Goal: Task Accomplishment & Management: Manage account settings

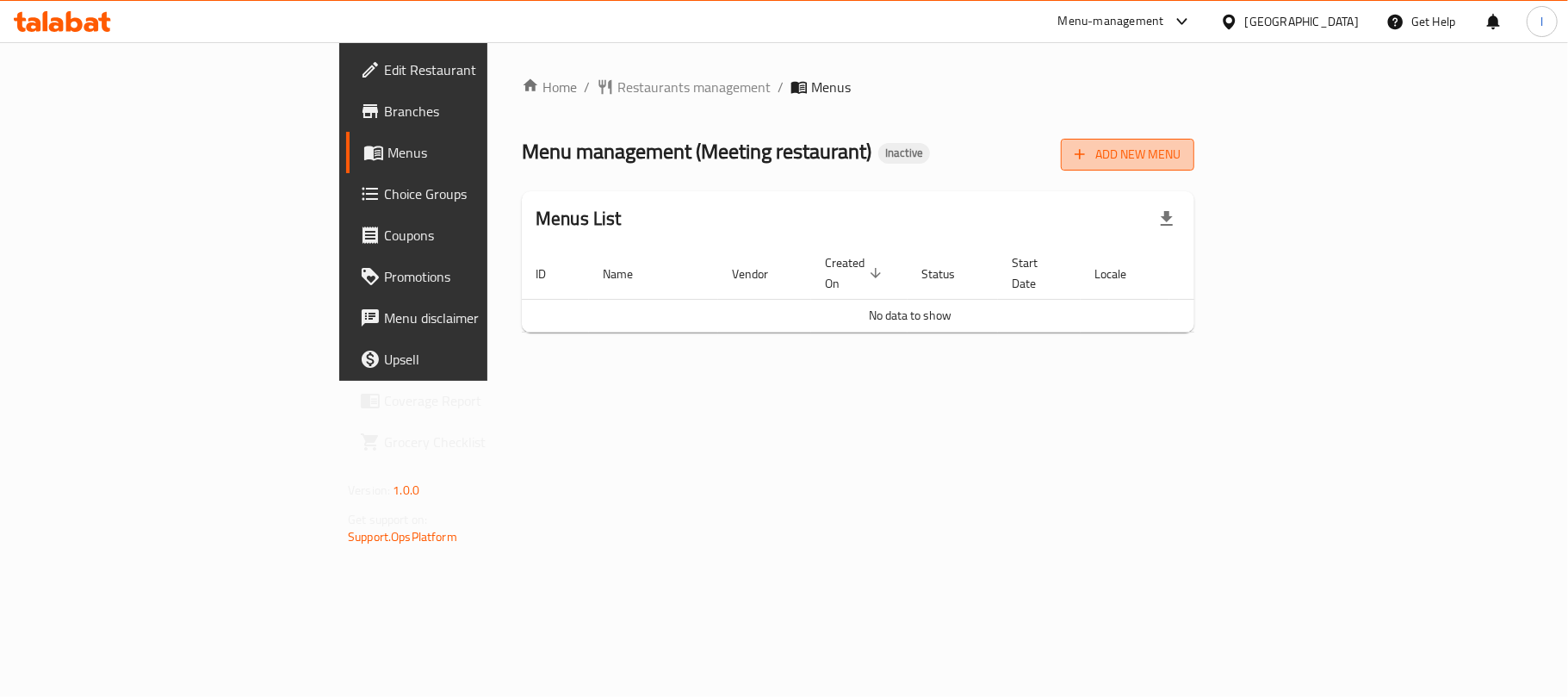
click at [1180, 155] on span "Add New Menu" at bounding box center [1127, 154] width 106 height 22
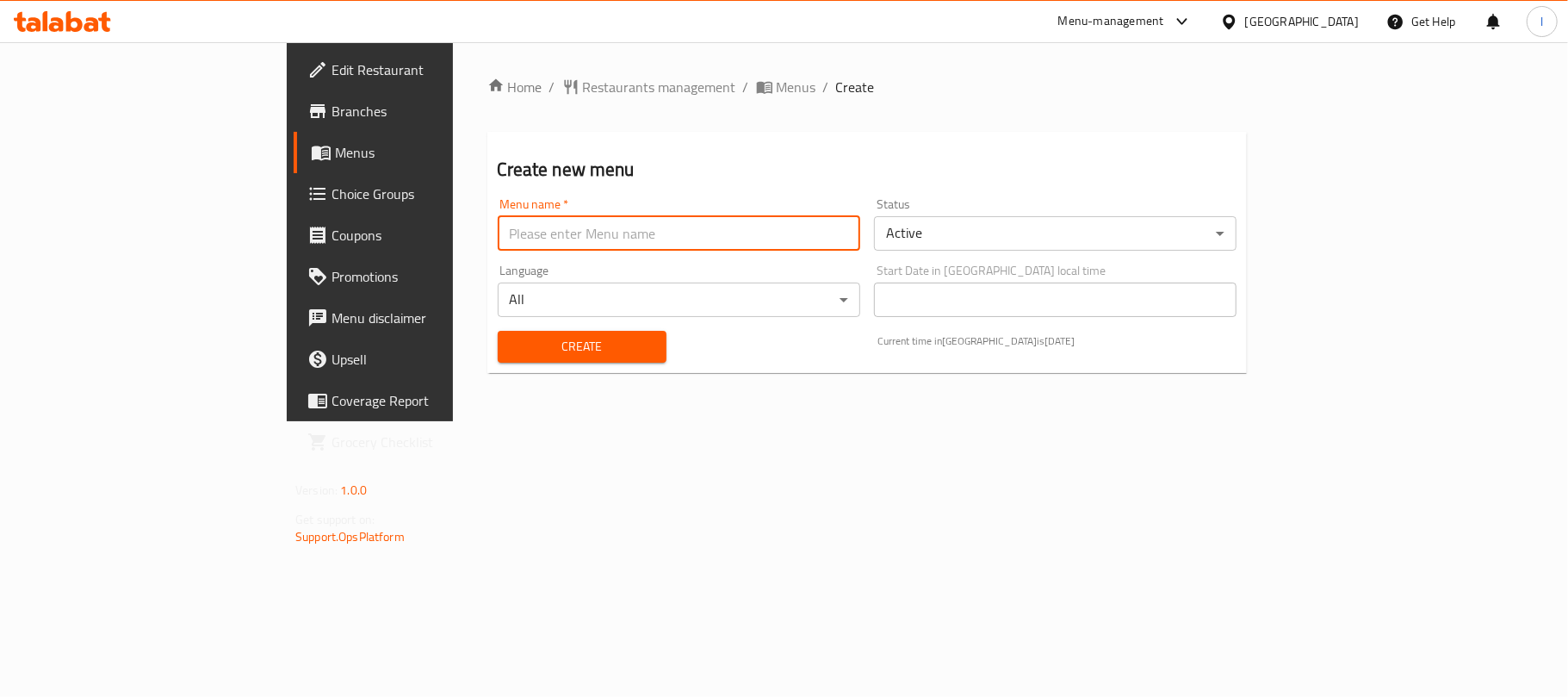
click at [497, 234] on input "text" at bounding box center [679, 233] width 363 height 35
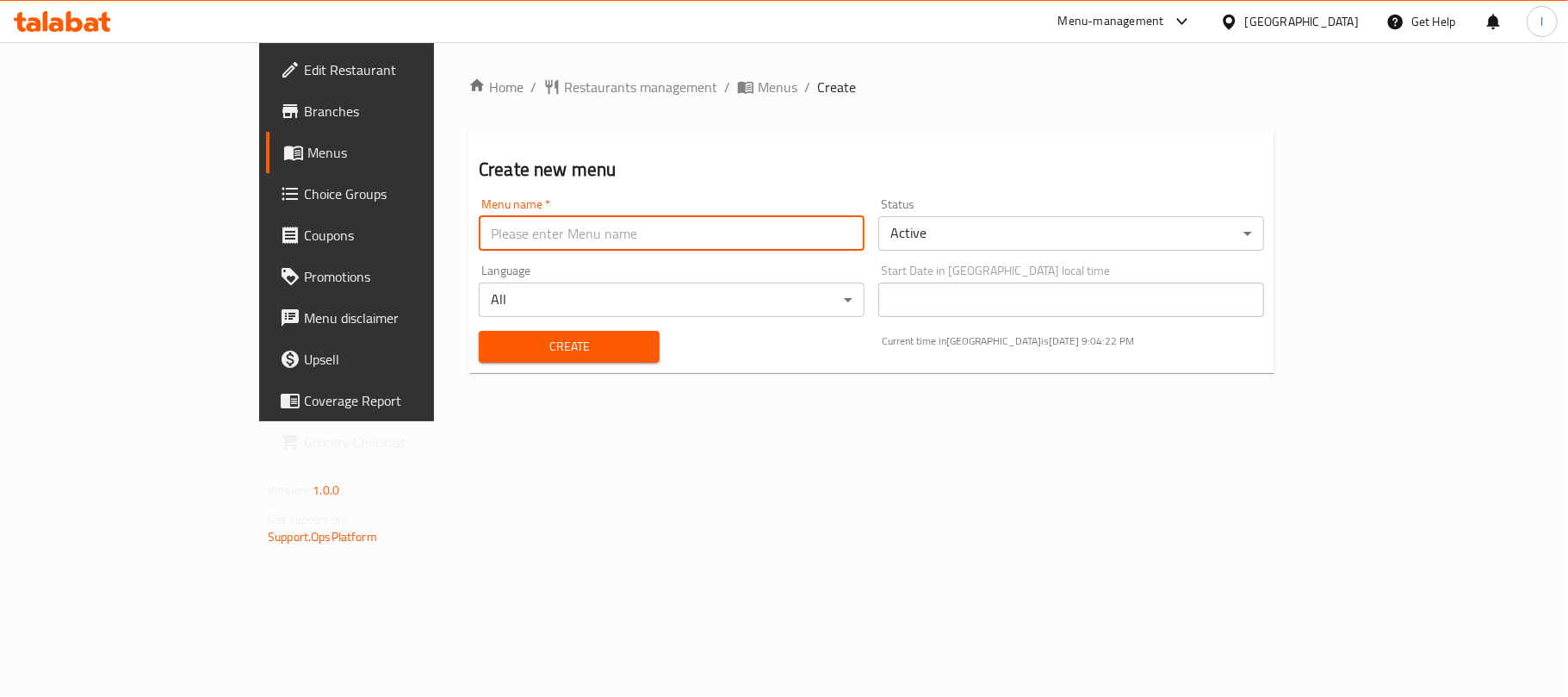
type input "Menu"
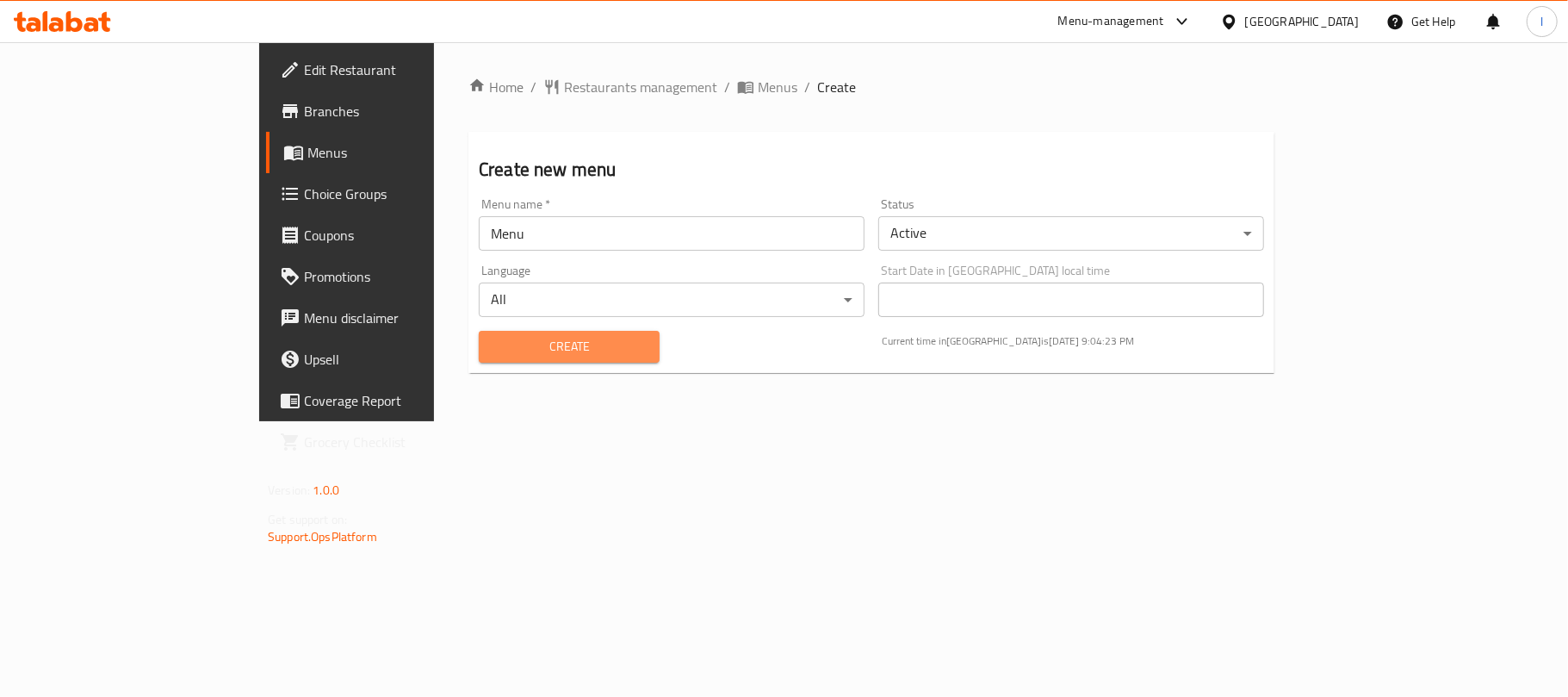
click at [493, 356] on span "Create" at bounding box center [569, 346] width 153 height 22
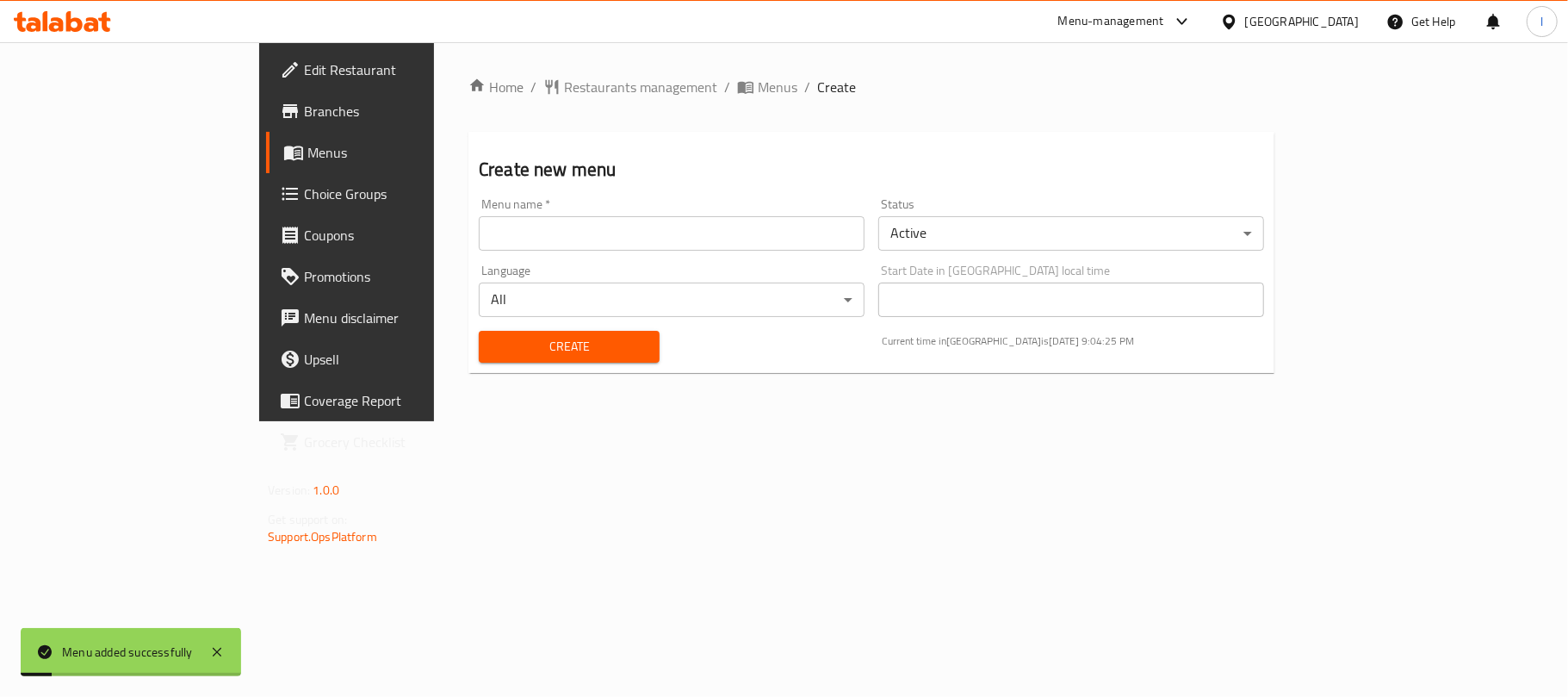
click at [597, 72] on div "Home / Restaurants management / Menus / Create Create new menu Menu name   * Me…" at bounding box center [871, 231] width 875 height 379
click at [757, 84] on span "Menus" at bounding box center [777, 87] width 39 height 21
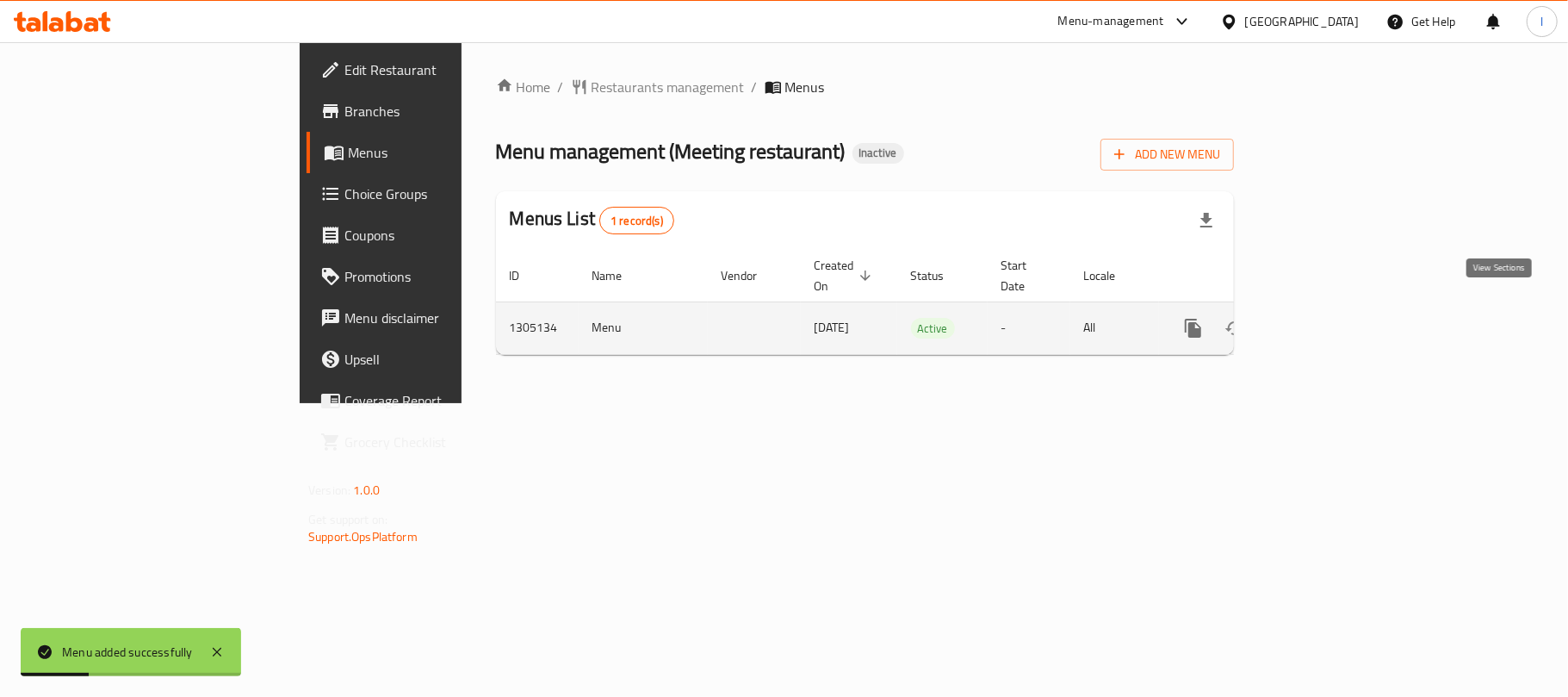
click at [1328, 318] on icon "enhanced table" at bounding box center [1317, 328] width 21 height 21
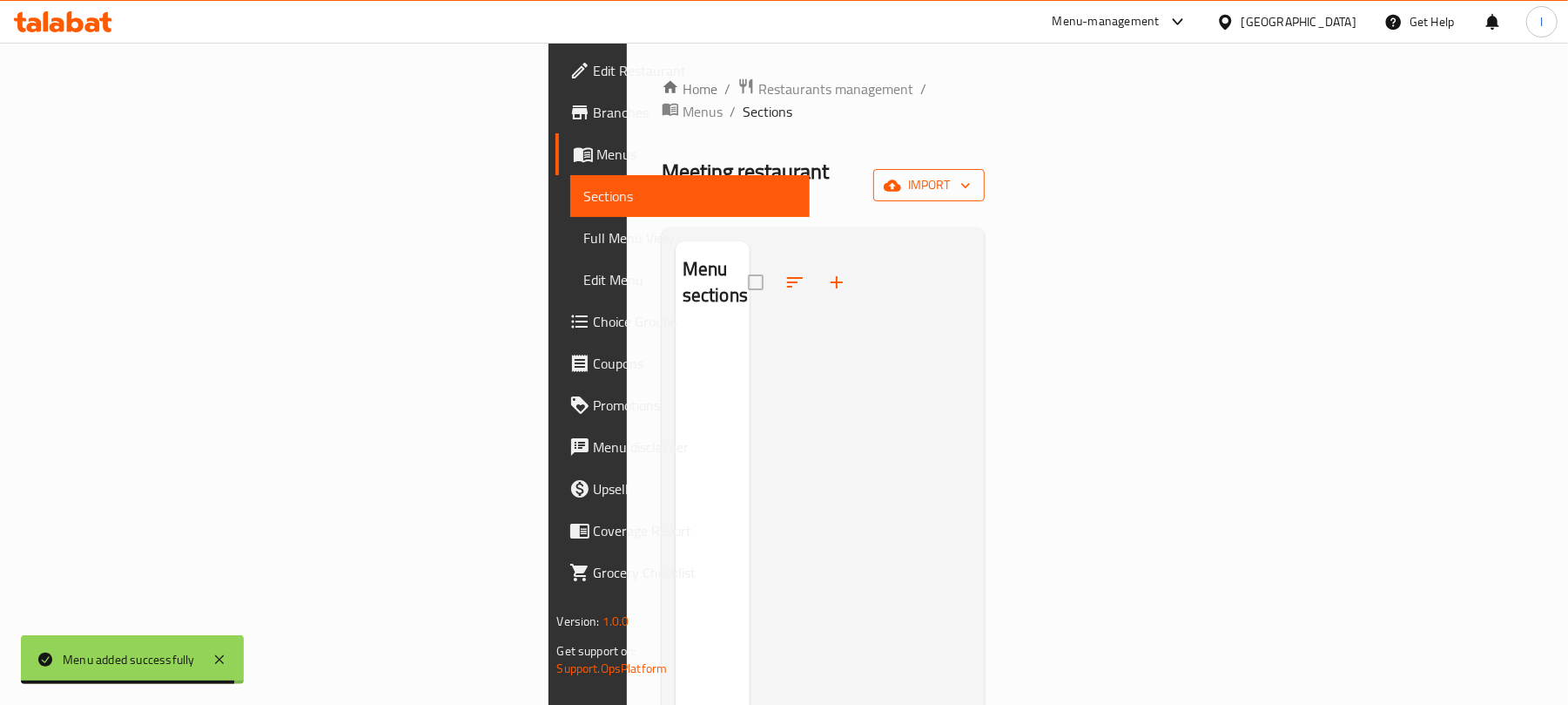
click at [984, 169] on button "import" at bounding box center [930, 185] width 112 height 32
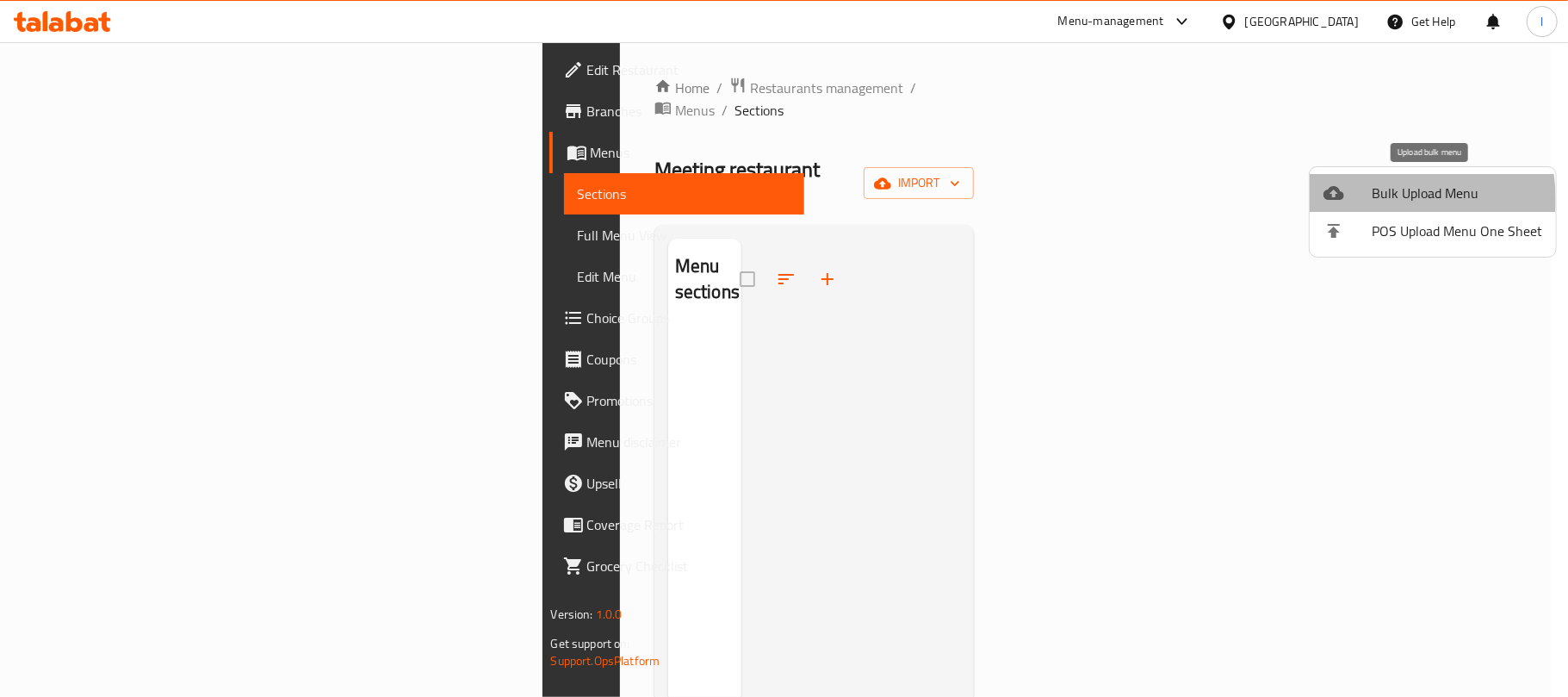
click at [1369, 200] on div at bounding box center [1347, 193] width 49 height 21
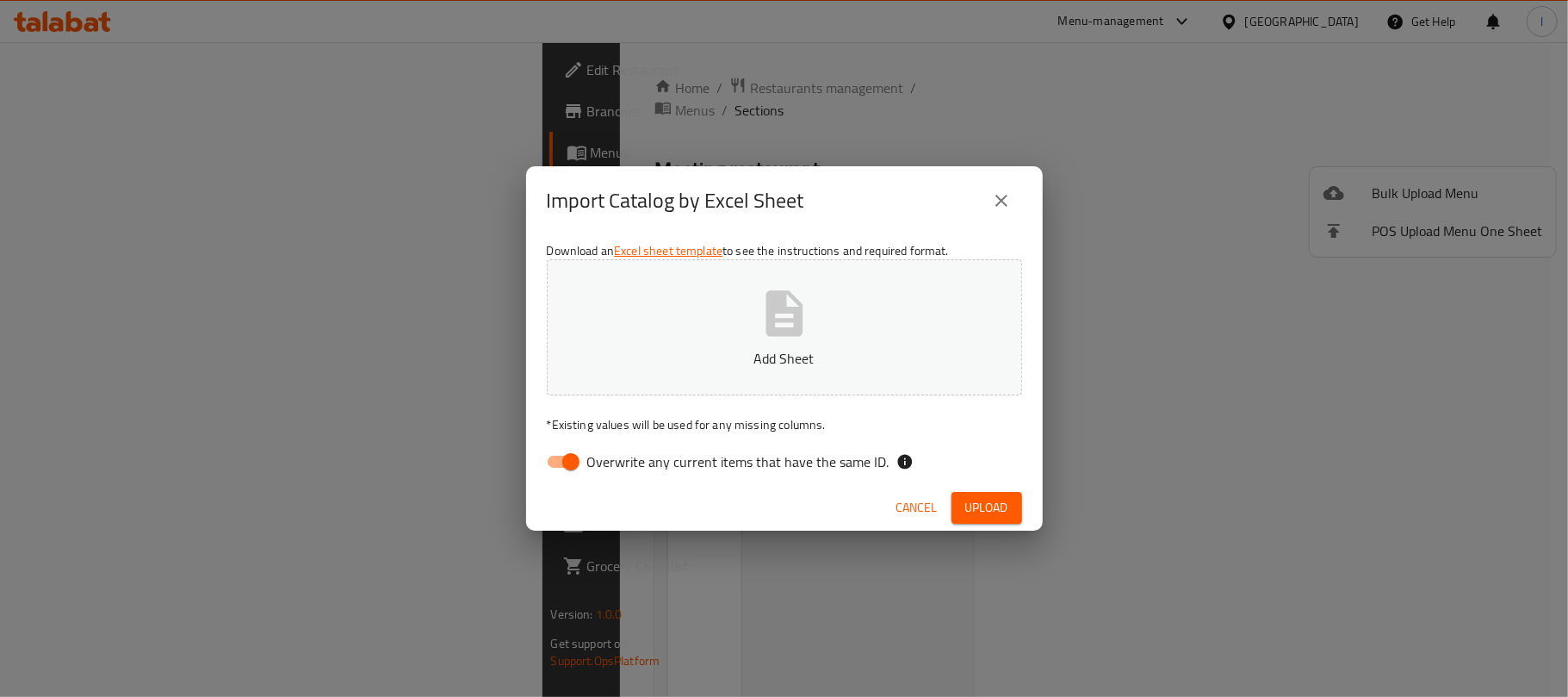
click at [575, 446] on input "Overwrite any current items that have the same ID." at bounding box center [570, 461] width 98 height 33
checkbox input "false"
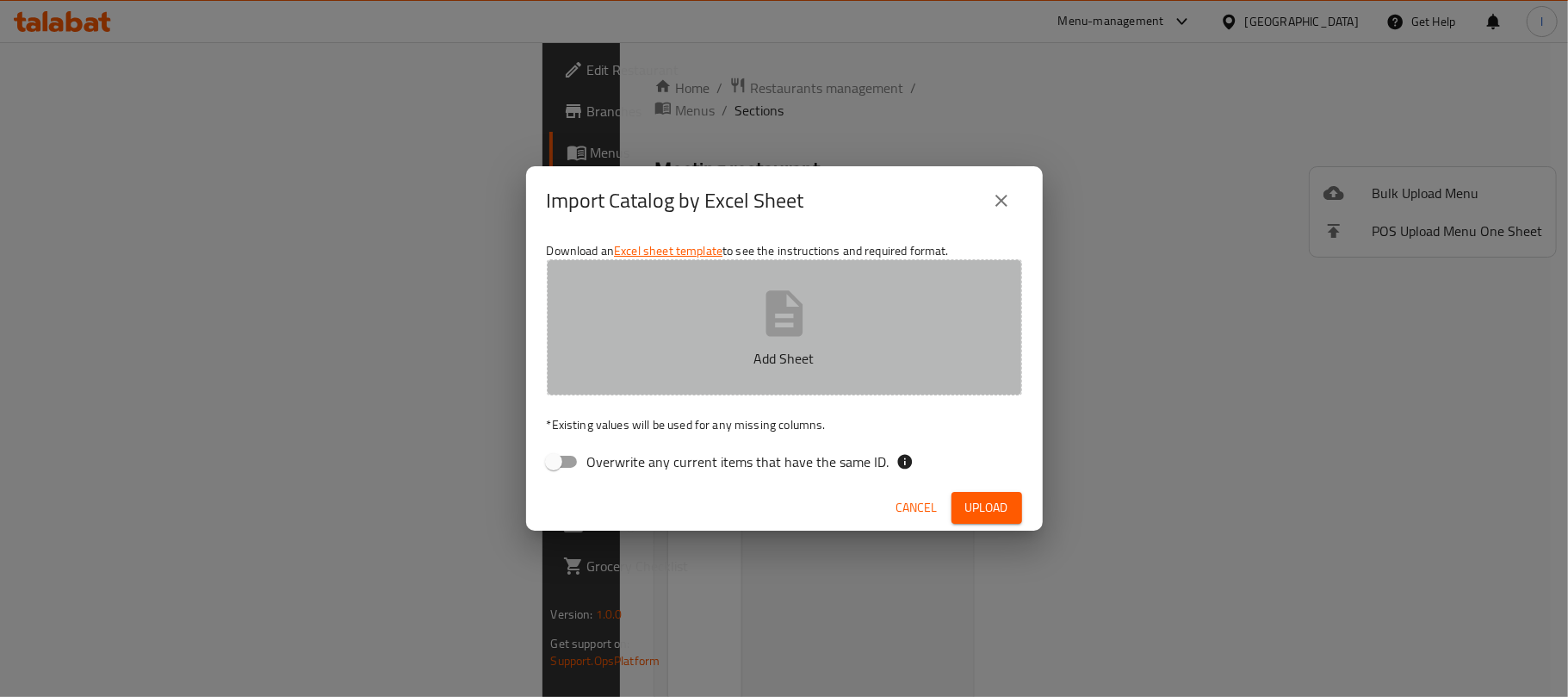
click at [700, 381] on button "Add Sheet" at bounding box center [784, 327] width 475 height 136
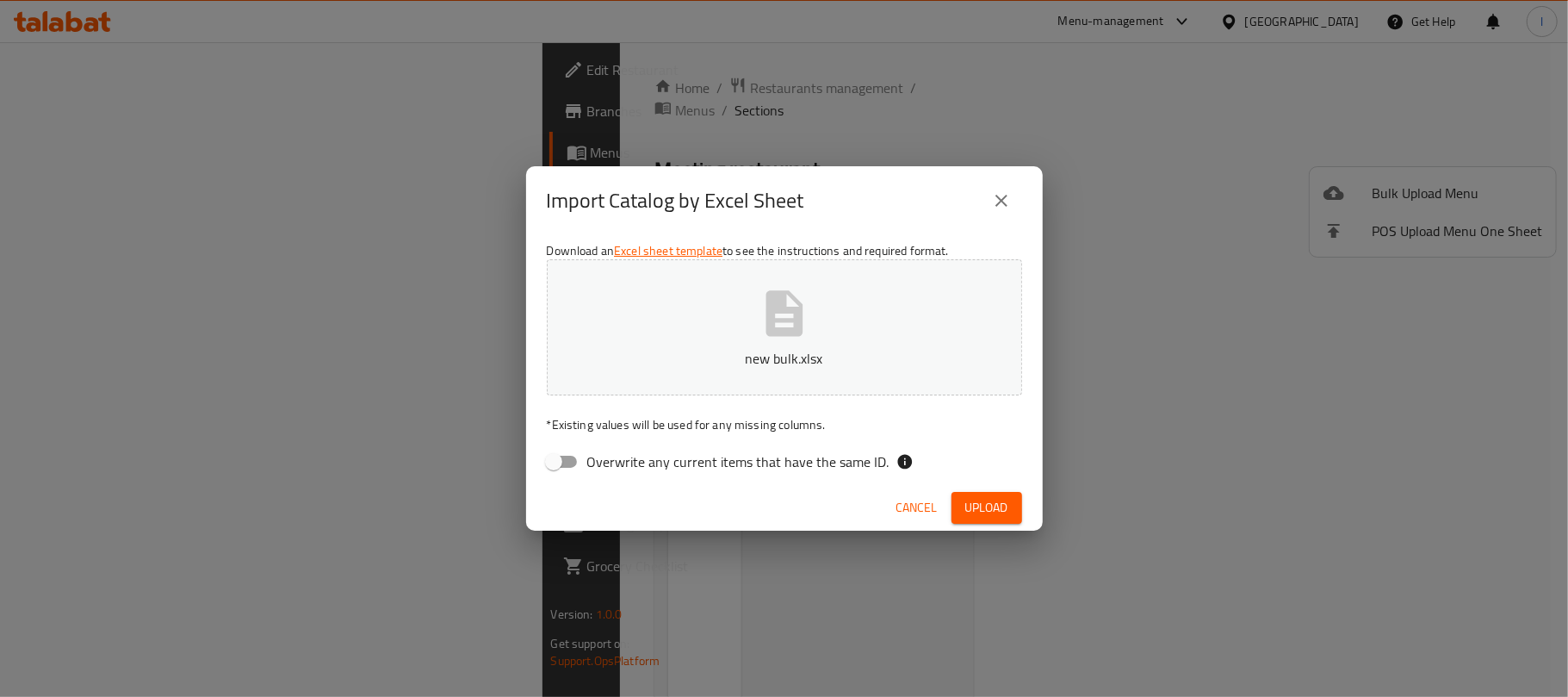
click at [1000, 515] on span "Upload" at bounding box center [986, 507] width 43 height 22
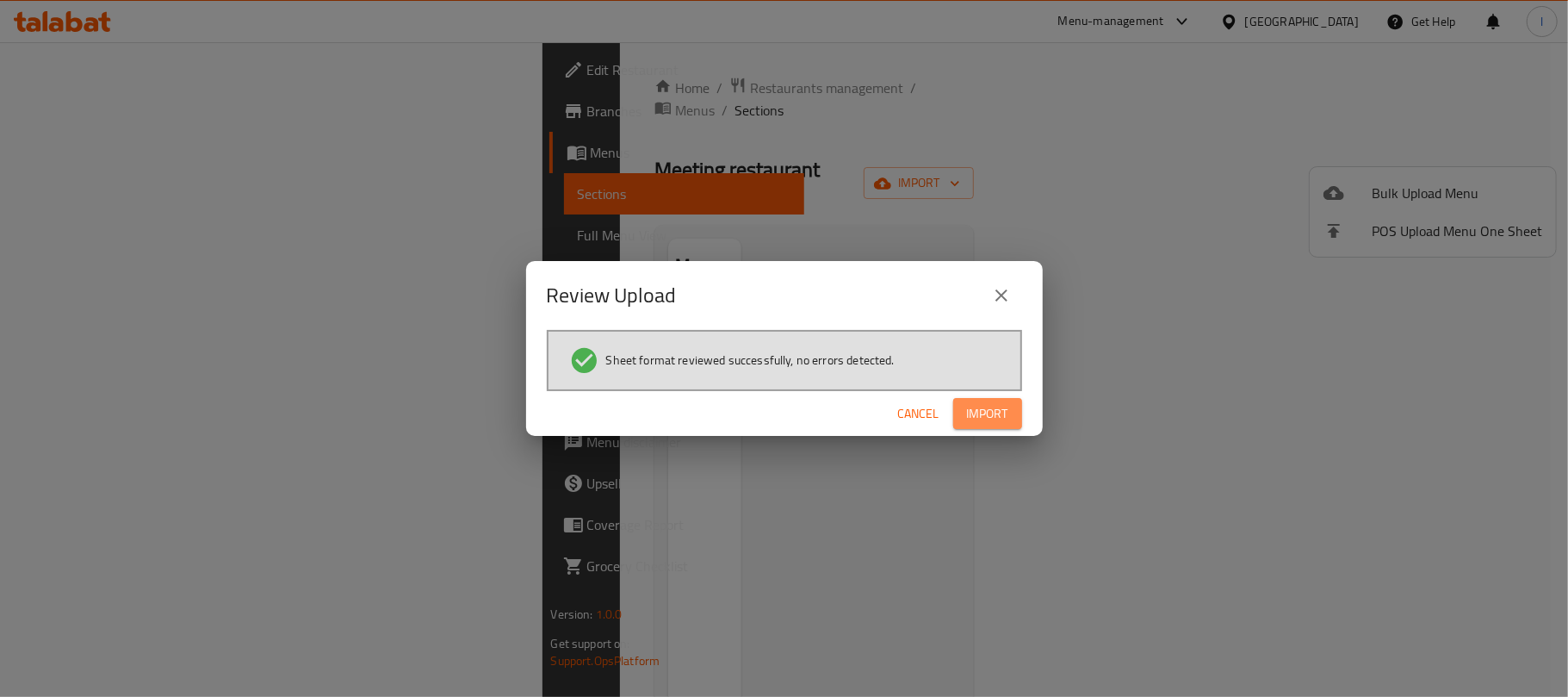
click at [994, 425] on button "Import" at bounding box center [987, 414] width 69 height 32
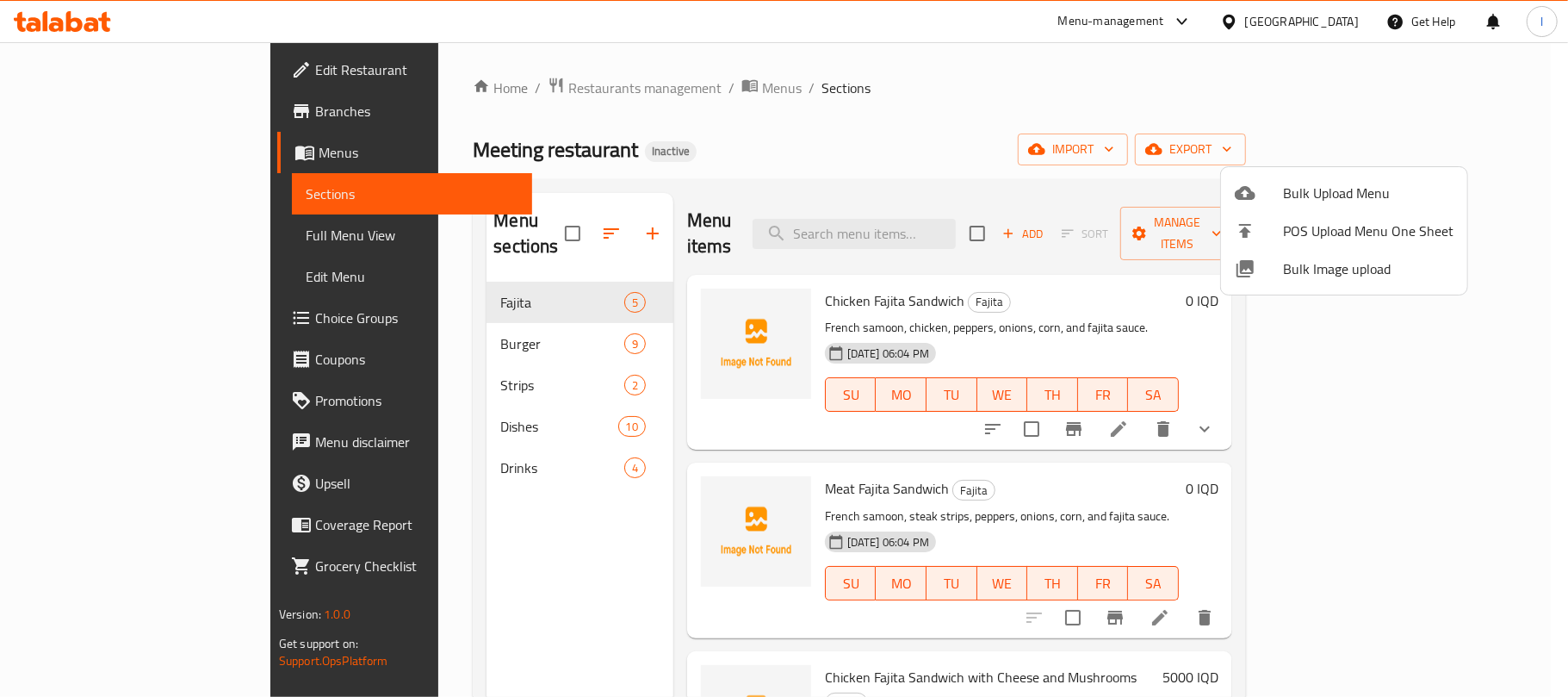
click at [970, 125] on div at bounding box center [784, 348] width 1568 height 697
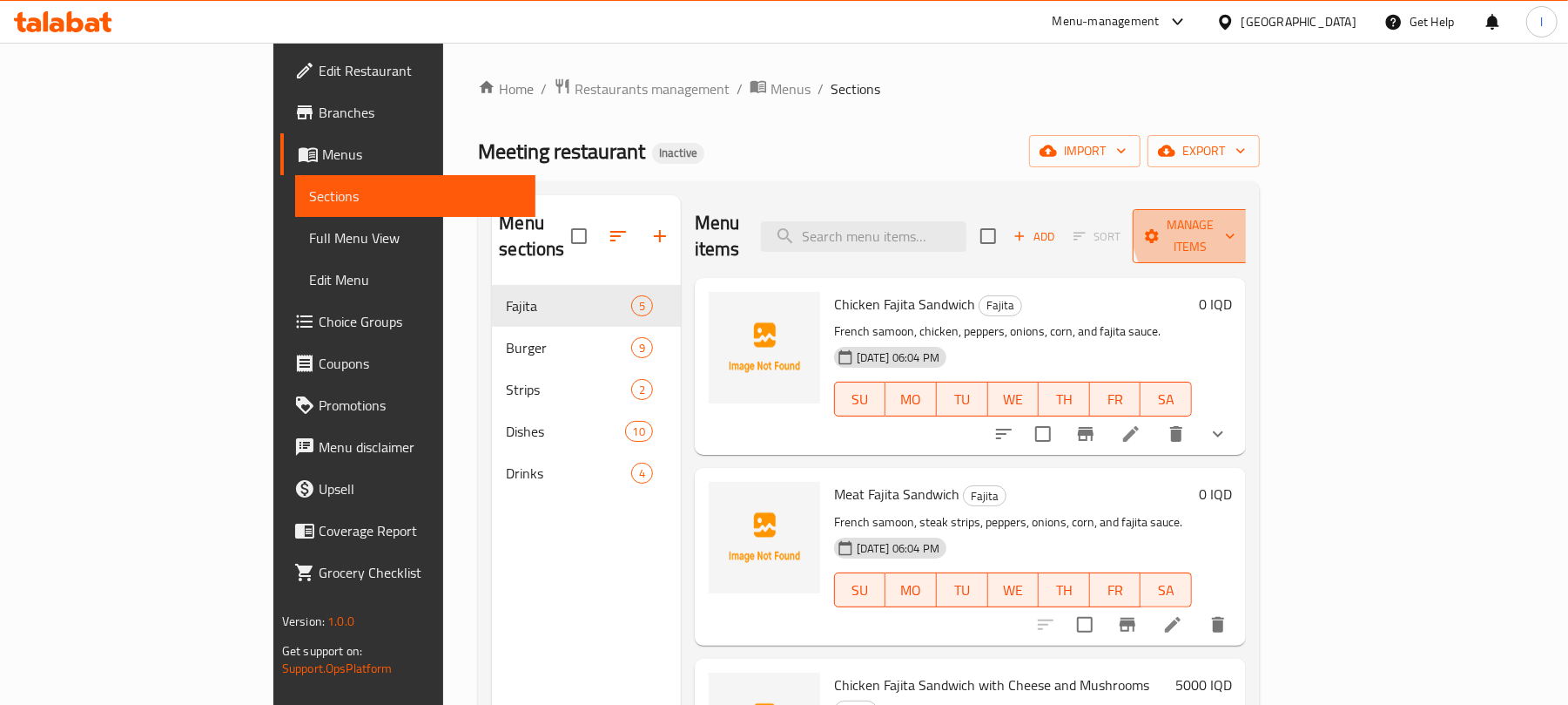
click at [1236, 225] on span "Manage items" at bounding box center [1192, 237] width 89 height 44
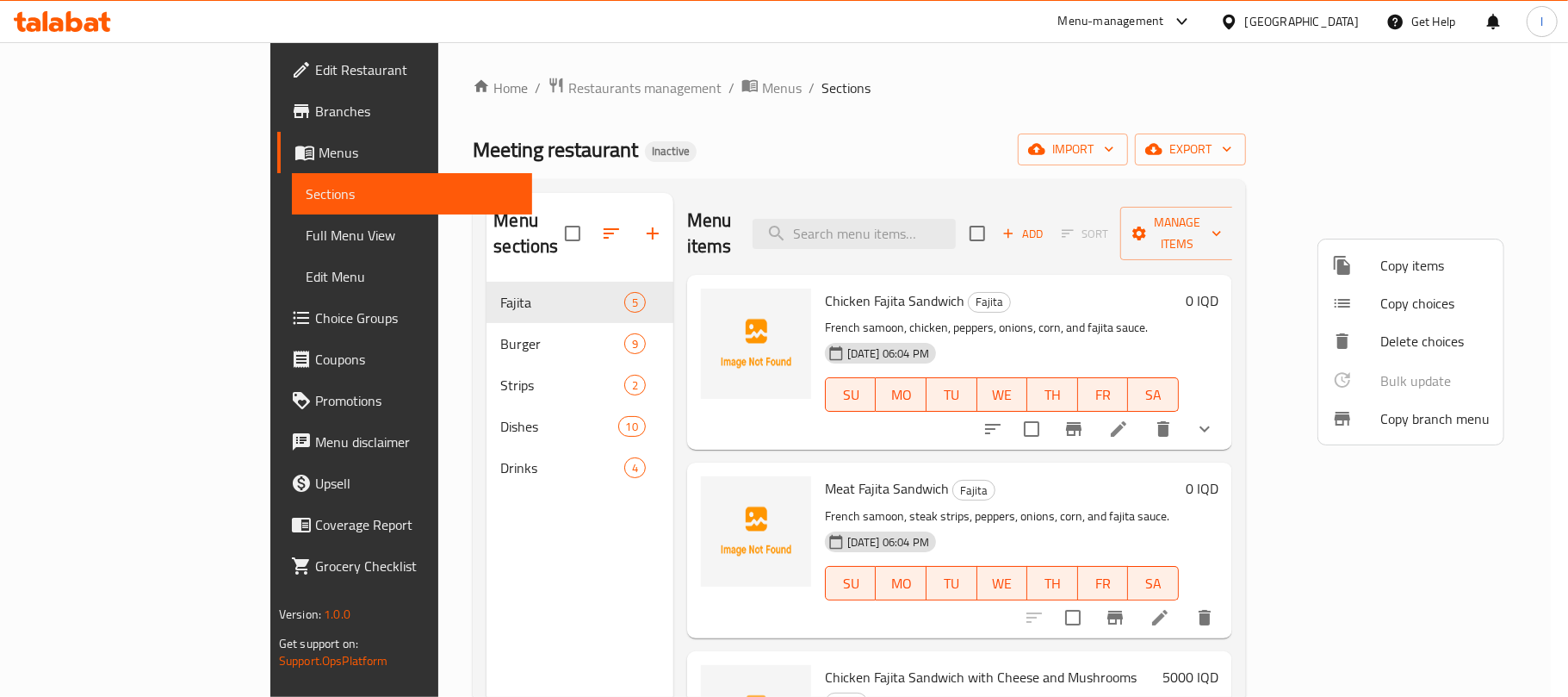
click at [1445, 288] on li "Copy choices" at bounding box center [1411, 303] width 185 height 38
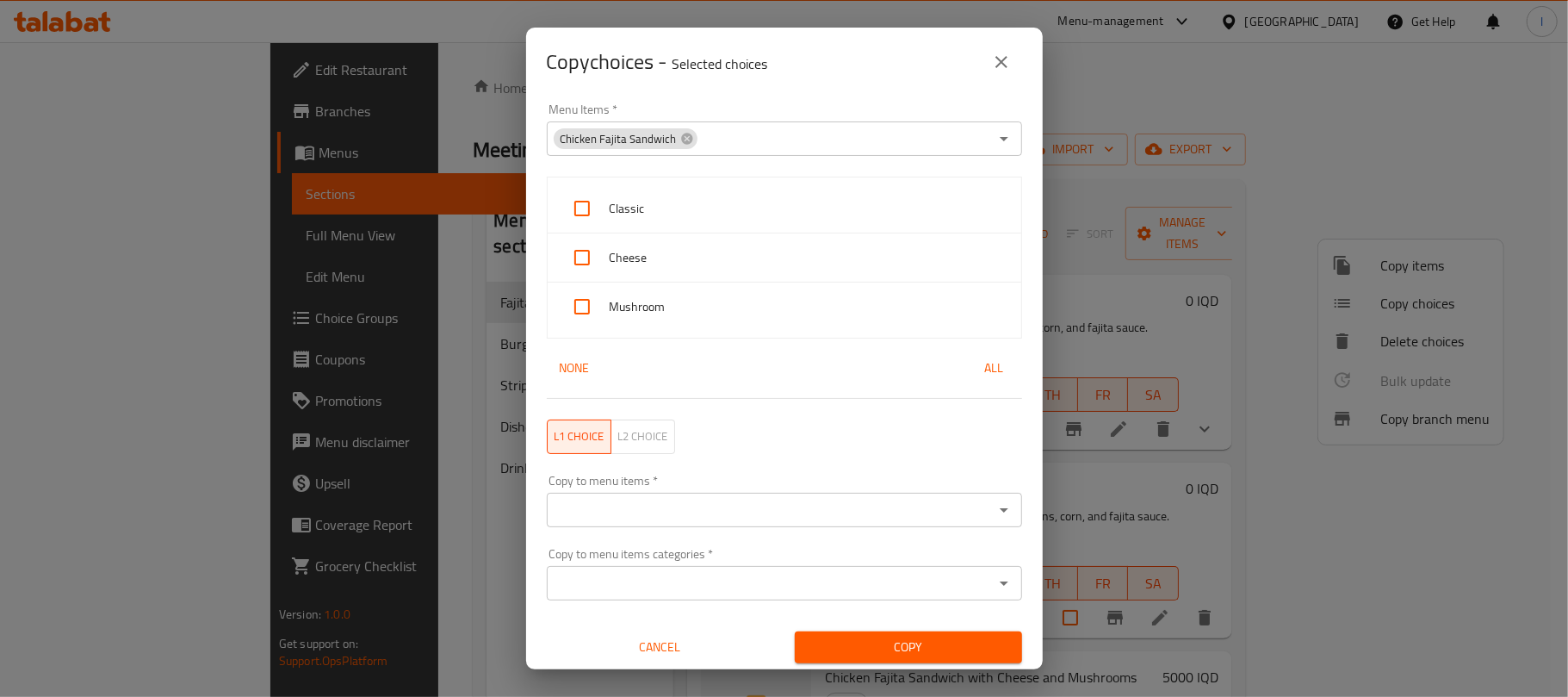
click at [976, 357] on span "All" at bounding box center [994, 368] width 41 height 22
checkbox input "true"
click at [642, 506] on input "Copy to menu items   *" at bounding box center [770, 510] width 437 height 24
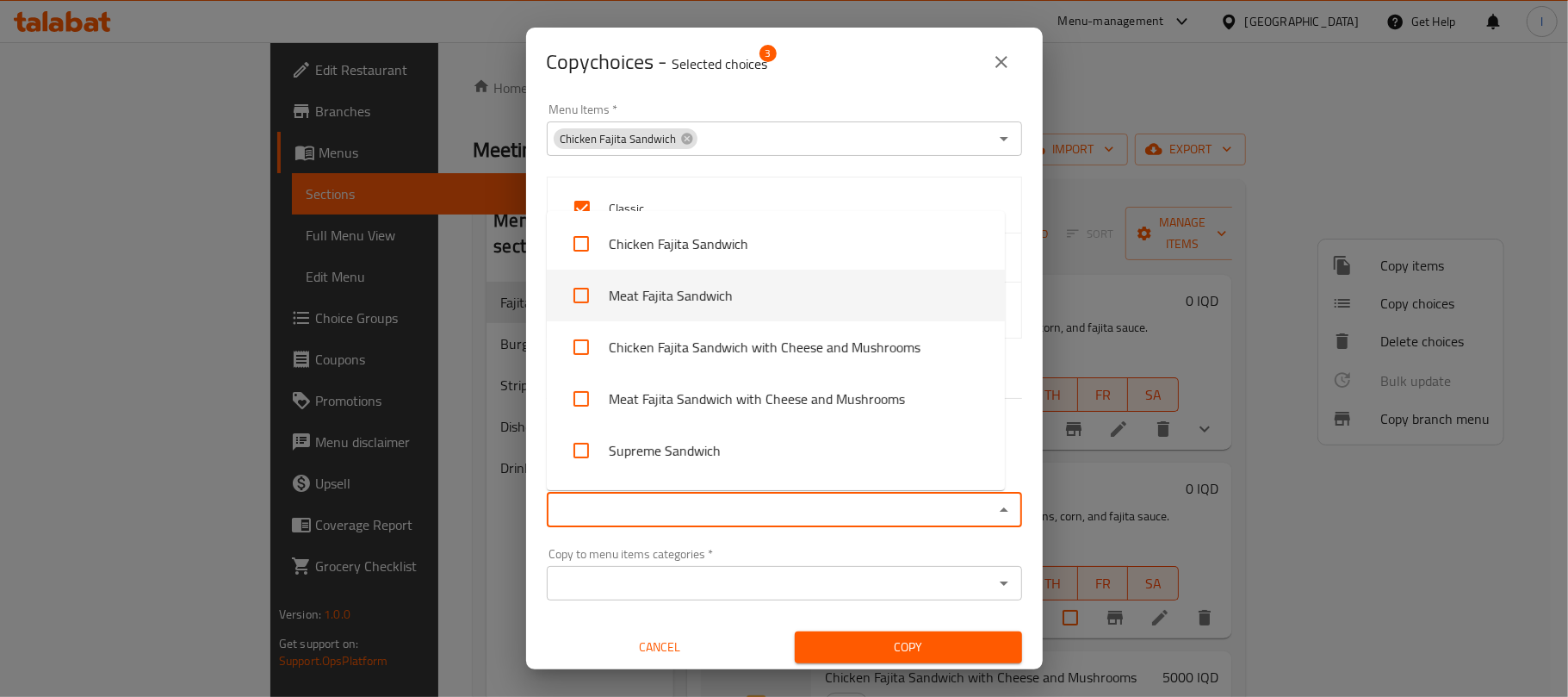
click at [672, 295] on li "Meat Fajita Sandwich" at bounding box center [776, 295] width 458 height 51
checkbox input "true"
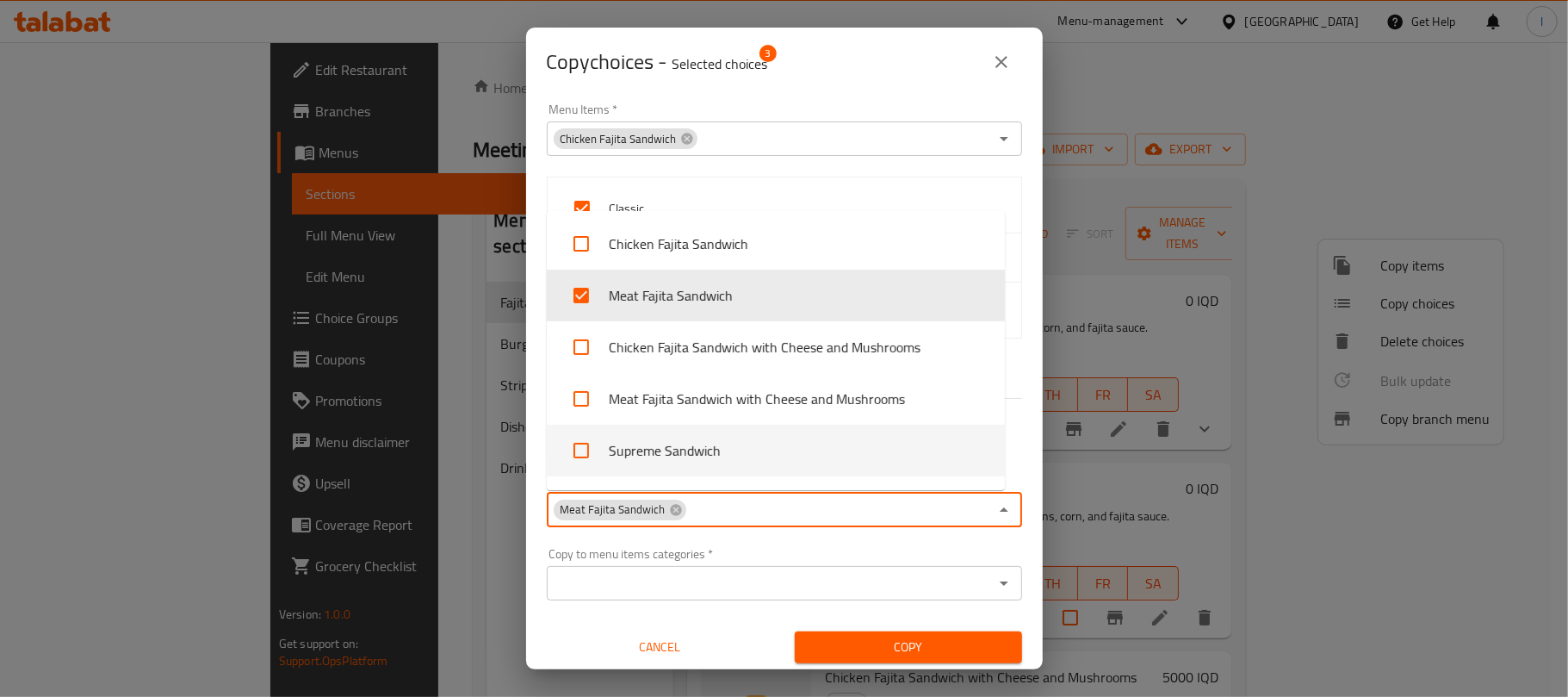
click at [682, 436] on li "Supreme Sandwich" at bounding box center [776, 450] width 458 height 51
checkbox input "true"
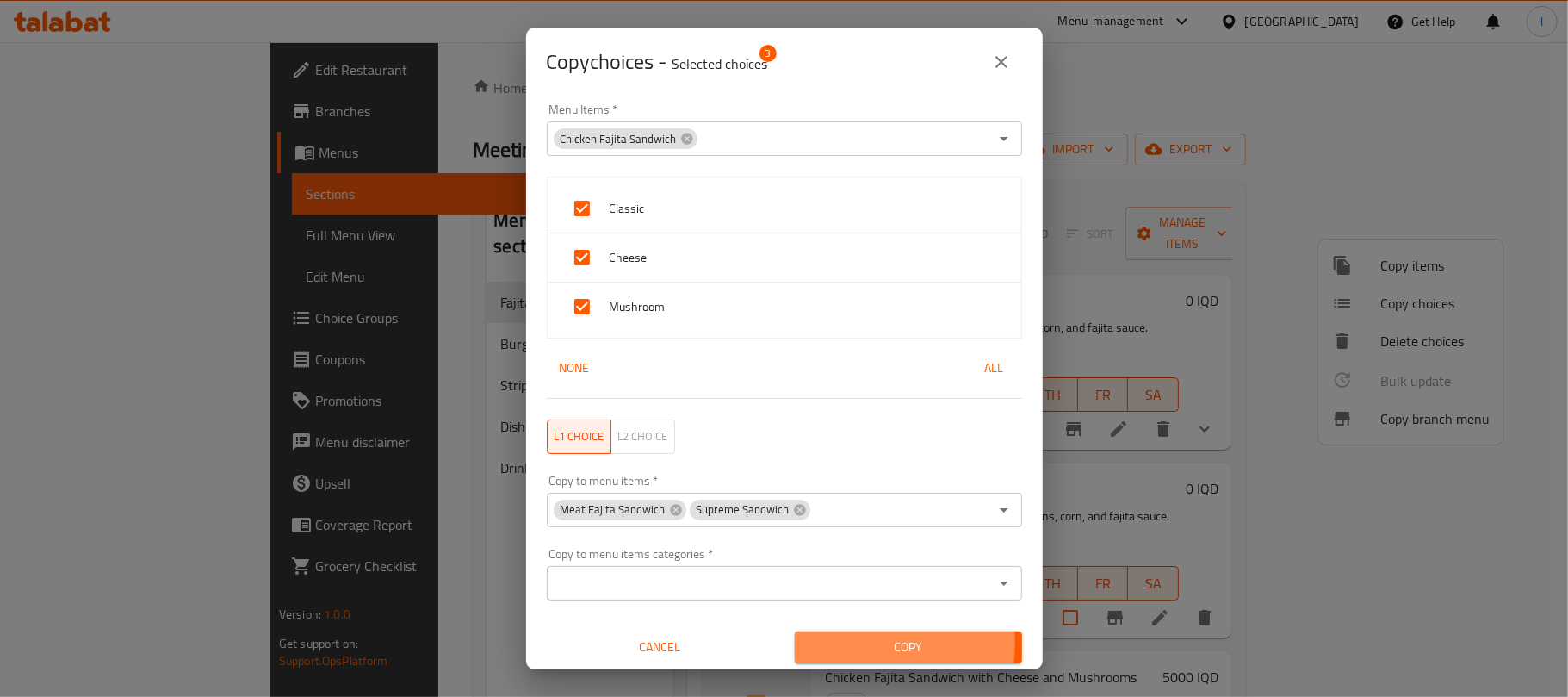
click at [880, 645] on span "Copy" at bounding box center [909, 646] width 200 height 22
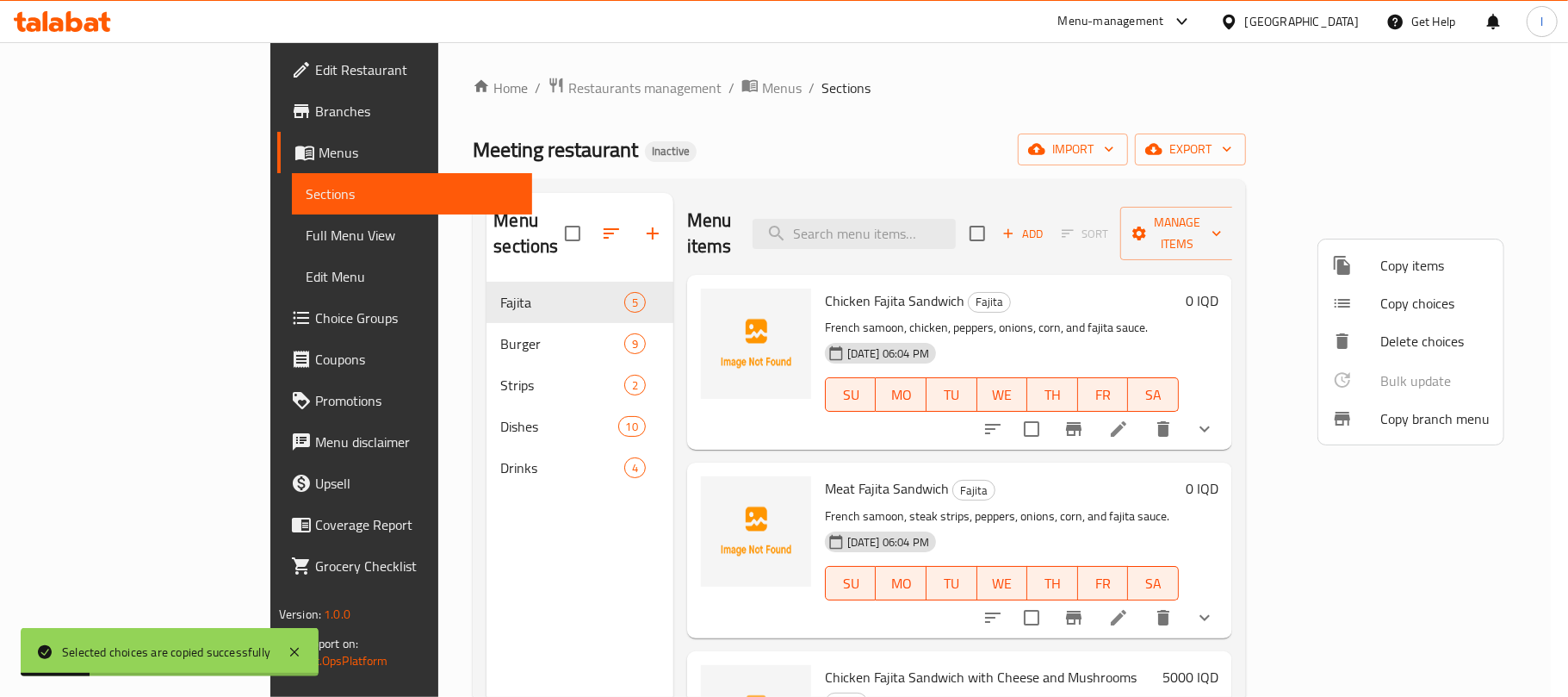
click at [1037, 160] on div at bounding box center [784, 348] width 1568 height 697
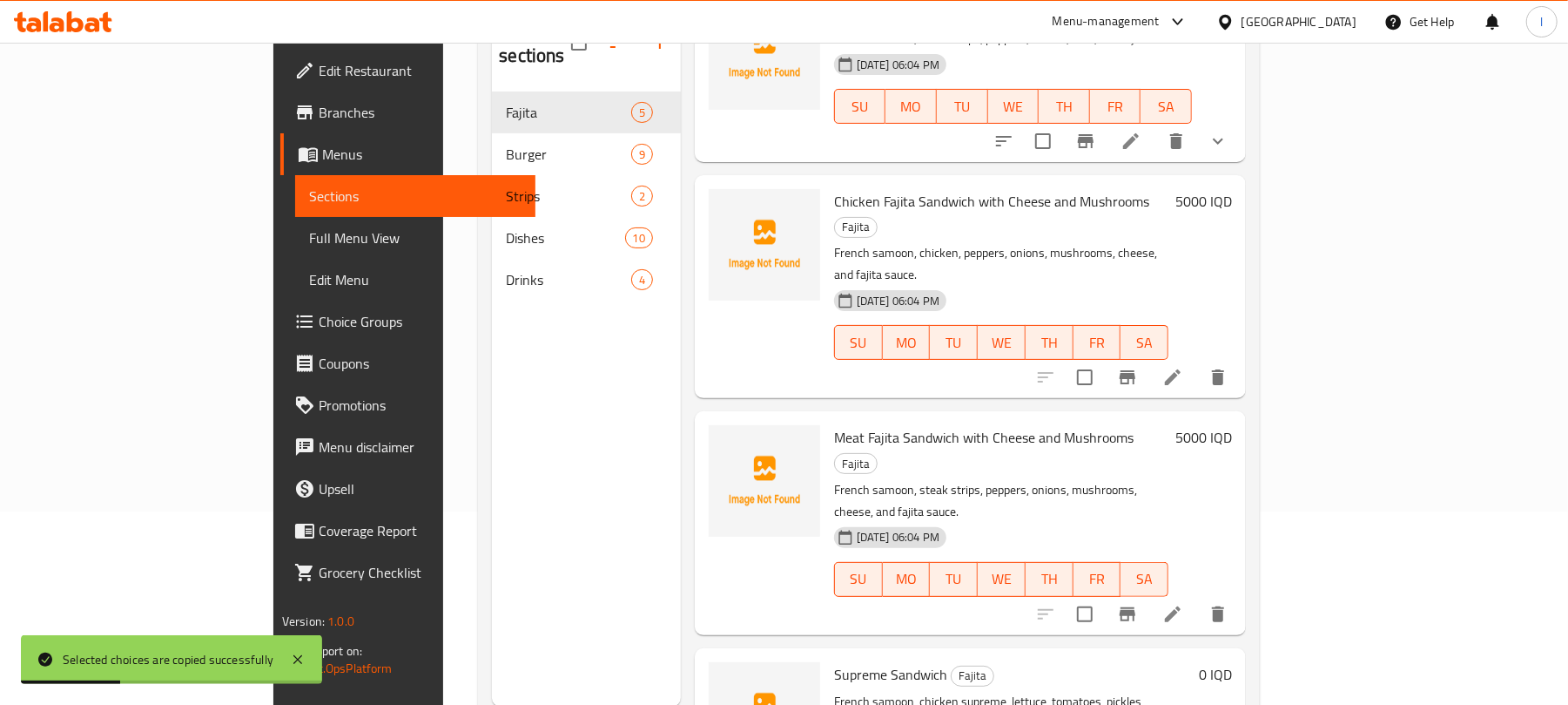
scroll to position [245, 0]
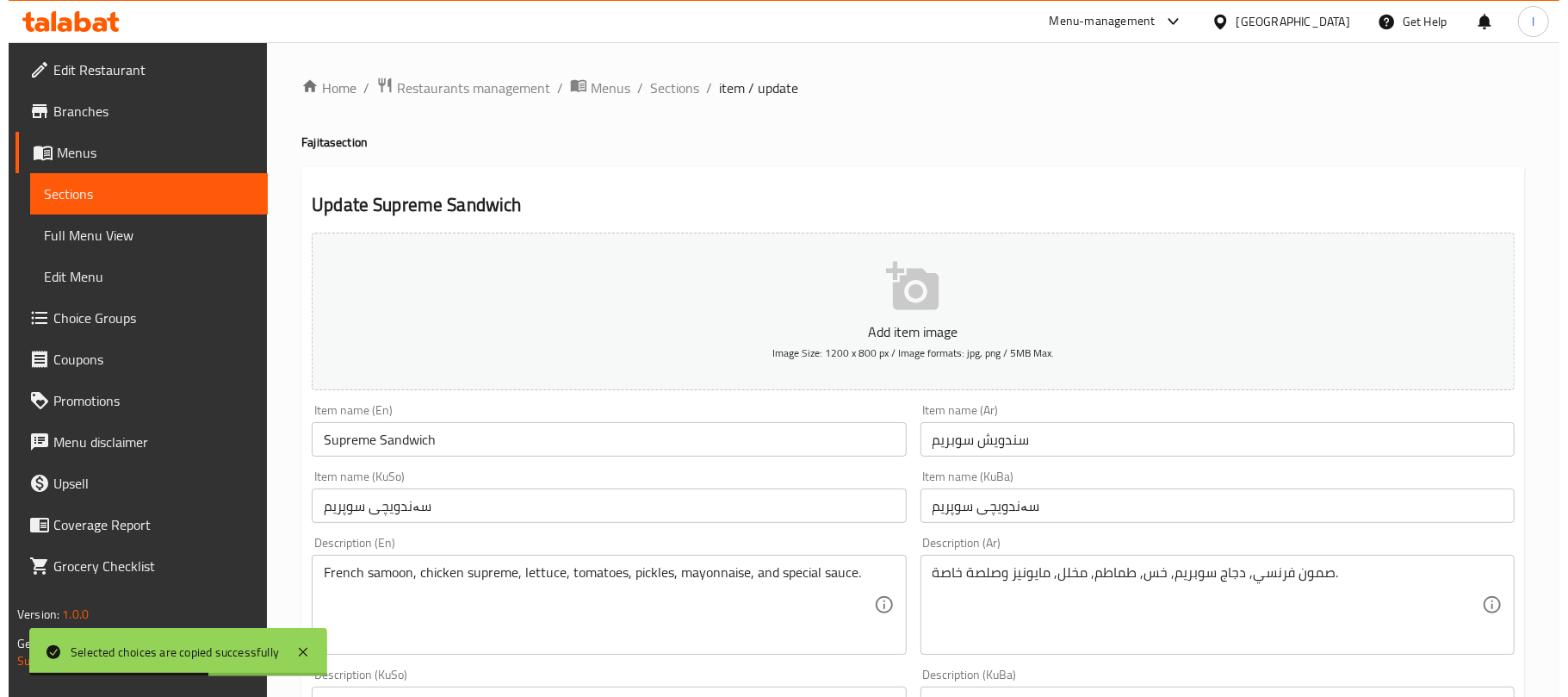
scroll to position [810, 0]
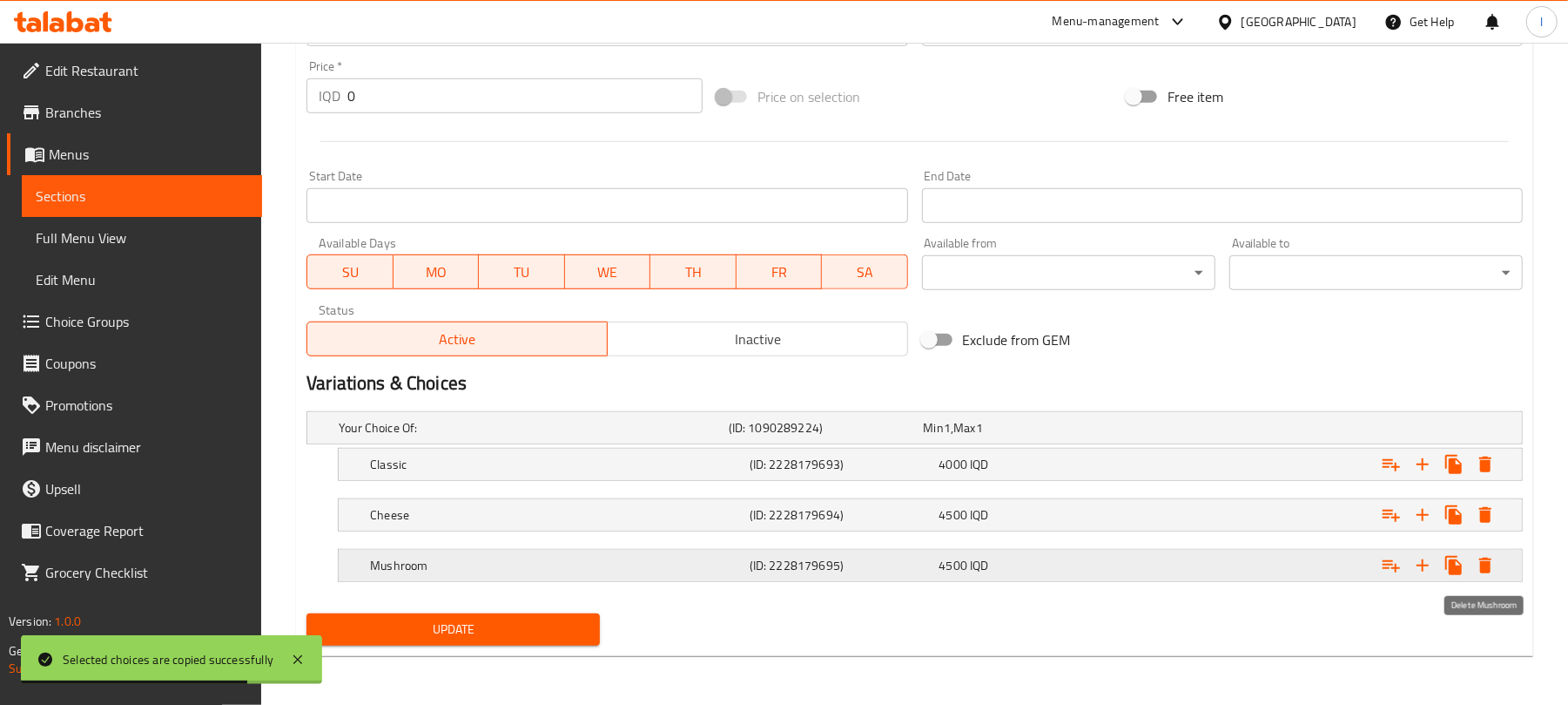
click at [1484, 551] on button "Expand" at bounding box center [1485, 565] width 31 height 31
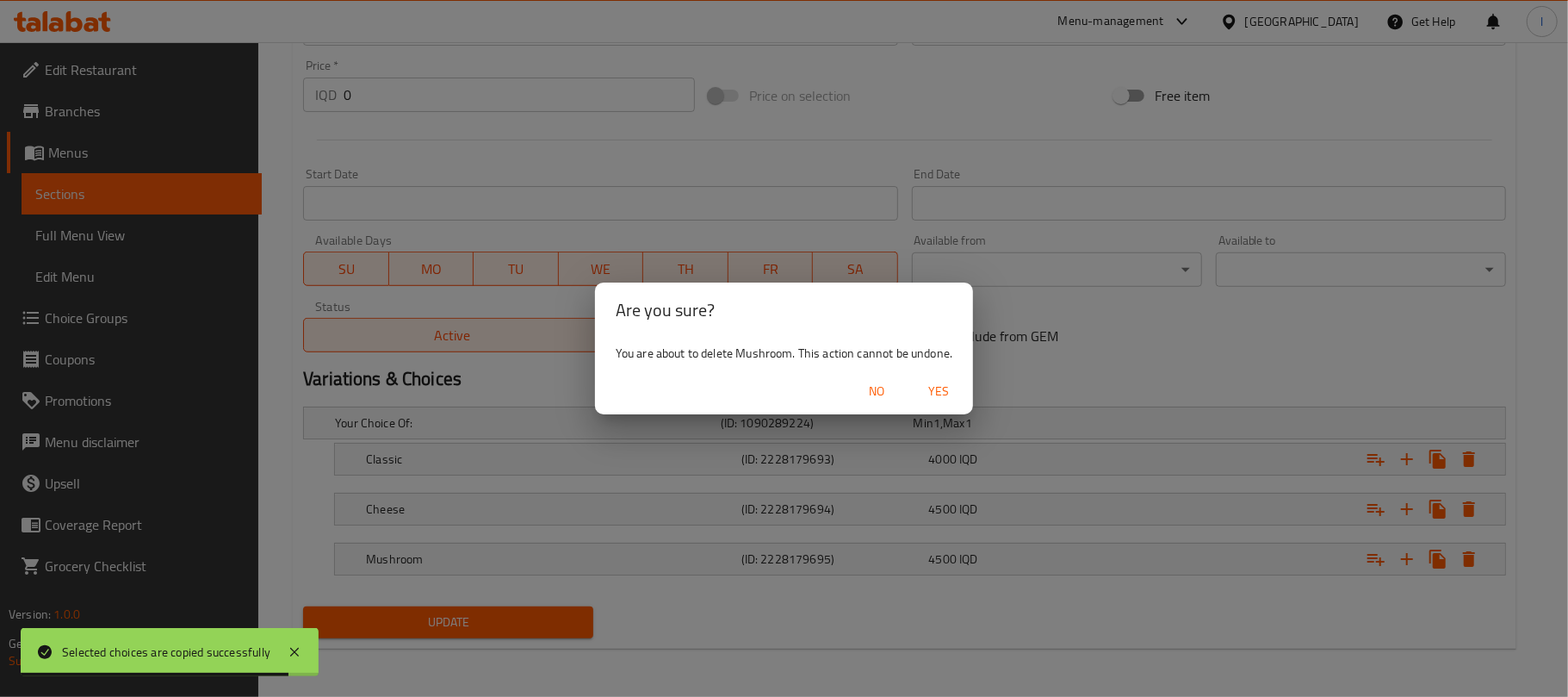
click at [943, 374] on div "No Yes" at bounding box center [784, 391] width 378 height 46
click at [942, 387] on span "Yes" at bounding box center [939, 391] width 41 height 22
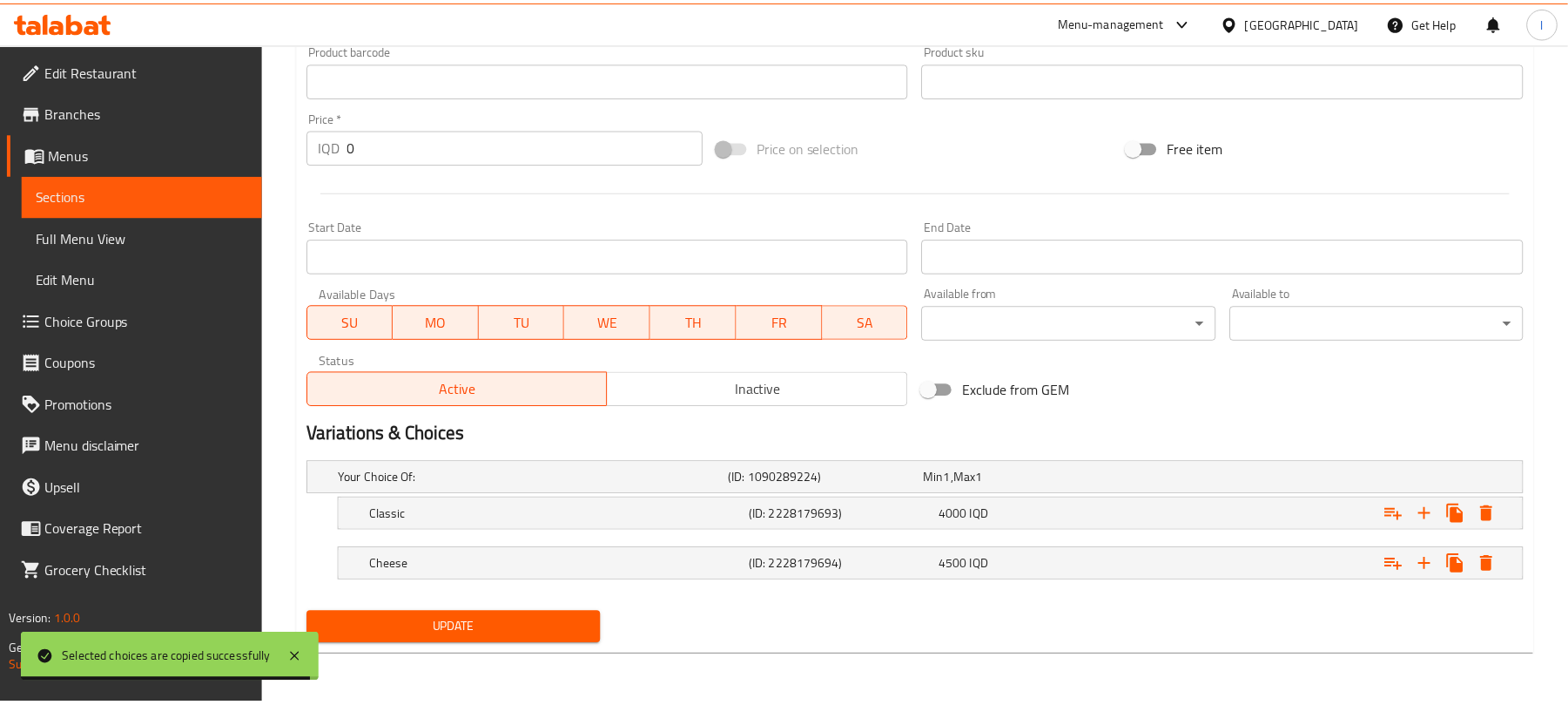
scroll to position [767, 0]
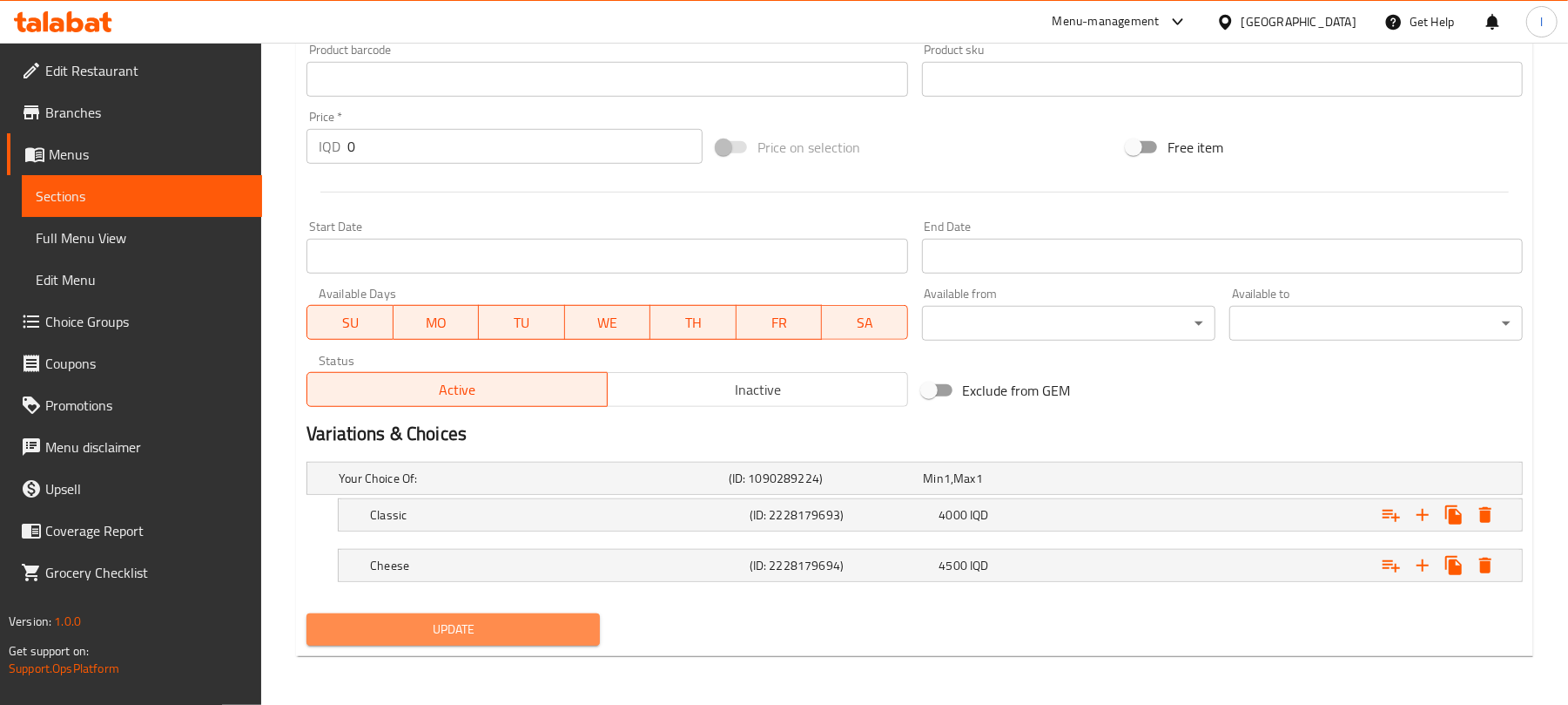
click at [506, 625] on span "Update" at bounding box center [453, 629] width 266 height 22
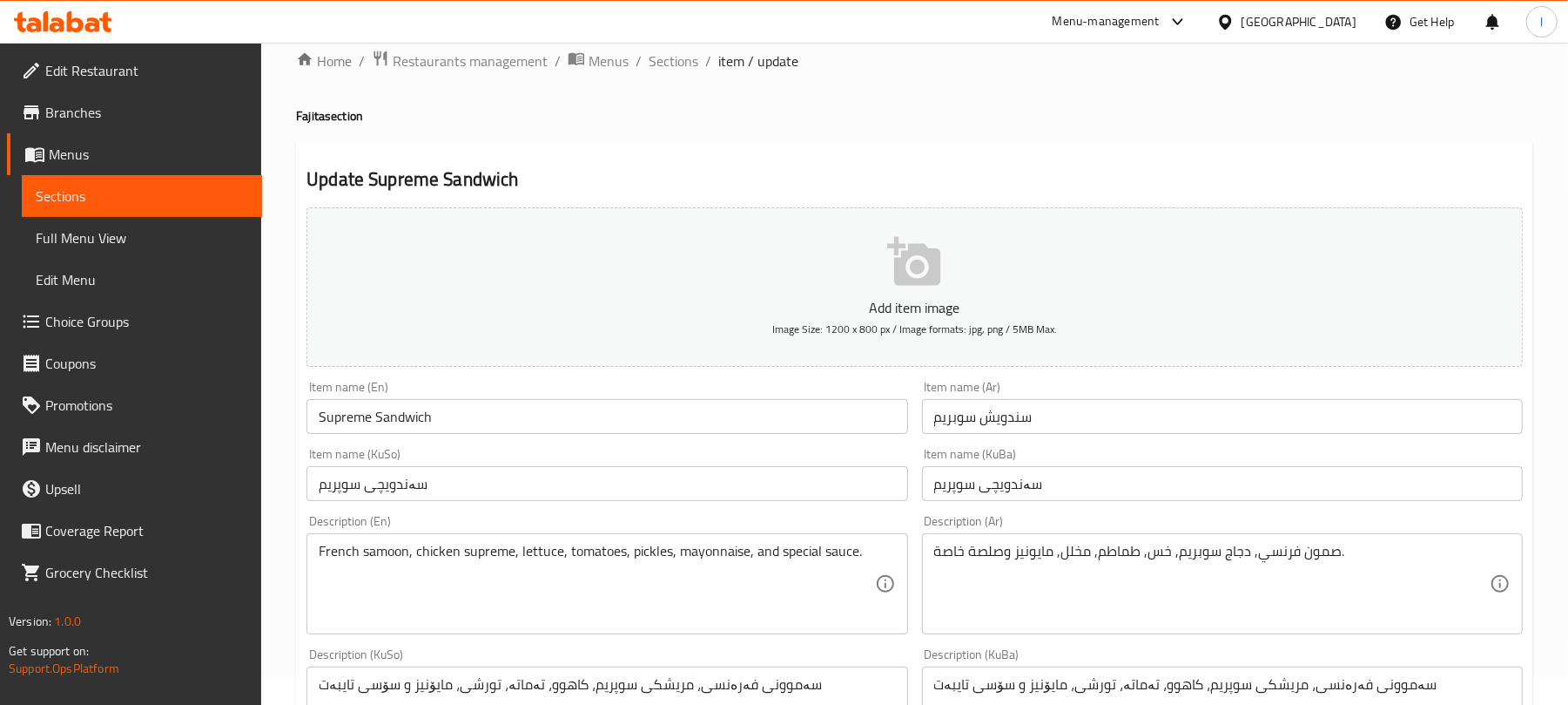
scroll to position [0, 0]
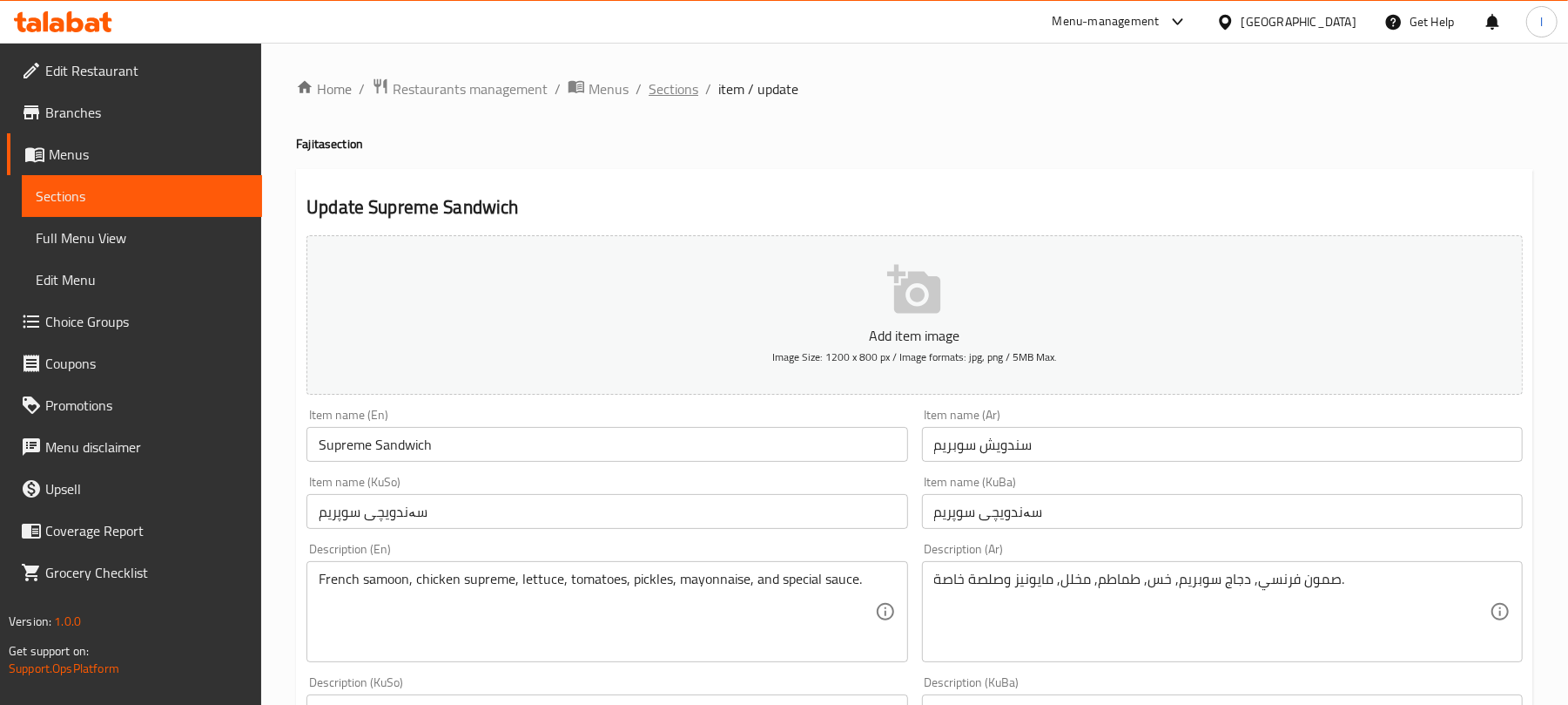
click at [688, 95] on span "Sections" at bounding box center [673, 89] width 49 height 21
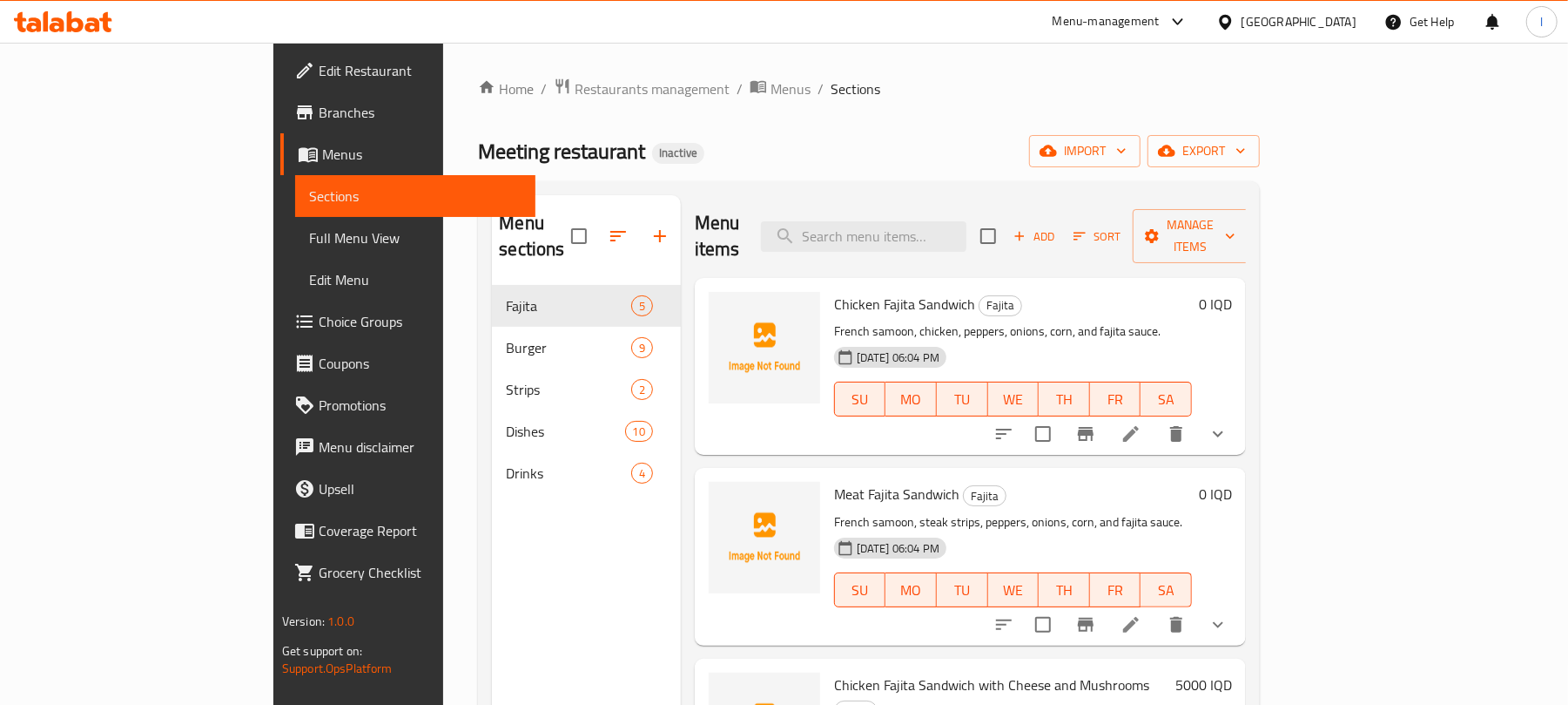
click at [1156, 609] on li at bounding box center [1131, 625] width 49 height 31
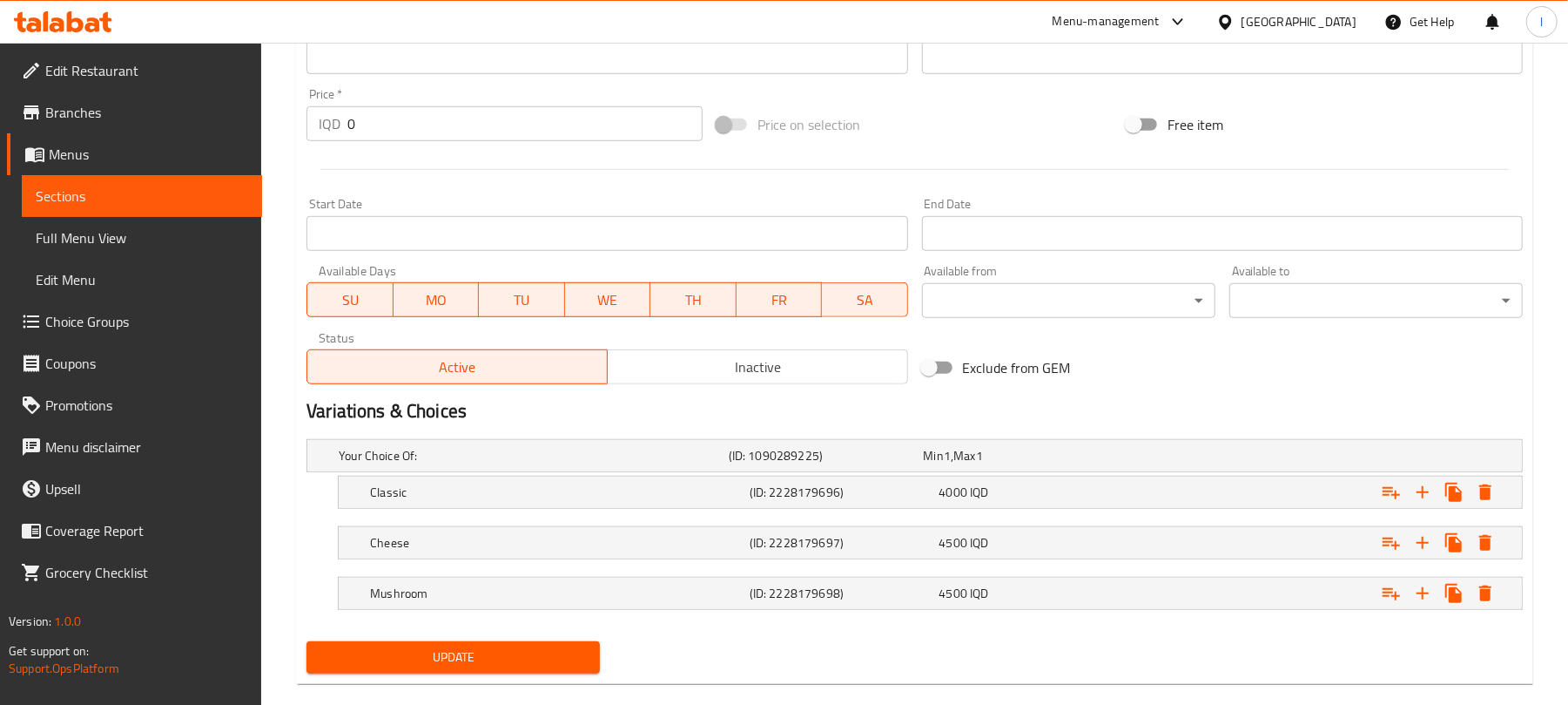
scroll to position [820, 0]
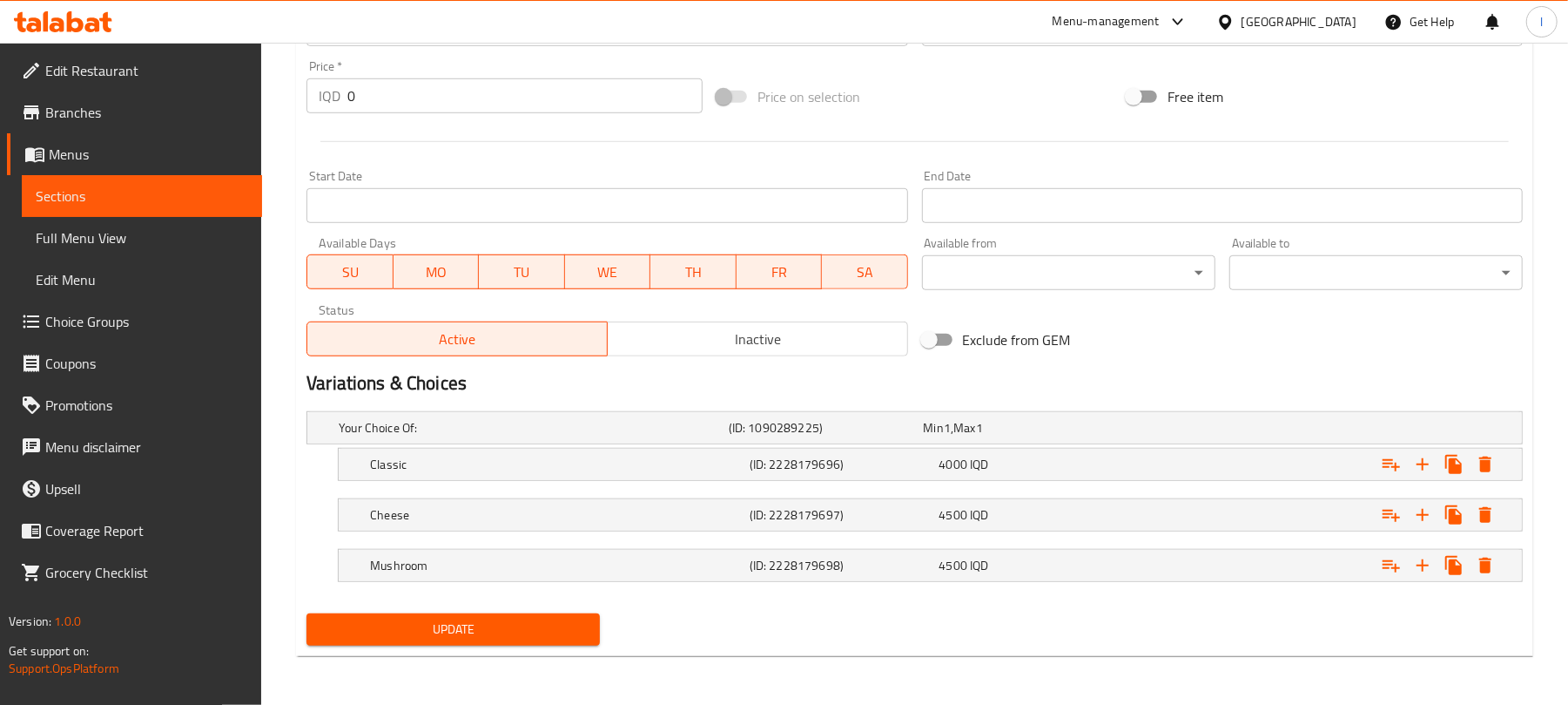
type textarea "French samoon, meat strips, peppers, onions, corn, and fajita sauce."
click at [550, 639] on span "Update" at bounding box center [453, 629] width 266 height 22
click at [485, 629] on span "Update" at bounding box center [453, 629] width 266 height 22
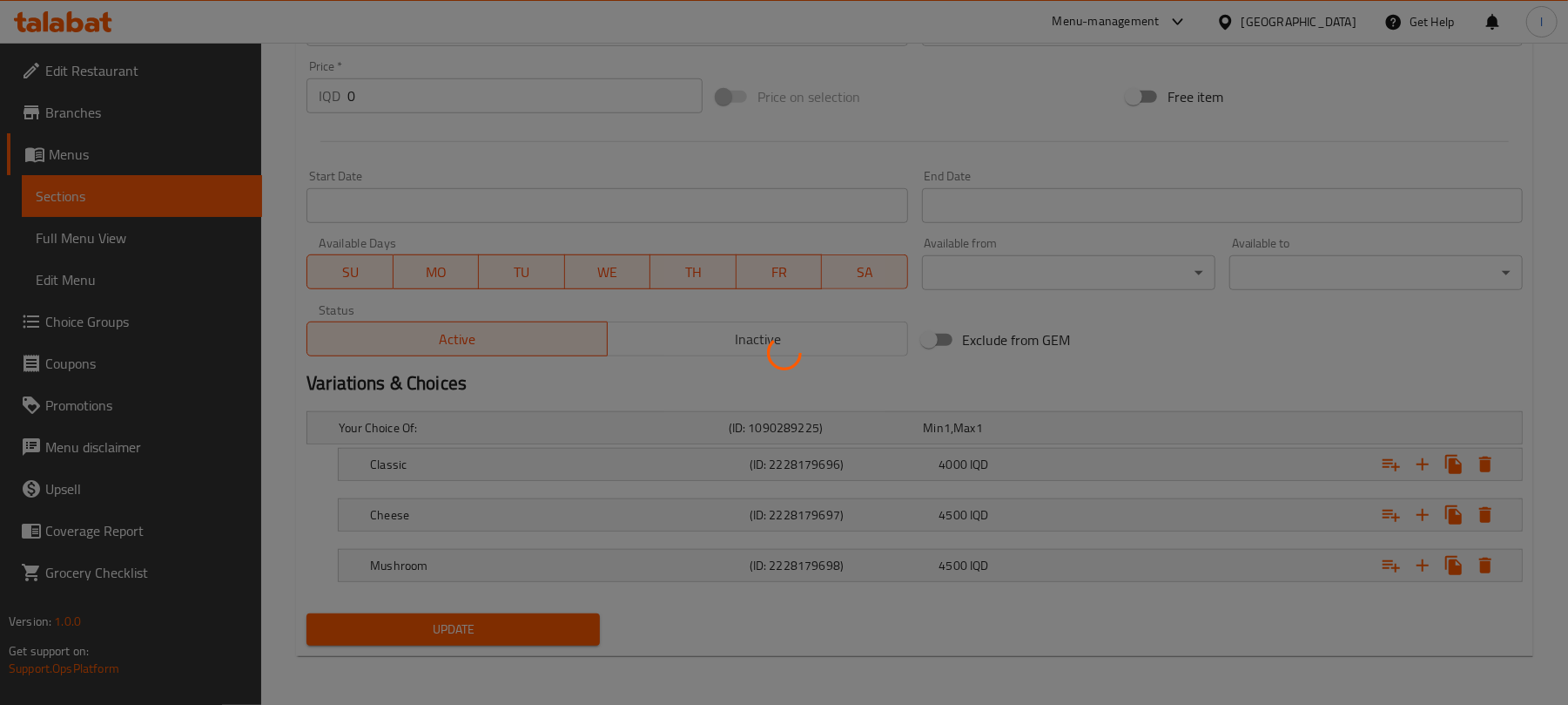
scroll to position [0, 0]
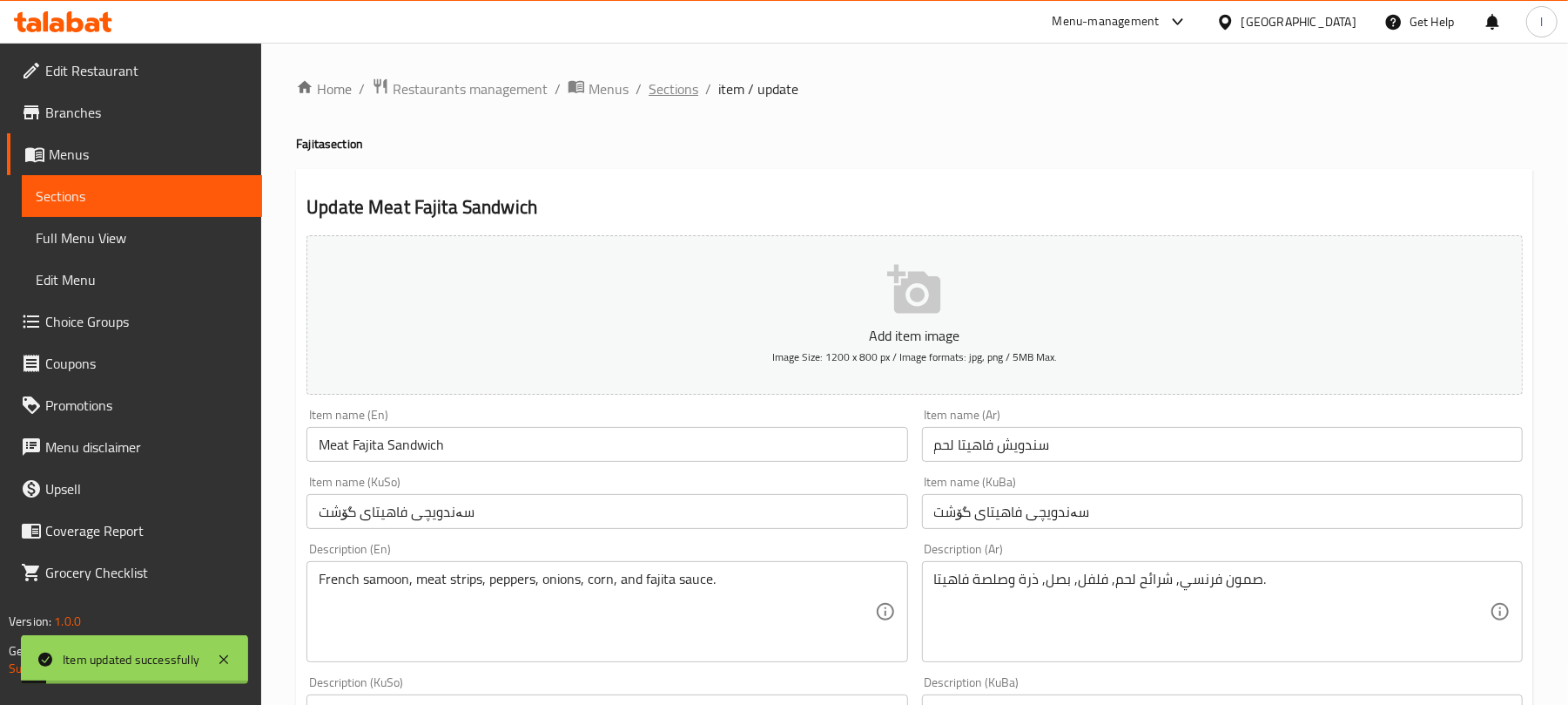
click at [662, 99] on span "Sections" at bounding box center [673, 89] width 49 height 21
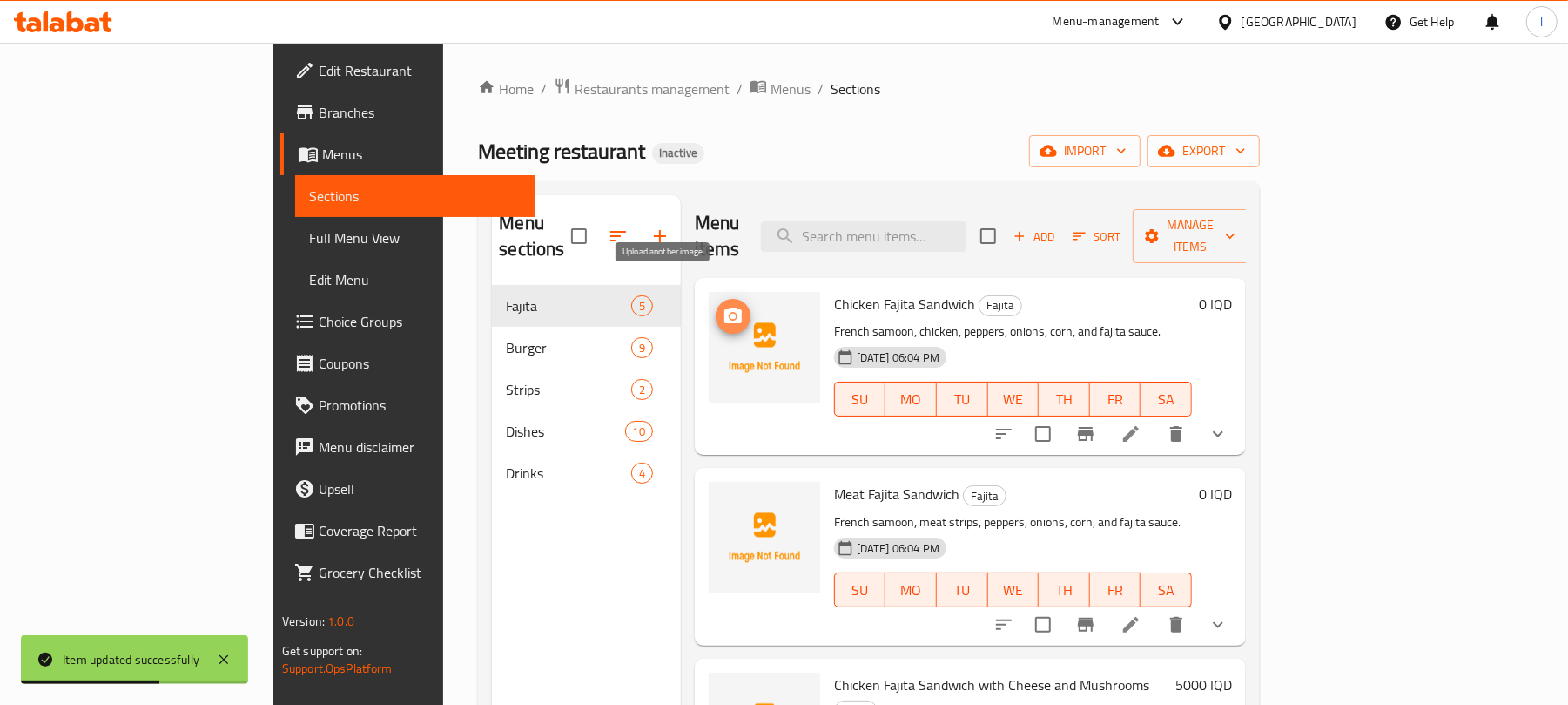
click at [716, 299] on button "upload picture" at bounding box center [733, 316] width 35 height 35
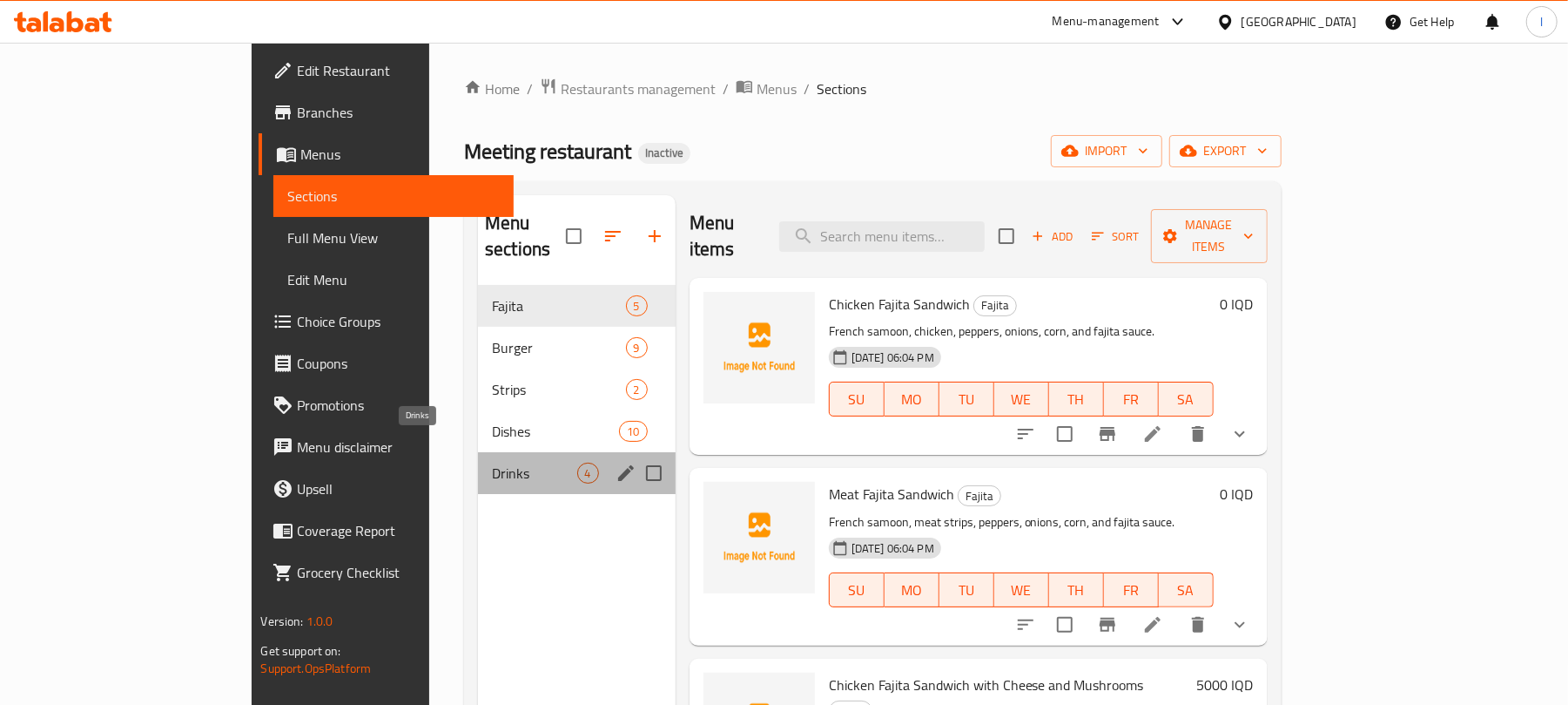
click at [492, 463] on span "Drinks" at bounding box center [533, 473] width 84 height 21
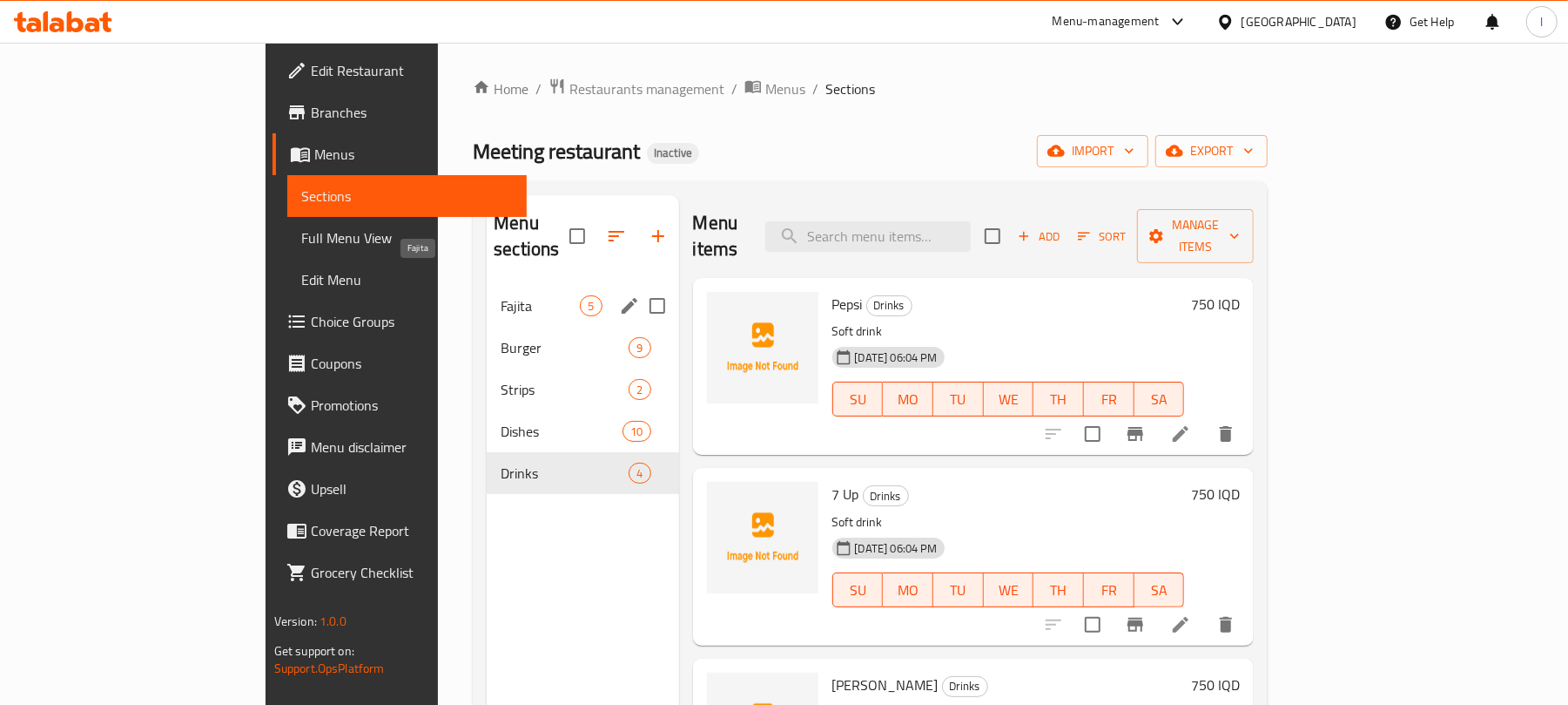
click at [500, 295] on span "Fajita" at bounding box center [540, 306] width 79 height 21
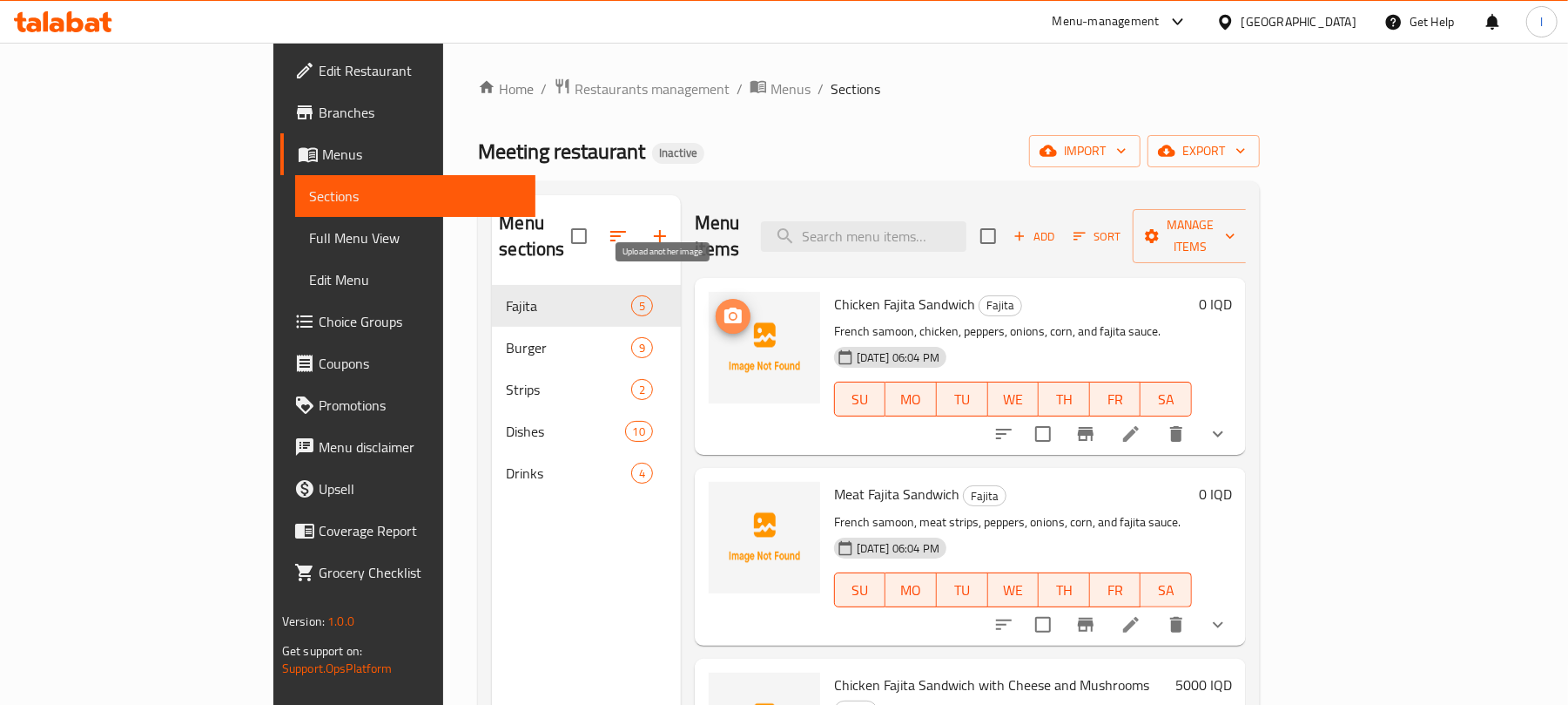
click at [723, 306] on icon "upload picture" at bounding box center [733, 316] width 21 height 21
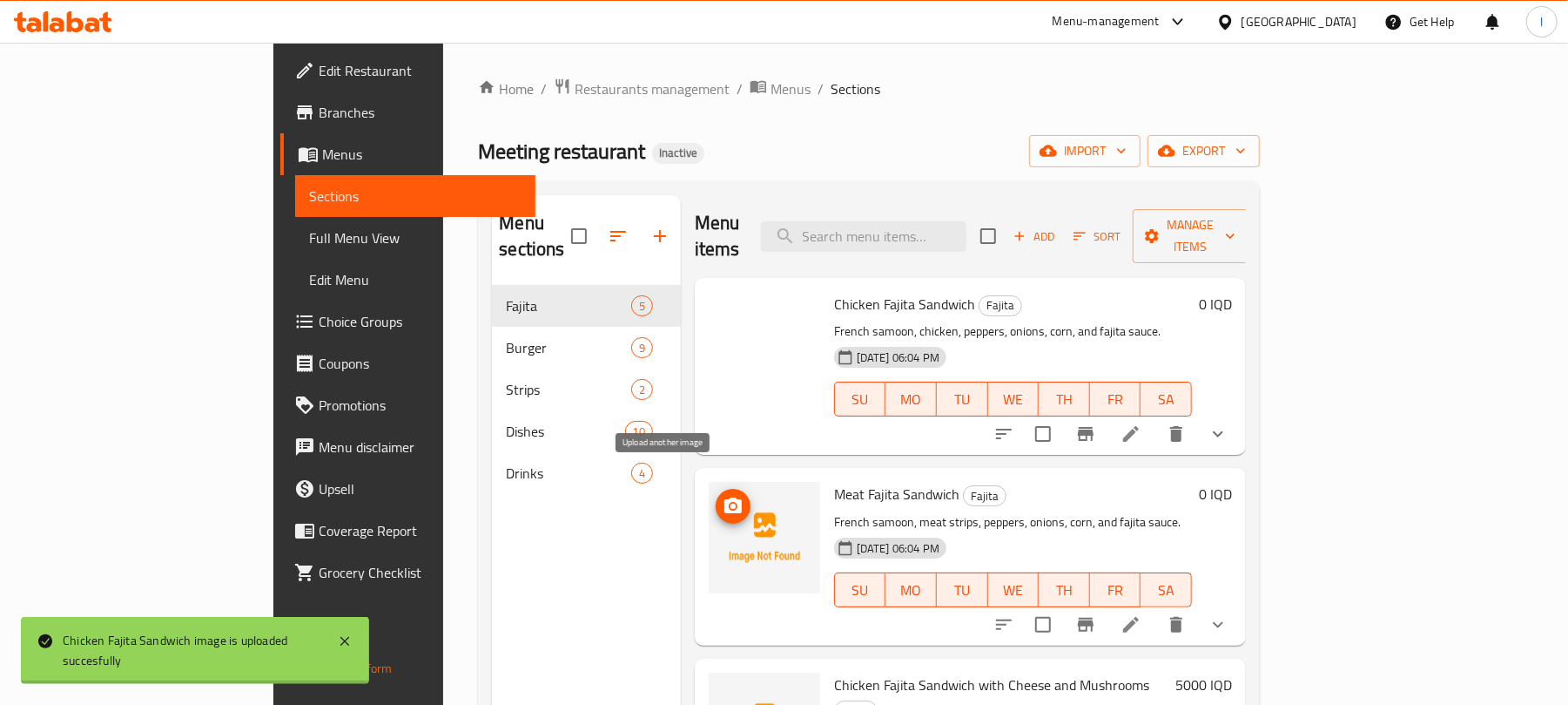
click at [723, 496] on icon "upload picture" at bounding box center [733, 506] width 21 height 21
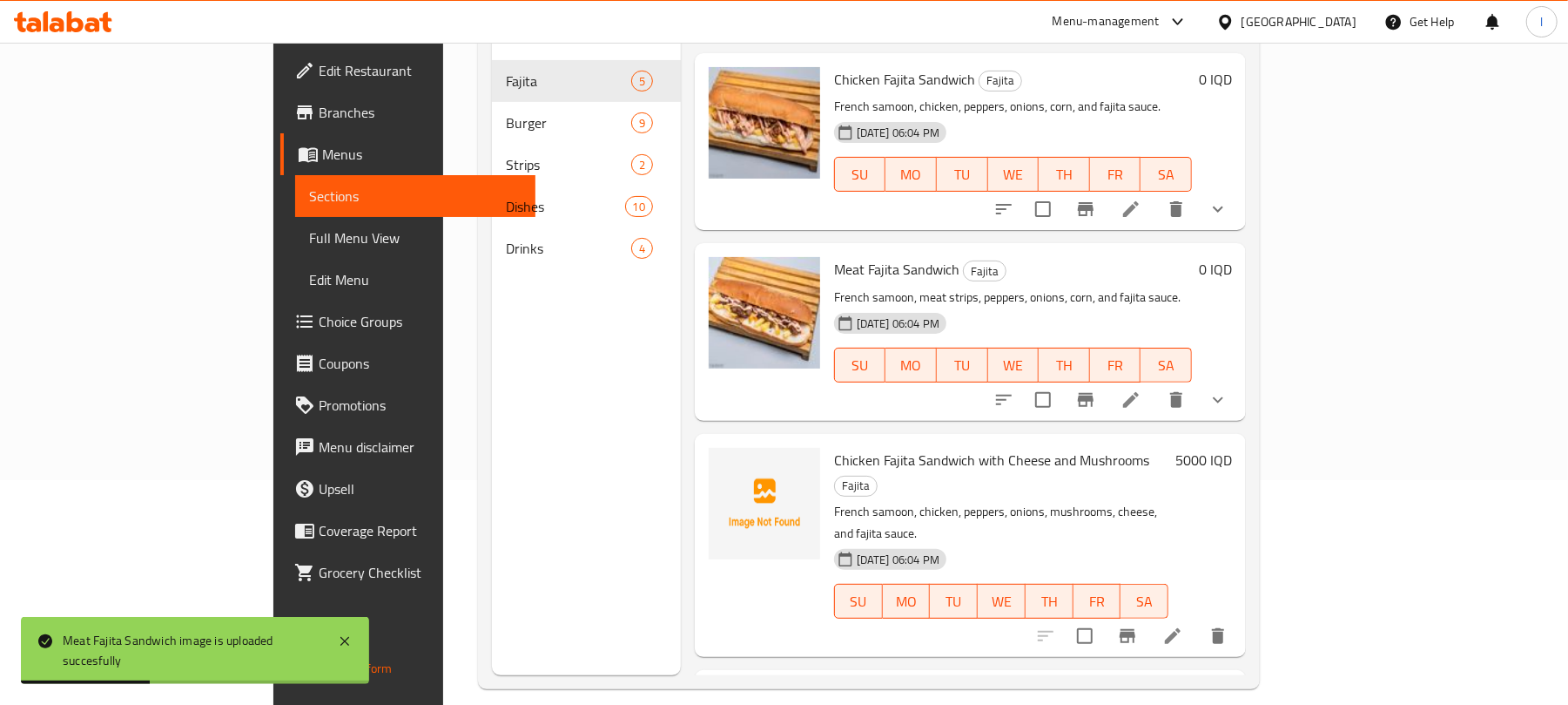
scroll to position [245, 0]
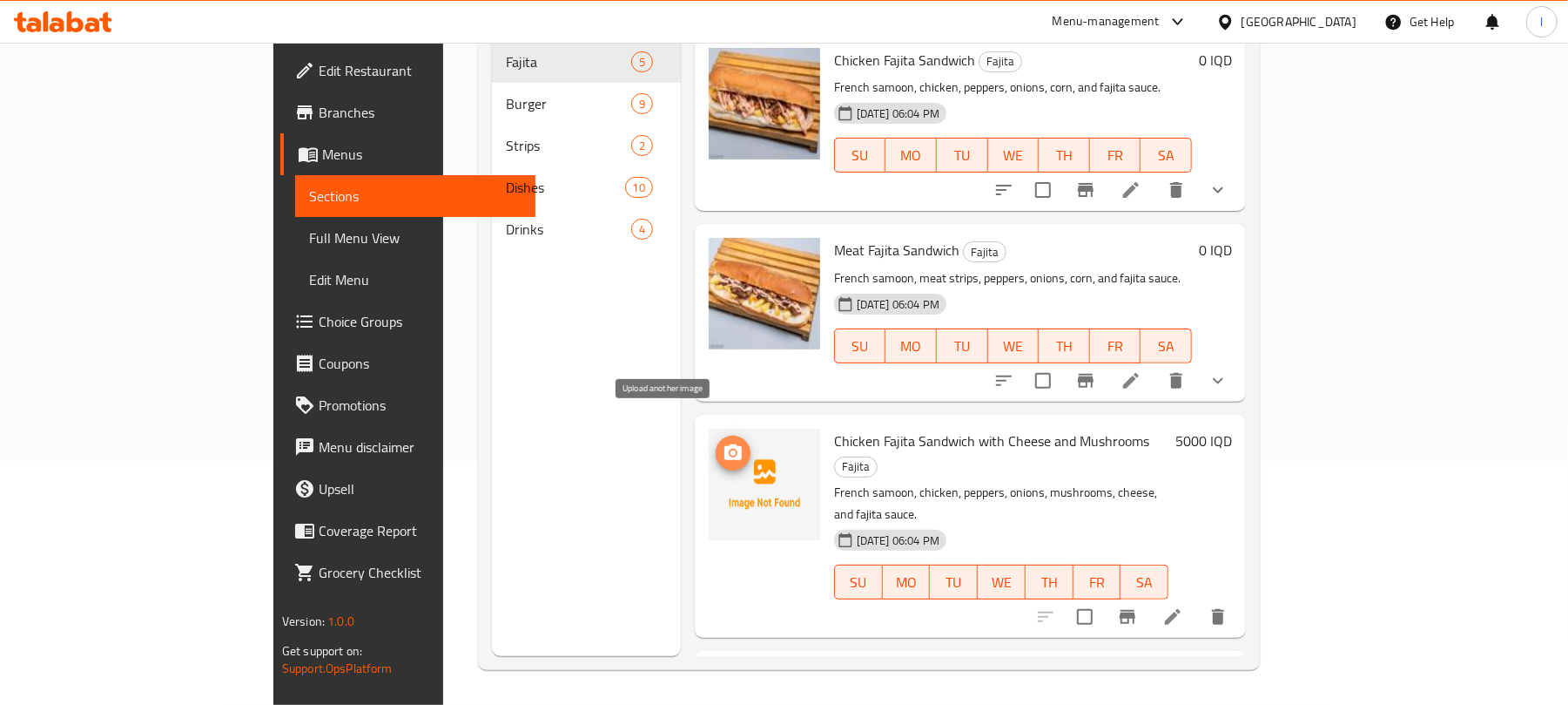
click at [716, 435] on button "upload picture" at bounding box center [733, 452] width 35 height 35
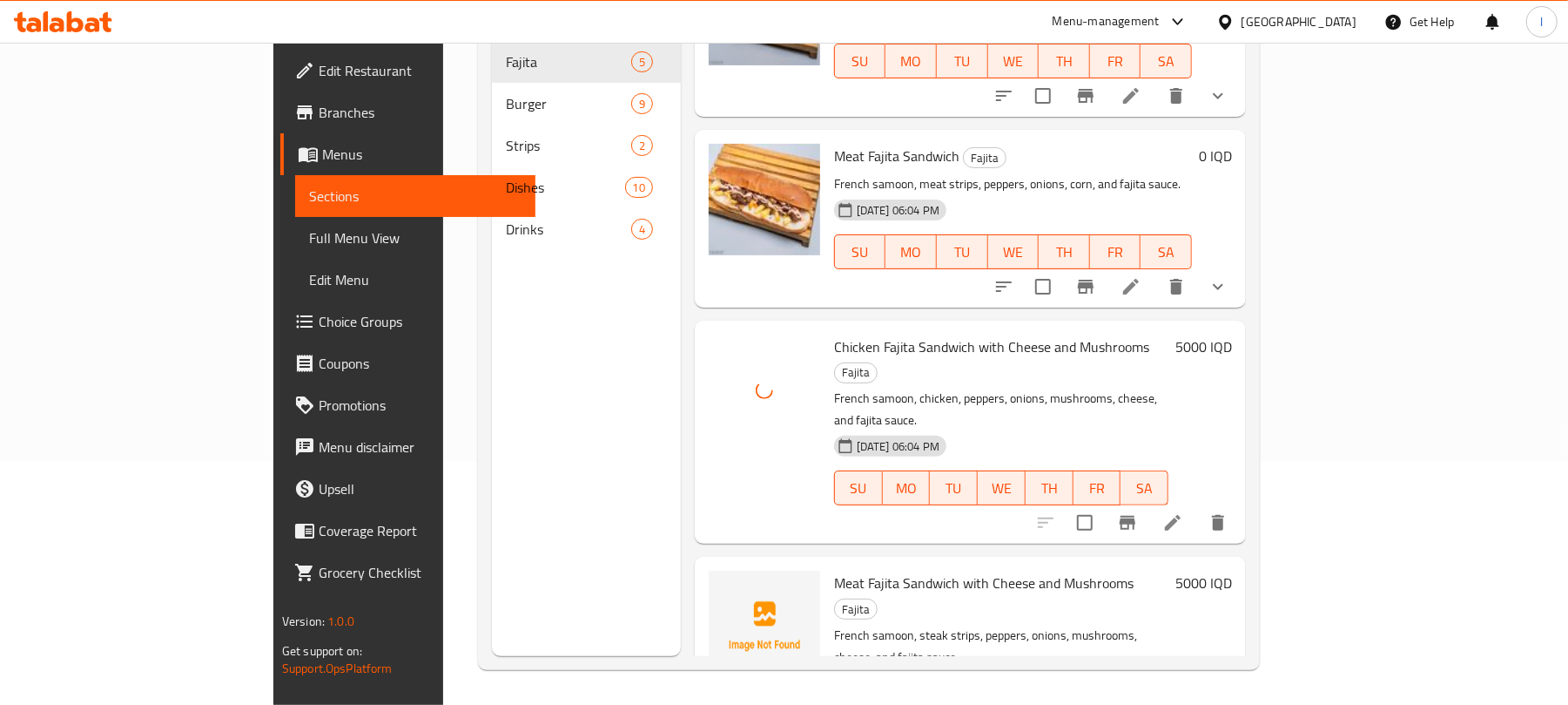
scroll to position [210, 0]
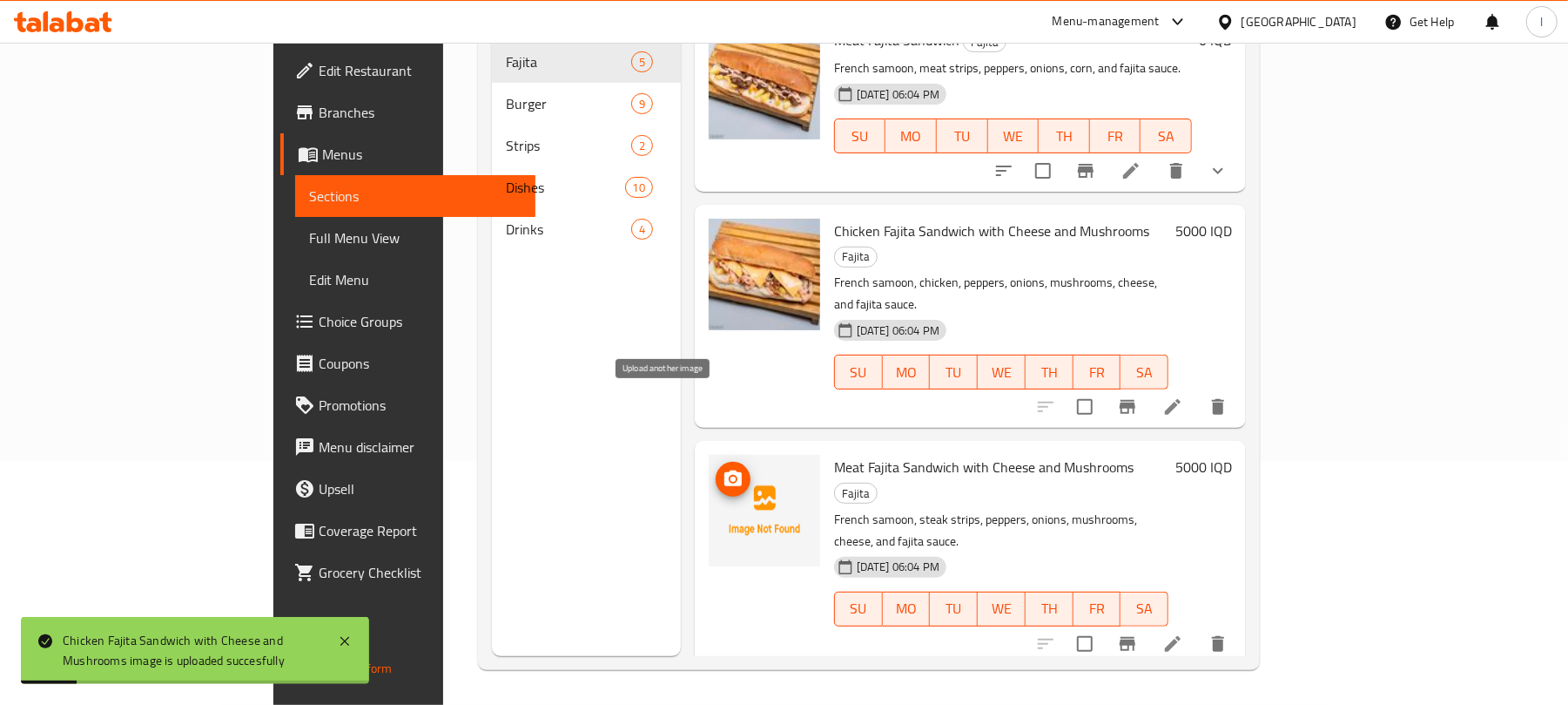
click at [716, 468] on span "upload picture" at bounding box center [733, 479] width 35 height 21
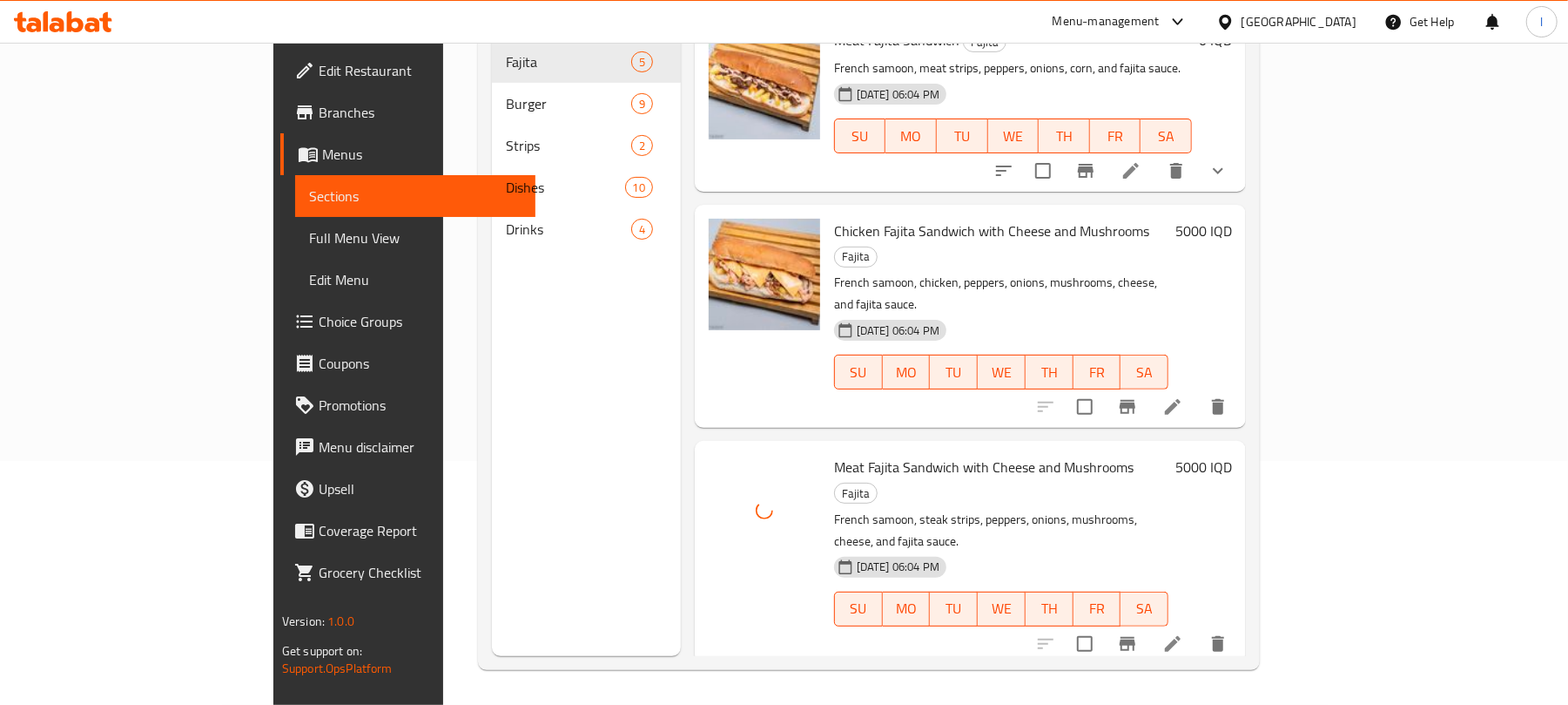
scroll to position [291, 0]
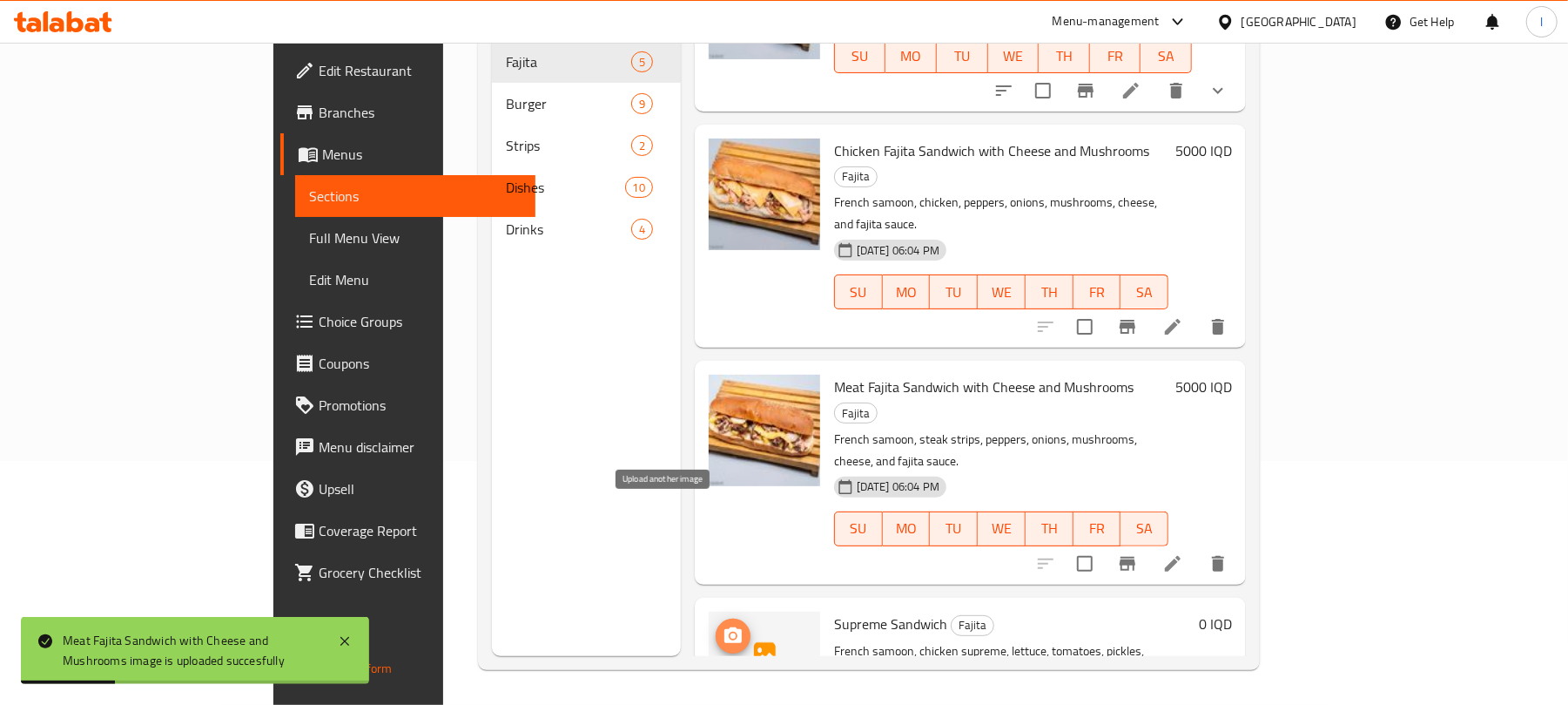
click at [724, 627] on icon "upload picture" at bounding box center [733, 635] width 17 height 16
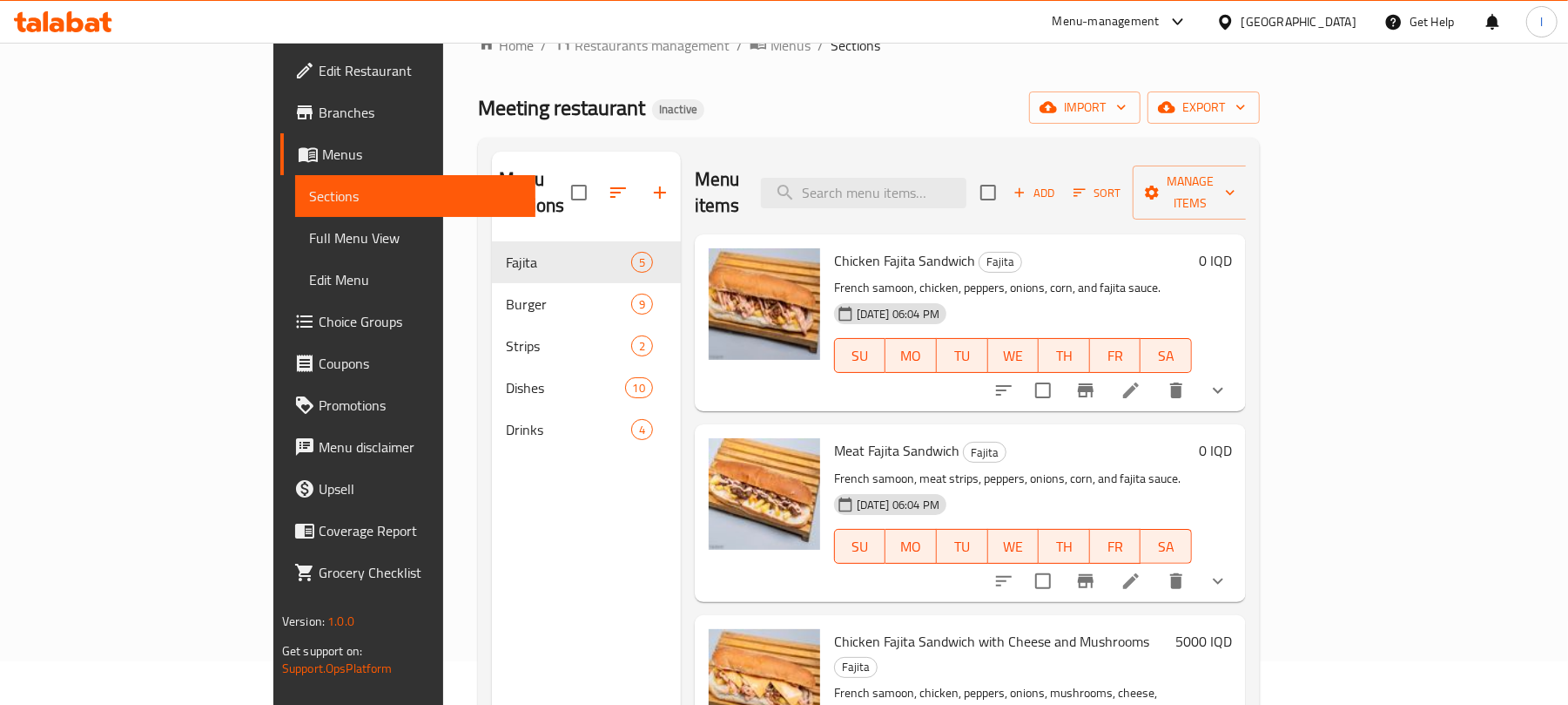
scroll to position [0, 0]
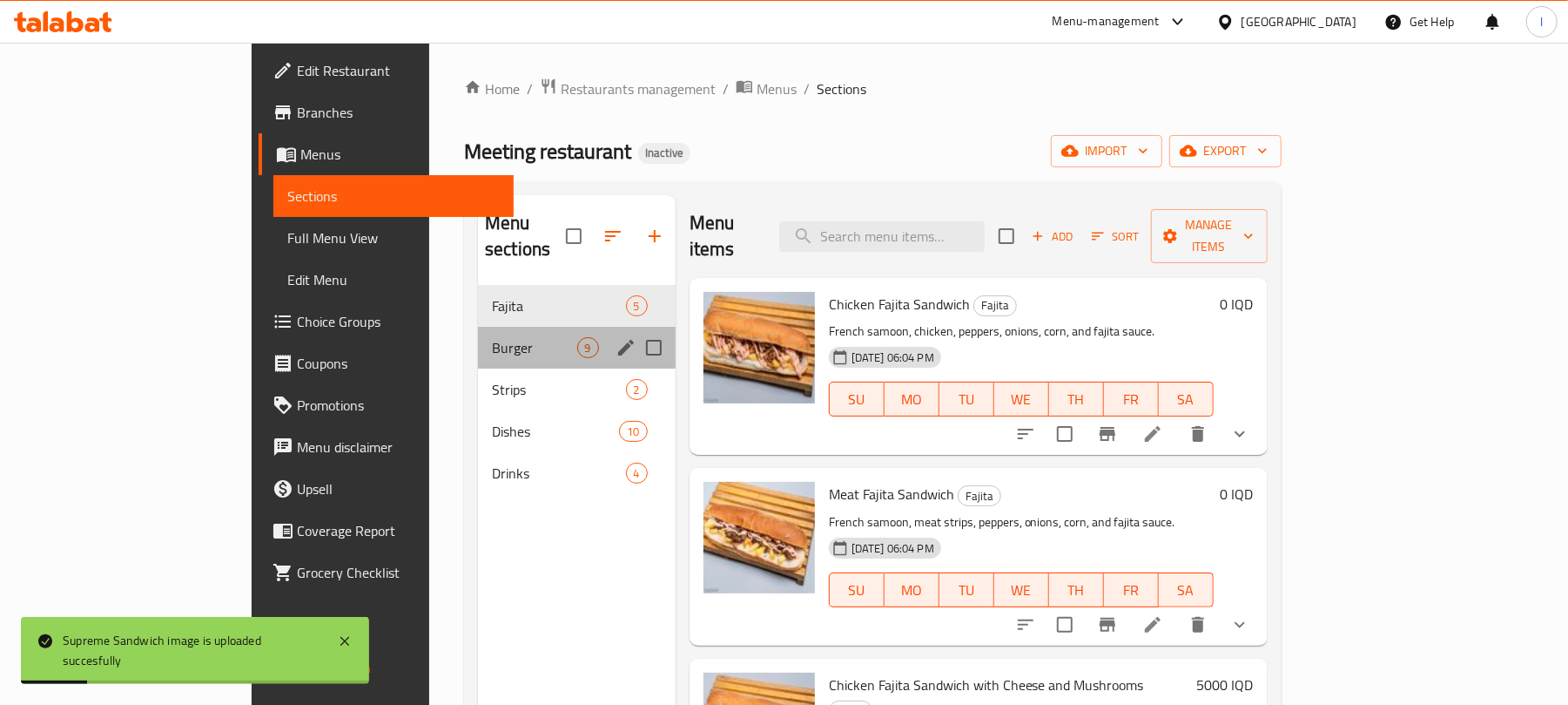
click at [479, 339] on div "Burger 9" at bounding box center [577, 347] width 198 height 42
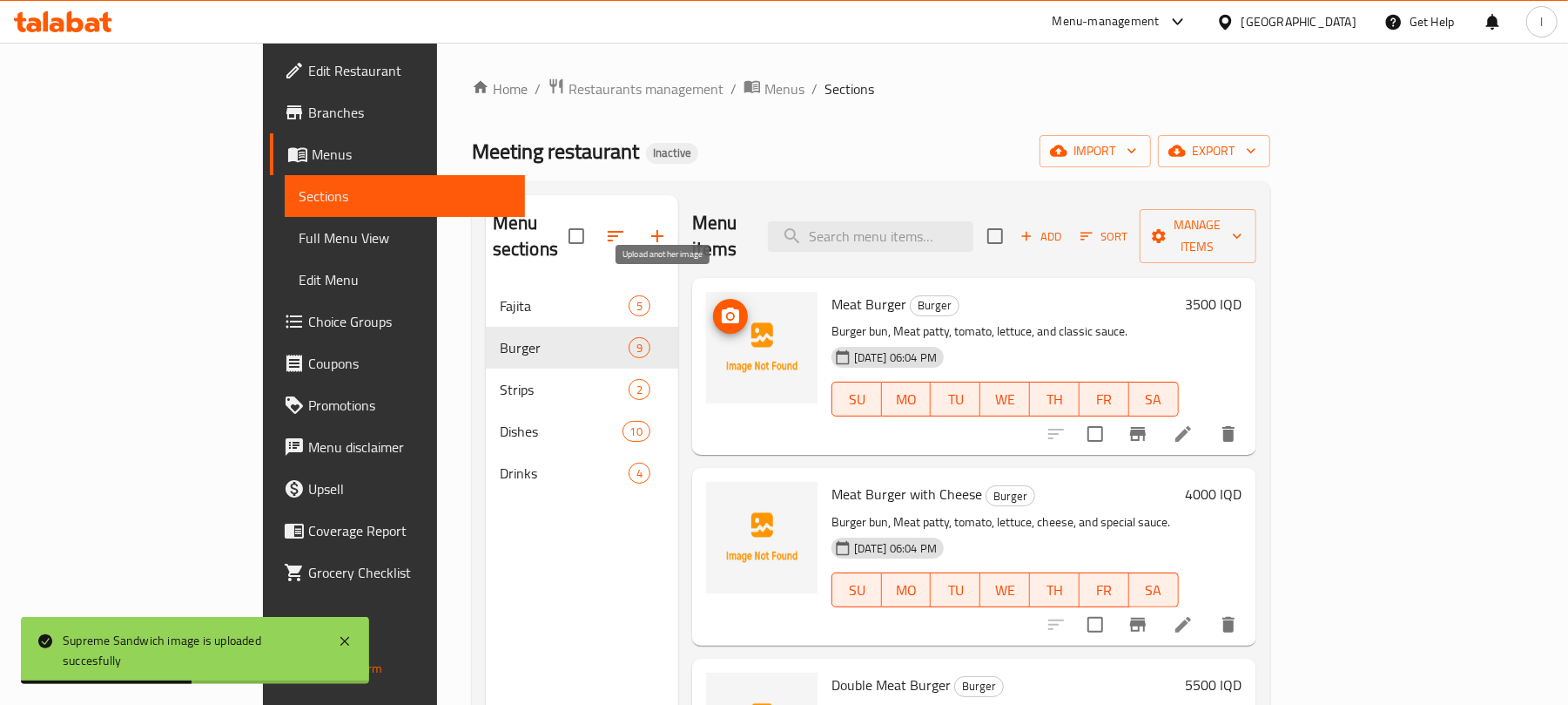
click at [721, 306] on icon "upload picture" at bounding box center [731, 316] width 21 height 21
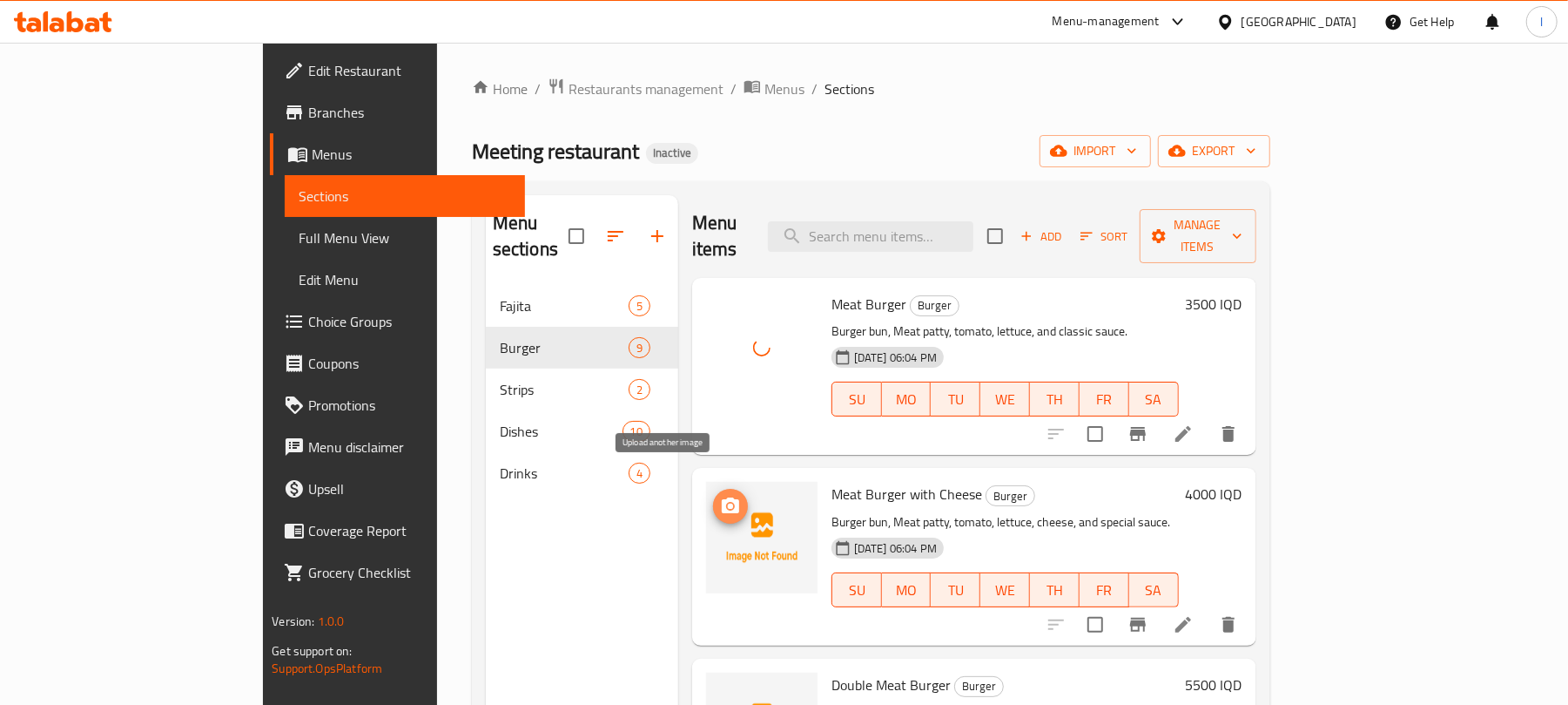
click at [713, 496] on span "upload picture" at bounding box center [730, 506] width 35 height 21
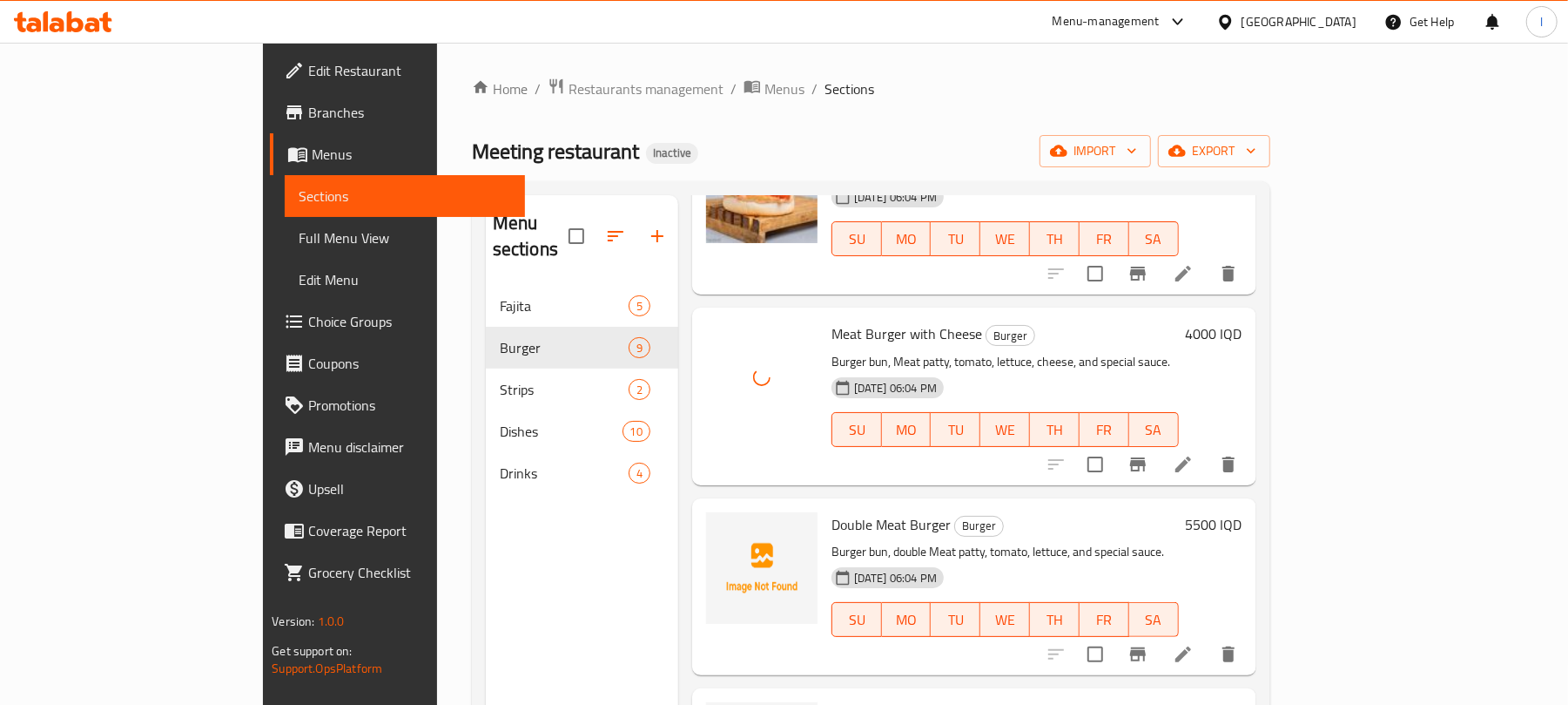
scroll to position [238, 0]
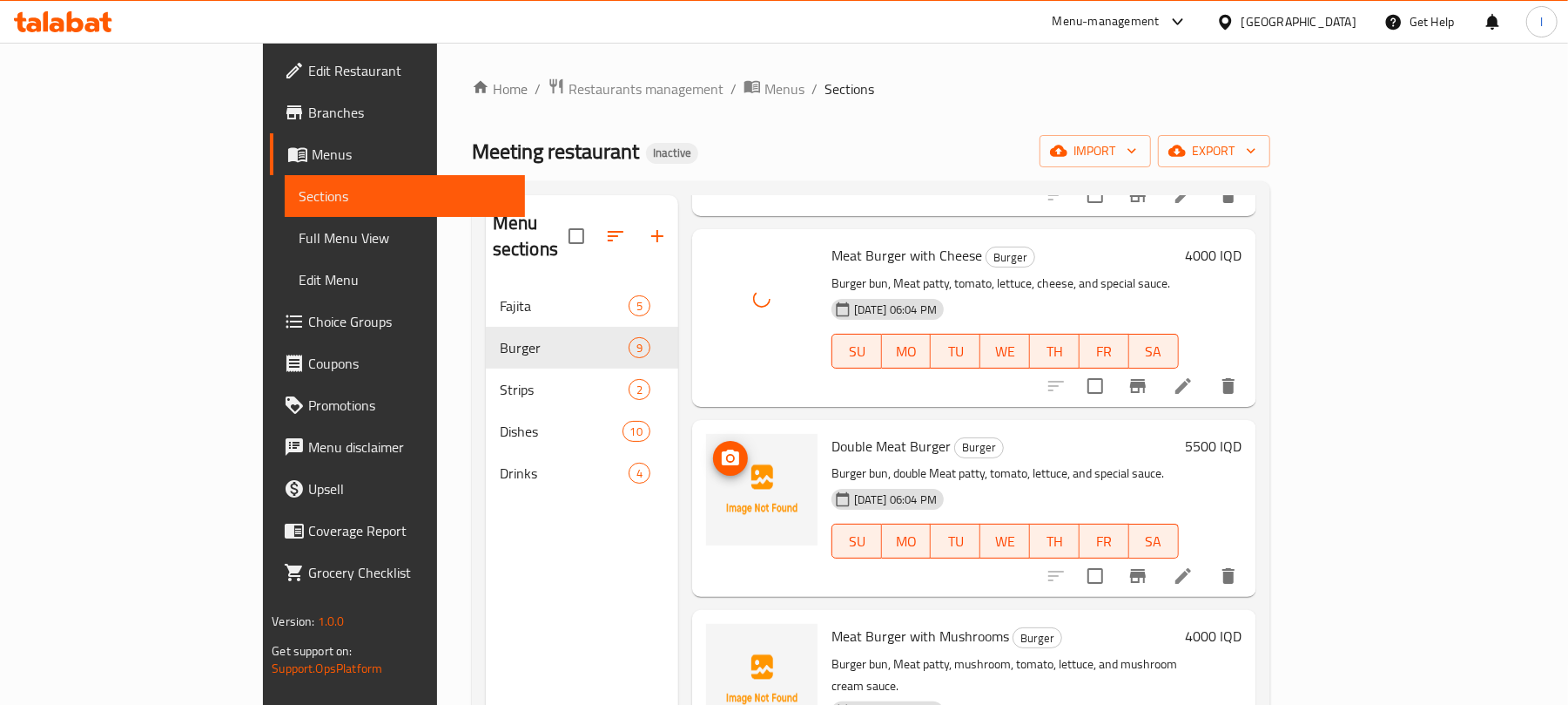
click at [722, 449] on icon "upload picture" at bounding box center [730, 457] width 17 height 16
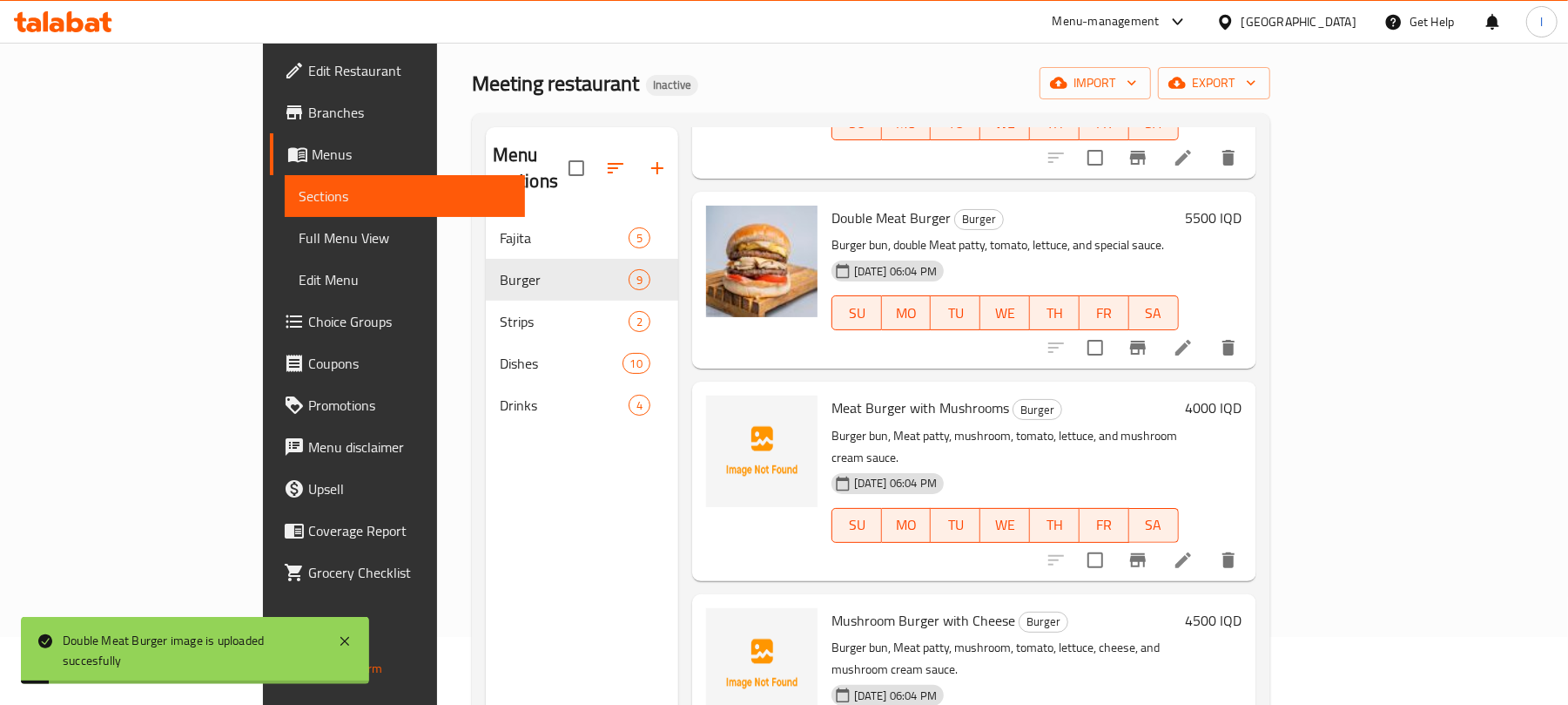
scroll to position [485, 0]
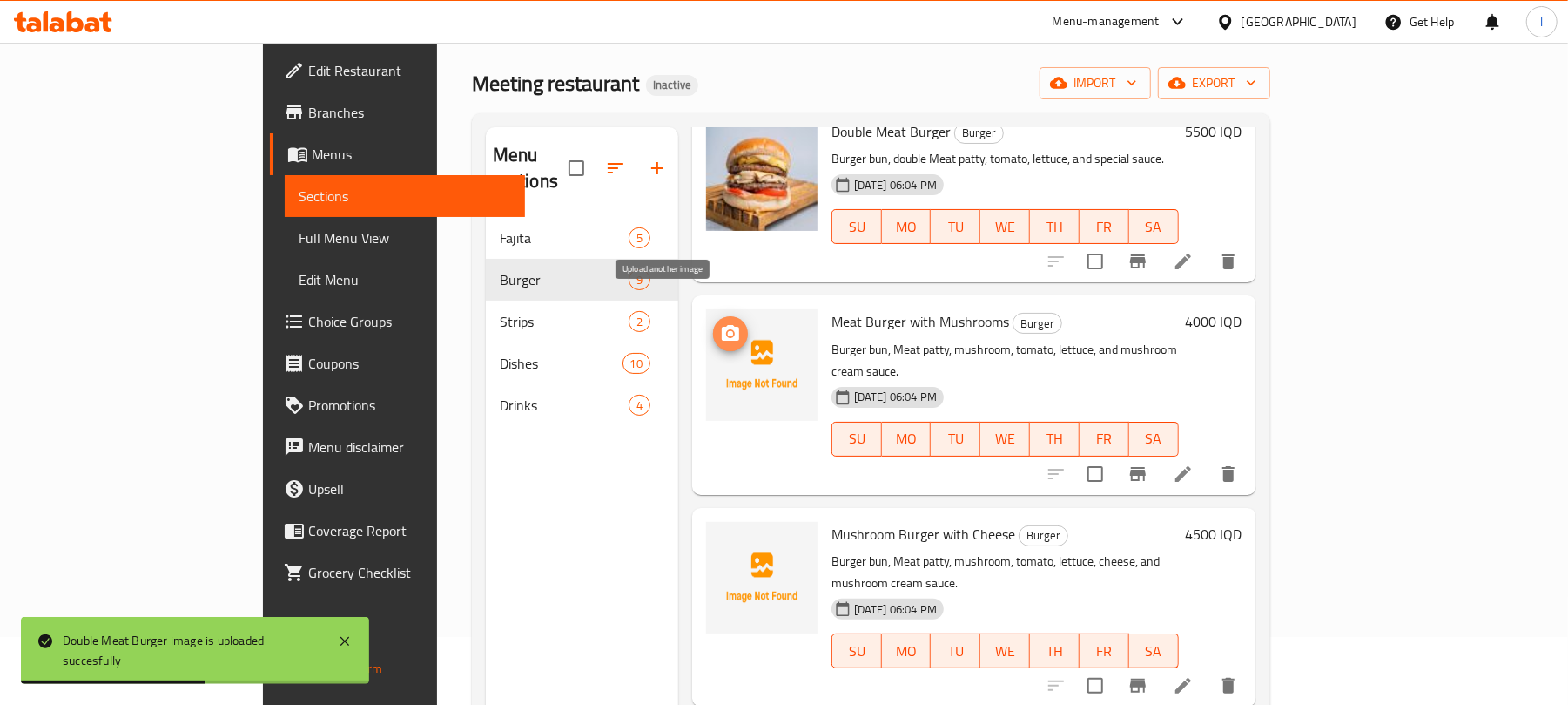
click at [722, 325] on icon "upload picture" at bounding box center [730, 332] width 17 height 16
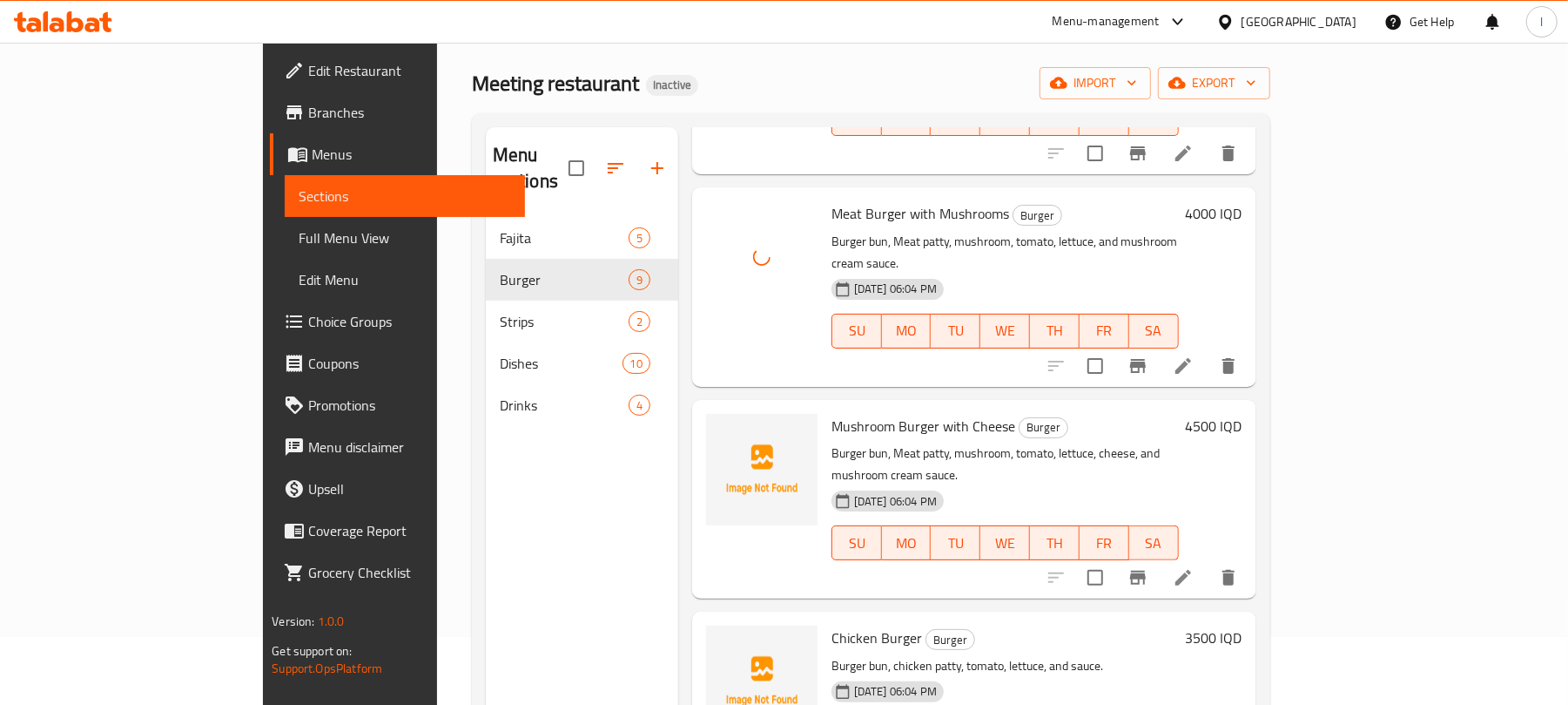
scroll to position [688, 0]
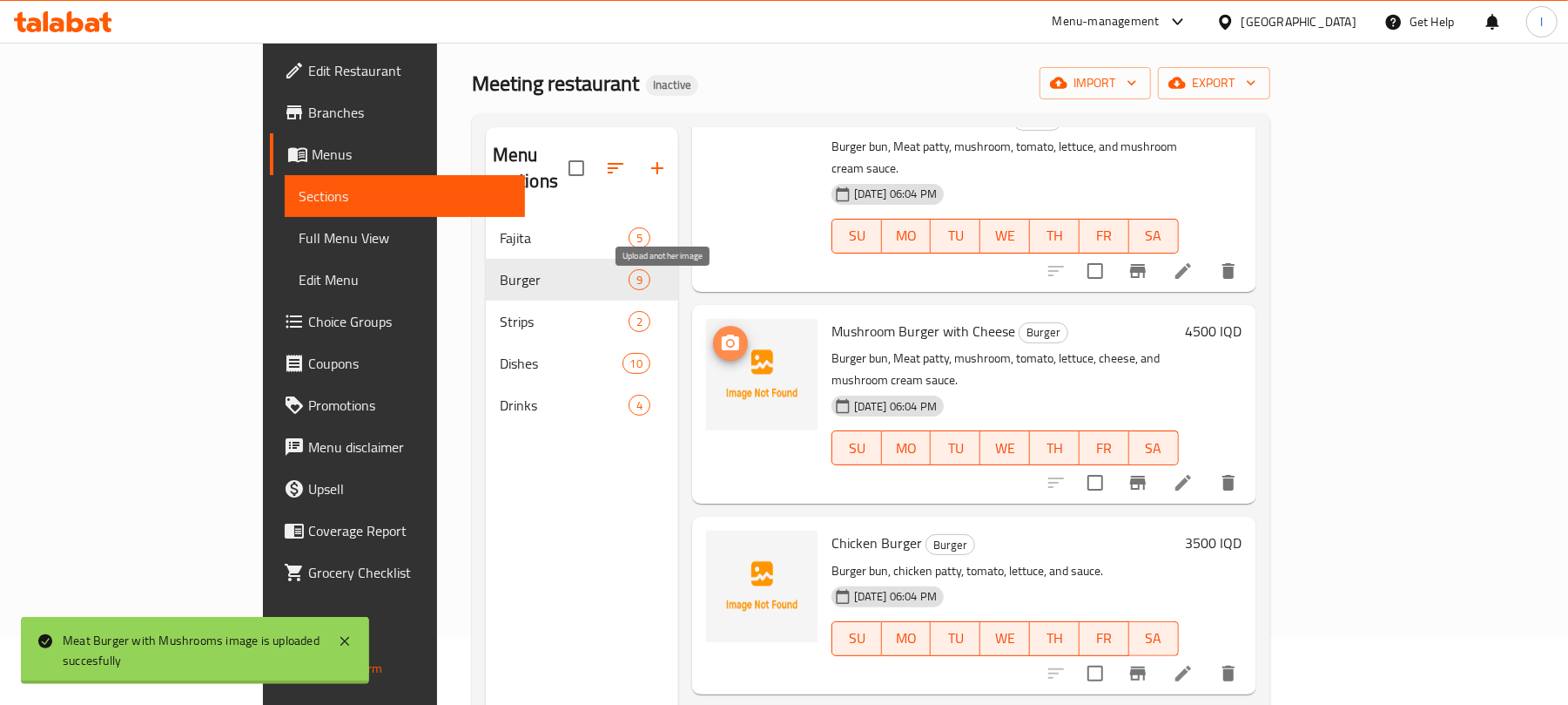
click at [721, 333] on icon "upload picture" at bounding box center [731, 344] width 21 height 21
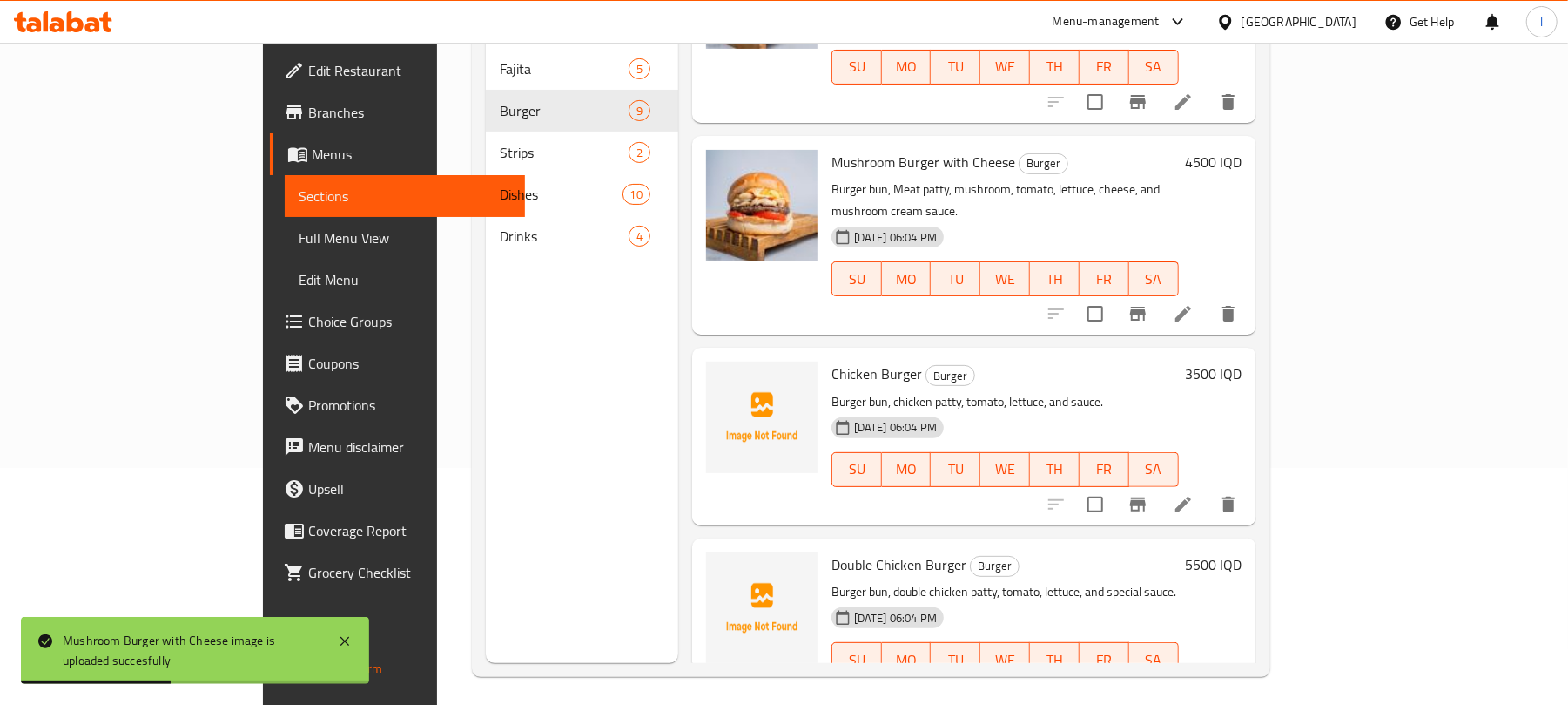
scroll to position [245, 0]
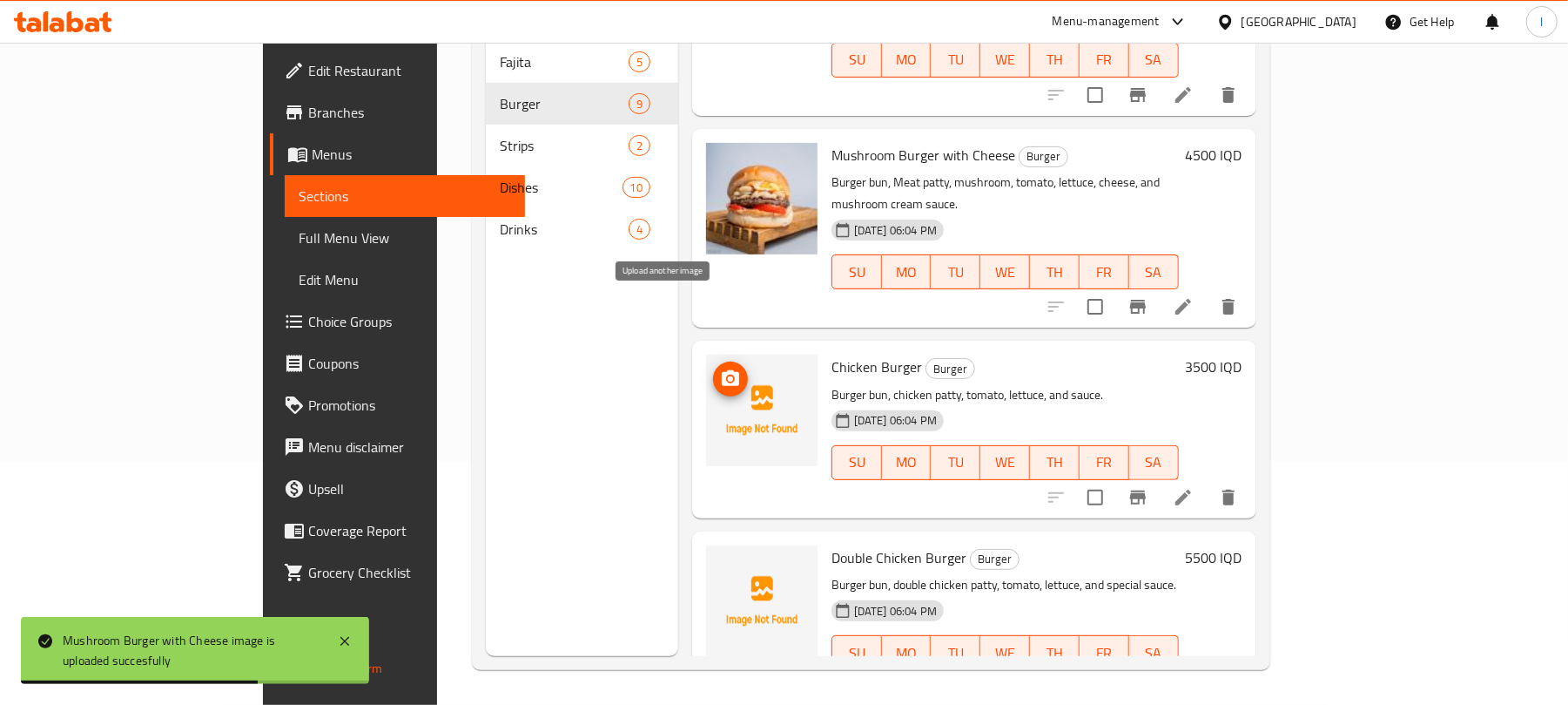
click at [728, 377] on circle "upload picture" at bounding box center [731, 379] width 6 height 6
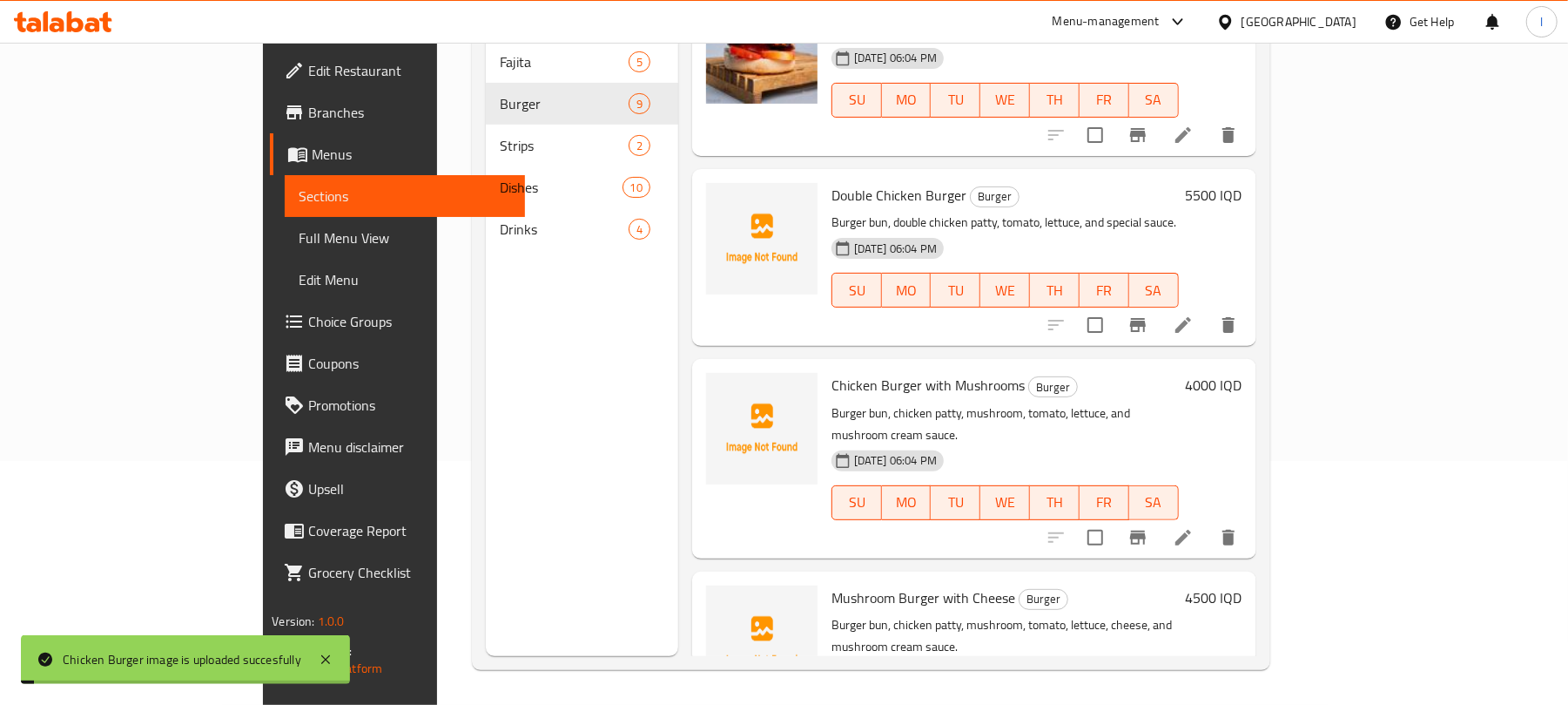
scroll to position [625, 0]
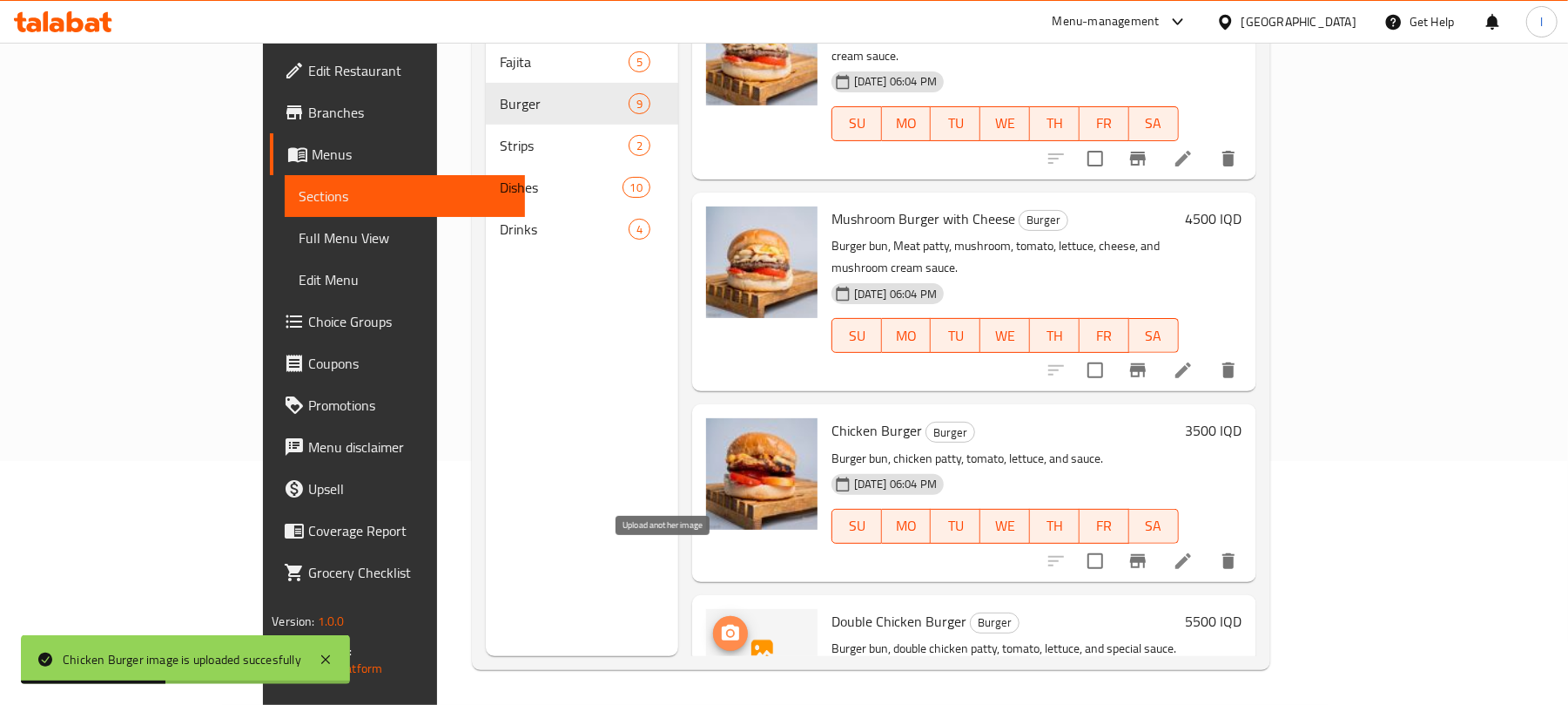
click at [721, 623] on icon "upload picture" at bounding box center [731, 633] width 21 height 21
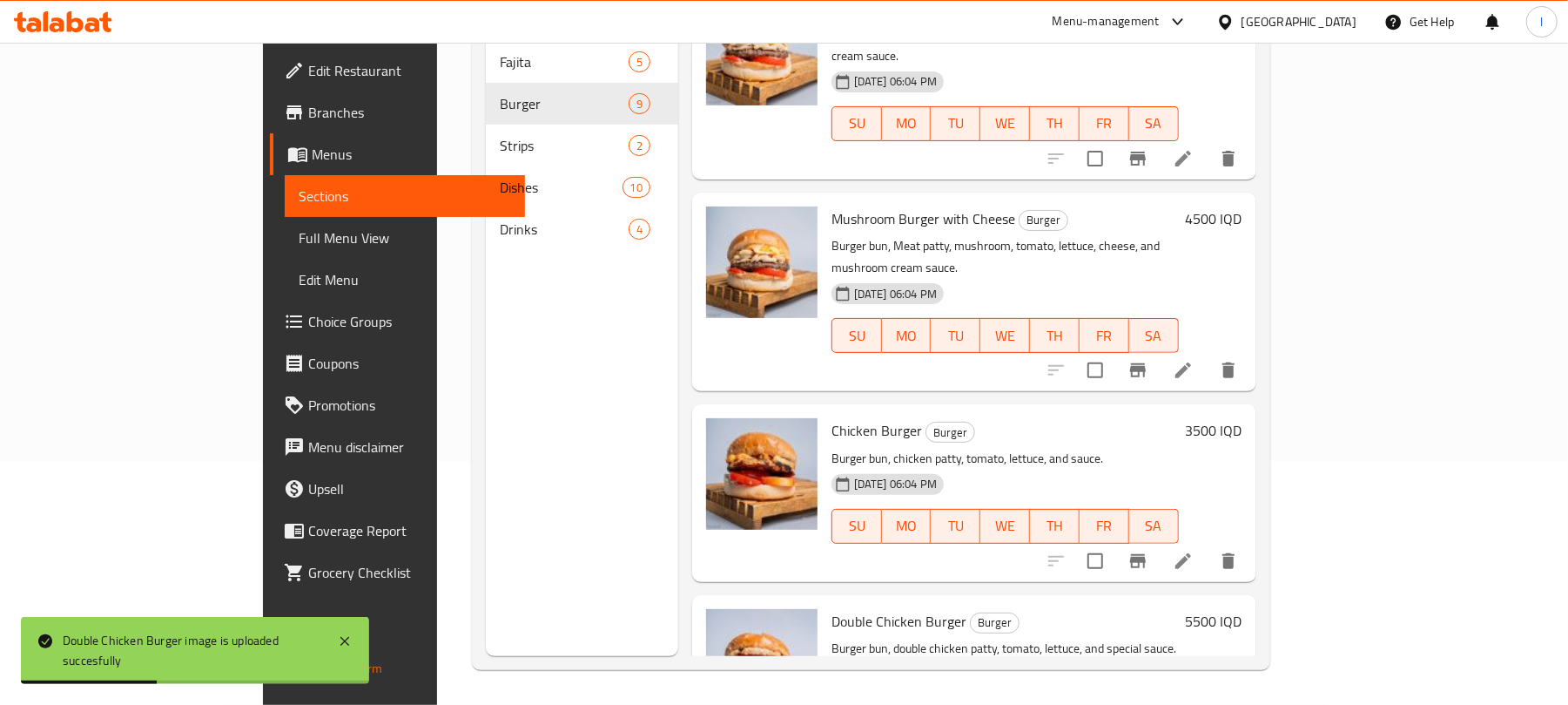
scroll to position [1051, 0]
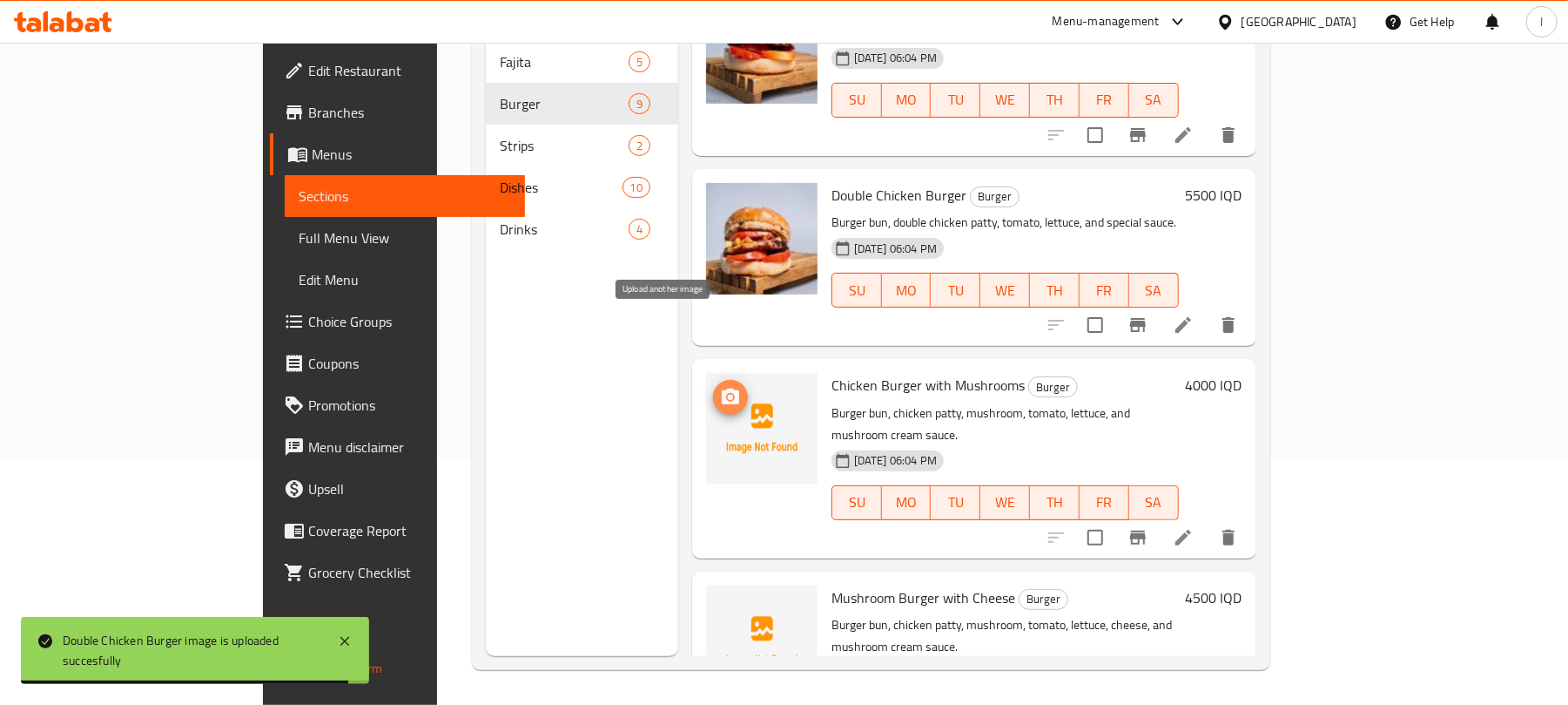
click at [722, 389] on icon "upload picture" at bounding box center [730, 397] width 17 height 16
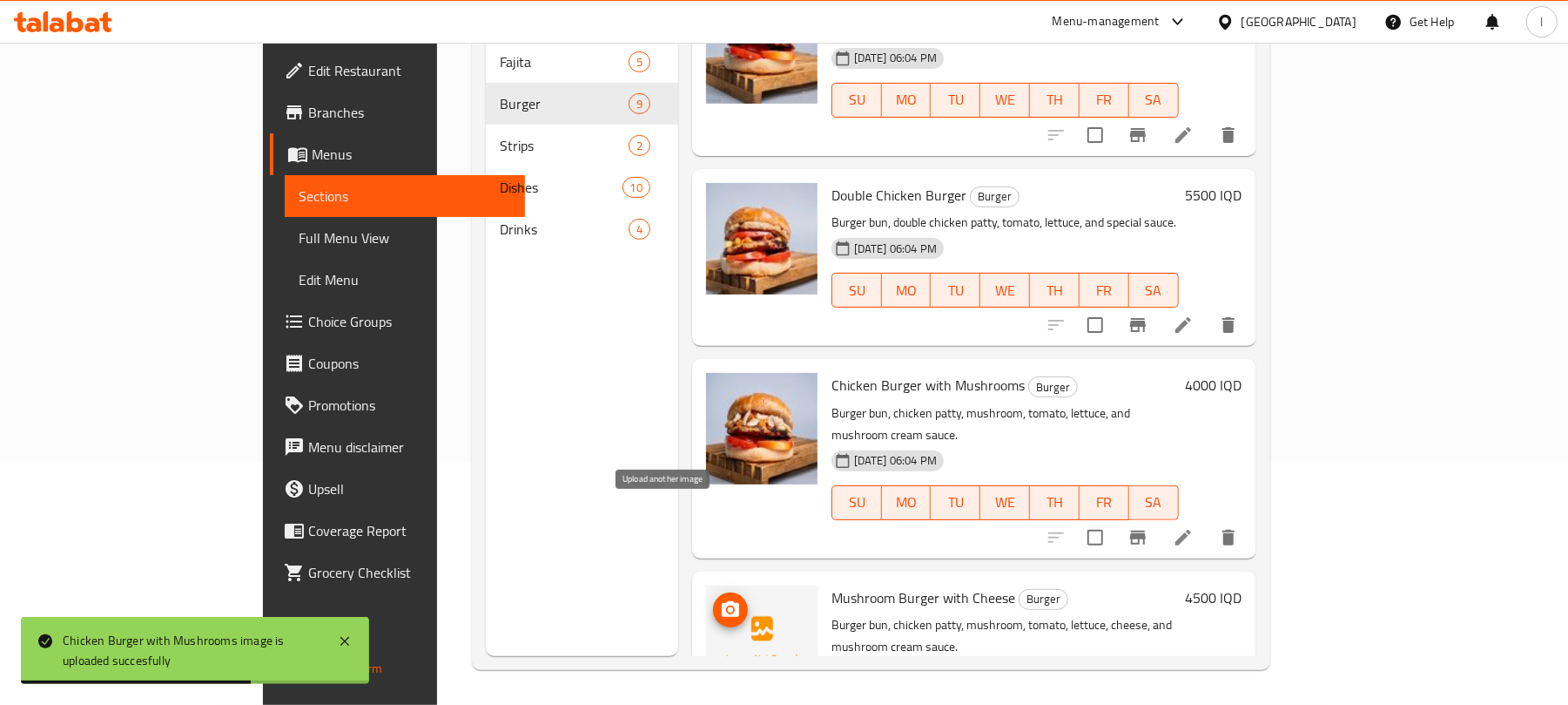
click at [713, 592] on button "upload picture" at bounding box center [730, 609] width 35 height 35
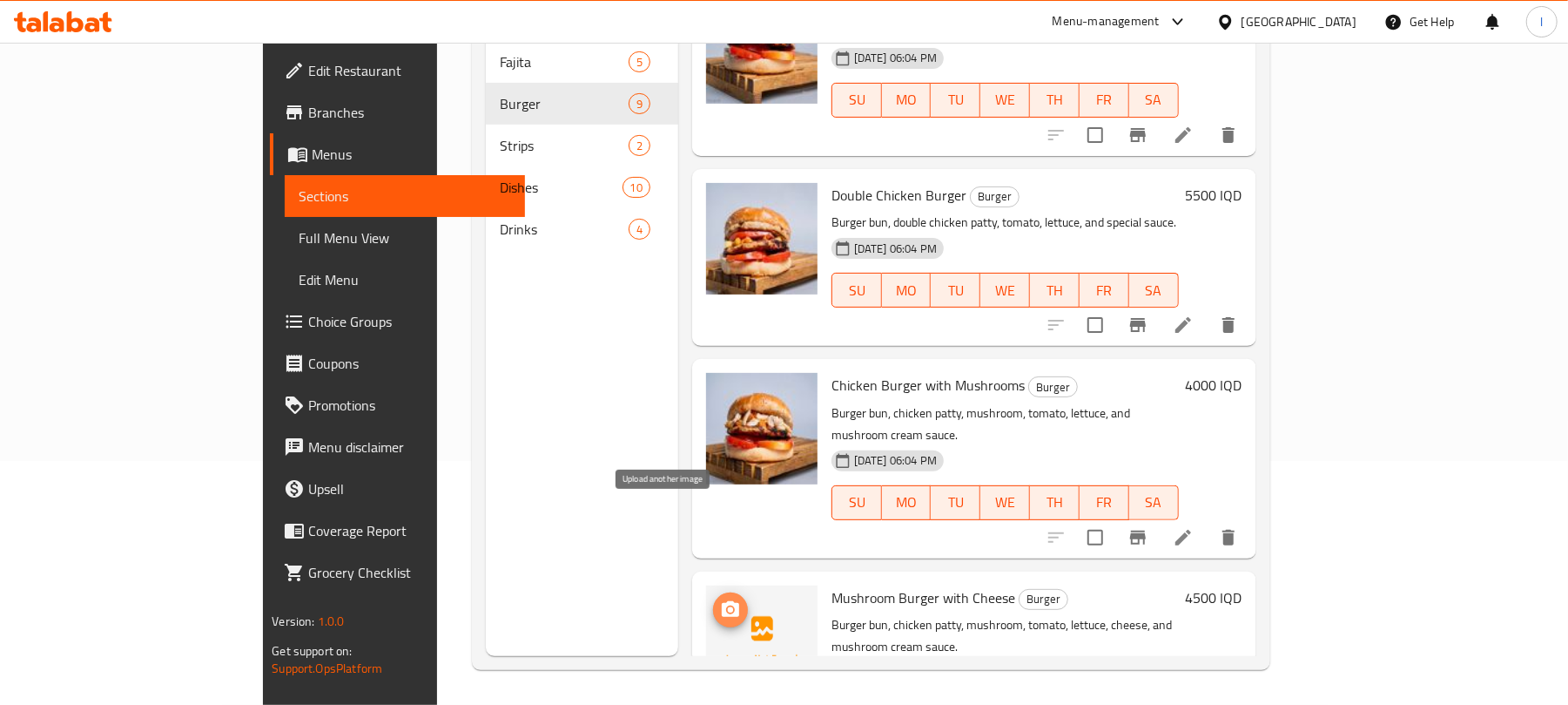
click at [713, 600] on span "upload picture" at bounding box center [730, 610] width 35 height 21
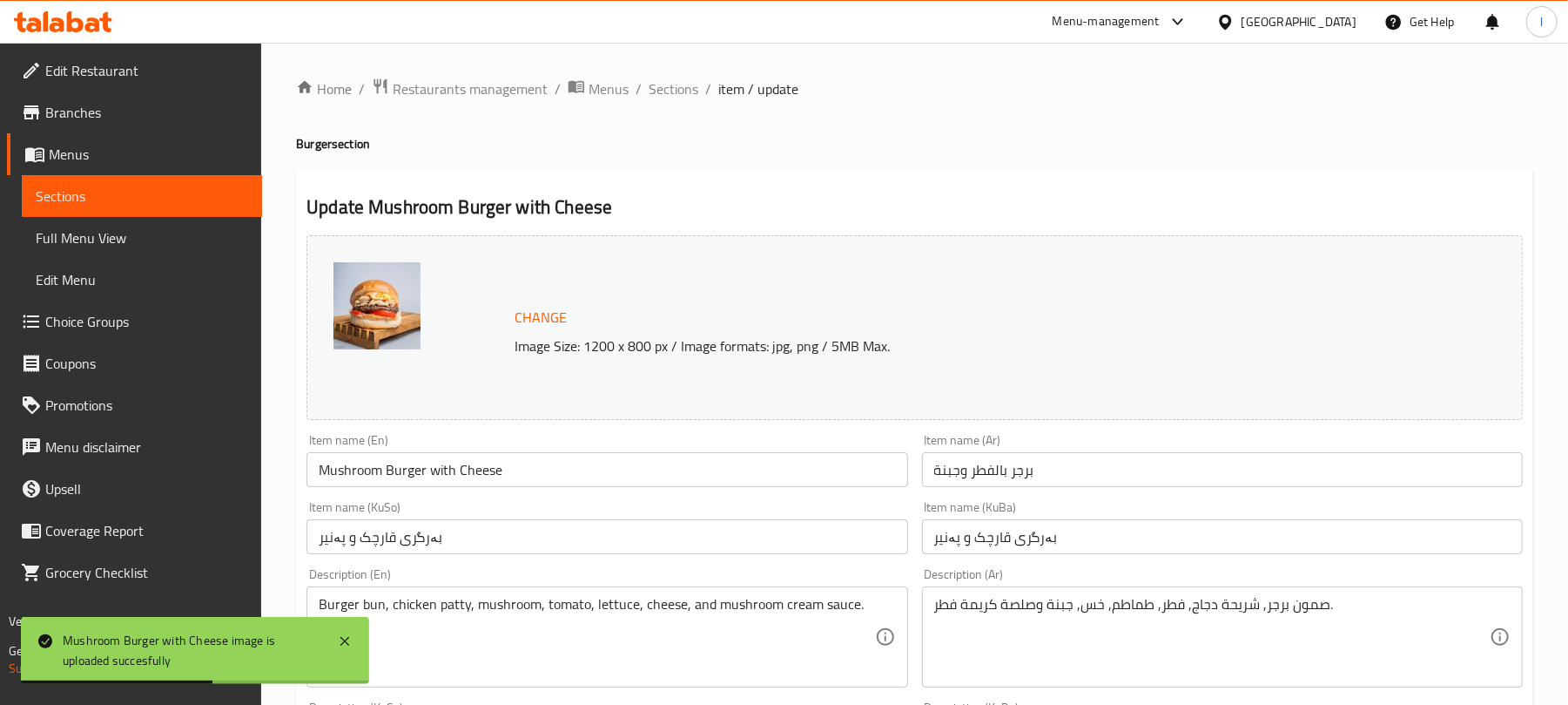
click at [385, 476] on input "Mushroom Burger with Cheese" at bounding box center [606, 469] width 601 height 35
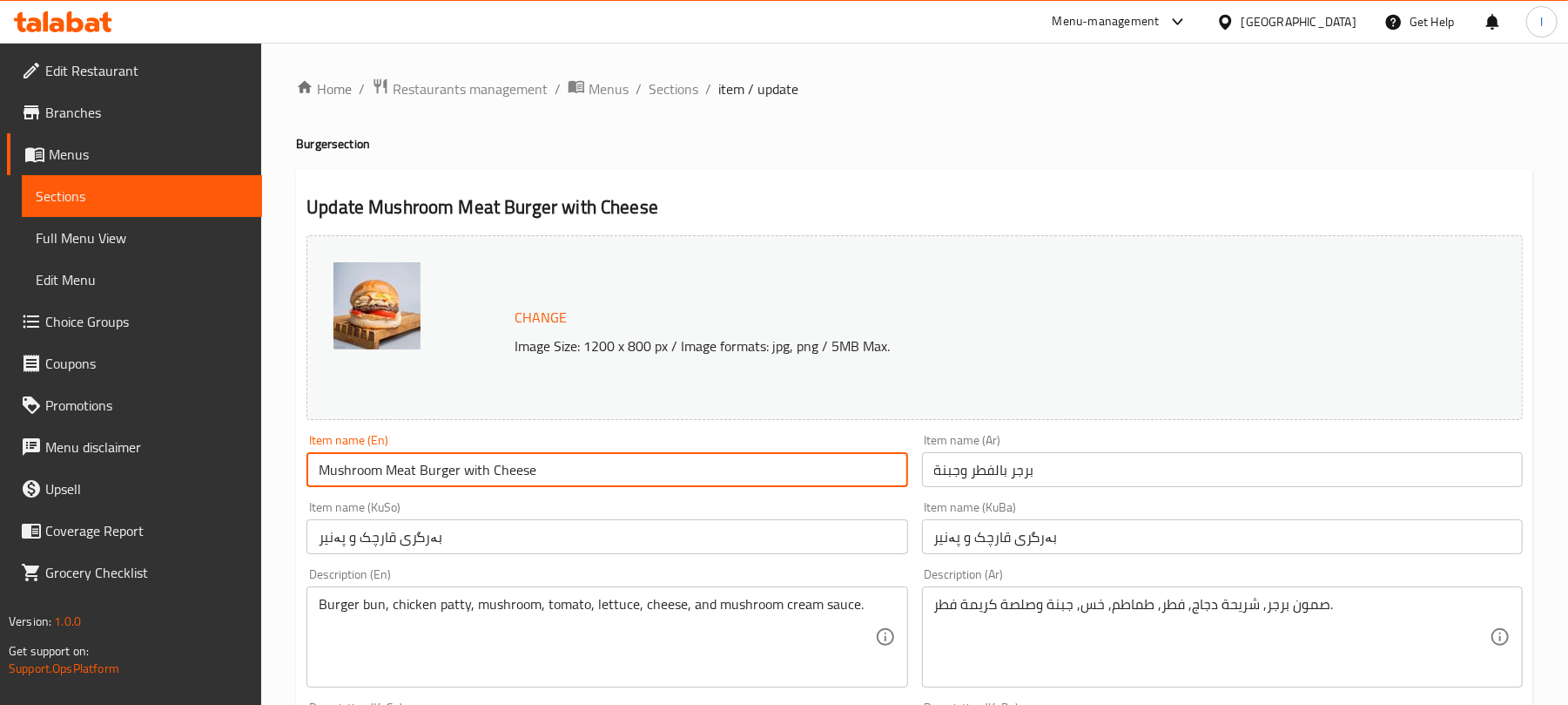
type input "Mushroom Meat Burger with Cheese"
click at [1060, 460] on input "برجر بالفطر وجبنة" at bounding box center [1222, 469] width 601 height 35
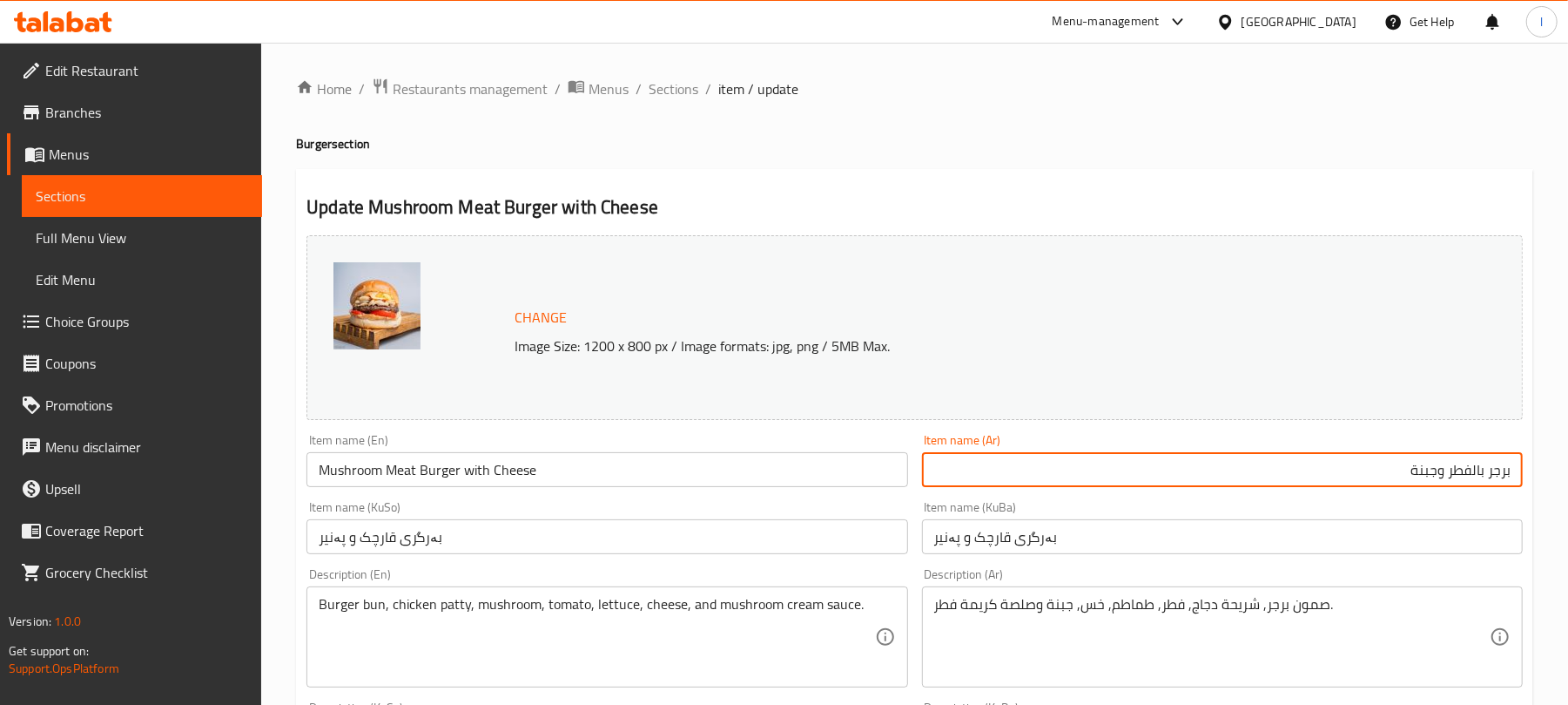
click at [1485, 467] on input "برجر بالفطر وجبنة" at bounding box center [1222, 469] width 601 height 35
type input "برجر لحم بالفطر وجبنة"
click at [472, 522] on input "بەرگری قارچک و پەنیر" at bounding box center [606, 537] width 601 height 35
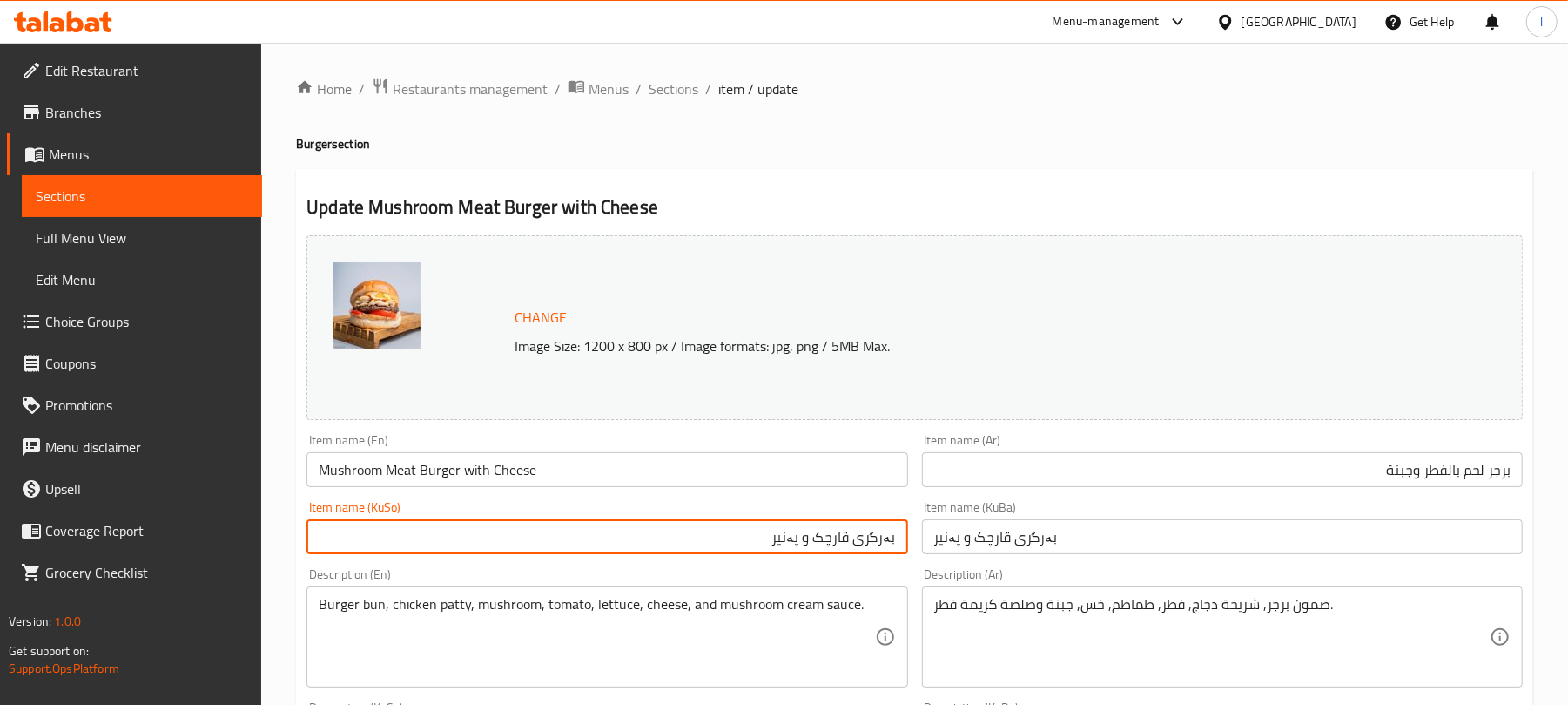
click at [845, 537] on input "بەرگری قارچک و پەنیر" at bounding box center [606, 537] width 601 height 35
click at [855, 537] on input "بەرگری قارچک و پەنیر" at bounding box center [606, 537] width 601 height 35
click at [852, 537] on input "بەرگری قارچک و پەنیر" at bounding box center [606, 537] width 601 height 35
click at [852, 537] on input "بەرگری گۆشت بە قارچک و پەنیر" at bounding box center [606, 537] width 601 height 35
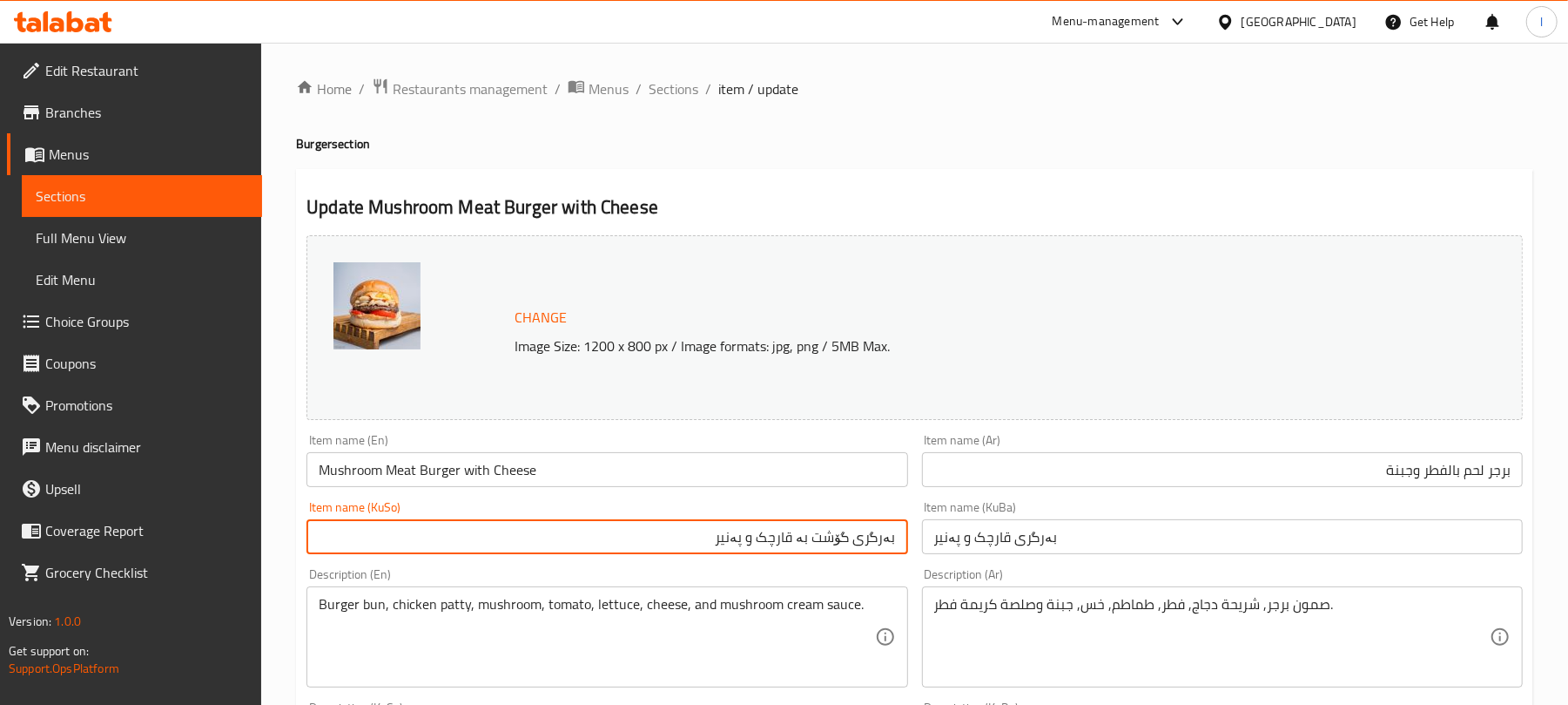
click at [852, 537] on input "بەرگری گۆشت بە قارچک و پەنیر" at bounding box center [606, 537] width 601 height 35
type input "بەرگری گۆشت بە قارچک و پەنیر"
click at [951, 537] on input "بەرگری قارچک و پەنیر" at bounding box center [1222, 537] width 601 height 35
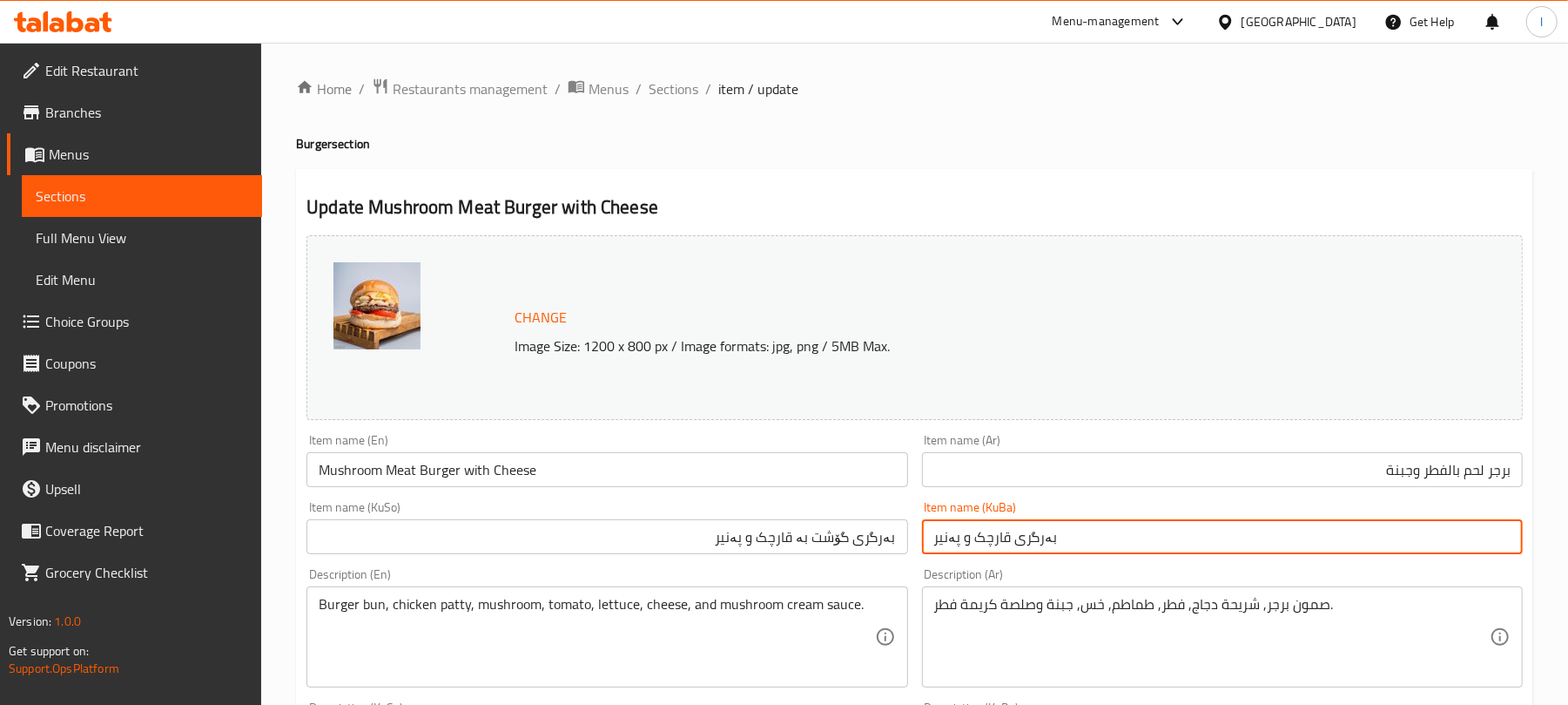
click at [951, 537] on input "بەرگری قارچک و پەنیر" at bounding box center [1222, 537] width 601 height 35
paste input "گۆشت بە"
type input "بەرگری گۆشت بە قارچک و پەنیر"
click at [412, 462] on input "Mushroom Meat Burger with Cheese" at bounding box center [606, 469] width 601 height 35
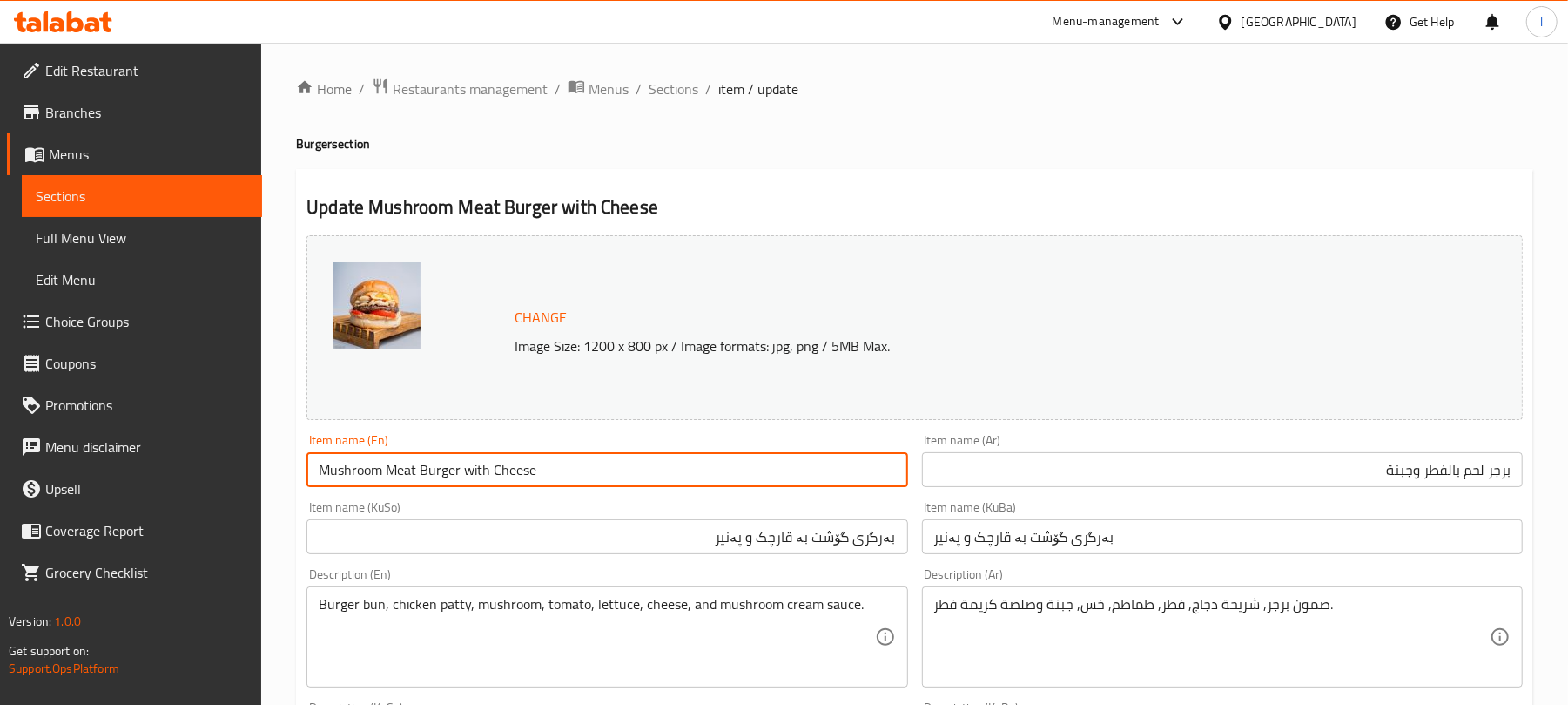
click at [419, 462] on input "Mushroom Meat Burger with Cheese" at bounding box center [606, 469] width 601 height 35
click at [467, 465] on input "Mushroom Meat Burger with Cheese" at bounding box center [606, 469] width 601 height 35
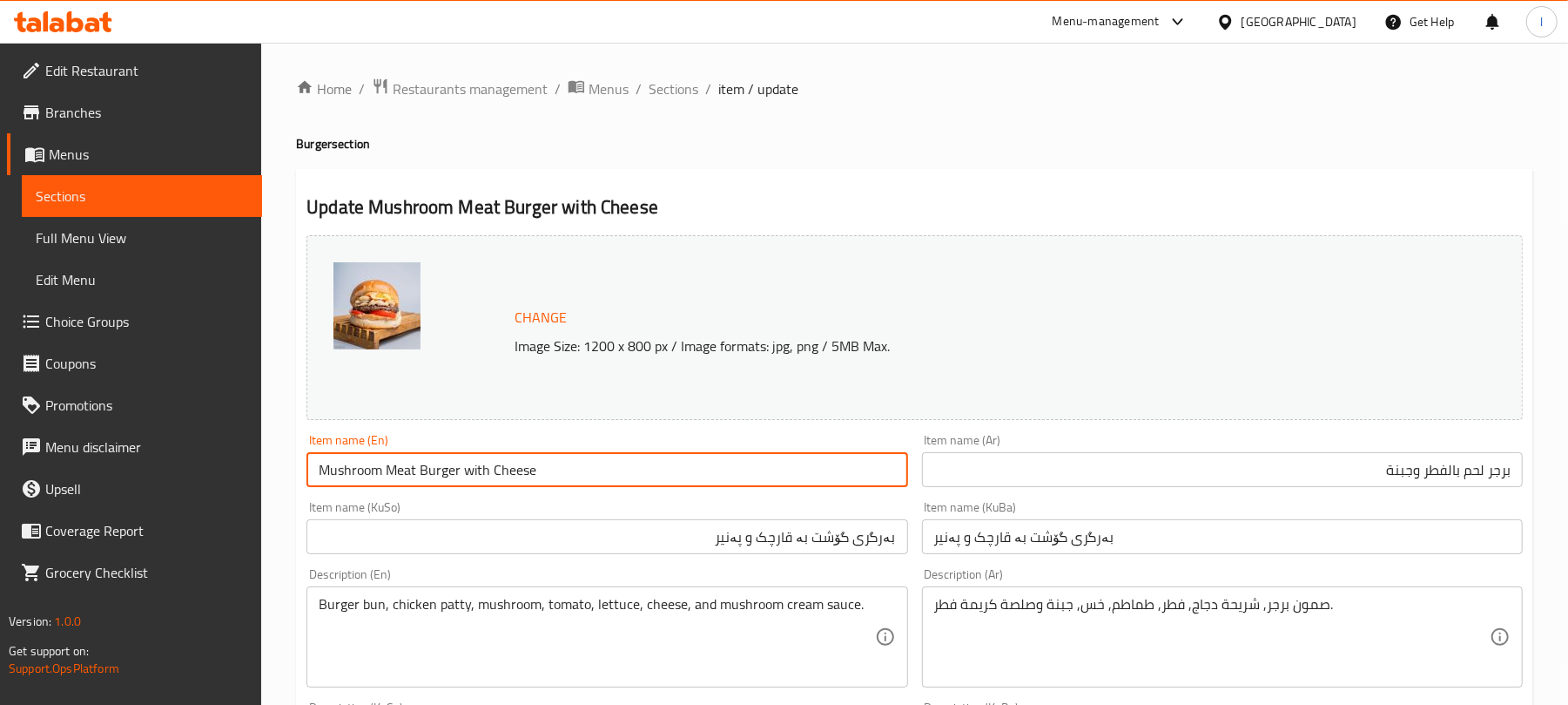
click at [1303, 461] on input "برجر لحم بالفطر وجبنة" at bounding box center [1222, 469] width 601 height 35
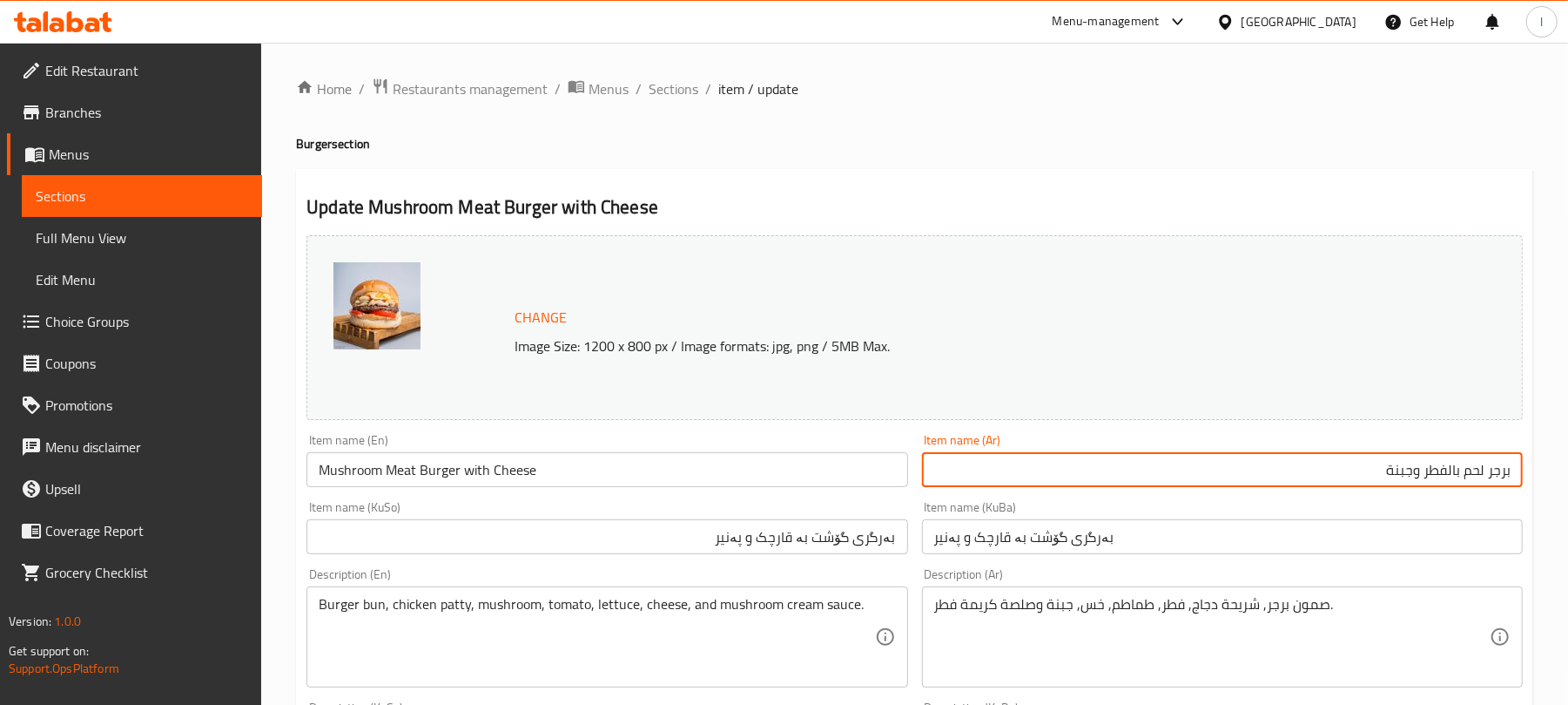
click at [1303, 461] on input "برجر لحم بالفطر وجبنة" at bounding box center [1222, 469] width 601 height 35
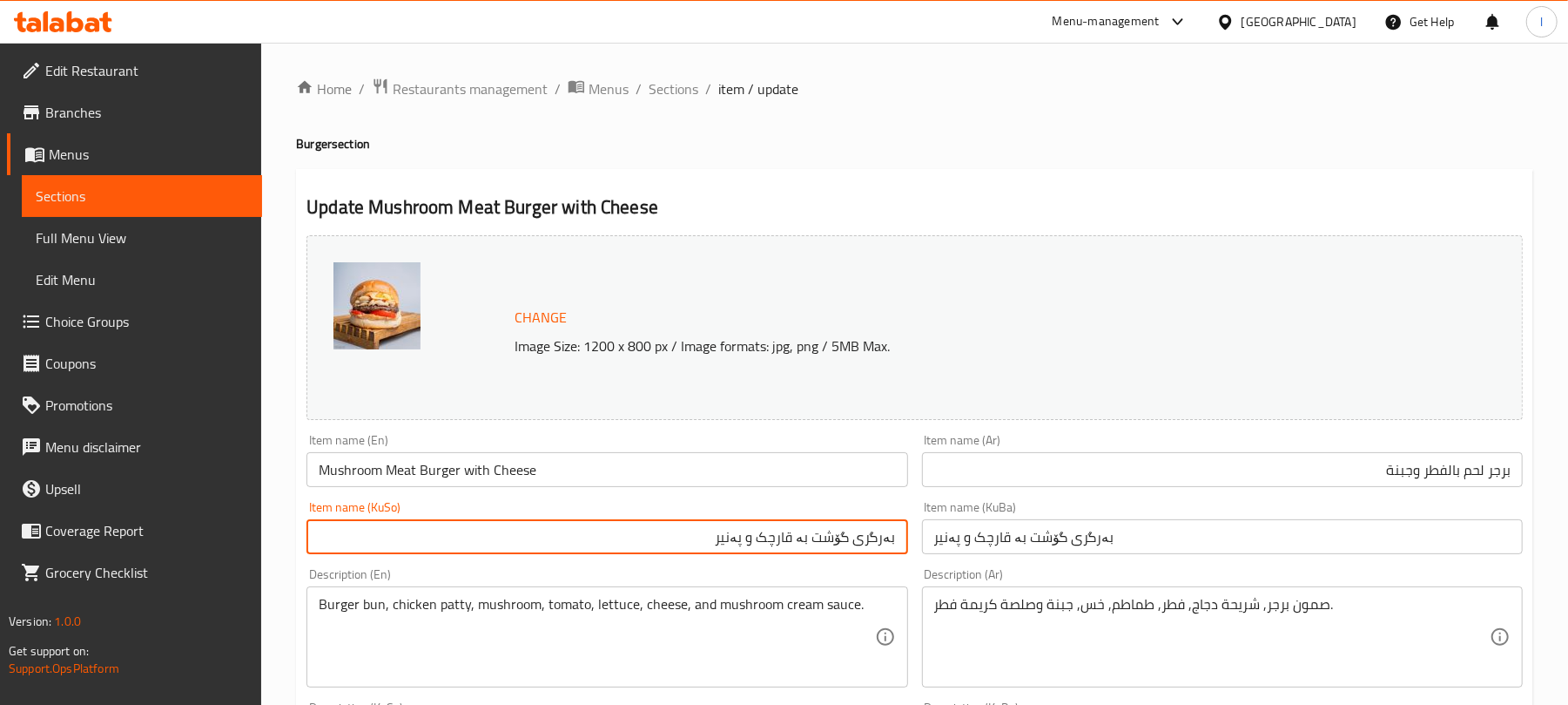
click at [742, 534] on input "بەرگری گۆشت بە قارچک و پەنیر" at bounding box center [606, 537] width 601 height 35
click at [676, 79] on span "Sections" at bounding box center [673, 89] width 49 height 21
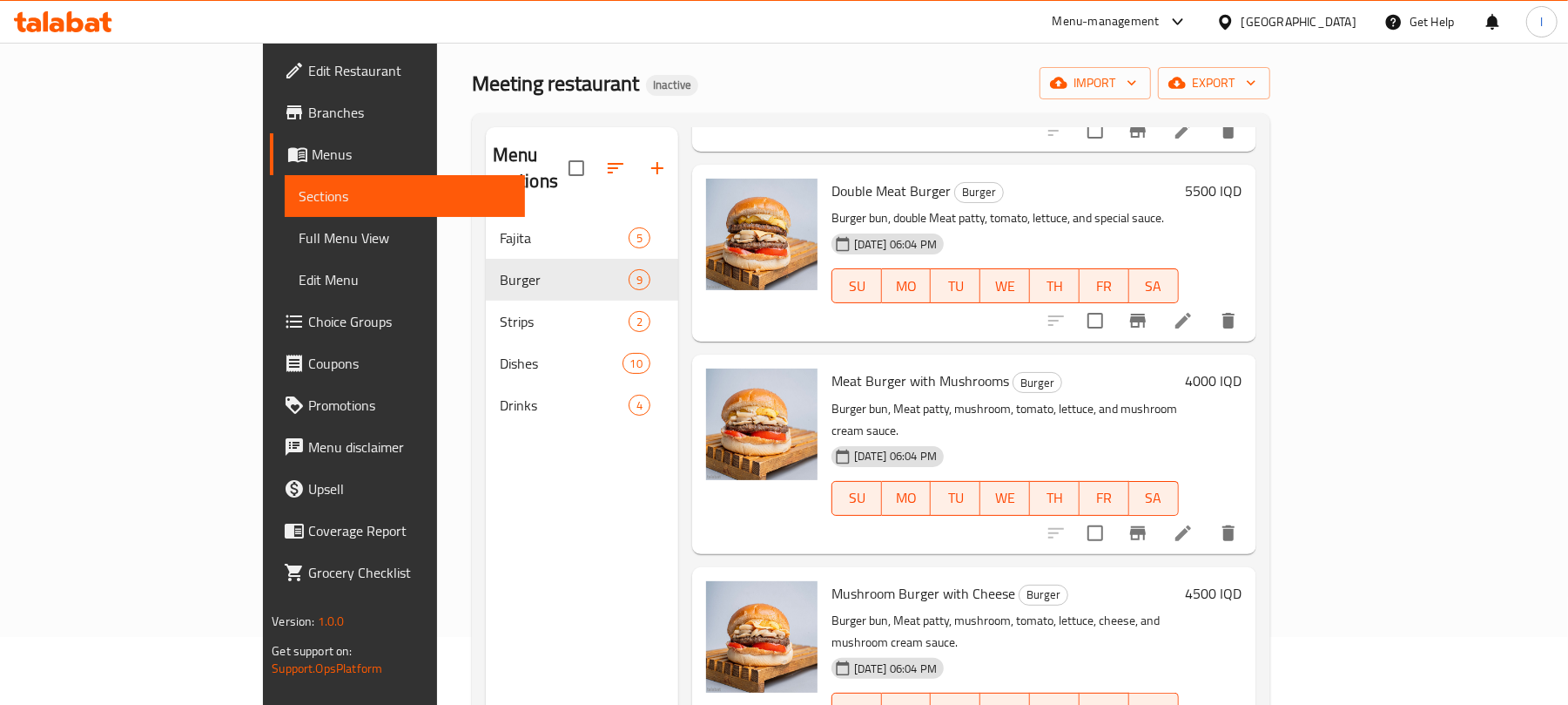
scroll to position [185, 0]
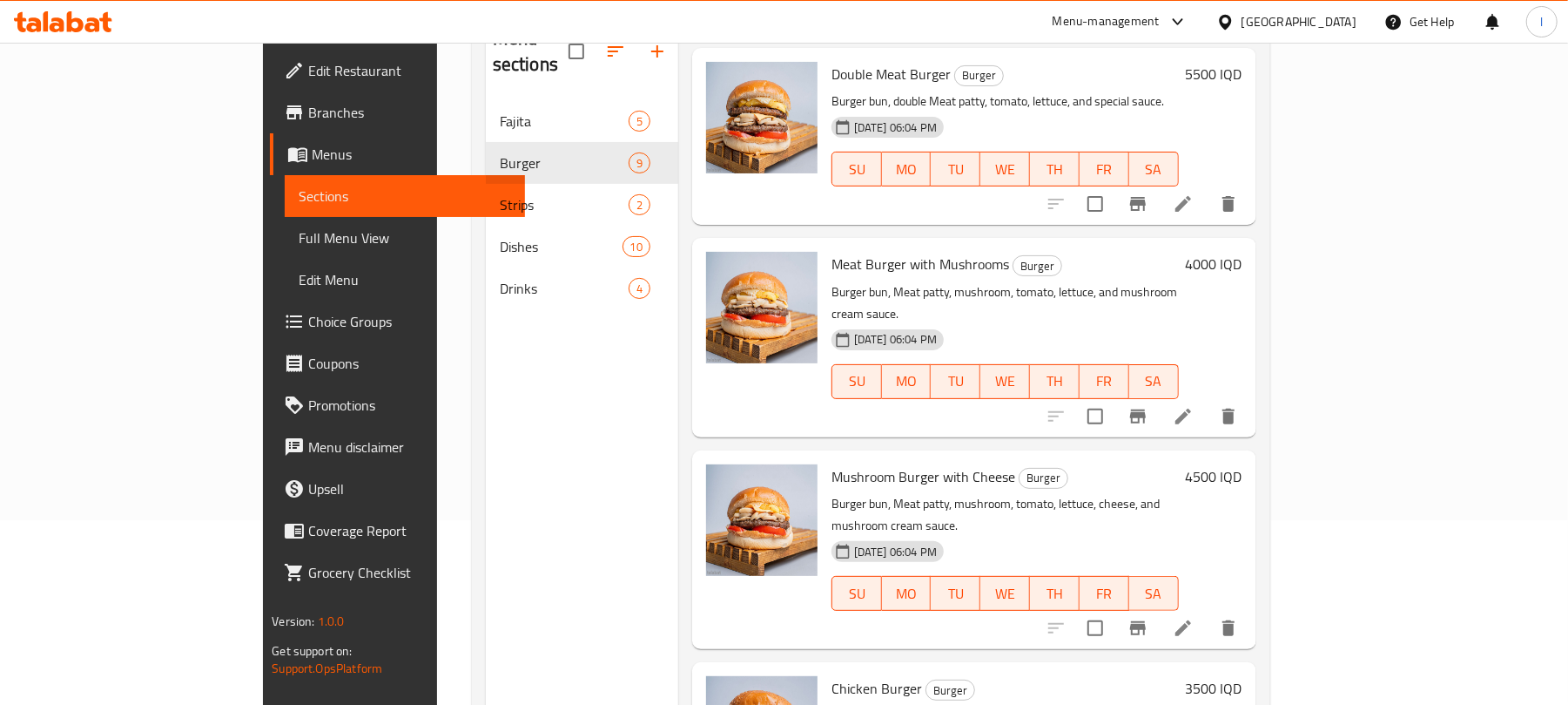
click at [1193, 618] on icon at bounding box center [1183, 628] width 21 height 21
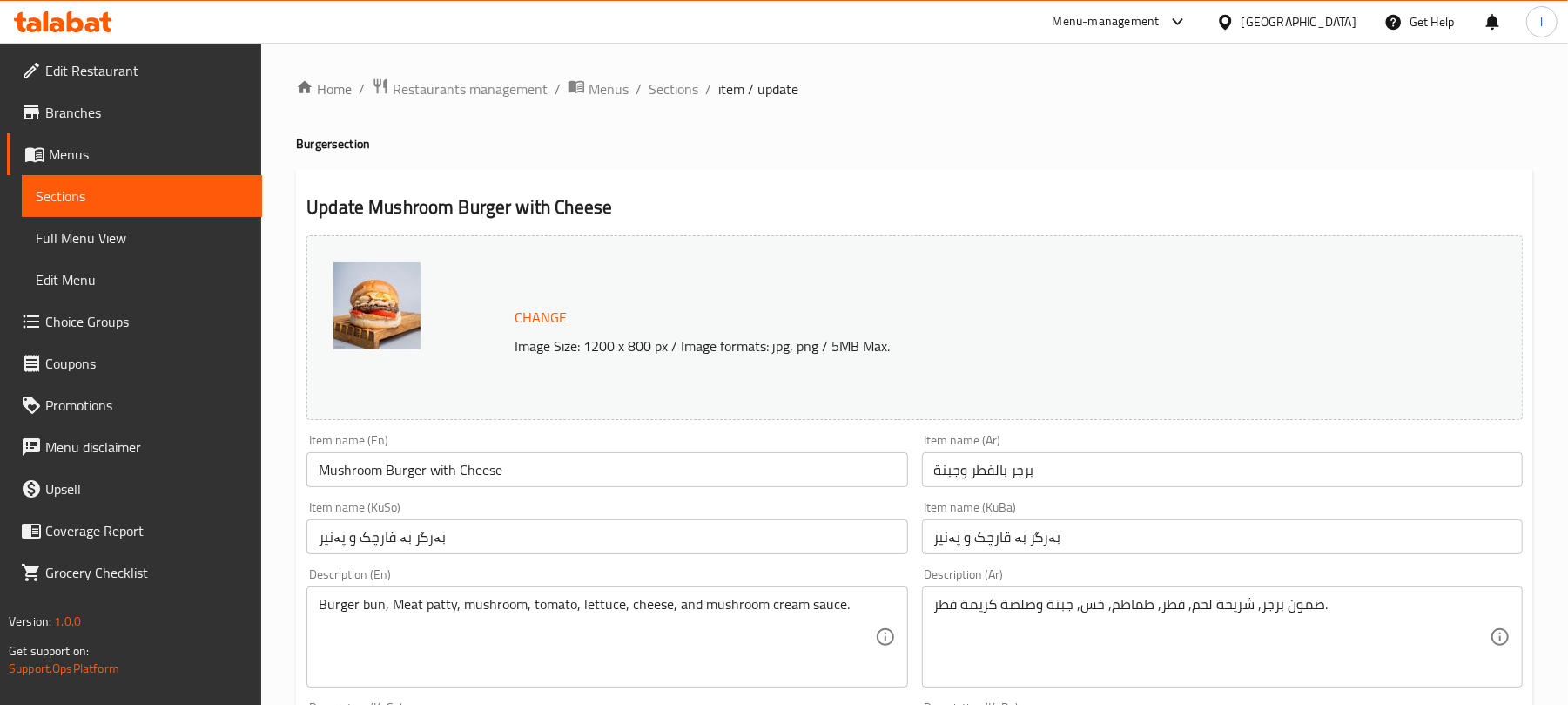
click at [408, 467] on input "Mushroom Burger with Cheese" at bounding box center [606, 469] width 601 height 35
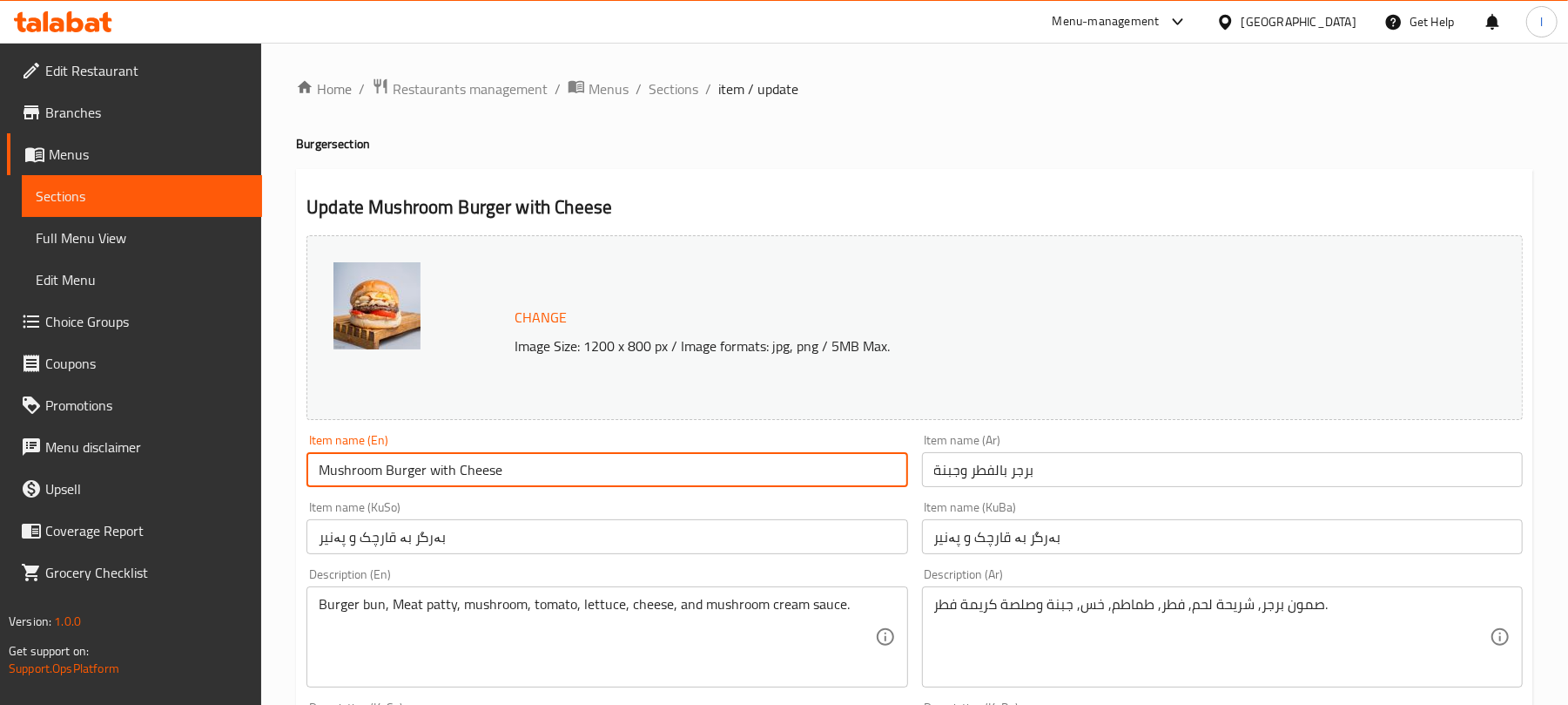
click at [408, 467] on input "Mushroom Burger with Cheese" at bounding box center [606, 469] width 601 height 35
paste input "Meat"
type input "Mushroom Meat Burger with Cheese"
click at [954, 457] on input "برجر بالفطر وجبنة" at bounding box center [1222, 469] width 601 height 35
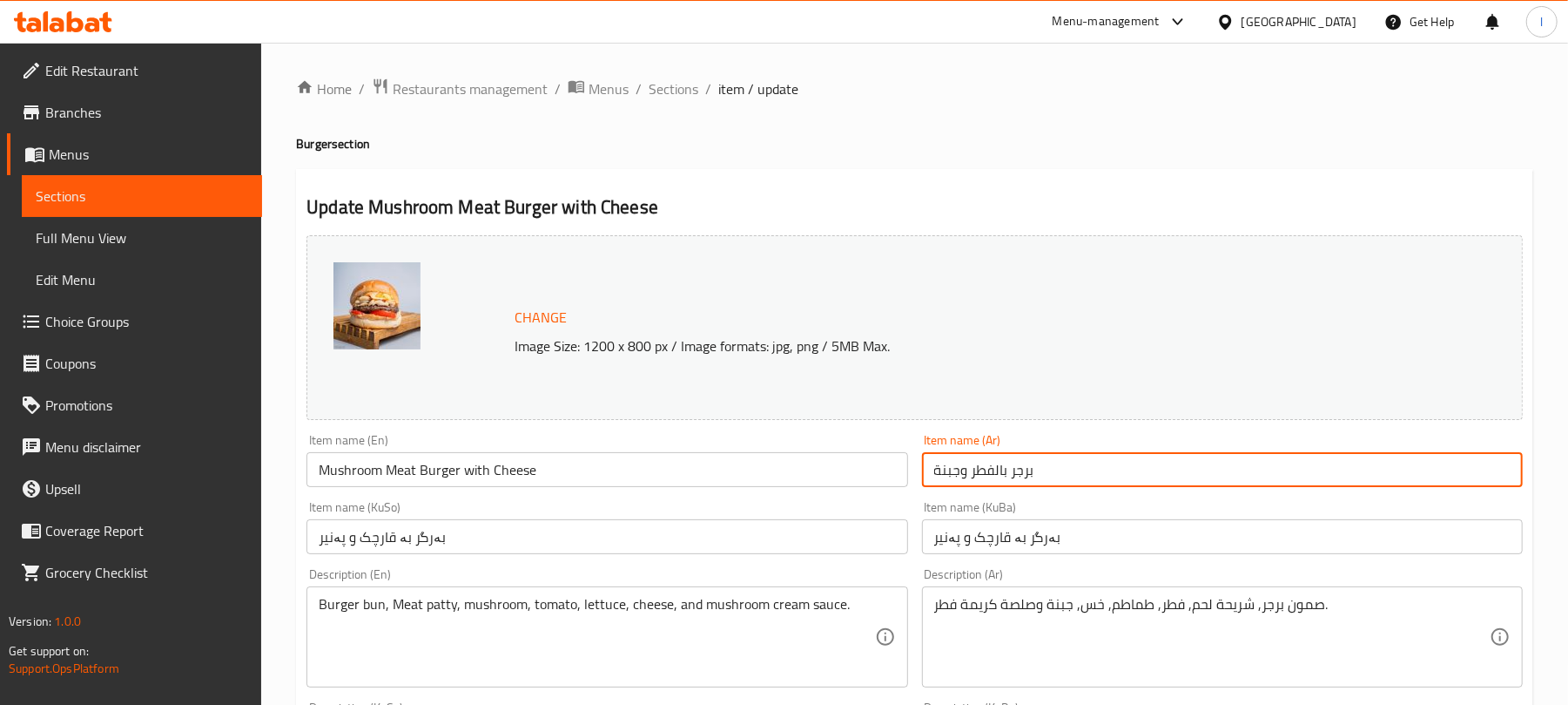
click at [954, 457] on input "برجر بالفطر وجبنة" at bounding box center [1222, 469] width 601 height 35
paste input "لحم"
type input "برجر لحم بالفطر وجبنة"
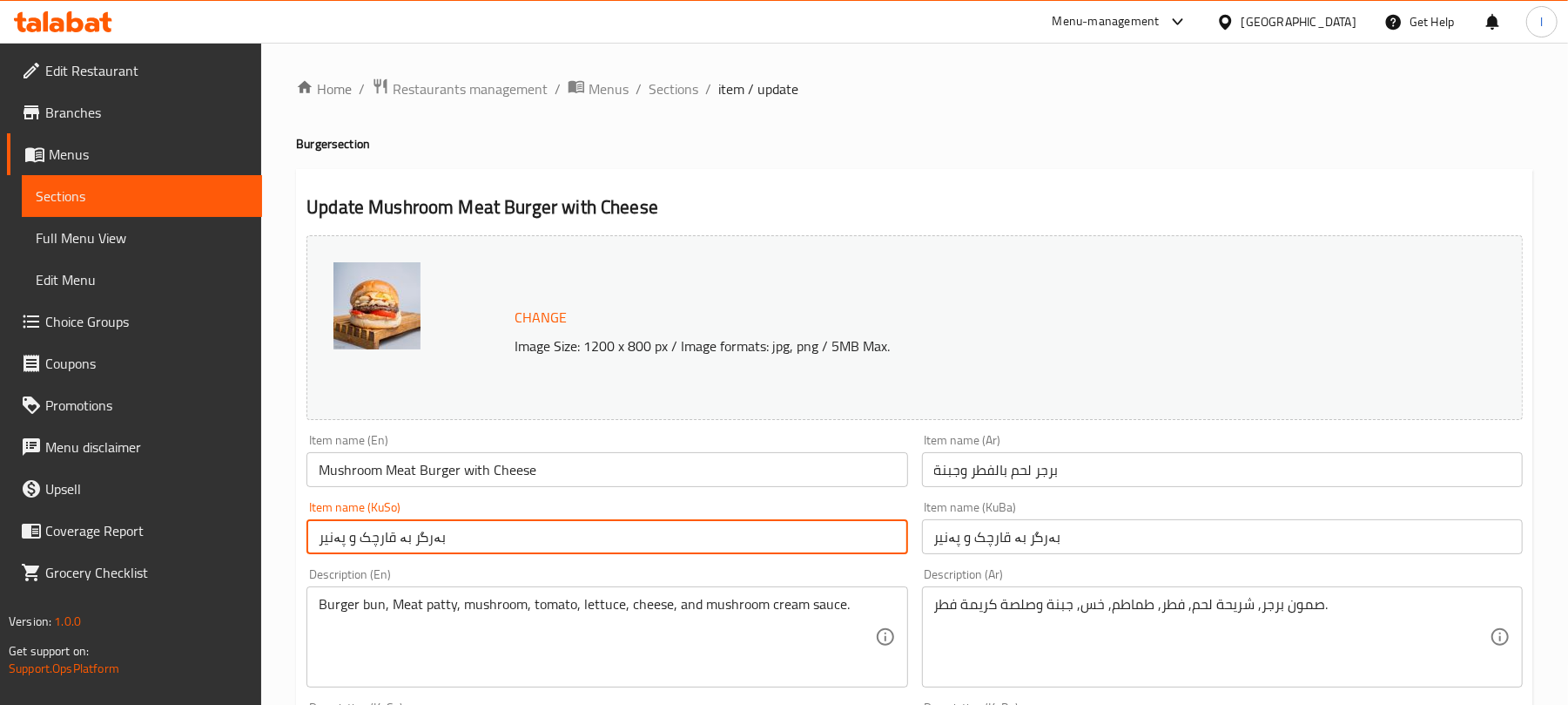
click at [401, 545] on input "بەرگر بە قارچک و پەنیر" at bounding box center [606, 537] width 601 height 35
paste input "ی گۆشت"
type input "بەرگری گۆشت بە قارچک و پەنیر"
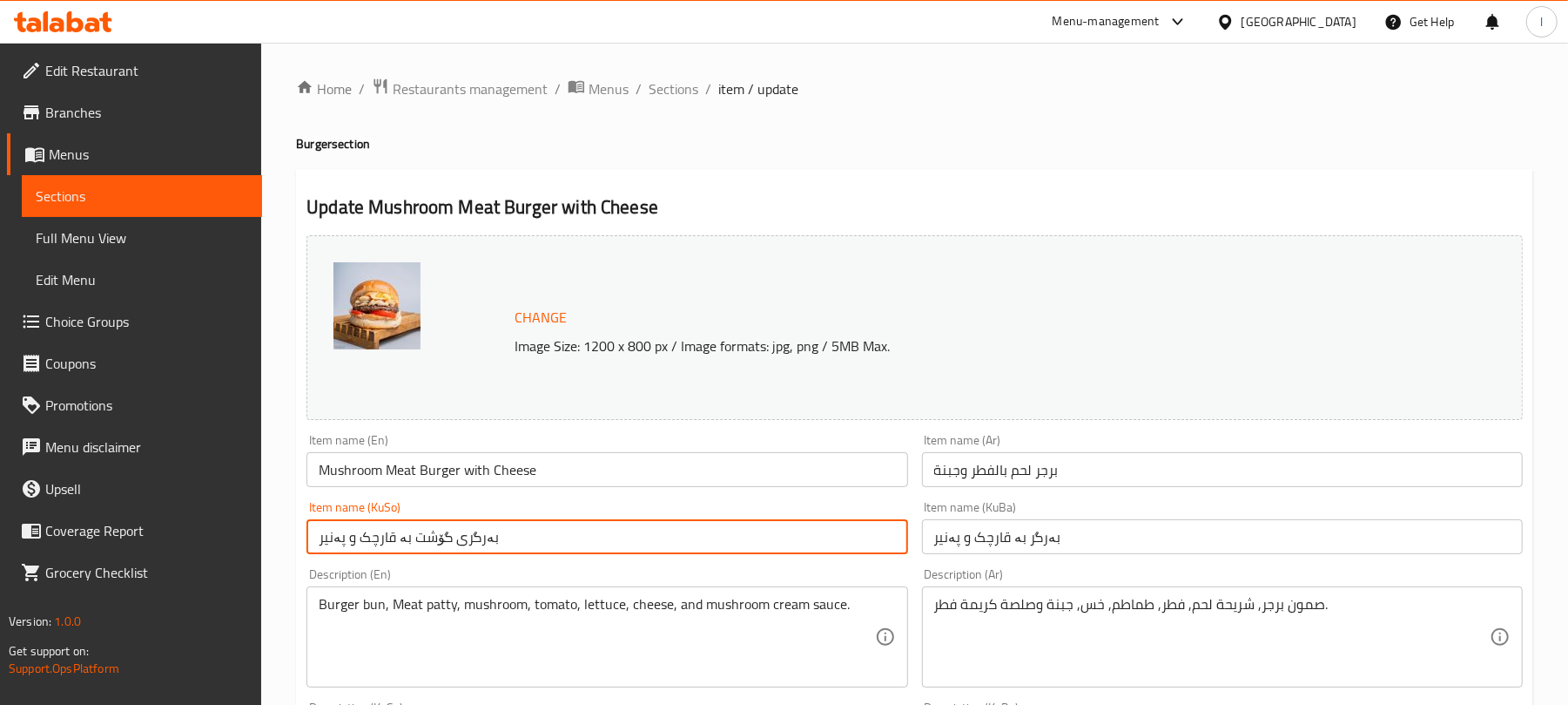
click at [1021, 537] on input "بەرگر بە قارچک و پەنیر" at bounding box center [1222, 537] width 601 height 35
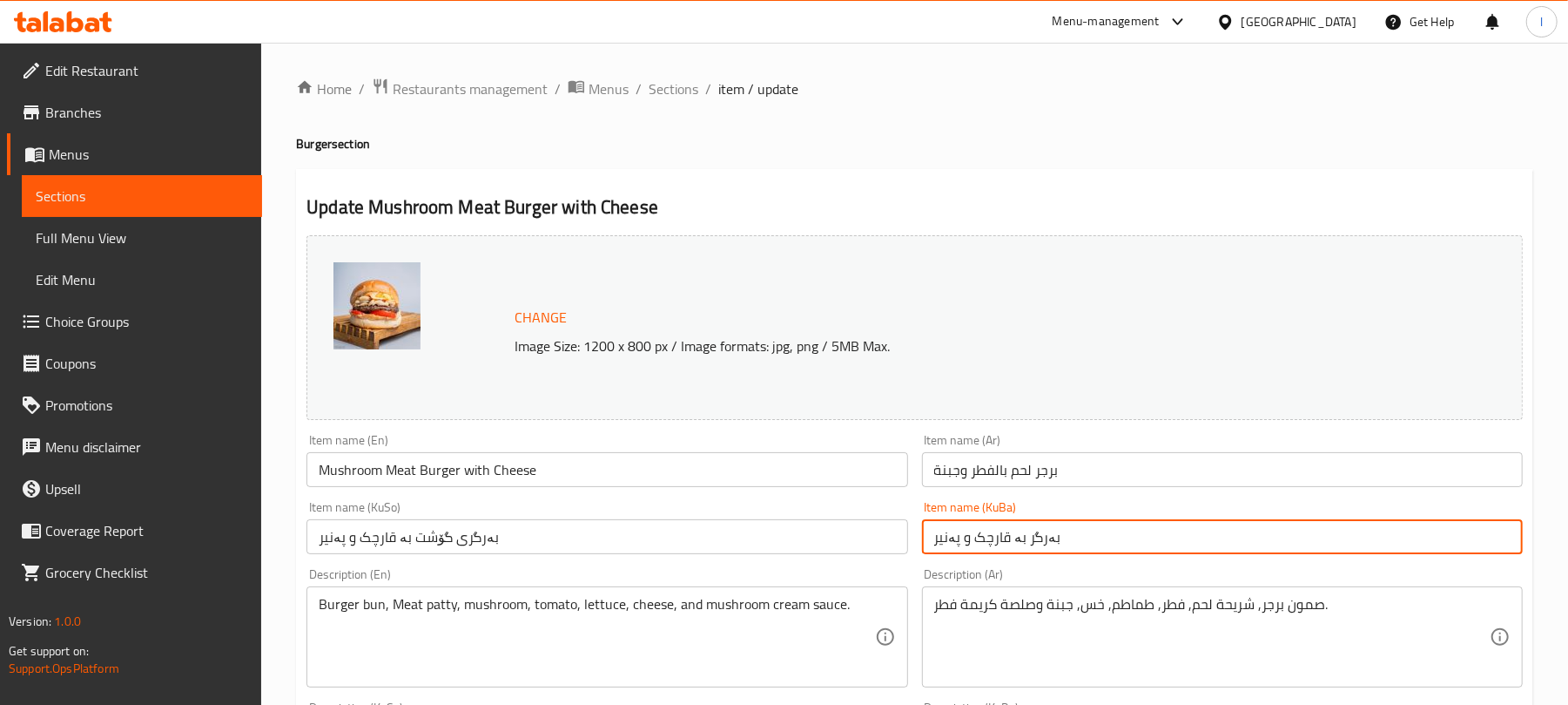
click at [1021, 537] on input "بەرگر بە قارچک و پەنیر" at bounding box center [1222, 537] width 601 height 35
paste input "ی گۆشت"
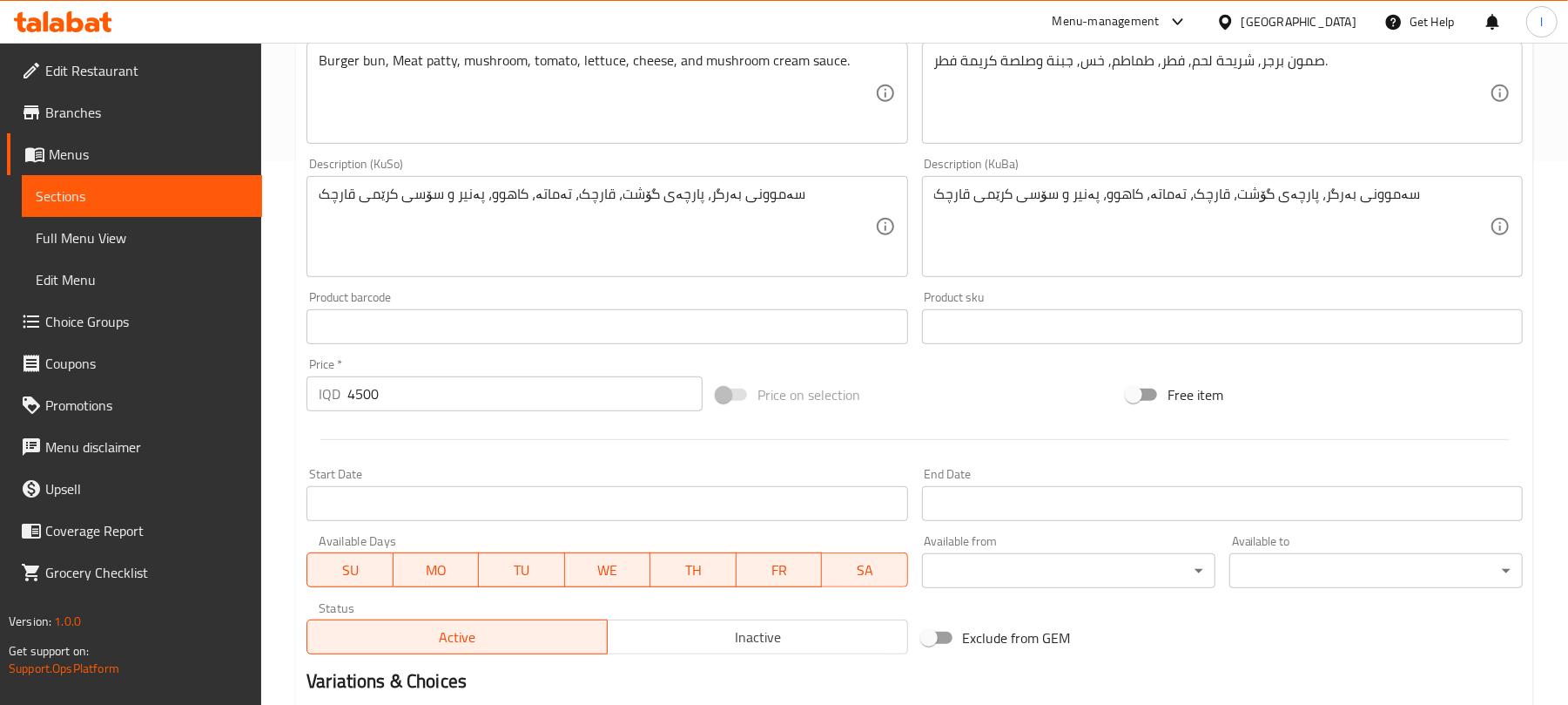
scroll to position [750, 0]
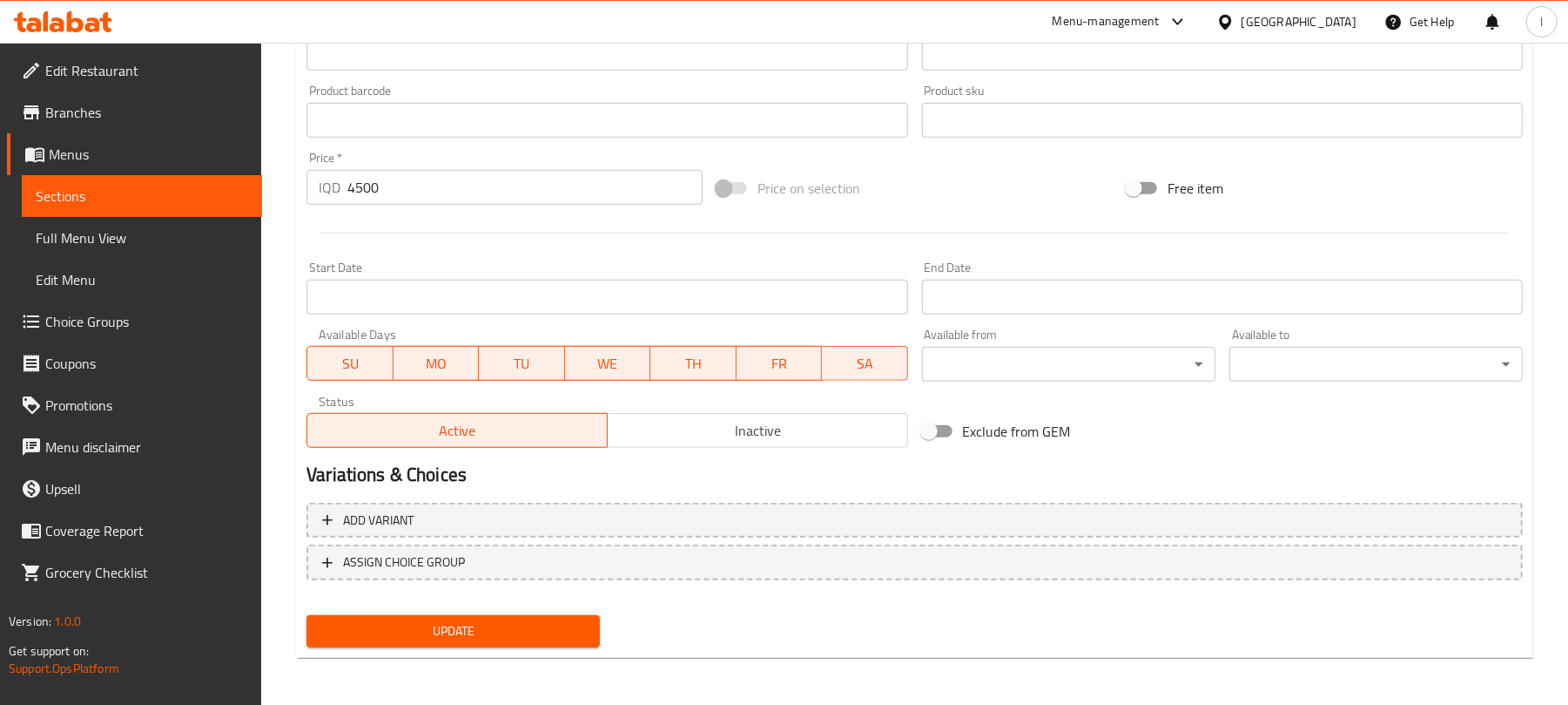
type input "بەرگری گۆشت بە قارچک و پەنیر"
click at [479, 634] on span "Update" at bounding box center [453, 631] width 266 height 22
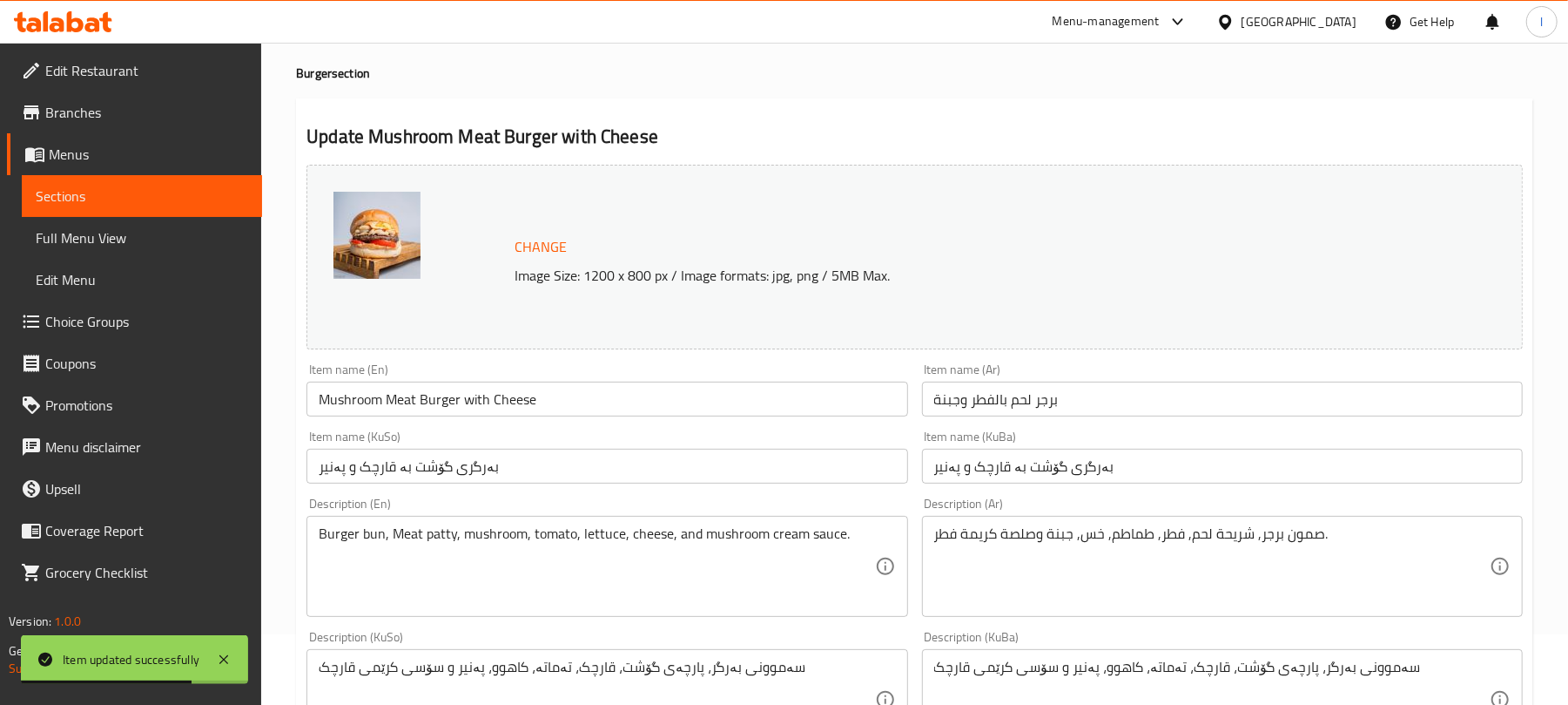
scroll to position [0, 0]
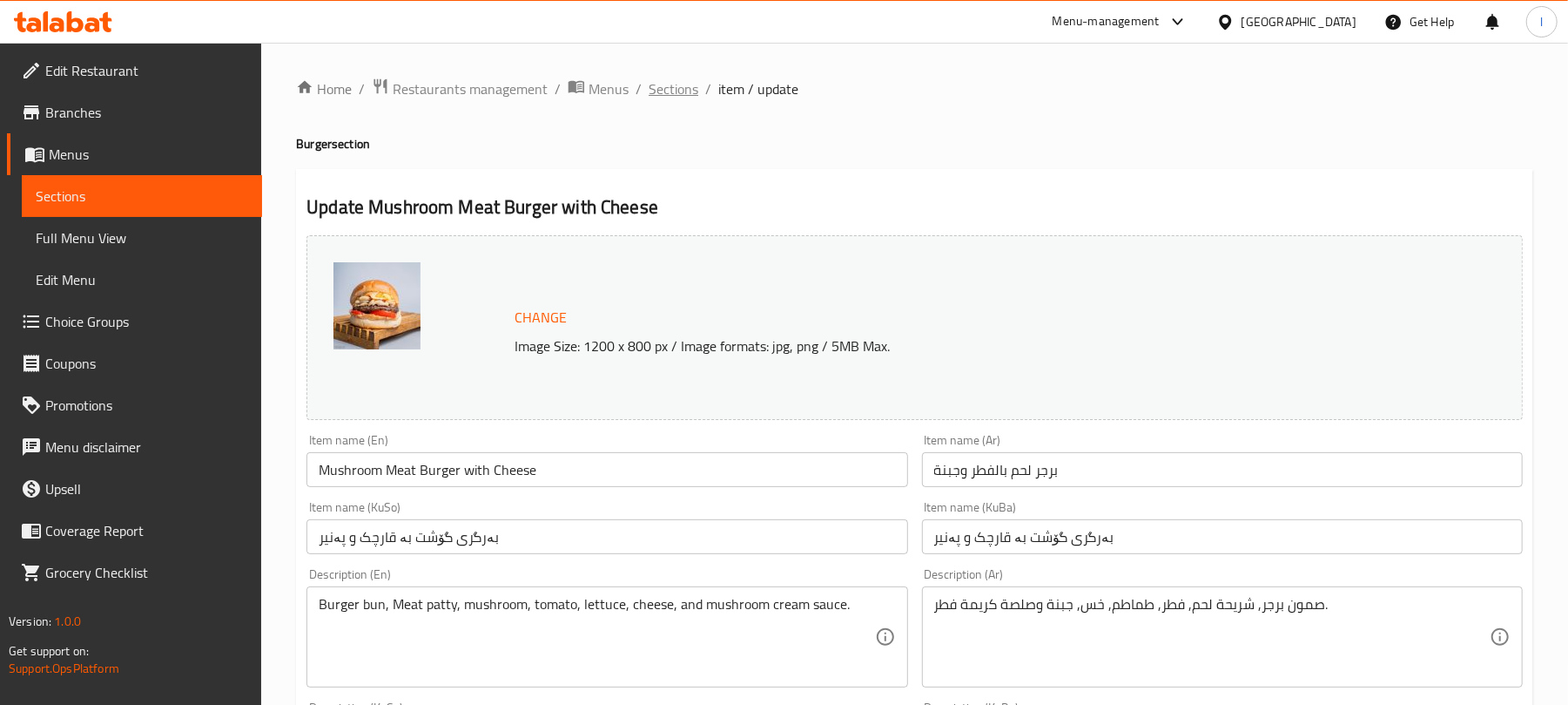
click at [662, 79] on span "Sections" at bounding box center [673, 89] width 49 height 21
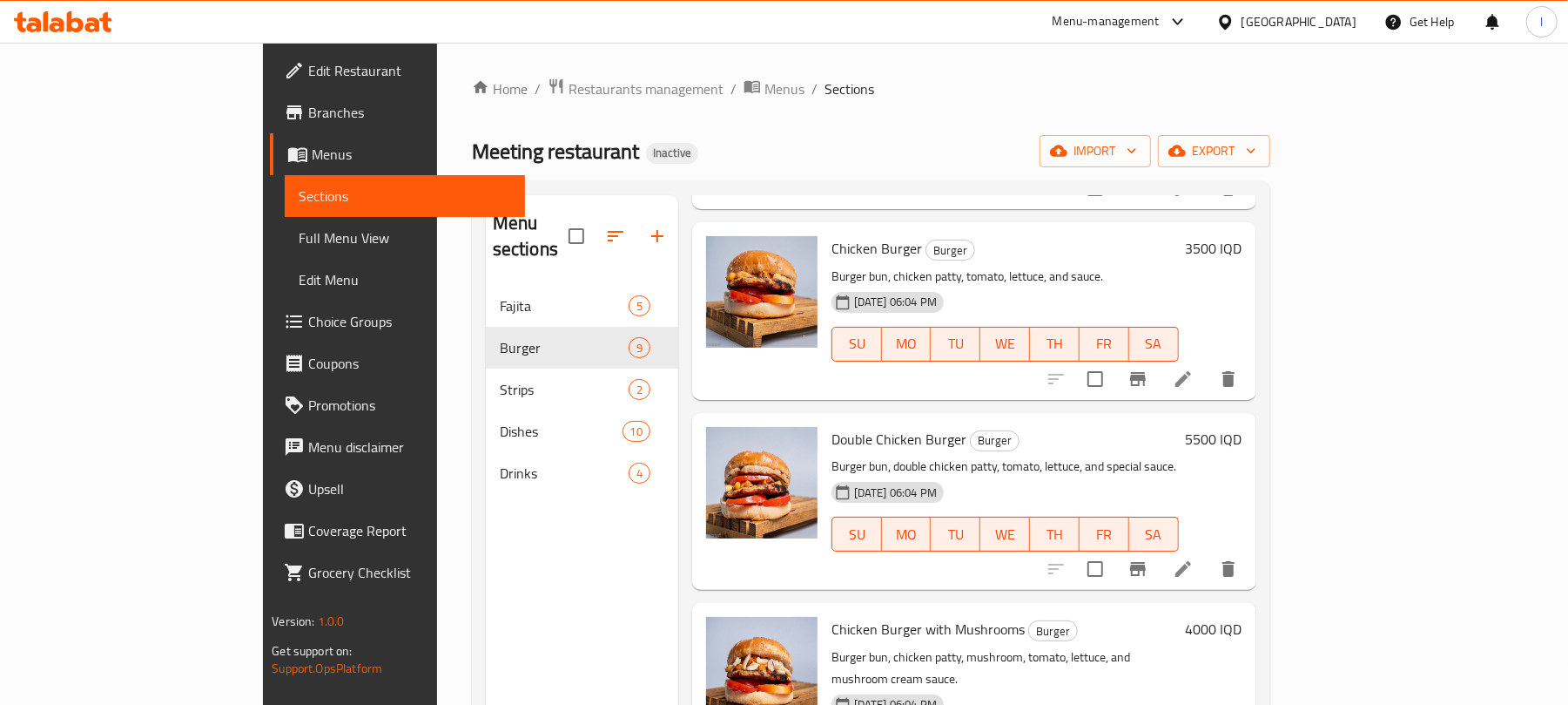
scroll to position [245, 0]
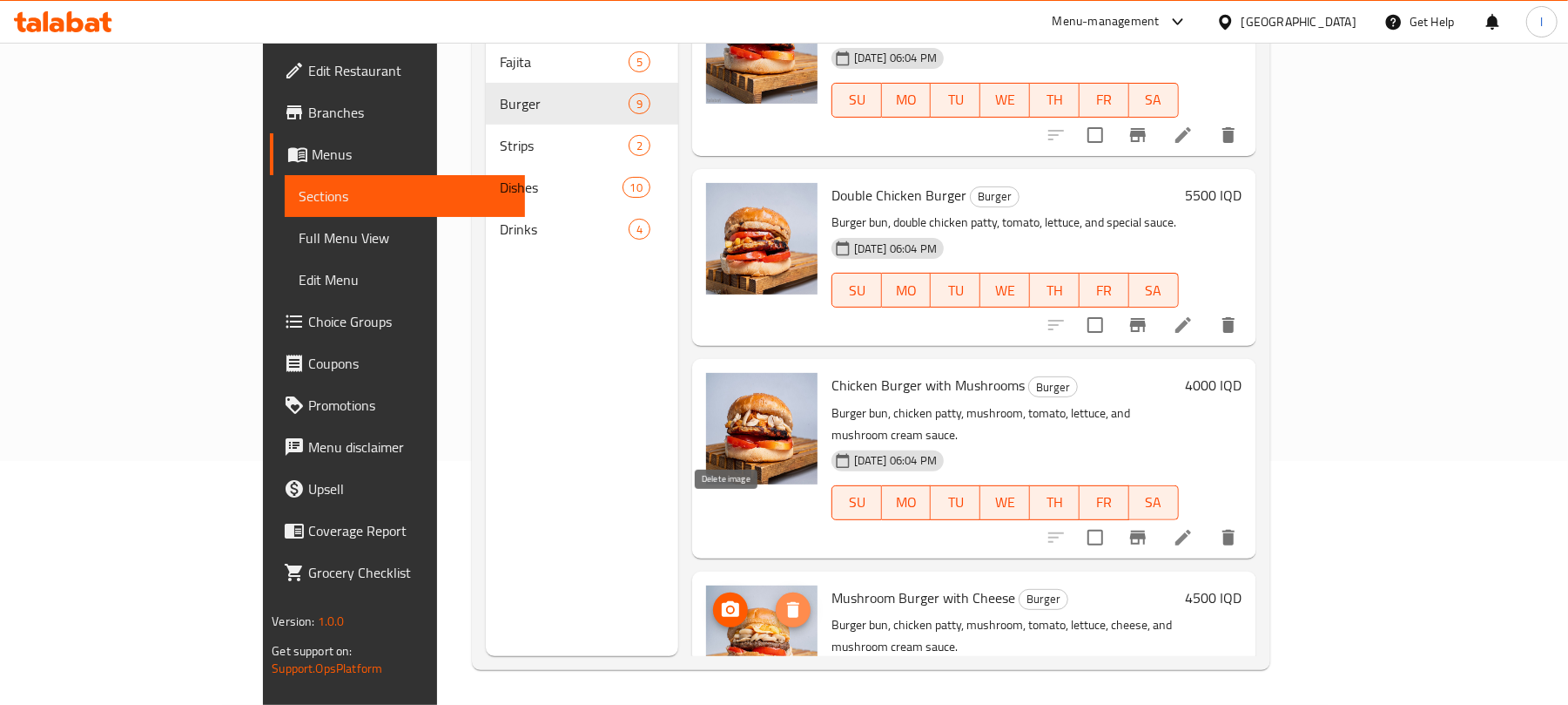
click at [787, 602] on icon "delete image" at bounding box center [793, 609] width 12 height 16
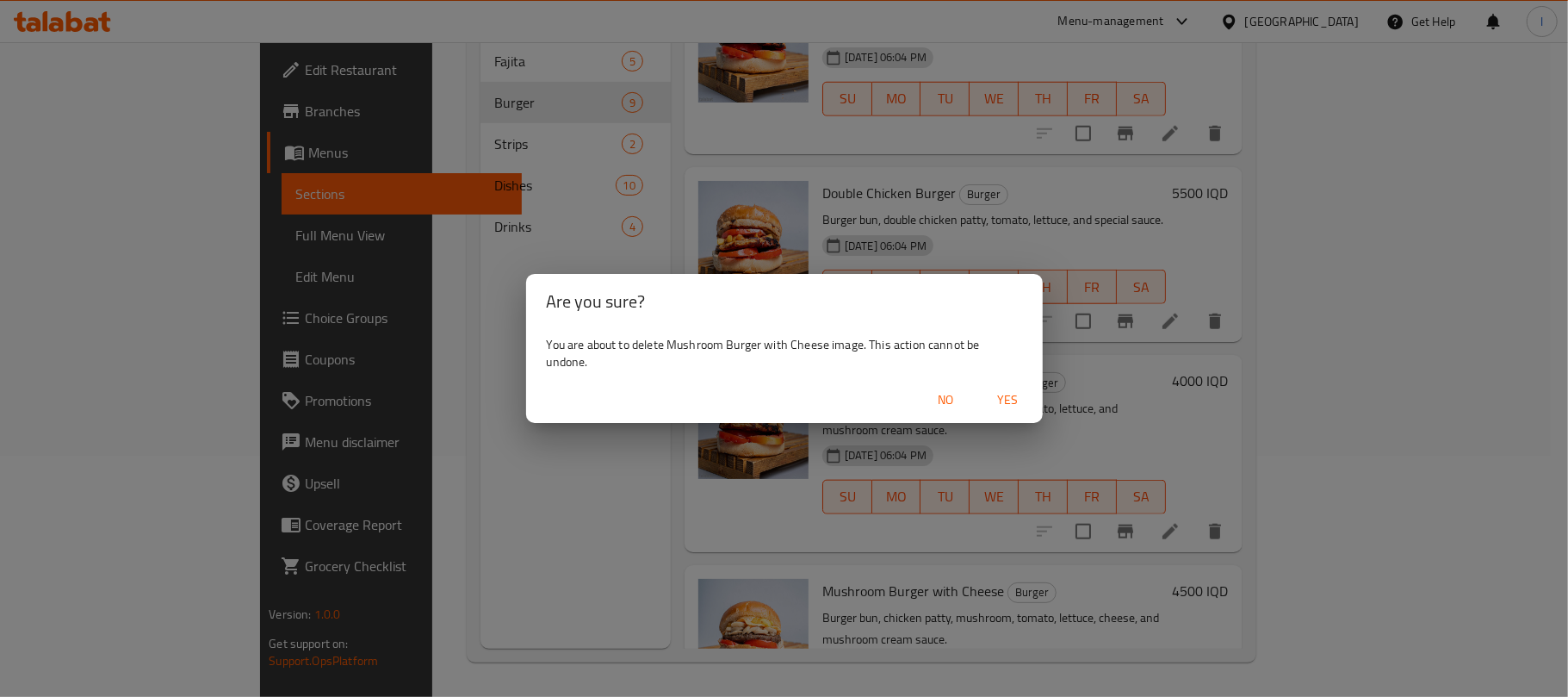
click at [1006, 386] on button "Yes" at bounding box center [1008, 400] width 55 height 32
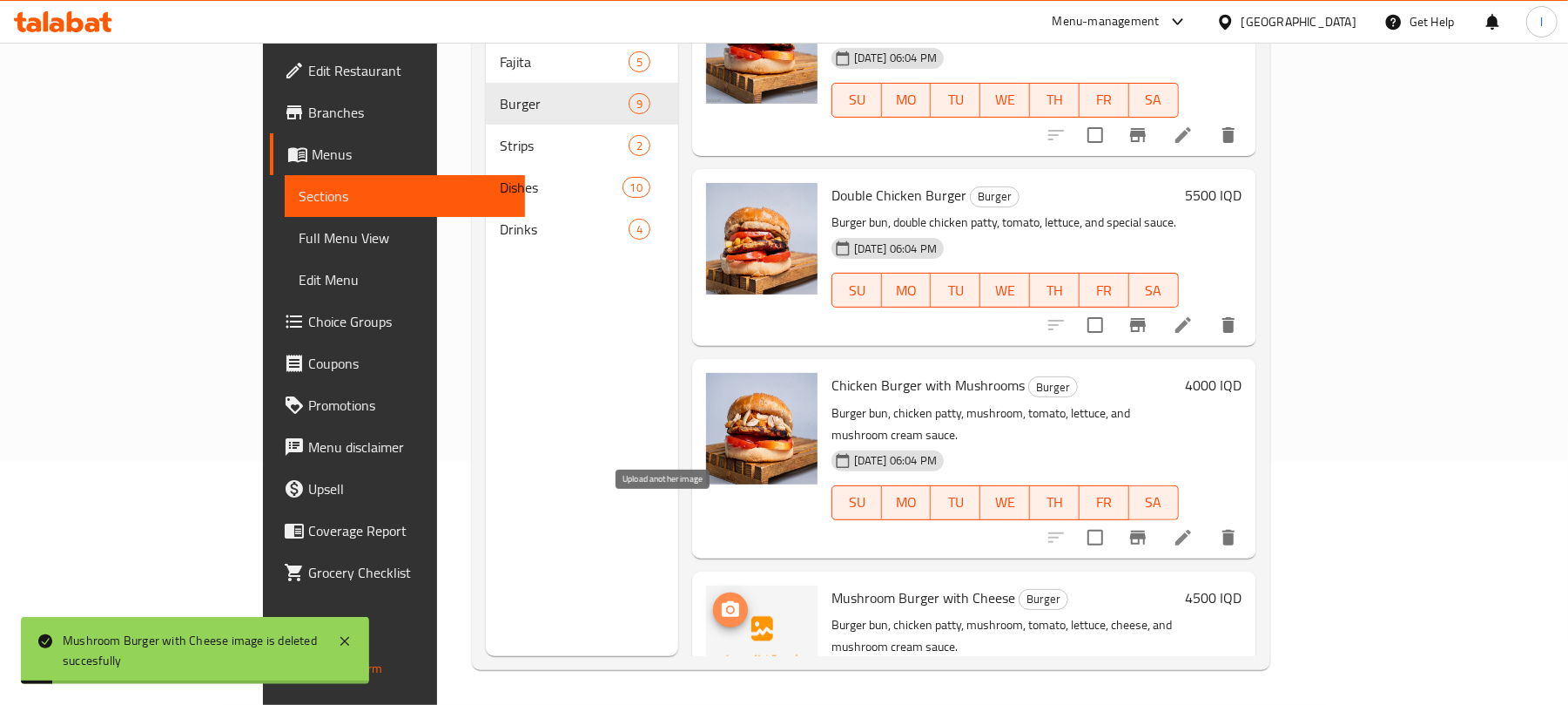
click at [722, 601] on icon "upload picture" at bounding box center [730, 608] width 17 height 16
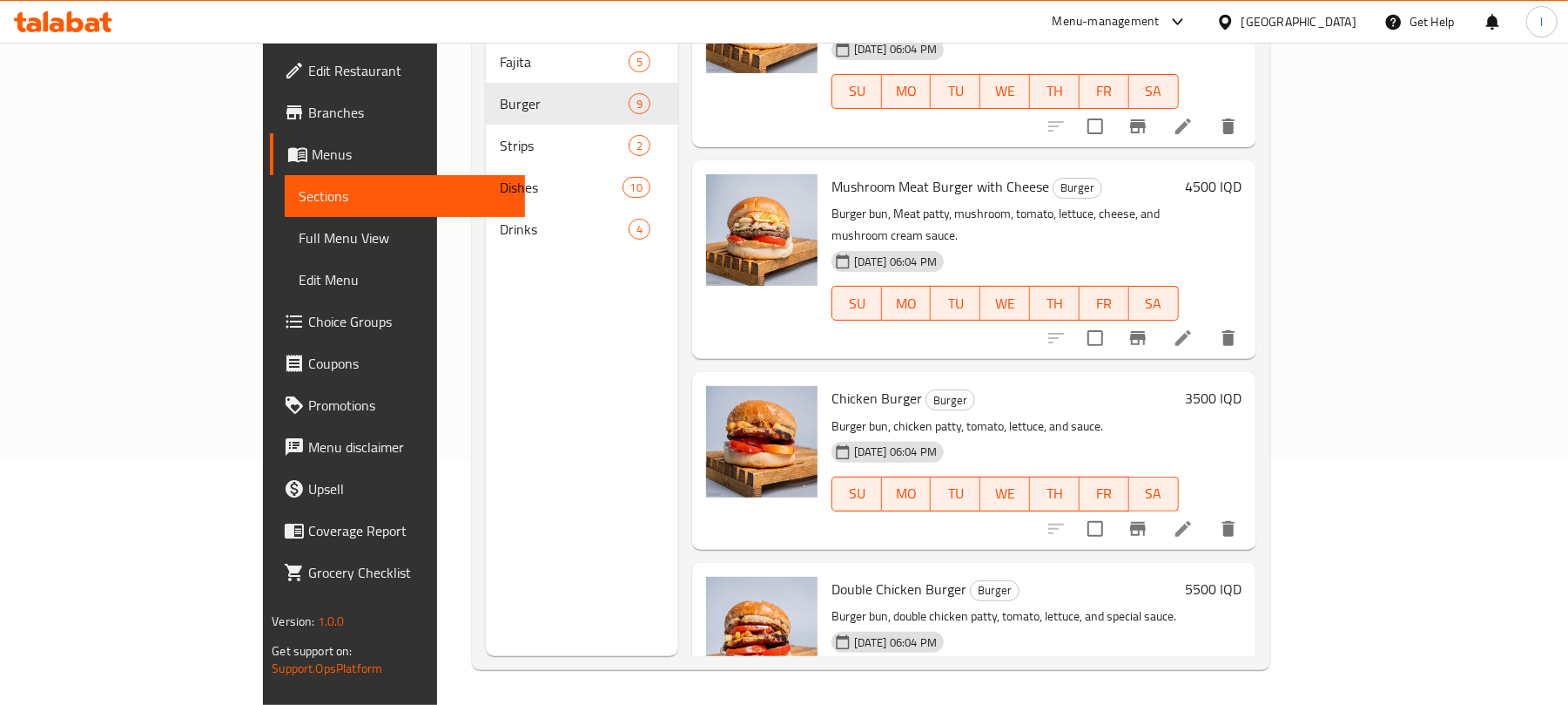
scroll to position [1051, 0]
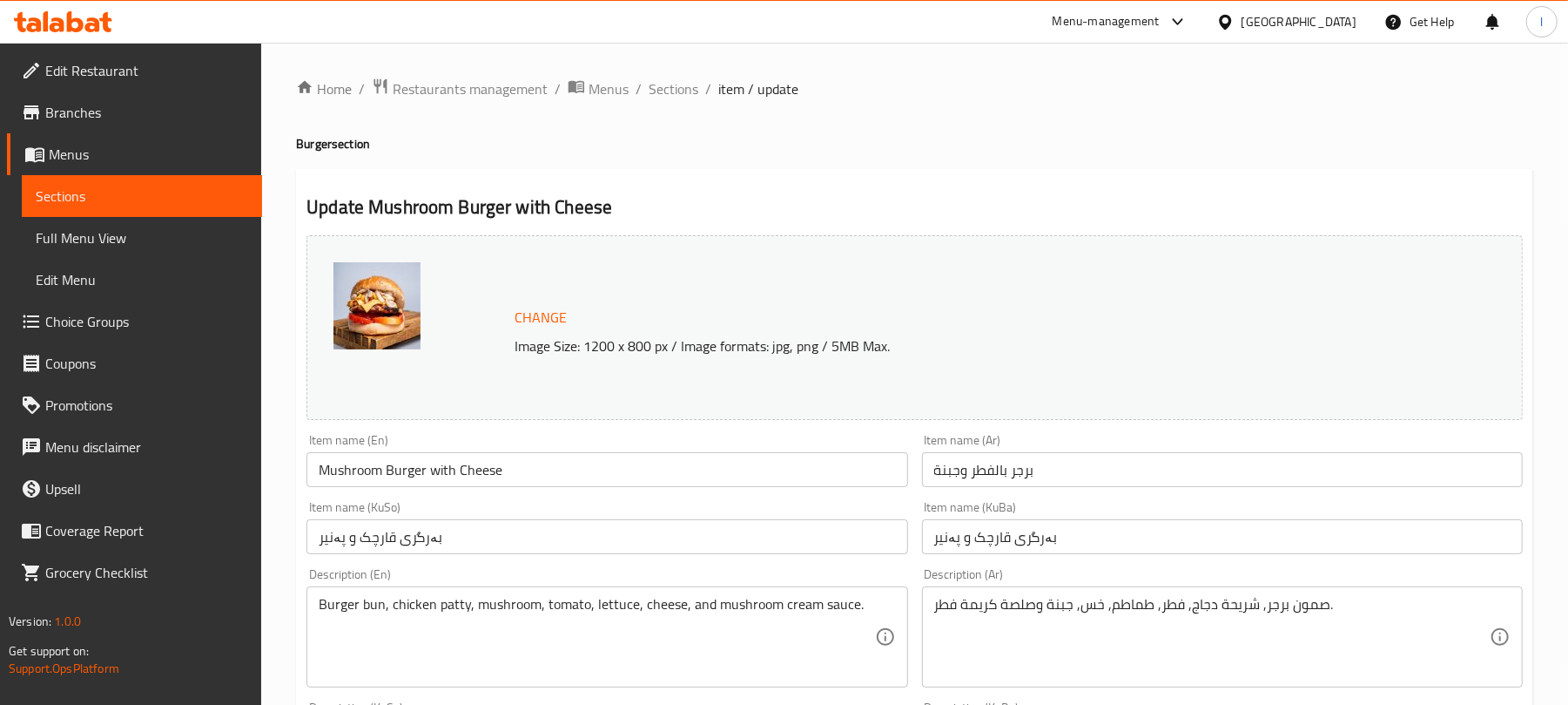
click at [387, 468] on input "Mushroom Burger with Cheese" at bounding box center [606, 469] width 601 height 35
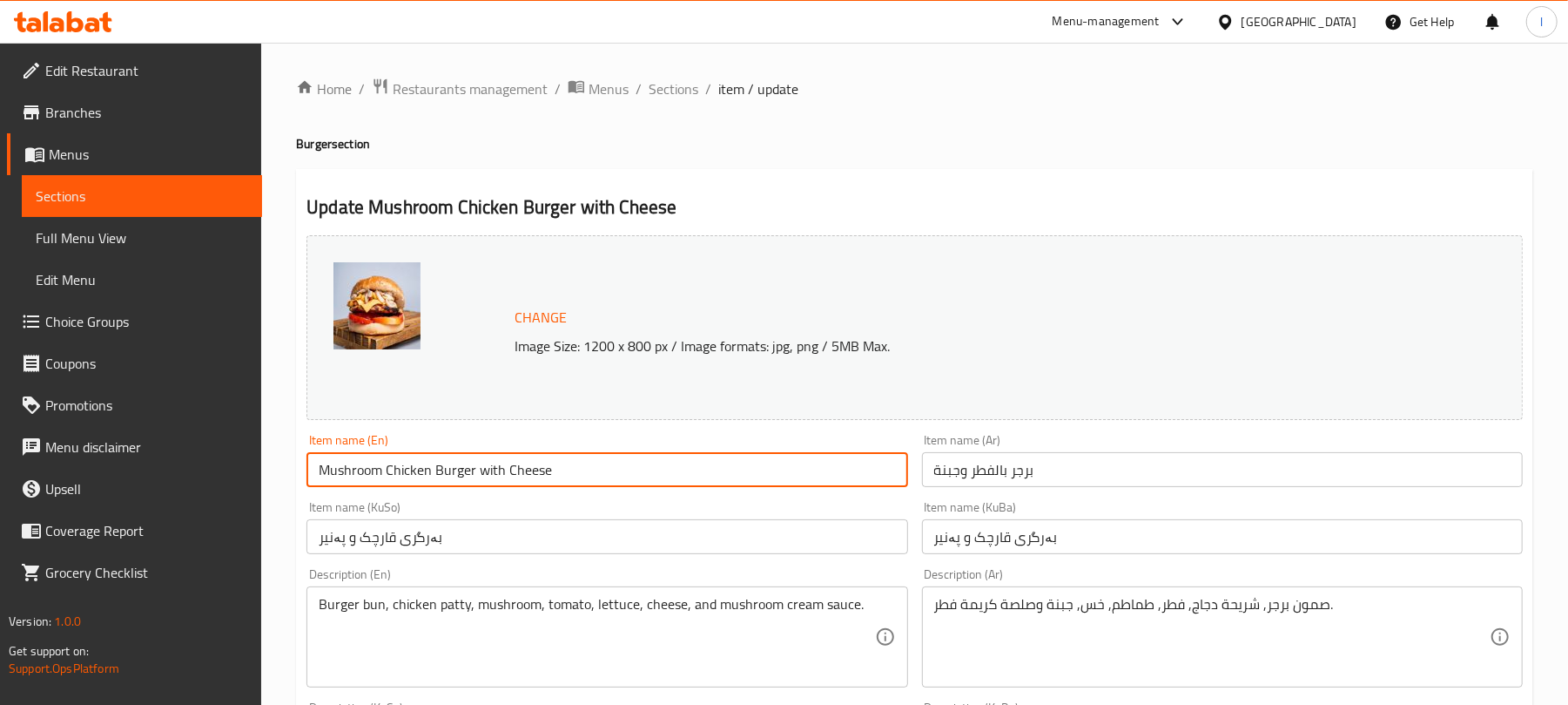
type input "Mushroom Chicken Burger with Cheese"
click at [1108, 467] on input "برجر بالفطر وجبنة" at bounding box center [1222, 469] width 601 height 35
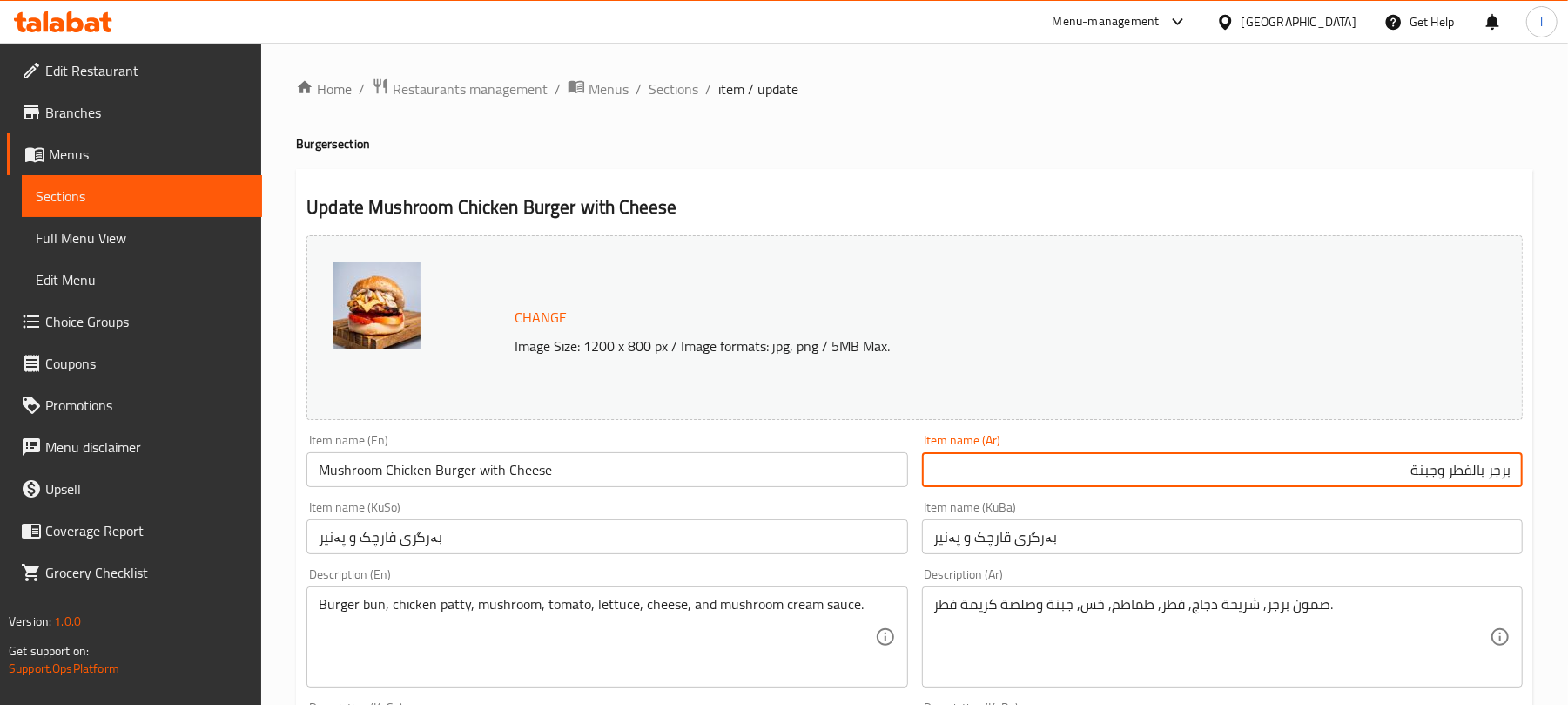
click at [1489, 470] on input "برجر بالفطر وجبنة" at bounding box center [1222, 469] width 601 height 35
click at [1480, 470] on input "برجر بالفطر وجبنة" at bounding box center [1222, 469] width 601 height 35
click at [1486, 467] on input "برجر بالفطر وجبنة" at bounding box center [1222, 469] width 601 height 35
type input "برجر دجاج بالفطر وجبنة"
click at [597, 538] on input "بەرگری قارچک و پەنیر" at bounding box center [606, 537] width 601 height 35
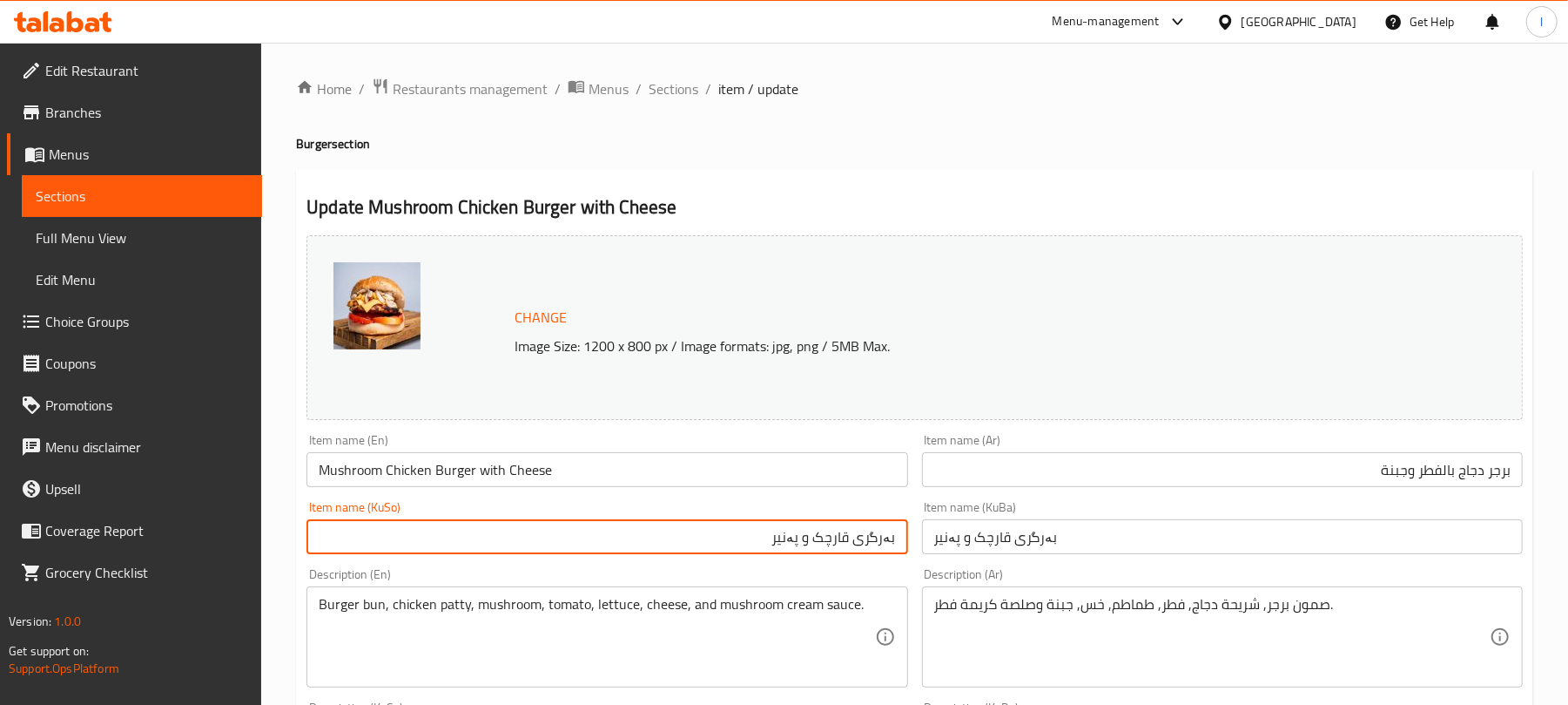
click at [853, 541] on input "بەرگری قارچک و پەنیر" at bounding box center [606, 537] width 601 height 35
click at [857, 538] on input "بەرگری مریشک بە قارچک و پەنیر" at bounding box center [606, 537] width 601 height 35
type input "بەرگری مریشک بە قارچک و پەنیر"
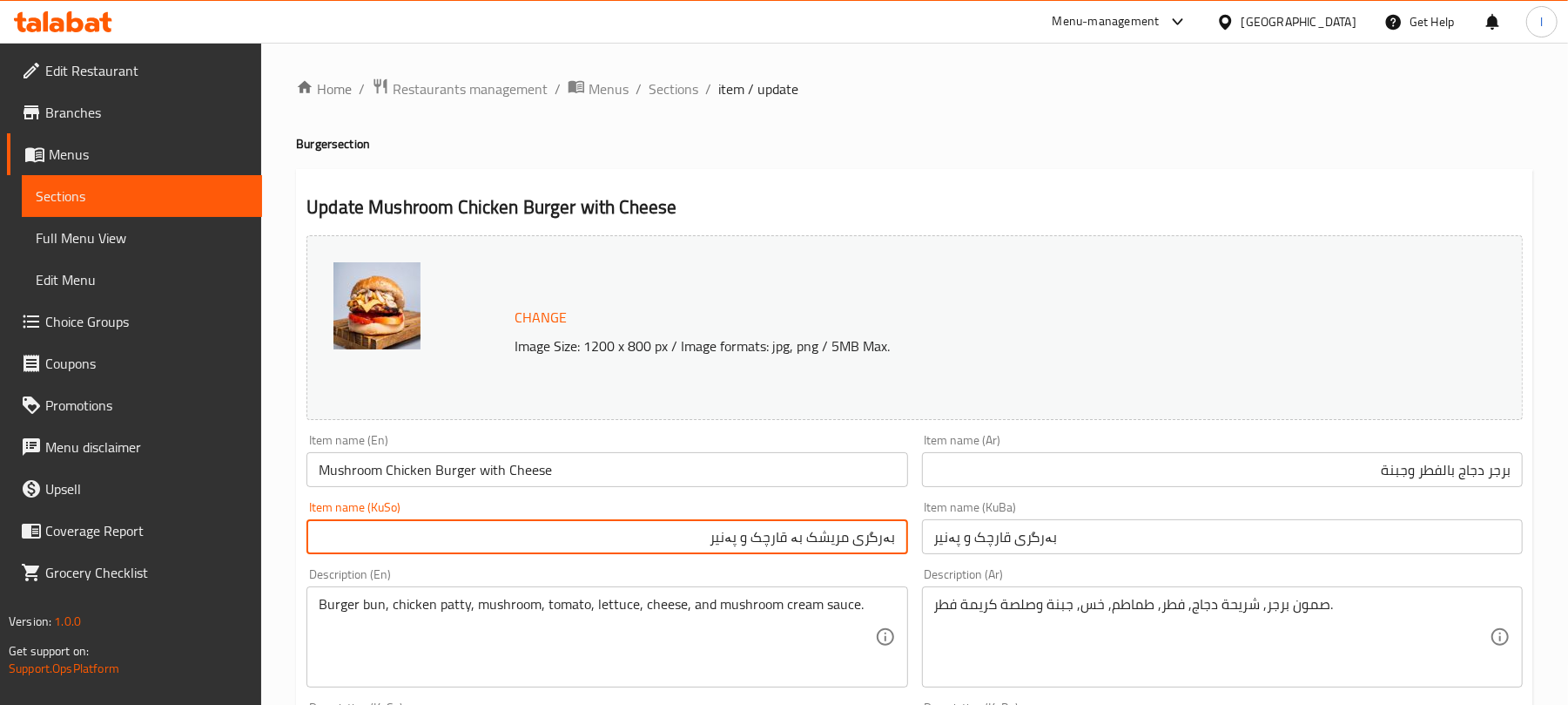
click at [984, 540] on input "بەرگری قارچک و پەنیر" at bounding box center [1222, 537] width 601 height 35
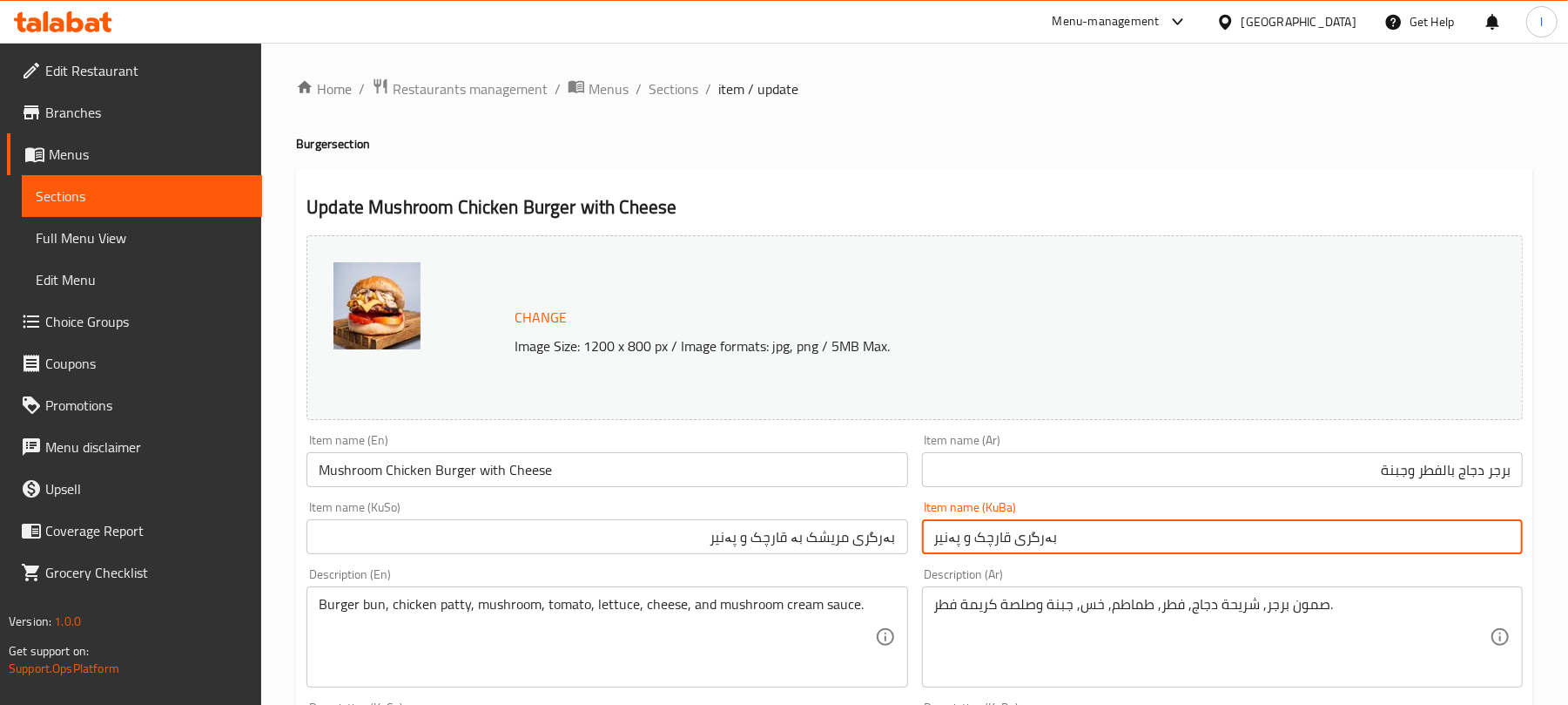
click at [984, 540] on input "بەرگری قارچک و پەنیر" at bounding box center [1222, 537] width 601 height 35
paste input "ریشک بە"
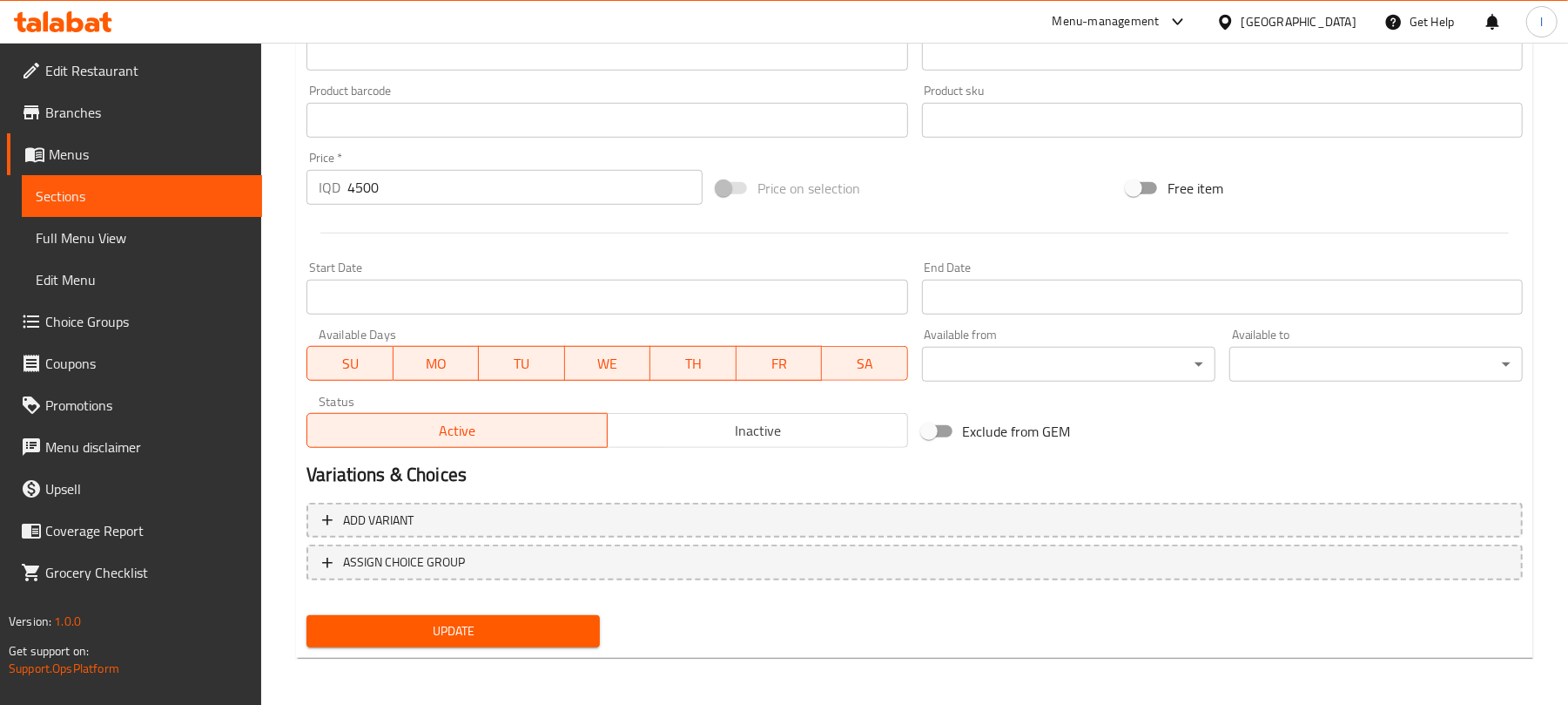
type input "بەرگری مریشک بە قارچک و پەنیر"
click at [524, 634] on span "Update" at bounding box center [453, 631] width 266 height 22
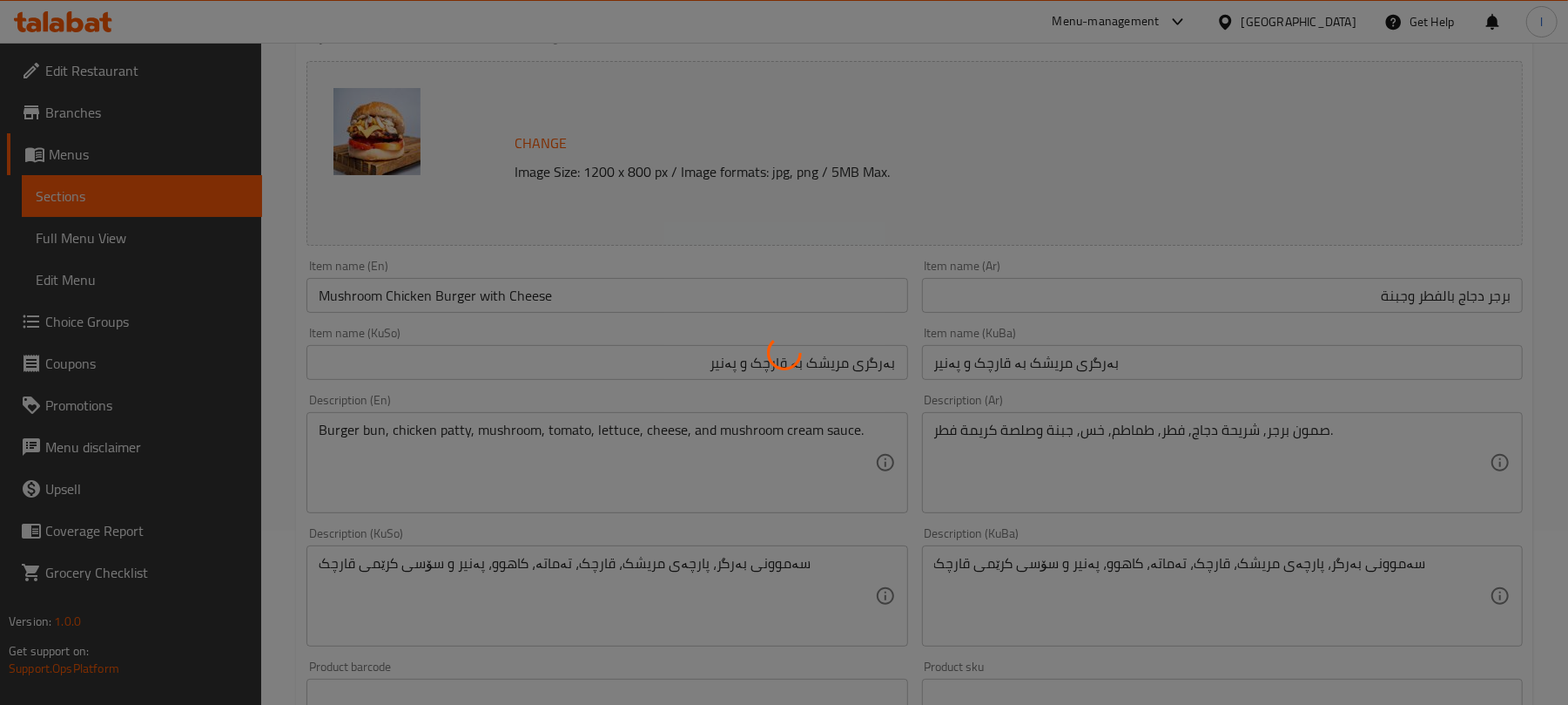
scroll to position [0, 0]
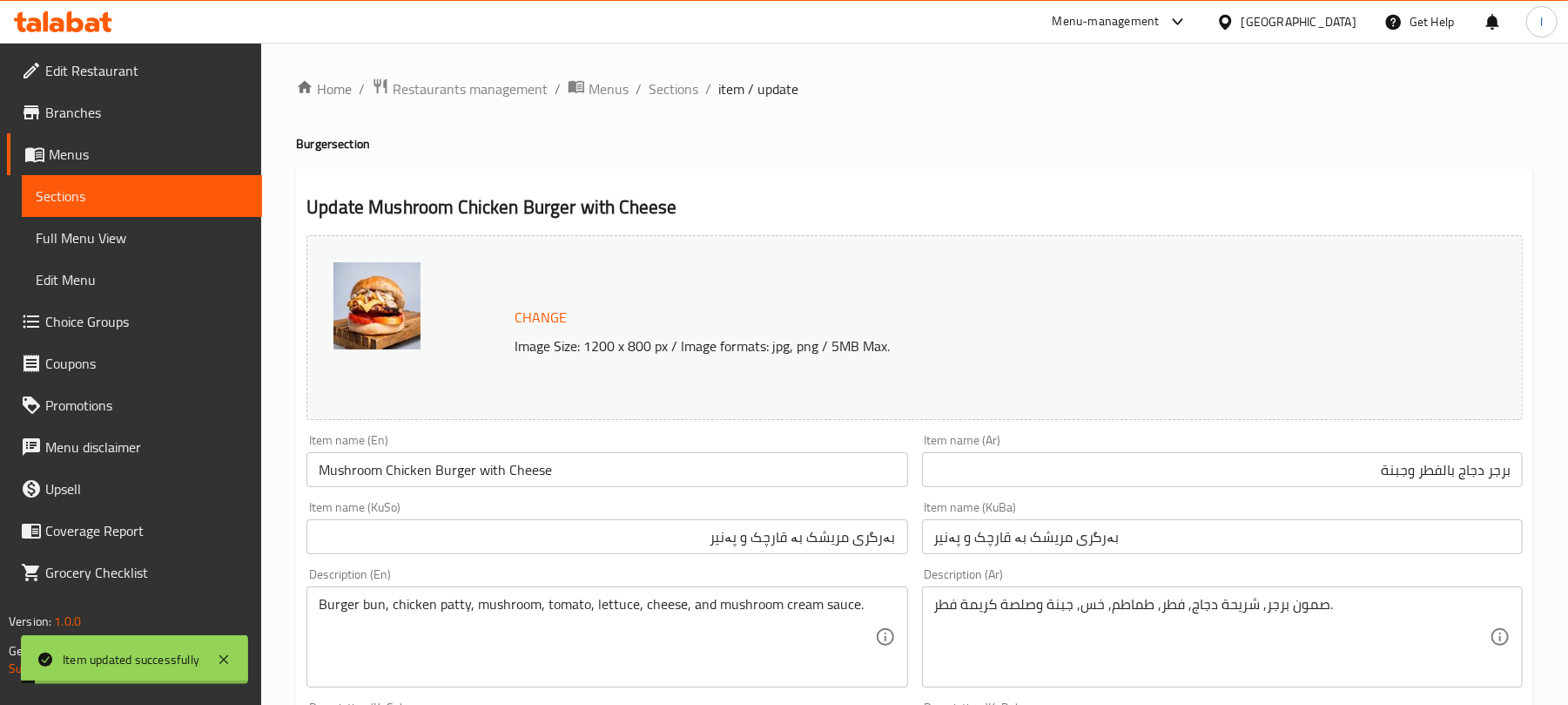
click at [667, 92] on span "Sections" at bounding box center [673, 89] width 49 height 21
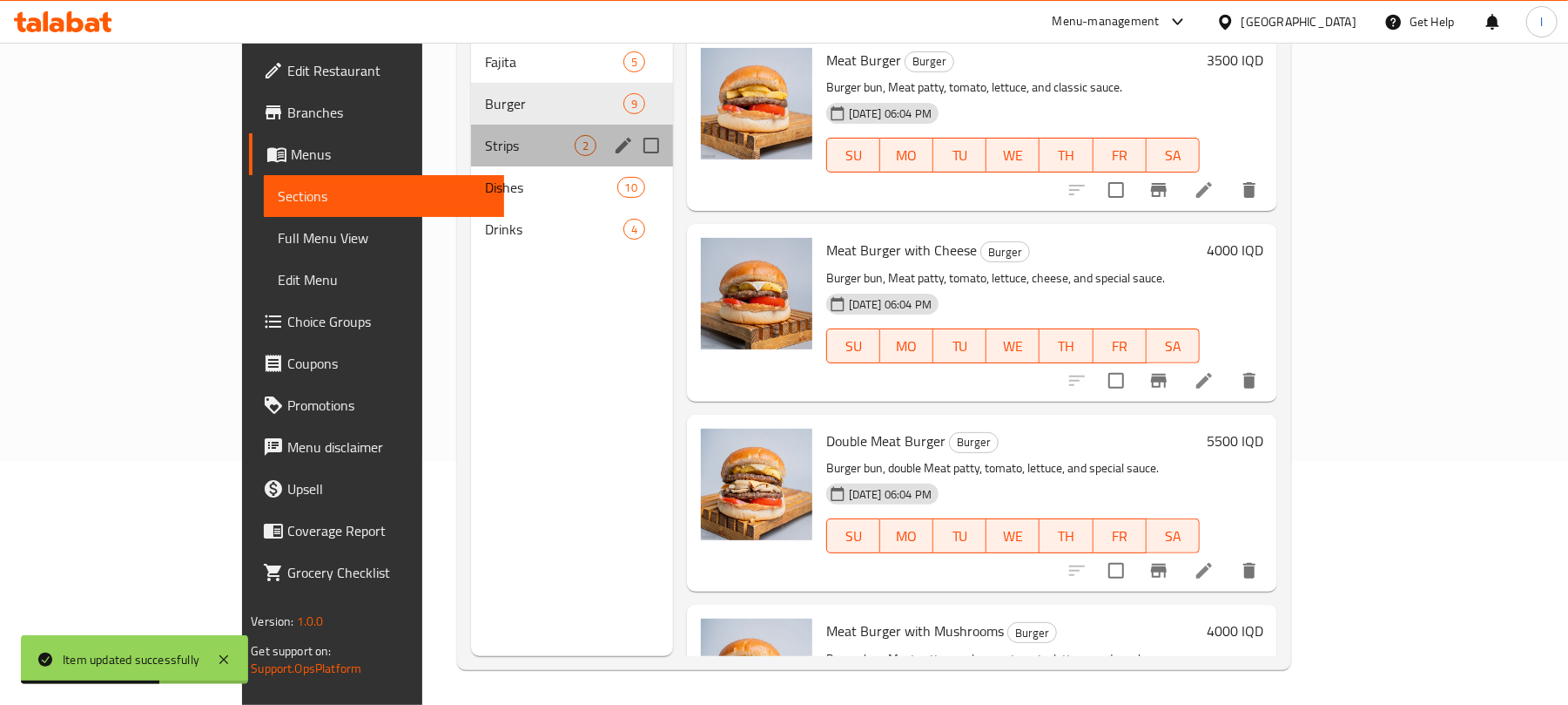
click at [471, 125] on div "Strips 2" at bounding box center [571, 146] width 201 height 42
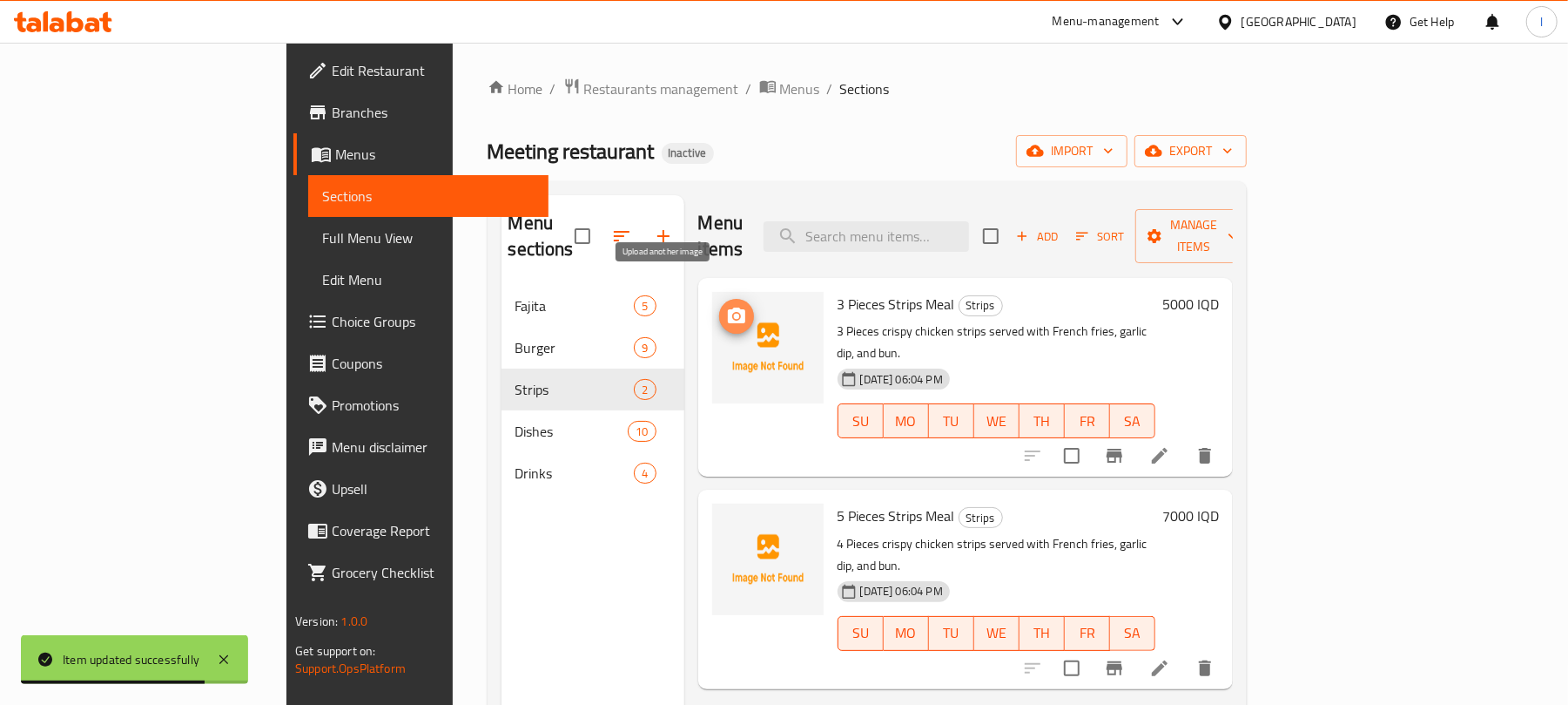
click at [720, 299] on button "upload picture" at bounding box center [737, 316] width 35 height 35
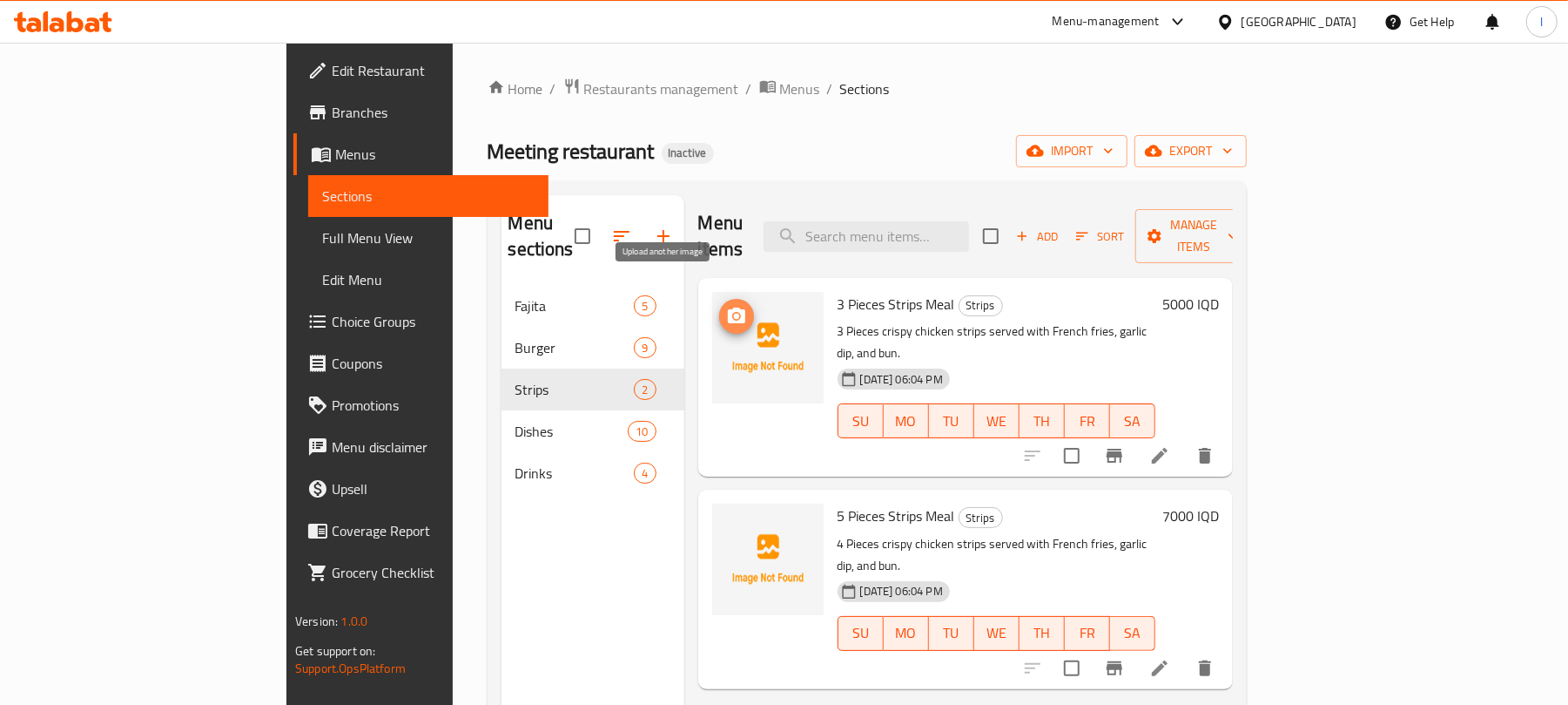
click at [728, 308] on icon "upload picture" at bounding box center [737, 315] width 17 height 16
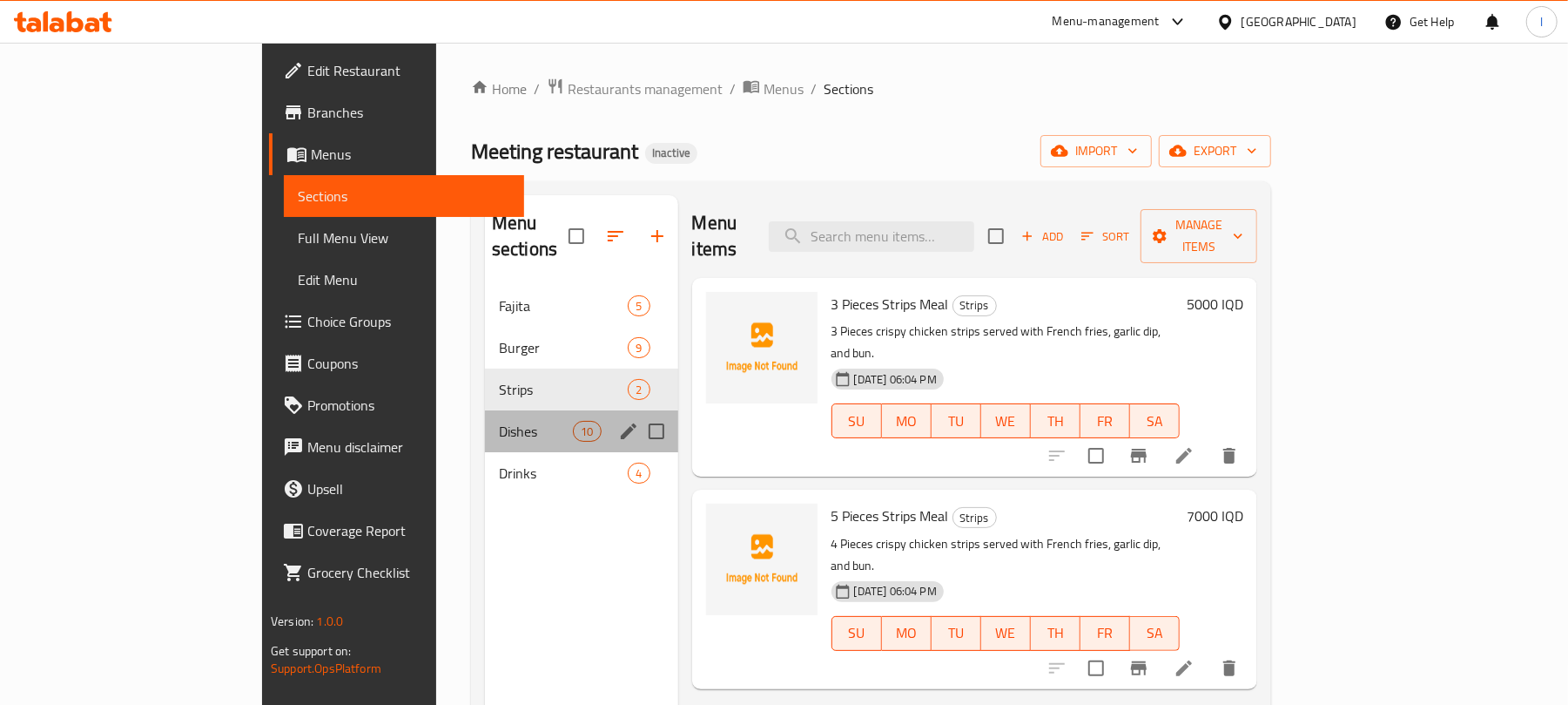
click at [489, 411] on div "Dishes 10" at bounding box center [582, 432] width 193 height 42
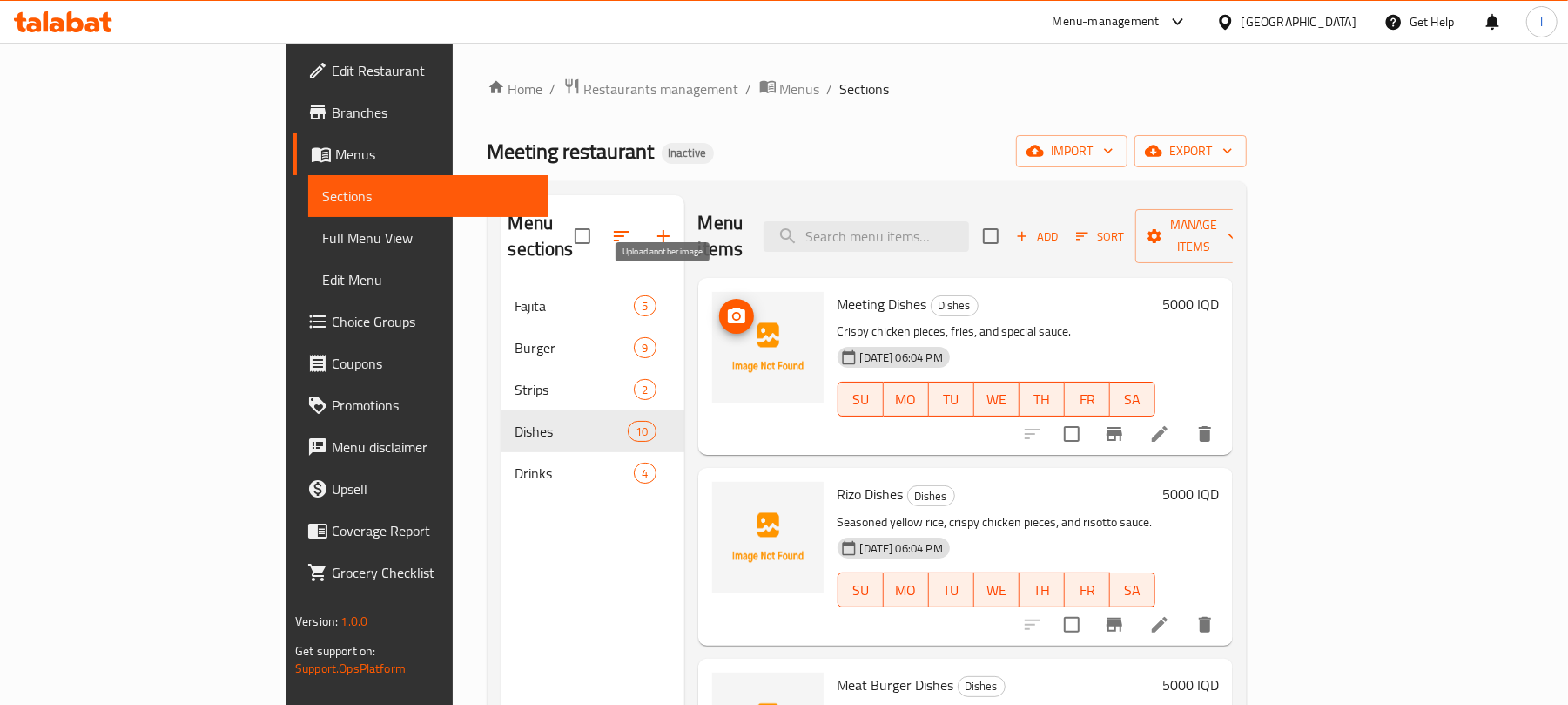
click at [728, 308] on icon "upload picture" at bounding box center [737, 315] width 17 height 16
click at [1171, 424] on icon at bounding box center [1159, 434] width 21 height 21
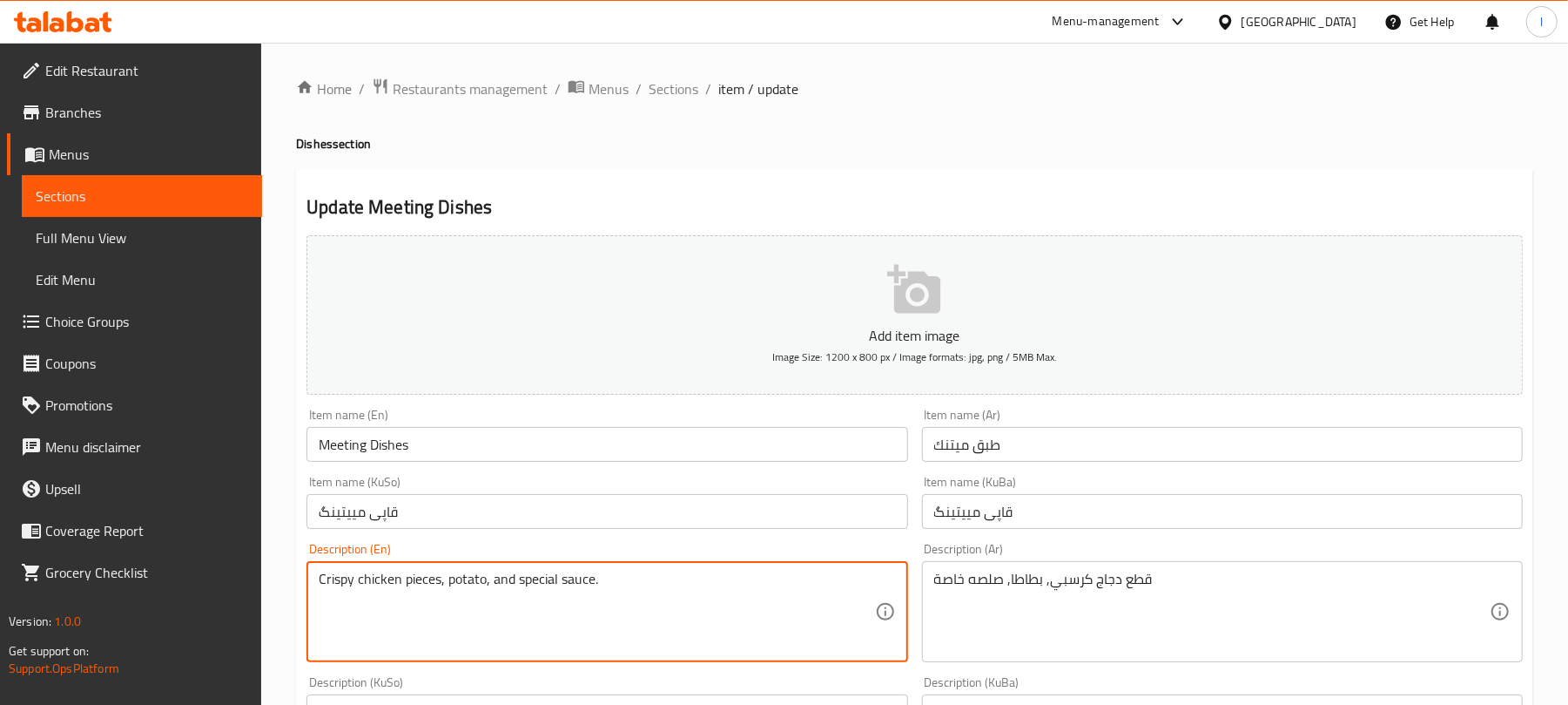
scroll to position [726, 0]
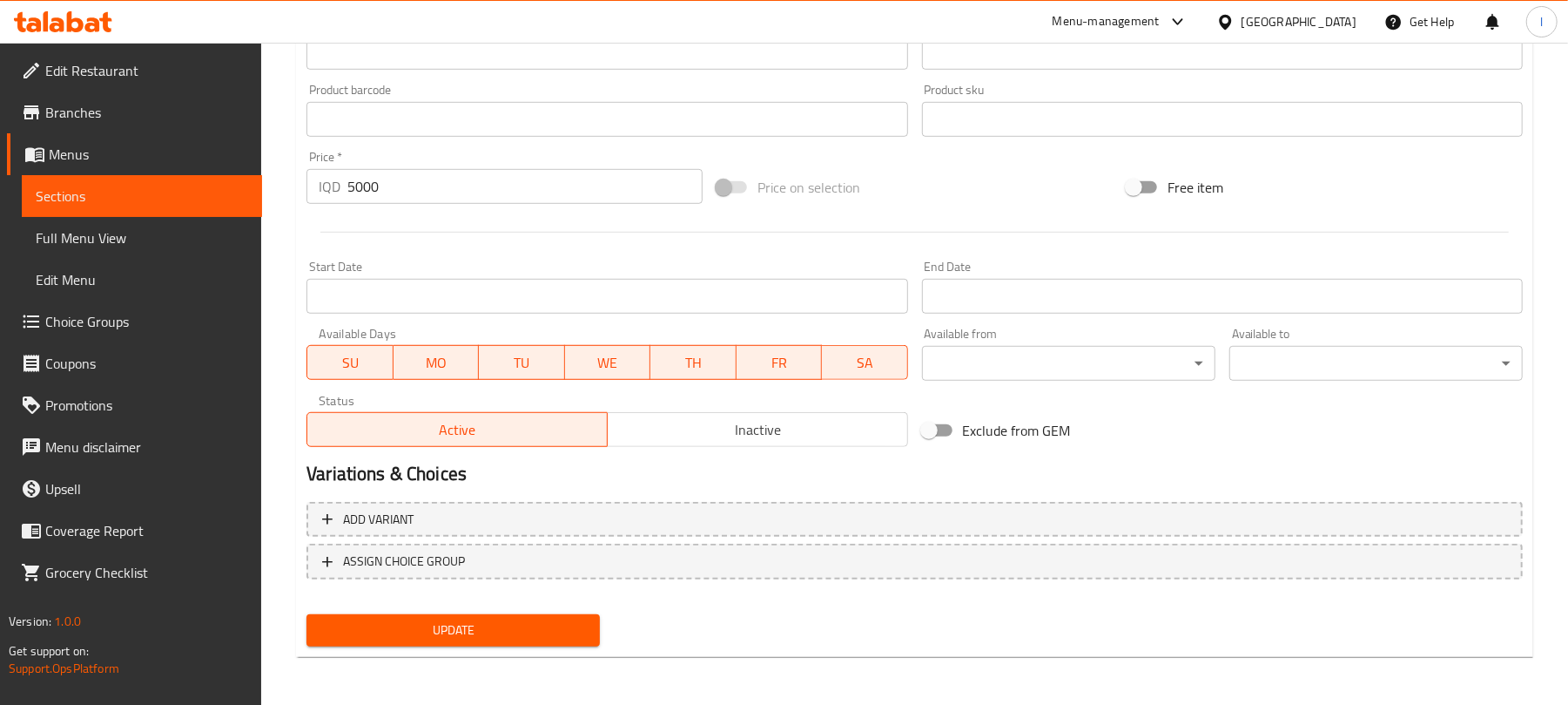
type textarea "Crispy chicken pieces, potato, and special sauce."
click at [565, 624] on span "Update" at bounding box center [453, 630] width 266 height 22
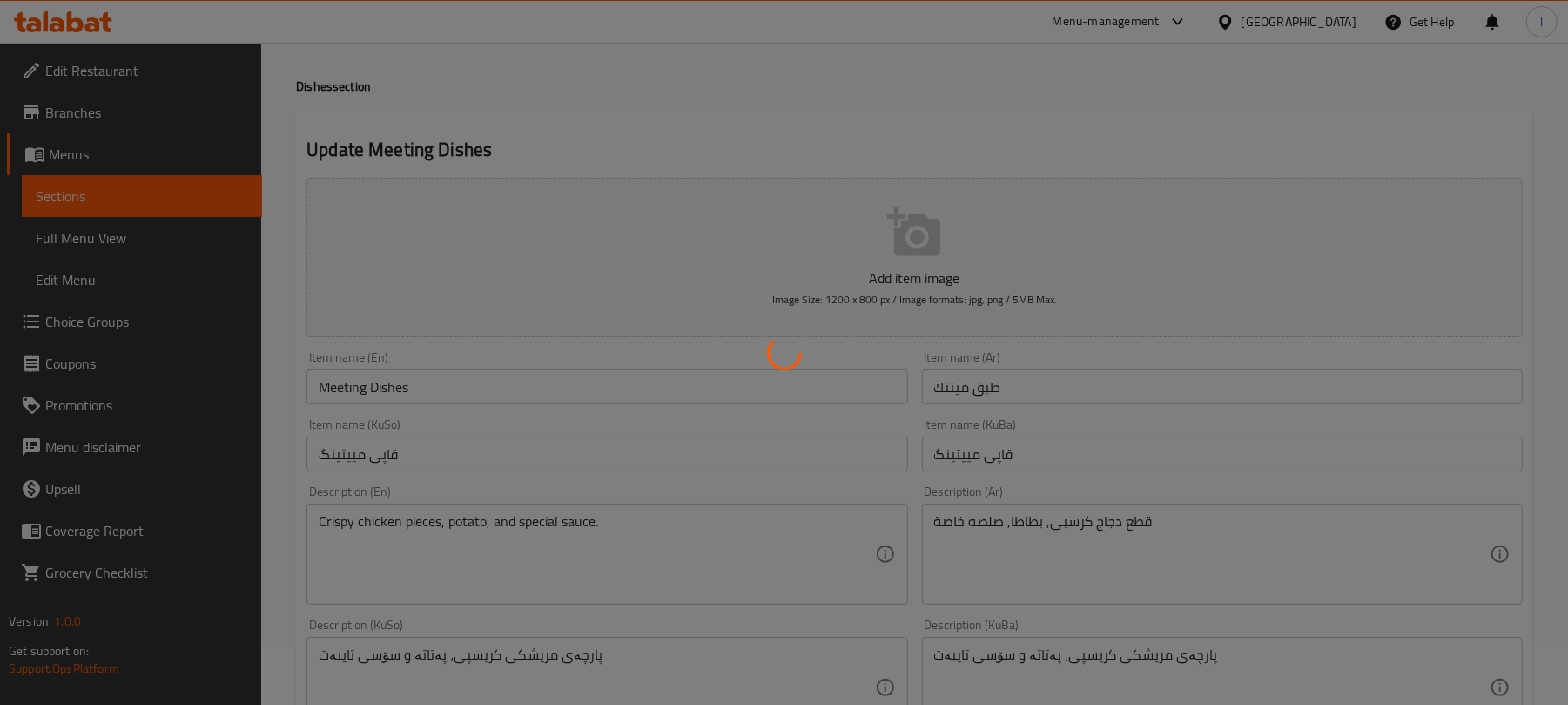
scroll to position [0, 0]
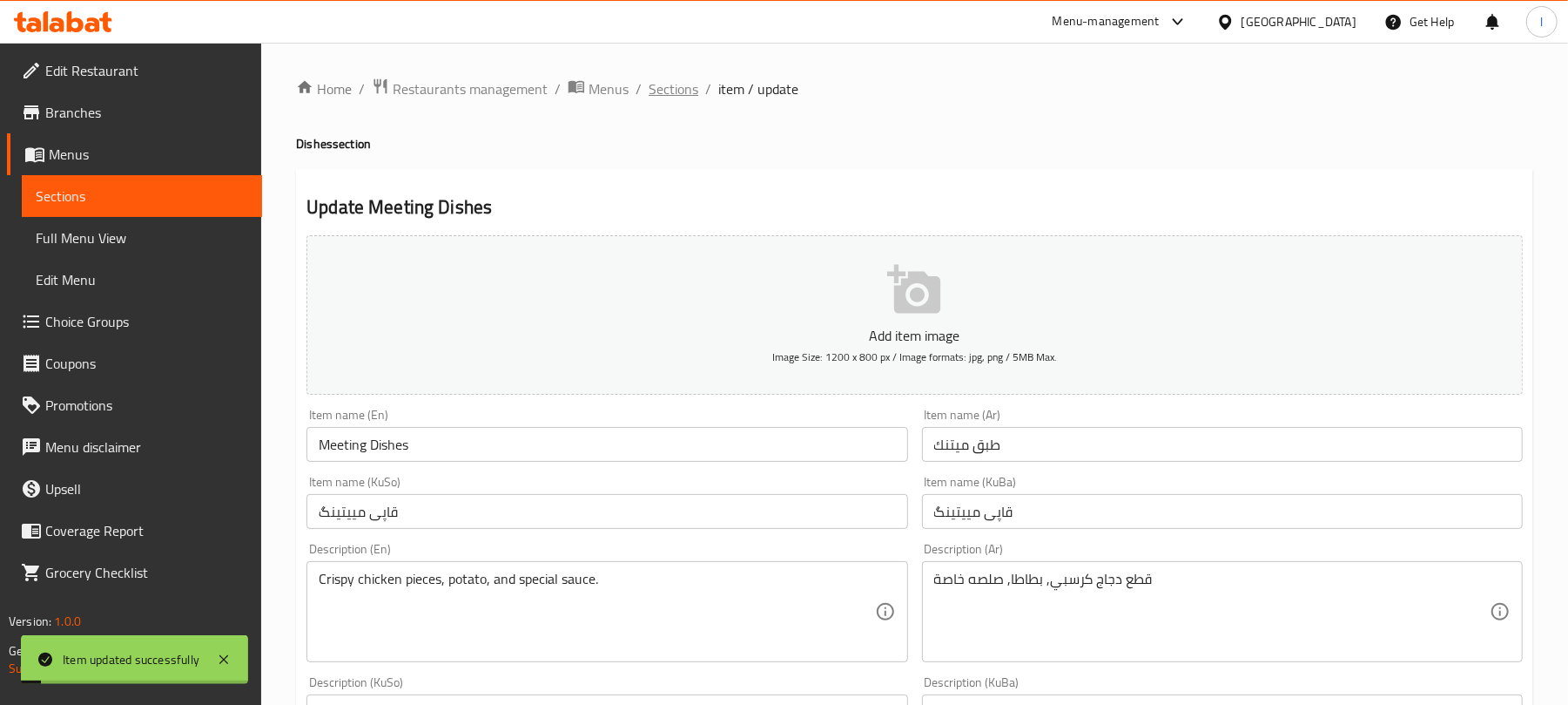
click at [680, 81] on span "Sections" at bounding box center [673, 89] width 49 height 21
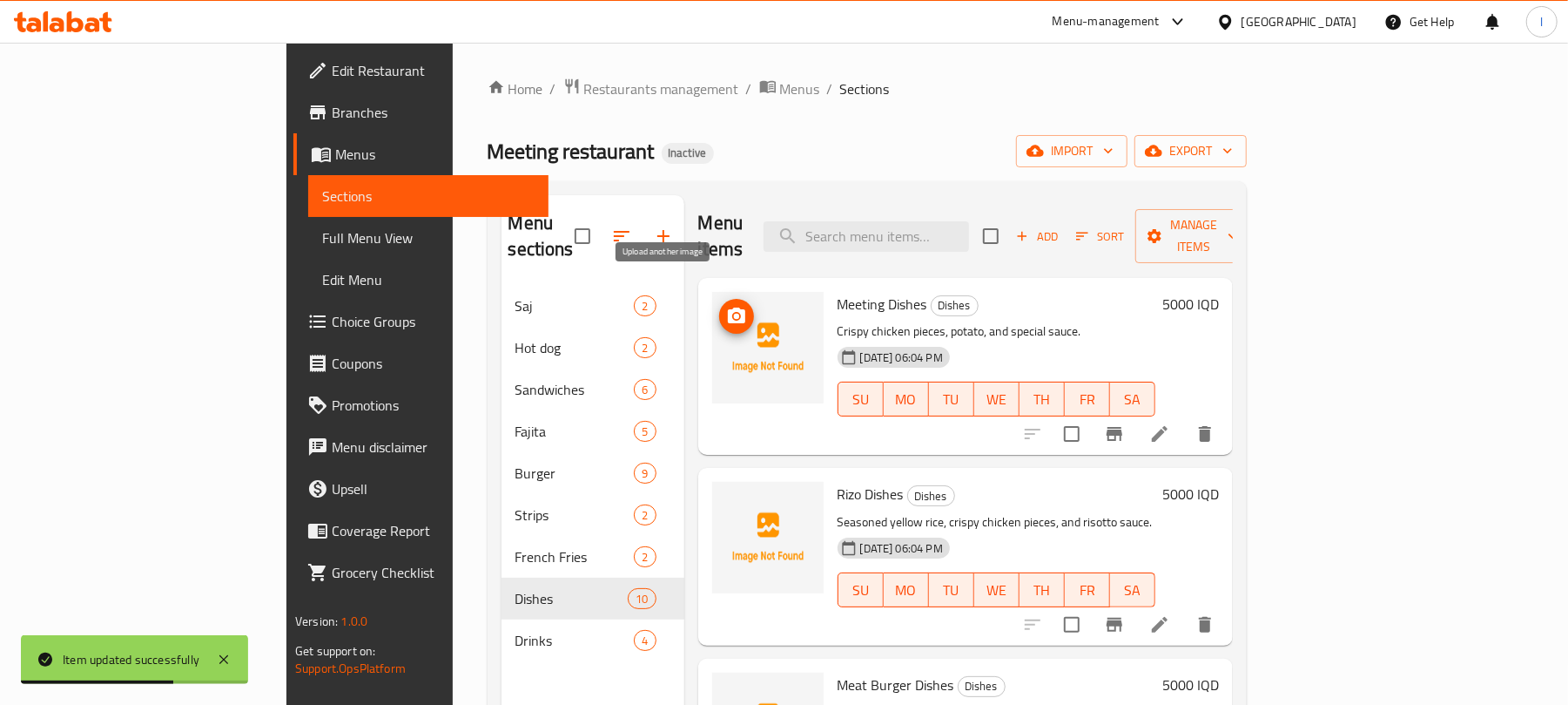
click at [728, 308] on icon "upload picture" at bounding box center [737, 315] width 17 height 16
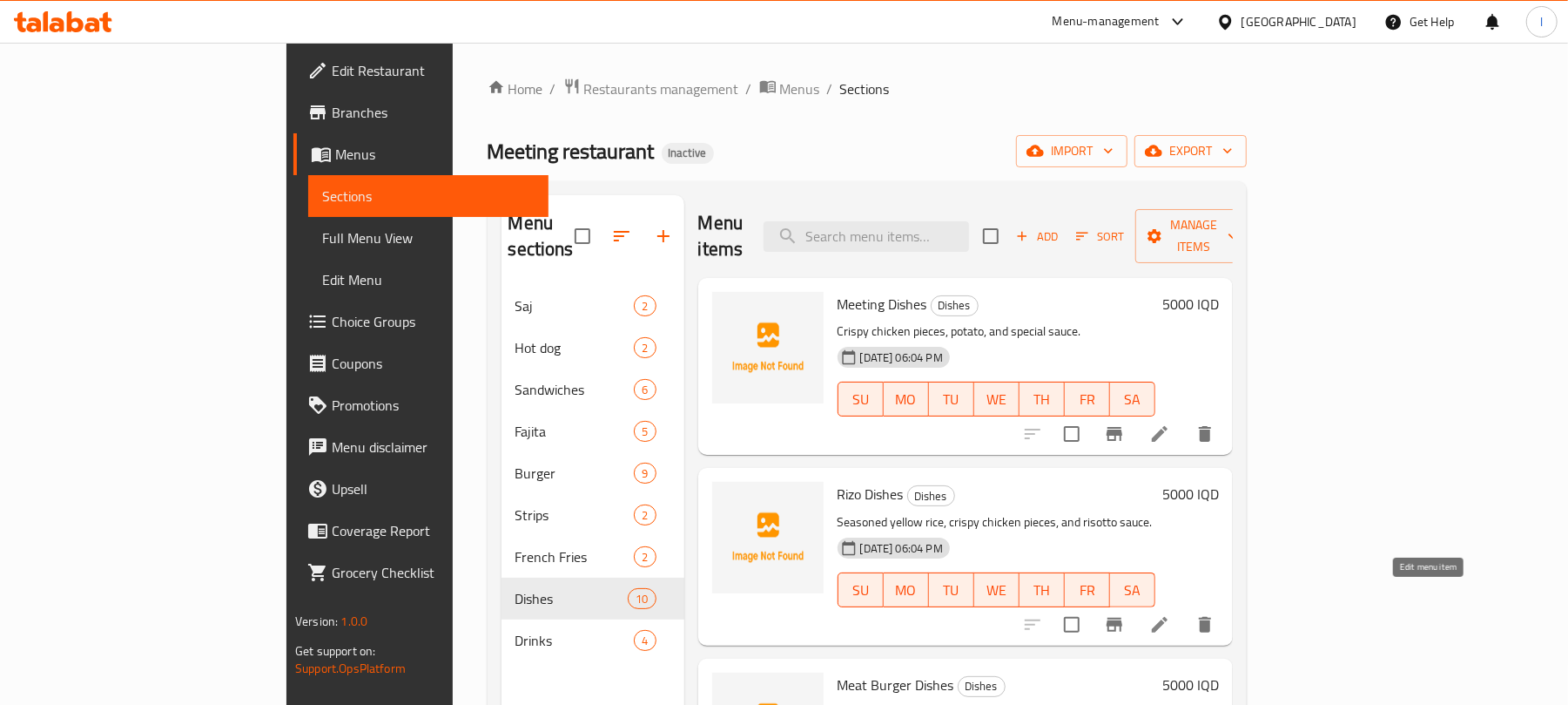
click at [1171, 614] on icon at bounding box center [1159, 625] width 21 height 21
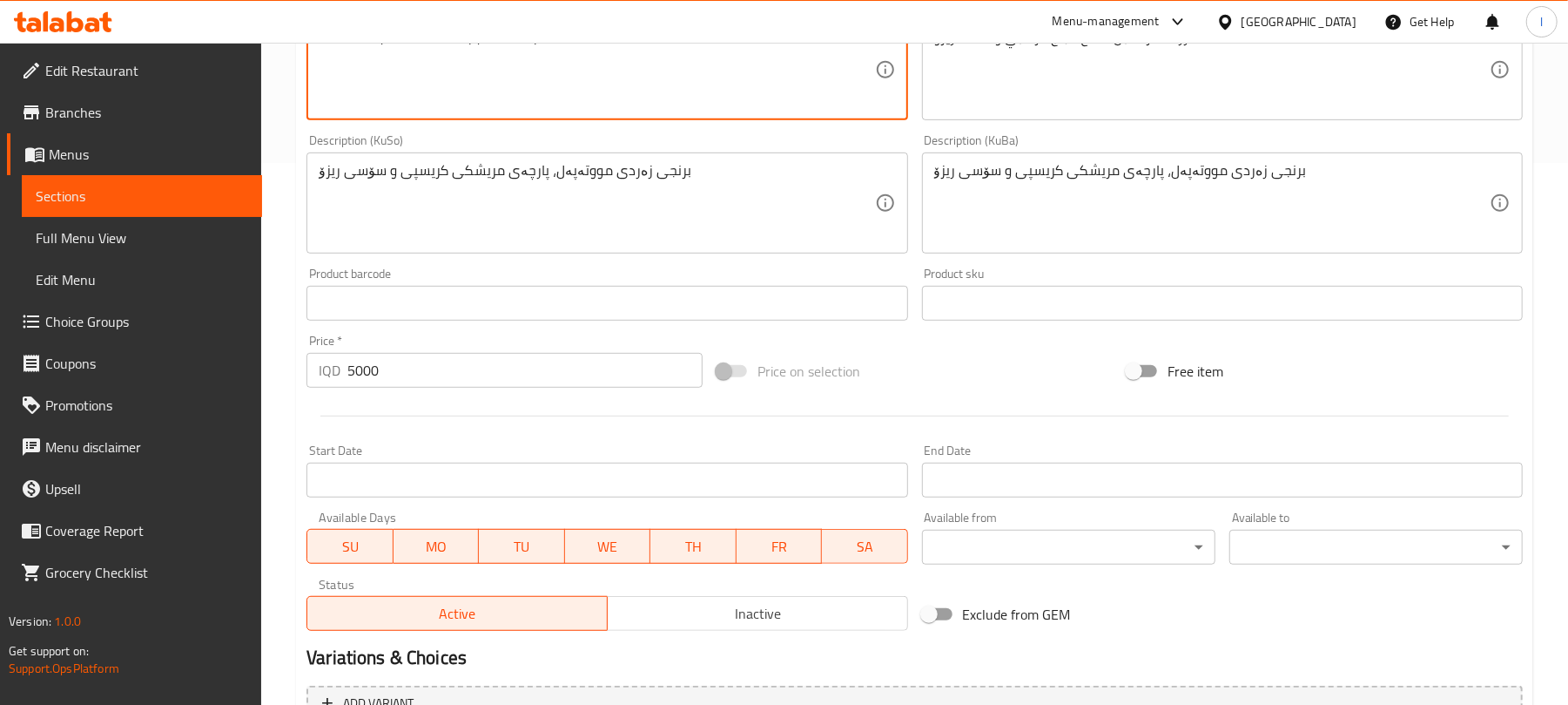
scroll to position [726, 0]
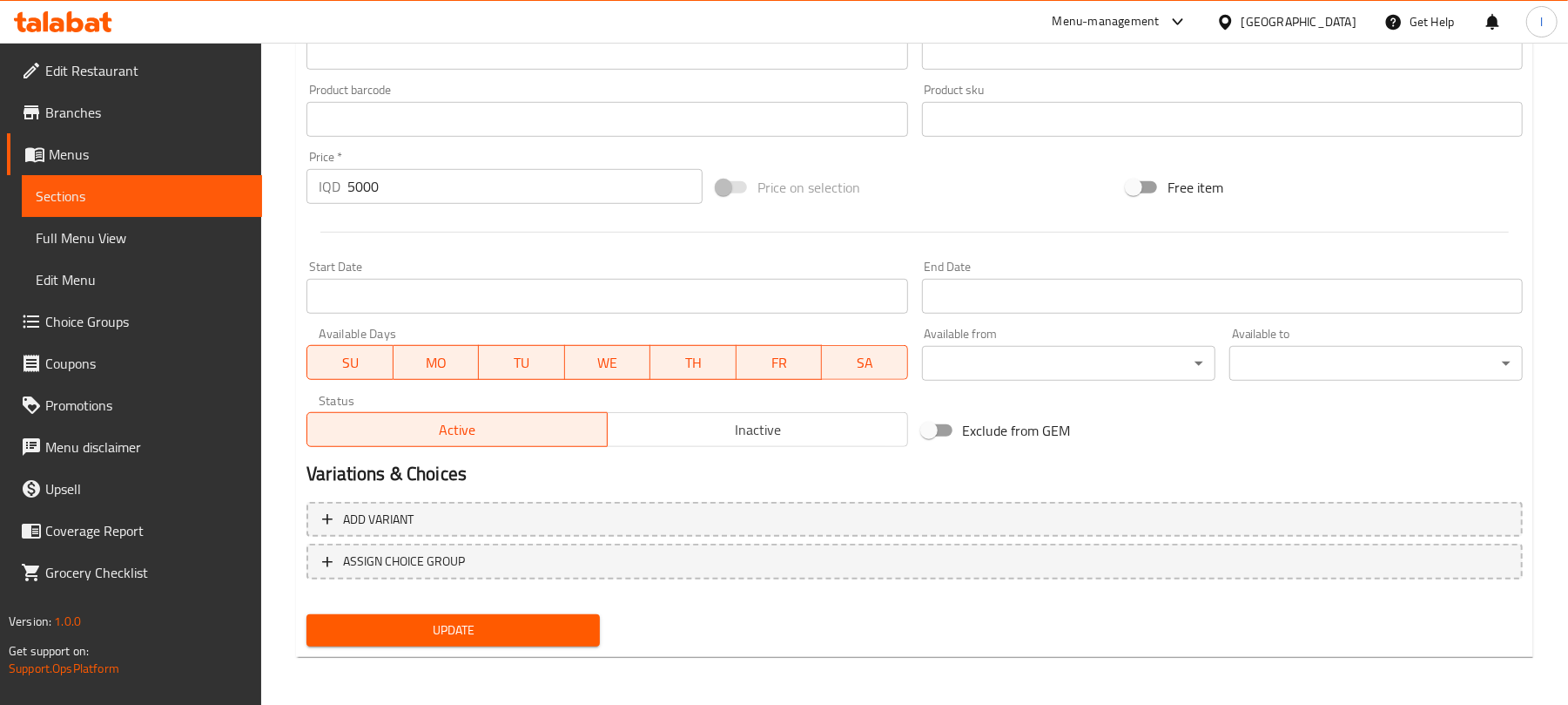
type textarea "Seasoned yellow rice, crispy chicken pieces, and rizo sauce."
click at [572, 625] on span "Update" at bounding box center [453, 630] width 266 height 22
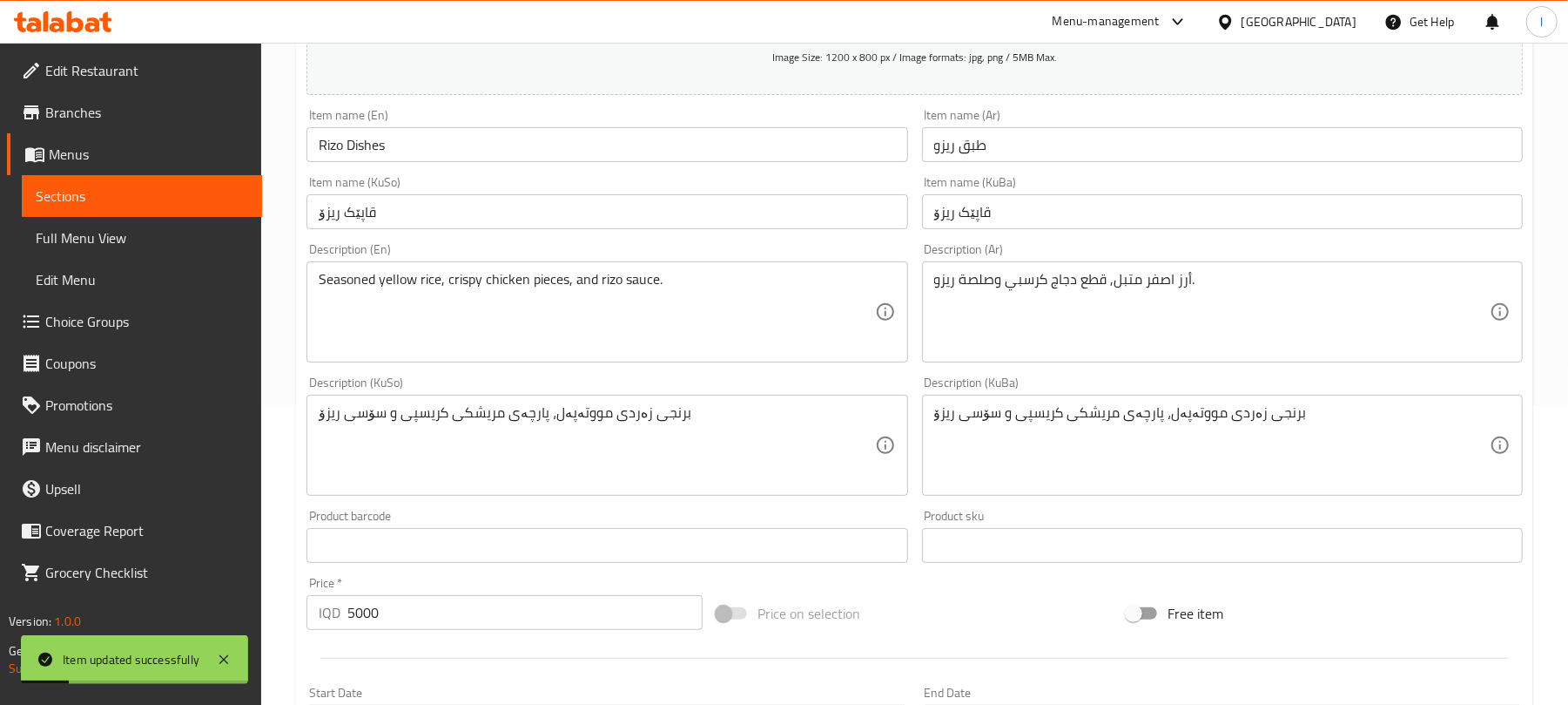
scroll to position [0, 0]
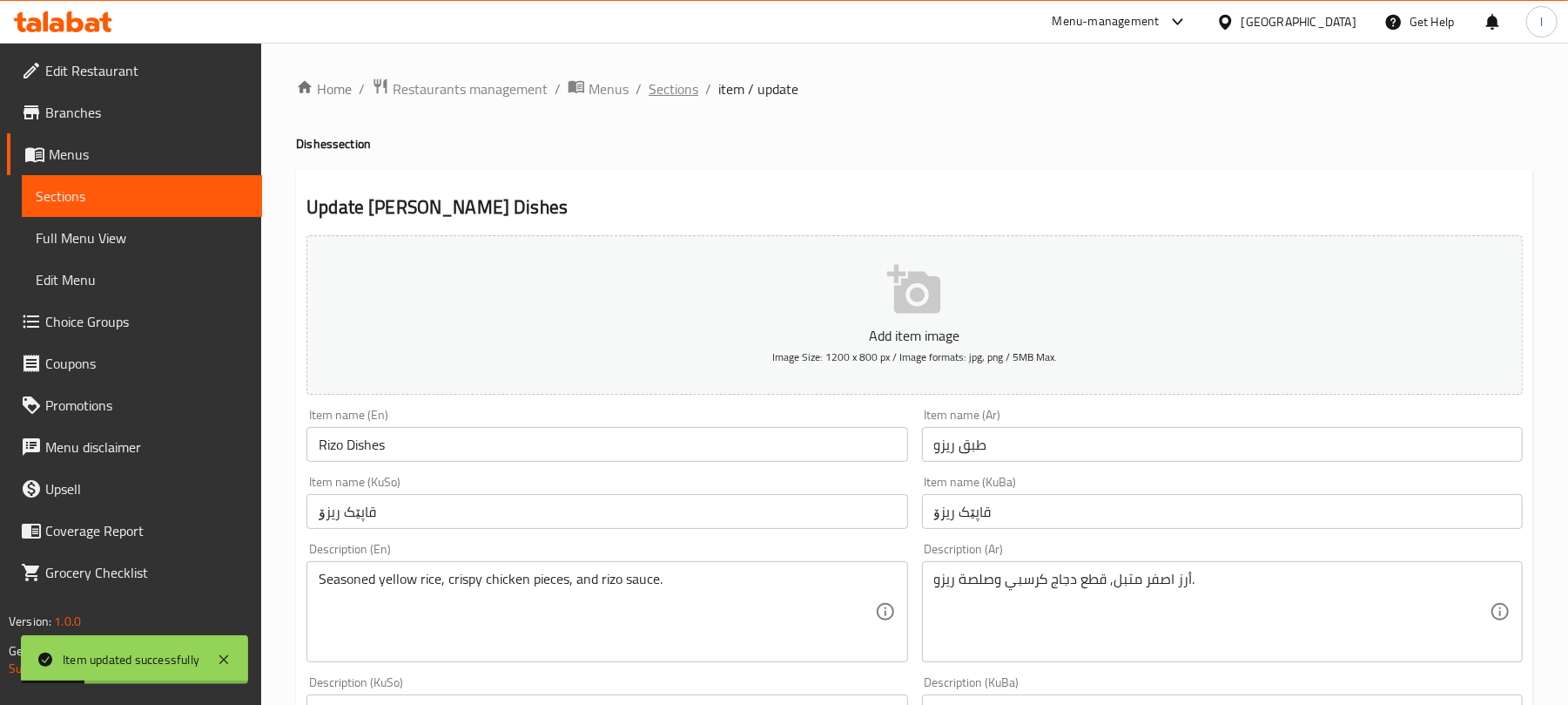
click at [666, 81] on span "Sections" at bounding box center [673, 89] width 49 height 21
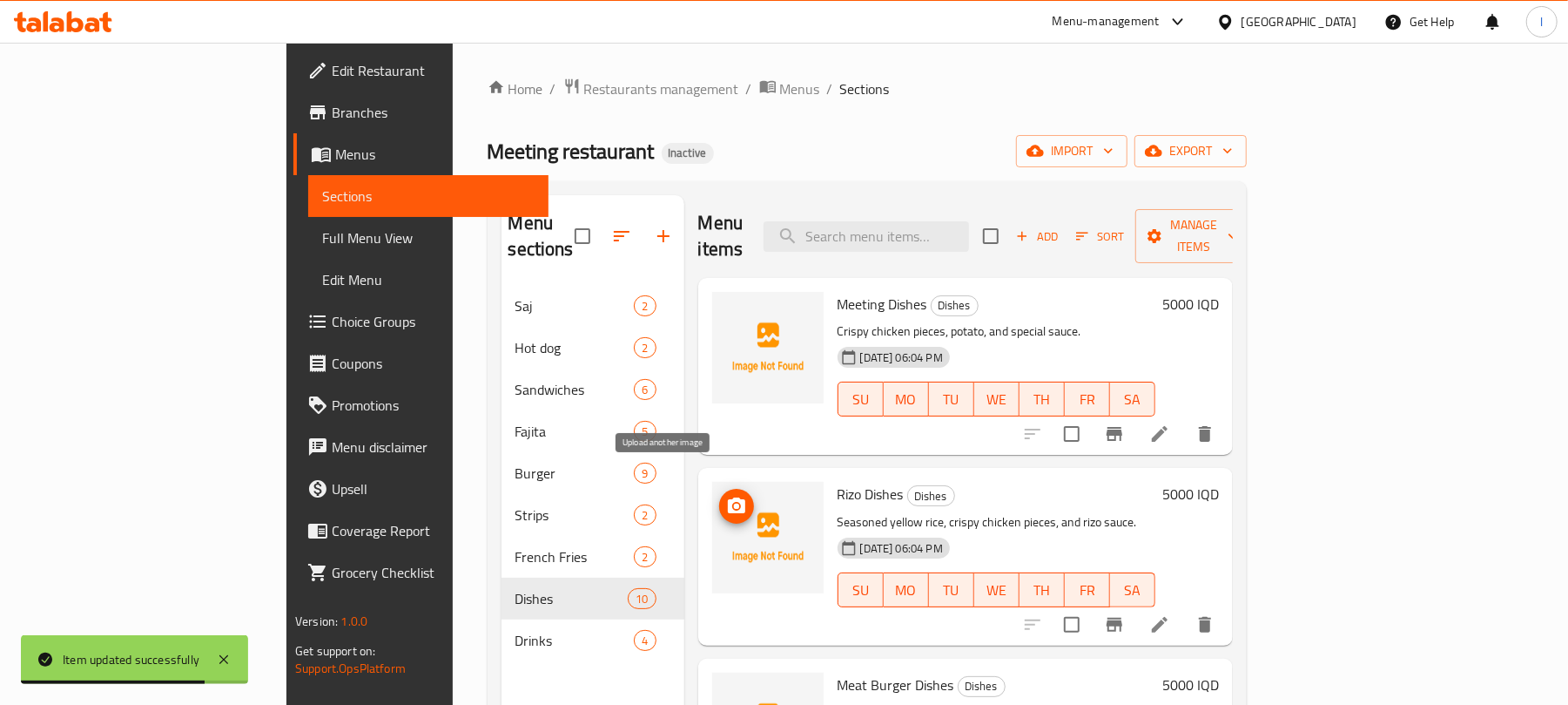
click at [726, 496] on icon "upload picture" at bounding box center [737, 506] width 21 height 21
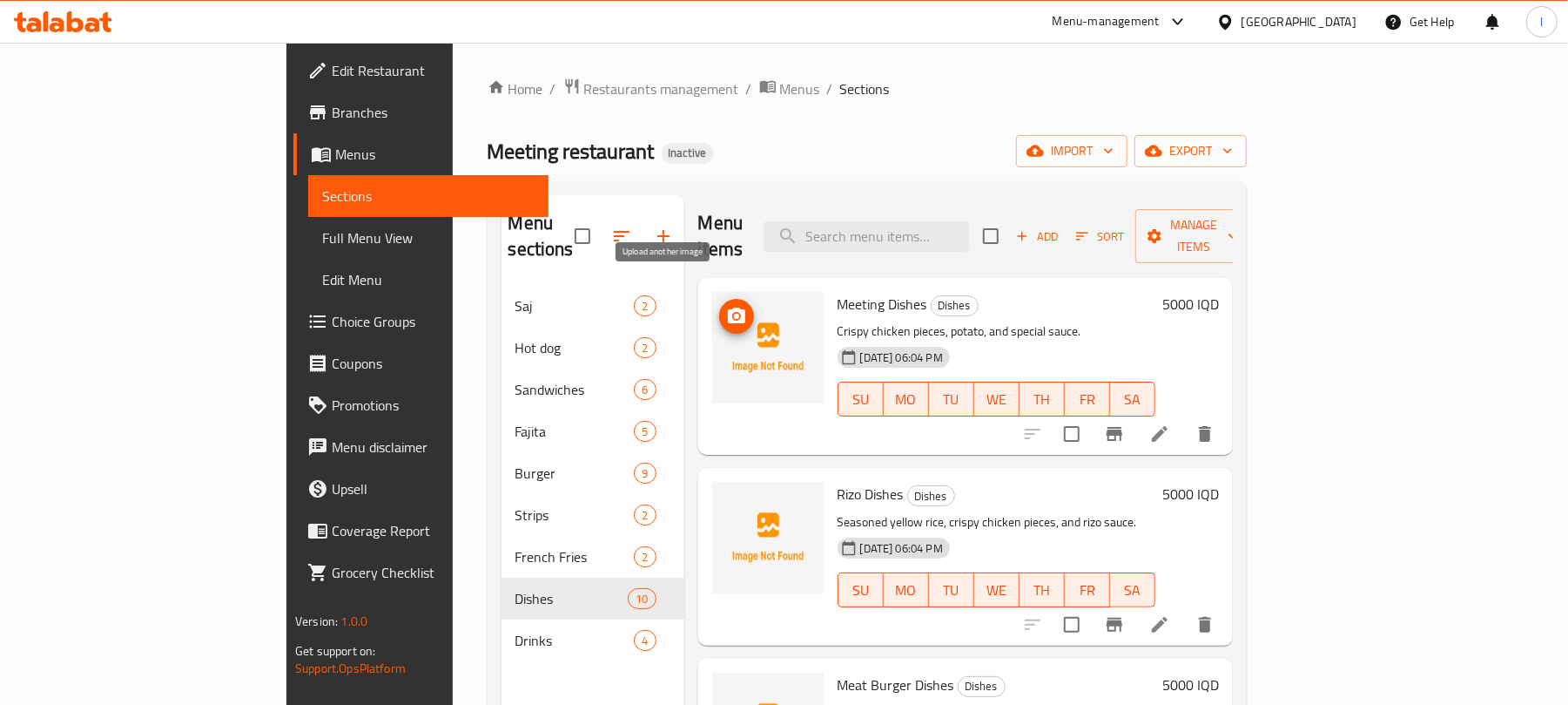
click at [726, 306] on icon "upload picture" at bounding box center [737, 316] width 21 height 21
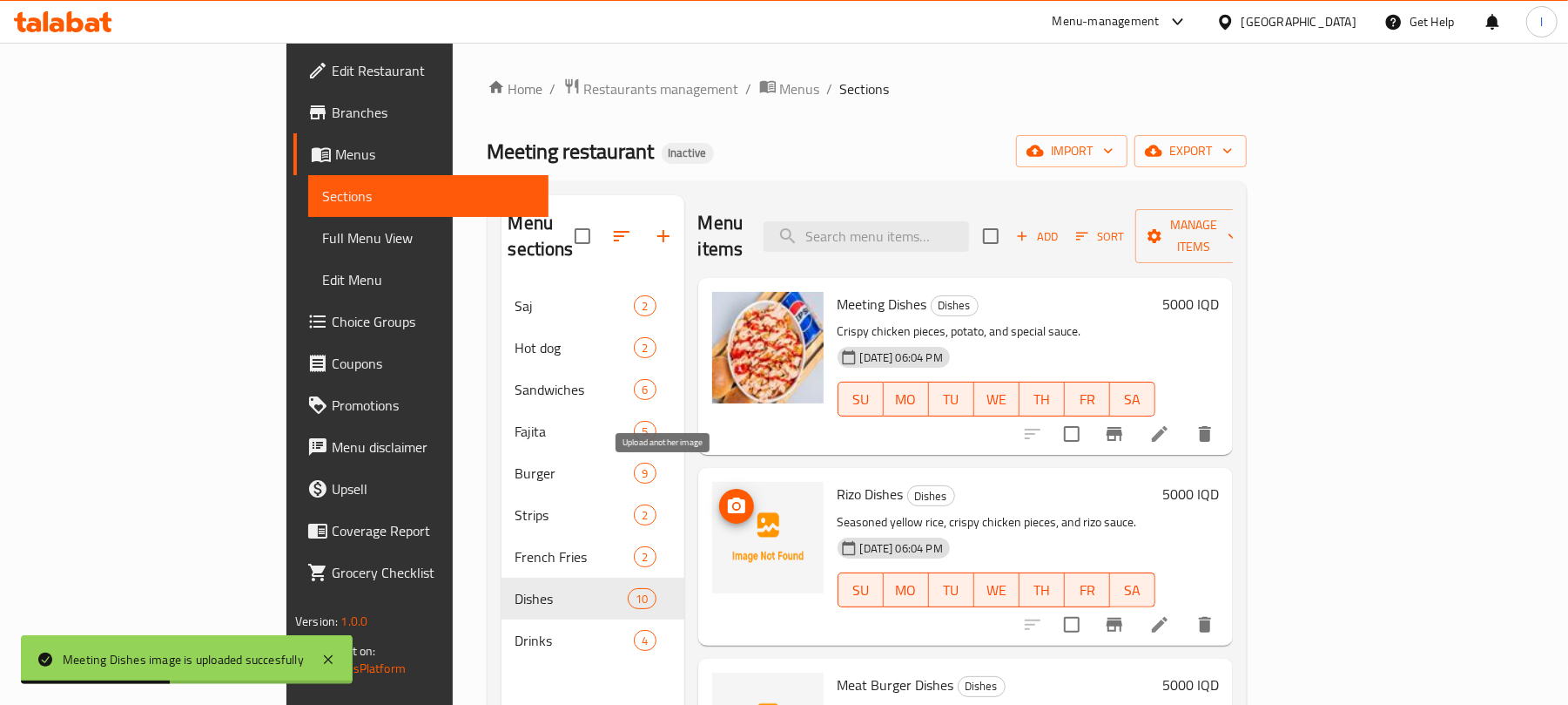
click at [726, 496] on icon "upload picture" at bounding box center [737, 506] width 21 height 21
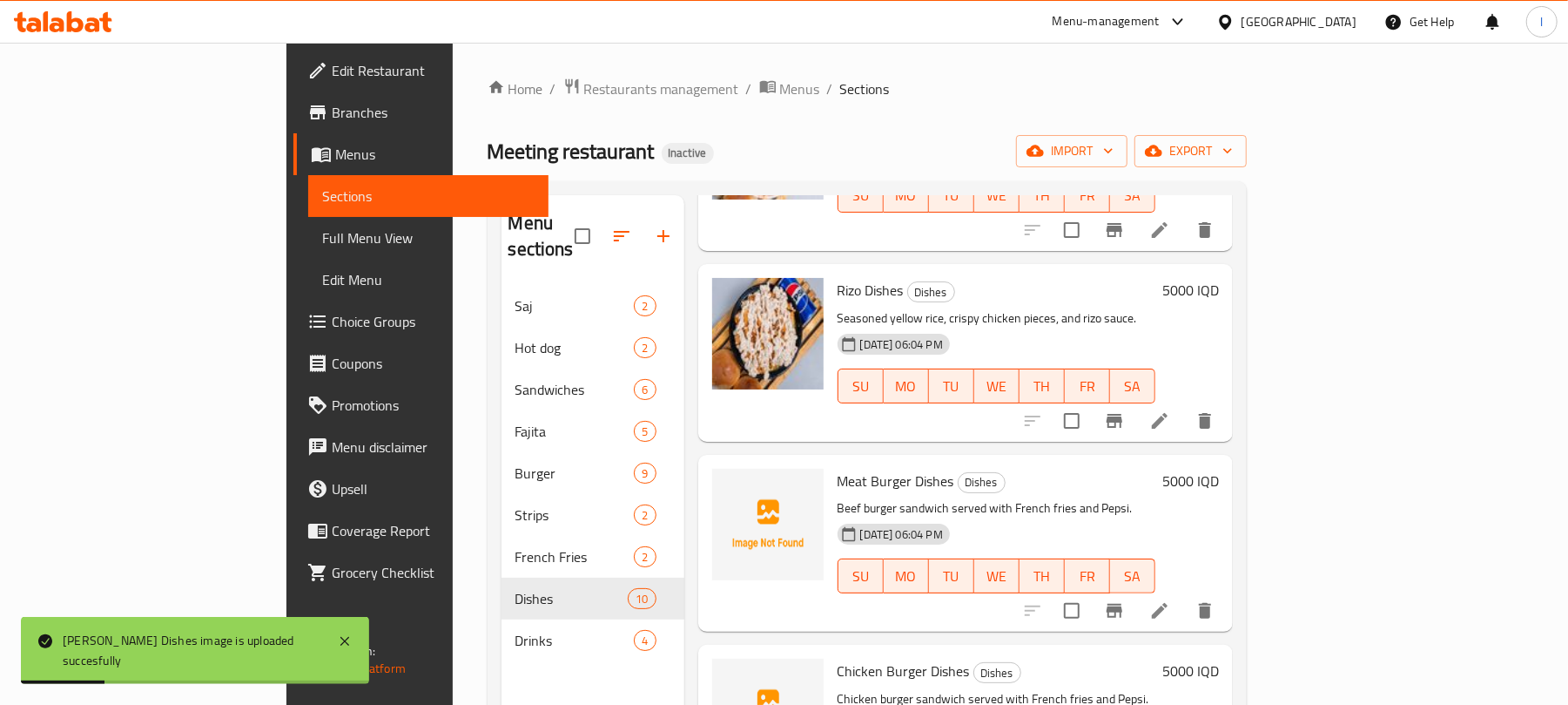
scroll to position [273, 0]
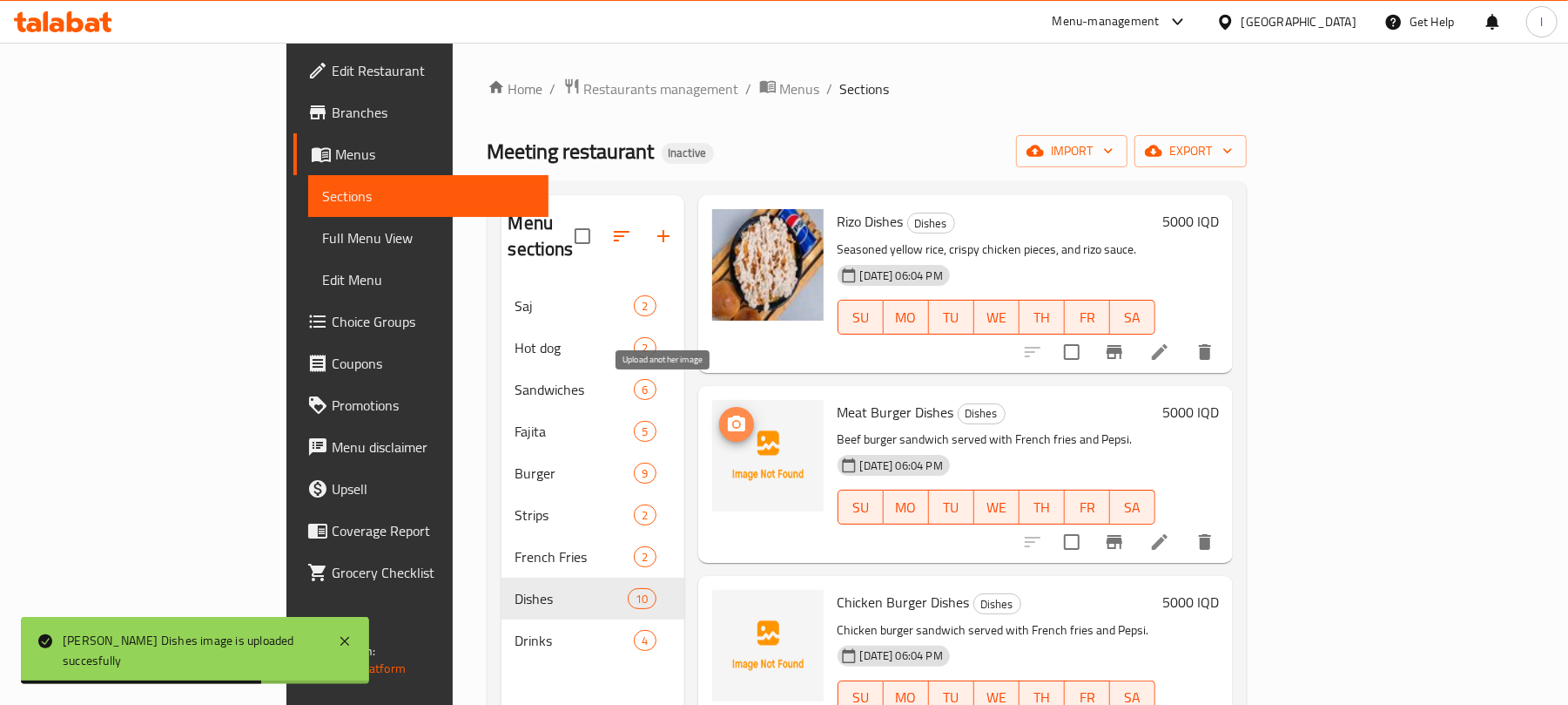
click at [726, 414] on icon "upload picture" at bounding box center [737, 424] width 21 height 21
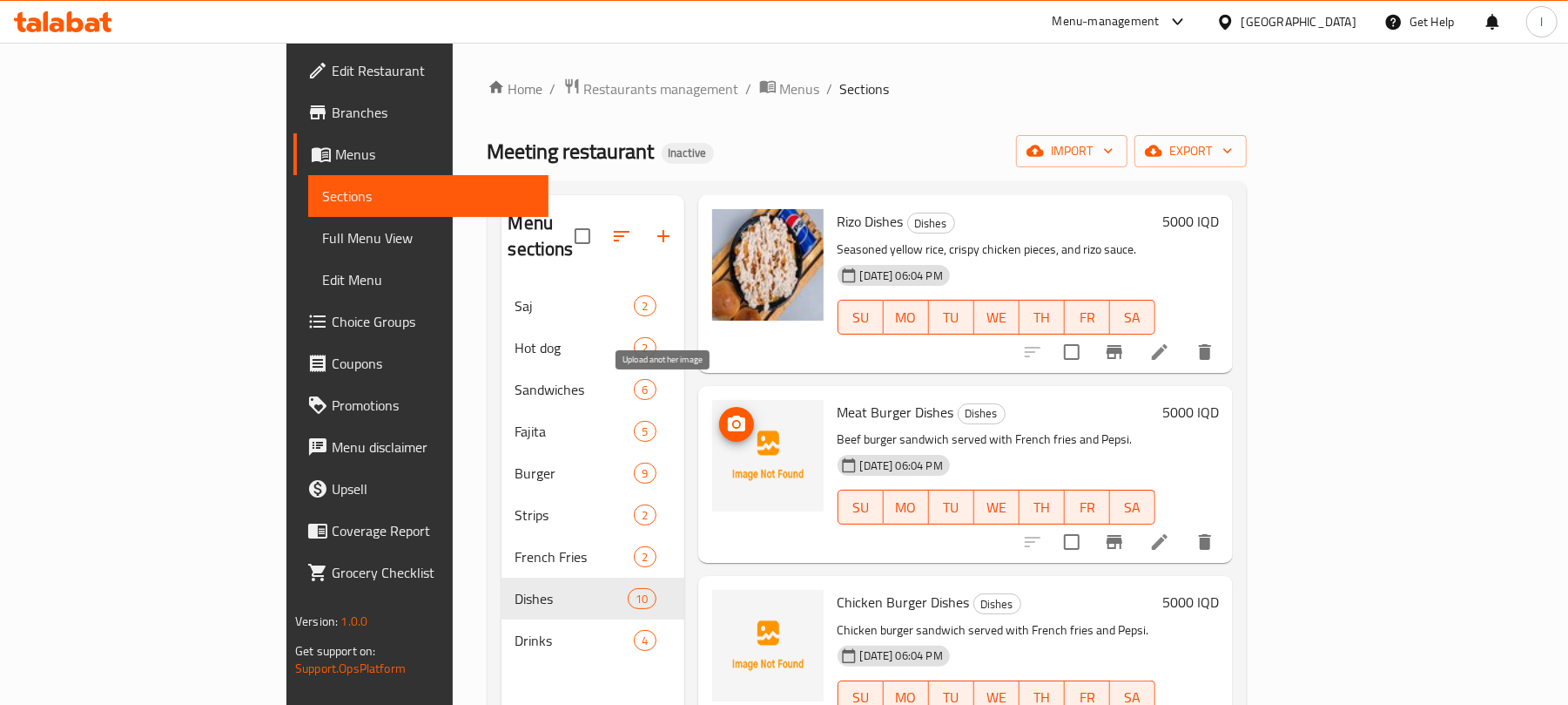
click at [720, 407] on button "upload picture" at bounding box center [737, 424] width 35 height 35
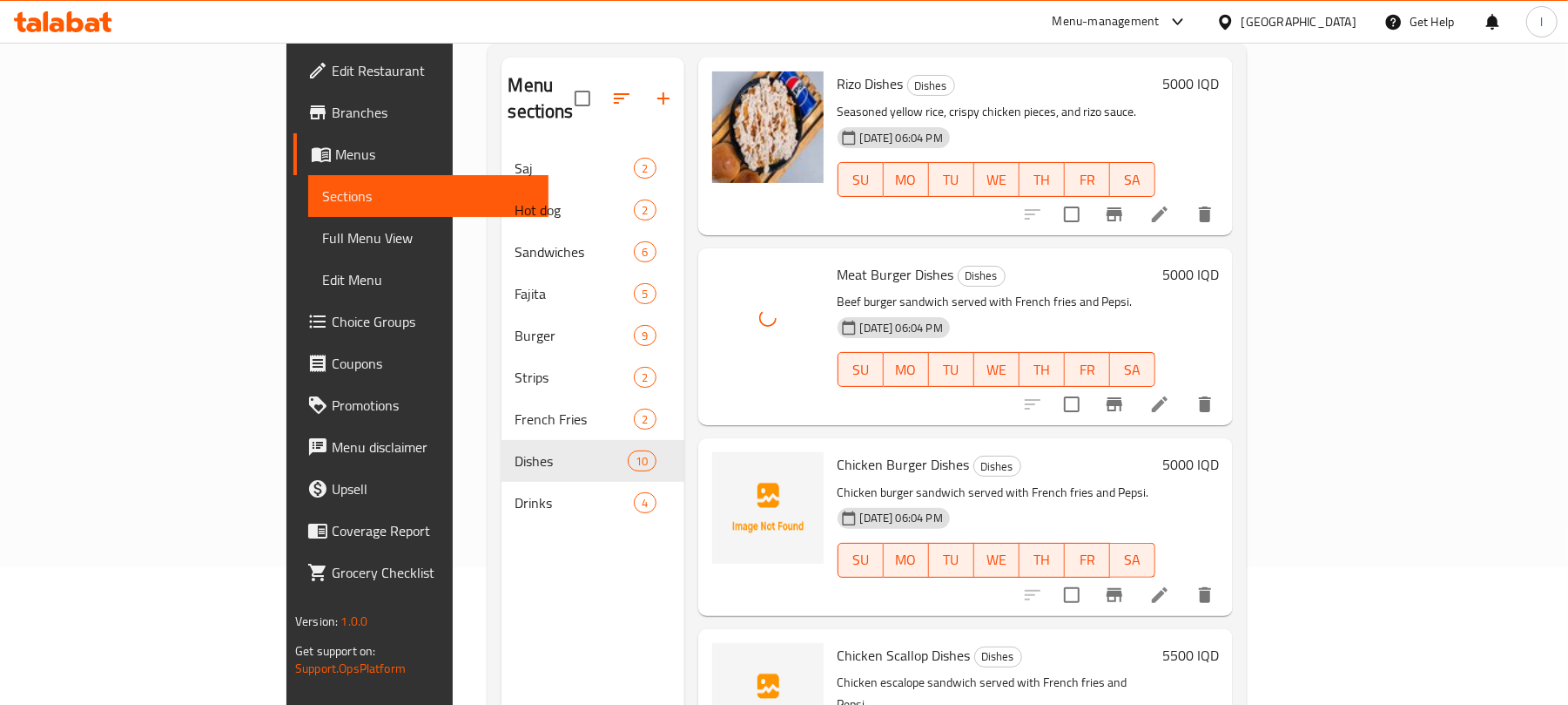
scroll to position [171, 0]
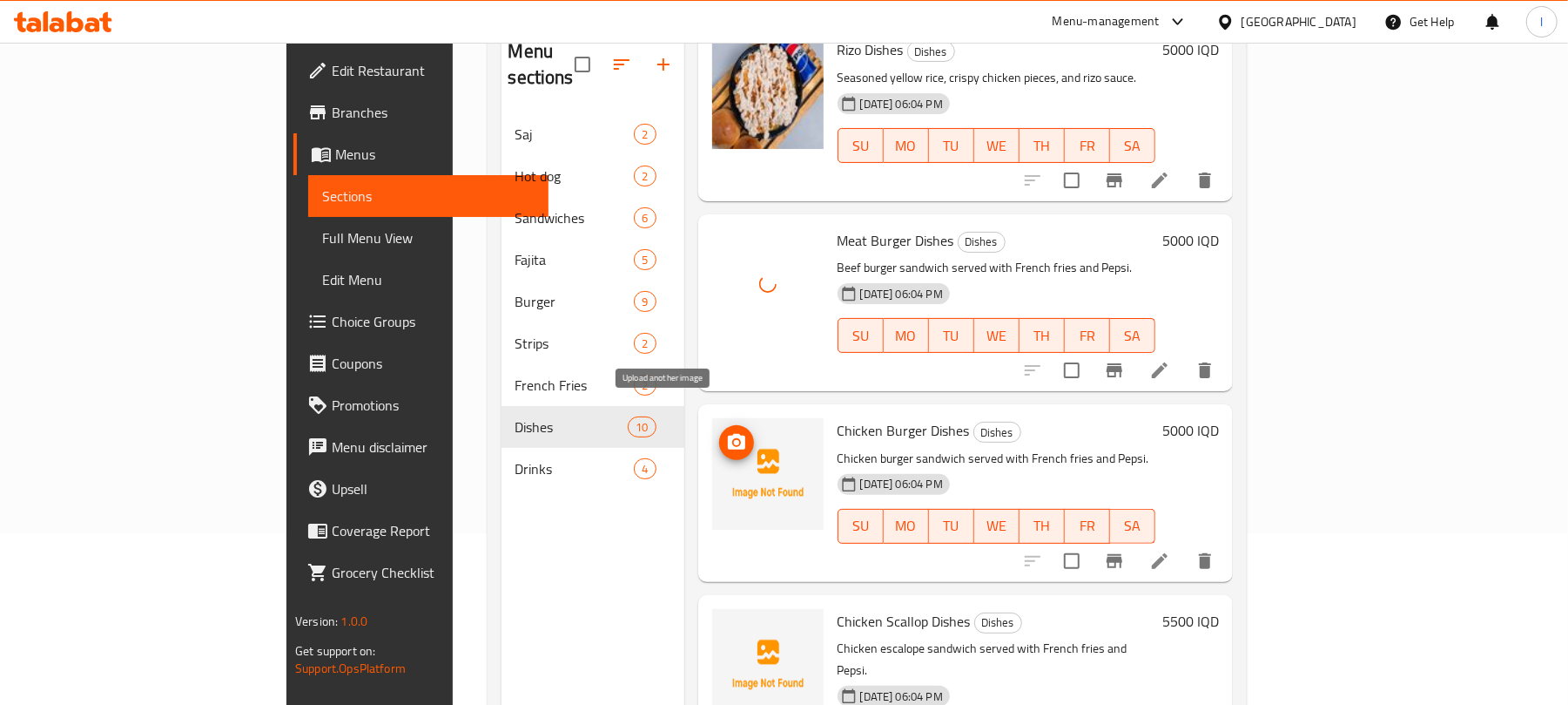
click at [726, 432] on icon "upload picture" at bounding box center [737, 443] width 21 height 21
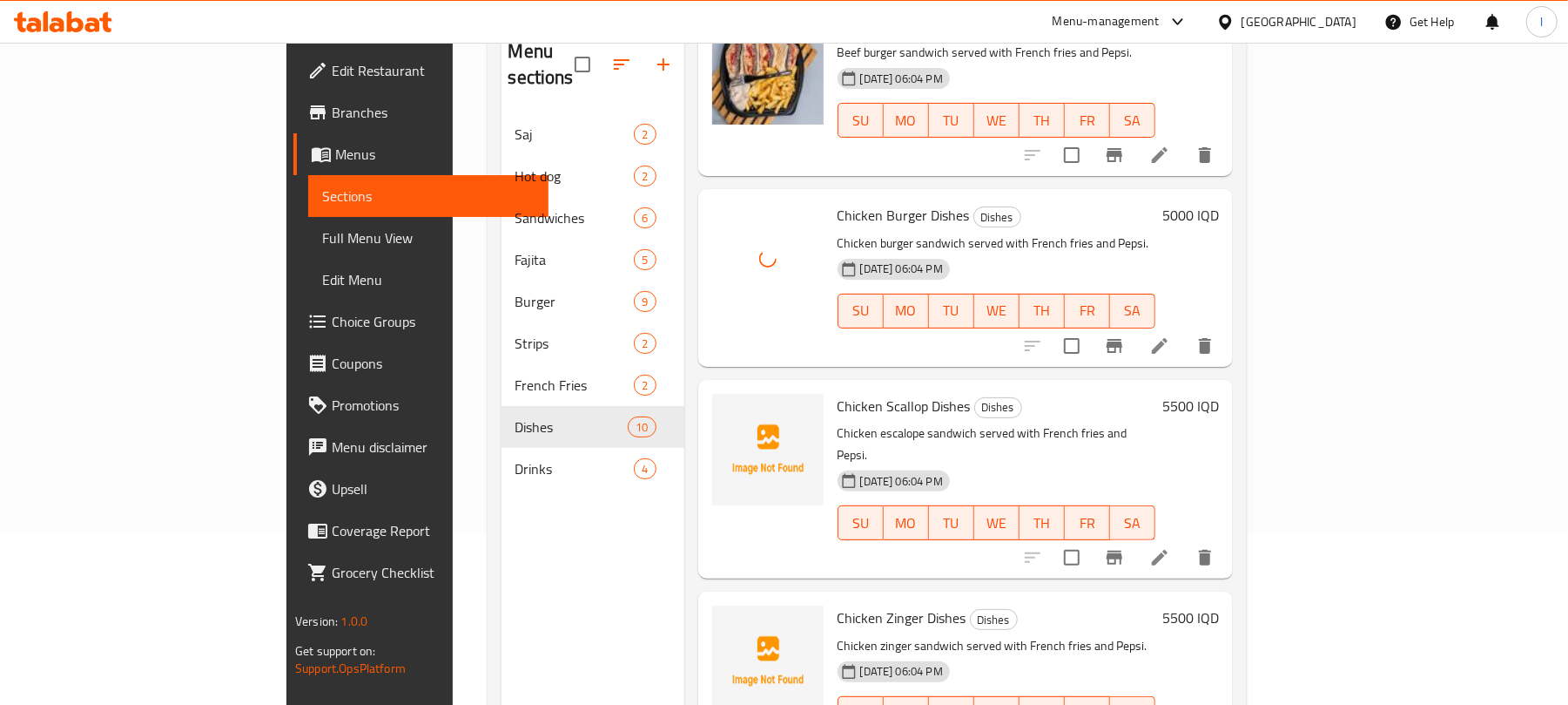
scroll to position [614, 0]
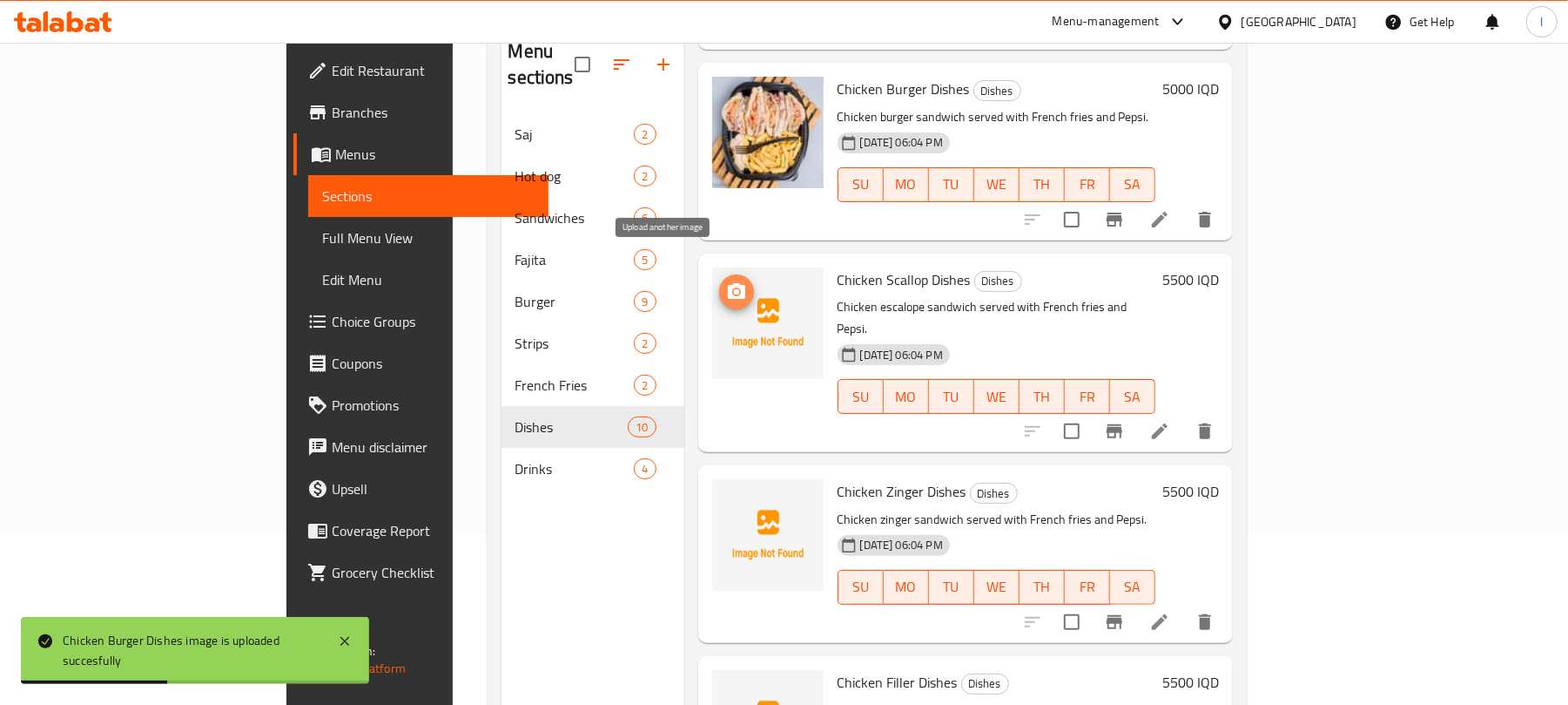
click at [726, 281] on icon "upload picture" at bounding box center [737, 291] width 21 height 21
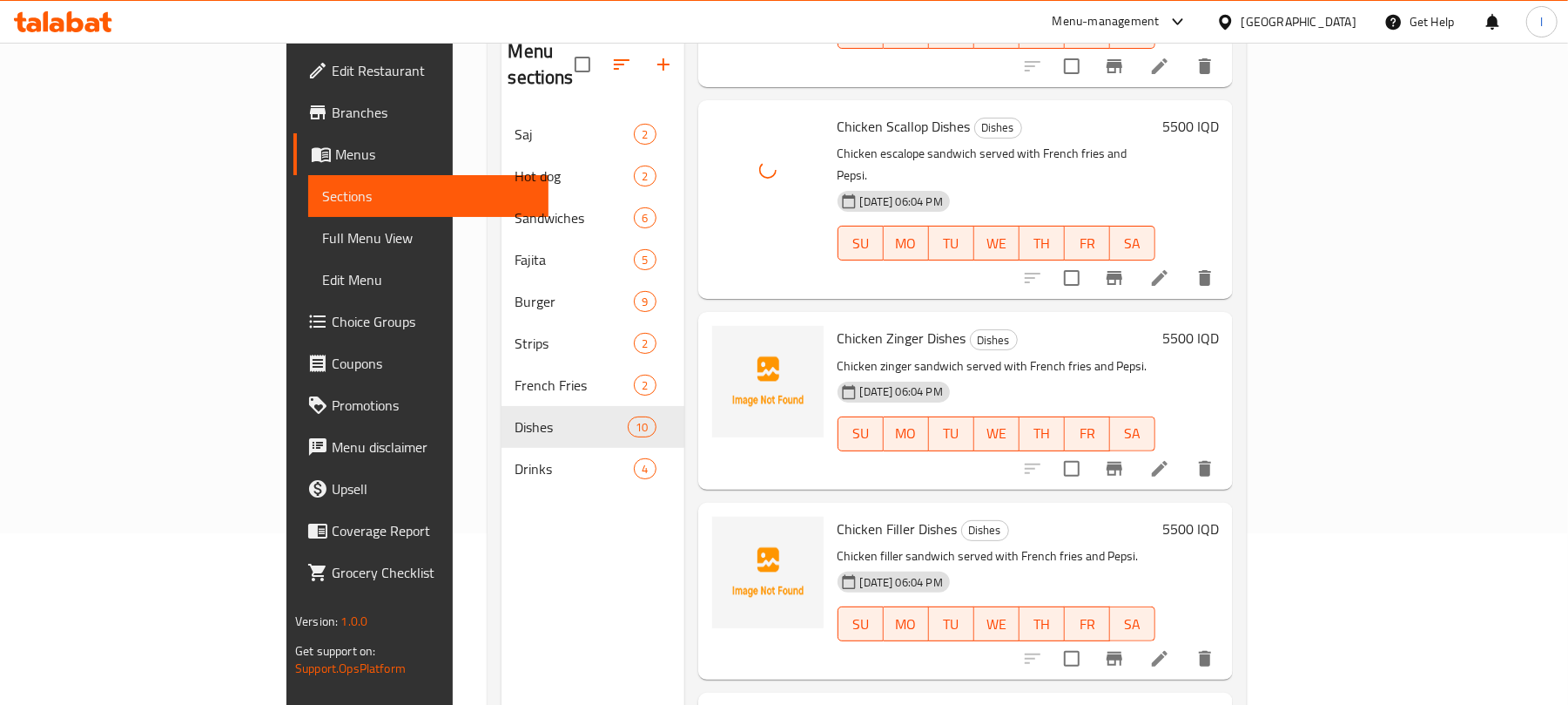
scroll to position [791, 0]
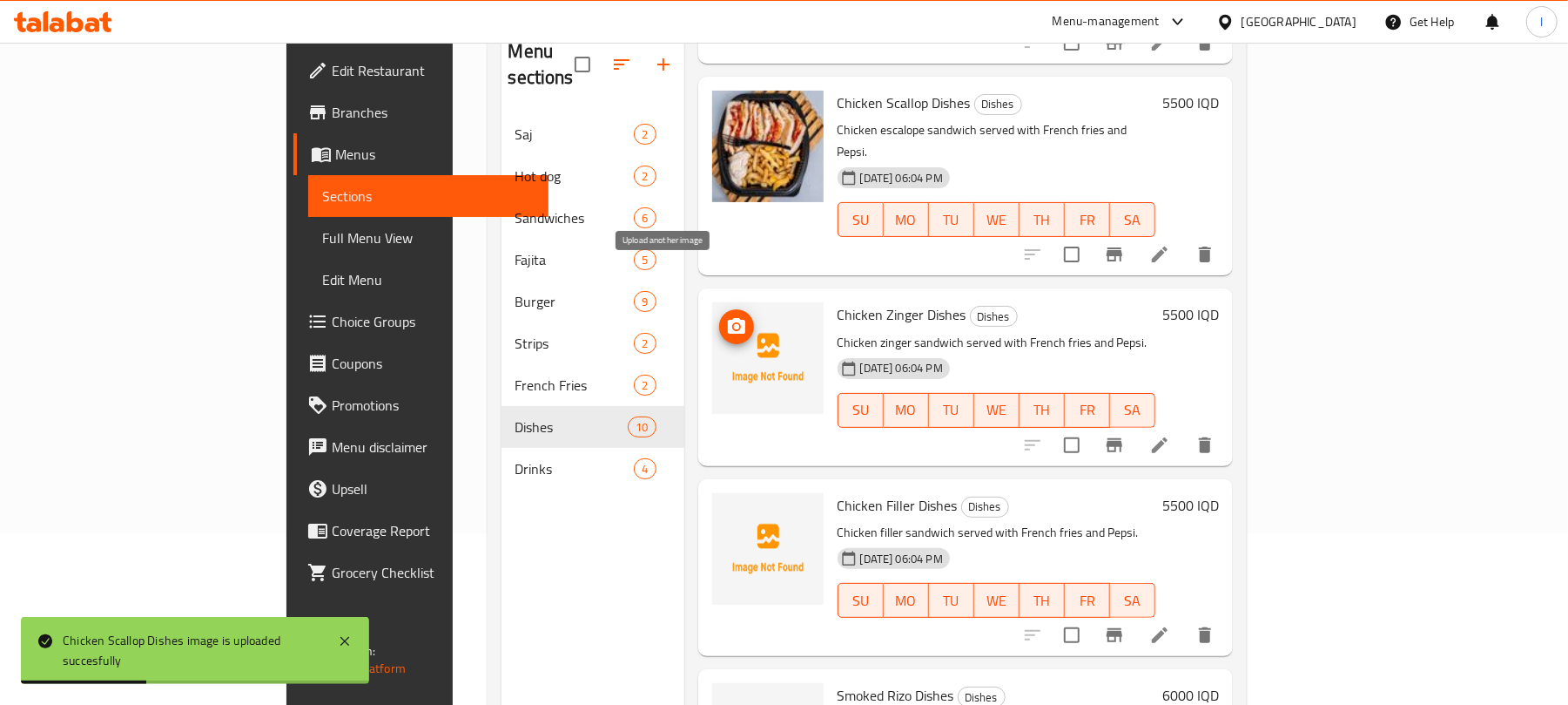
click at [720, 309] on button "upload picture" at bounding box center [737, 326] width 35 height 35
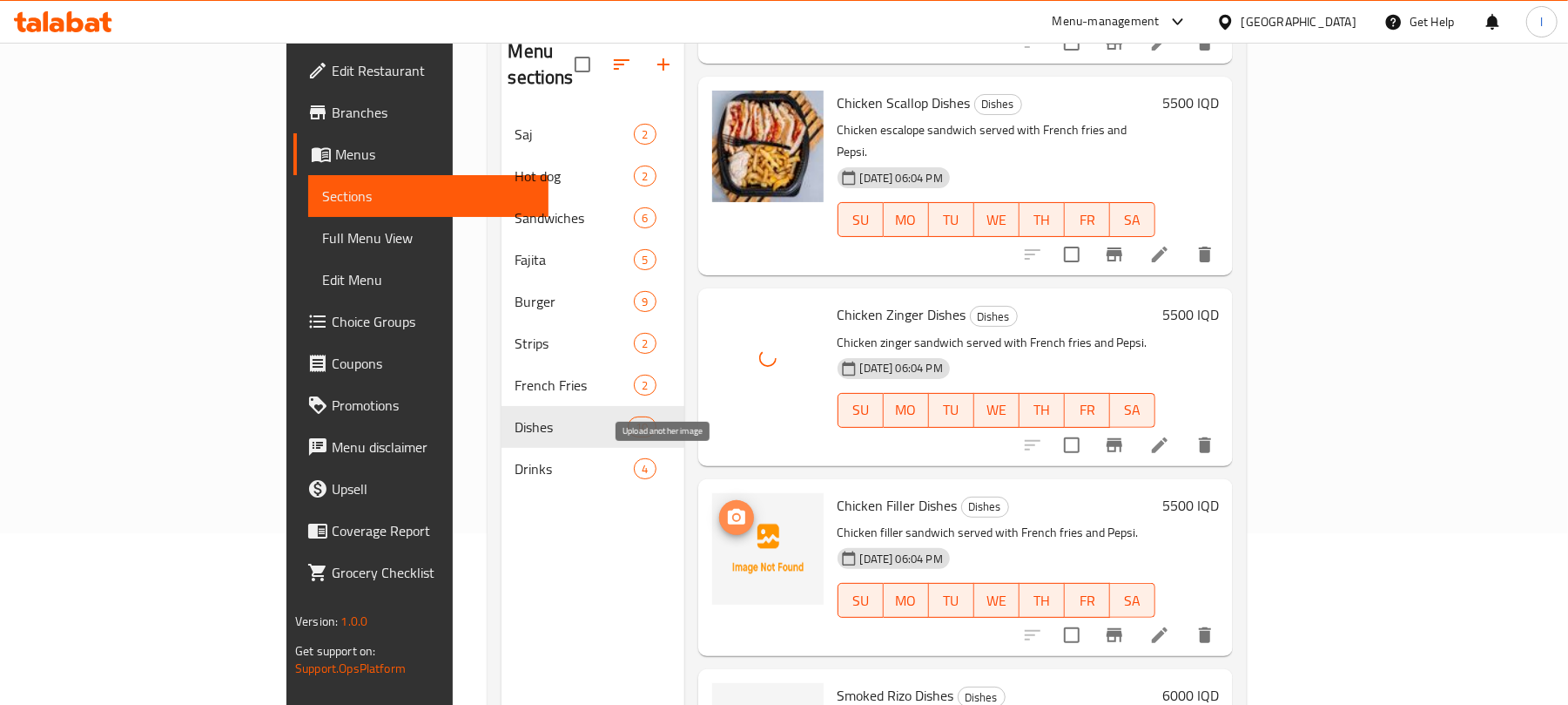
click at [720, 507] on span "upload picture" at bounding box center [737, 518] width 35 height 21
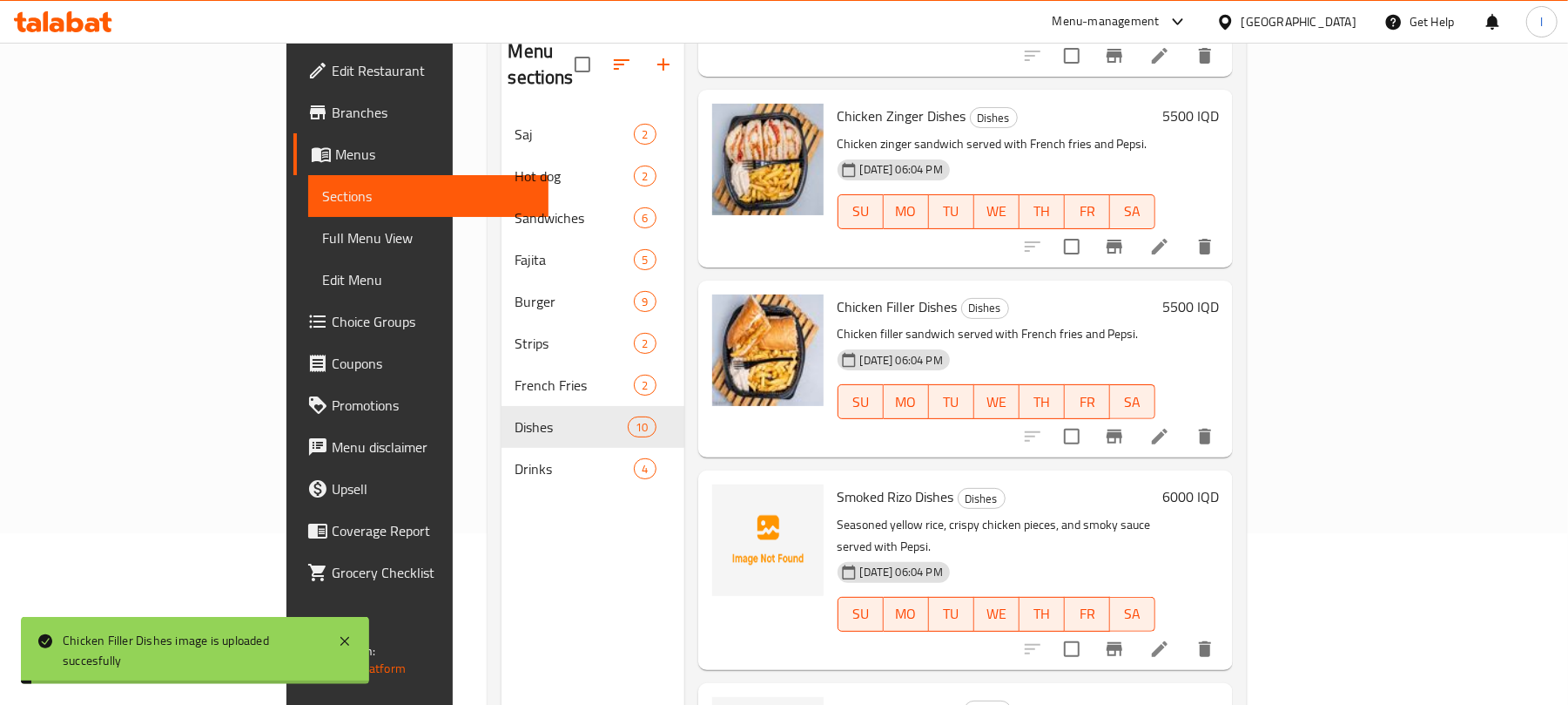
scroll to position [1088, 0]
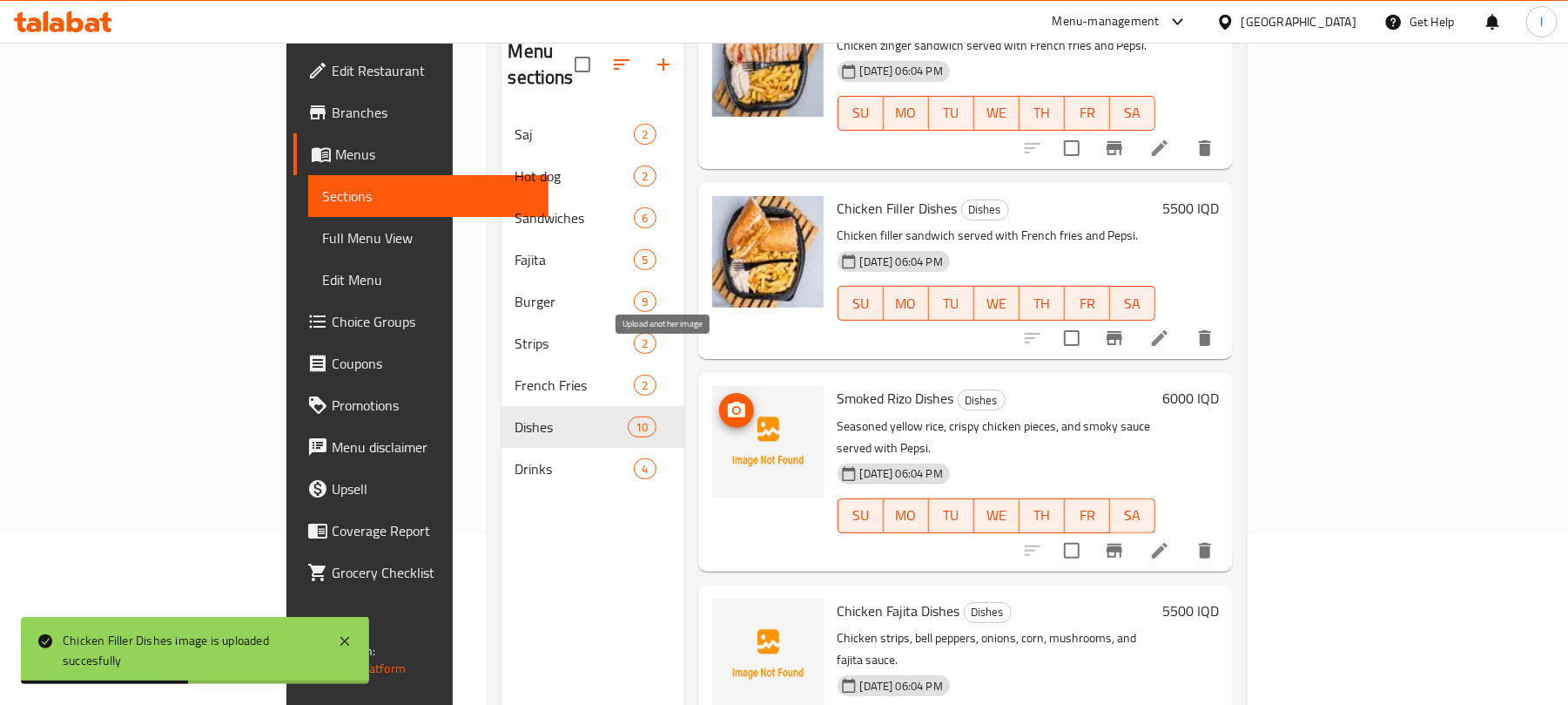
click at [726, 400] on icon "upload picture" at bounding box center [737, 411] width 21 height 21
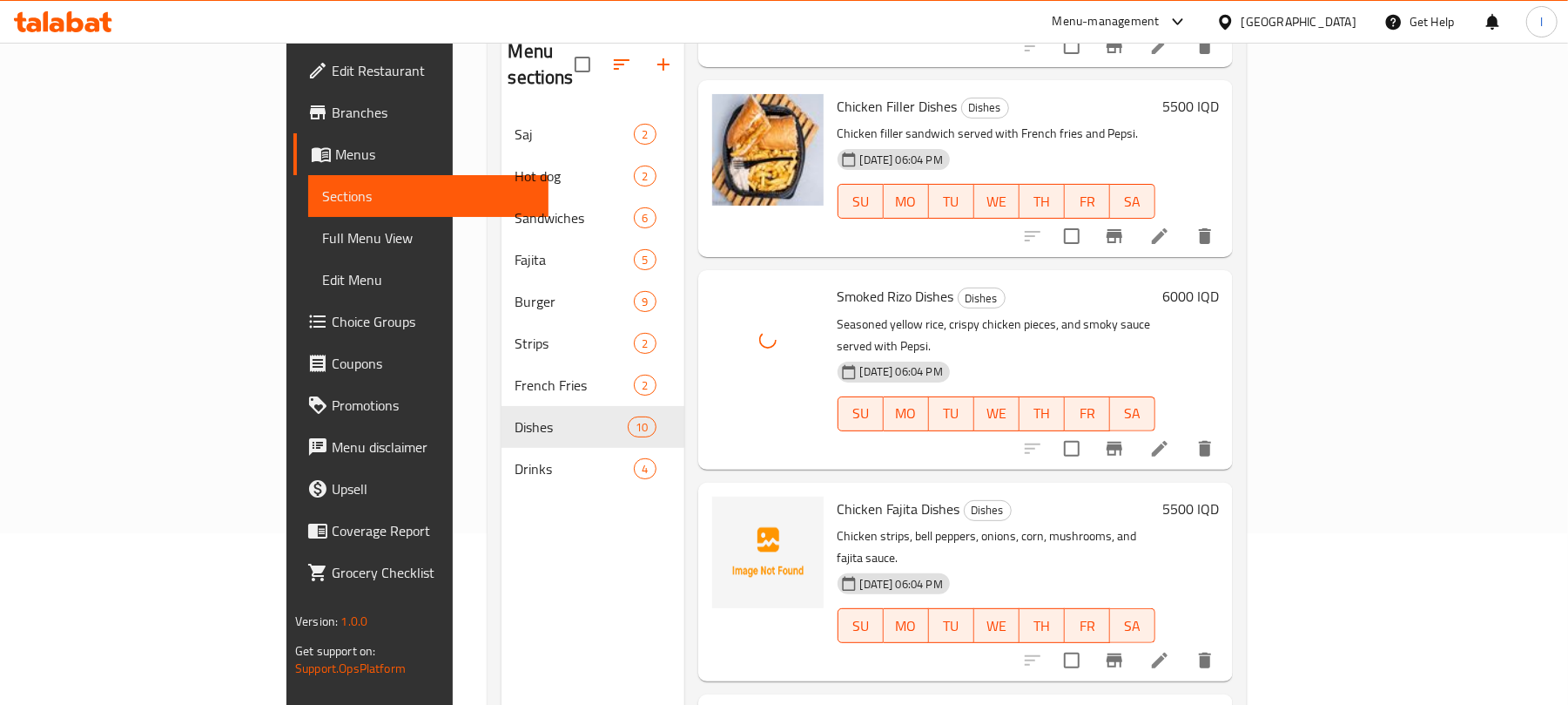
scroll to position [1242, 0]
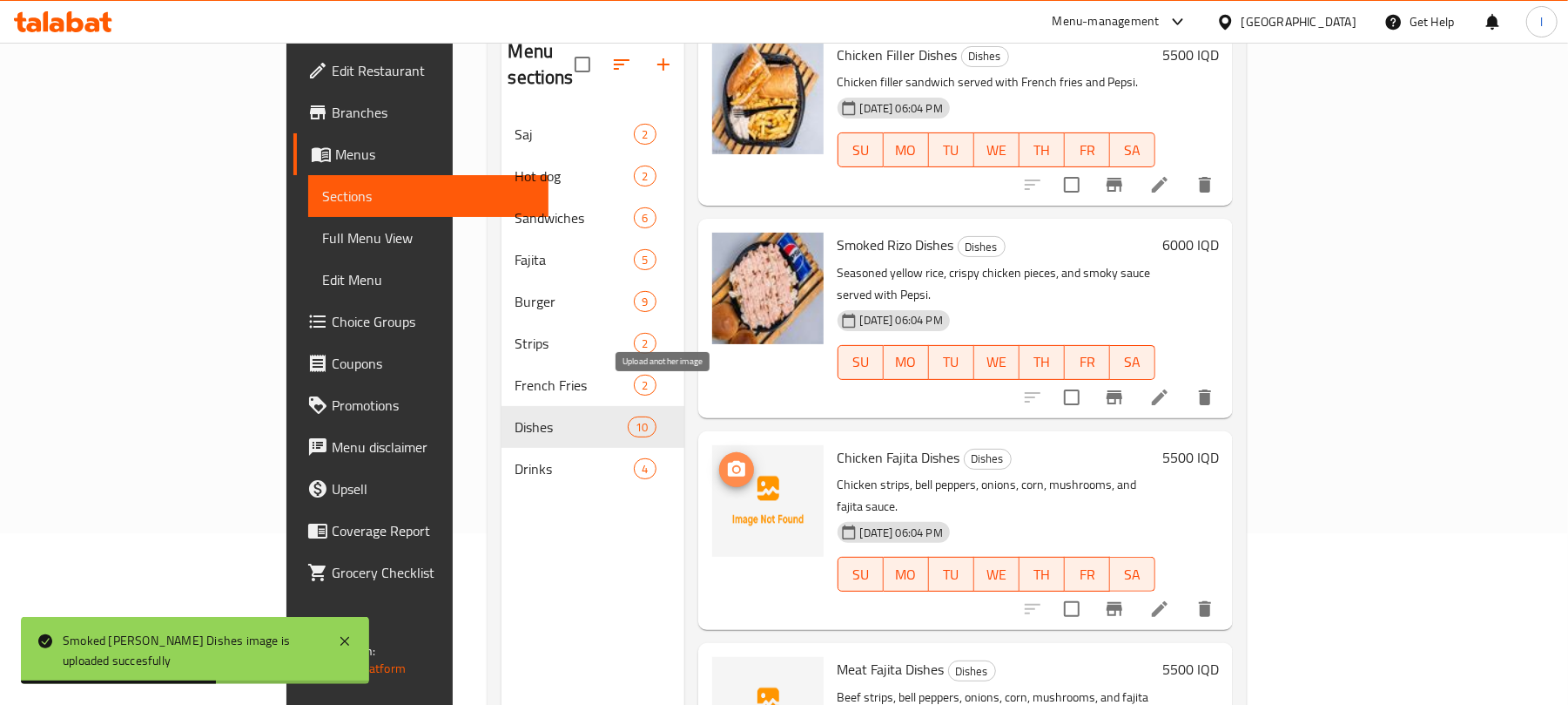
click at [728, 461] on icon "upload picture" at bounding box center [737, 468] width 17 height 16
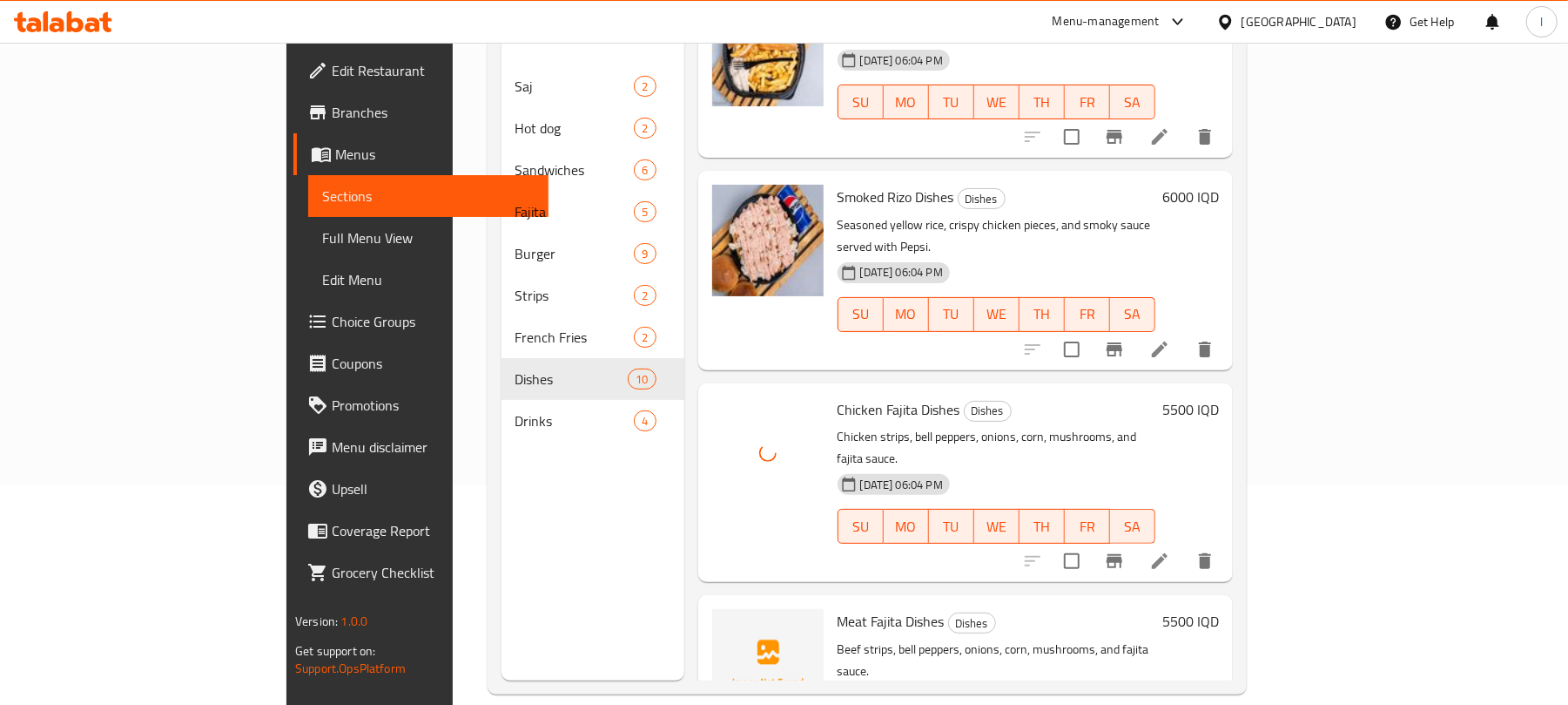
scroll to position [245, 0]
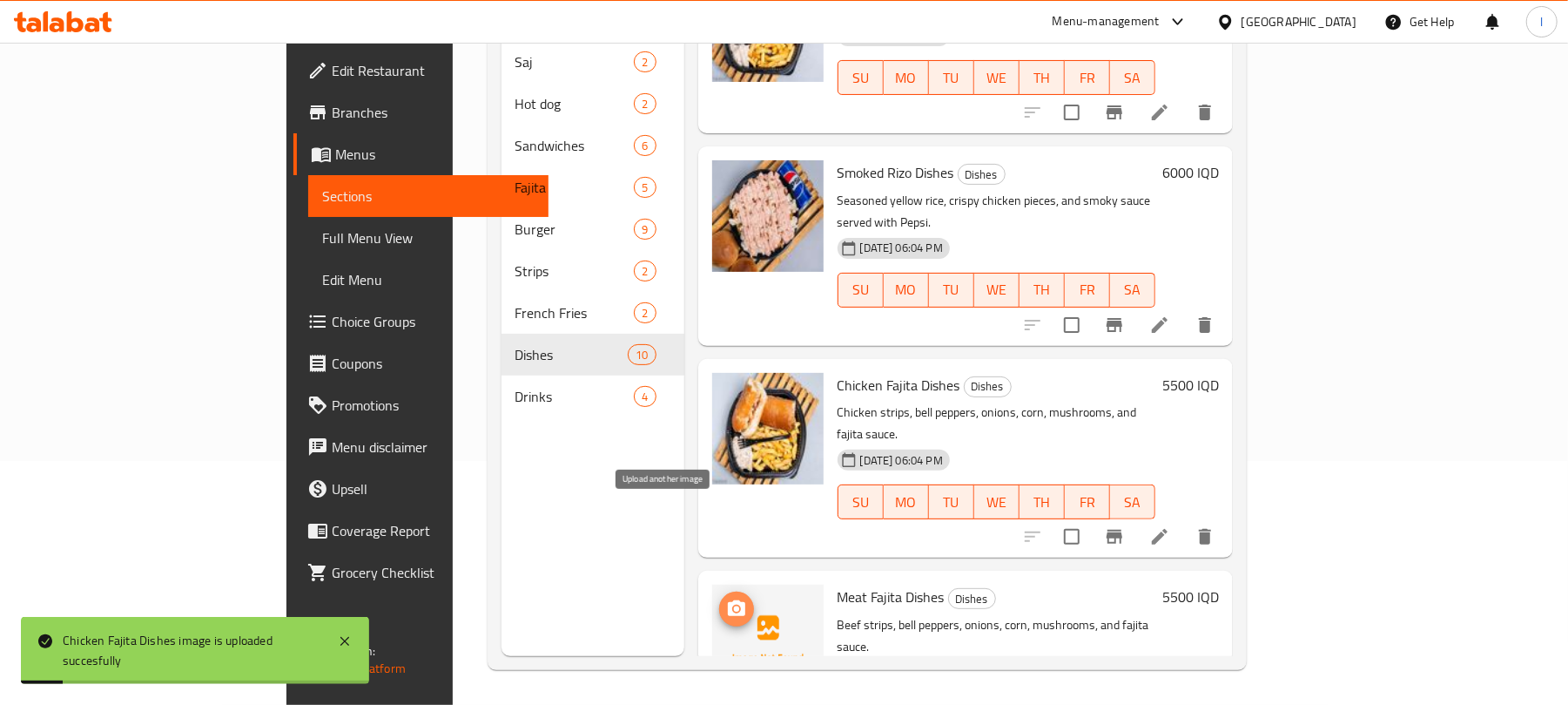
click at [726, 599] on icon "upload picture" at bounding box center [737, 609] width 21 height 21
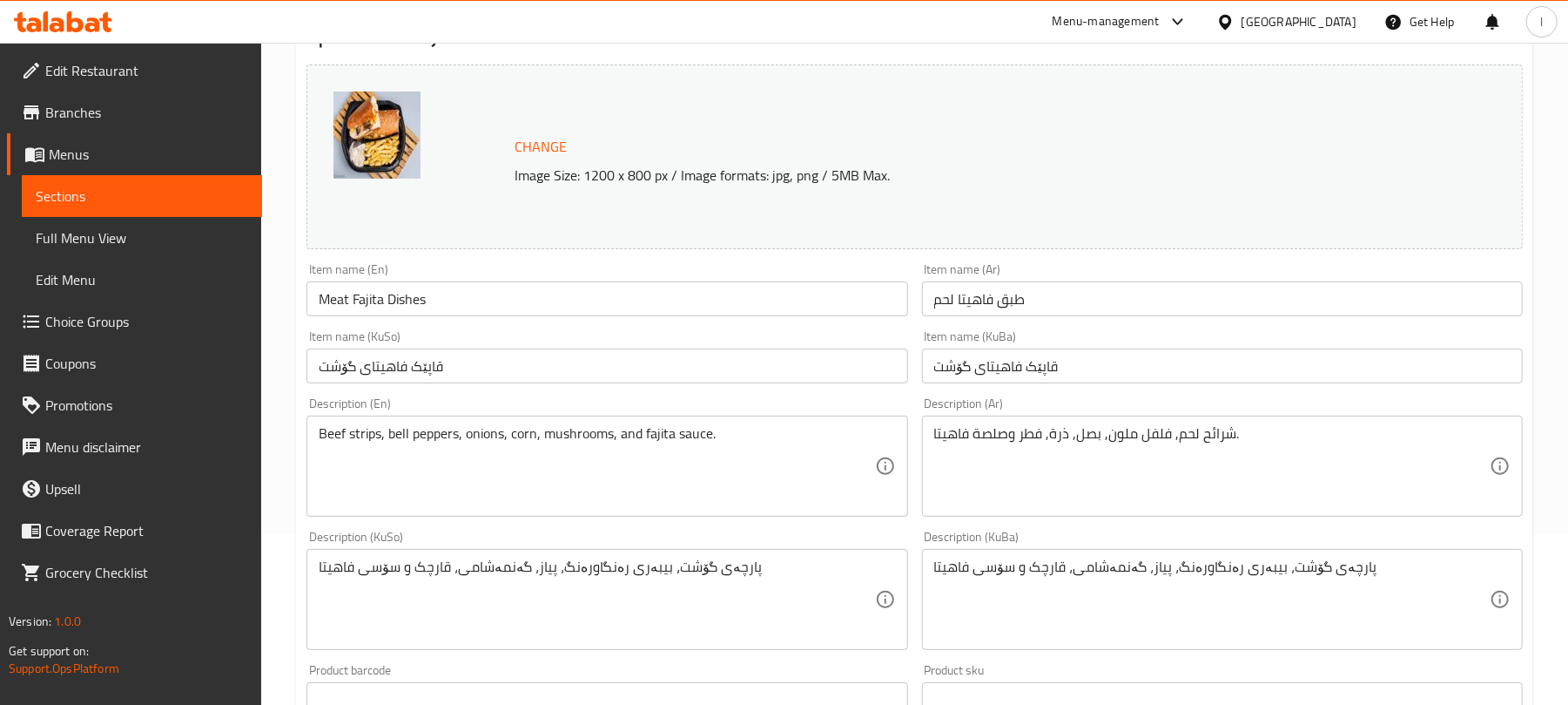
scroll to position [179, 0]
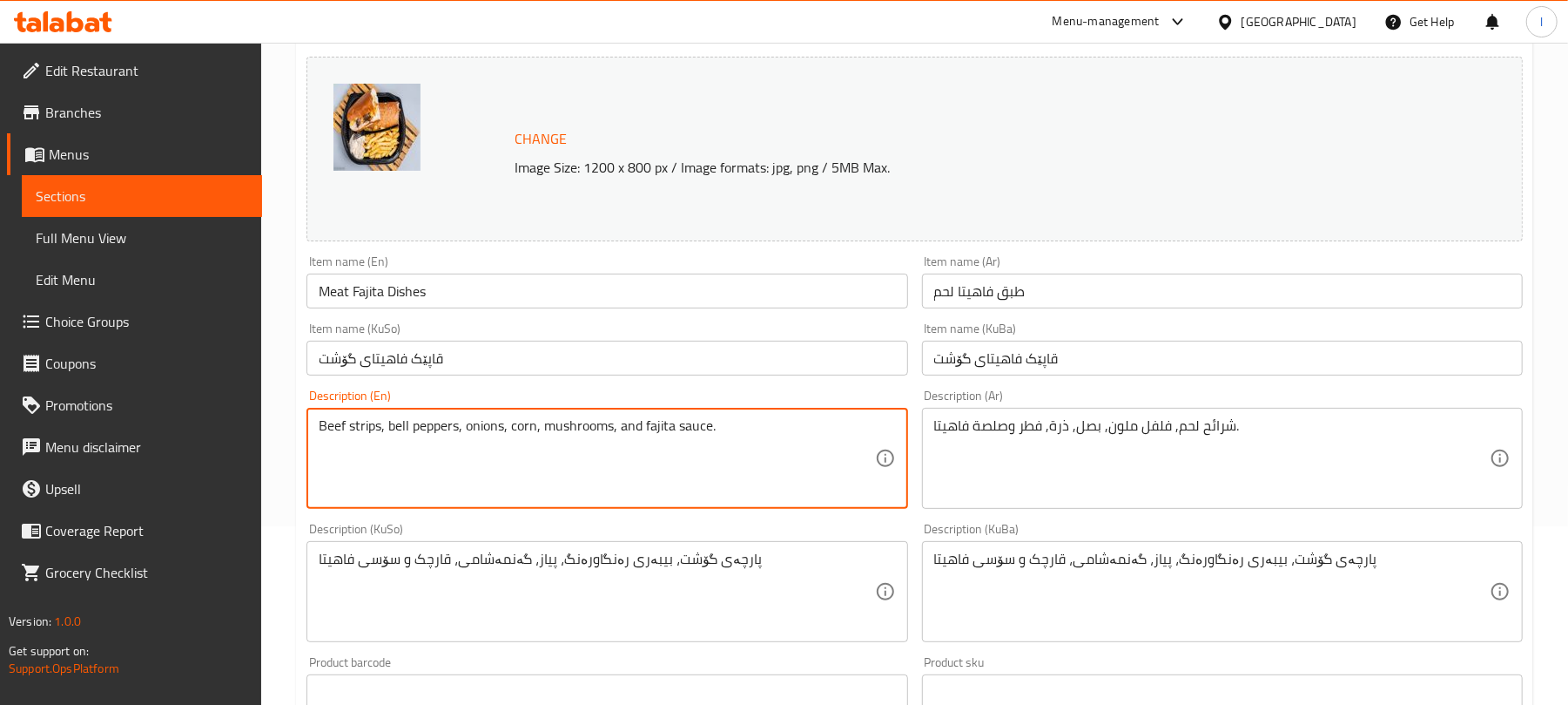
drag, startPoint x: 343, startPoint y: 425, endPoint x: 281, endPoint y: 425, distance: 62.0
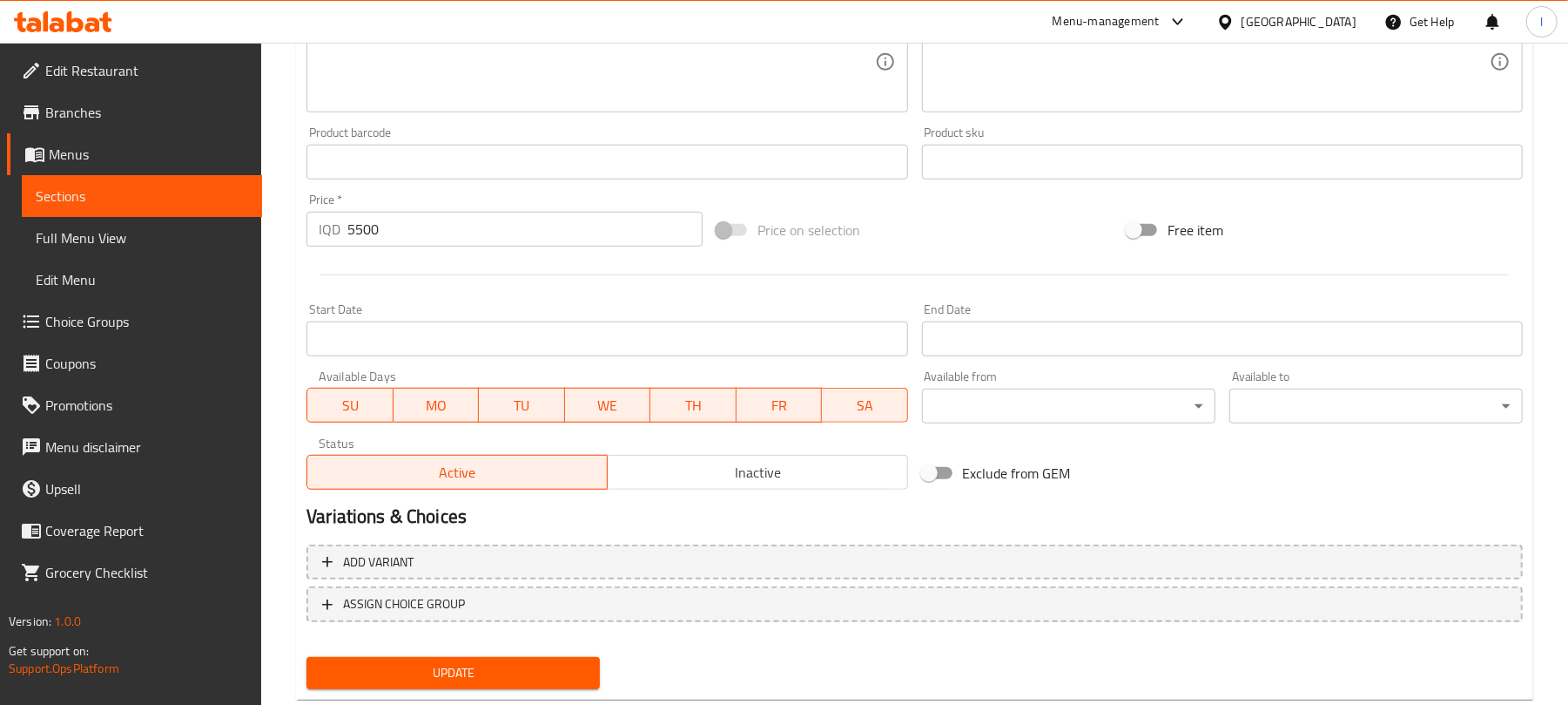
scroll to position [750, 0]
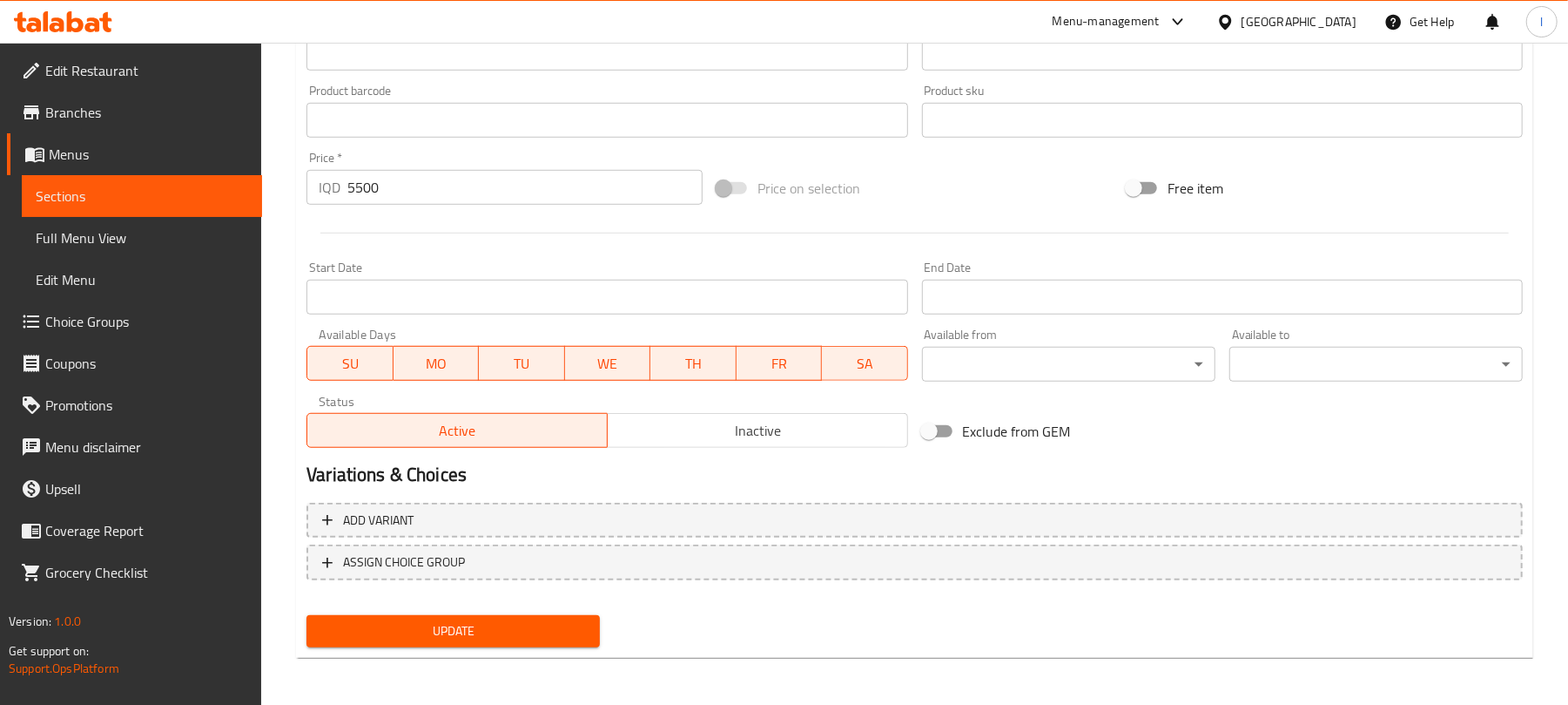
type textarea "Meat strips, bell peppers, onions, corn, mushrooms, and fajita sauce."
click at [485, 643] on button "Update" at bounding box center [453, 631] width 293 height 32
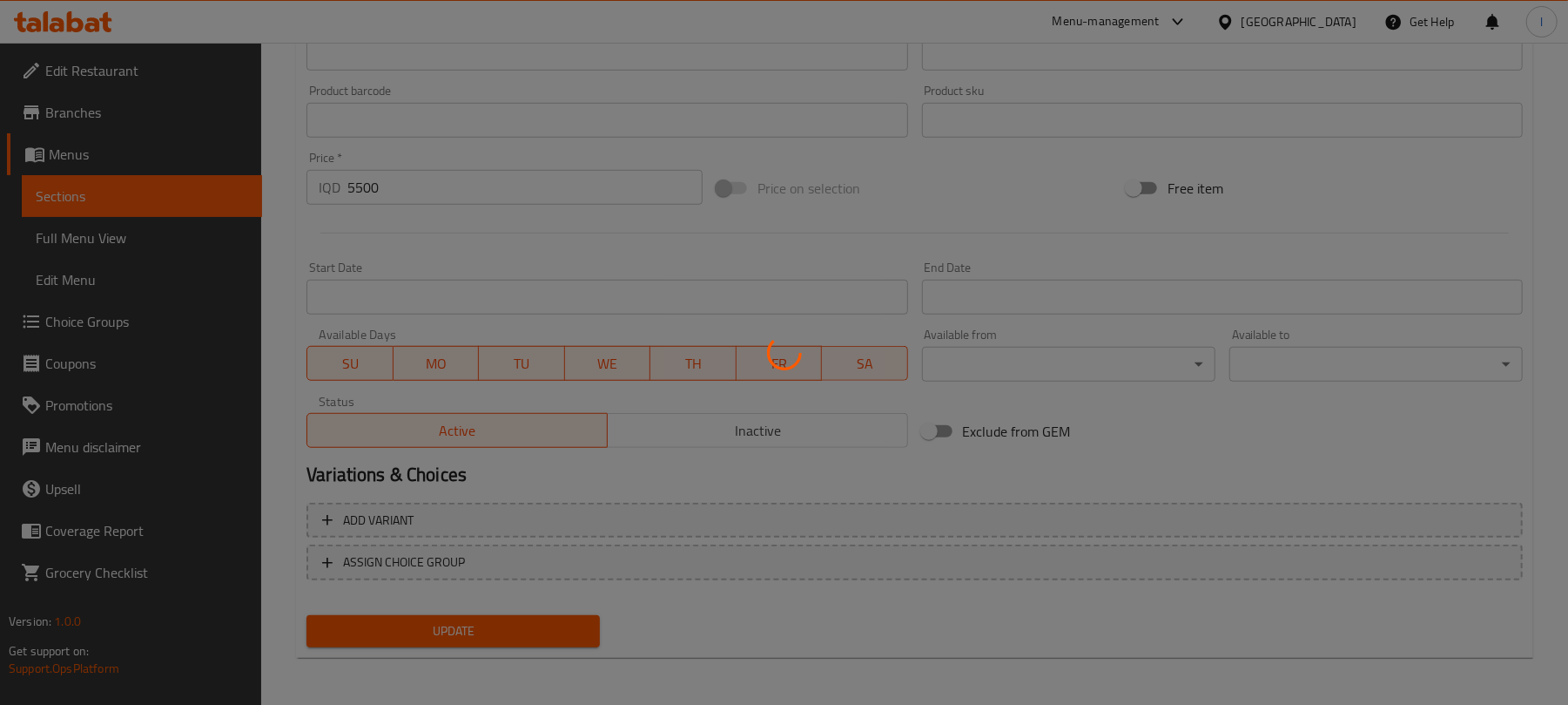
scroll to position [0, 0]
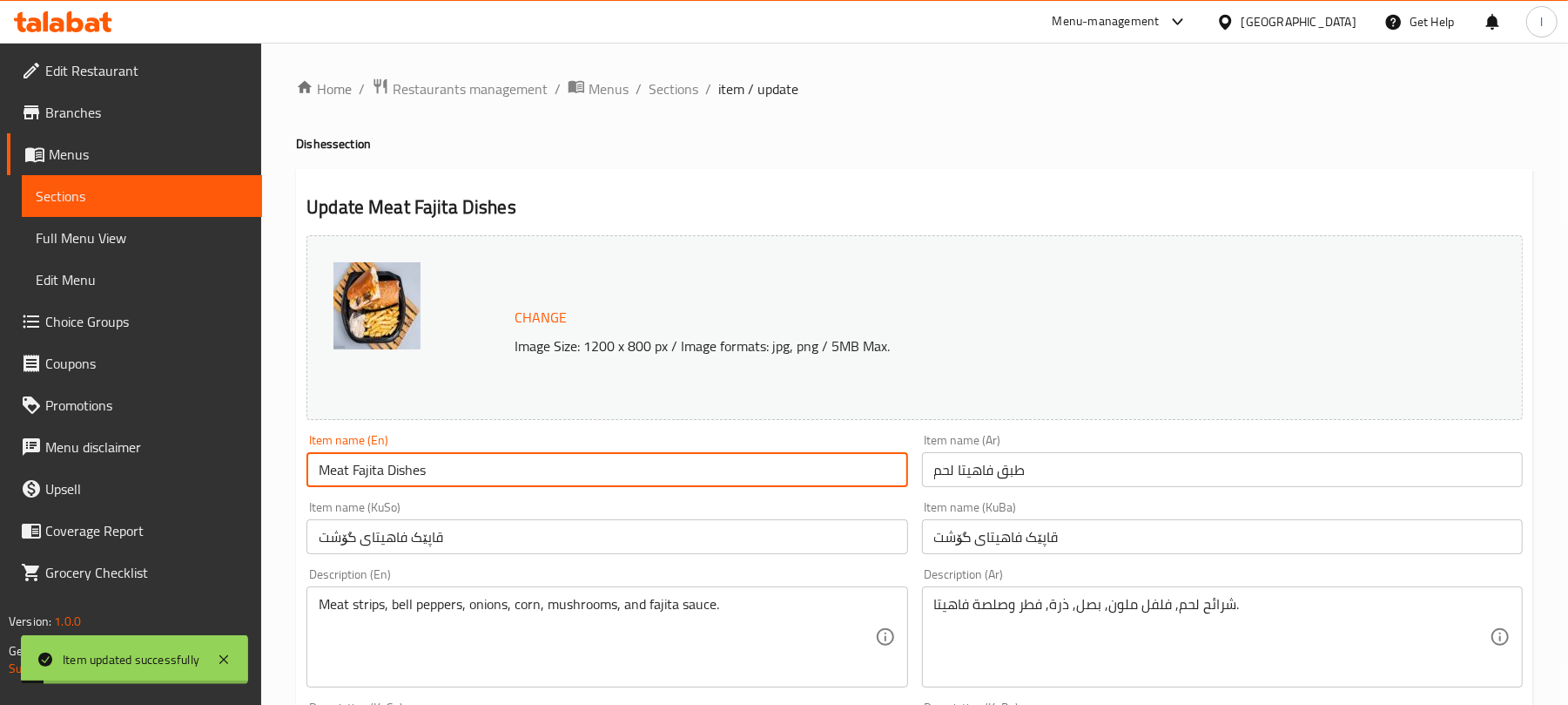
click at [446, 465] on input "Meat Fajita Dishes" at bounding box center [606, 469] width 601 height 35
click at [927, 476] on input "طبق فاهيتا لحم" at bounding box center [1222, 469] width 601 height 35
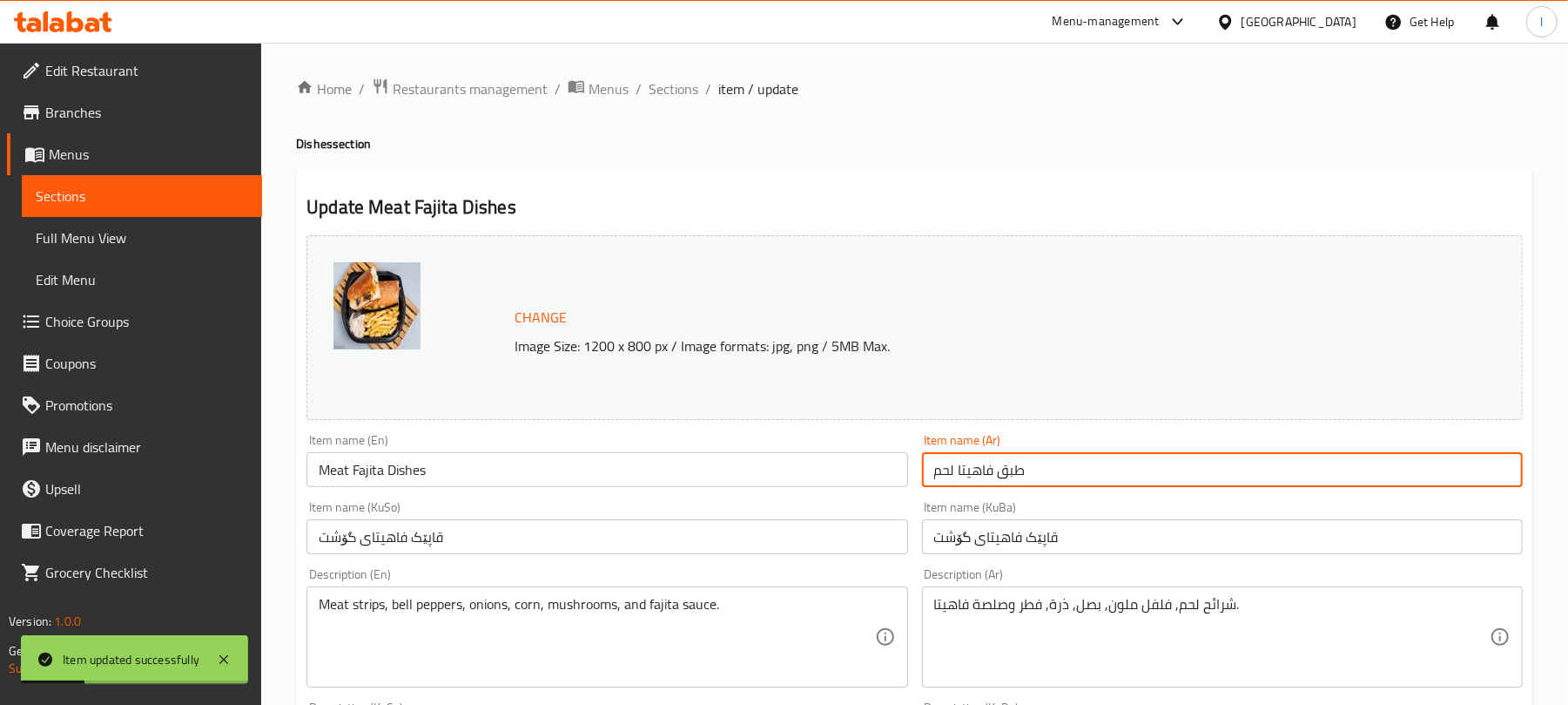
click at [927, 476] on input "طبق فاهيتا لحم" at bounding box center [1222, 469] width 601 height 35
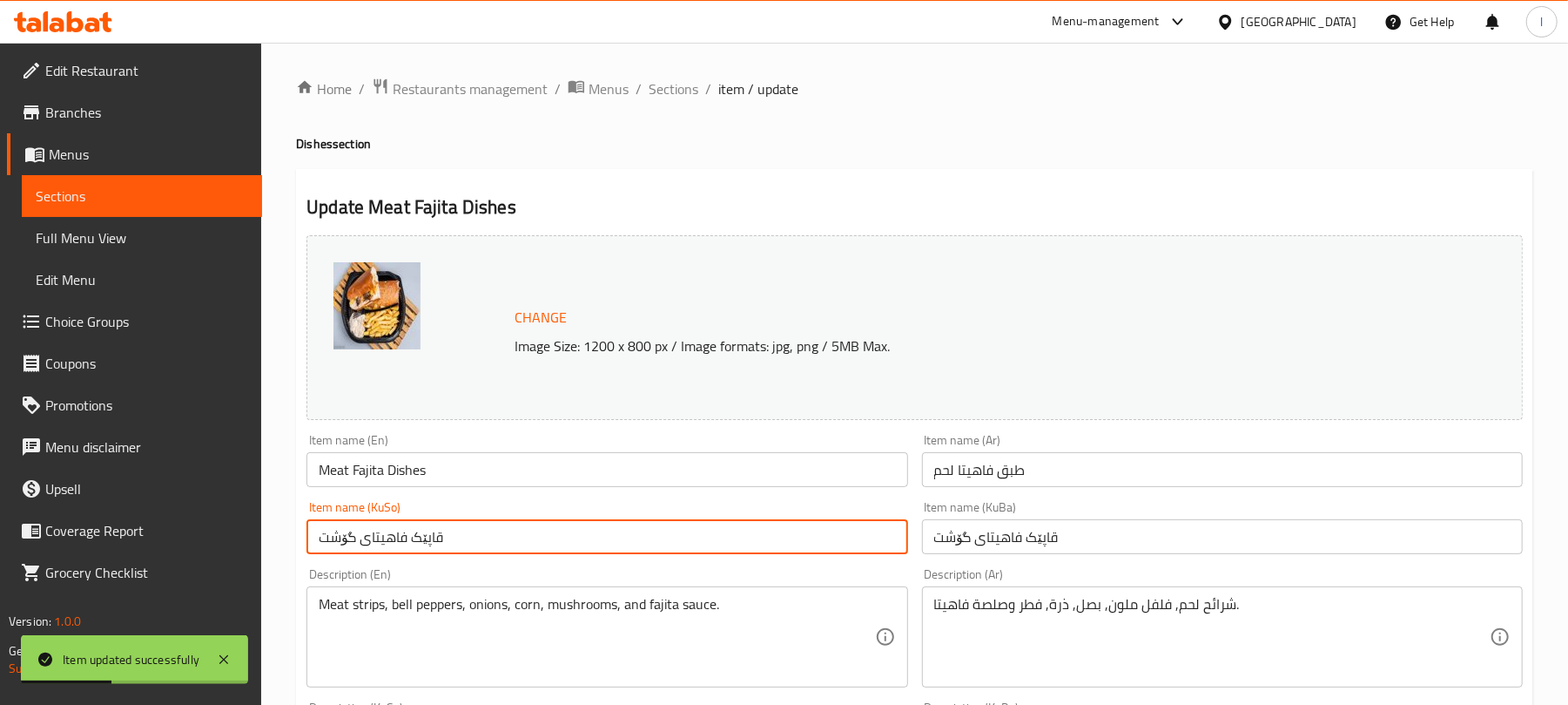
click at [451, 537] on input "قاپێک فاهیتای گۆشت" at bounding box center [606, 537] width 601 height 35
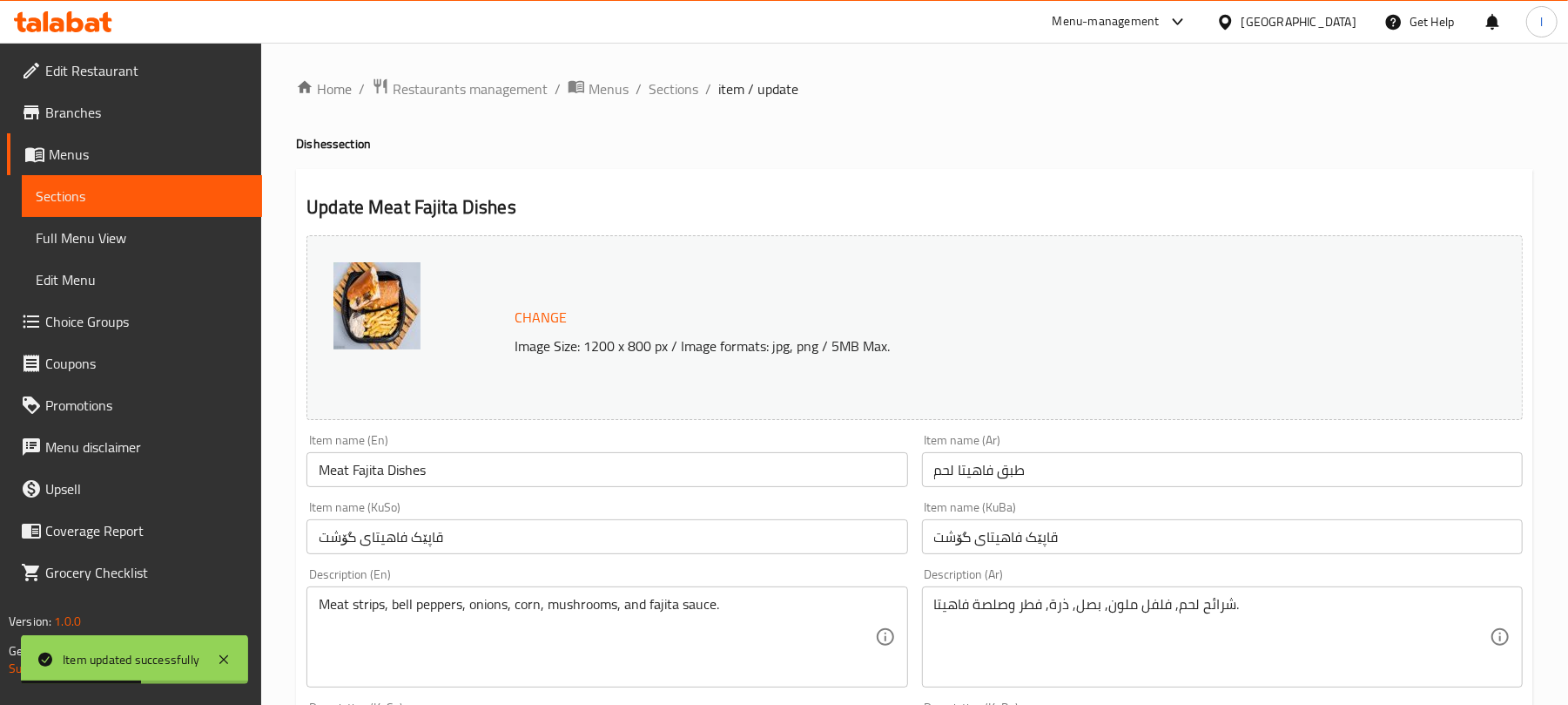
click at [440, 594] on div "Meat strips, bell peppers, onions, corn, mushrooms, and fajita sauce. Descripti…" at bounding box center [606, 637] width 601 height 101
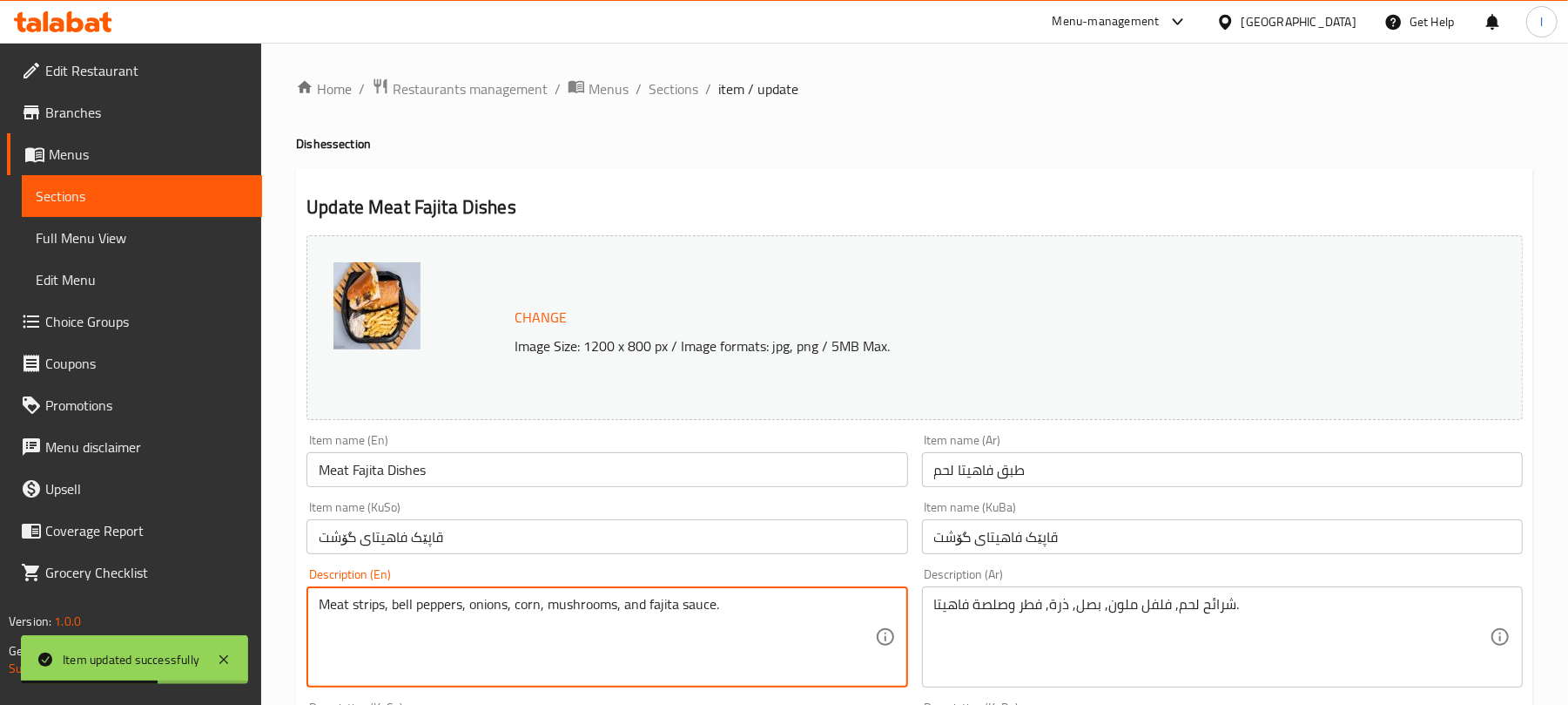
click at [467, 607] on textarea "Meat strips, bell peppers, onions, corn, mushrooms, and fajita sauce." at bounding box center [596, 637] width 555 height 82
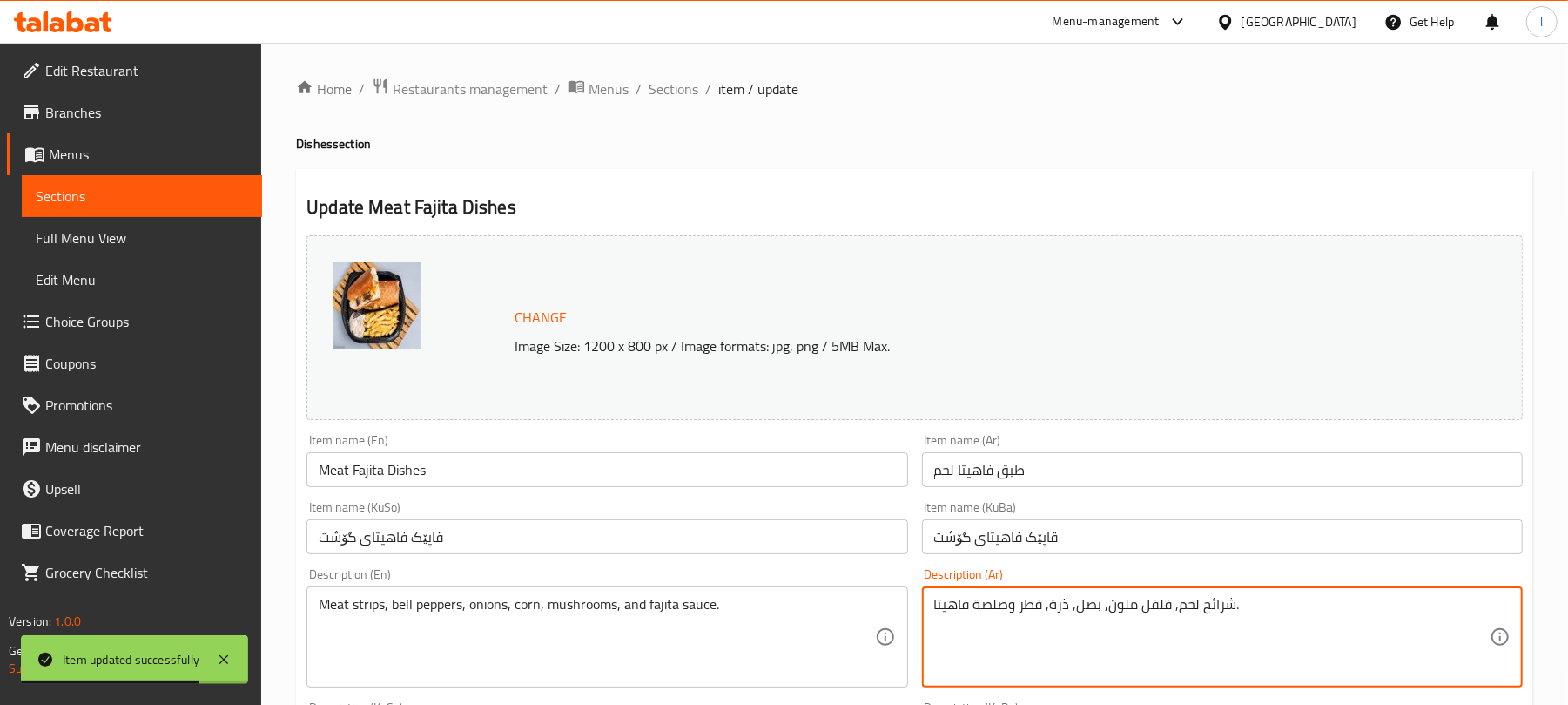
click at [1074, 615] on textarea "شرائح لحم, فلفل ملون, بصل, ذرة, فطر وصلصة فاهيتا." at bounding box center [1211, 637] width 555 height 82
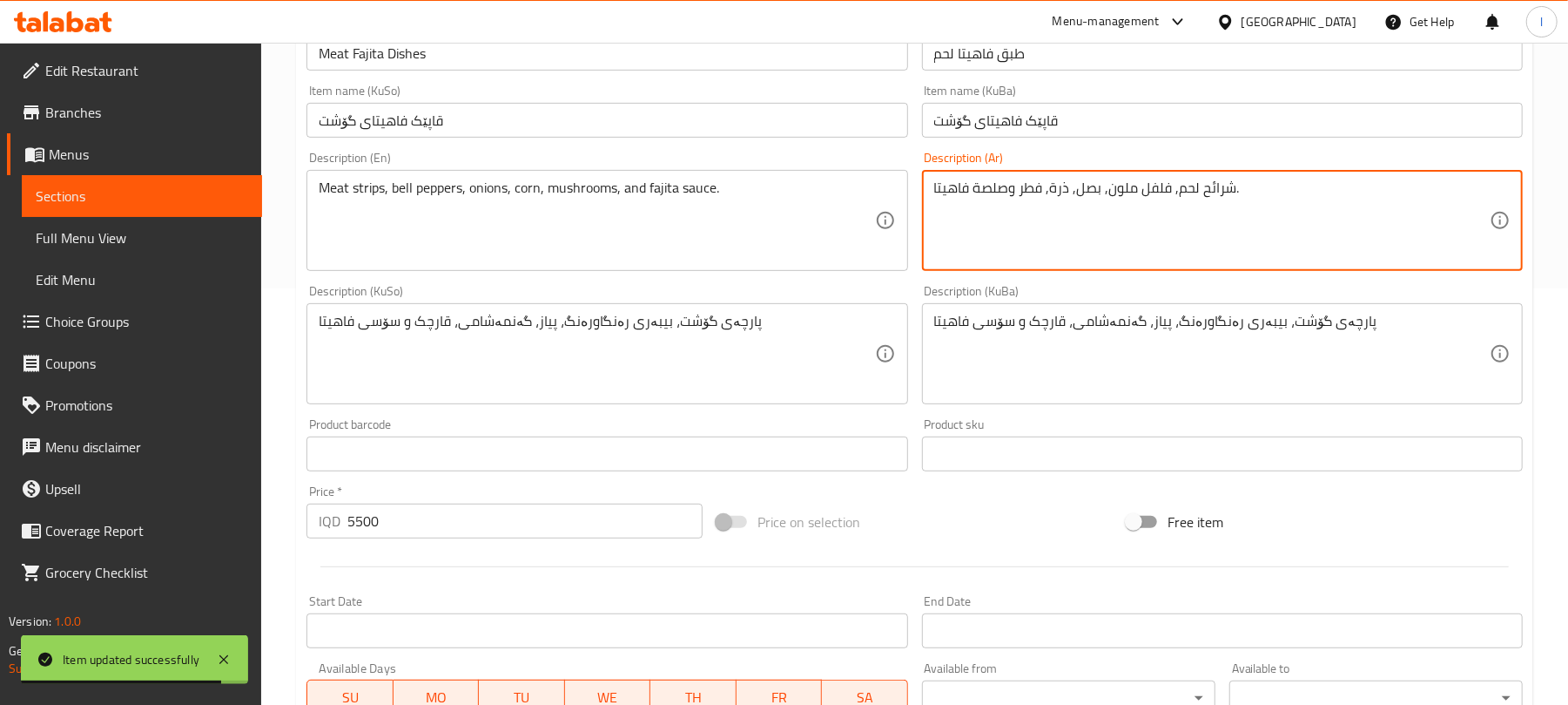
scroll to position [426, 0]
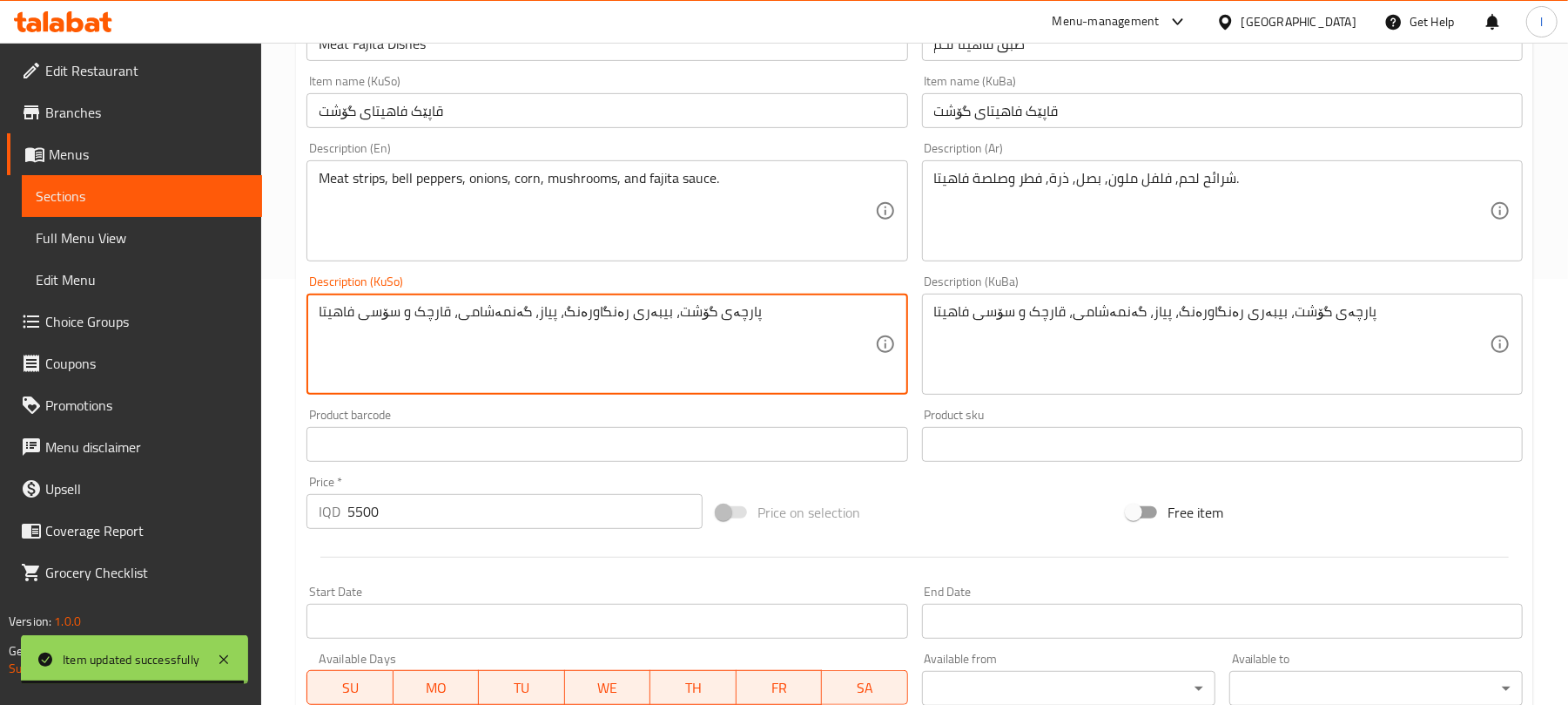
click at [674, 319] on textarea "پارچەی گۆشت، بیبەری رەنگاورەنگ، پیاز، گەنمەشامی، قارچک و سۆسی فاهیتا" at bounding box center [596, 344] width 555 height 82
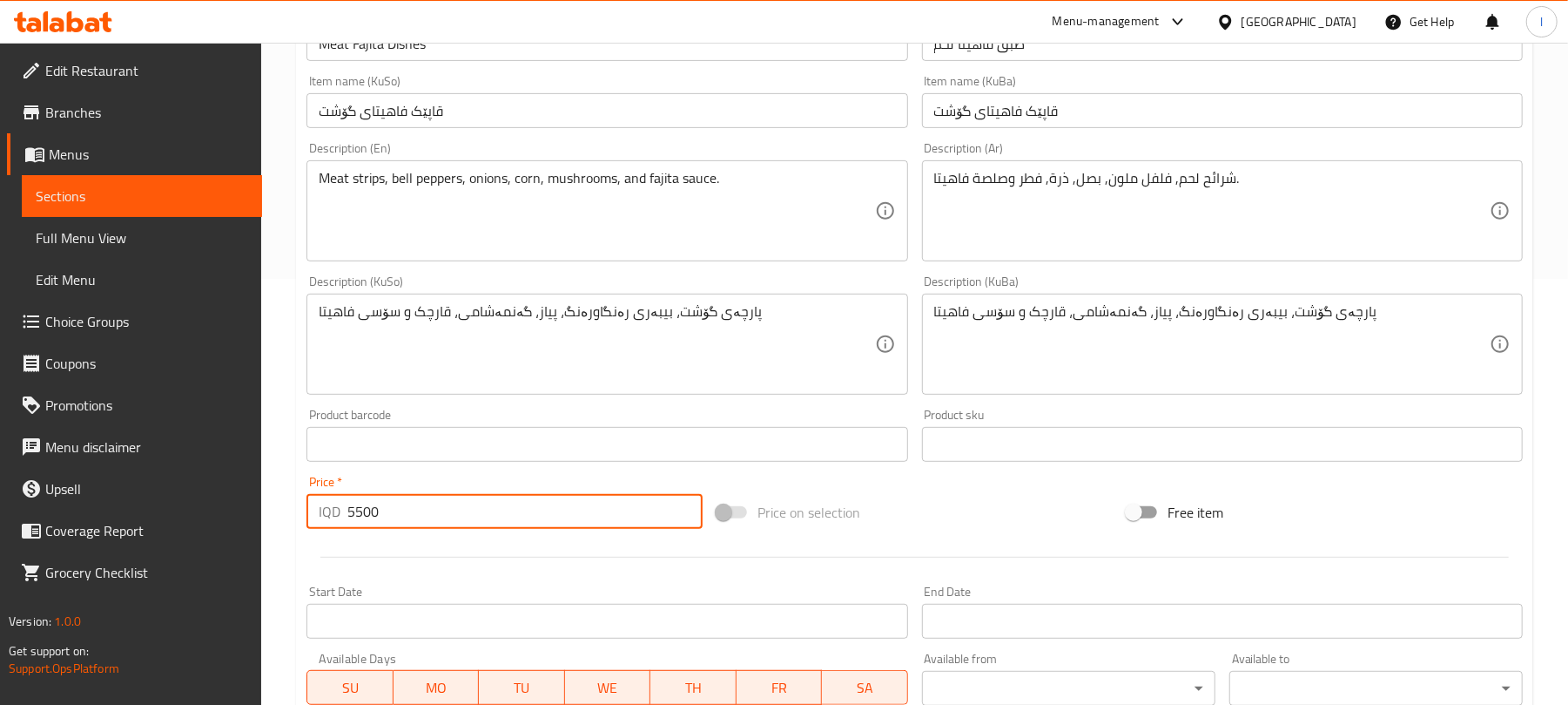
drag, startPoint x: 441, startPoint y: 509, endPoint x: 275, endPoint y: 509, distance: 166.0
click at [275, 509] on div "Home / Restaurants management / Menus / Sections / item / update Dishes section…" at bounding box center [915, 324] width 1307 height 1414
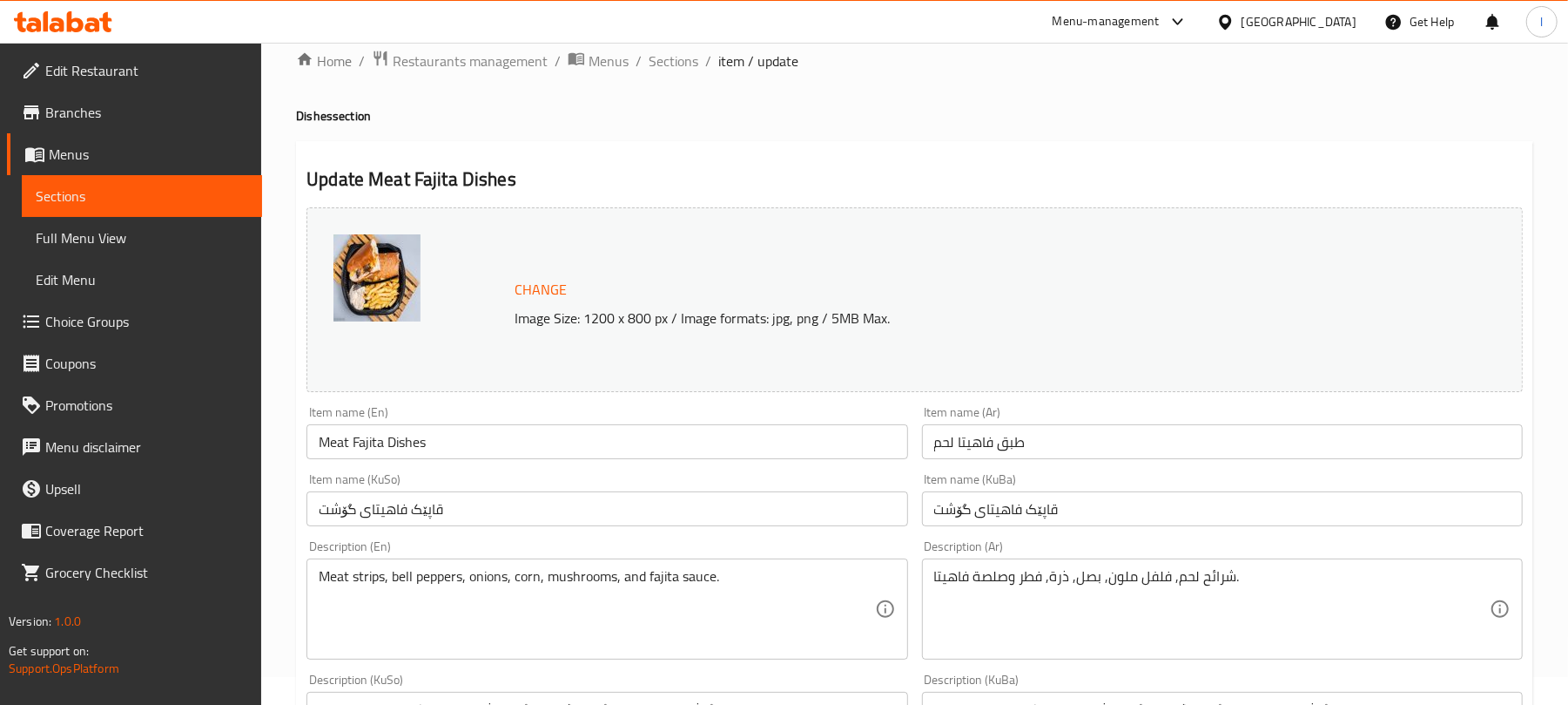
scroll to position [0, 0]
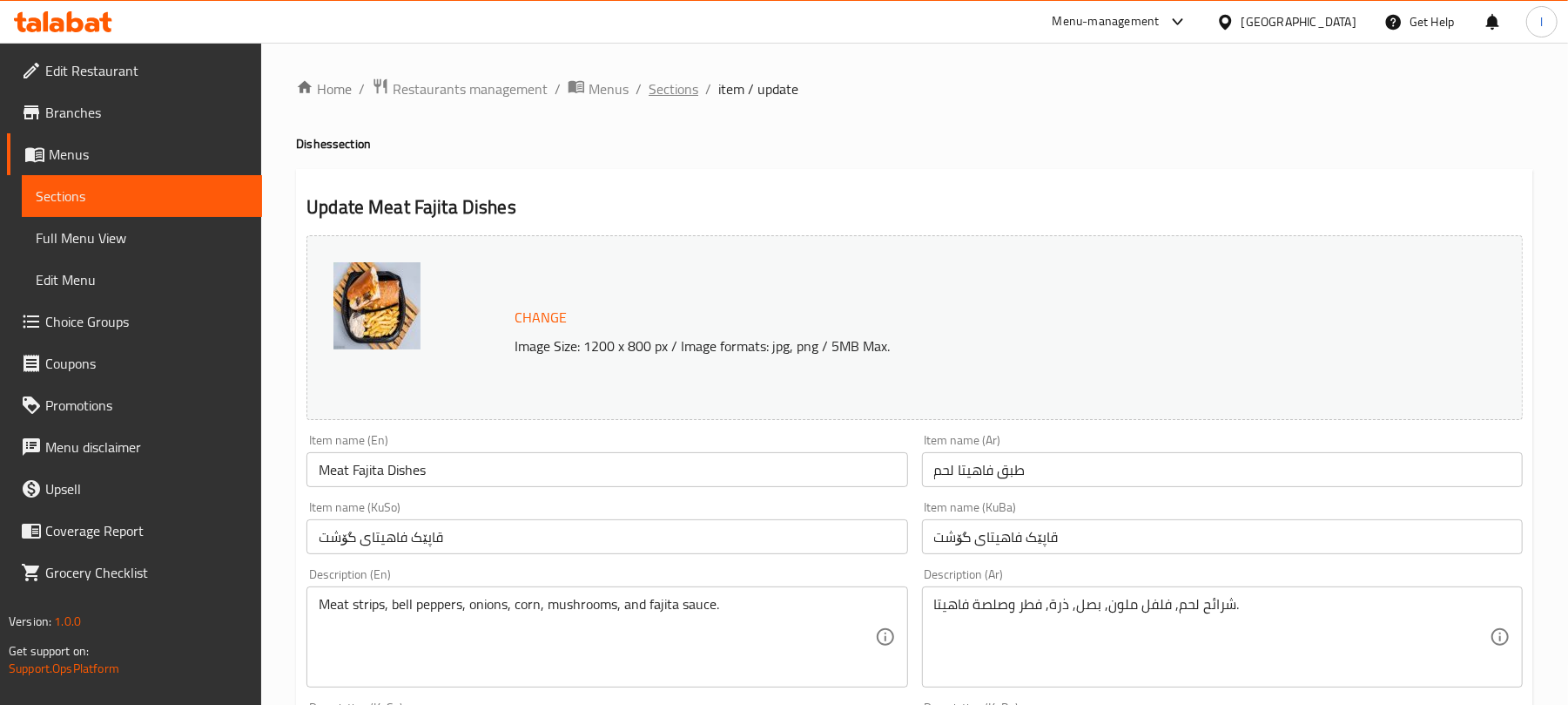
click at [667, 79] on span "Sections" at bounding box center [673, 89] width 49 height 21
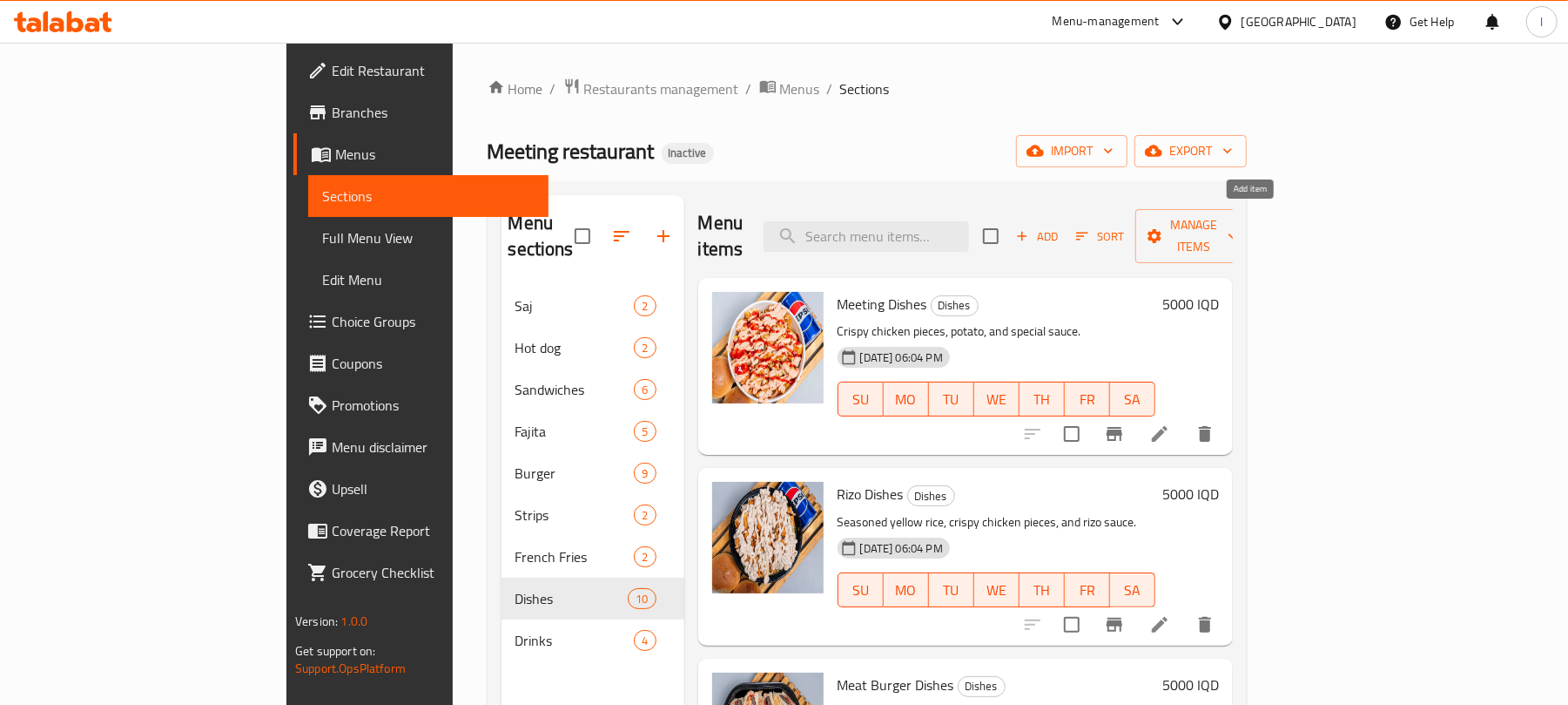
click at [1061, 226] on span "Add" at bounding box center [1037, 236] width 47 height 20
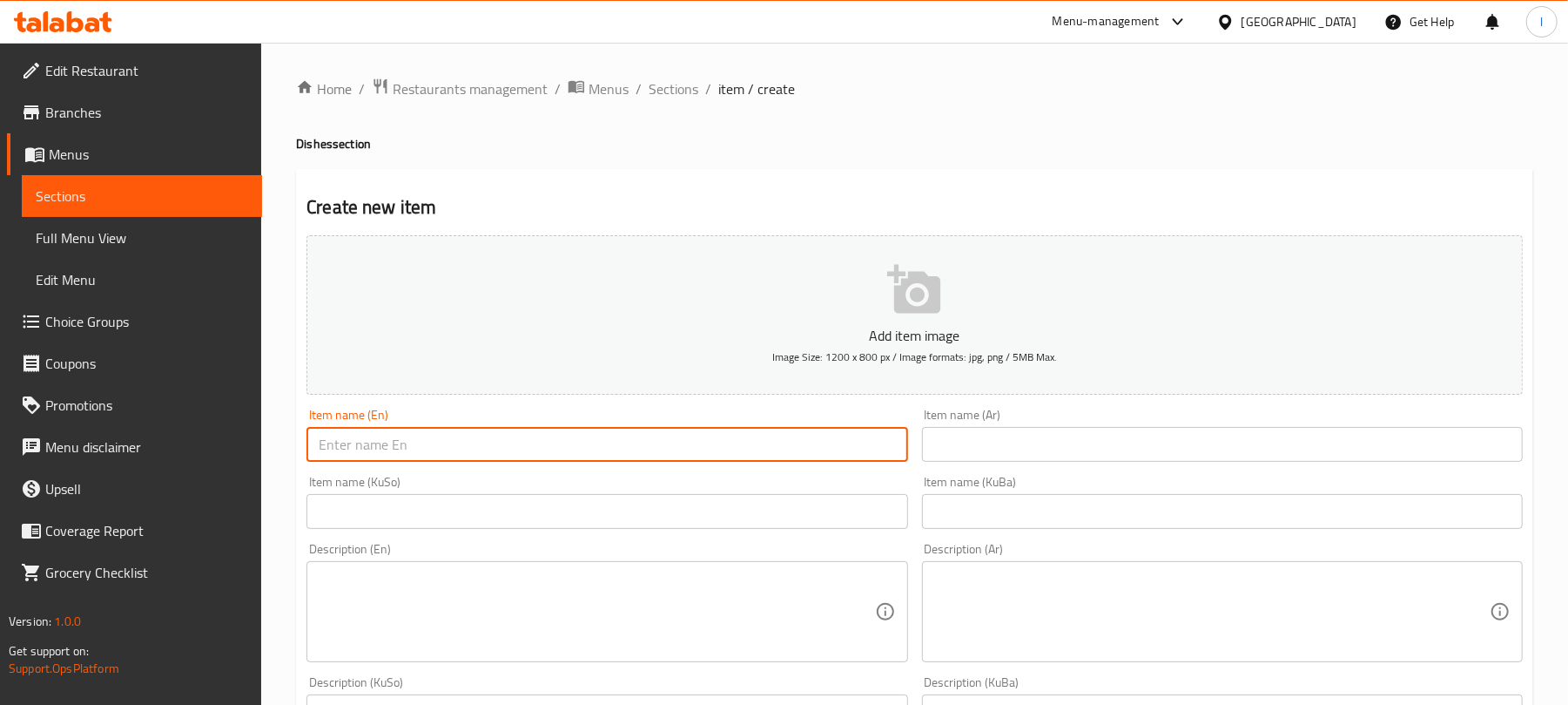
click at [432, 450] on input "text" at bounding box center [606, 444] width 601 height 35
paste input "Meat Fajita Dishes"
type input "Meat Fajita Dishes"
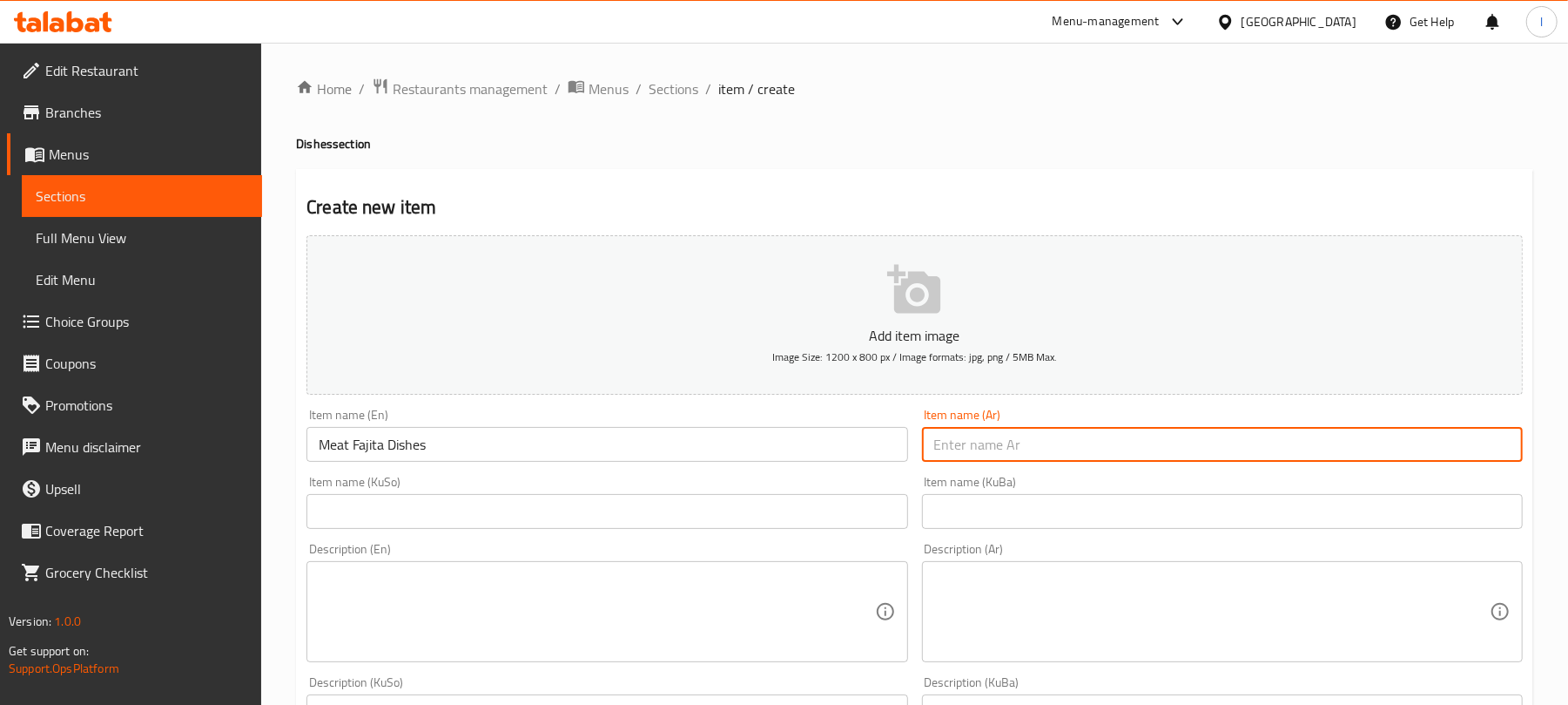
click at [1007, 455] on input "text" at bounding box center [1222, 444] width 601 height 35
paste input "طبق فاهيتا لحم"
type input "طبق فاهيتا لحم"
click at [457, 528] on input "text" at bounding box center [606, 511] width 601 height 35
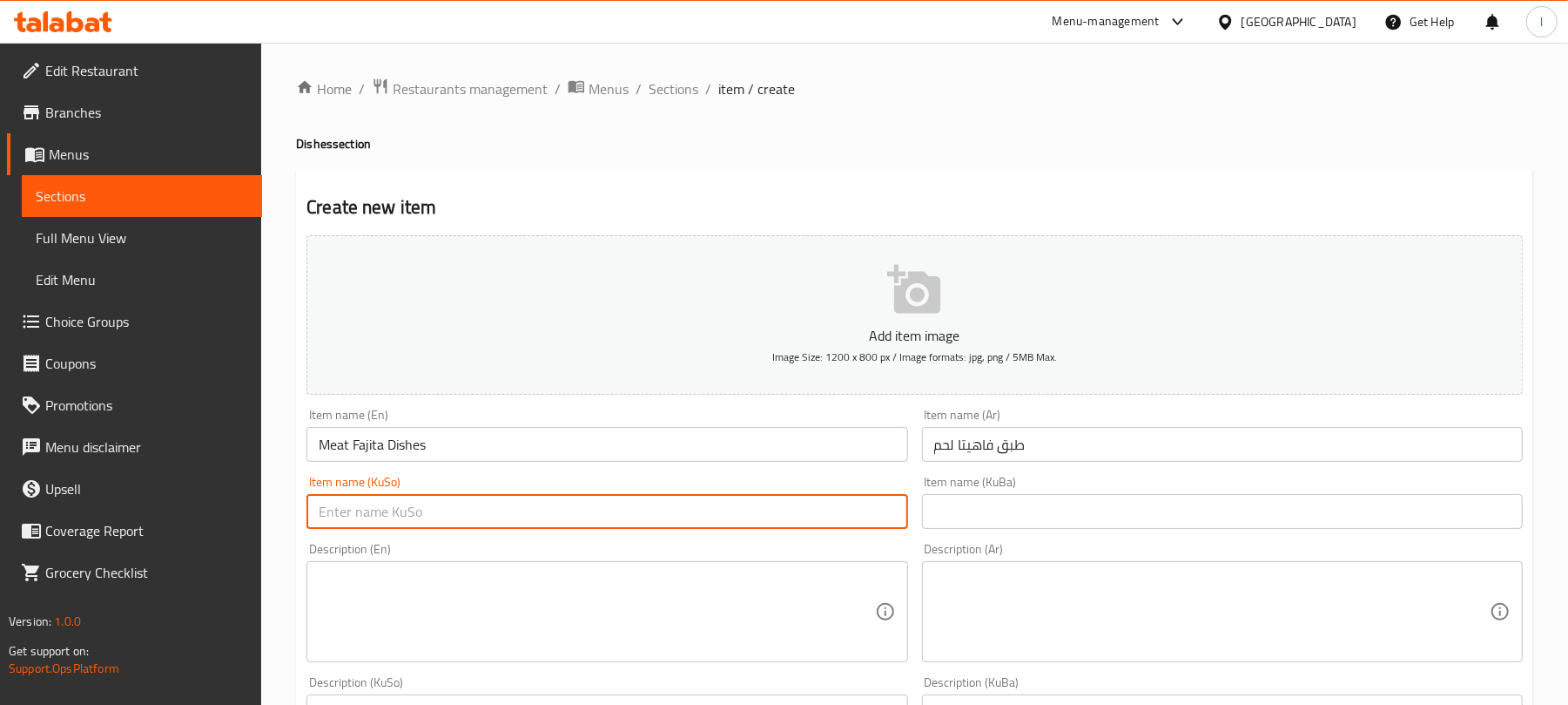
paste input "قاپێک فاهیتای گۆشت"
type input "قاپێک فاهیتای گۆشت"
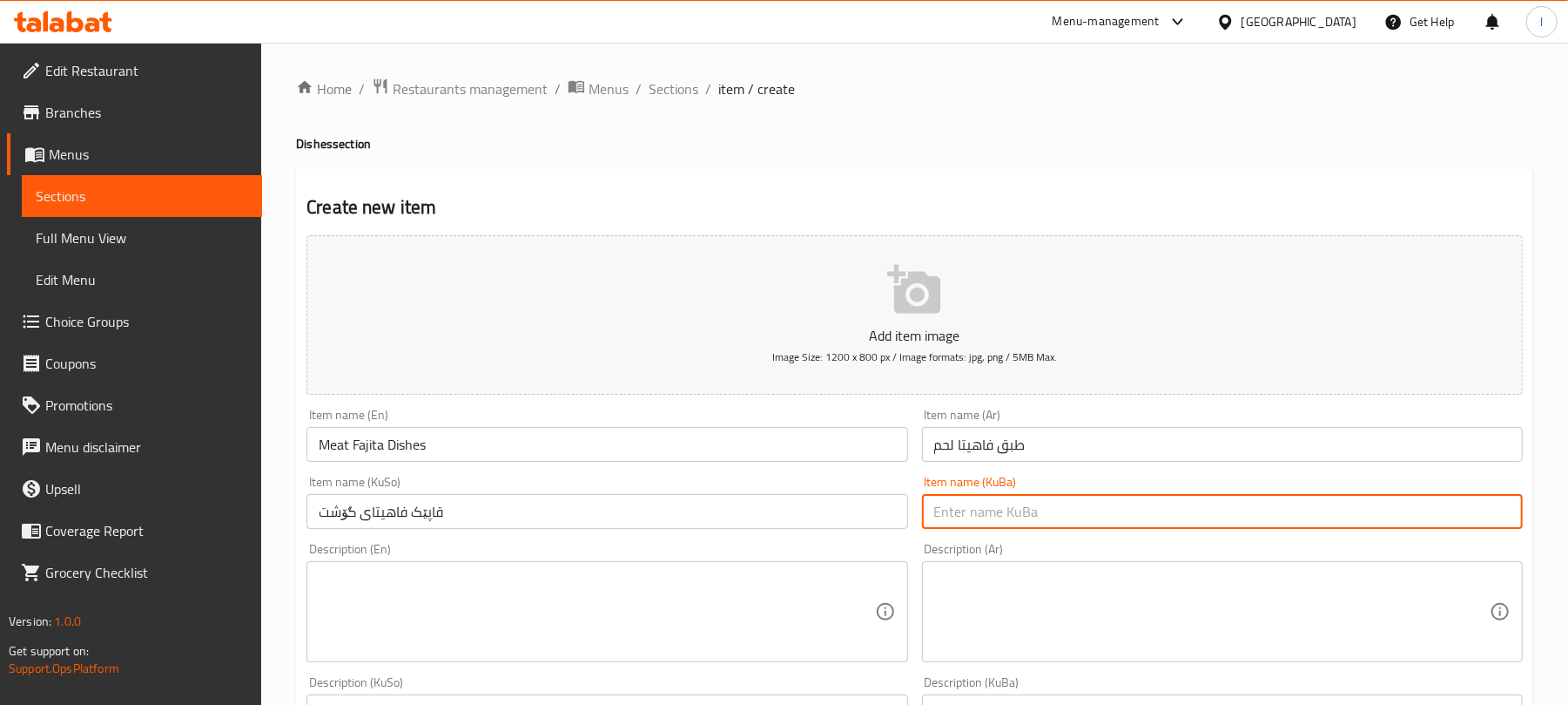
click at [1019, 514] on input "text" at bounding box center [1222, 511] width 601 height 35
paste input "قاپێک فاهیتای گۆشت"
type input "قاپێک فاهیتای گۆشت"
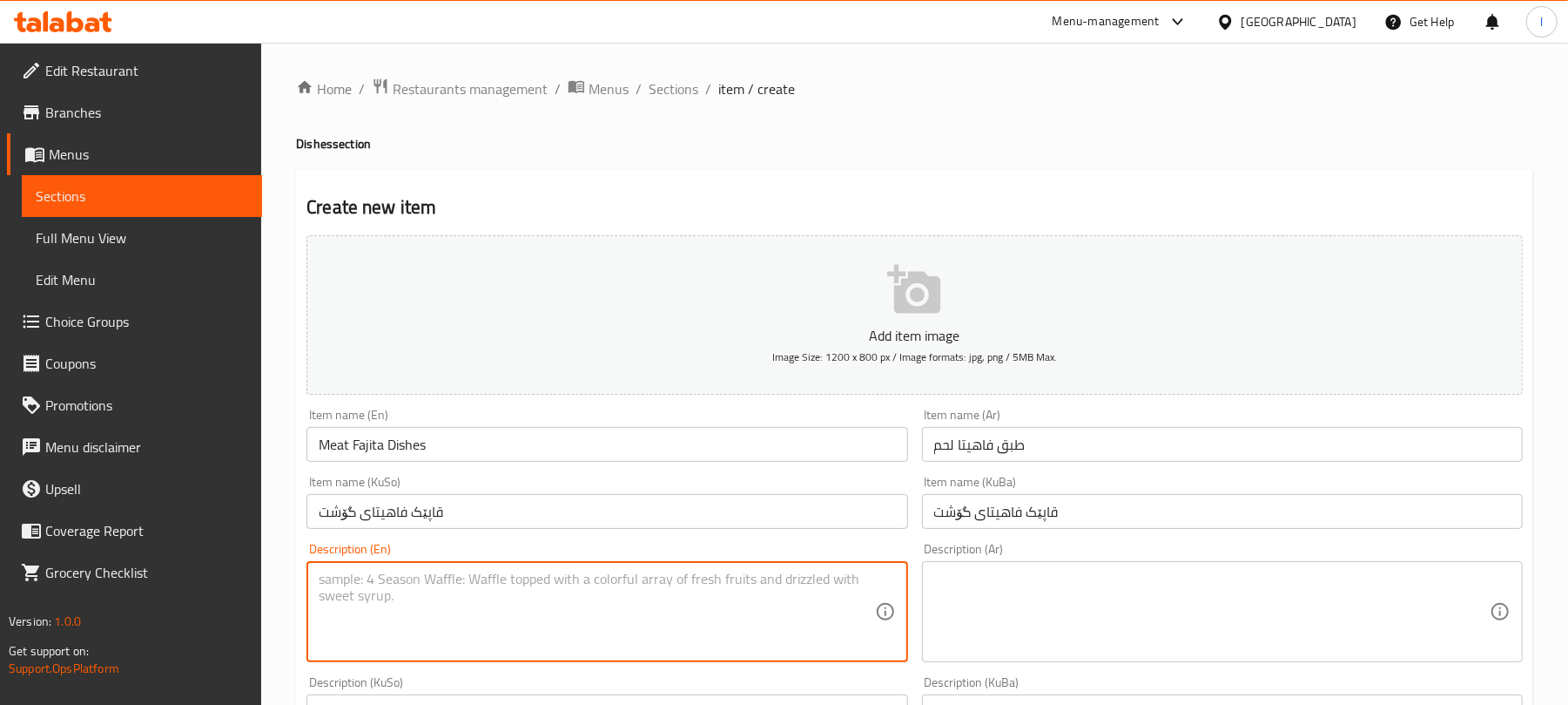
click at [531, 639] on textarea at bounding box center [596, 611] width 555 height 82
paste textarea "Meat strips, bell peppers, onions, corn, mushrooms, and fajita sauce."
type textarea "Meat strips, bell peppers, onions, corn, mushrooms, and fajita sauce."
click at [986, 600] on textarea at bounding box center [1211, 611] width 555 height 82
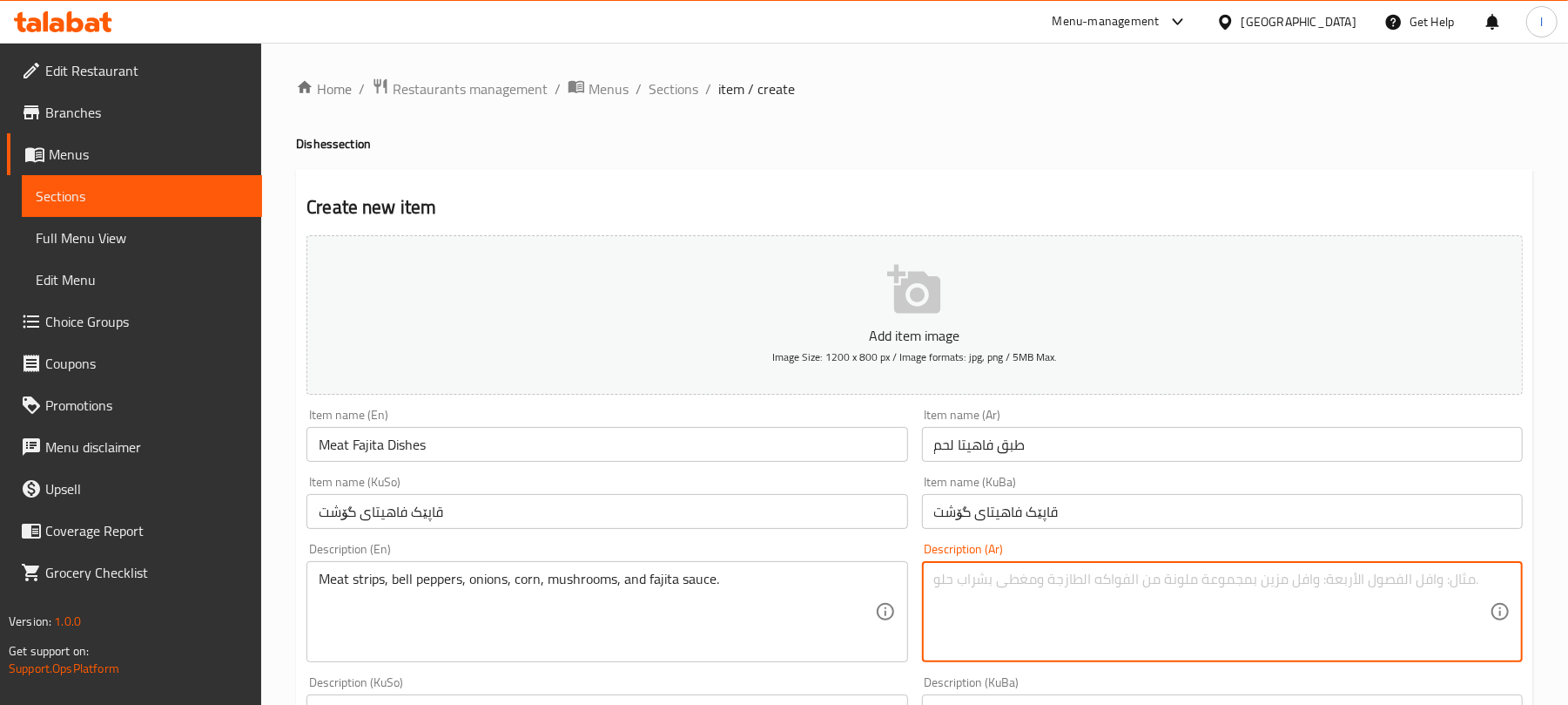
paste textarea "شرائح لحم, فلفل ملون, بصل, ذرة, فطر وصلصة فاهيتا."
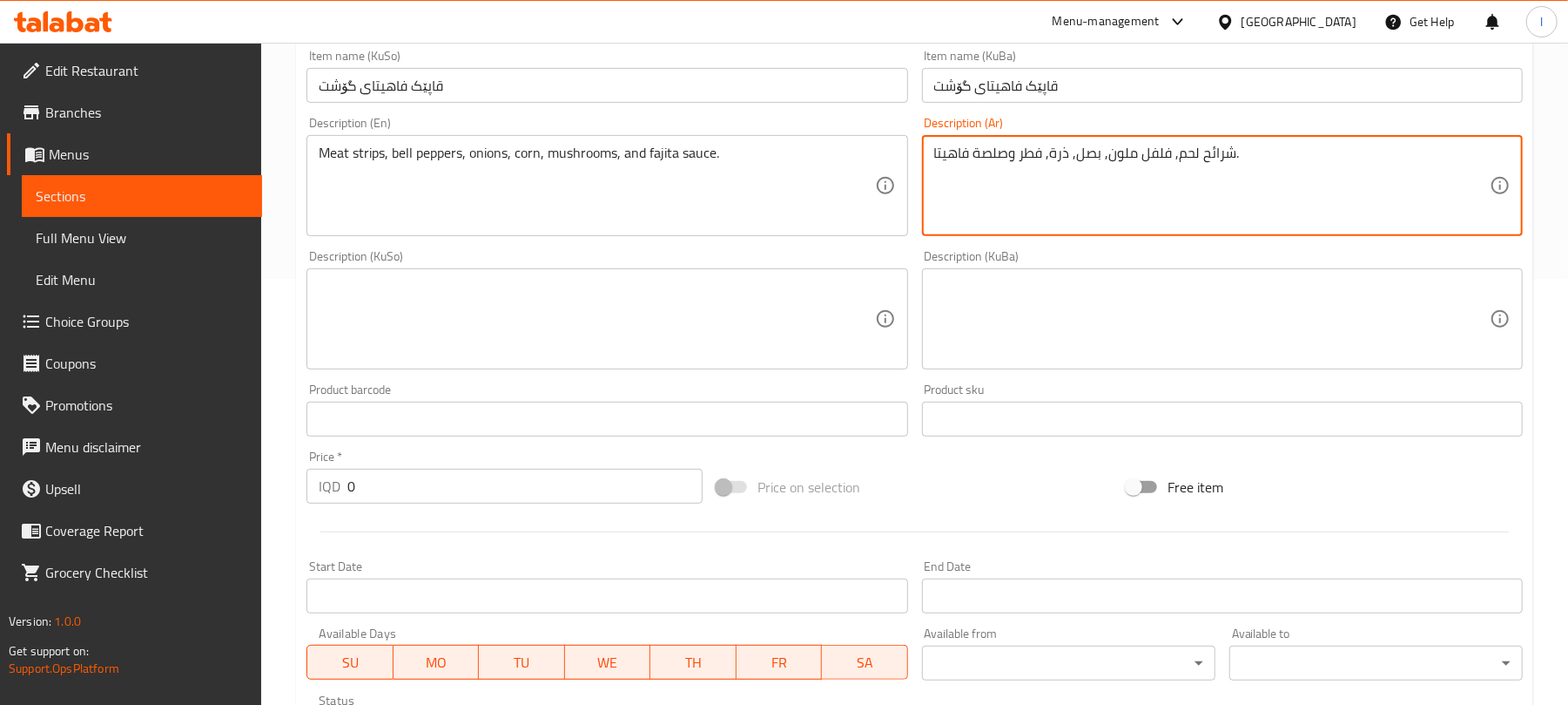
type textarea "شرائح لحم, فلفل ملون, بصل, ذرة, فطر وصلصة فاهيتا."
click at [610, 340] on textarea at bounding box center [596, 319] width 555 height 82
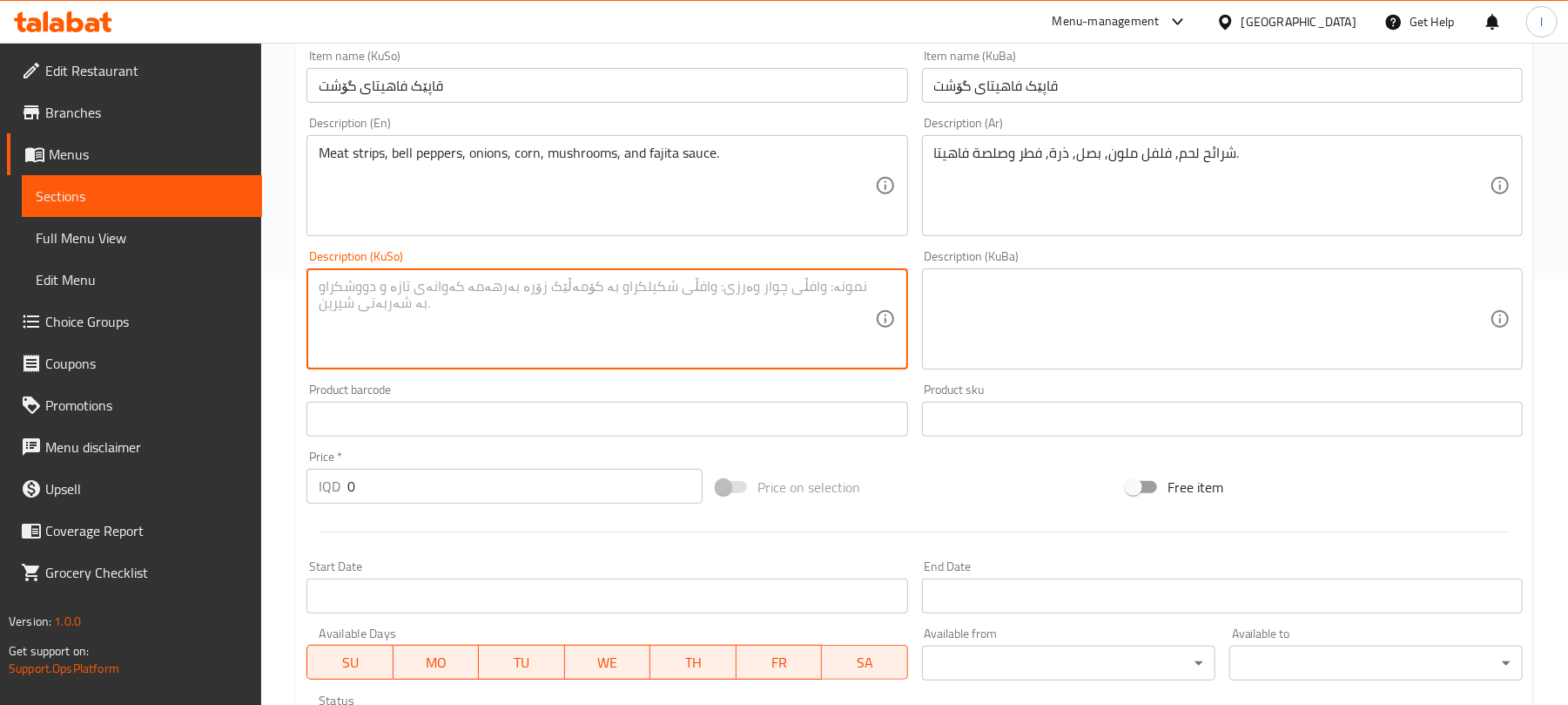
paste textarea "پارچەی گۆشت، بیبەری رەنگاورەنگ، پیاز، گەنمەشامی، قارچک و سۆسی فاهیتا"
type textarea "پارچەی گۆشت، بیبەری رەنگاورەنگ، پیاز، گەنمەشامی، قارچک و سۆسی فاهیتا"
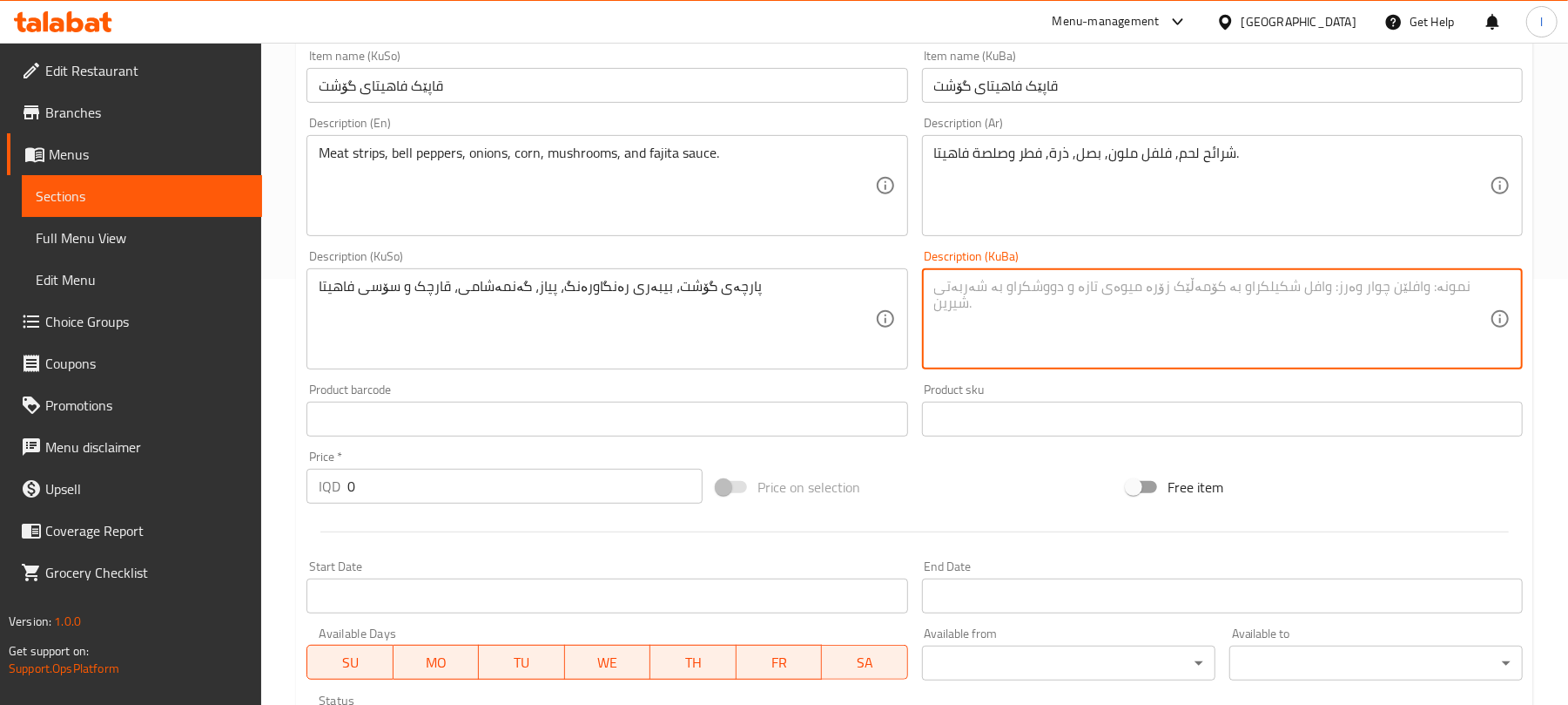
click at [940, 279] on textarea at bounding box center [1211, 319] width 555 height 82
paste textarea "پارچەی گۆشت، بیبەری رەنگاورەنگ، پیاز، گەنمەشامی، قارچک و سۆسی فاهیتا"
type textarea "پارچەی گۆشت، بیبەری رەنگاورەنگ، پیاز، گەنمەشامی، قارچک و سۆسی فاهیتا"
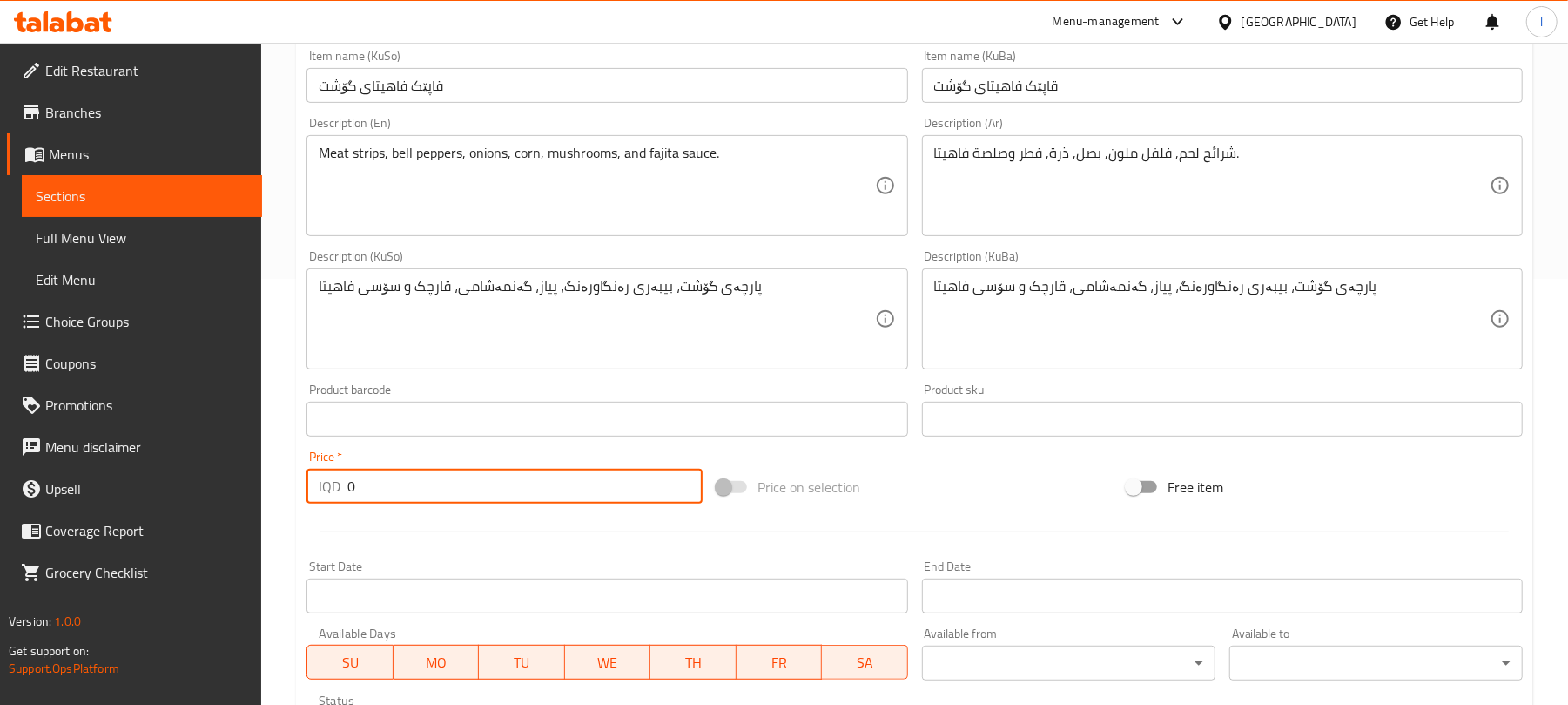
drag, startPoint x: 378, startPoint y: 489, endPoint x: 228, endPoint y: 492, distance: 150.0
click at [228, 492] on div "Edit Restaurant Branches Menus Sections Full Menu View Edit Menu Choice Groups …" at bounding box center [784, 311] width 1568 height 1389
paste input "550"
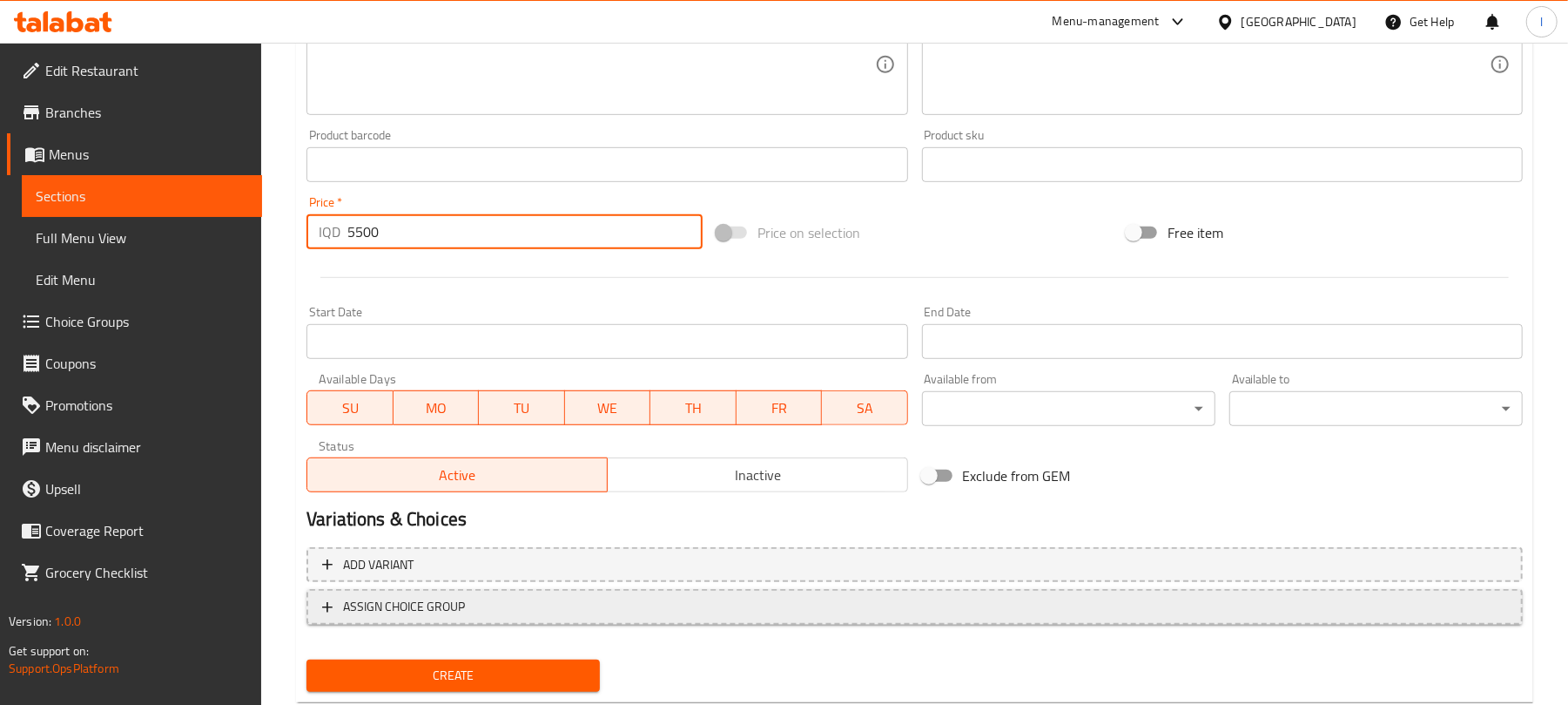
scroll to position [726, 0]
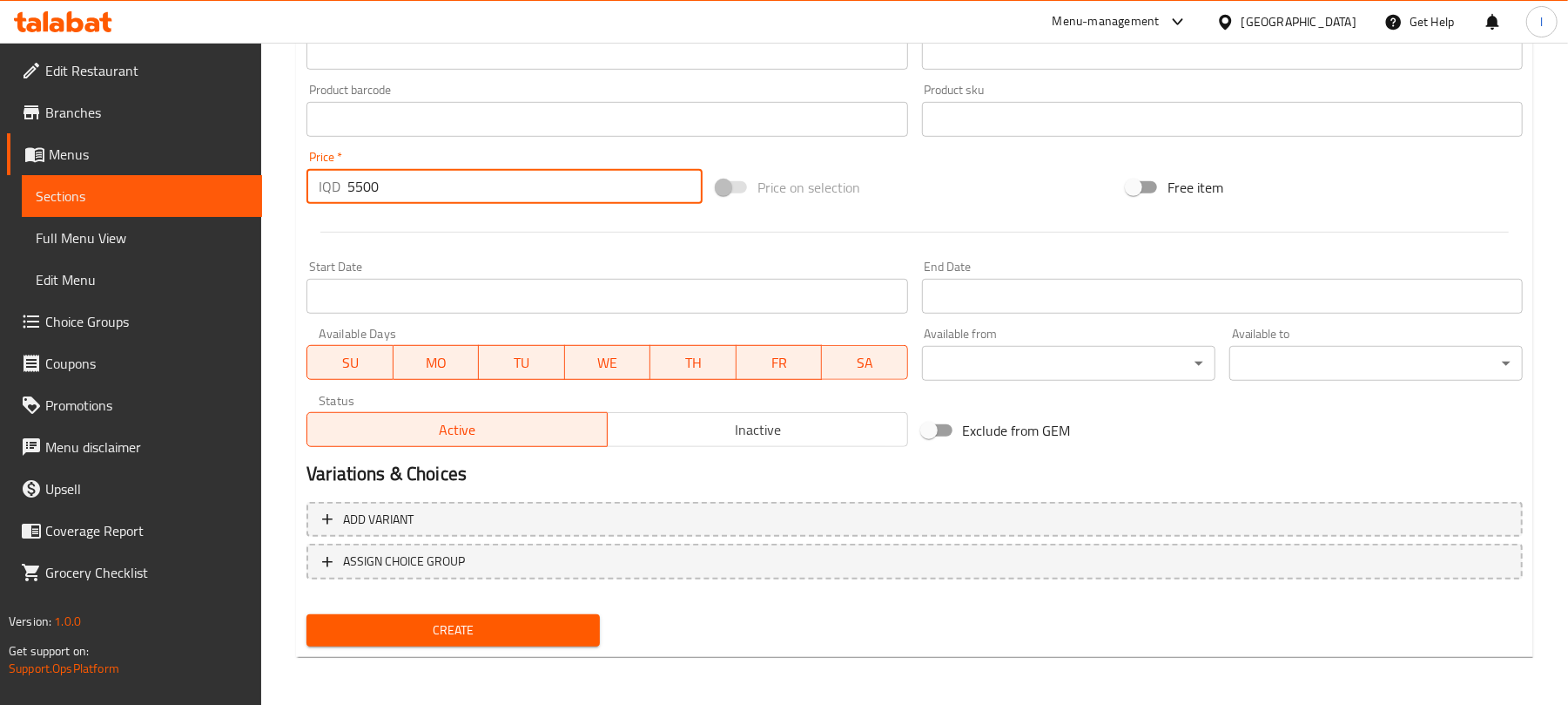
type input "5500"
click at [475, 628] on span "Create" at bounding box center [453, 630] width 266 height 22
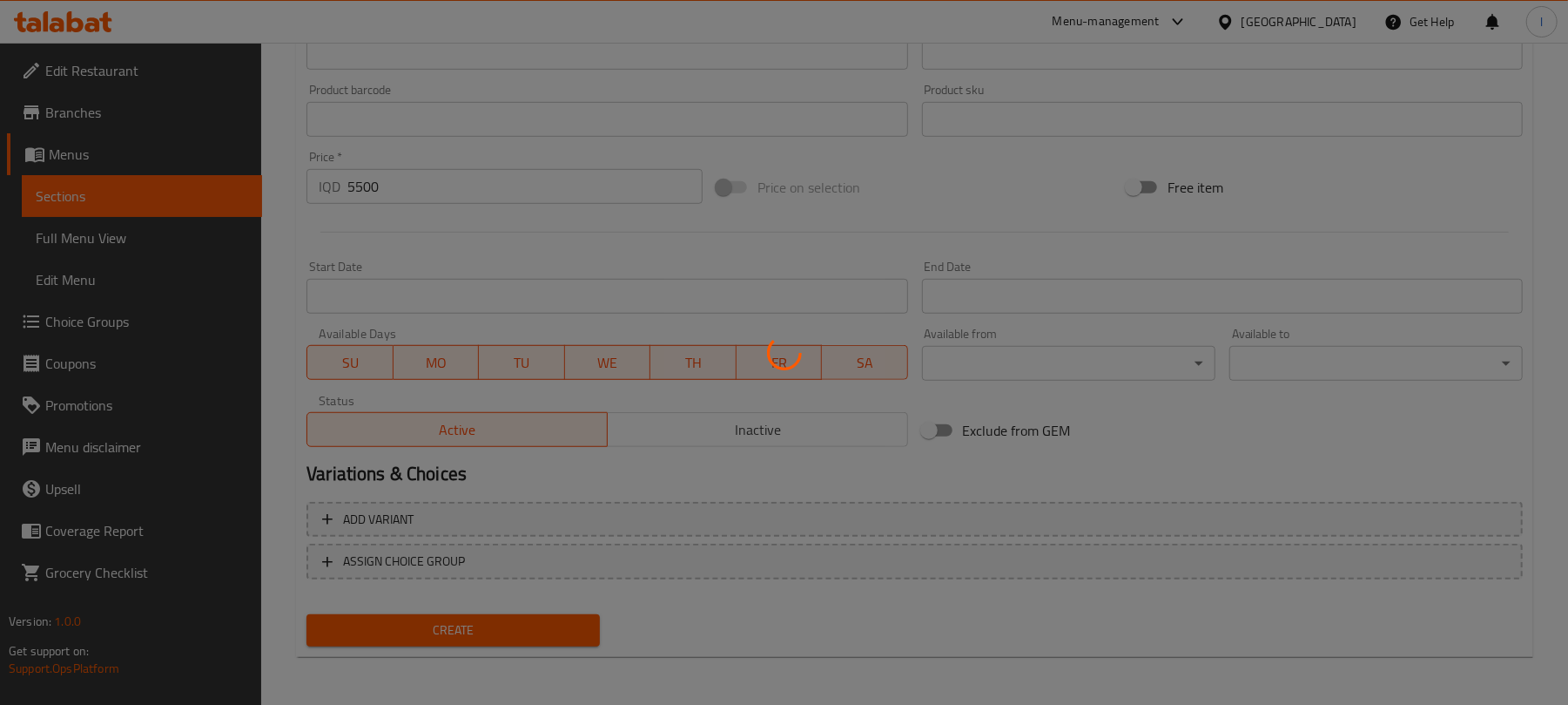
scroll to position [0, 0]
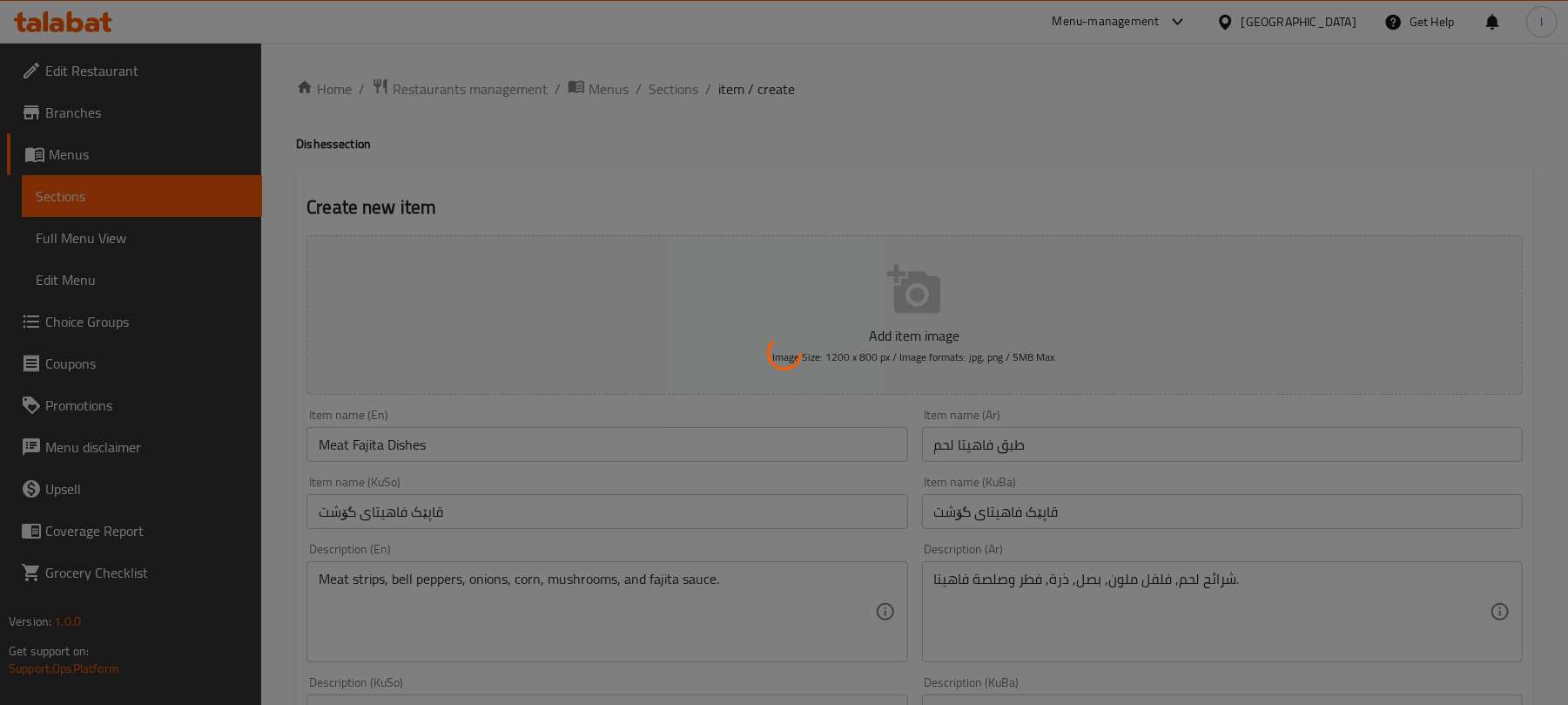
type input "0"
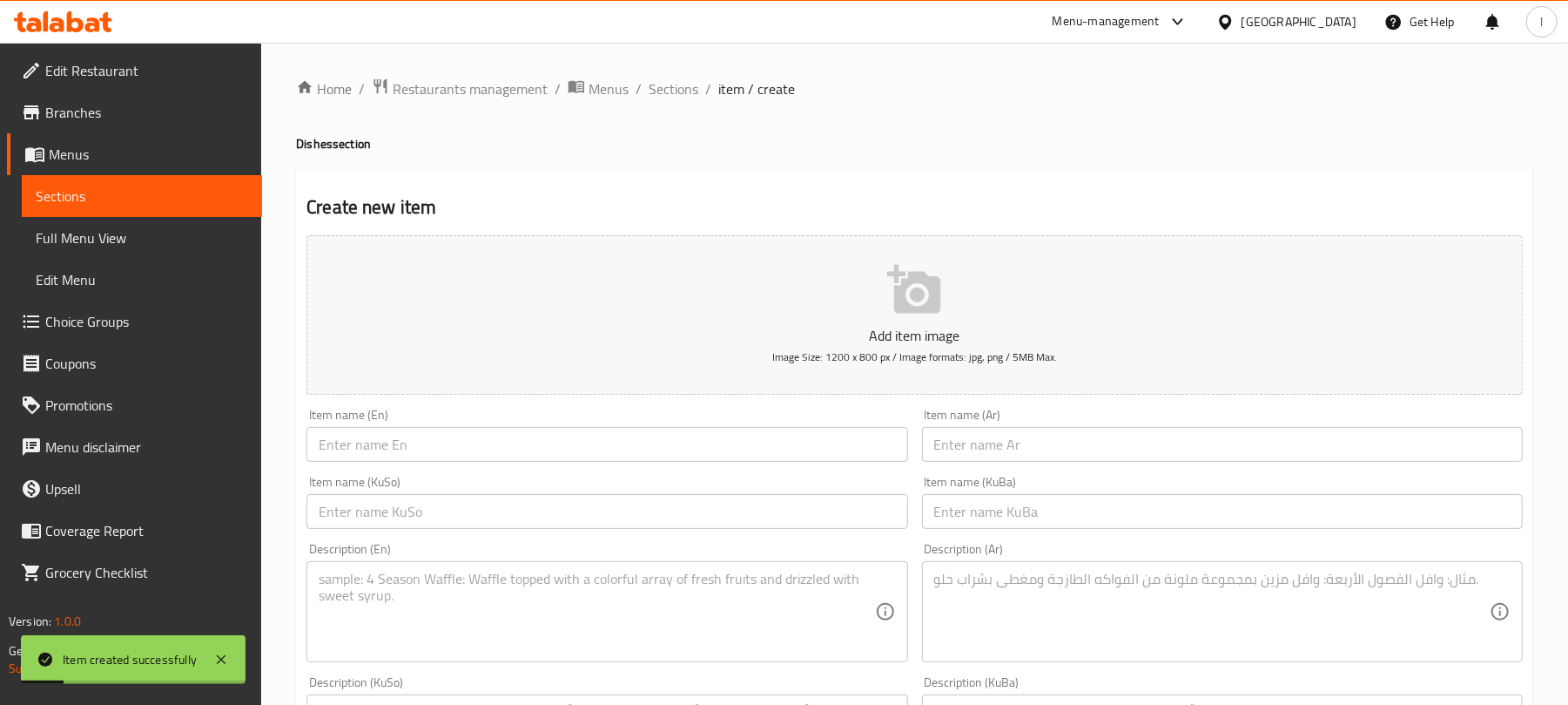
click at [676, 87] on span "Sections" at bounding box center [673, 89] width 49 height 21
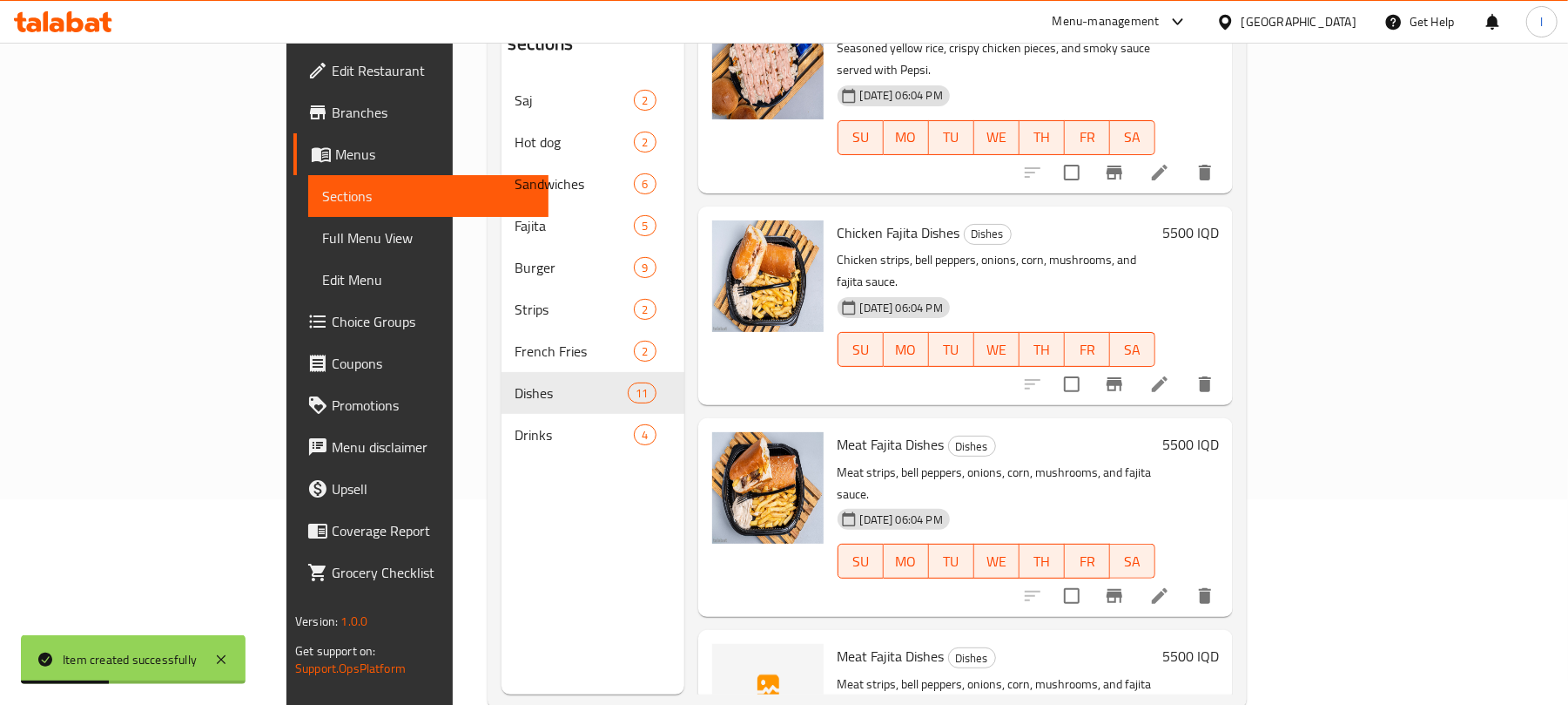
scroll to position [245, 0]
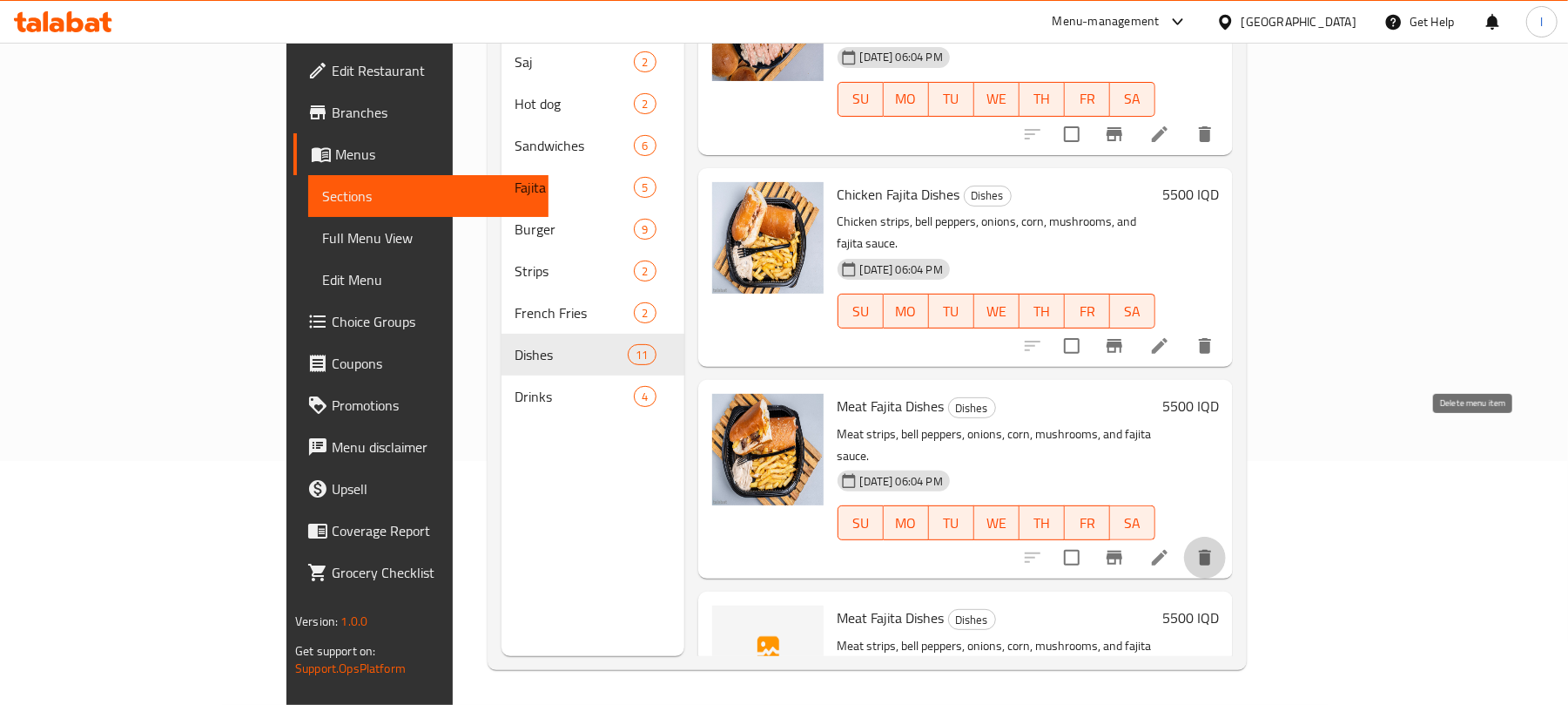
click at [1211, 550] on icon "delete" at bounding box center [1205, 557] width 12 height 16
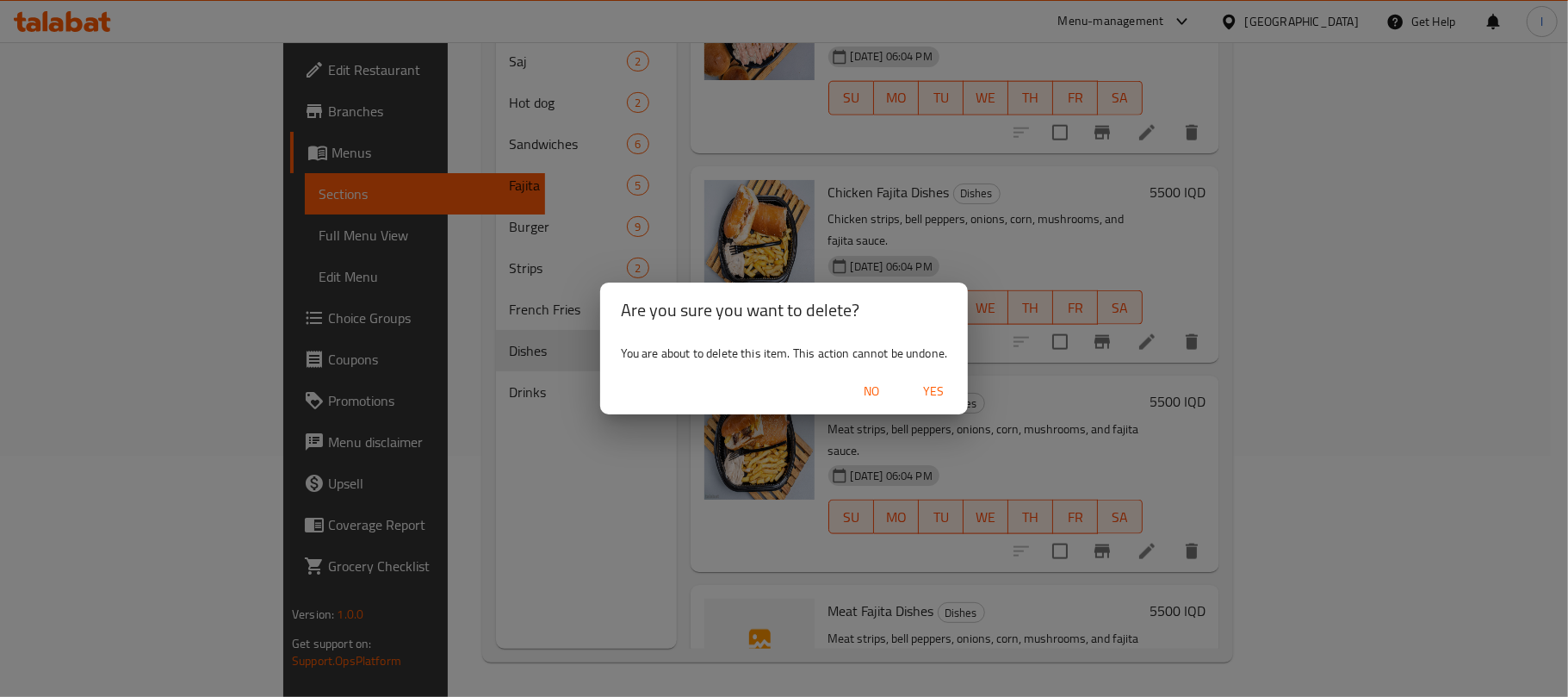
click at [928, 397] on span "Yes" at bounding box center [933, 391] width 41 height 22
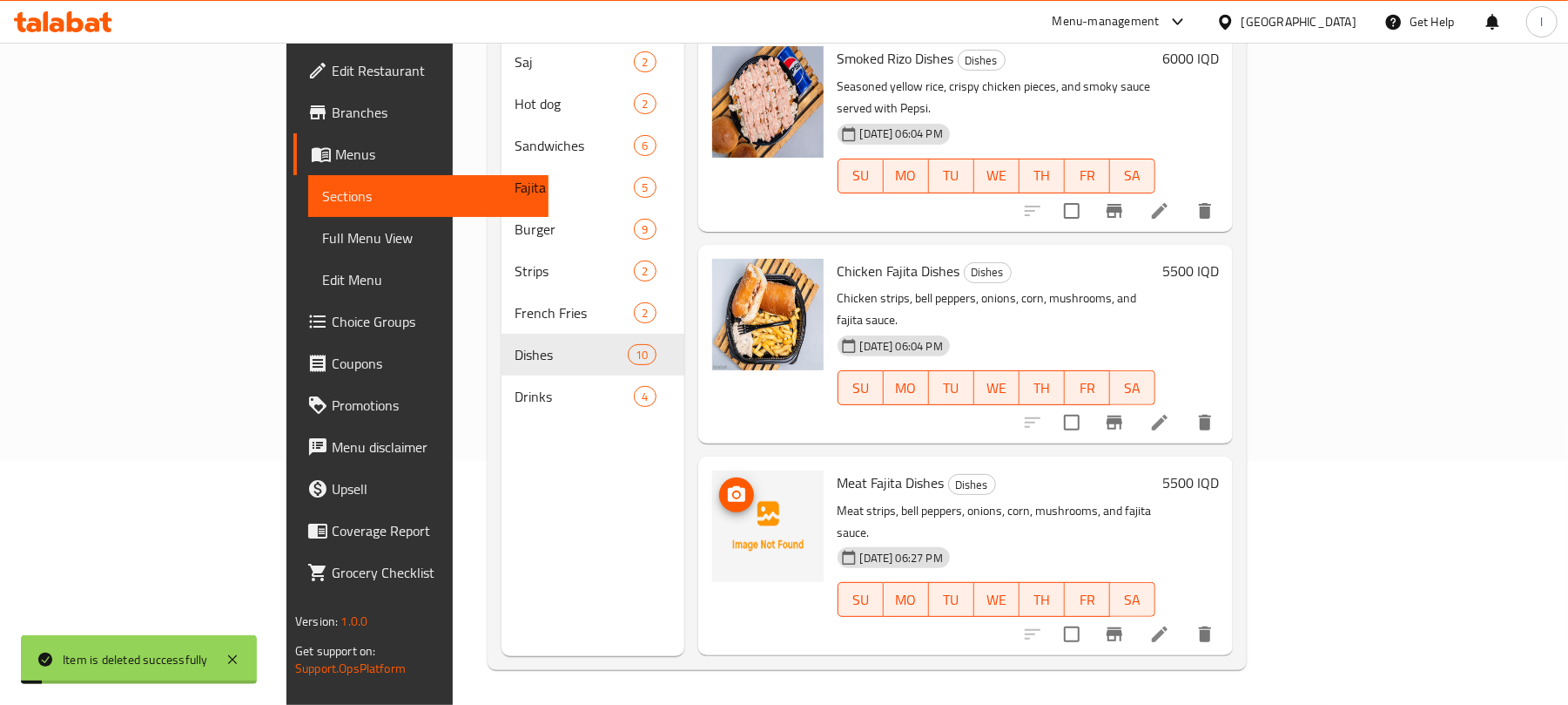
scroll to position [1242, 0]
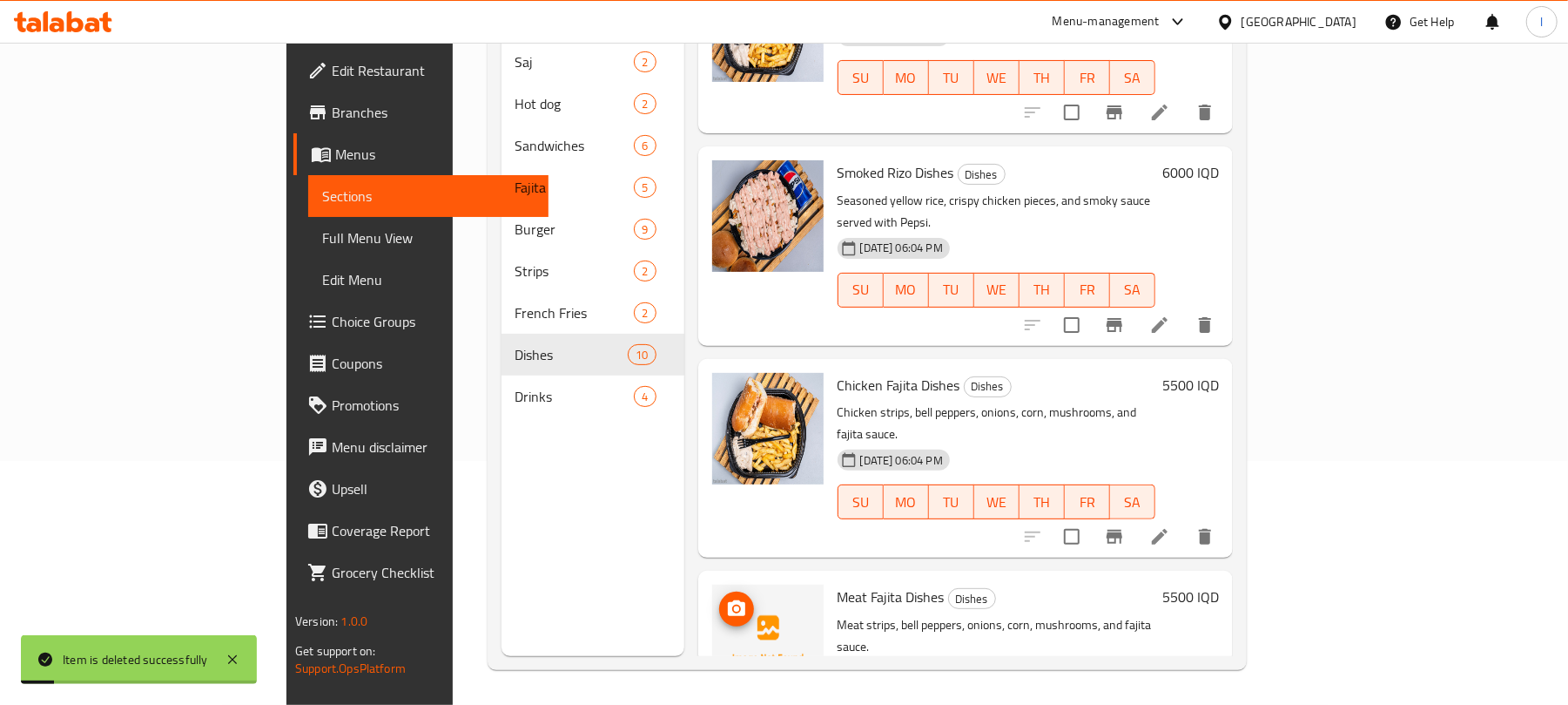
click at [728, 600] on icon "upload picture" at bounding box center [737, 608] width 17 height 16
drag, startPoint x: 880, startPoint y: 502, endPoint x: 770, endPoint y: 500, distance: 110.0
click at [838, 585] on h6 "Meat Fajita Dishes Dishes" at bounding box center [997, 597] width 318 height 25
copy h6 "Meat Fajita Dishes"
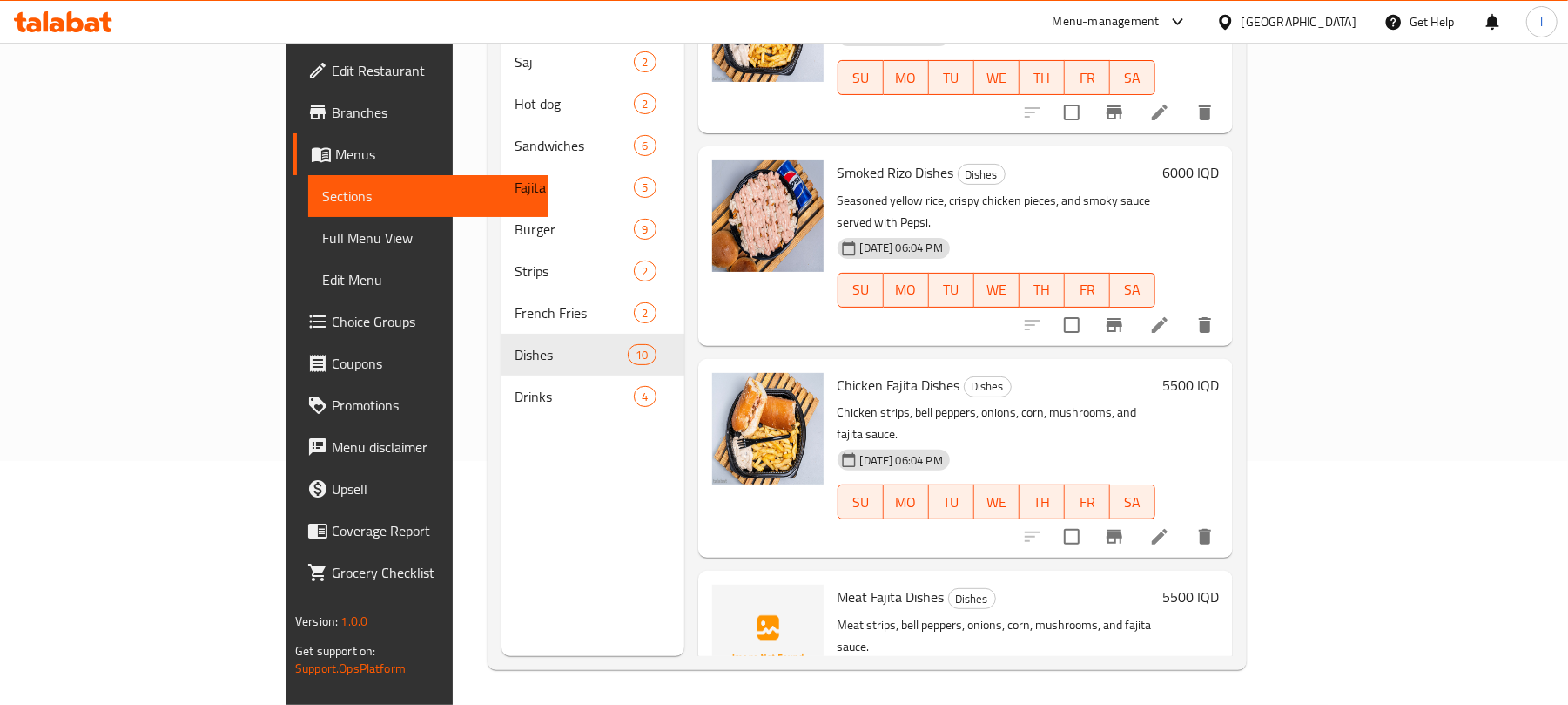
click at [592, 429] on div "Menu sections Saj 2 Hot dog 2 Sandwiches 6 Fajita 5 Burger 9 Strips 2 French Fr…" at bounding box center [592, 303] width 183 height 705
click at [1171, 526] on icon at bounding box center [1159, 537] width 21 height 21
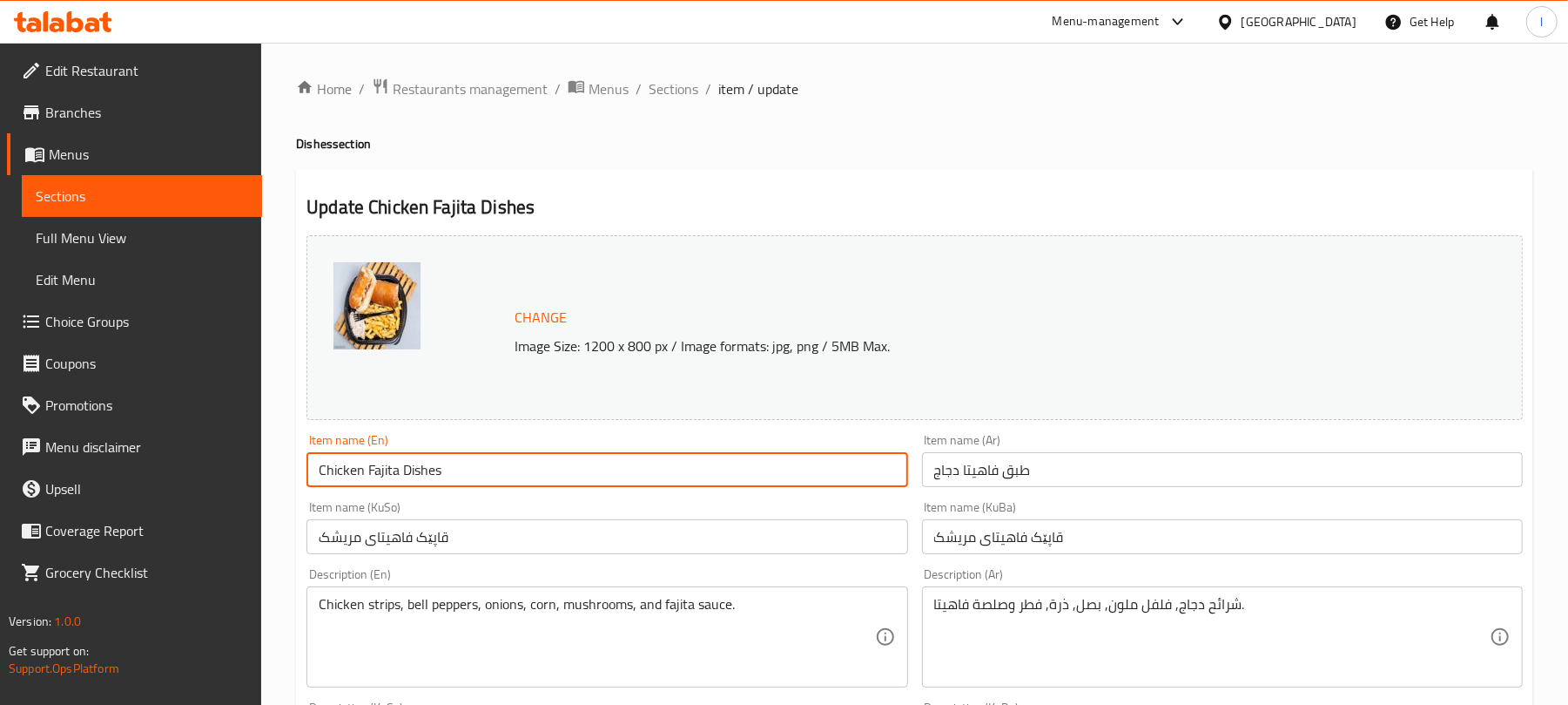
click at [491, 467] on input "Chicken Fajita Dishes" at bounding box center [606, 469] width 601 height 35
click at [1056, 474] on input "طبق فاهيتا دجاج" at bounding box center [1222, 469] width 601 height 35
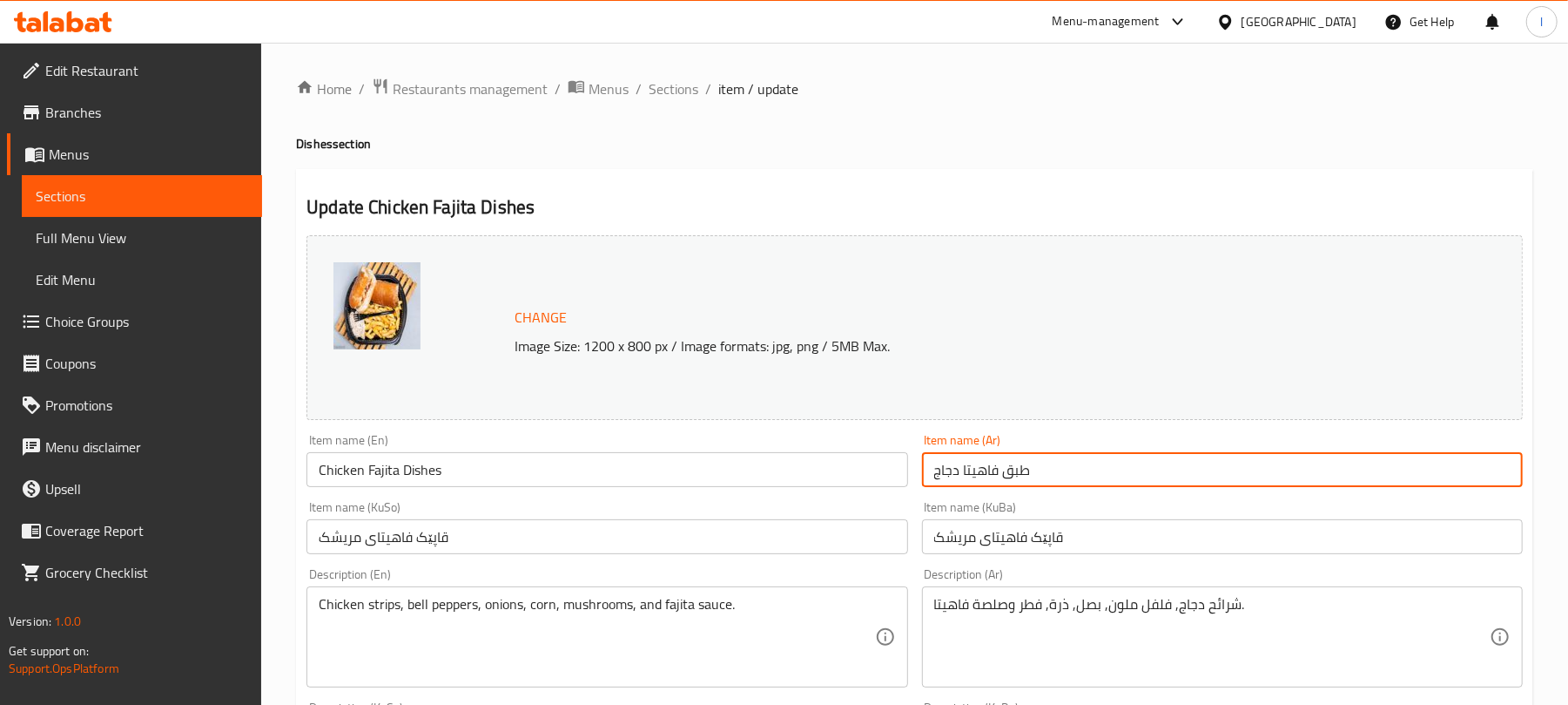
click at [1056, 474] on input "طبق فاهيتا دجاج" at bounding box center [1222, 469] width 601 height 35
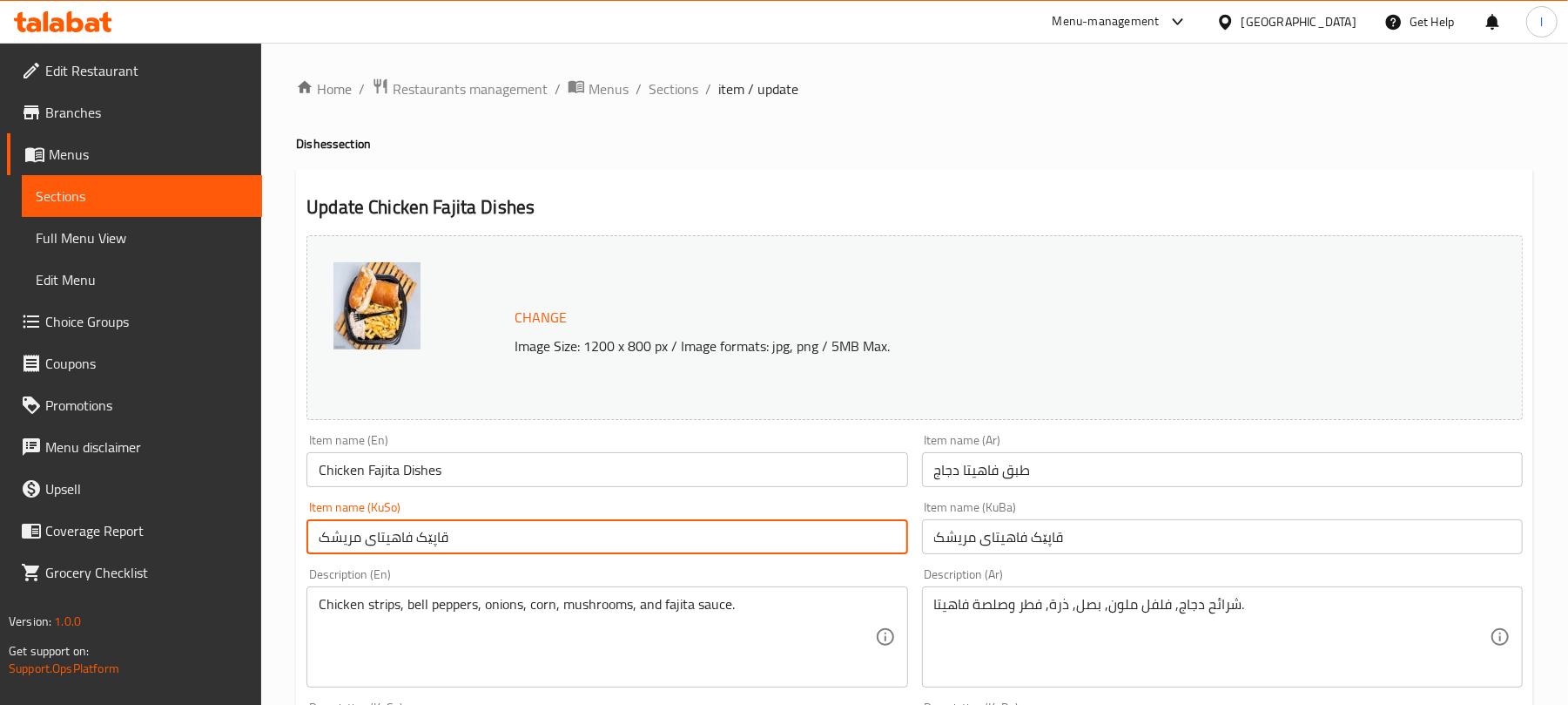
click at [479, 537] on input "قاپێک فاهیتای مریشک" at bounding box center [606, 537] width 601 height 35
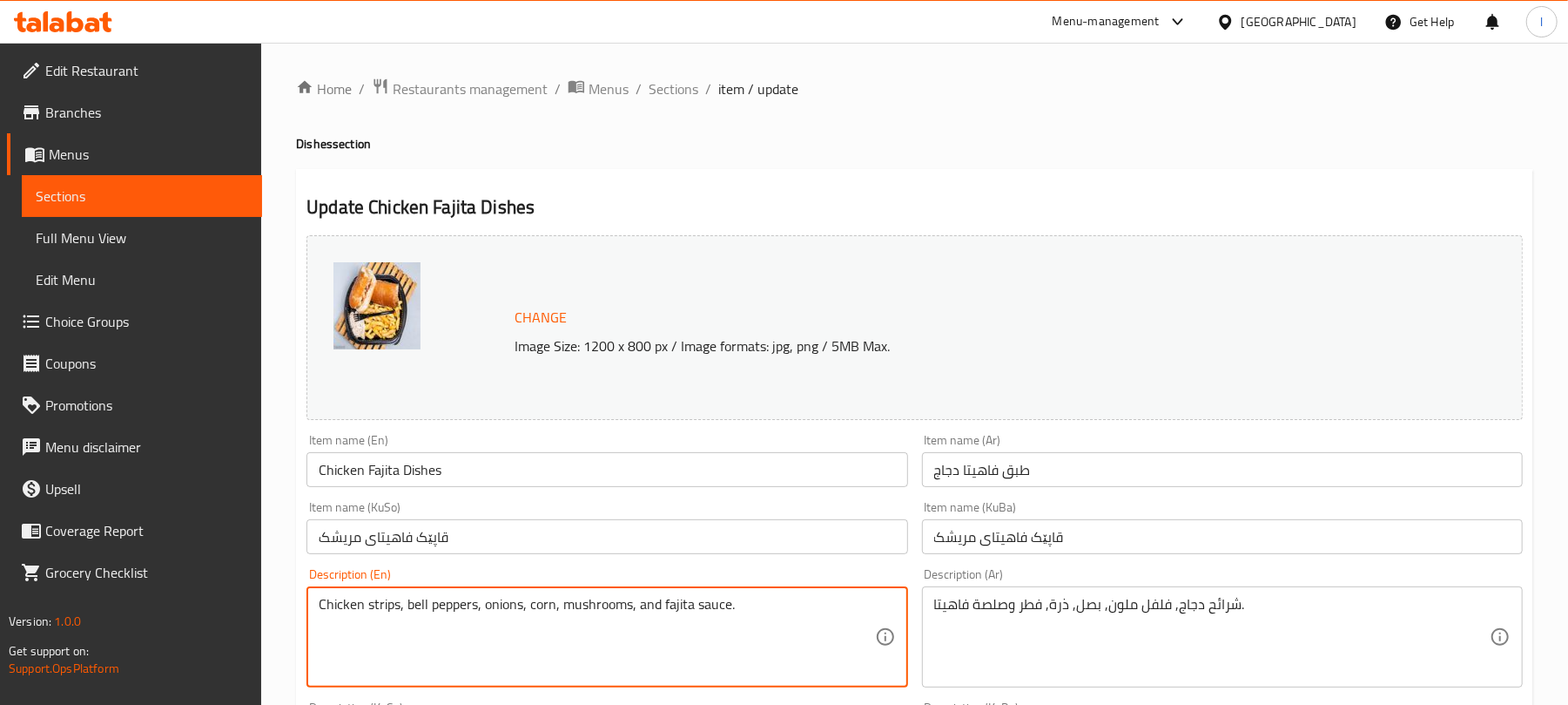
click at [540, 603] on textarea "Chicken strips, bell peppers, onions, corn, mushrooms, and fajita sauce." at bounding box center [596, 637] width 555 height 82
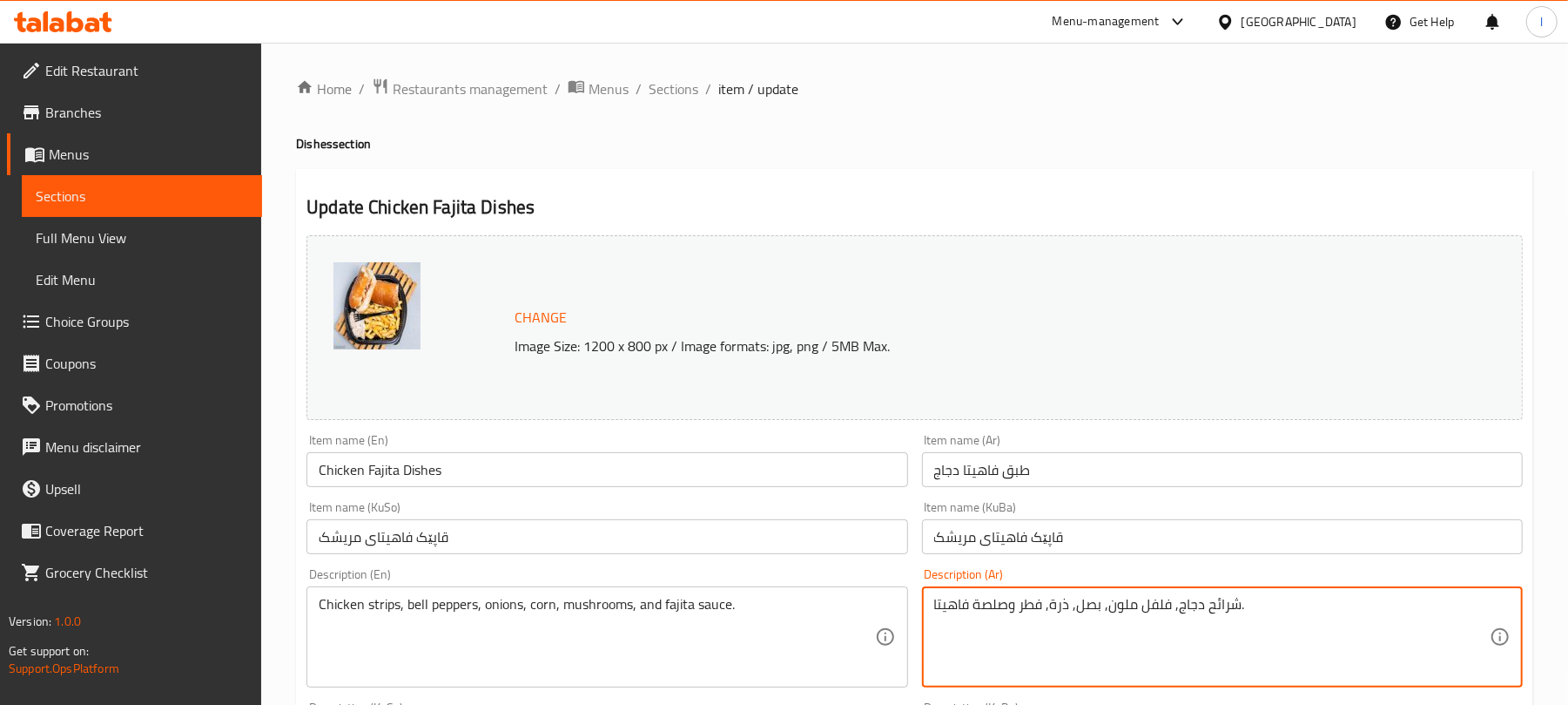
click at [1053, 621] on textarea "شرائح دجاج, فلفل ملون, بصل, ذرة, فطر وصلصة فاهيتا." at bounding box center [1211, 637] width 555 height 82
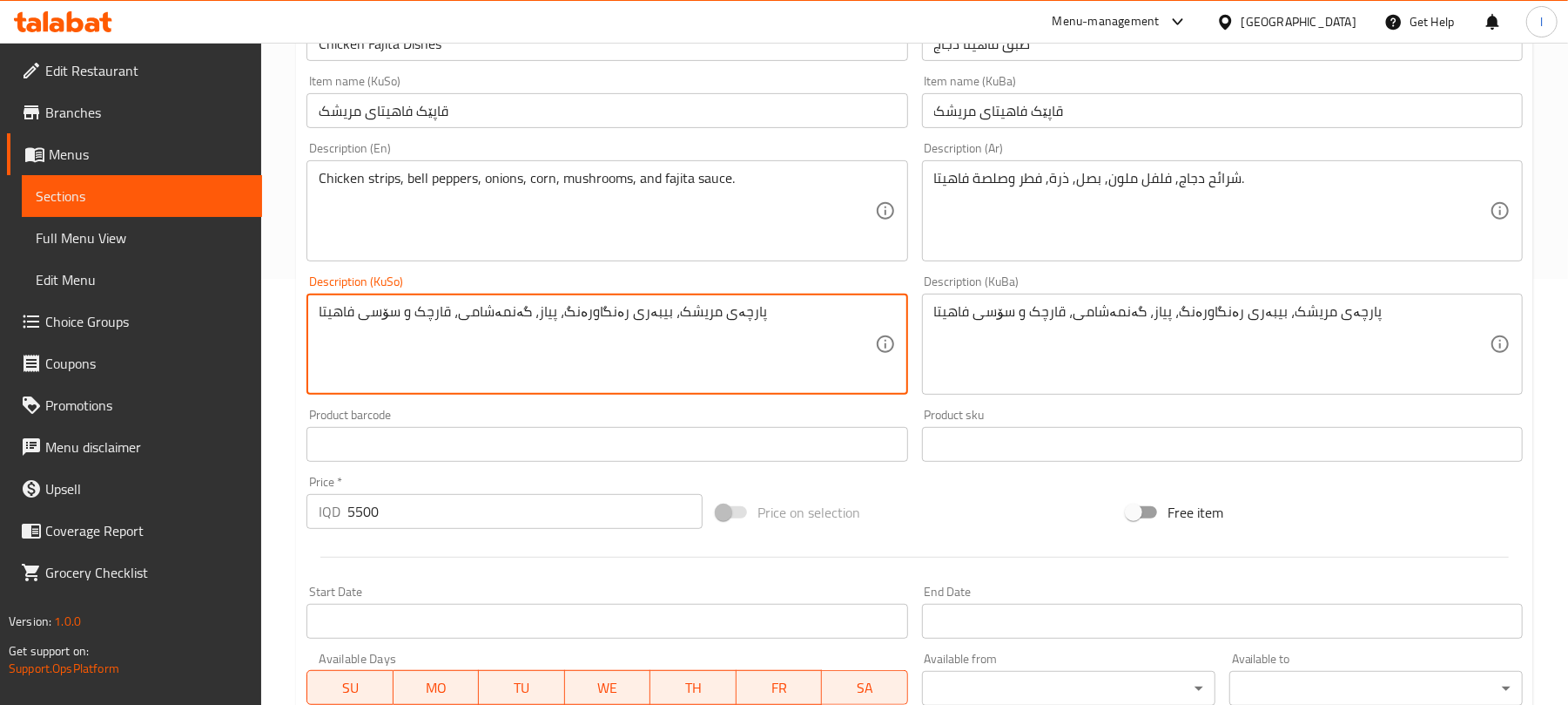
click at [584, 331] on textarea "پارچەی مریشک، بیبەری رەنگاورەنگ، پیاز، گەنمەشامی، قارچک و سۆسی فاهیتا" at bounding box center [596, 344] width 555 height 82
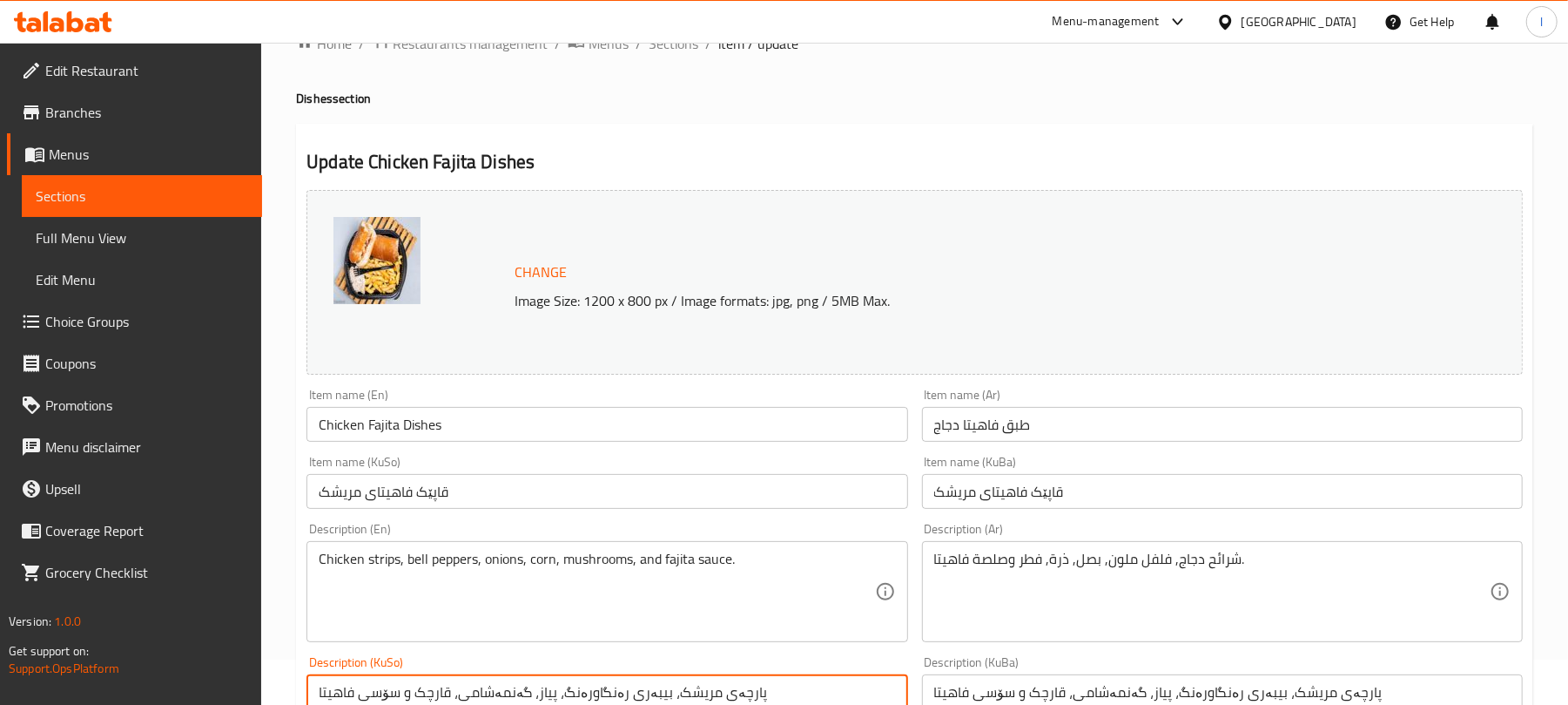
scroll to position [0, 0]
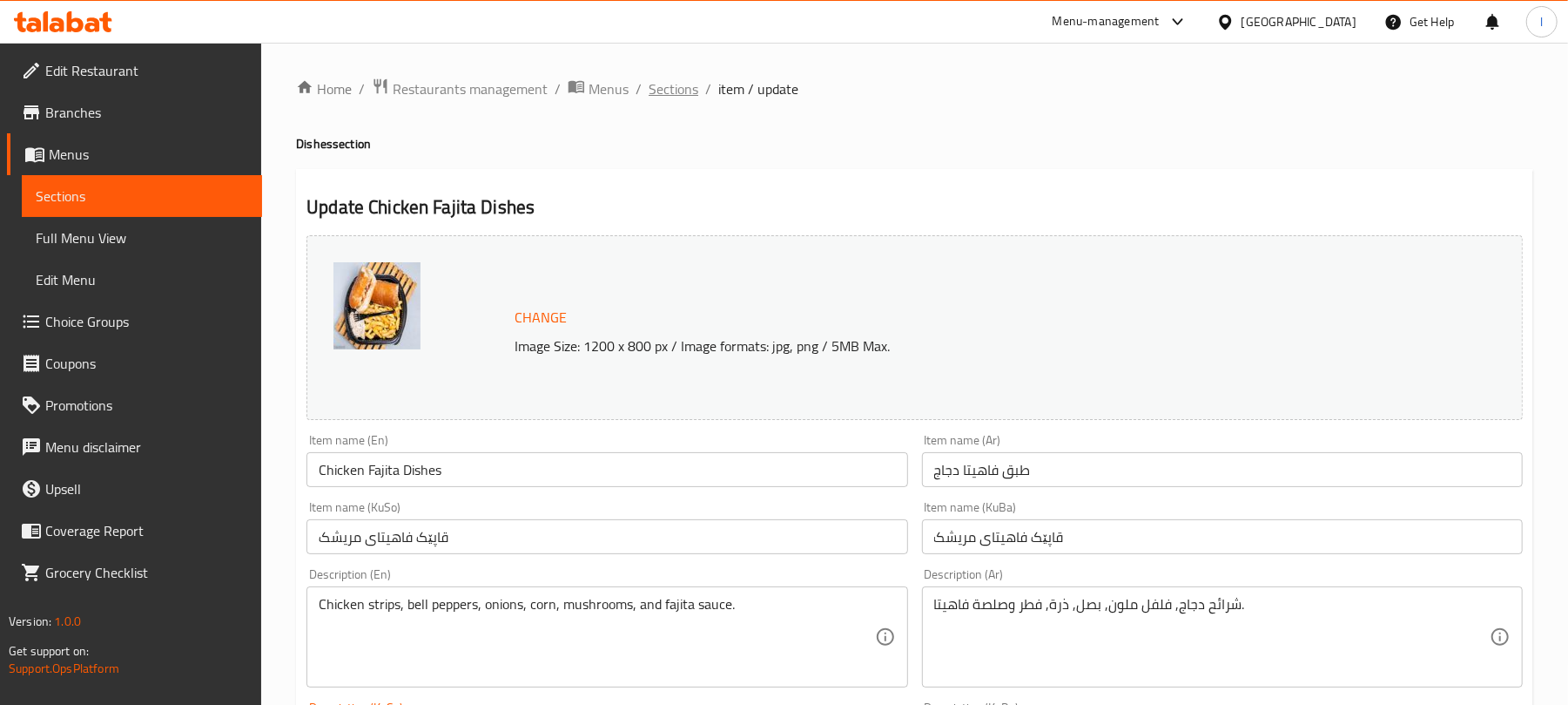
click at [687, 89] on span "Sections" at bounding box center [673, 89] width 49 height 21
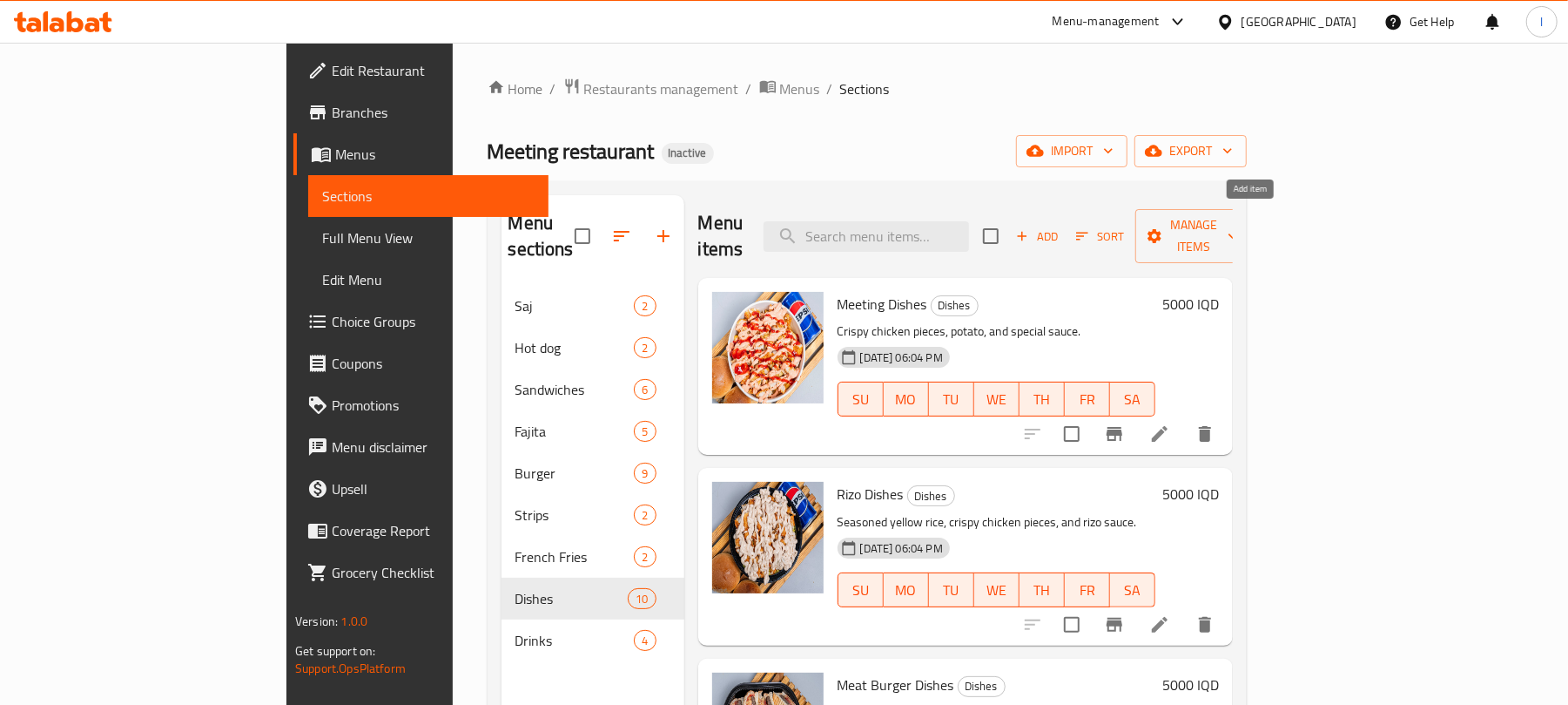
click at [1061, 226] on span "Add" at bounding box center [1037, 236] width 47 height 20
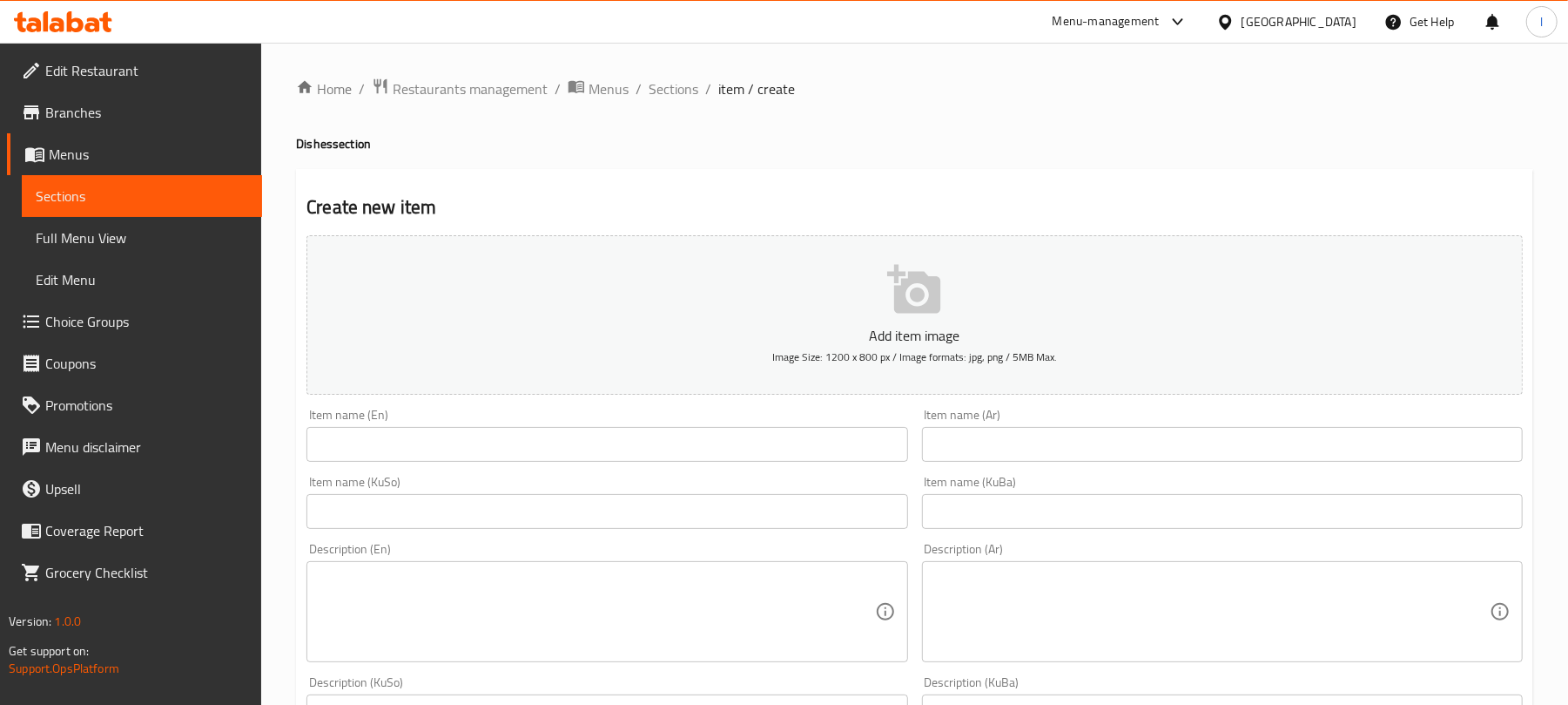
click at [367, 455] on input "text" at bounding box center [606, 444] width 601 height 35
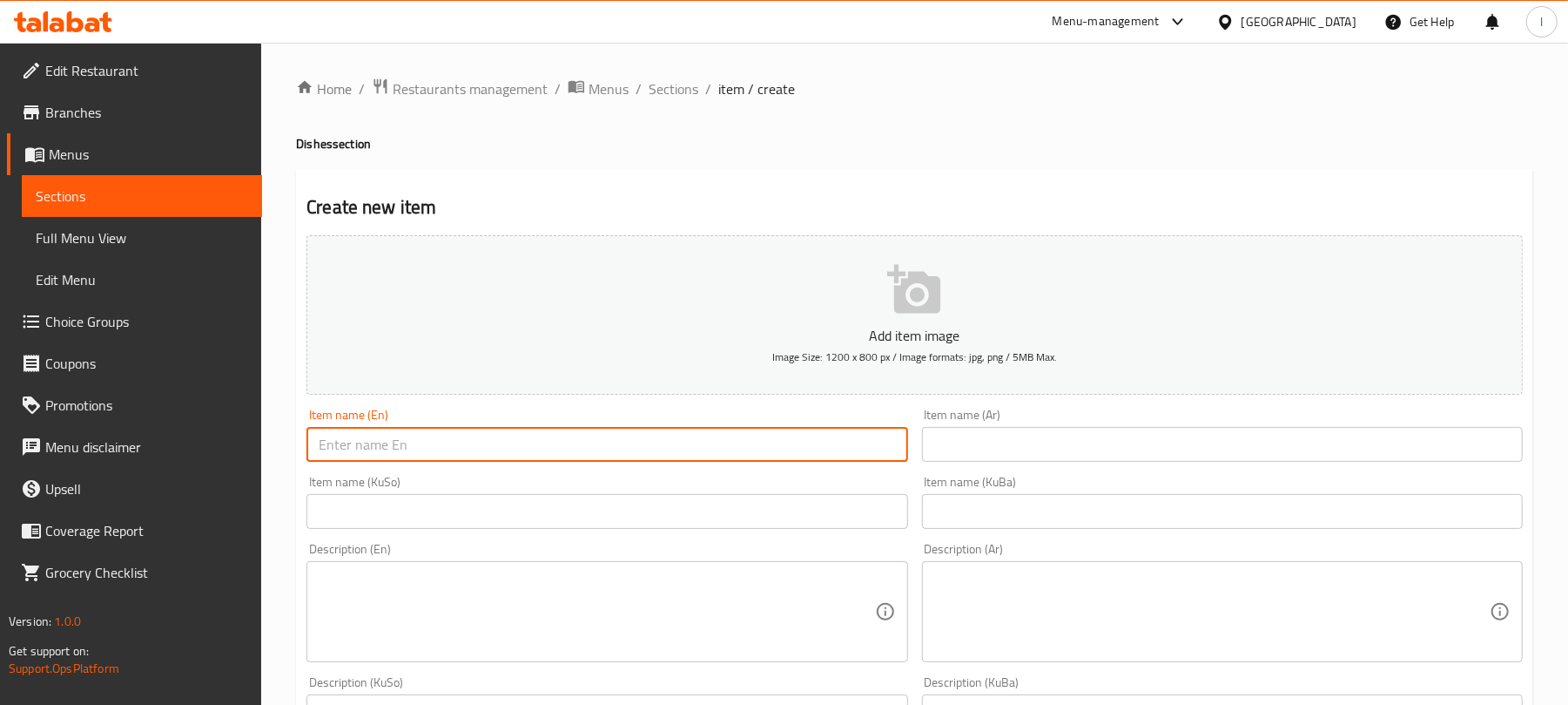
paste input "Chicken Fajita Dishes"
type input "Chicken Fajita Dishes"
click at [1057, 449] on input "text" at bounding box center [1222, 444] width 601 height 35
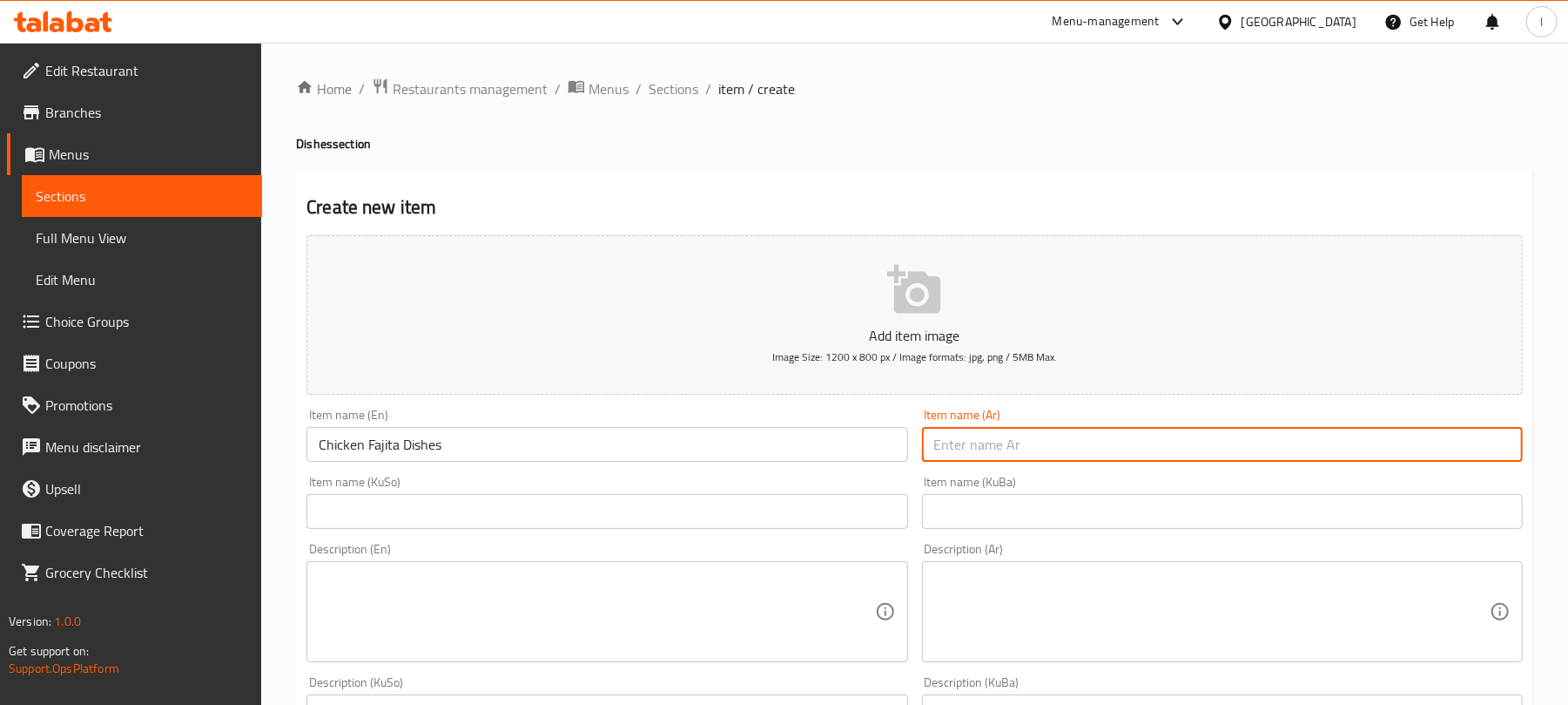
paste input "طبق فاهيتا دجاج"
type input "طبق فاهيتا دجاج"
click at [544, 517] on input "text" at bounding box center [606, 511] width 601 height 35
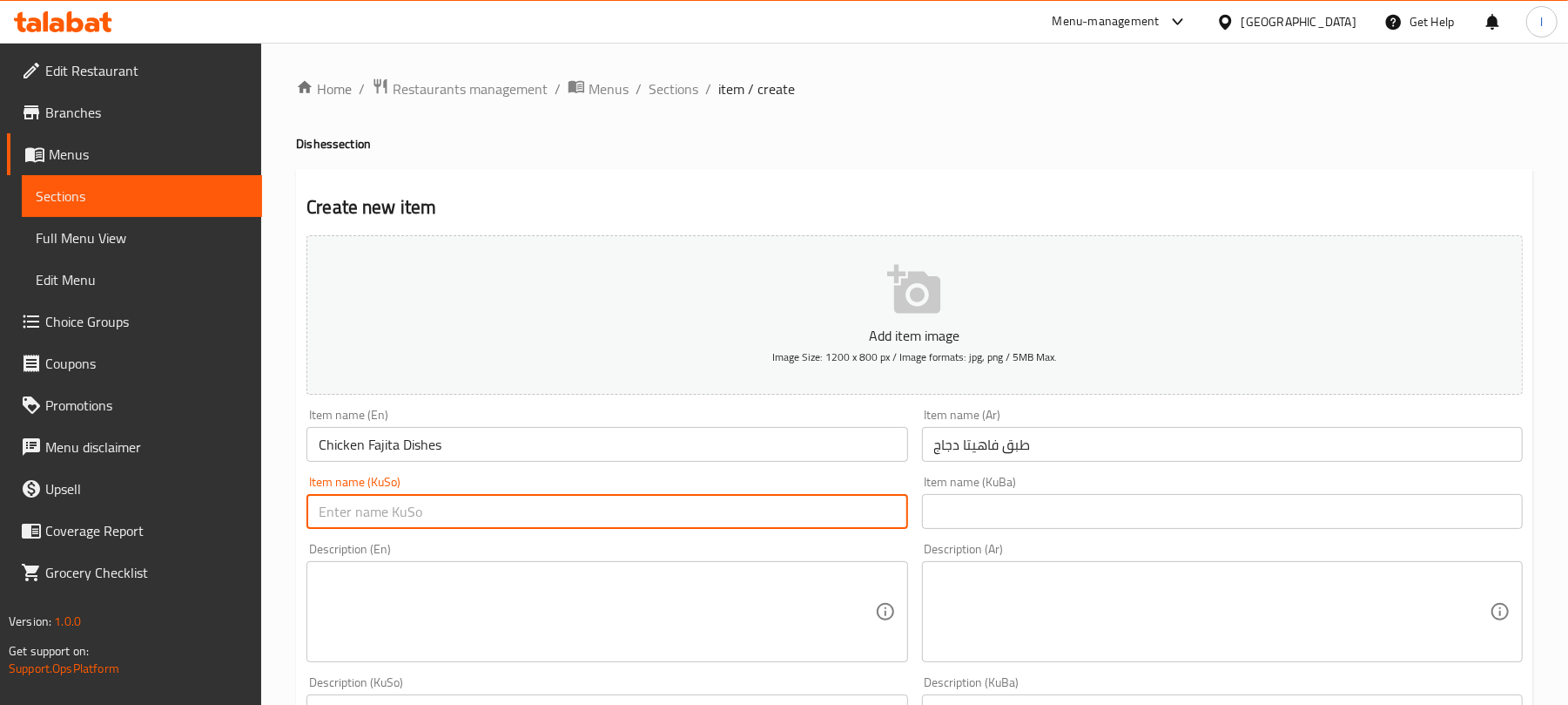
paste input "قاپێک فاهیتای مریشک"
type input "قاپێک فاهیتای مریشک"
click at [1004, 513] on input "text" at bounding box center [1222, 511] width 601 height 35
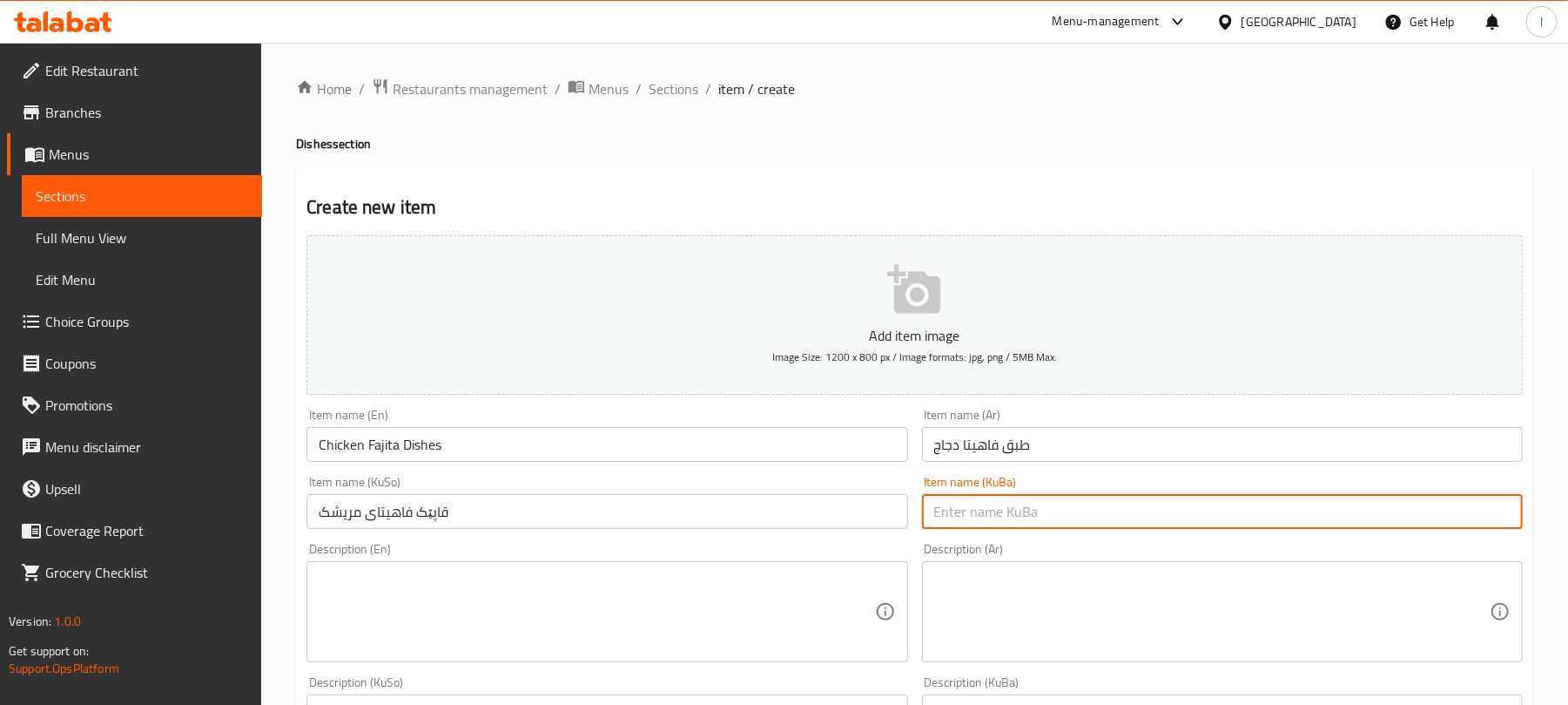
paste input "قاپێک فاهیتای مریشک"
type input "قاپێک فاهیتای مریشک"
click at [472, 631] on textarea at bounding box center [596, 611] width 555 height 82
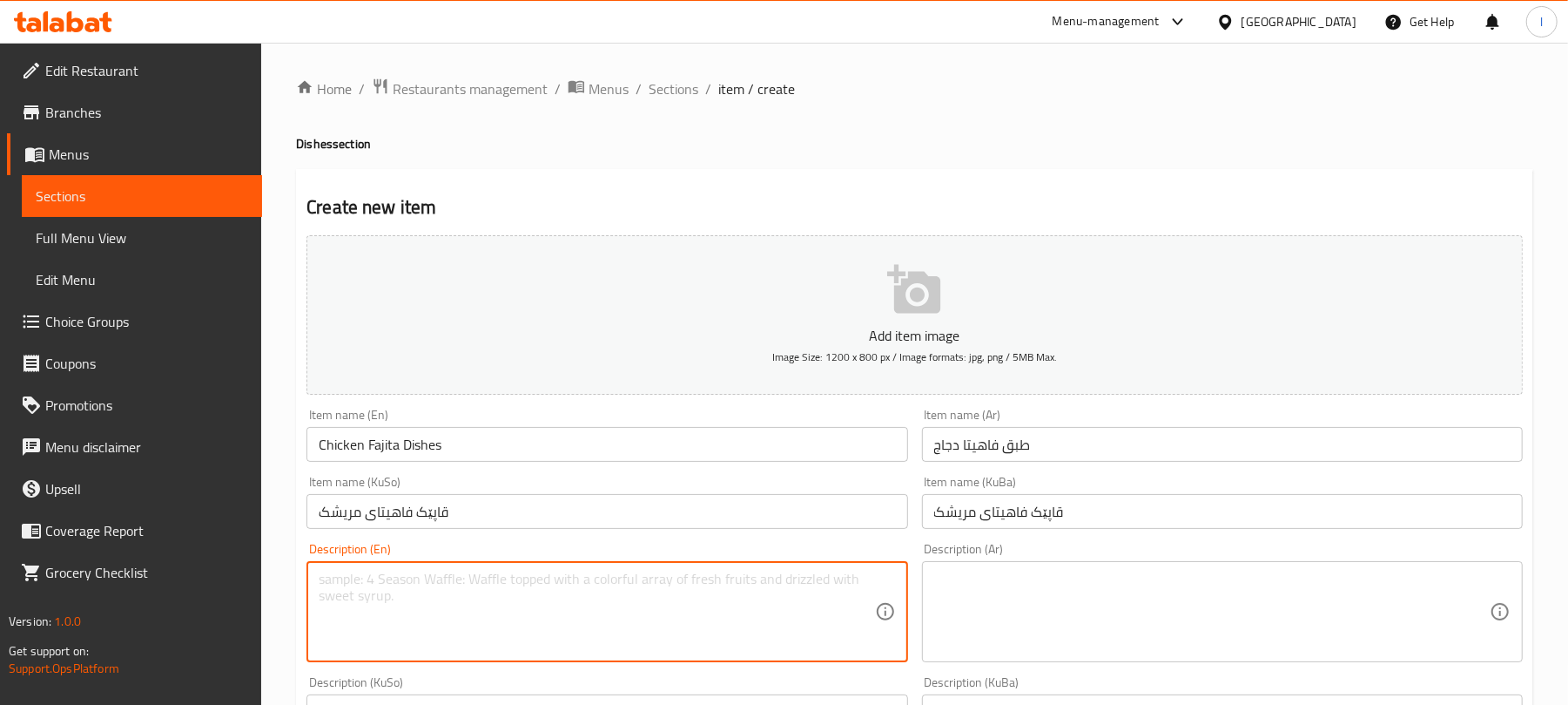
paste textarea "Chicken strips, bell peppers, onions, corn, mushrooms, and fajita sauce."
type textarea "Chicken strips, bell peppers, onions, corn, mushrooms, and fajita sauce."
click at [1071, 638] on textarea at bounding box center [1211, 611] width 555 height 82
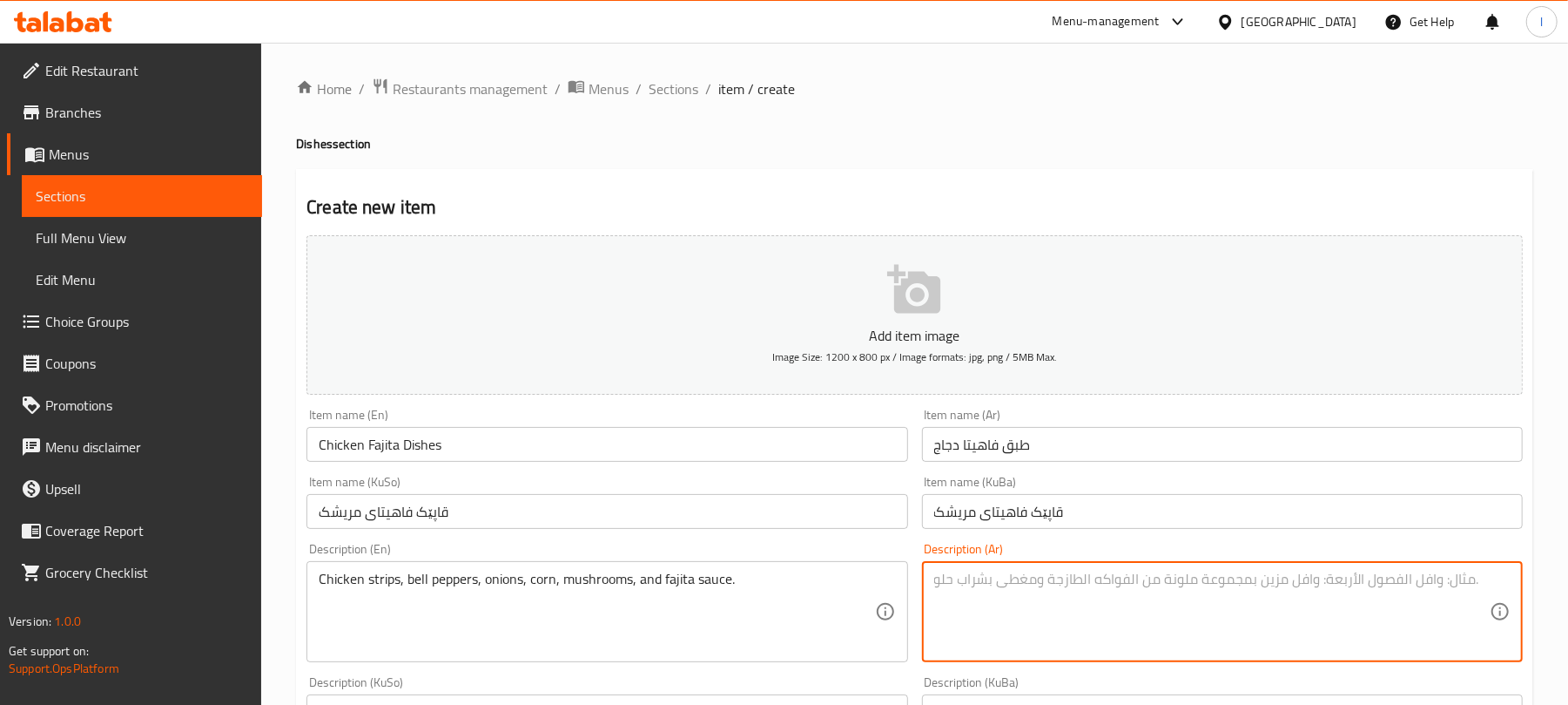
paste textarea "شرائح دجاج, فلفل ملون, بصل, ذرة, فطر وصلصة فاهيتا."
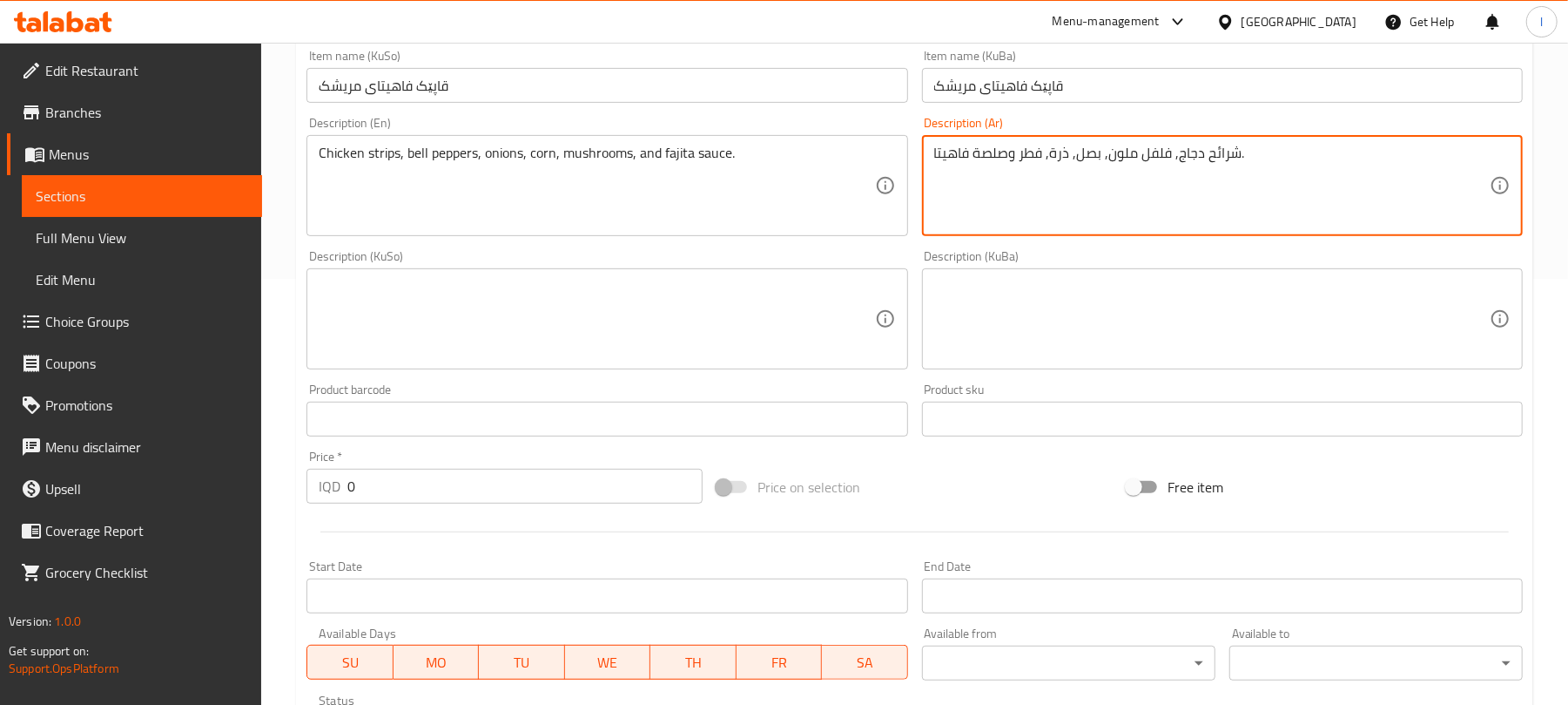
type textarea "شرائح دجاج, فلفل ملون, بصل, ذرة, فطر وصلصة فاهيتا."
click at [671, 338] on textarea at bounding box center [596, 319] width 555 height 82
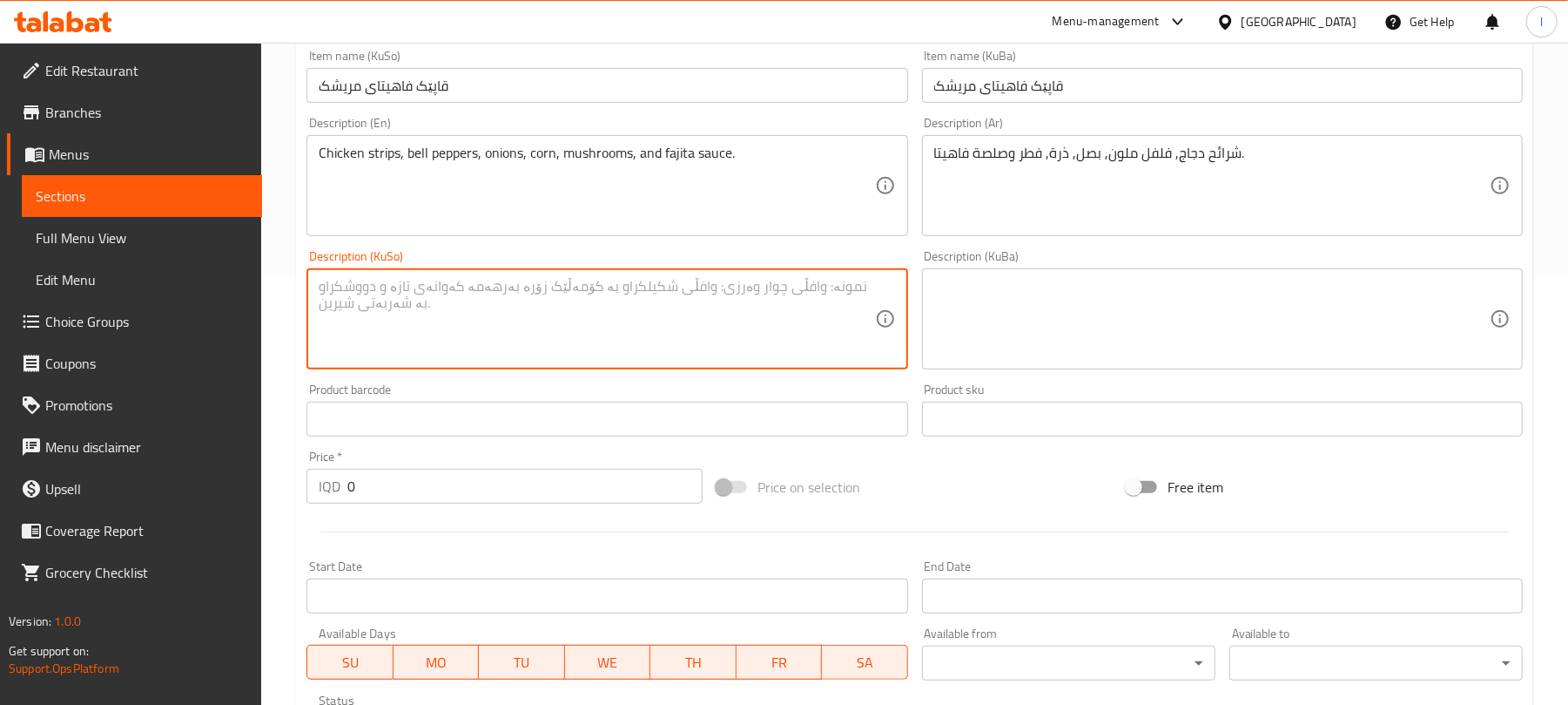
paste textarea "پارچەی مریشک، بیبەری رەنگاورەنگ، پیاز، گەنمەشامی، قارچک و سۆسی فاهیتا"
type textarea "پارچەی مریشک، بیبەری رەنگاورەنگ، پیاز، گەنمەشامی، قارچک و سۆسی فاهیتا"
click at [970, 312] on textarea at bounding box center [1211, 319] width 555 height 82
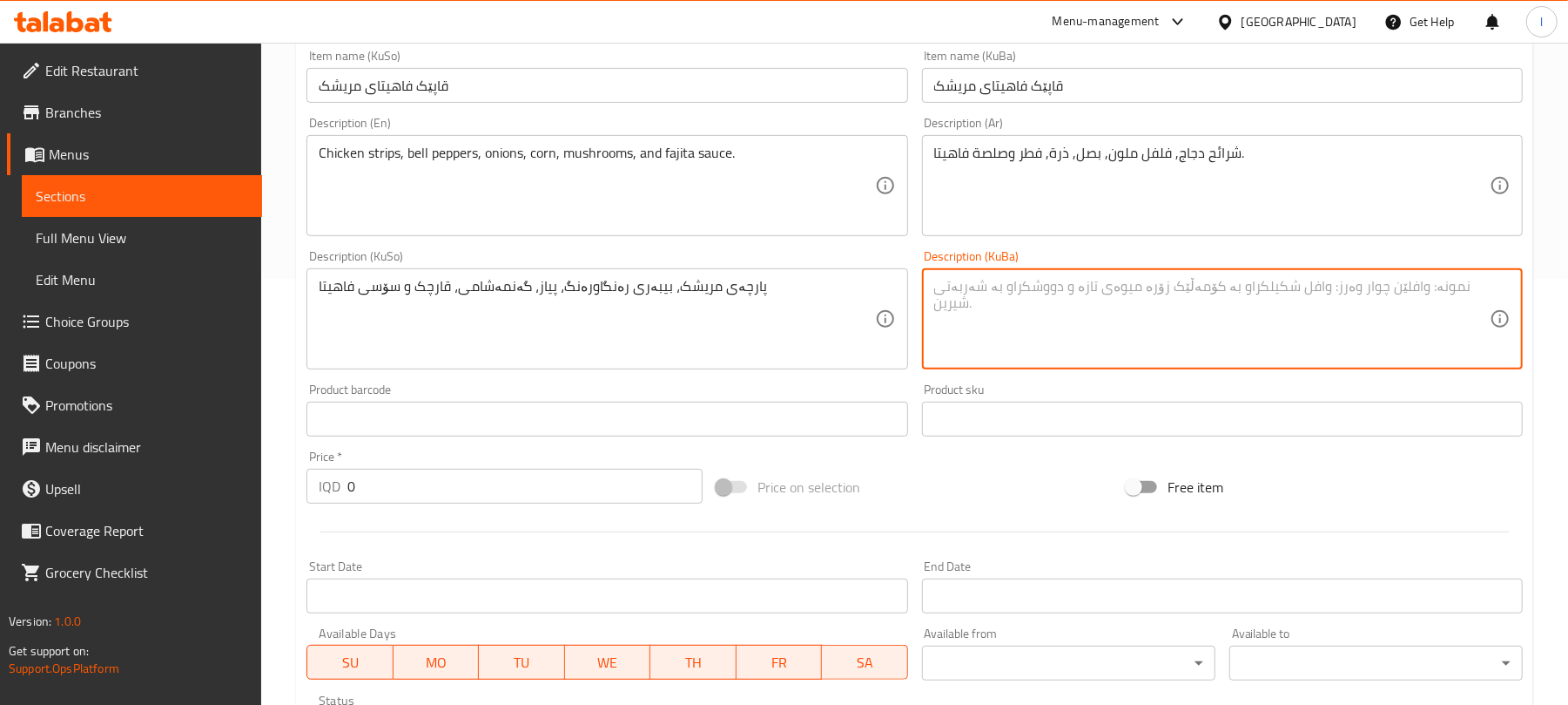
paste textarea "پارچەی مریشک، بیبەری رەنگاورەنگ، پیاز، گەنمەشامی، قارچک و سۆسی فاهیتا"
type textarea "پارچەی مریشک، بیبەری رەنگاورەنگ، پیاز، گەنمەشامی، قارچک و سۆسی فاهیتا"
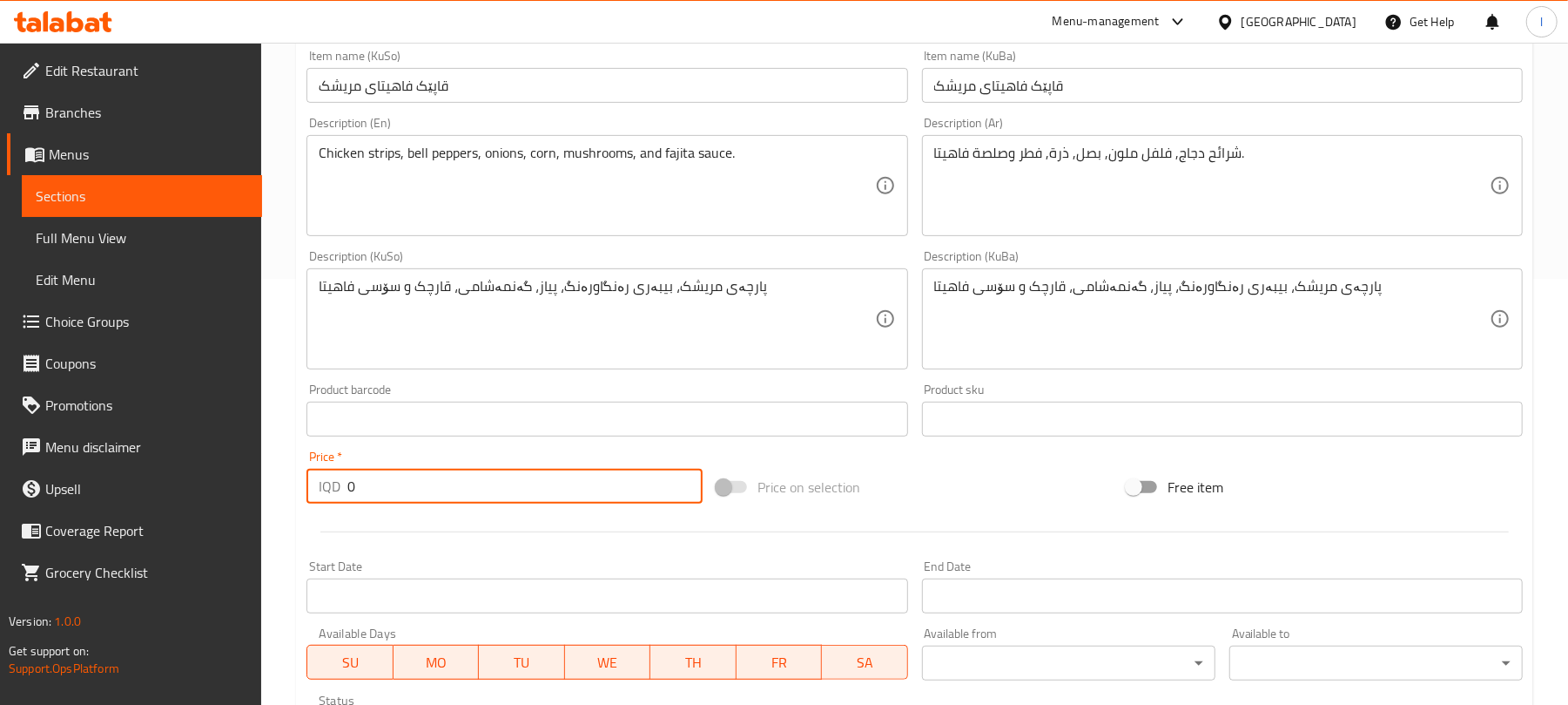
drag, startPoint x: 429, startPoint y: 485, endPoint x: 223, endPoint y: 485, distance: 206.0
click at [223, 485] on div "Edit Restaurant Branches Menus Sections Full Menu View Edit Menu Choice Groups …" at bounding box center [784, 311] width 1568 height 1389
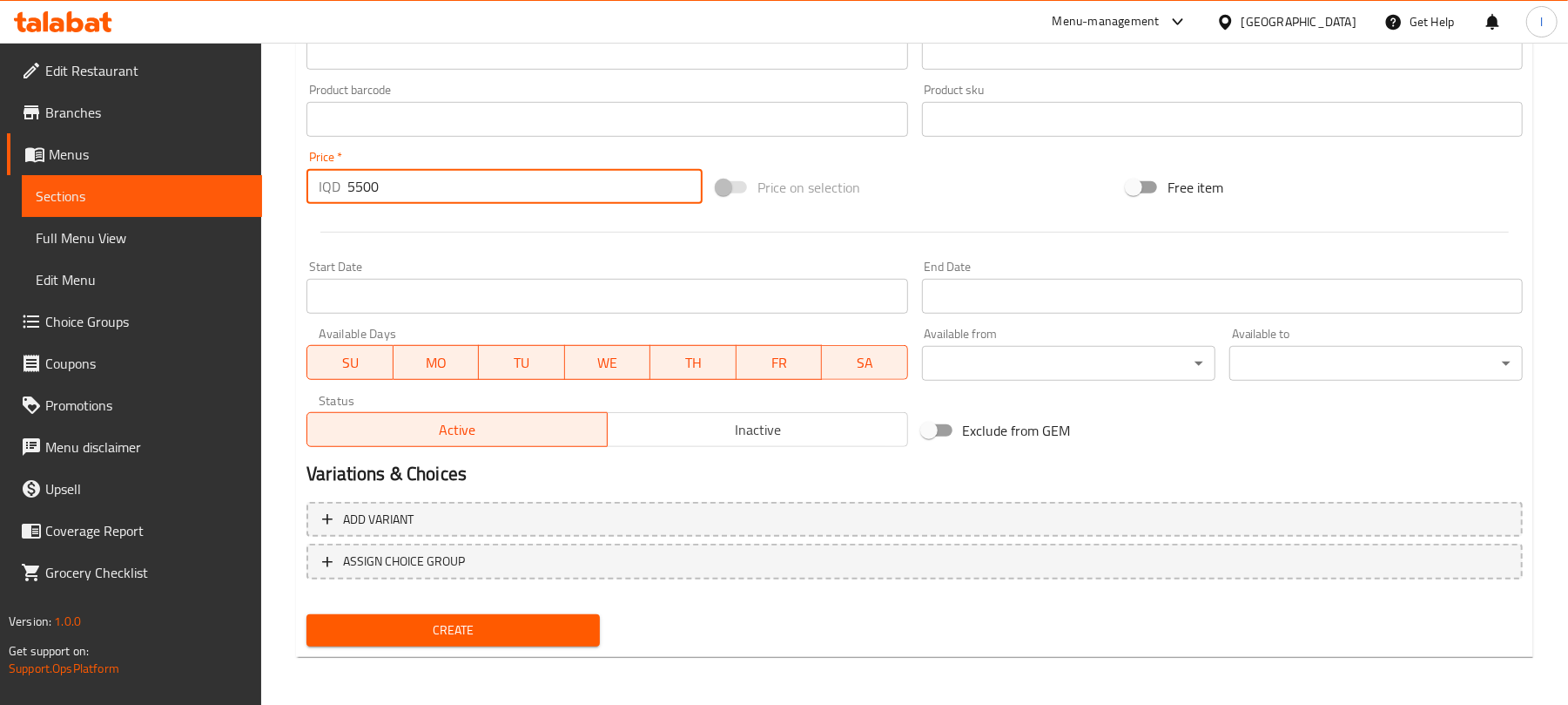
type input "5500"
click at [531, 626] on span "Create" at bounding box center [453, 630] width 266 height 22
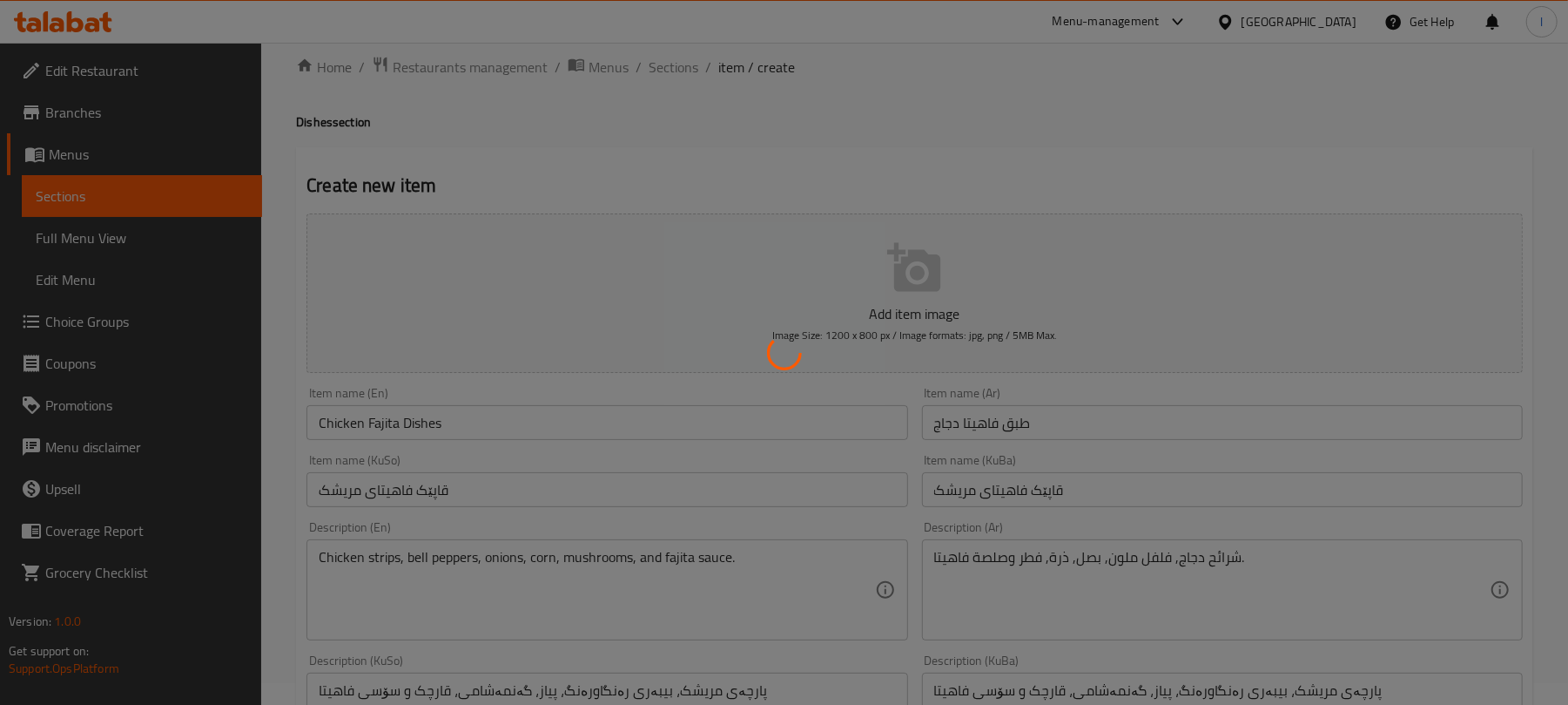
scroll to position [0, 0]
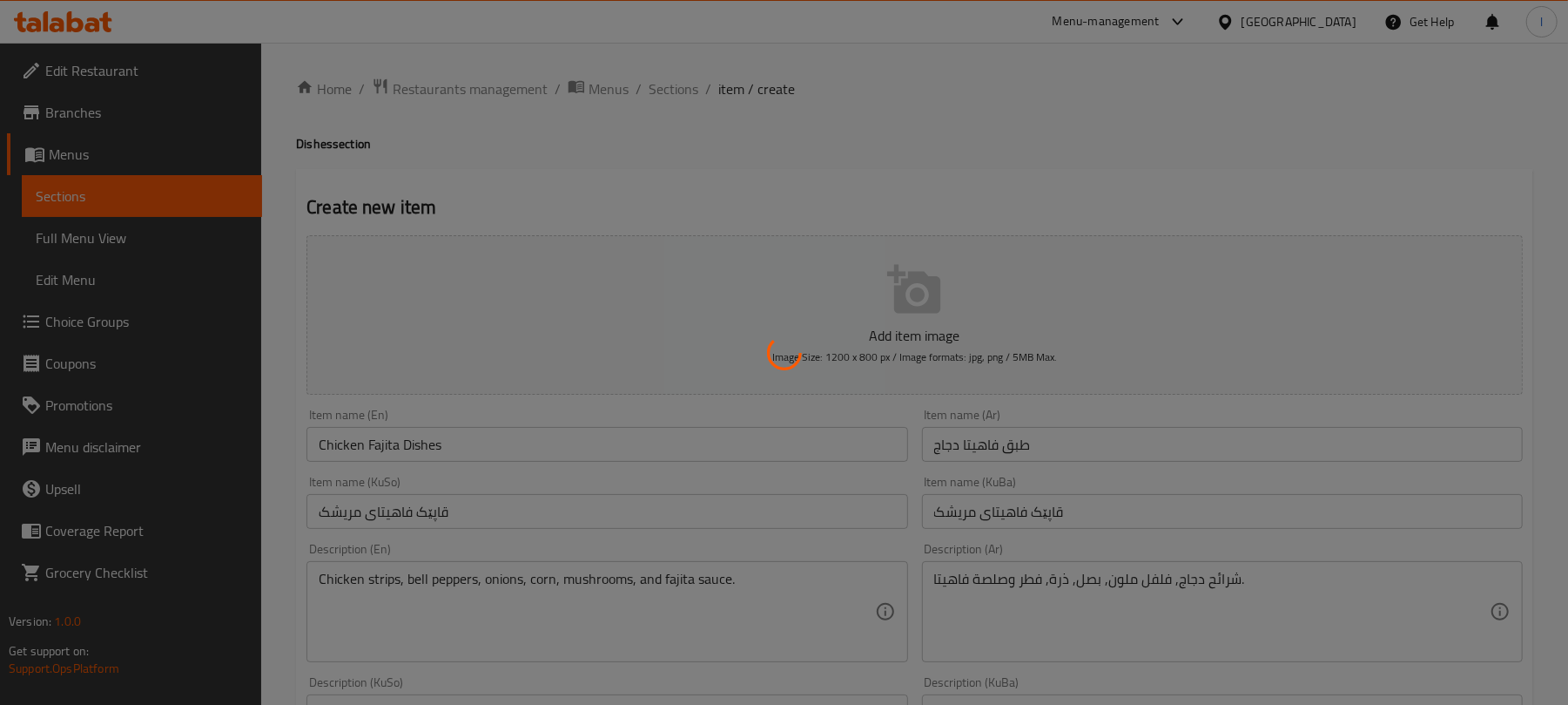
type input "0"
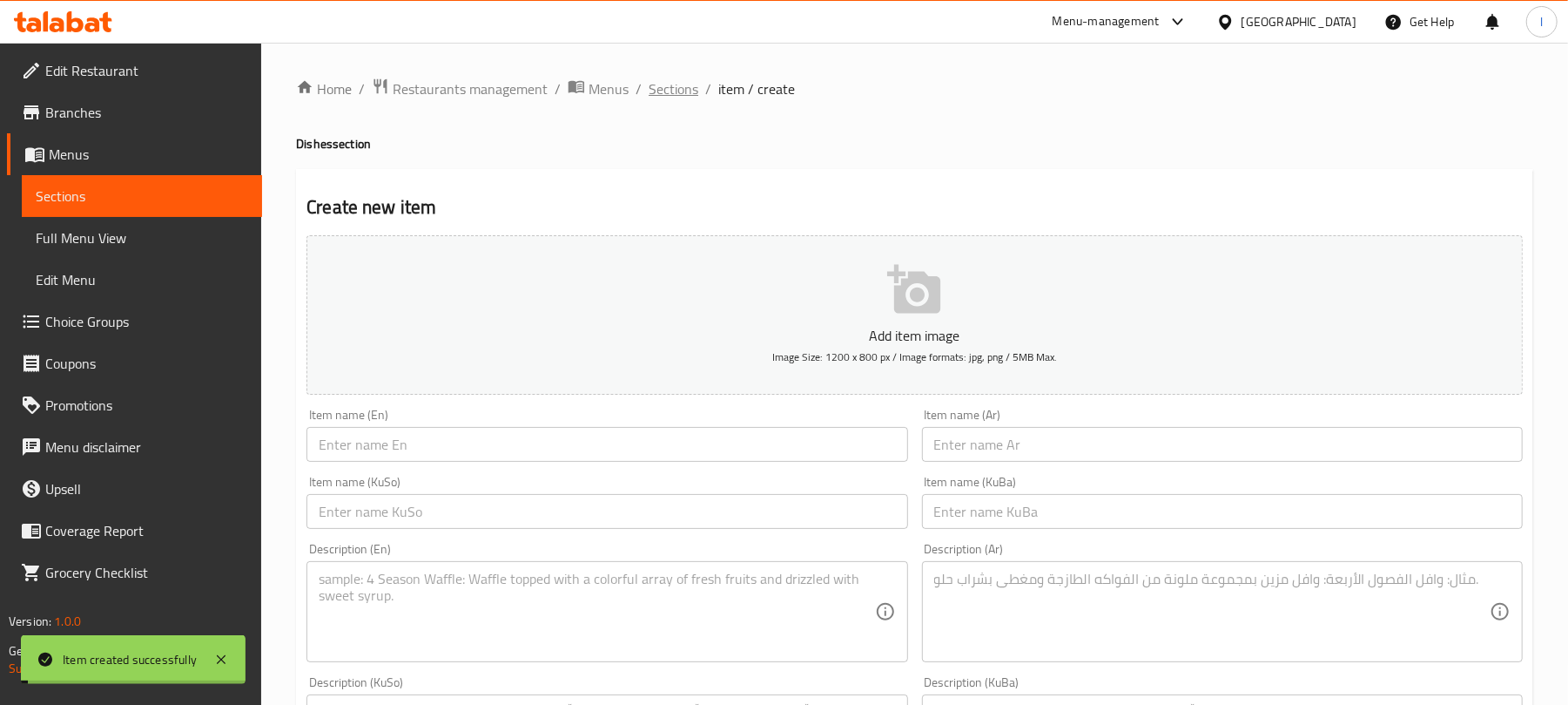
click at [688, 93] on span "Sections" at bounding box center [673, 89] width 49 height 21
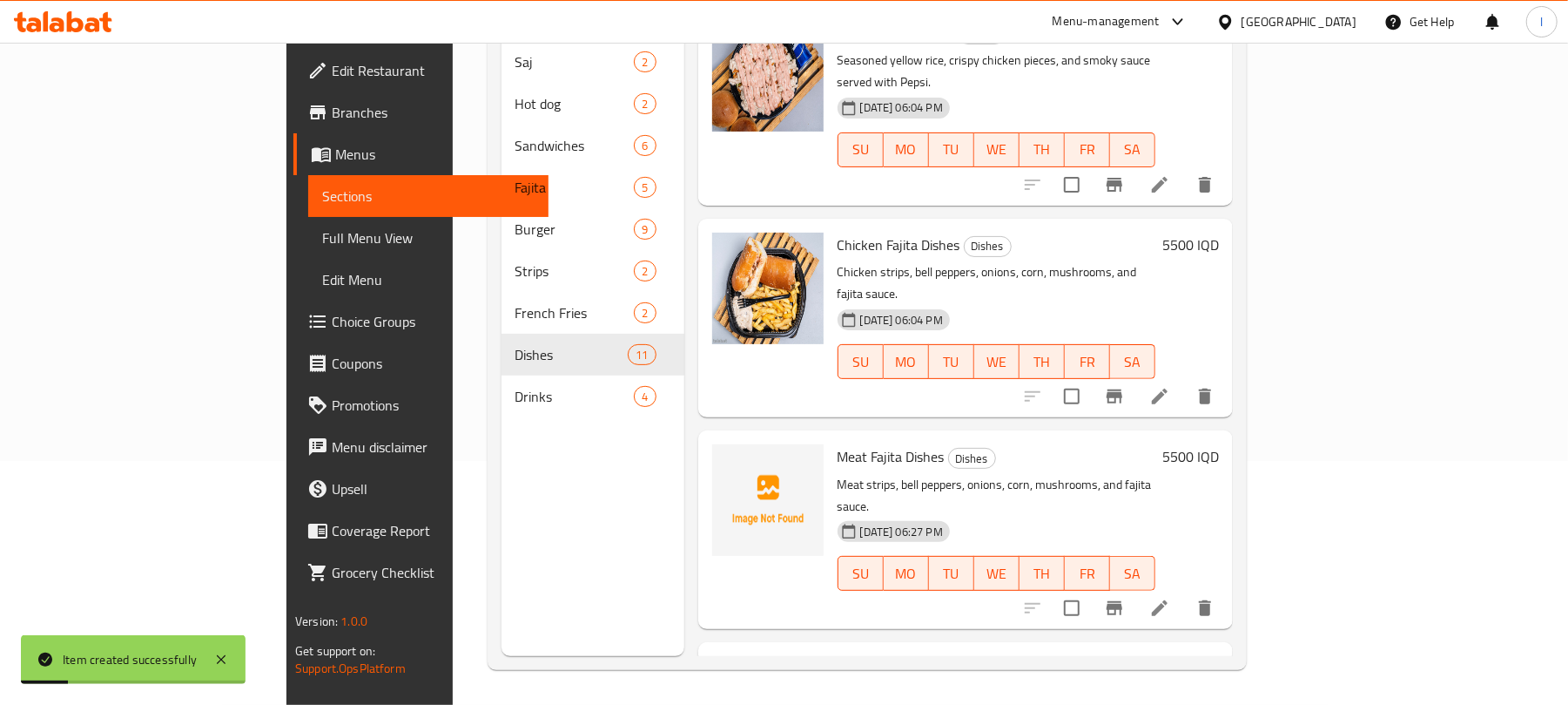
scroll to position [1433, 0]
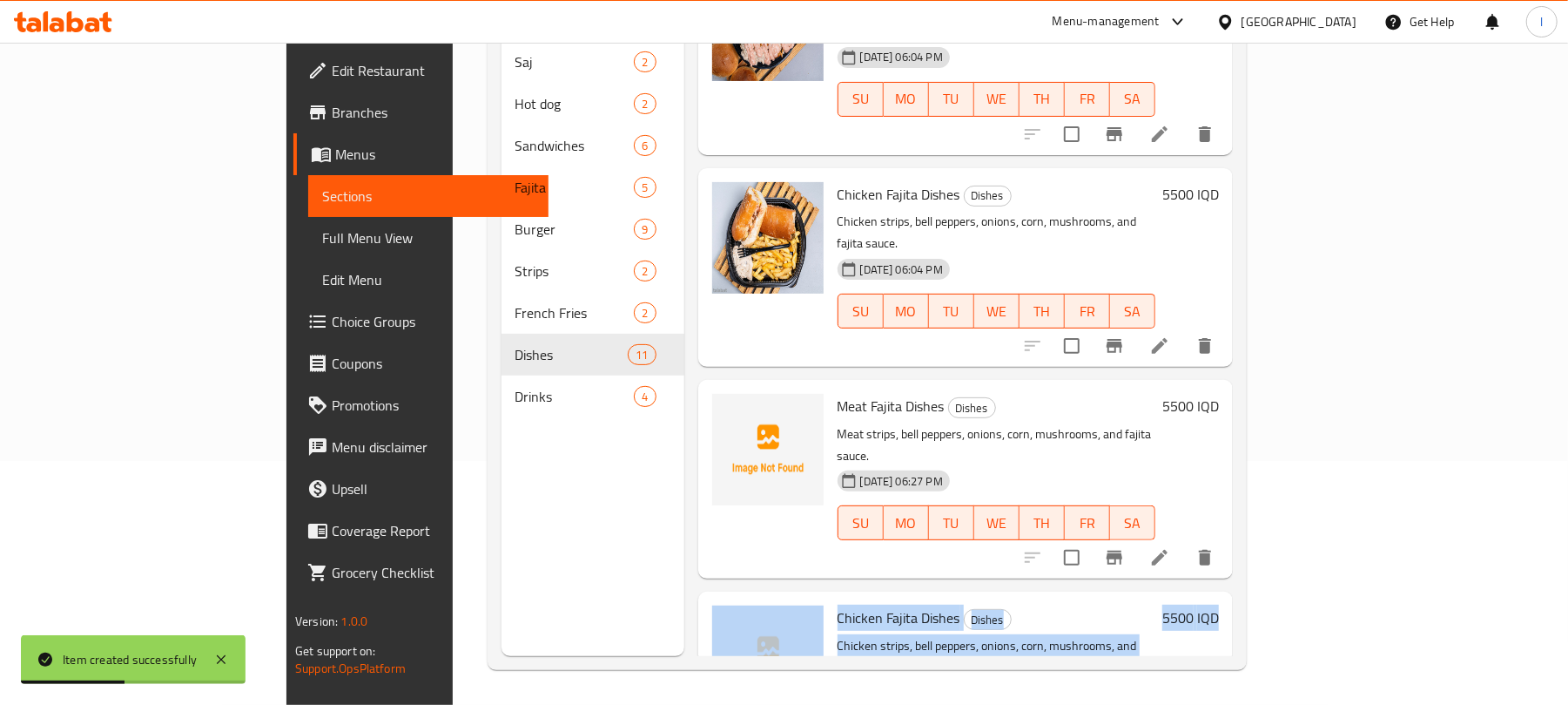
drag, startPoint x: 1499, startPoint y: 485, endPoint x: 1505, endPoint y: 448, distance: 37.5
click at [1233, 448] on div "Menu items Add Sort Manage items Meeting Dishes Dishes Crispy chicken pieces, p…" at bounding box center [959, 303] width 549 height 705
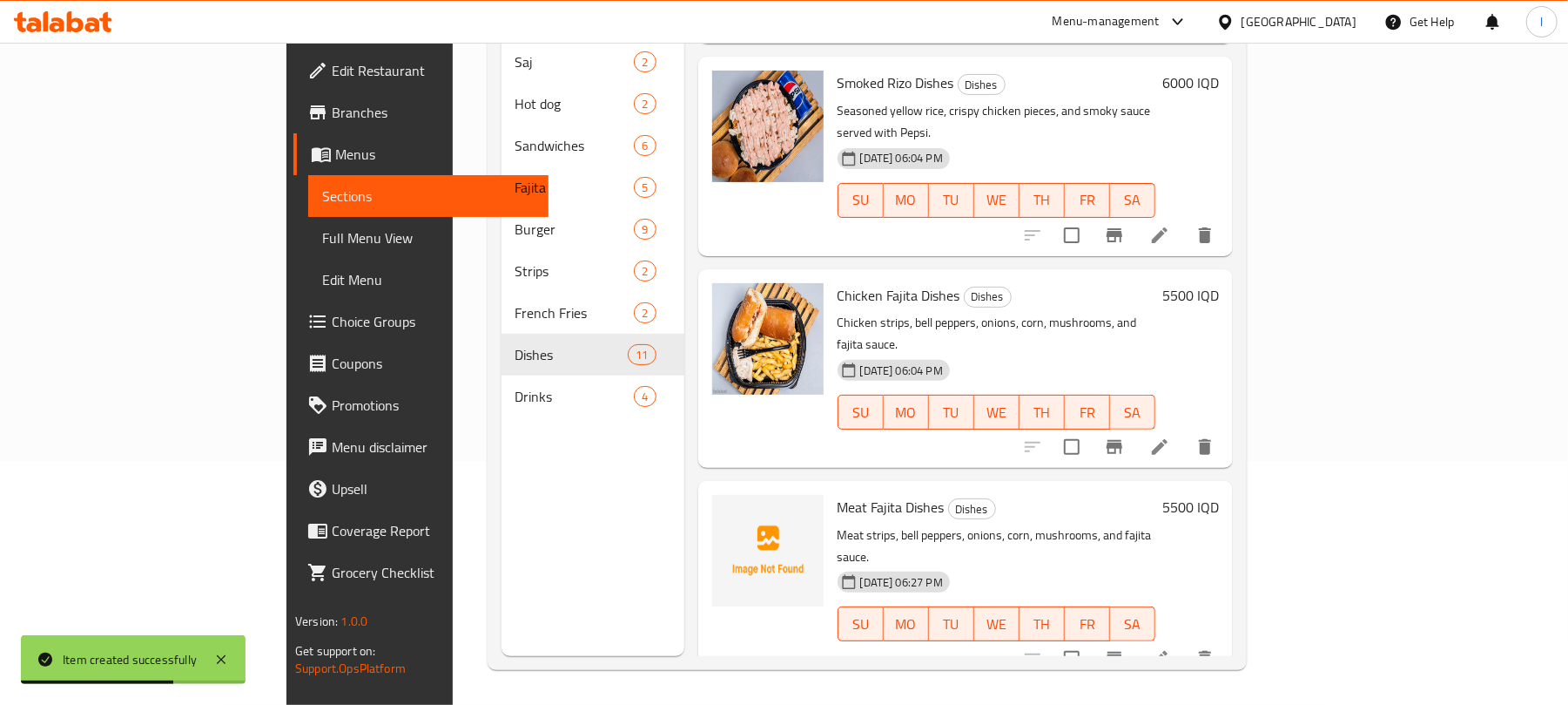
scroll to position [1305, 0]
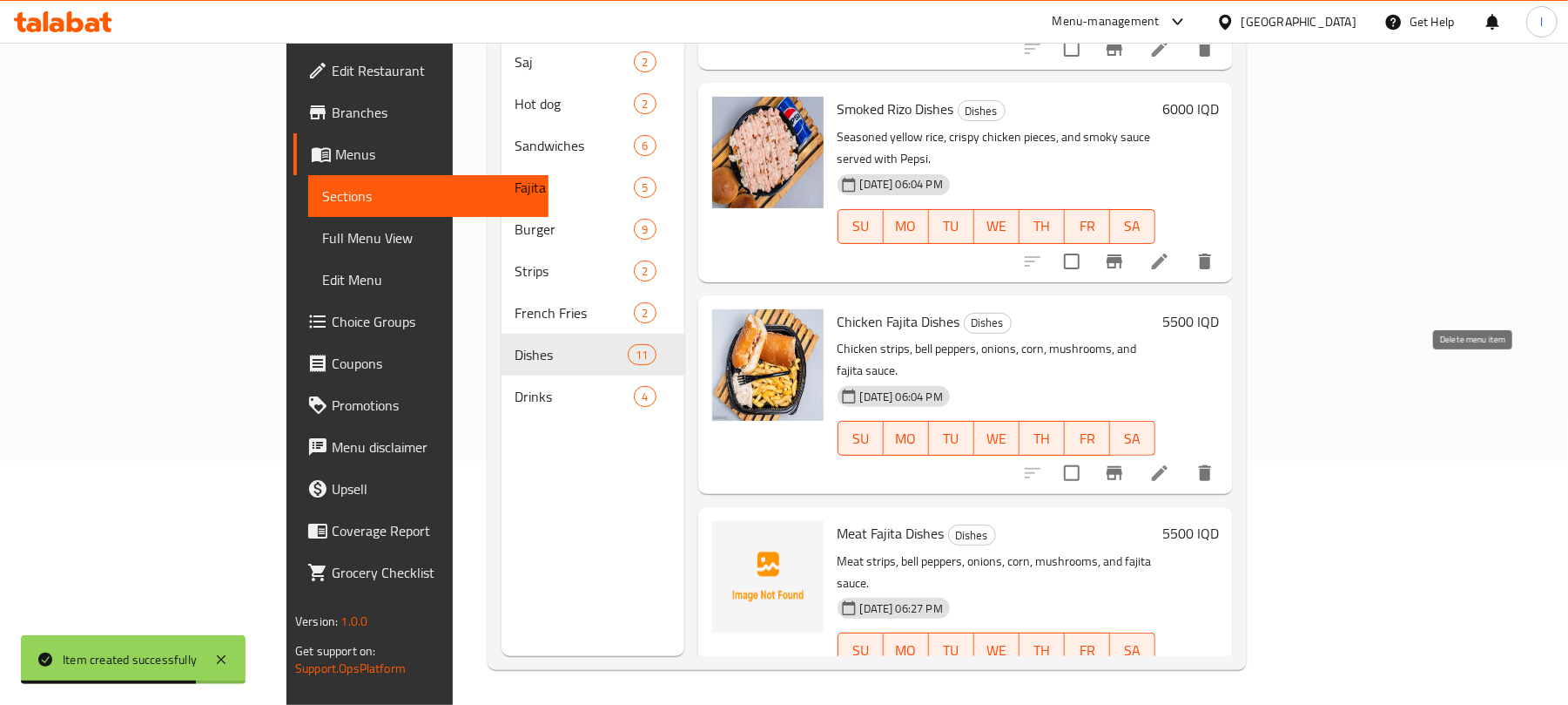
click at [1227, 452] on button "delete" at bounding box center [1205, 473] width 42 height 42
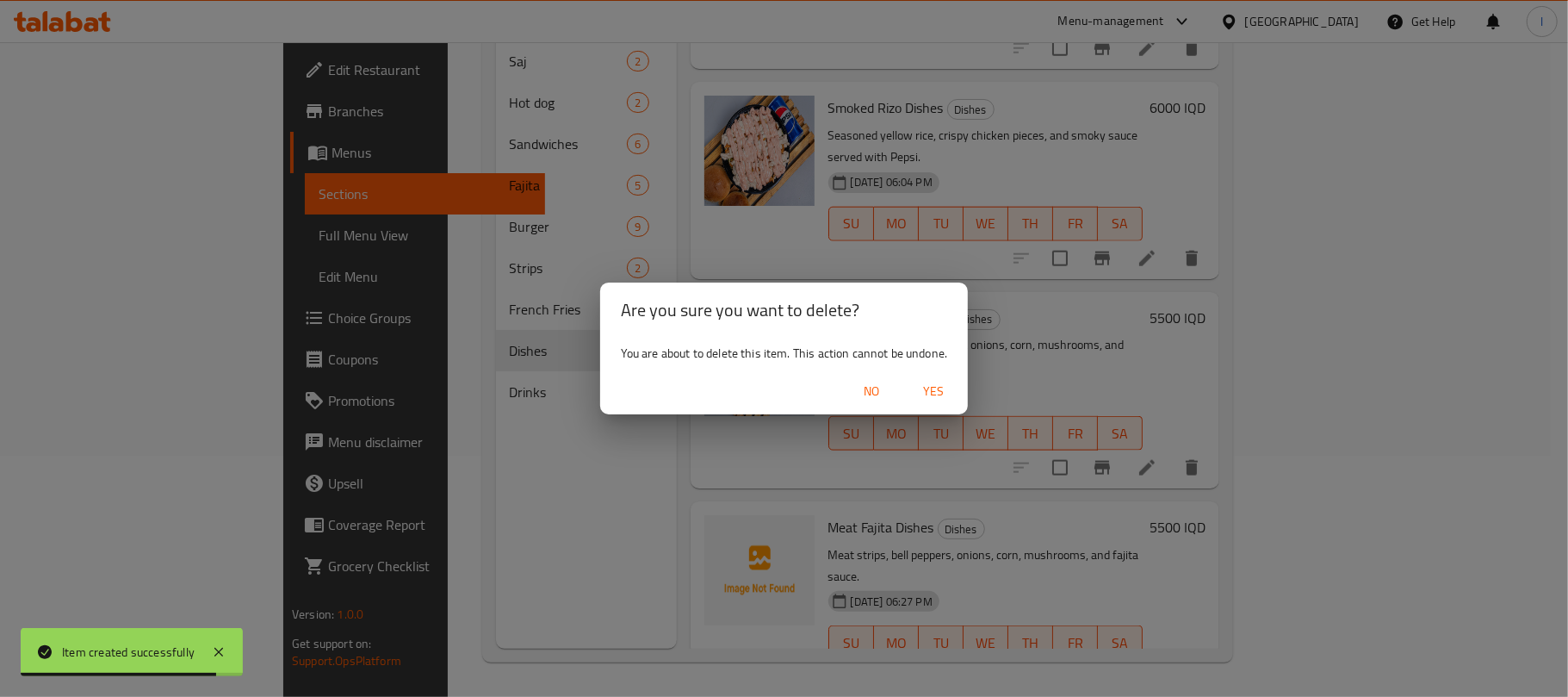
click at [937, 387] on span "Yes" at bounding box center [933, 391] width 41 height 22
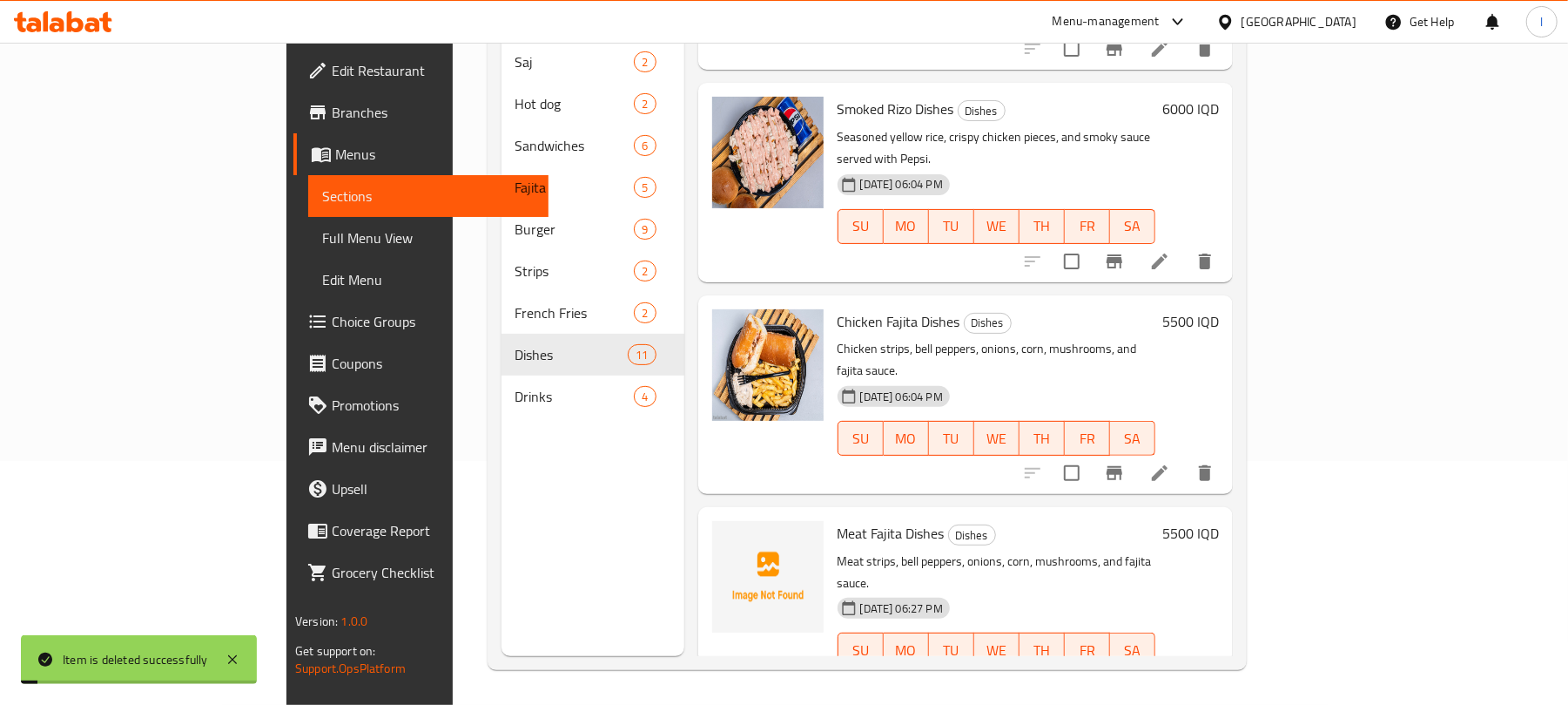
scroll to position [1242, 0]
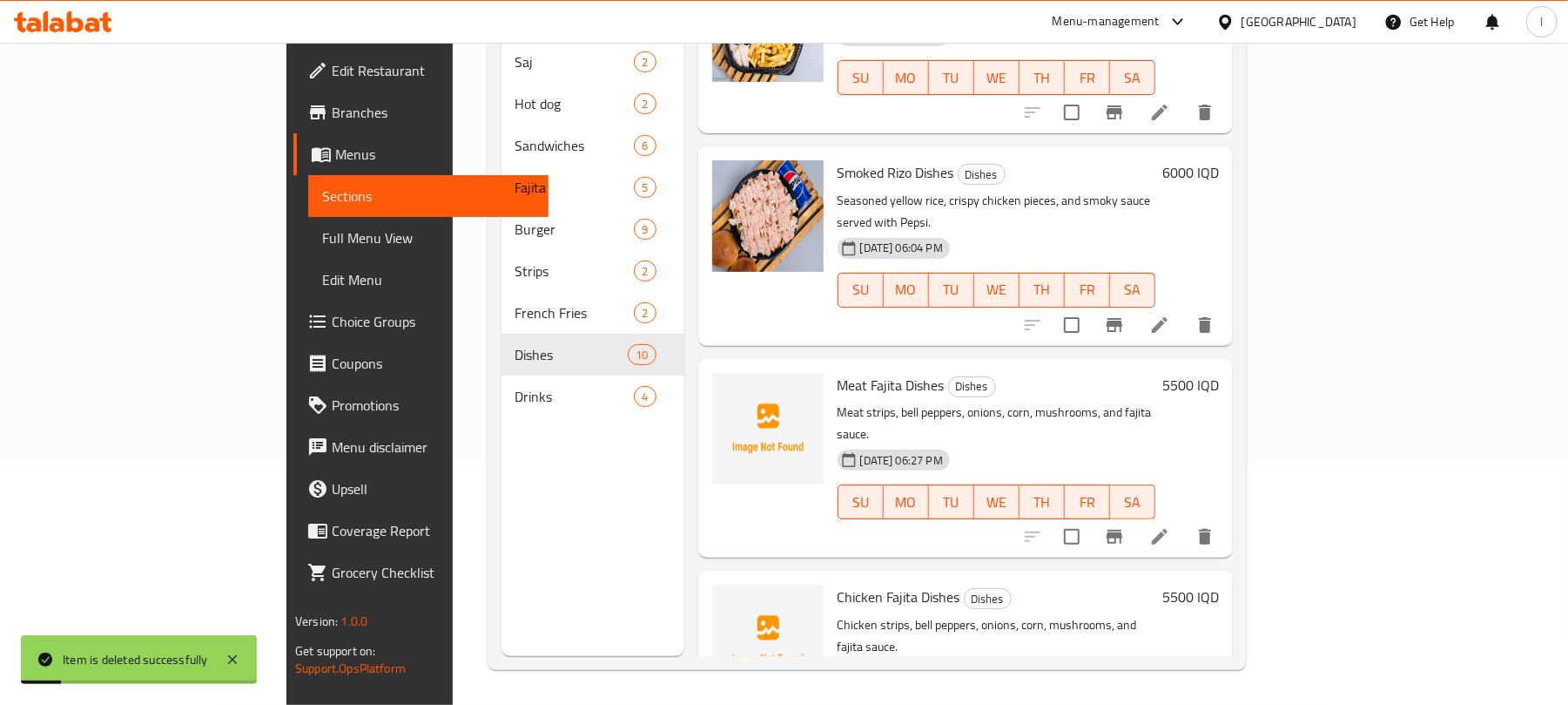
click at [501, 439] on div "Menu sections Saj 2 Hot dog 2 Sandwiches 6 Fajita 5 Burger 9 Strips 2 French Fr…" at bounding box center [592, 303] width 183 height 705
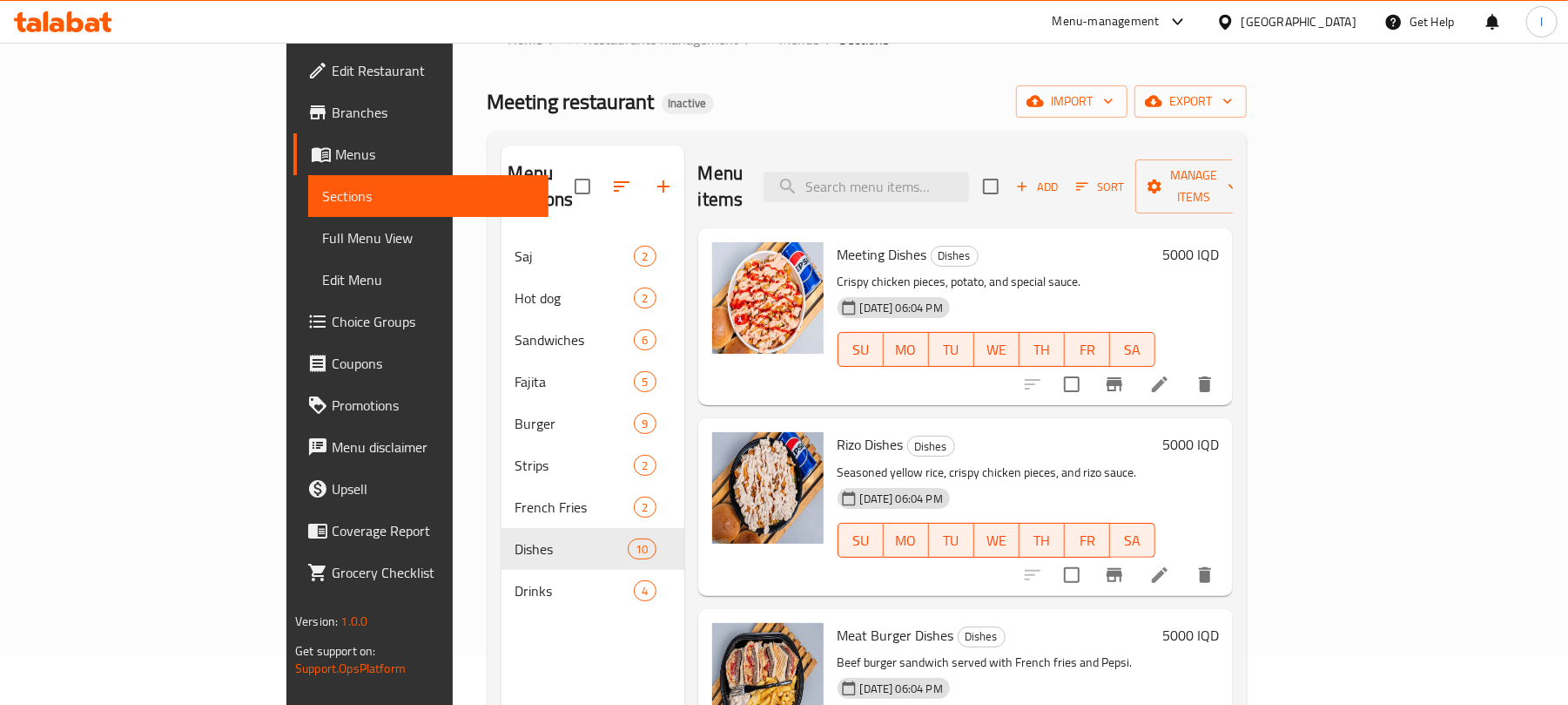
scroll to position [0, 0]
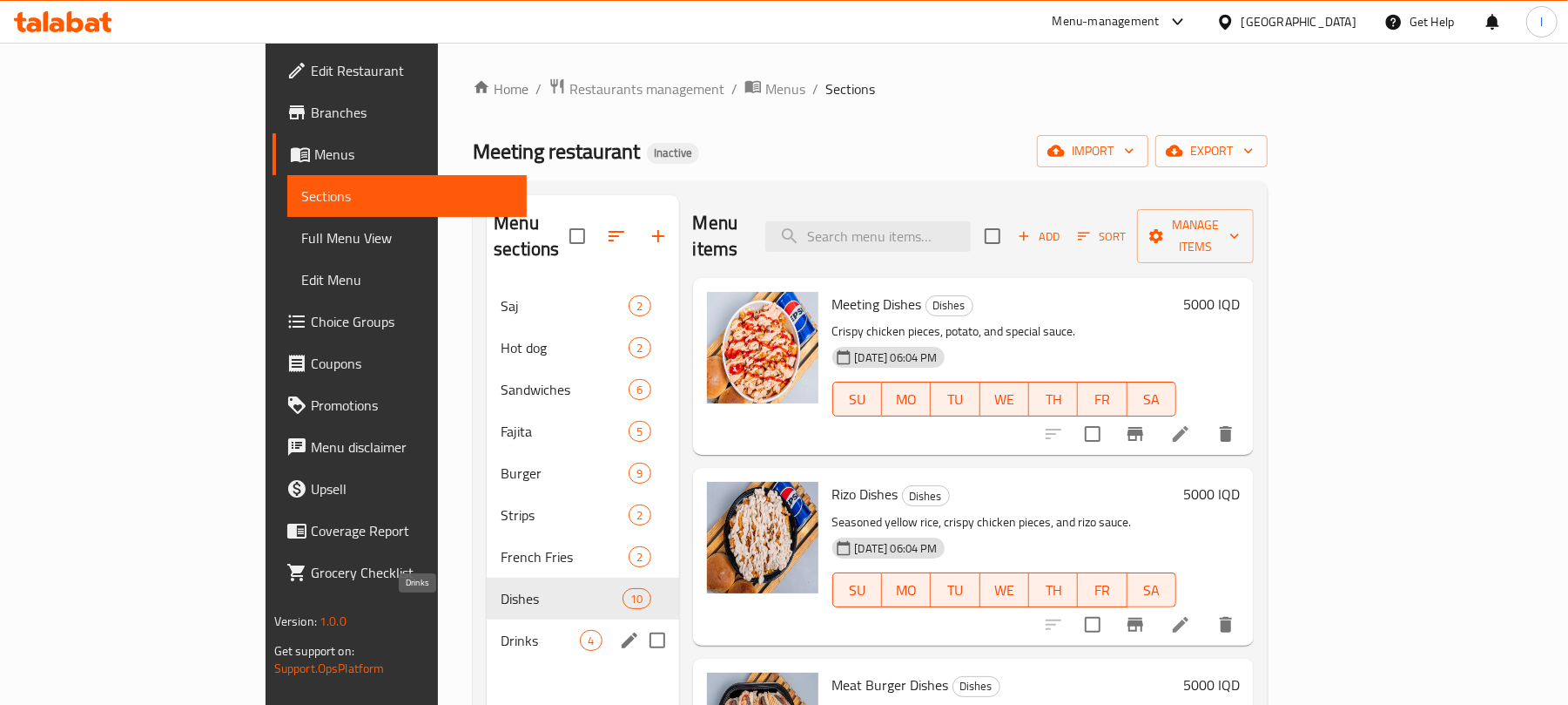
click at [500, 630] on span "Drinks" at bounding box center [540, 641] width 79 height 21
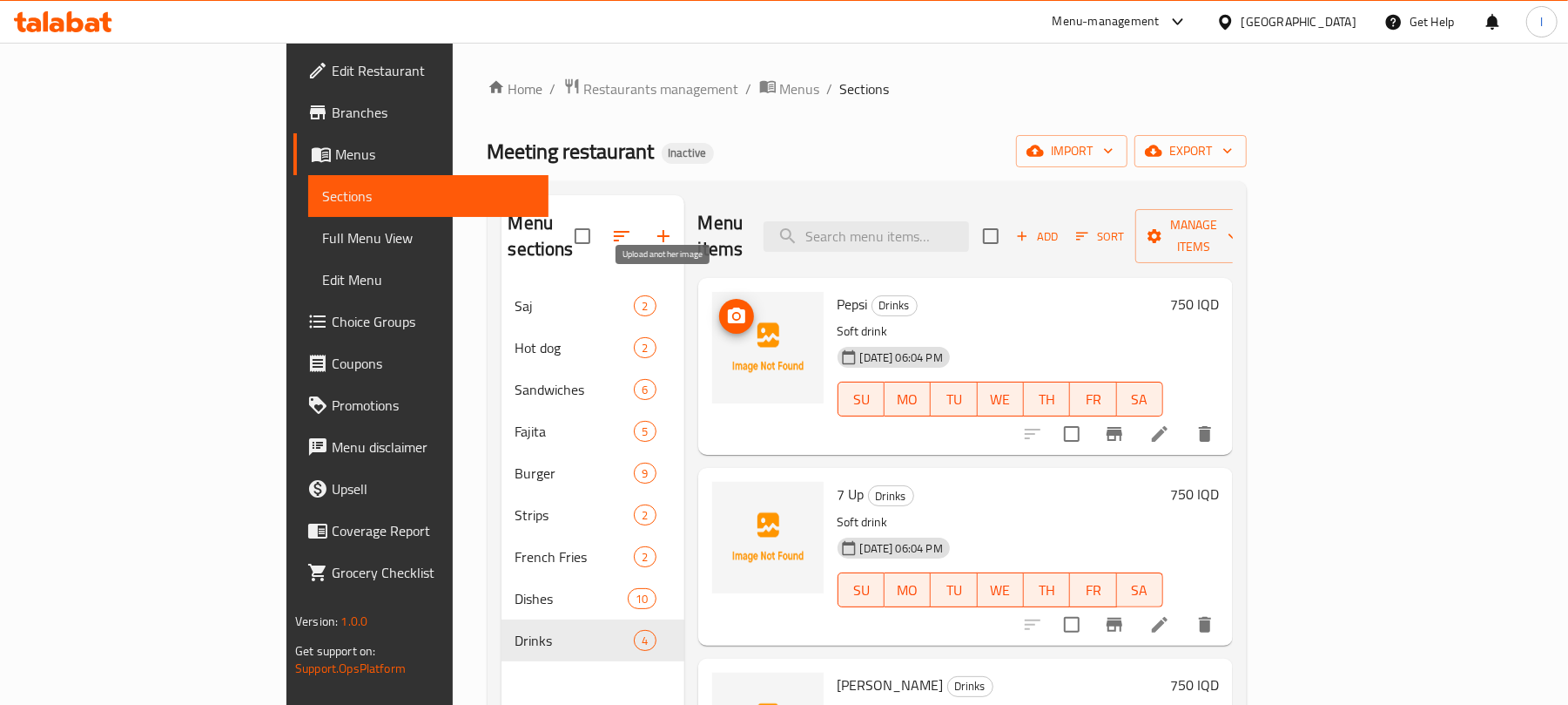
click at [726, 306] on icon "upload picture" at bounding box center [737, 316] width 21 height 21
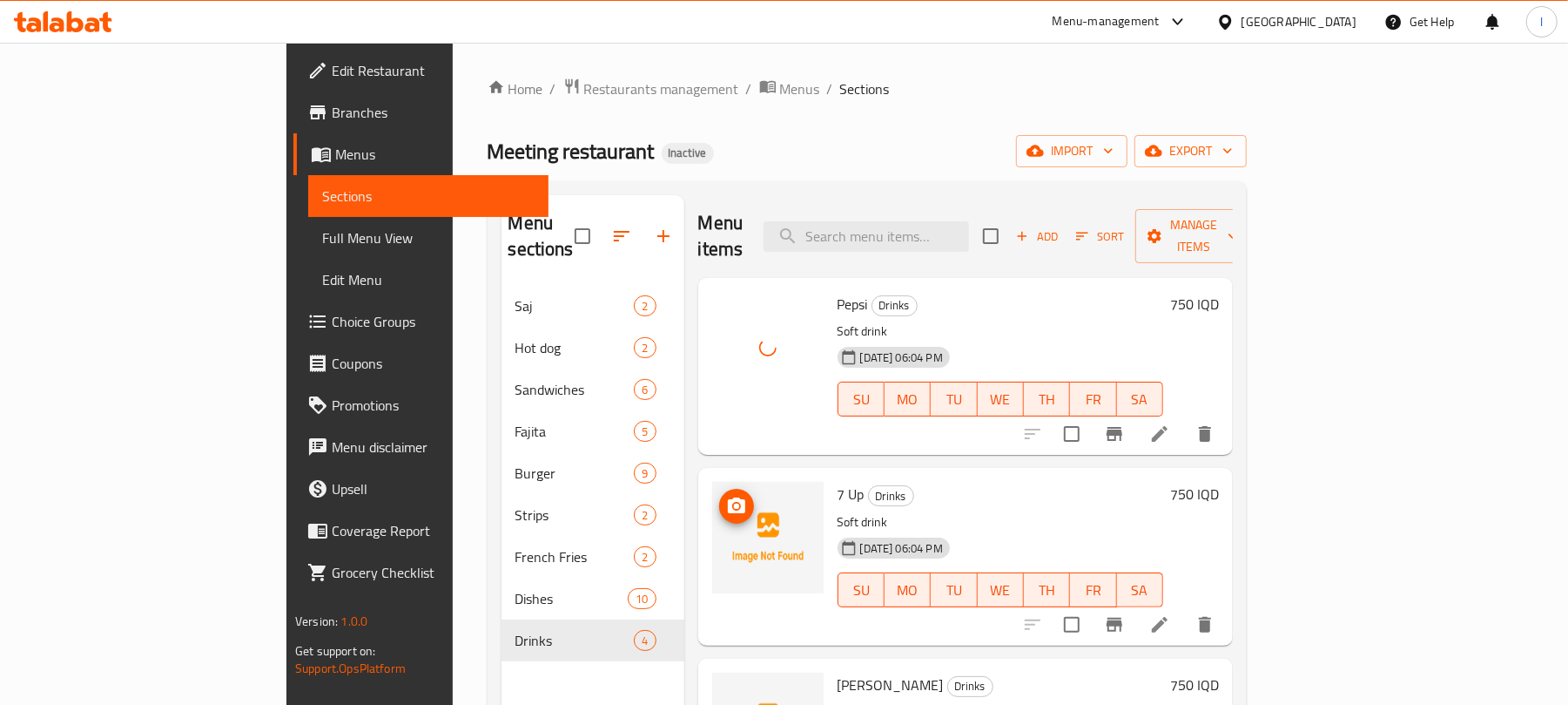
click at [726, 496] on icon "upload picture" at bounding box center [737, 506] width 21 height 21
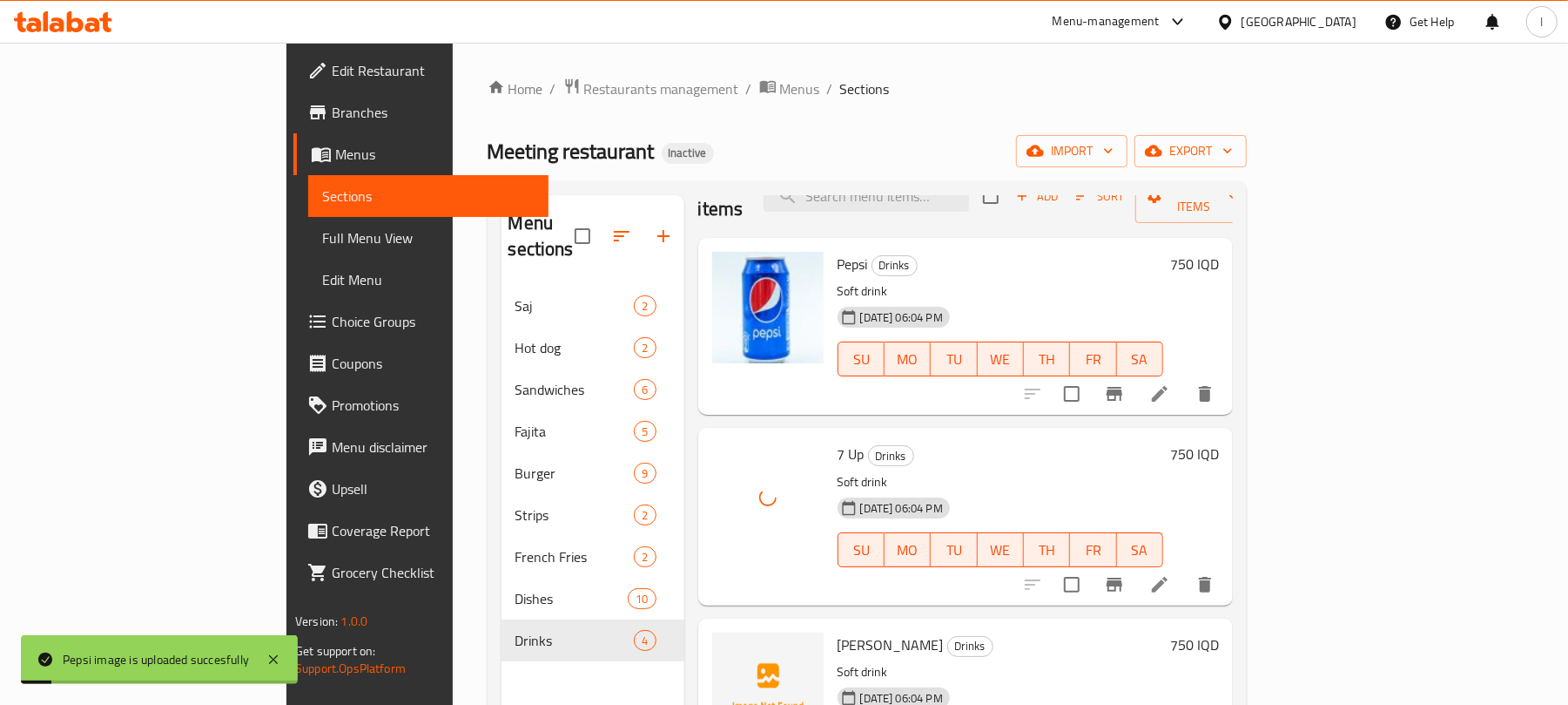
scroll to position [73, 0]
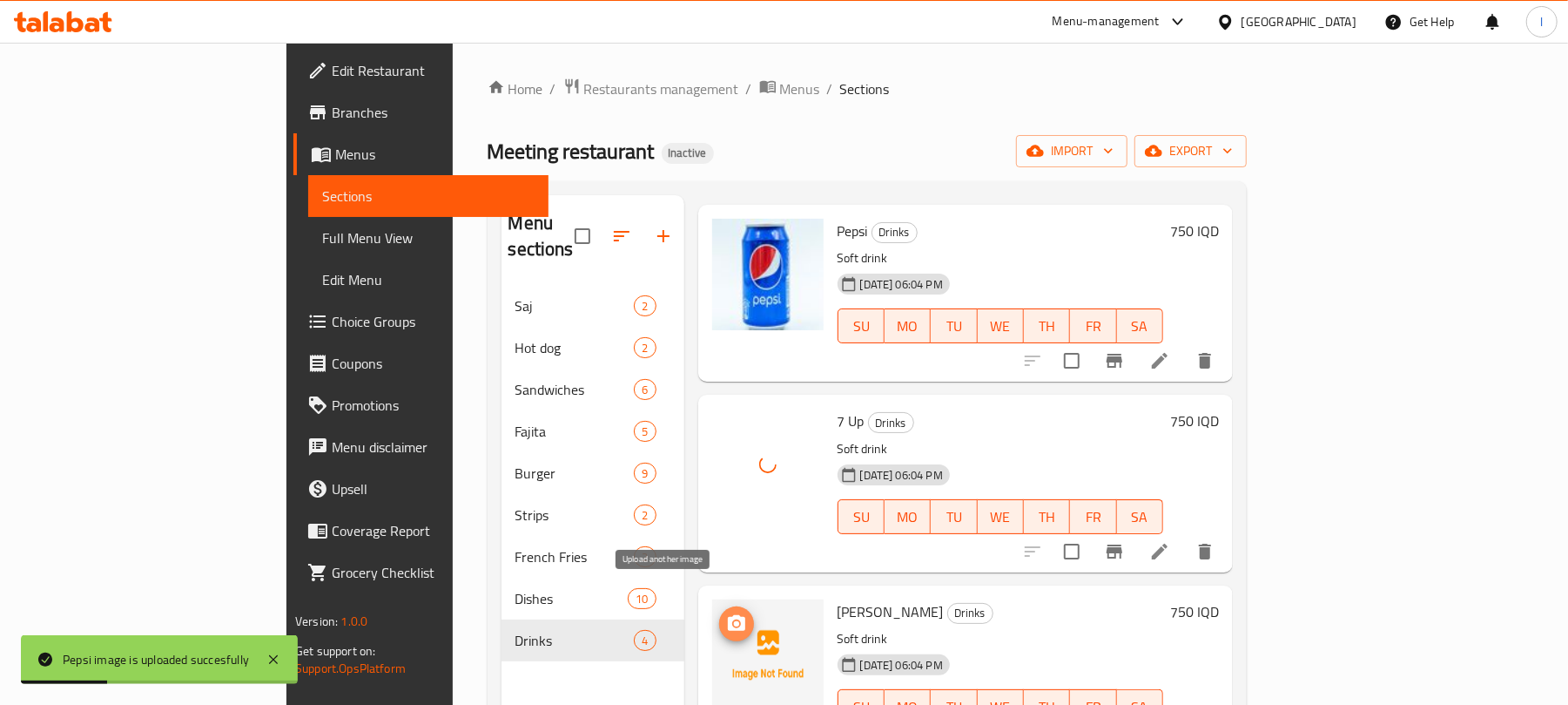
click at [720, 607] on button "upload picture" at bounding box center [737, 624] width 35 height 35
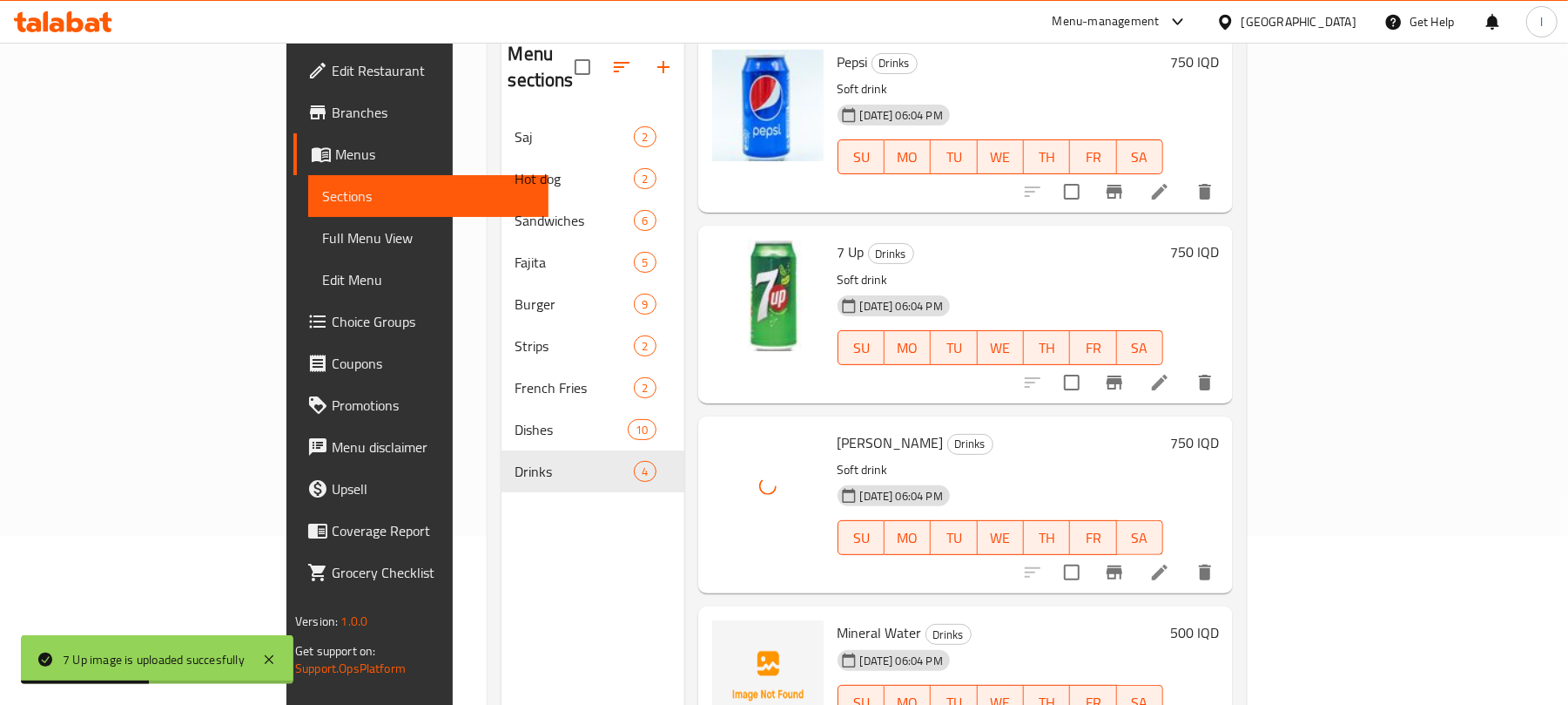
scroll to position [245, 0]
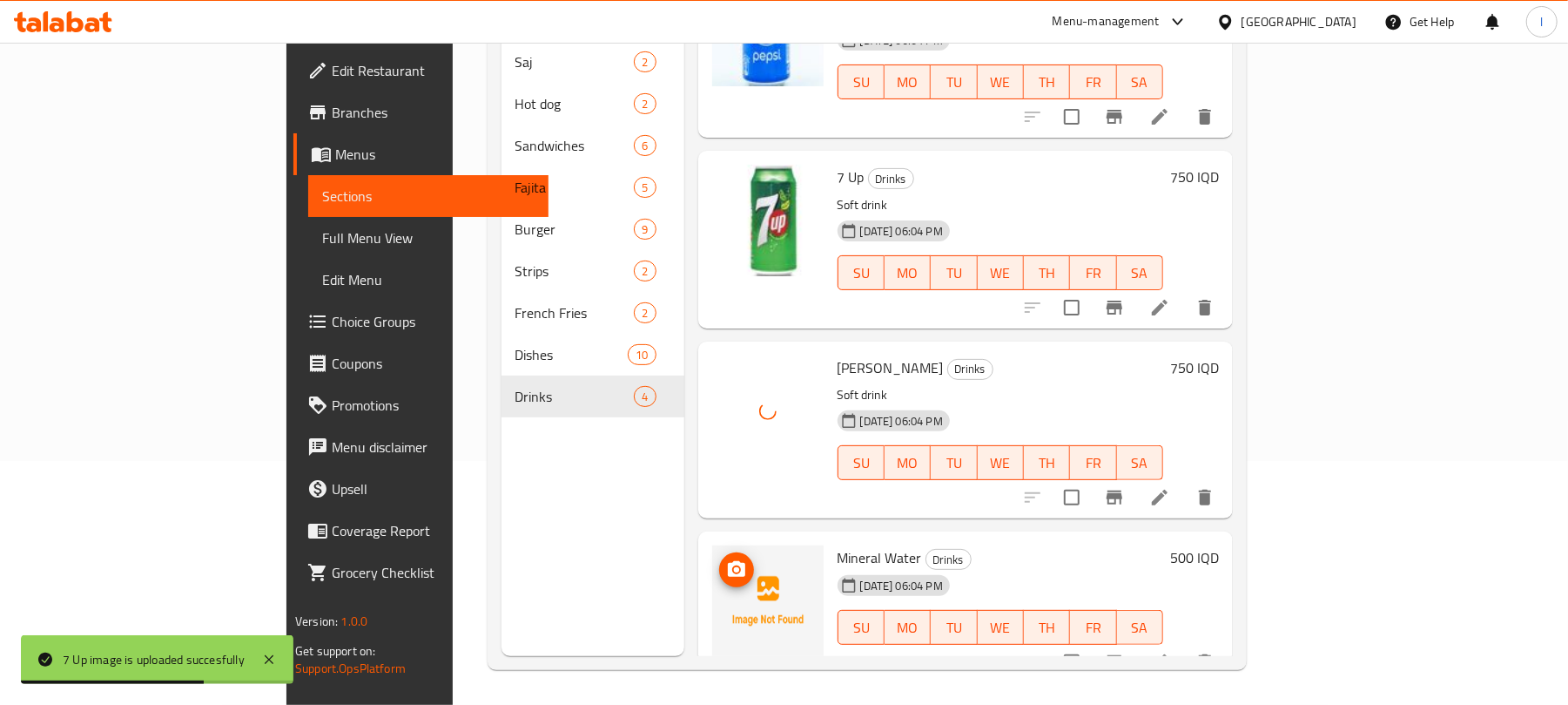
click at [728, 561] on icon "upload picture" at bounding box center [737, 569] width 17 height 16
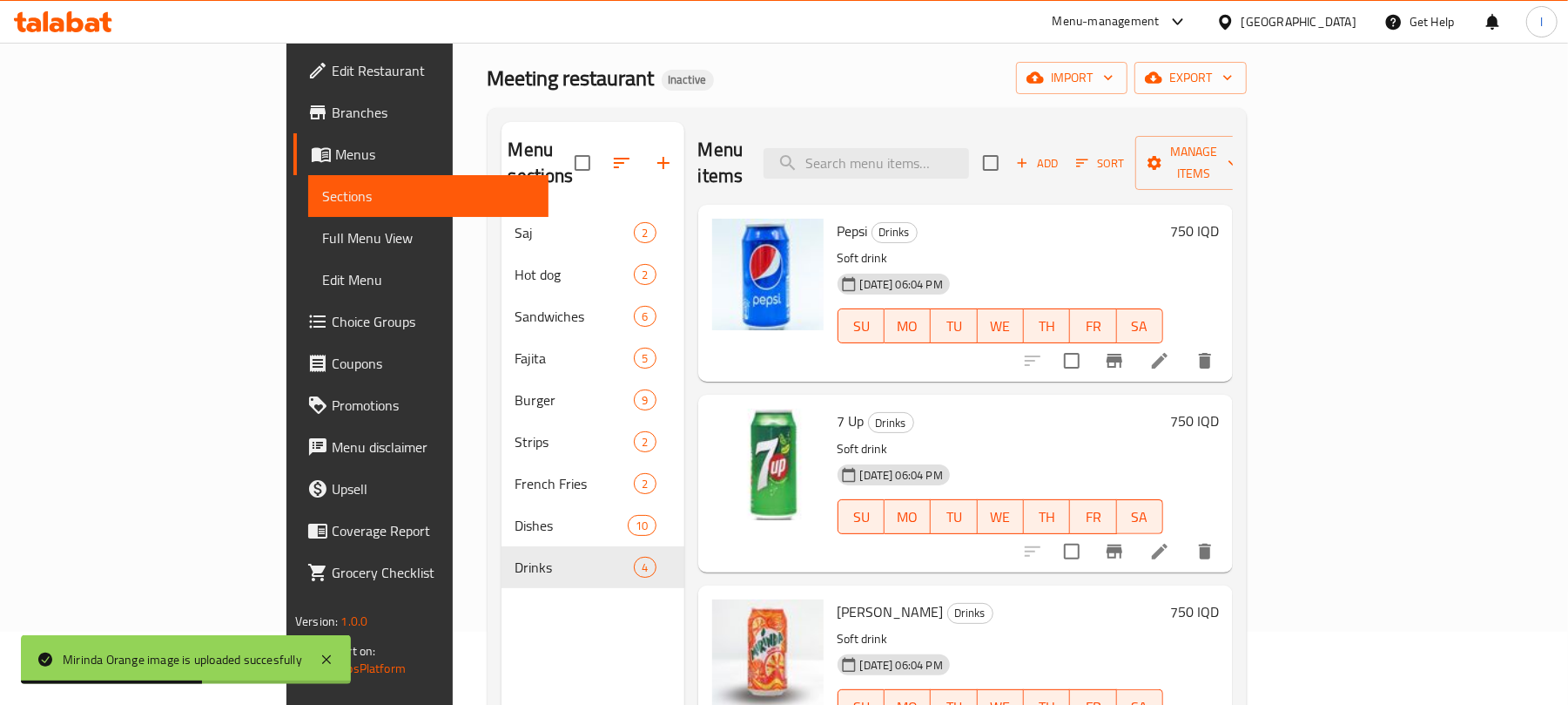
scroll to position [0, 0]
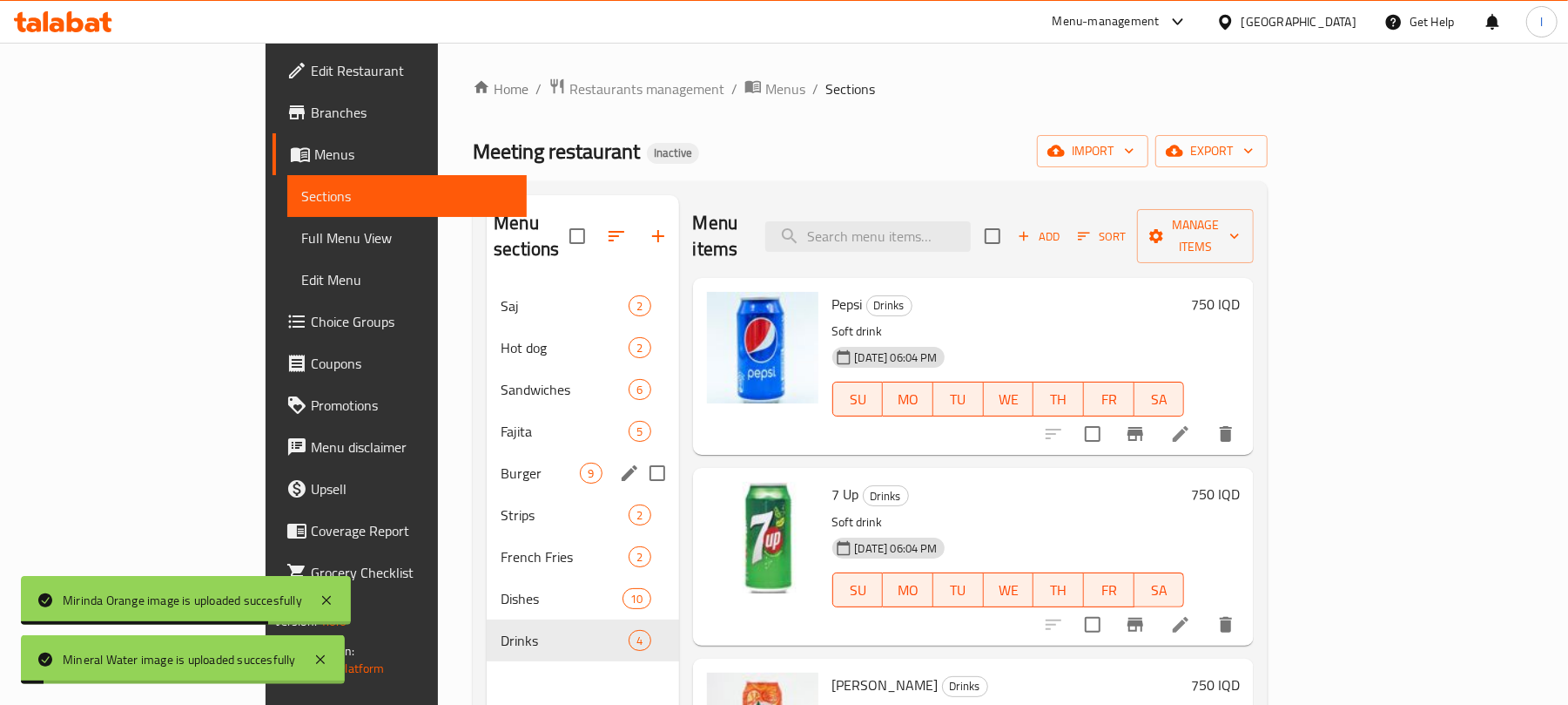
click at [487, 452] on div "Burger 9" at bounding box center [583, 473] width 192 height 42
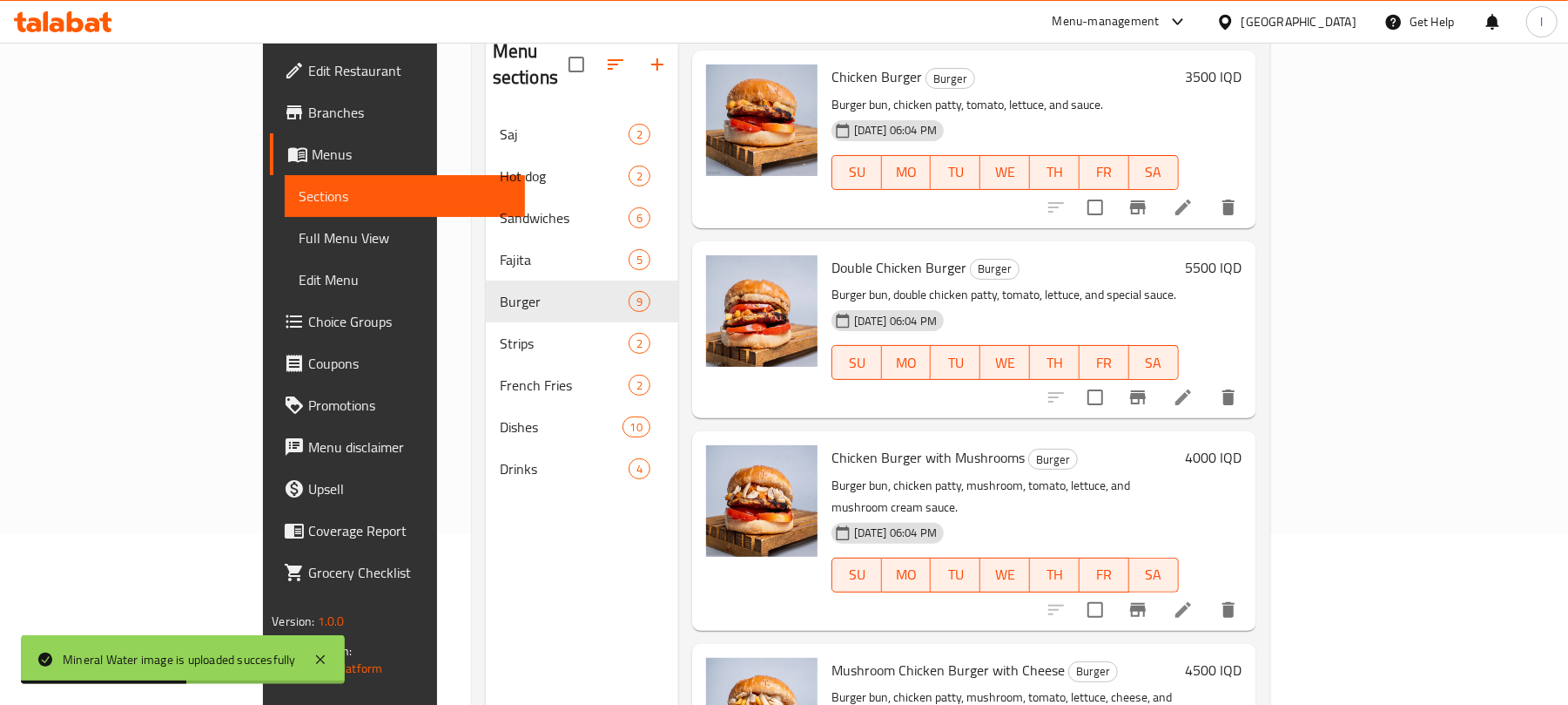
scroll to position [245, 0]
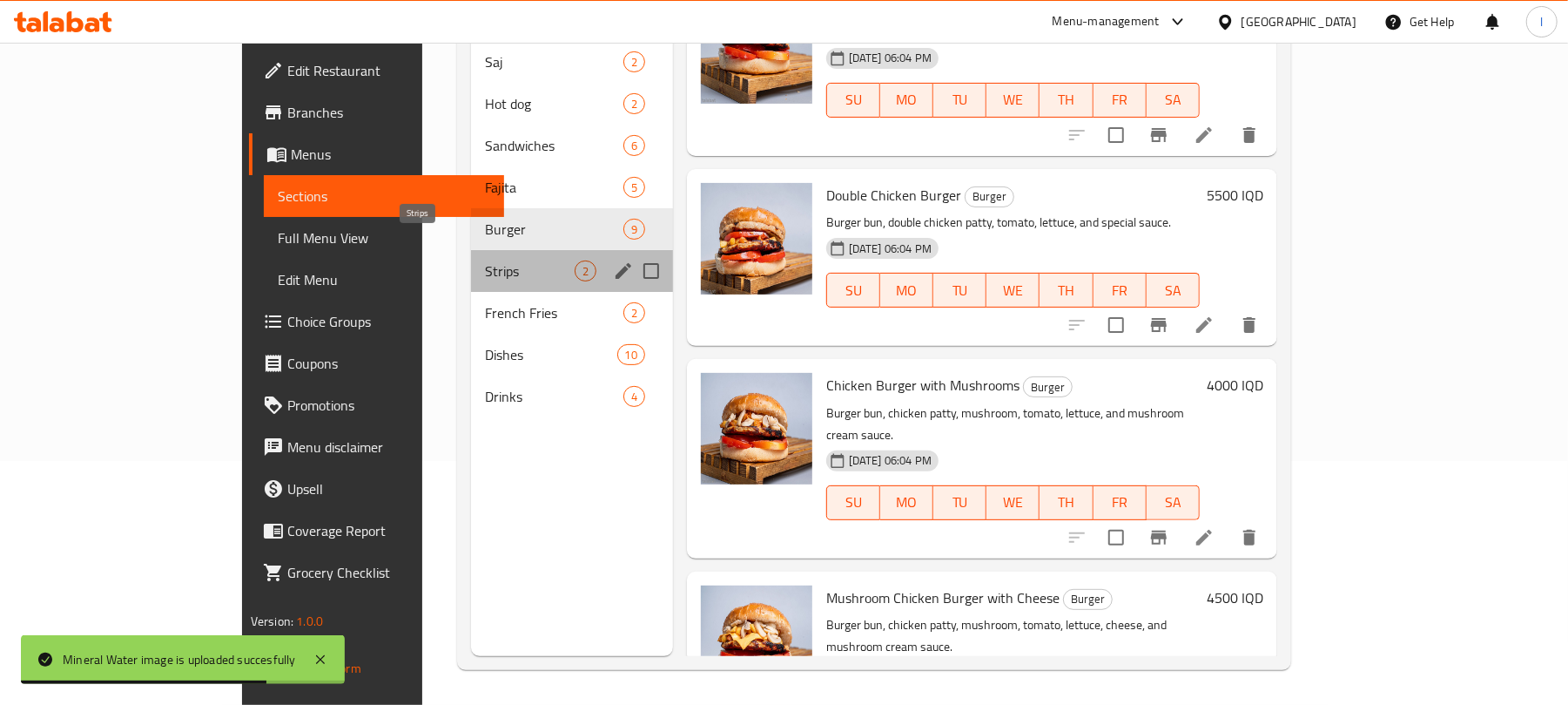
click at [485, 260] on span "Strips" at bounding box center [530, 271] width 89 height 21
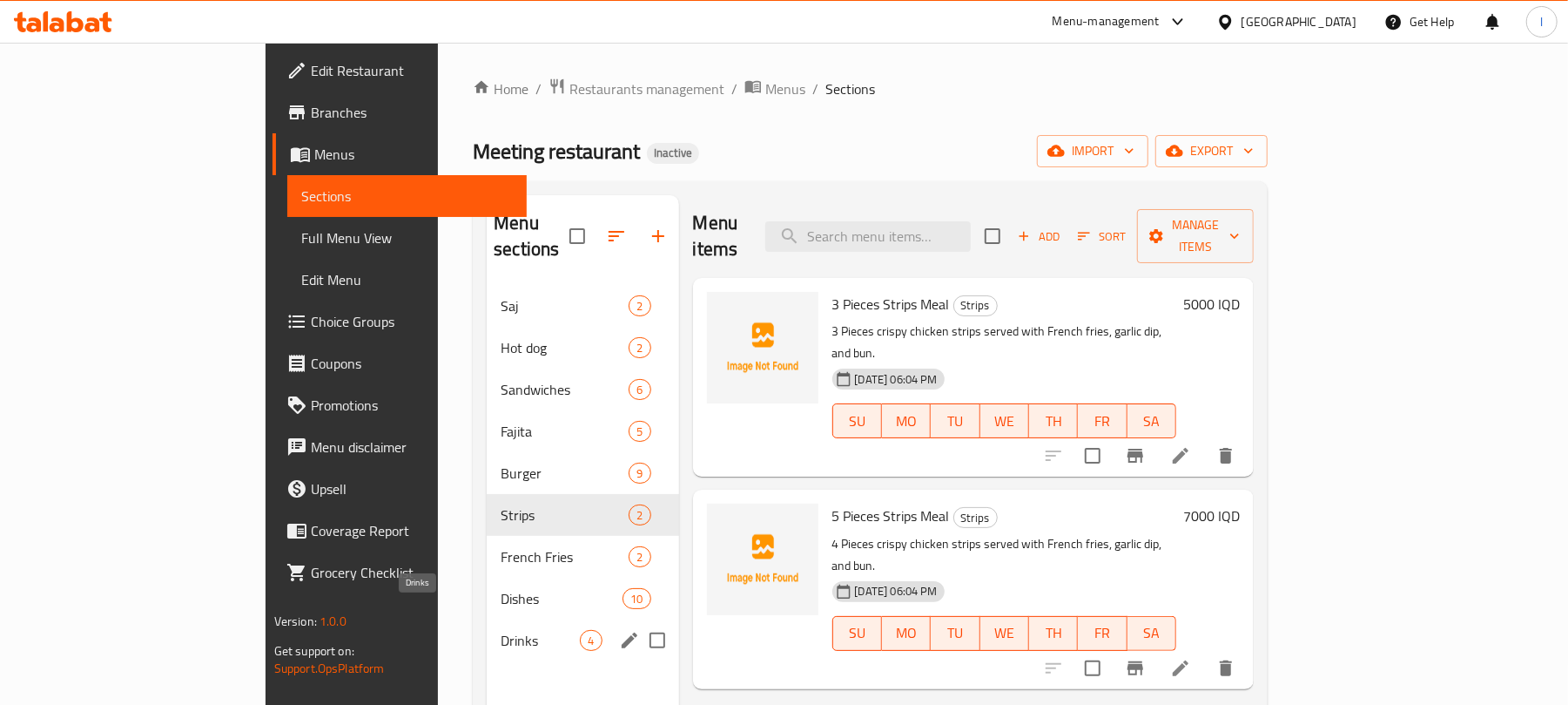
click at [500, 630] on span "Drinks" at bounding box center [540, 641] width 79 height 21
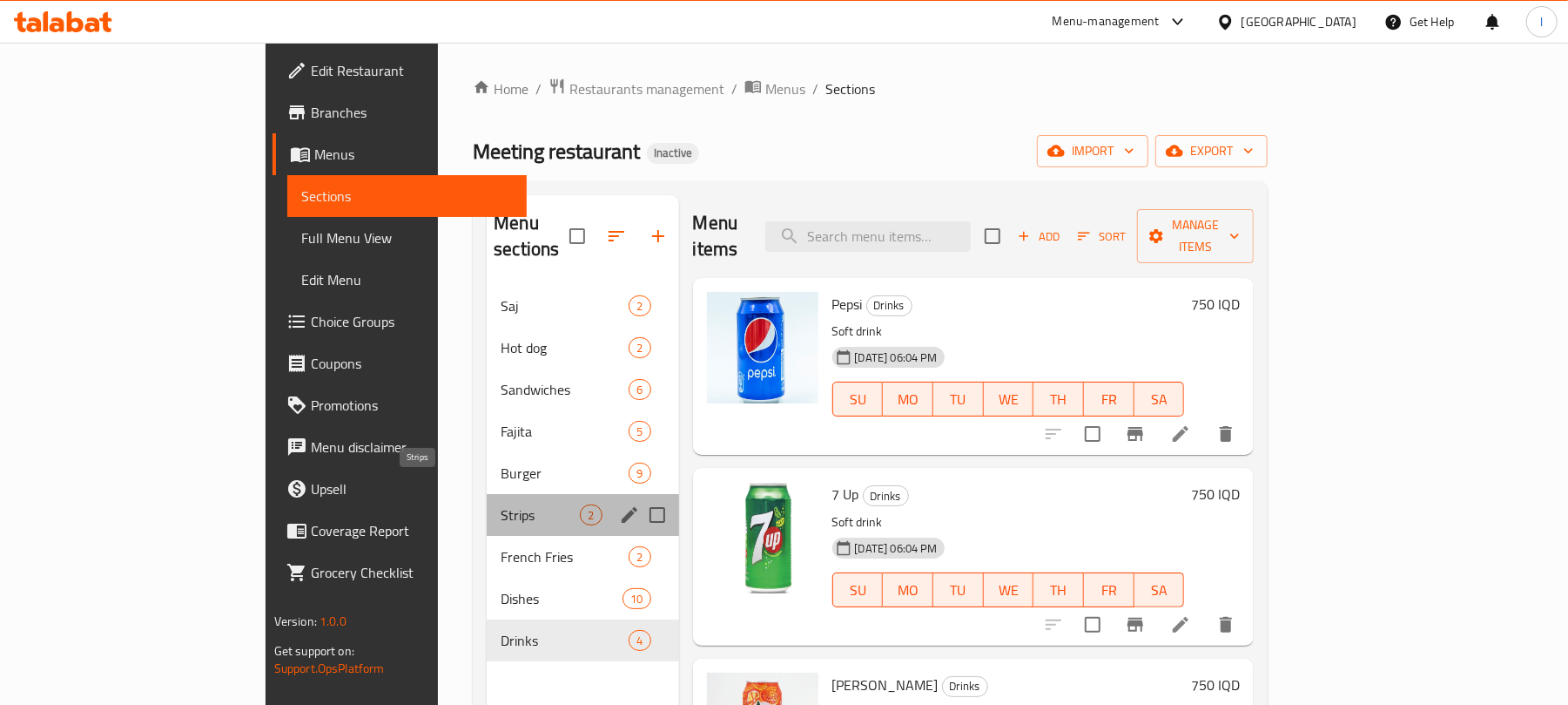
click at [500, 504] on span "Strips" at bounding box center [540, 515] width 79 height 21
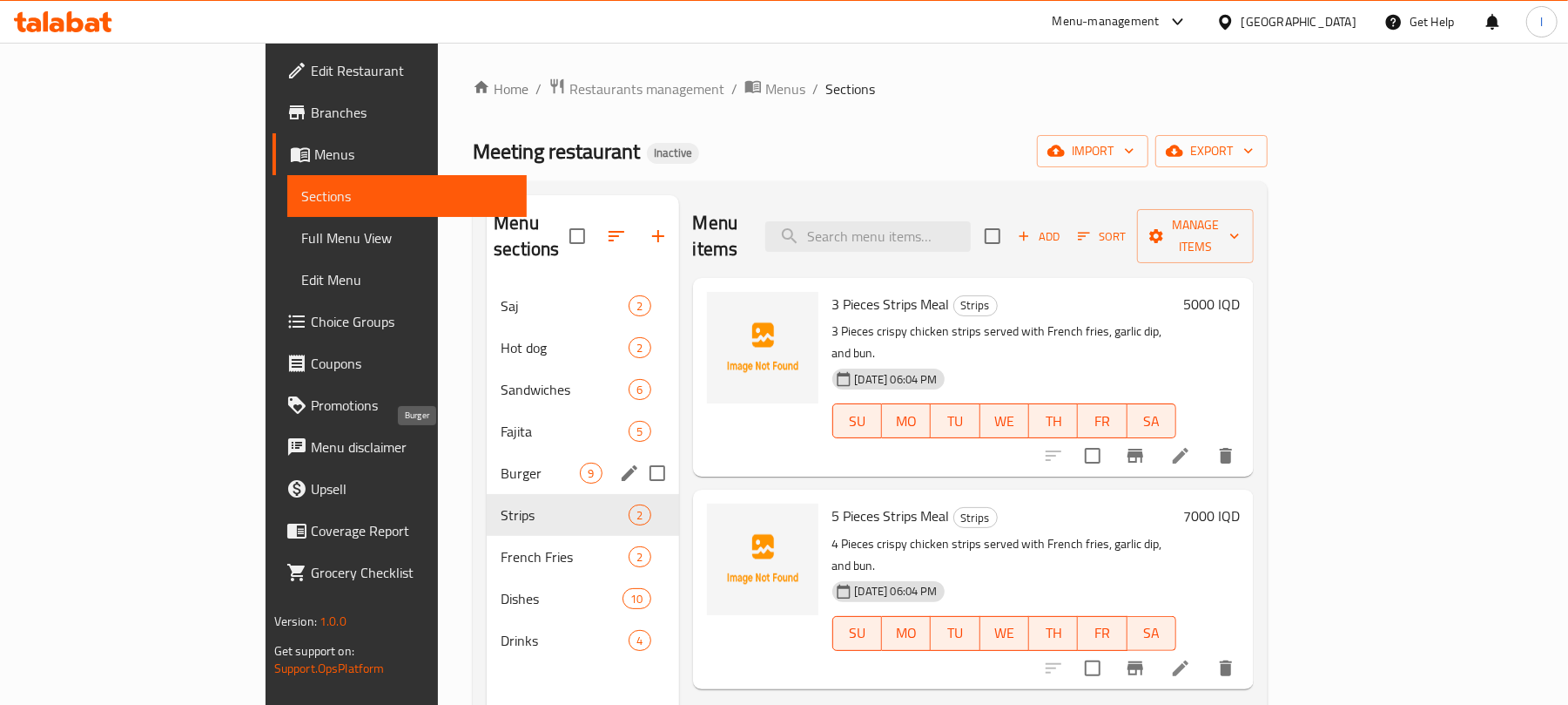
click at [500, 463] on span "Burger" at bounding box center [540, 473] width 79 height 21
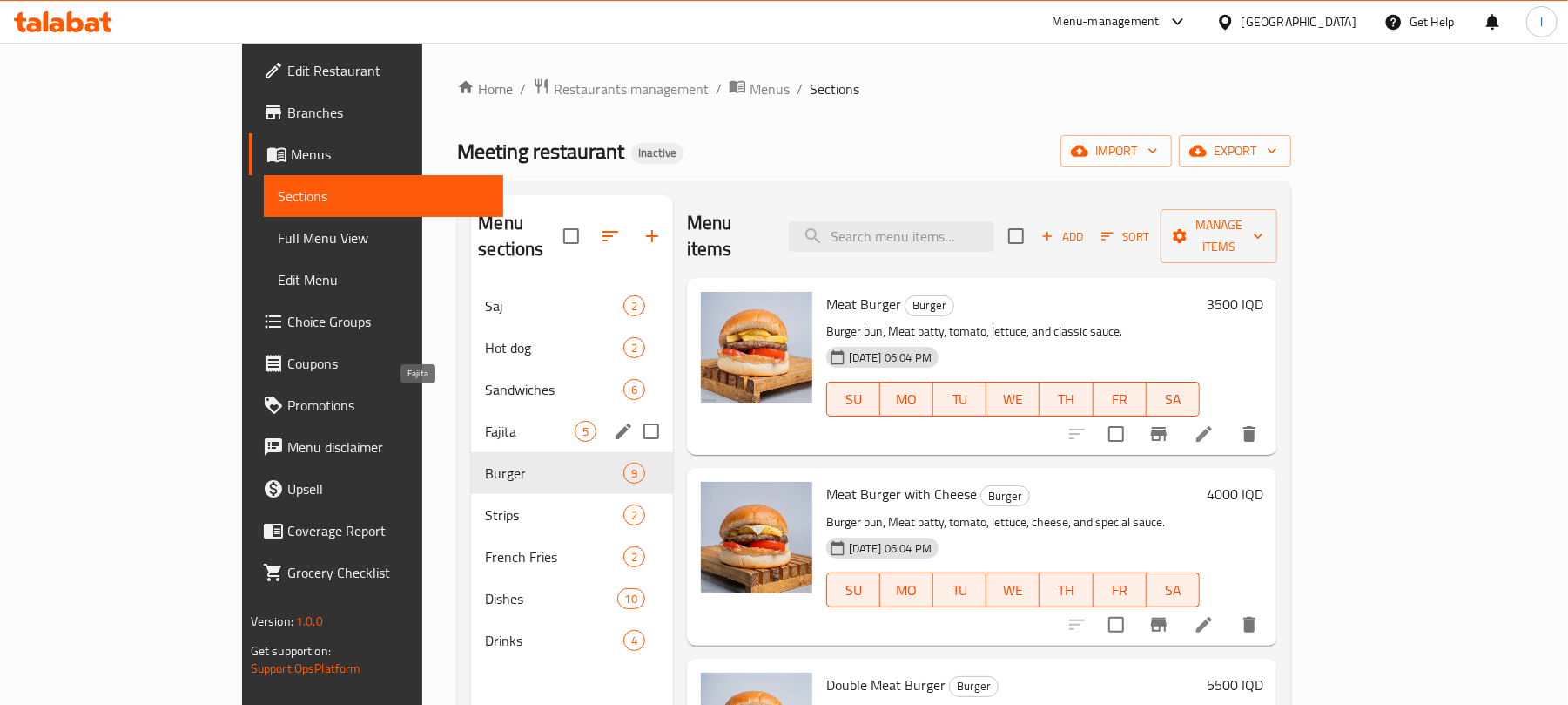
click at [485, 421] on span "Fajita" at bounding box center [530, 432] width 89 height 21
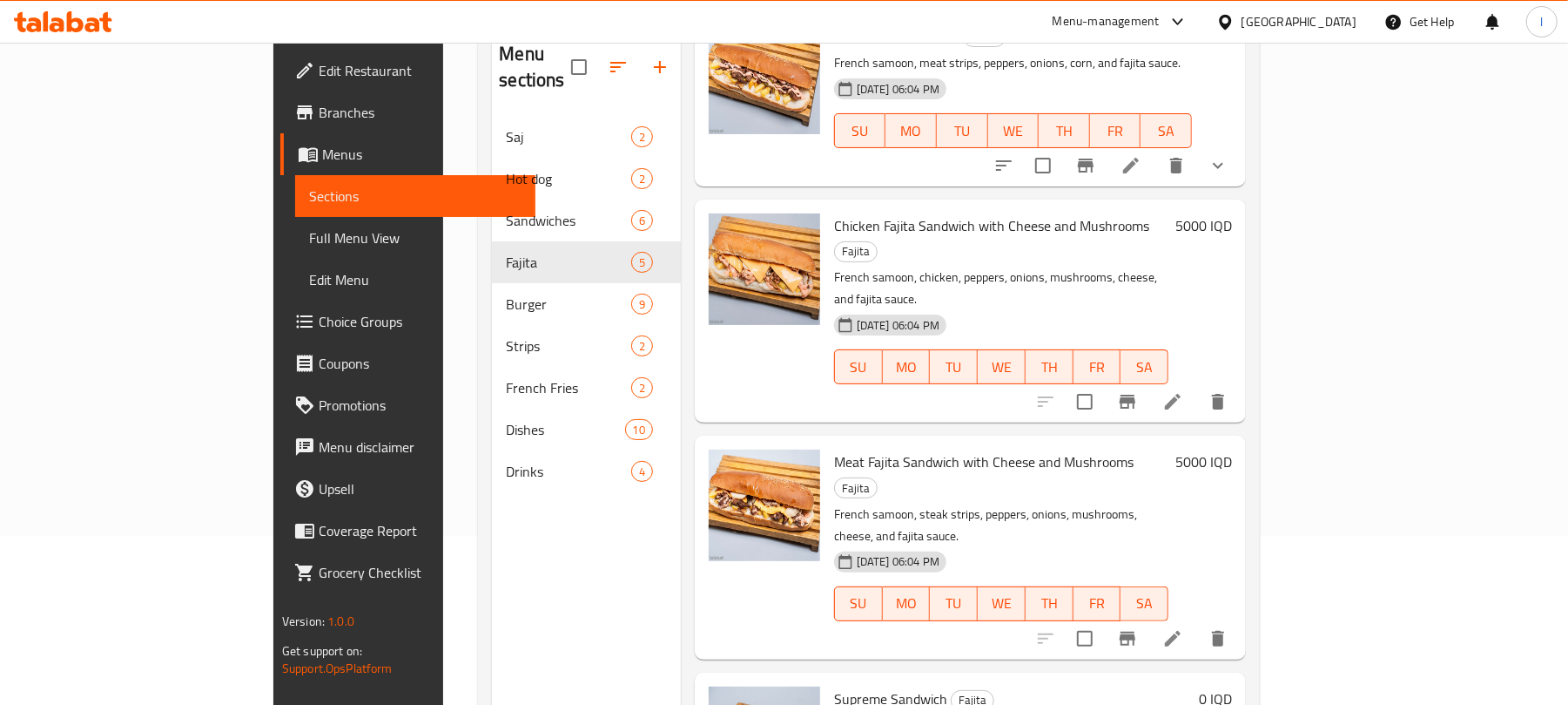
scroll to position [245, 0]
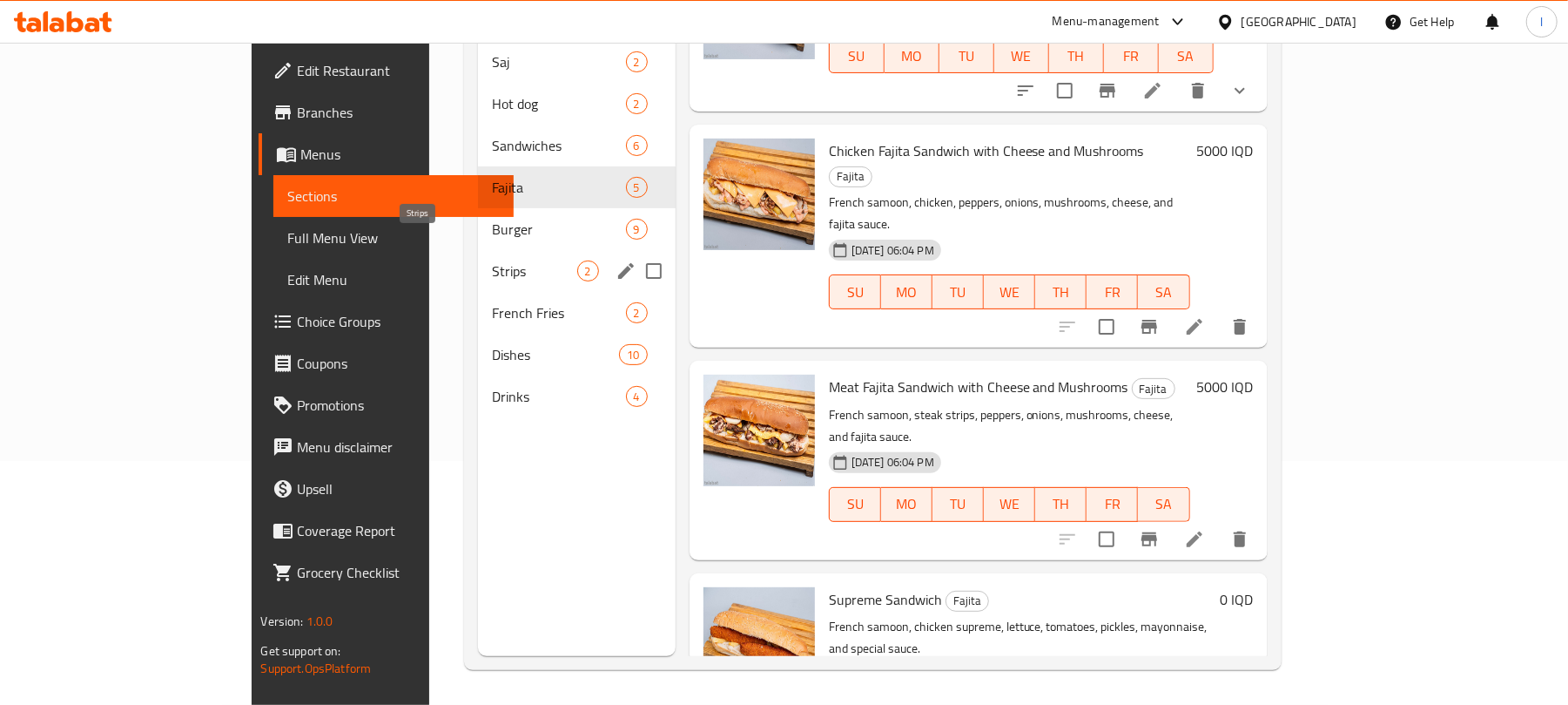
click at [492, 260] on span "Strips" at bounding box center [533, 271] width 84 height 21
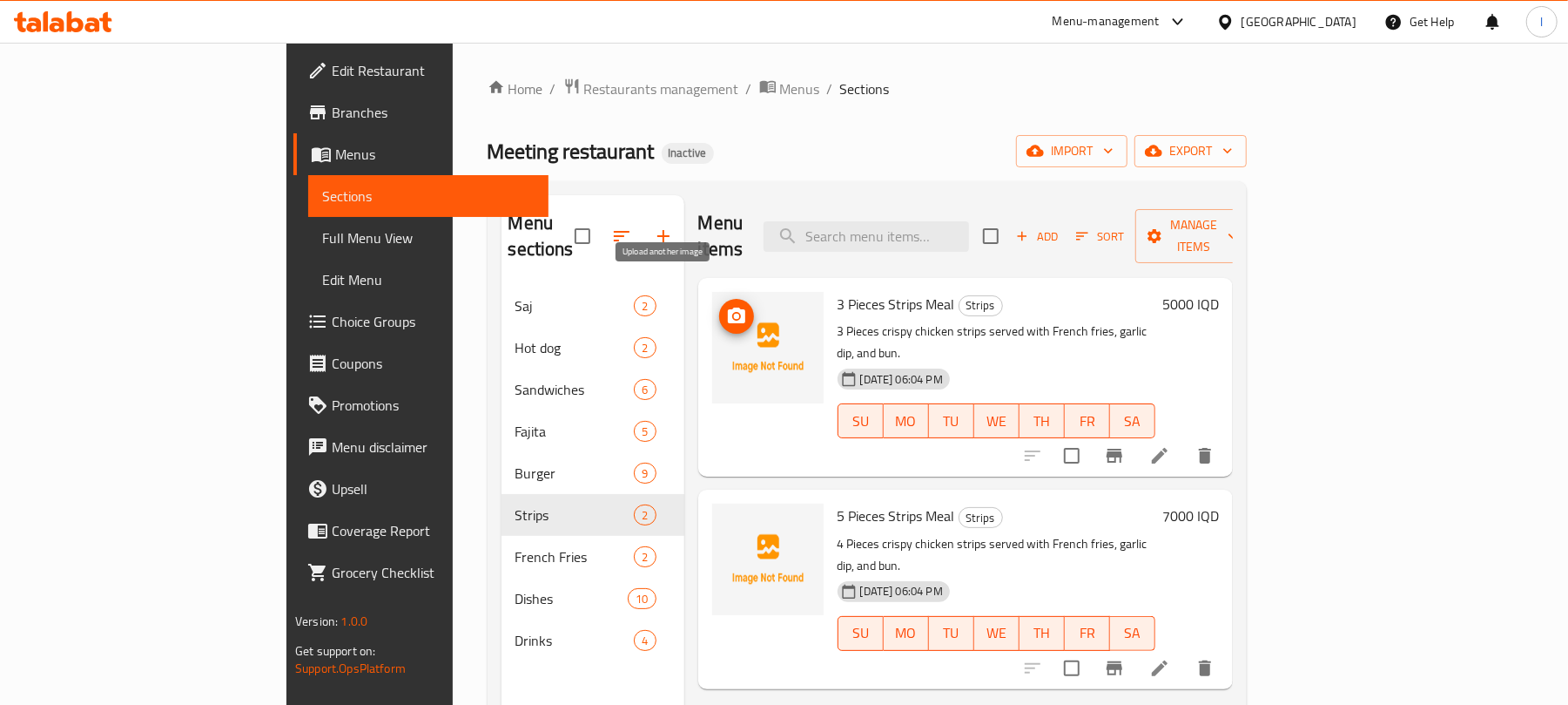
click at [726, 306] on icon "upload picture" at bounding box center [737, 316] width 21 height 21
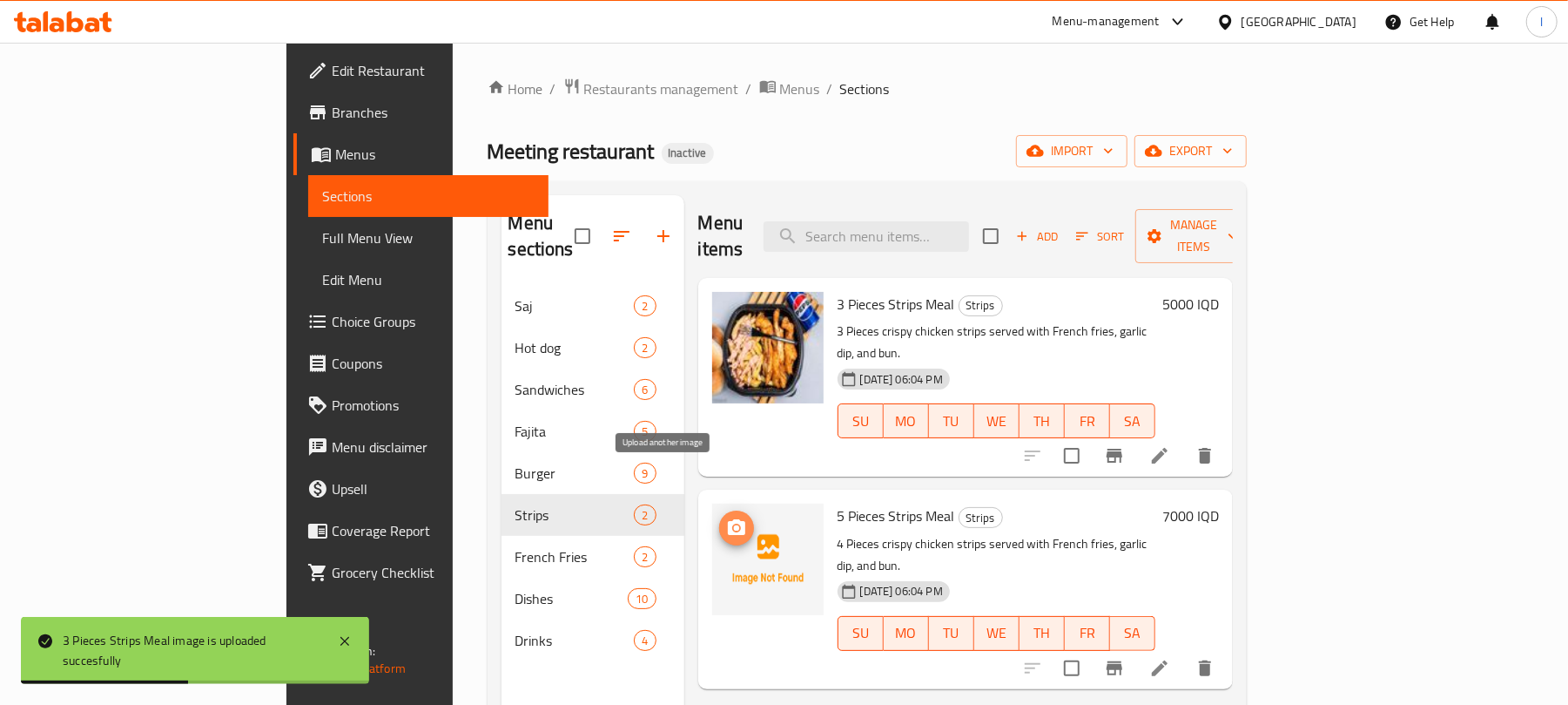
click at [728, 520] on icon "upload picture" at bounding box center [737, 527] width 17 height 16
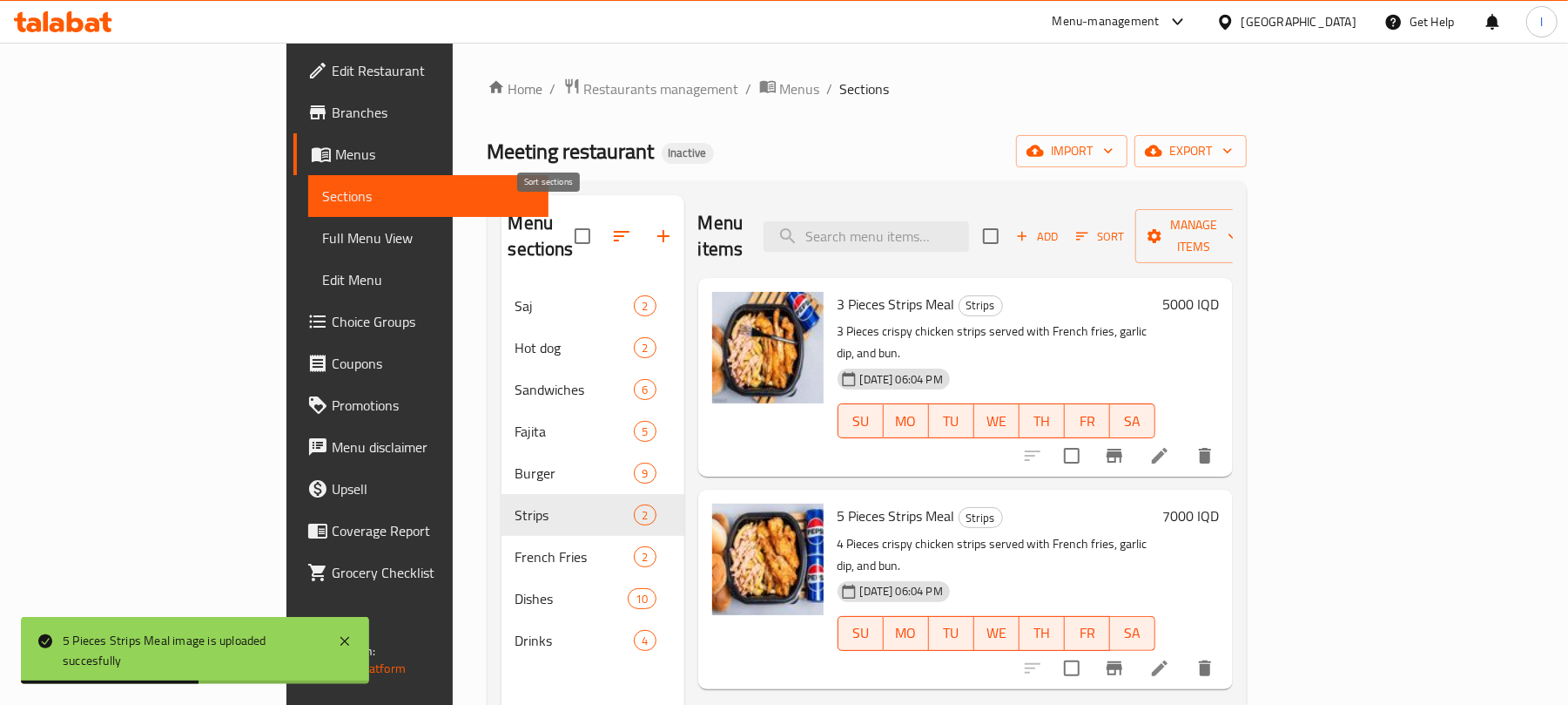
click at [611, 234] on icon "button" at bounding box center [621, 236] width 21 height 21
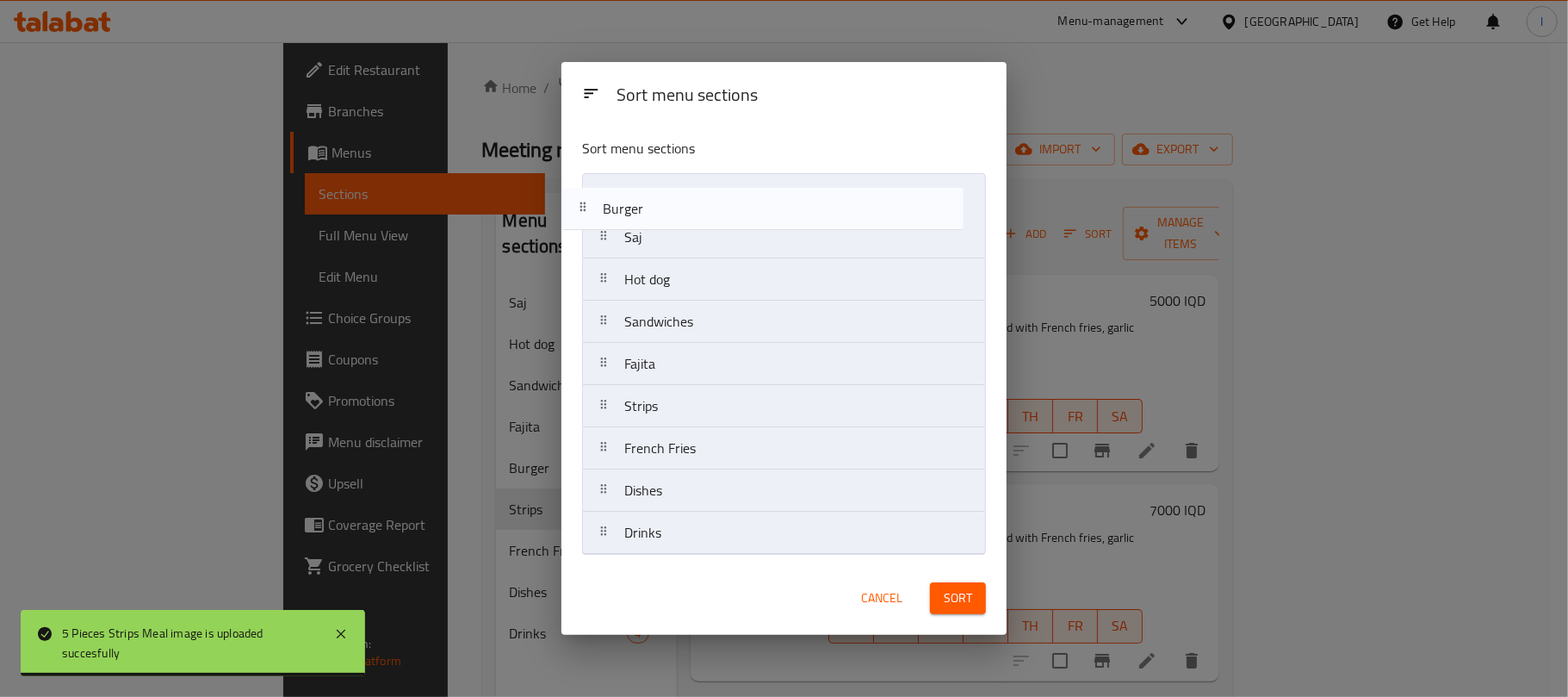
drag, startPoint x: 712, startPoint y: 362, endPoint x: 697, endPoint y: 201, distance: 161.7
click at [697, 201] on nav "Saj Hot dog Sandwiches Fajita Burger Strips French Fries Dishes Drinks" at bounding box center [784, 364] width 404 height 382
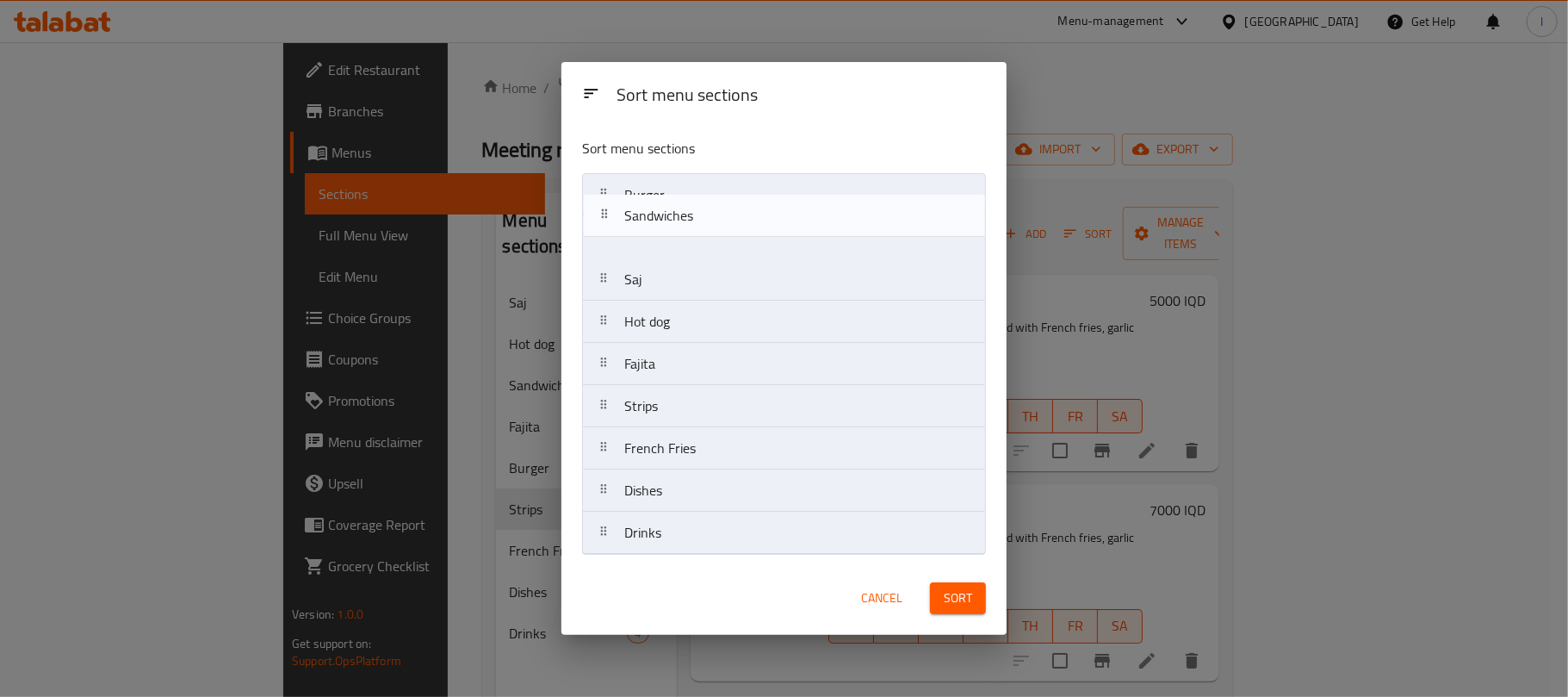
drag, startPoint x: 697, startPoint y: 319, endPoint x: 697, endPoint y: 201, distance: 118.0
click at [697, 201] on nav "Burger Saj Hot dog Sandwiches Fajita Strips French Fries Dishes Drinks" at bounding box center [784, 364] width 404 height 382
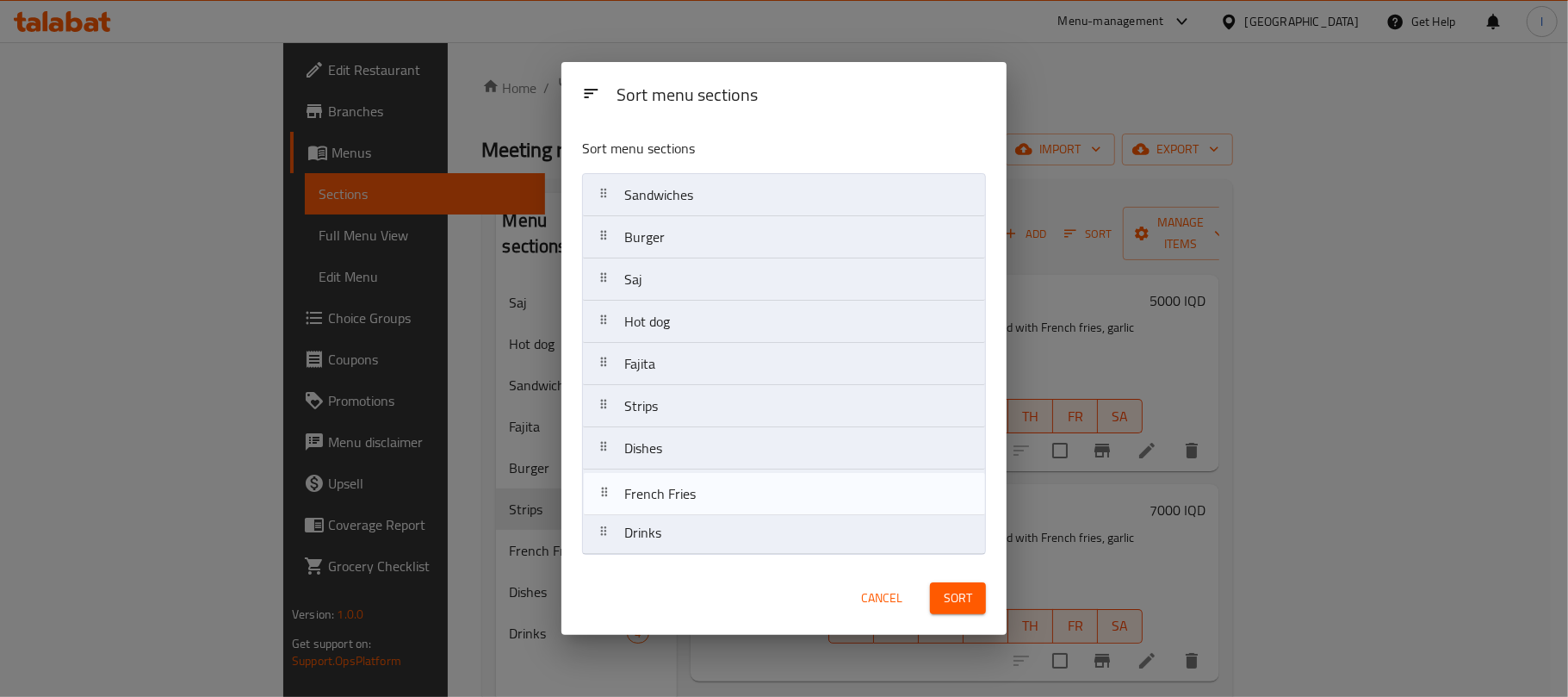
drag, startPoint x: 687, startPoint y: 445, endPoint x: 687, endPoint y: 496, distance: 51.0
click at [687, 496] on nav "Sandwiches Burger Saj Hot dog Fajita Strips French Fries Dishes Drinks" at bounding box center [784, 364] width 404 height 382
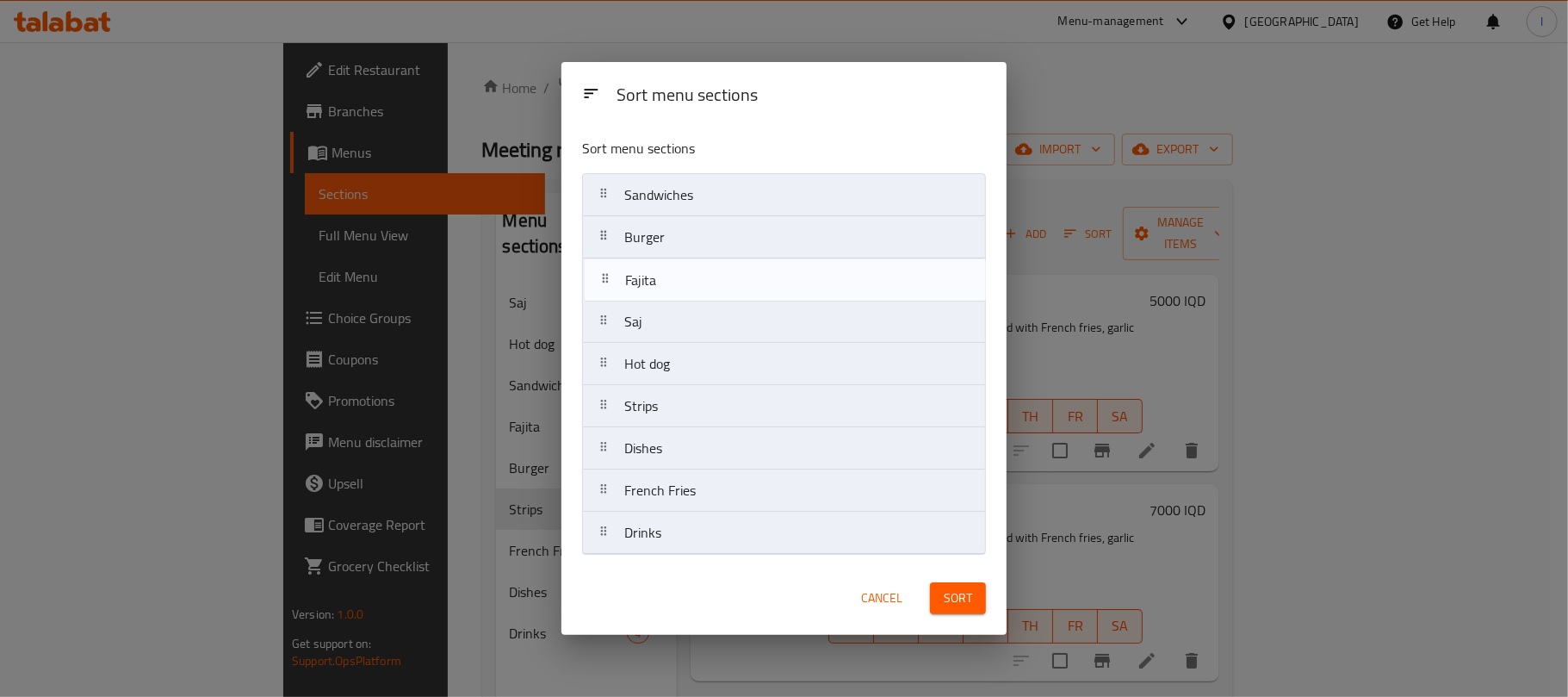
drag, startPoint x: 666, startPoint y: 369, endPoint x: 669, endPoint y: 273, distance: 96.0
click at [669, 273] on nav "Sandwiches Burger Saj Hot dog Fajita Strips Dishes French Fries Drinks" at bounding box center [784, 364] width 404 height 382
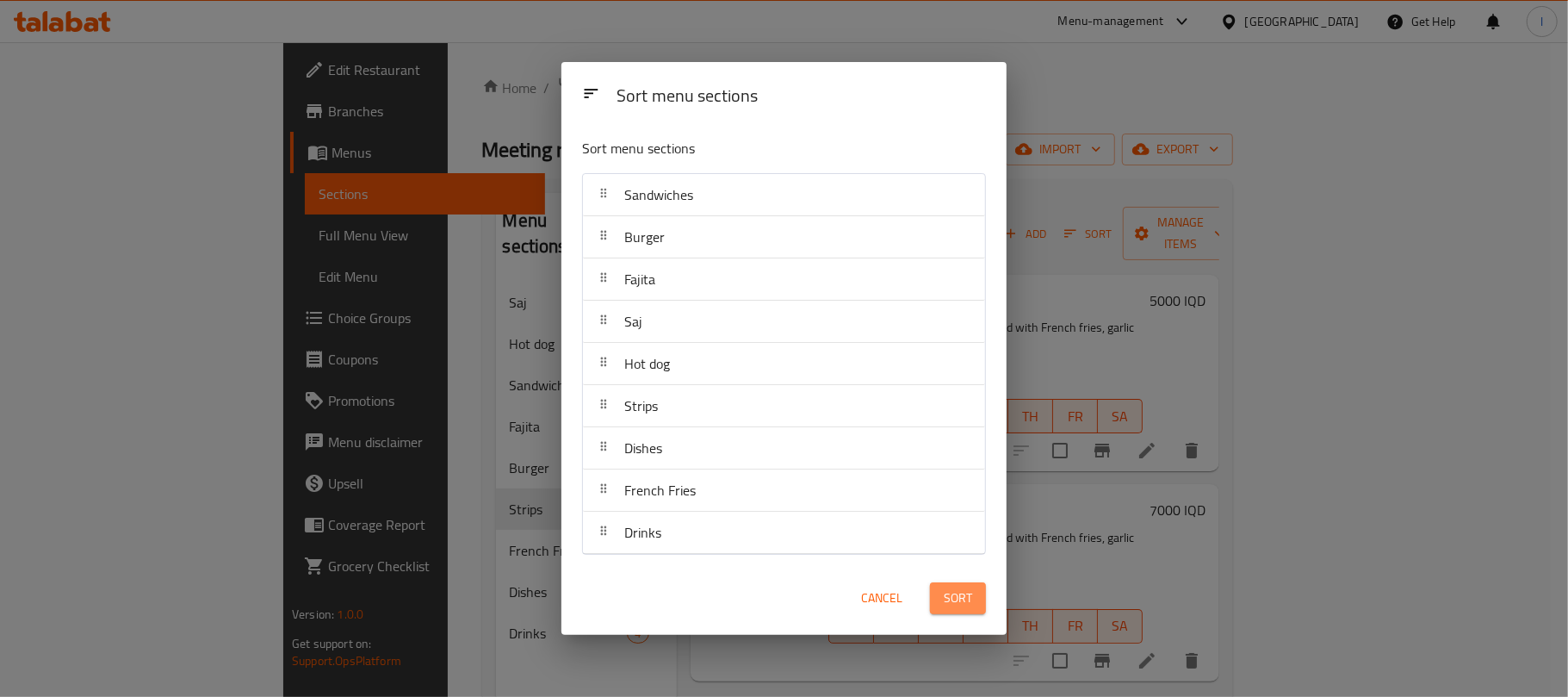
click at [968, 588] on span "Sort" at bounding box center [957, 598] width 28 height 22
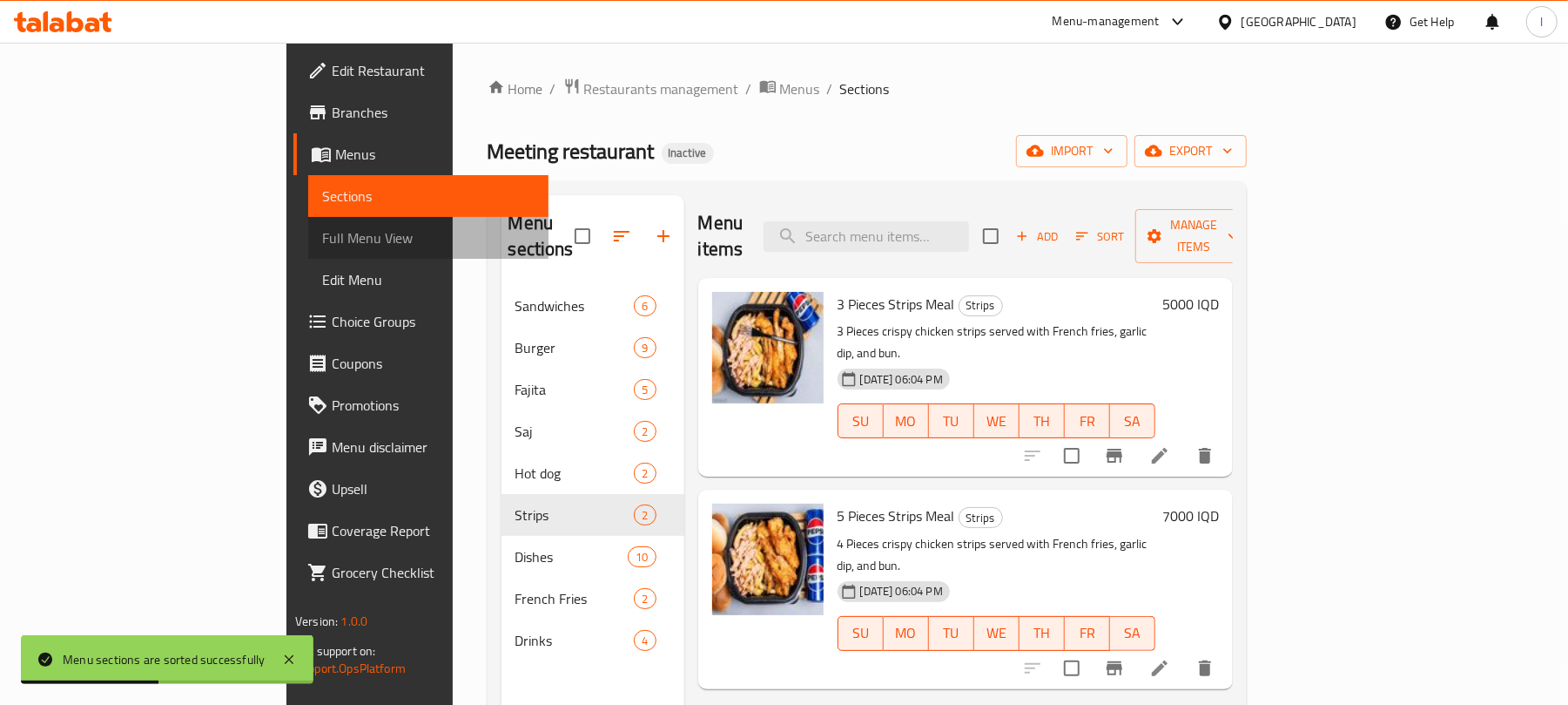
click at [322, 245] on span "Full Menu View" at bounding box center [428, 238] width 213 height 21
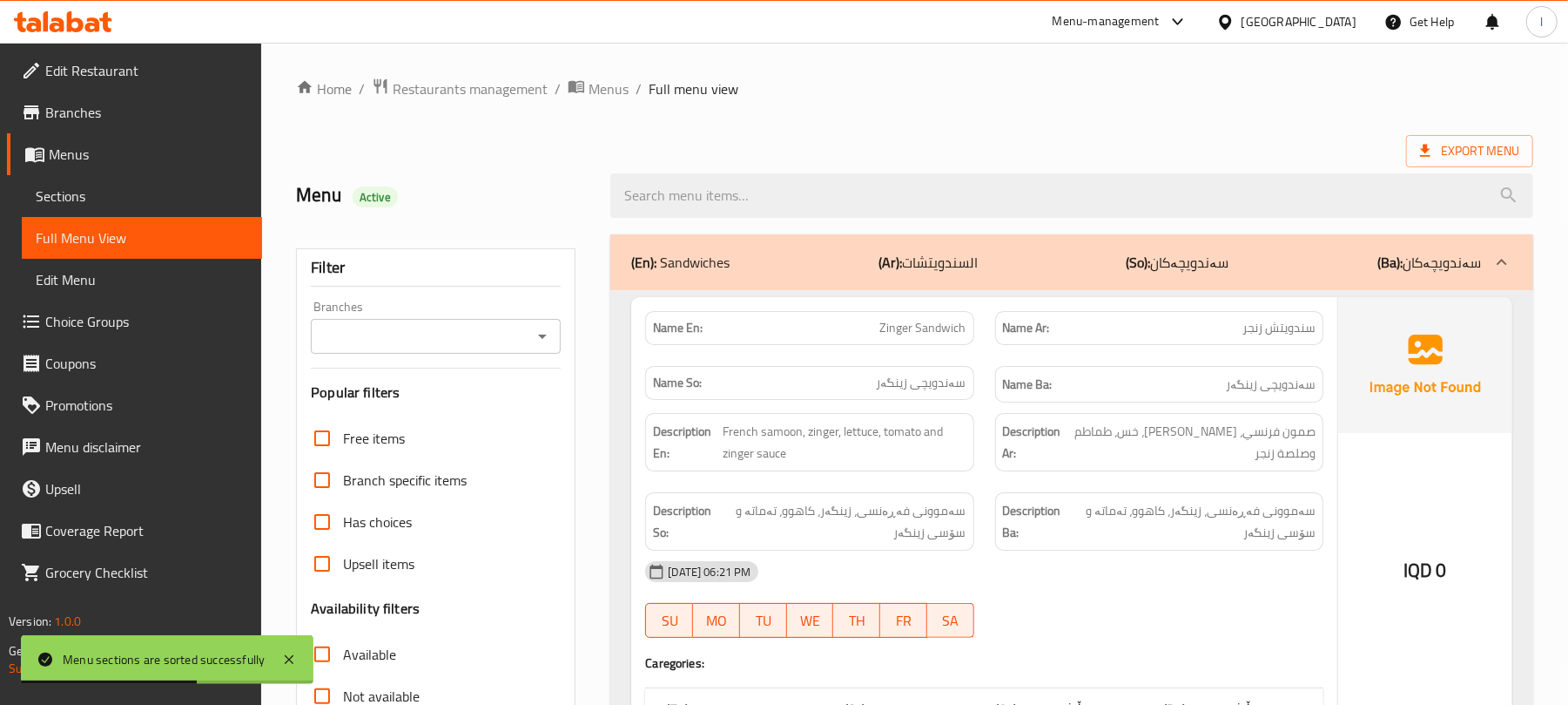
click at [541, 338] on icon "Open" at bounding box center [542, 337] width 9 height 5
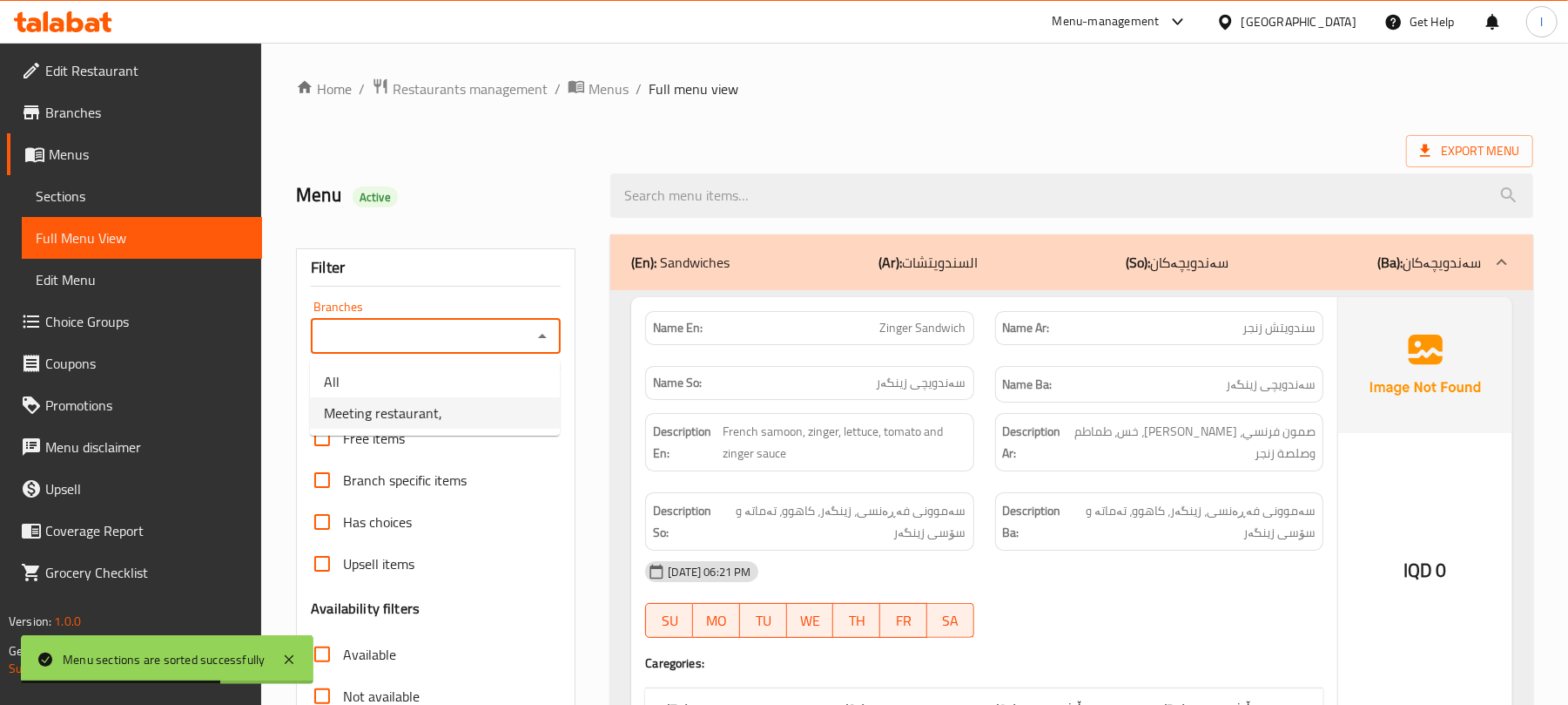
click at [495, 414] on li "Meeting restaurant," at bounding box center [435, 413] width 250 height 31
type input "Meeting restaurant,"
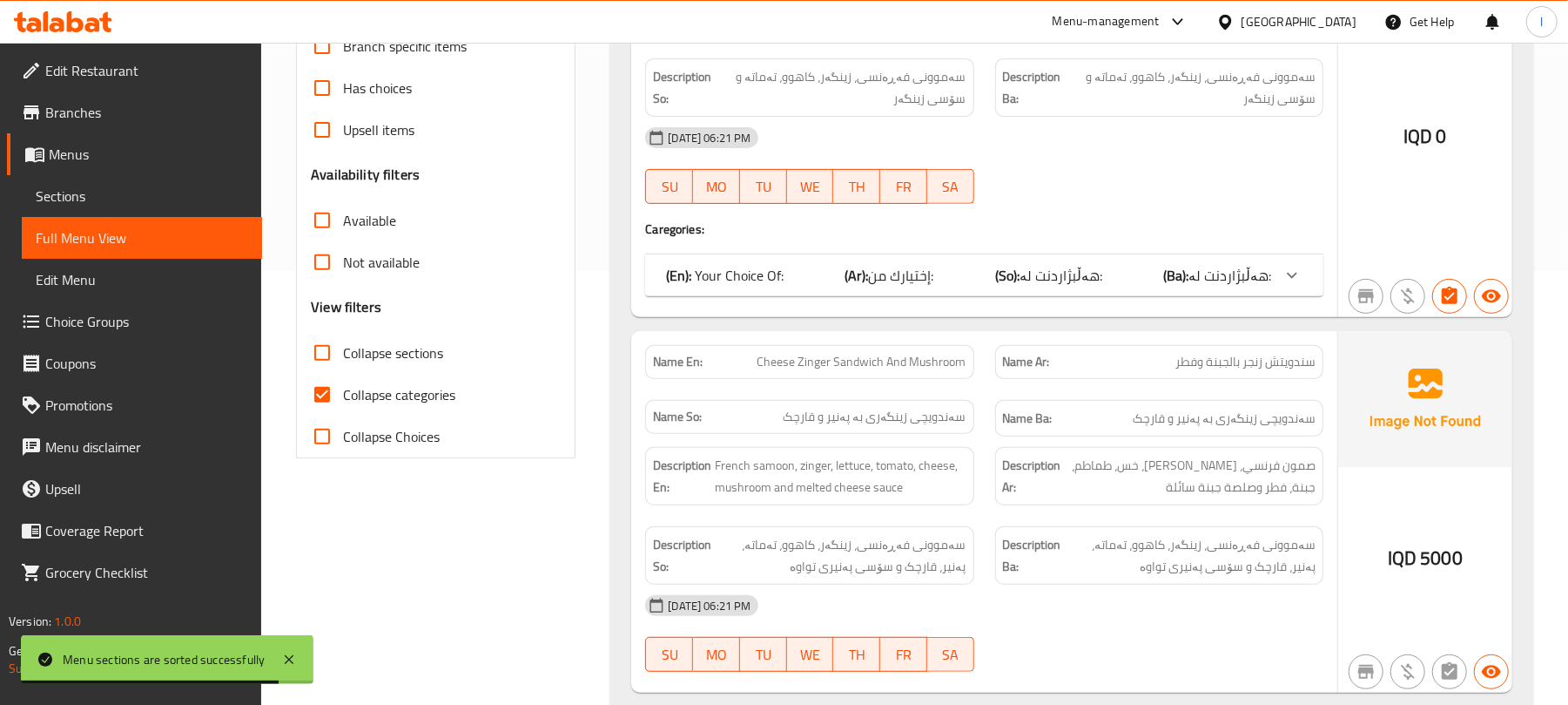
scroll to position [426, 0]
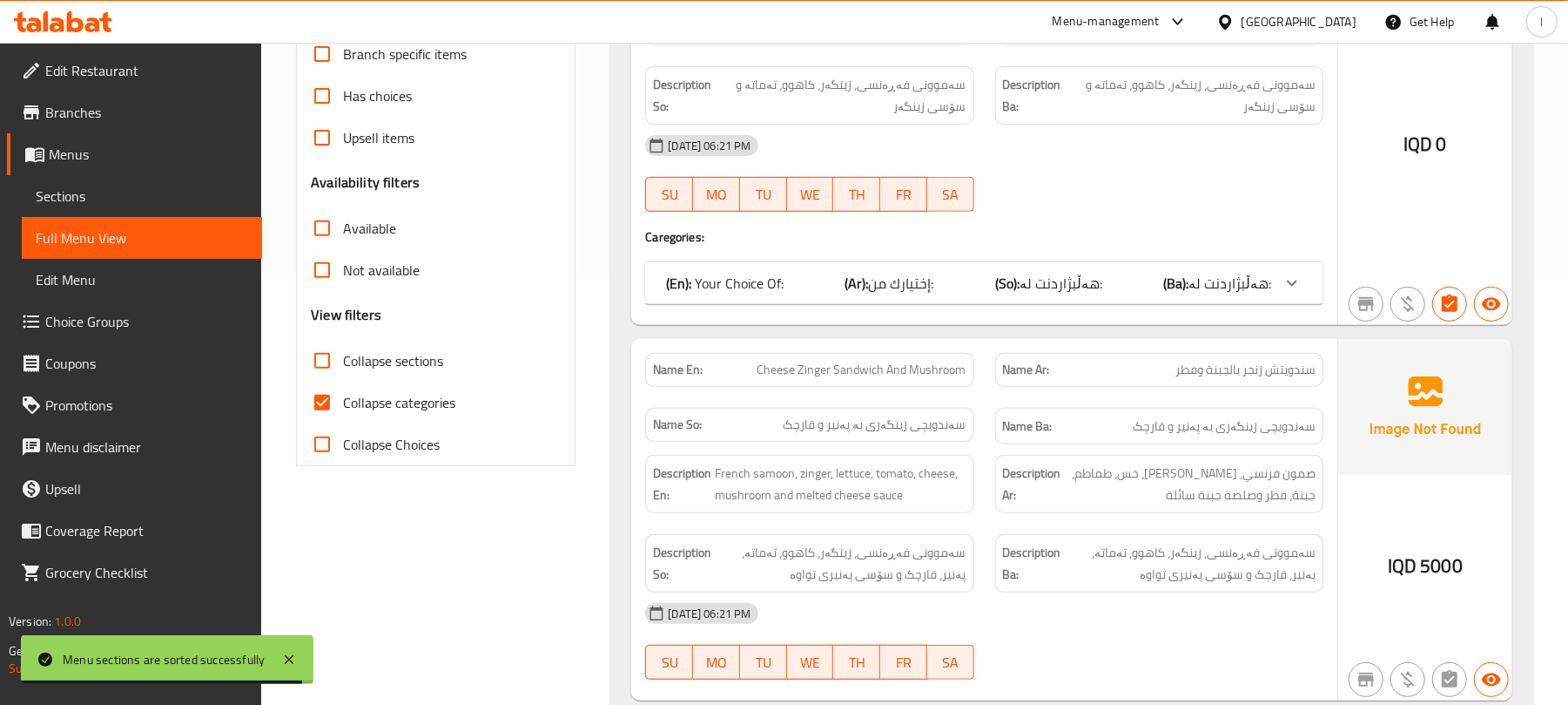
click at [333, 414] on input "Collapse categories" at bounding box center [322, 402] width 42 height 42
checkbox input "false"
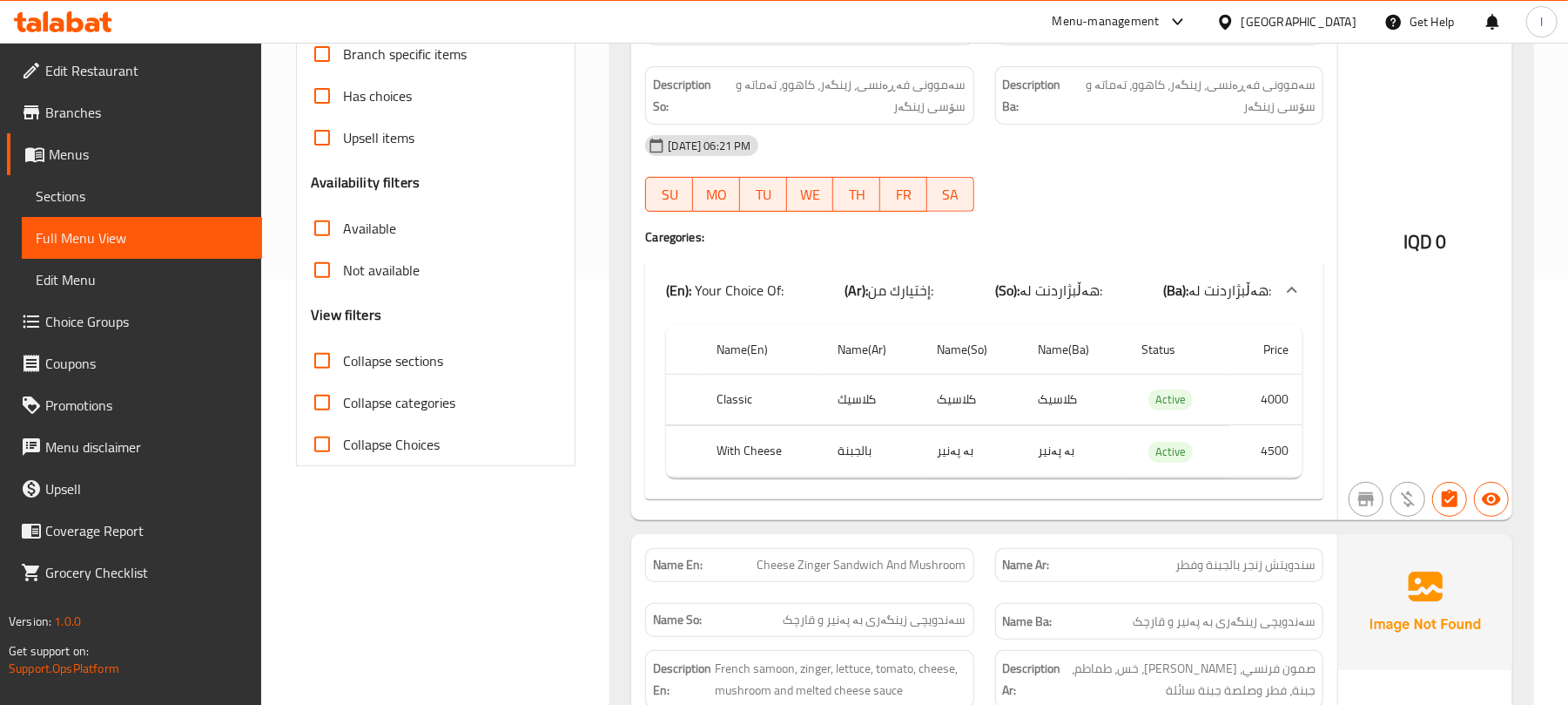
click at [329, 357] on input "Collapse sections" at bounding box center [322, 361] width 42 height 42
checkbox input "true"
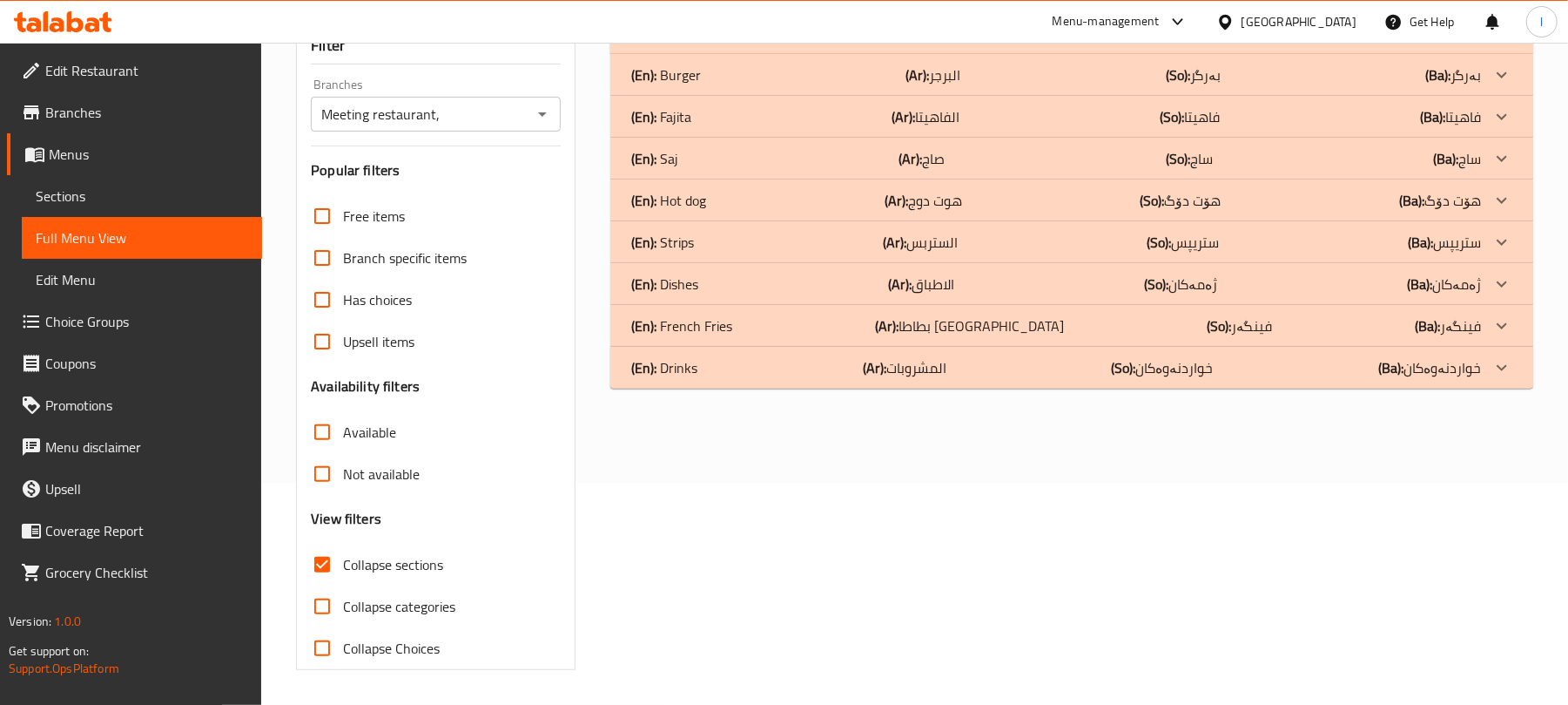
scroll to position [224, 0]
click at [780, 54] on div "(En): Drinks (Ar): المشروبات (So): خواردنەوەکان (Ba): خواردنەوەکان" at bounding box center [1071, 33] width 923 height 42
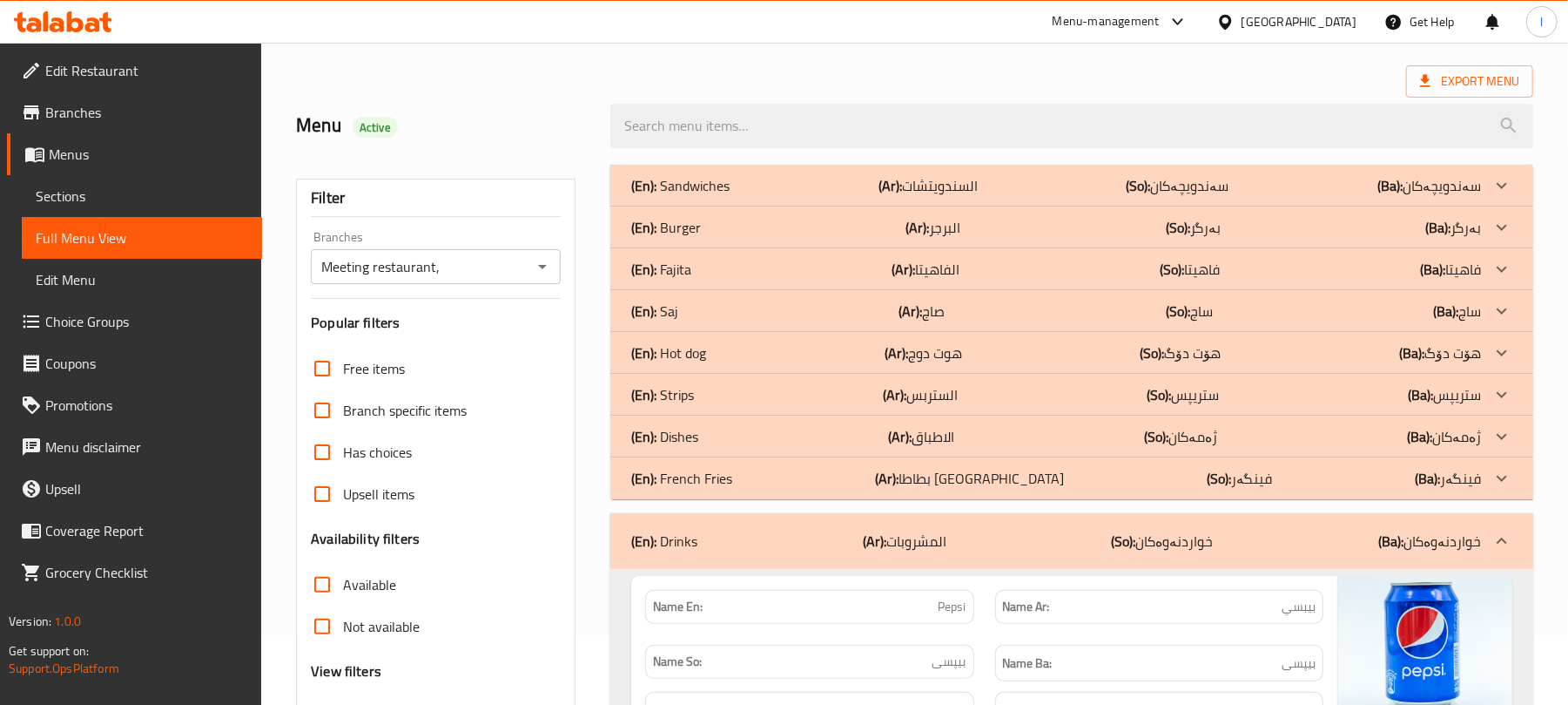
scroll to position [61, 0]
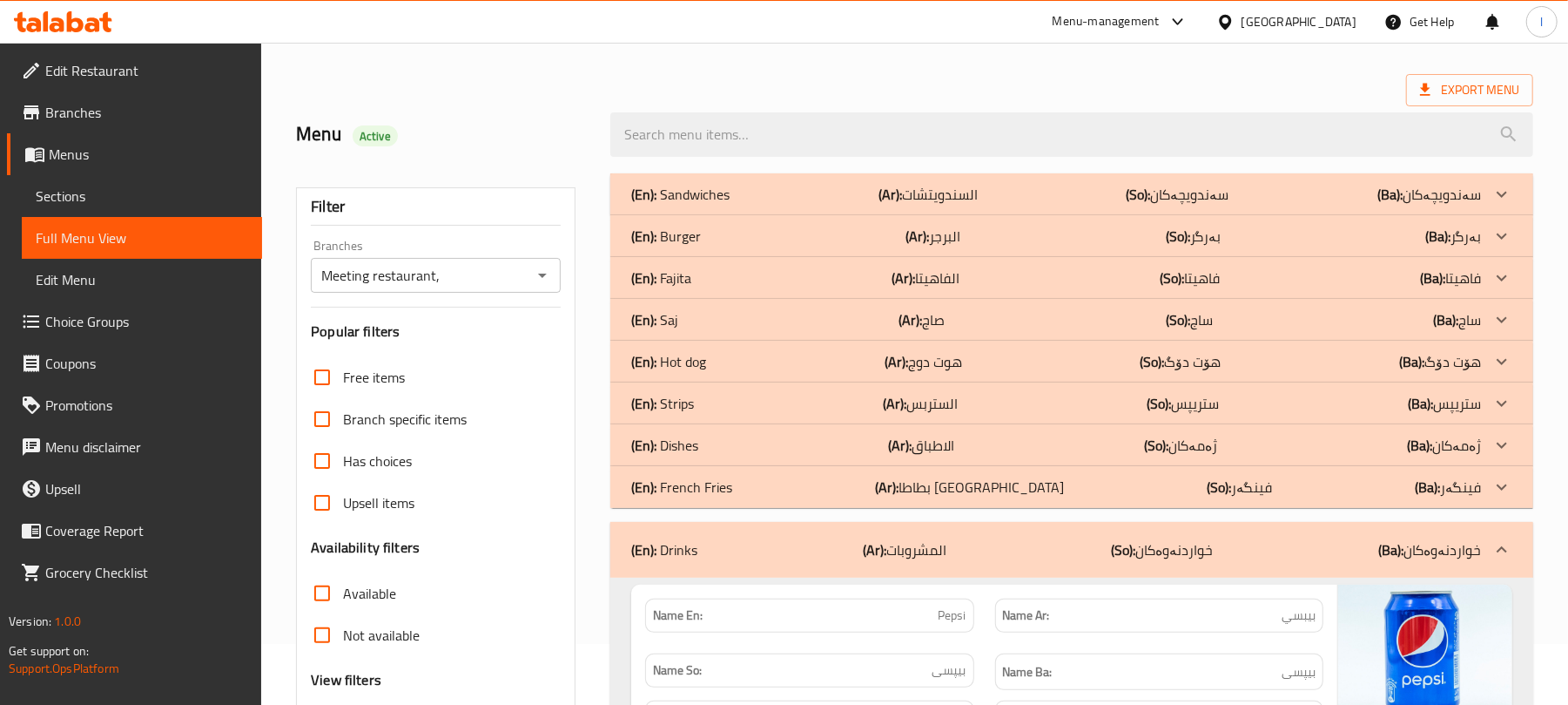
click at [958, 215] on div "(En): French Fries (Ar): بطاطا مقلية (So): فینگەر (Ba): فینگەر" at bounding box center [1071, 194] width 923 height 42
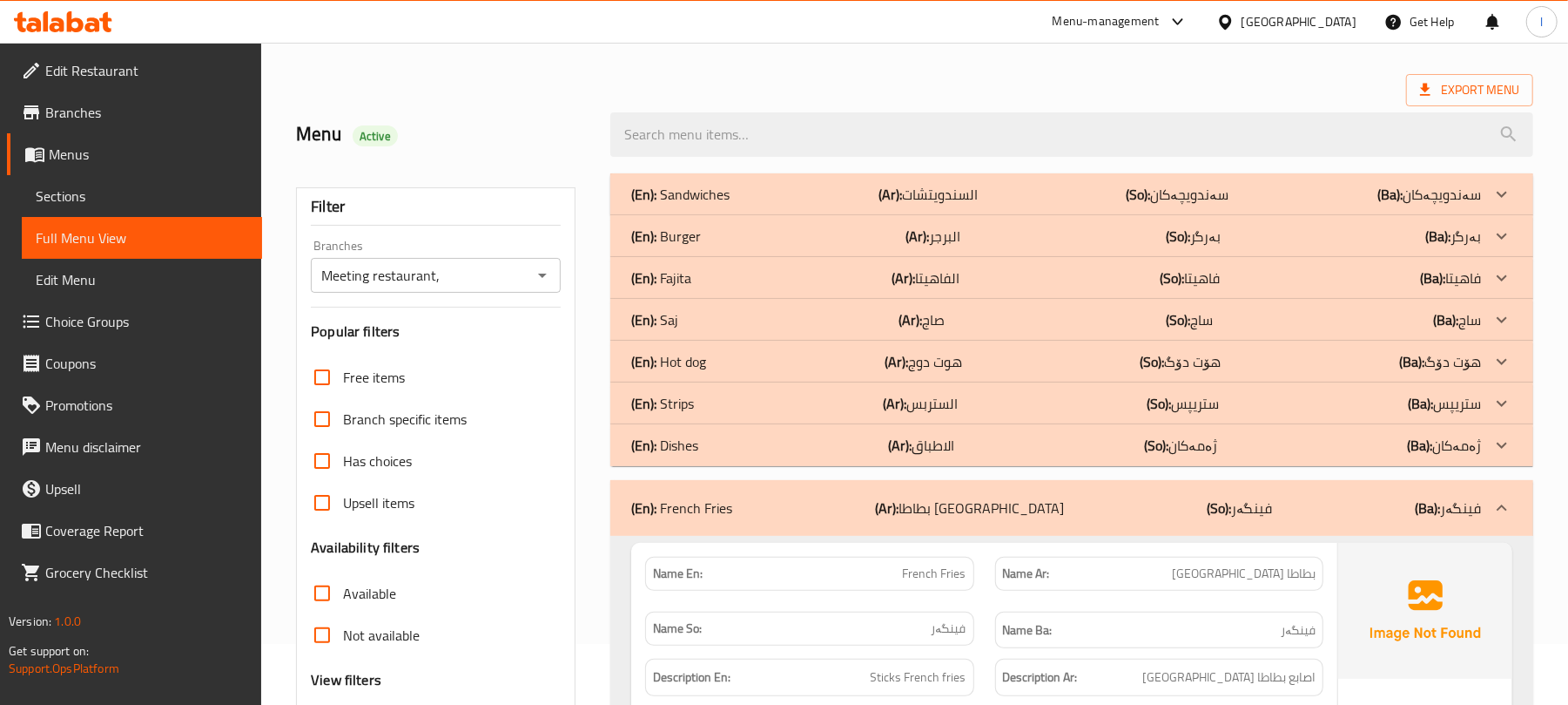
click at [899, 502] on div "(En): French Fries (Ar): بطاطا مقلية (So): فینگەر (Ba): فینگەر" at bounding box center [1056, 508] width 850 height 21
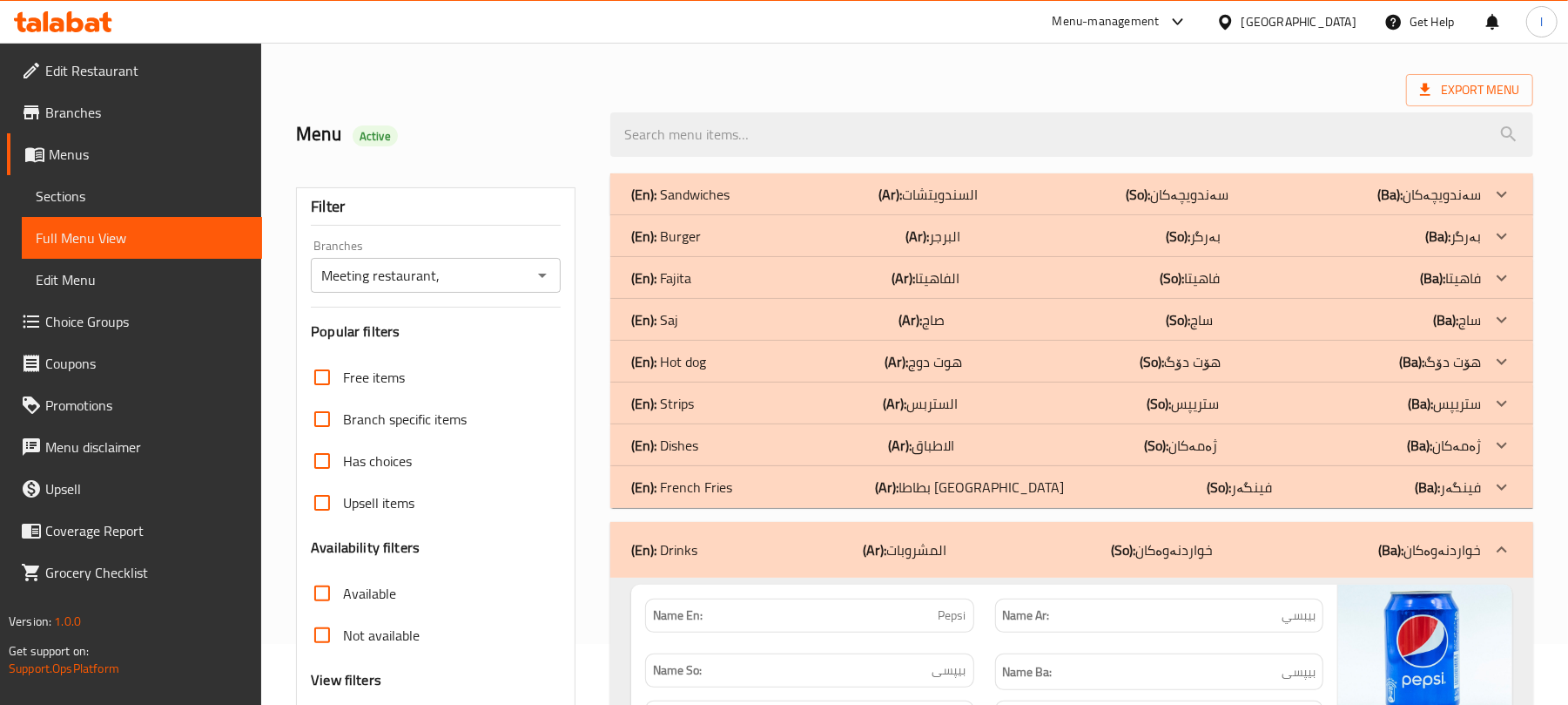
click at [659, 204] on p "(En): Dishes" at bounding box center [681, 194] width 98 height 21
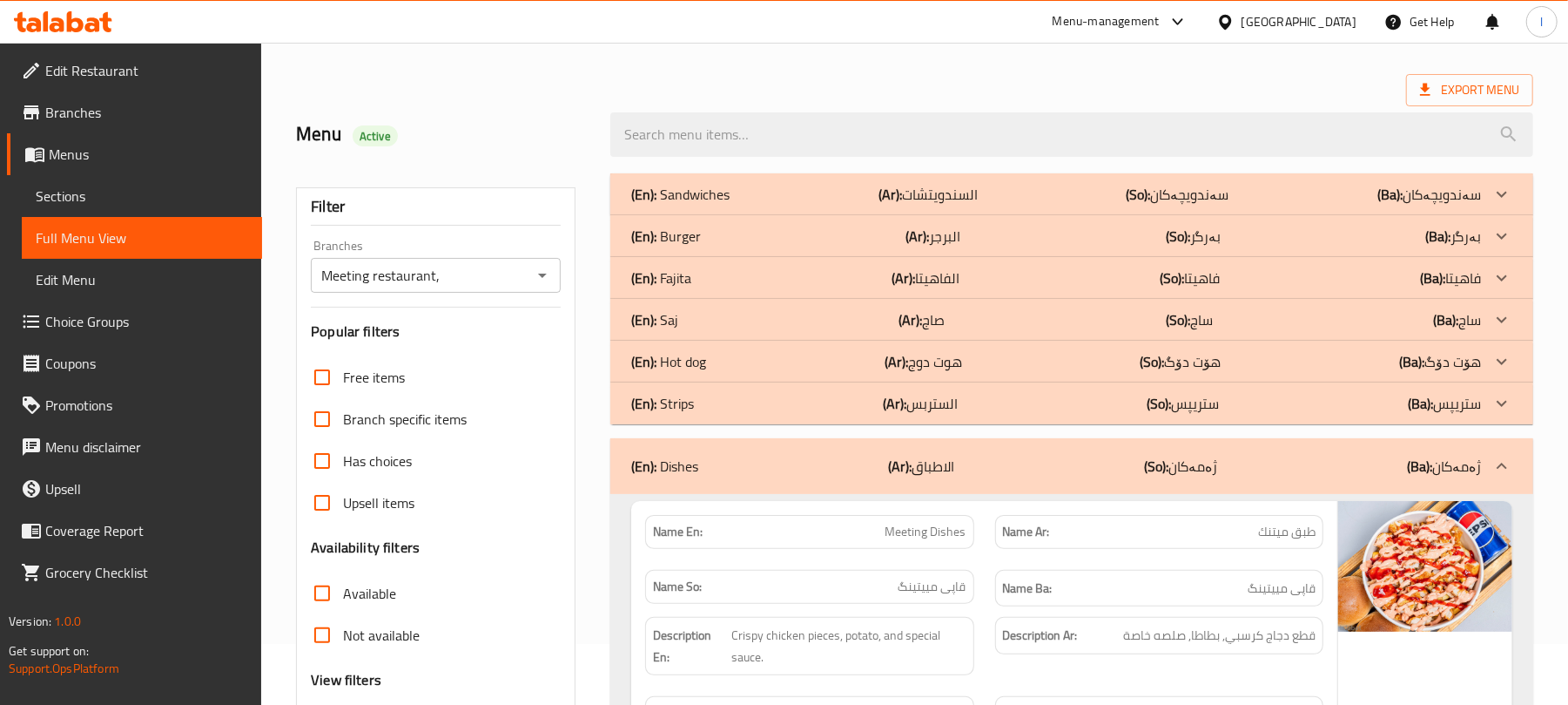
click at [786, 204] on div "(En): Strips (Ar): الستربس (So): ستریپس (Ba): ستریپس" at bounding box center [1056, 194] width 850 height 21
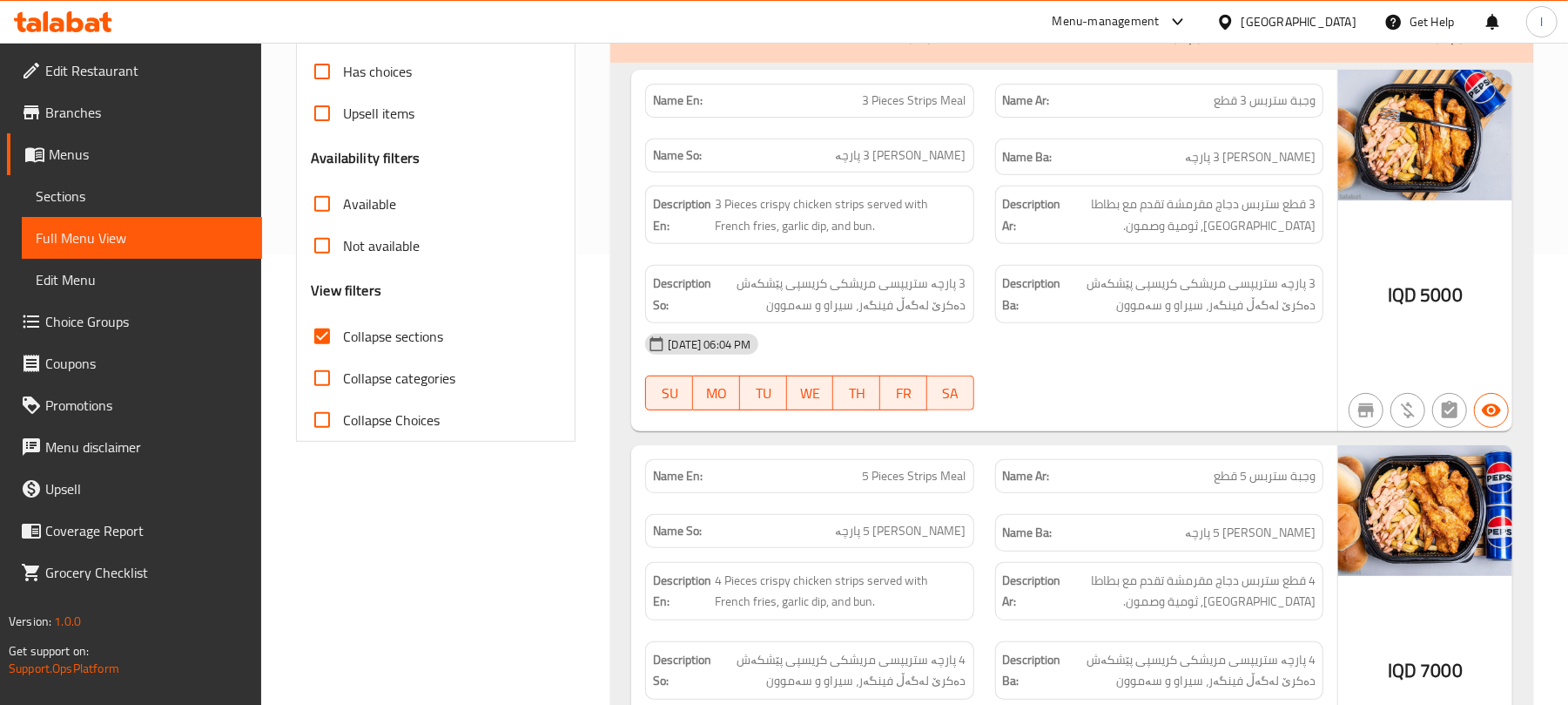
scroll to position [488, 0]
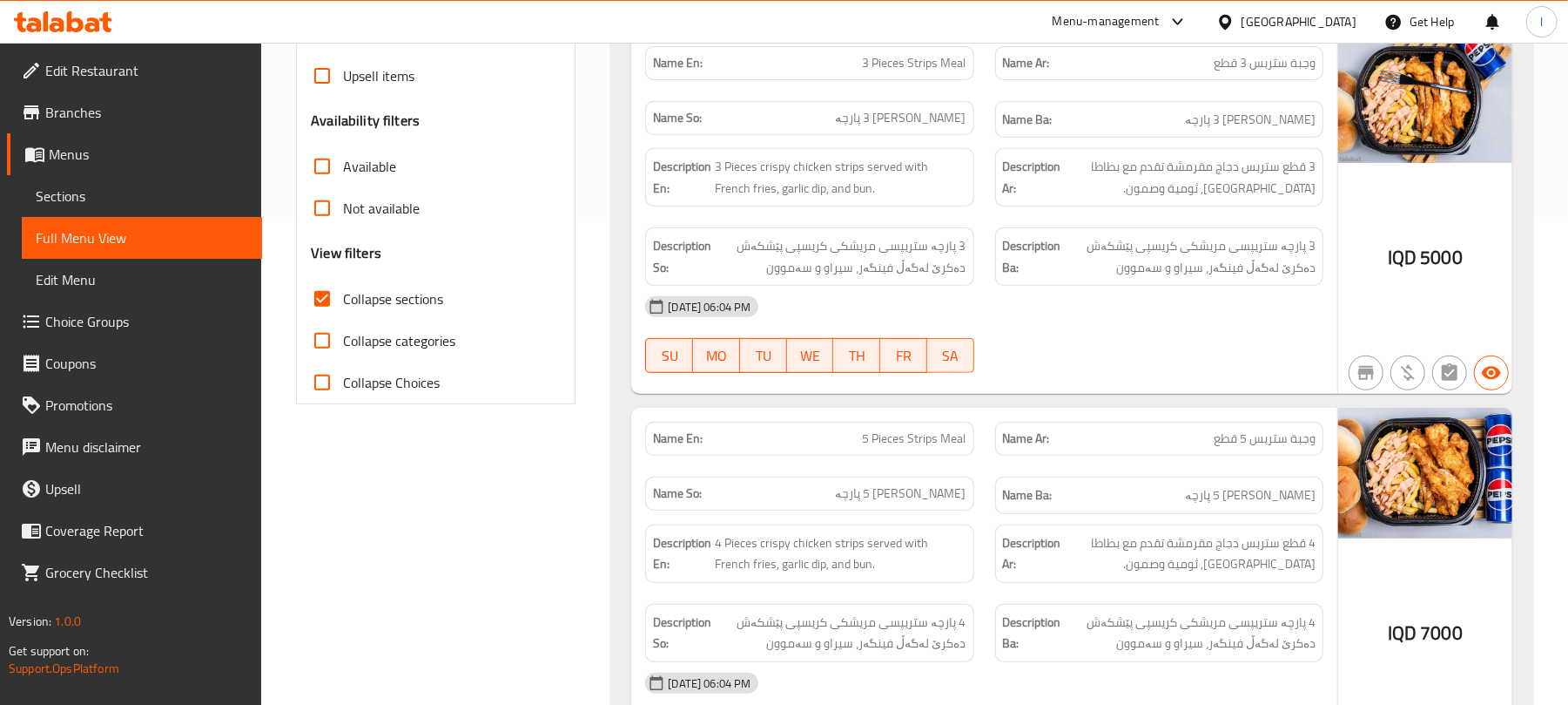
click at [896, 431] on span "5 Pieces Strips Meal" at bounding box center [915, 438] width 104 height 18
copy span "5 Pieces Strips Meal"
click at [1234, 436] on span "وجبة ستربس 5 قطع" at bounding box center [1265, 438] width 102 height 18
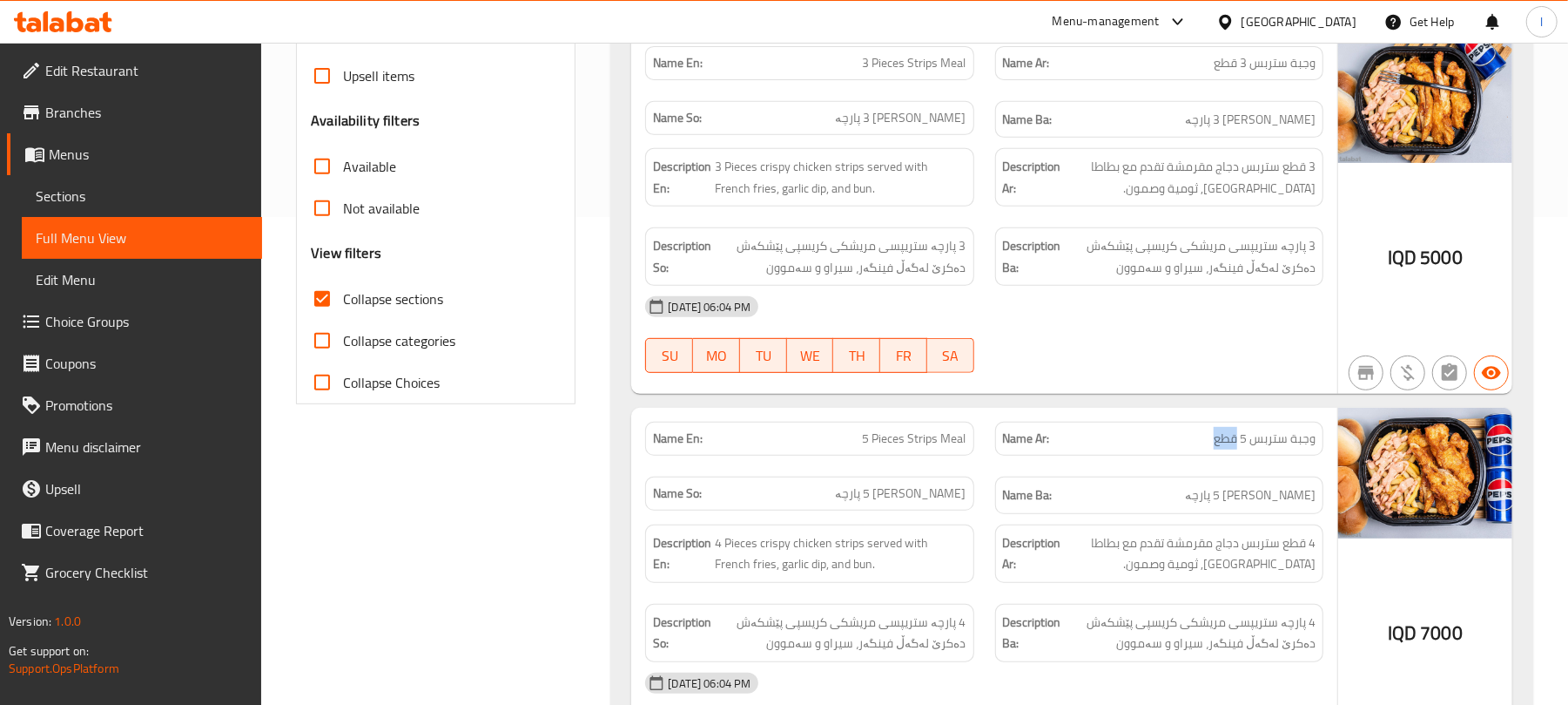
click at [1234, 436] on span "وجبة ستربس 5 قطع" at bounding box center [1265, 438] width 102 height 18
copy span "وجبة ستربس 5 قطع"
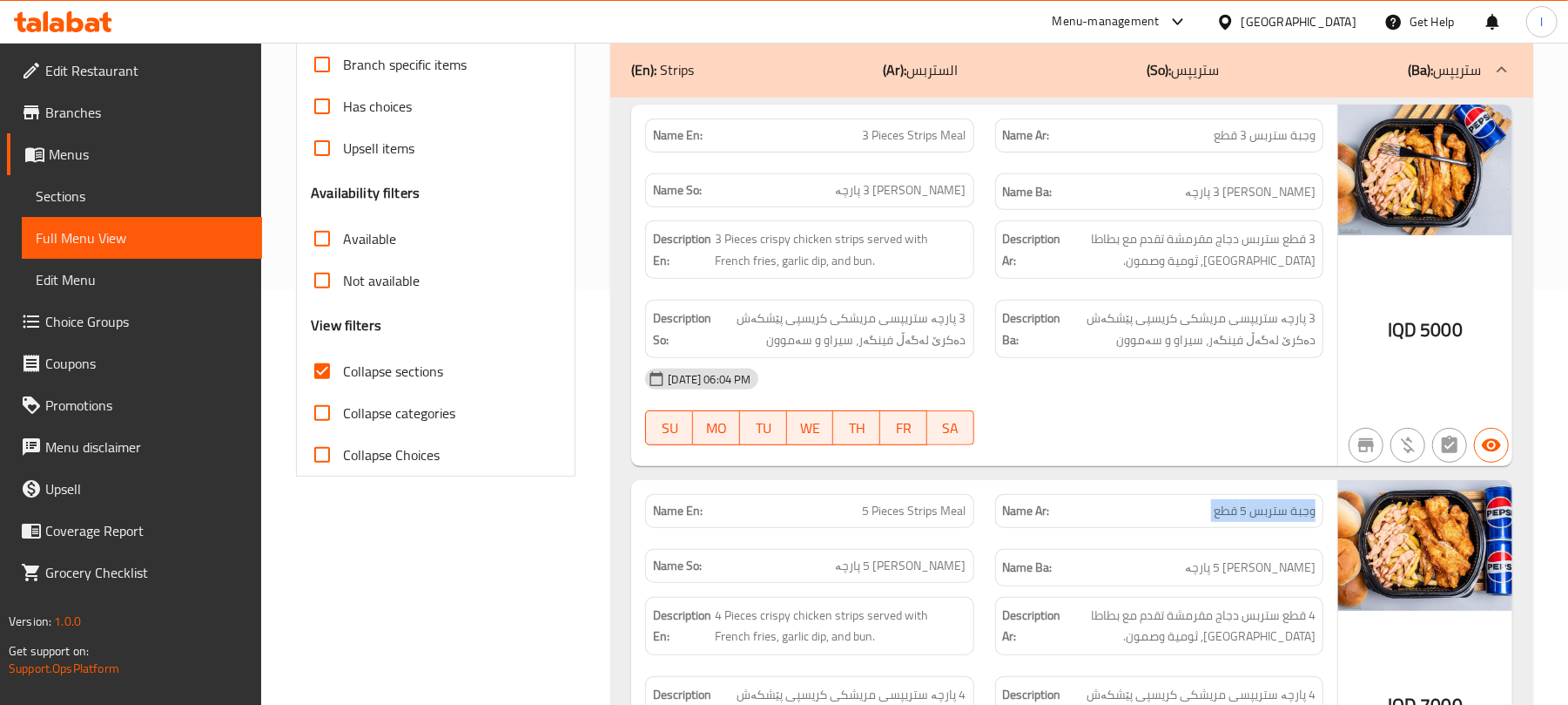
scroll to position [61, 0]
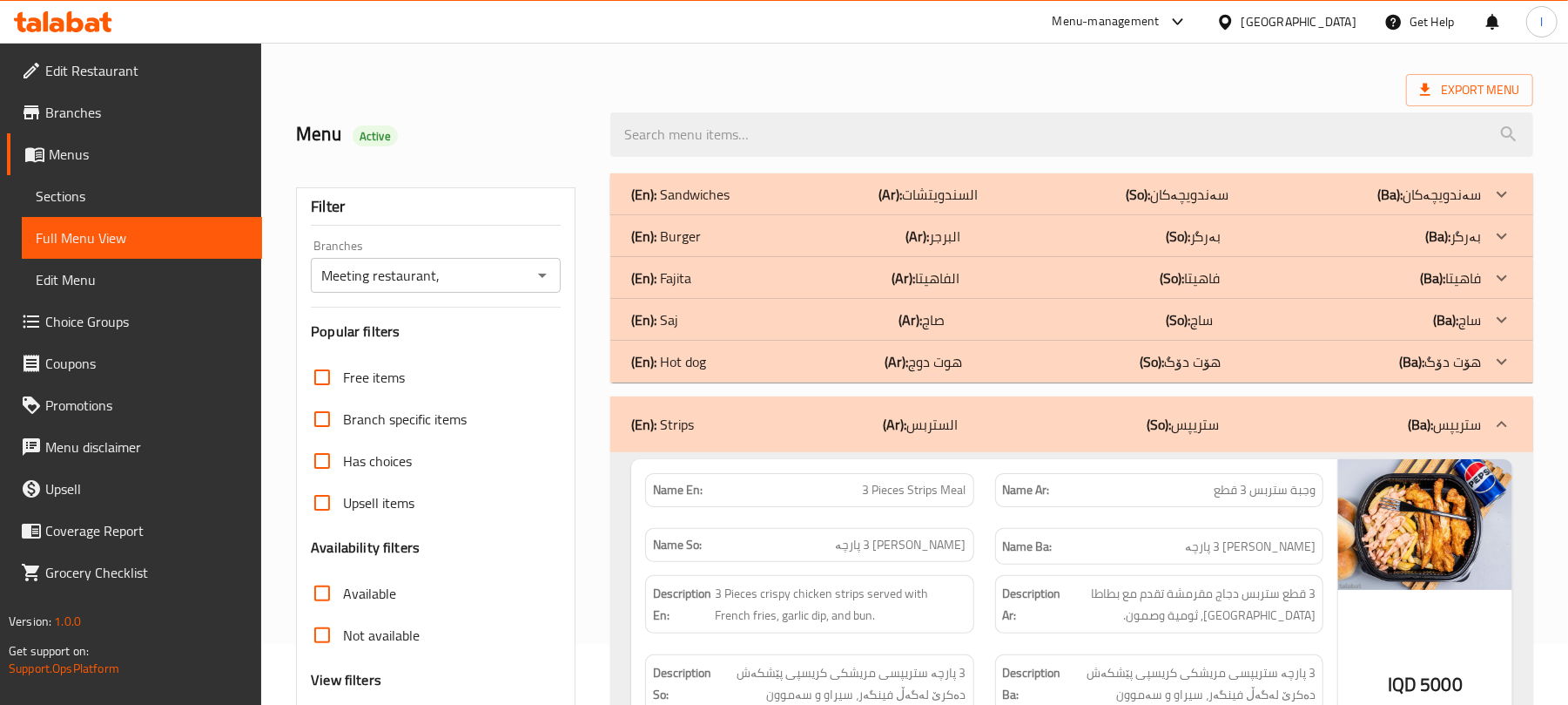
click at [930, 204] on p "(Ar): هوت دوج" at bounding box center [928, 194] width 99 height 21
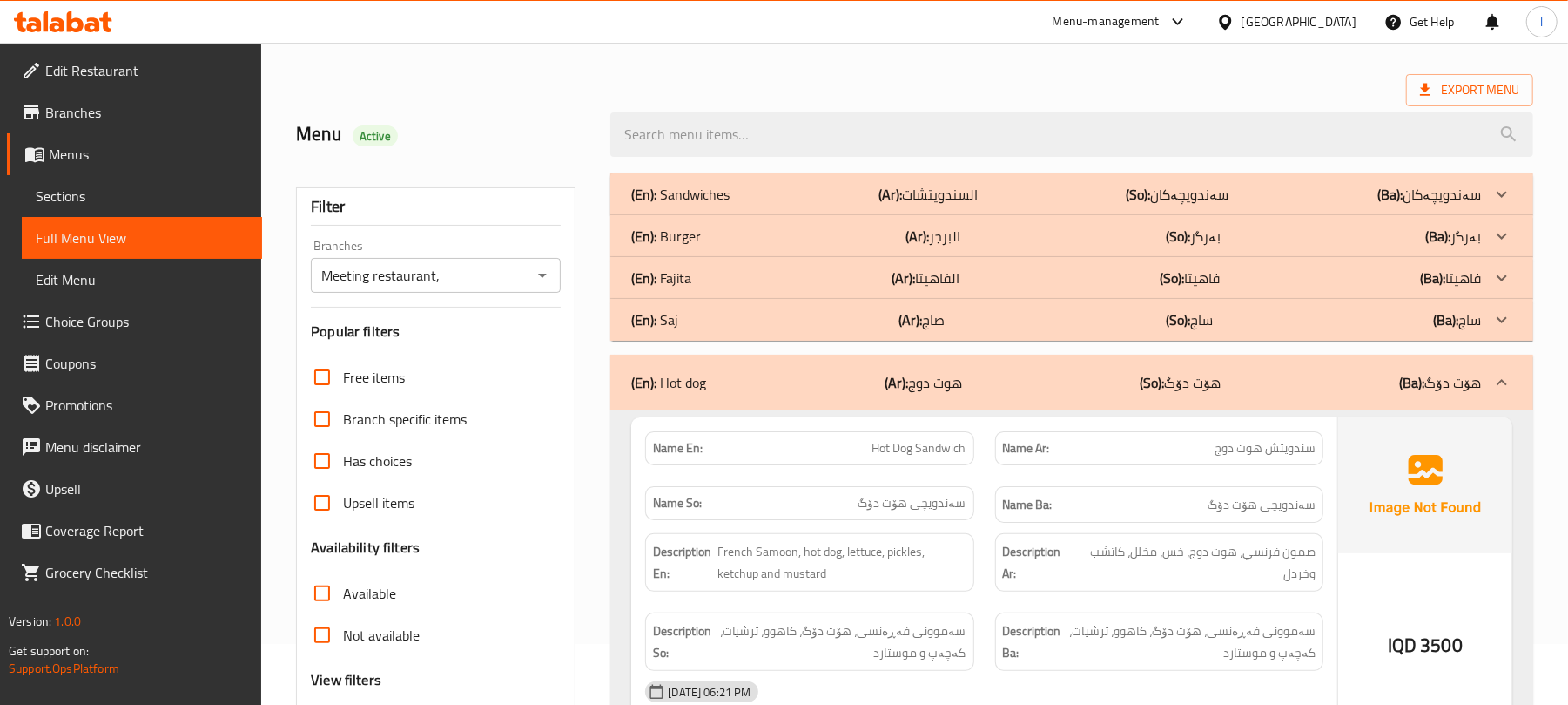
click at [993, 377] on div "(En): Hot dog (Ar): هوت دوج (So): هۆت دۆگ (Ba): هۆت دۆگ" at bounding box center [1056, 382] width 850 height 21
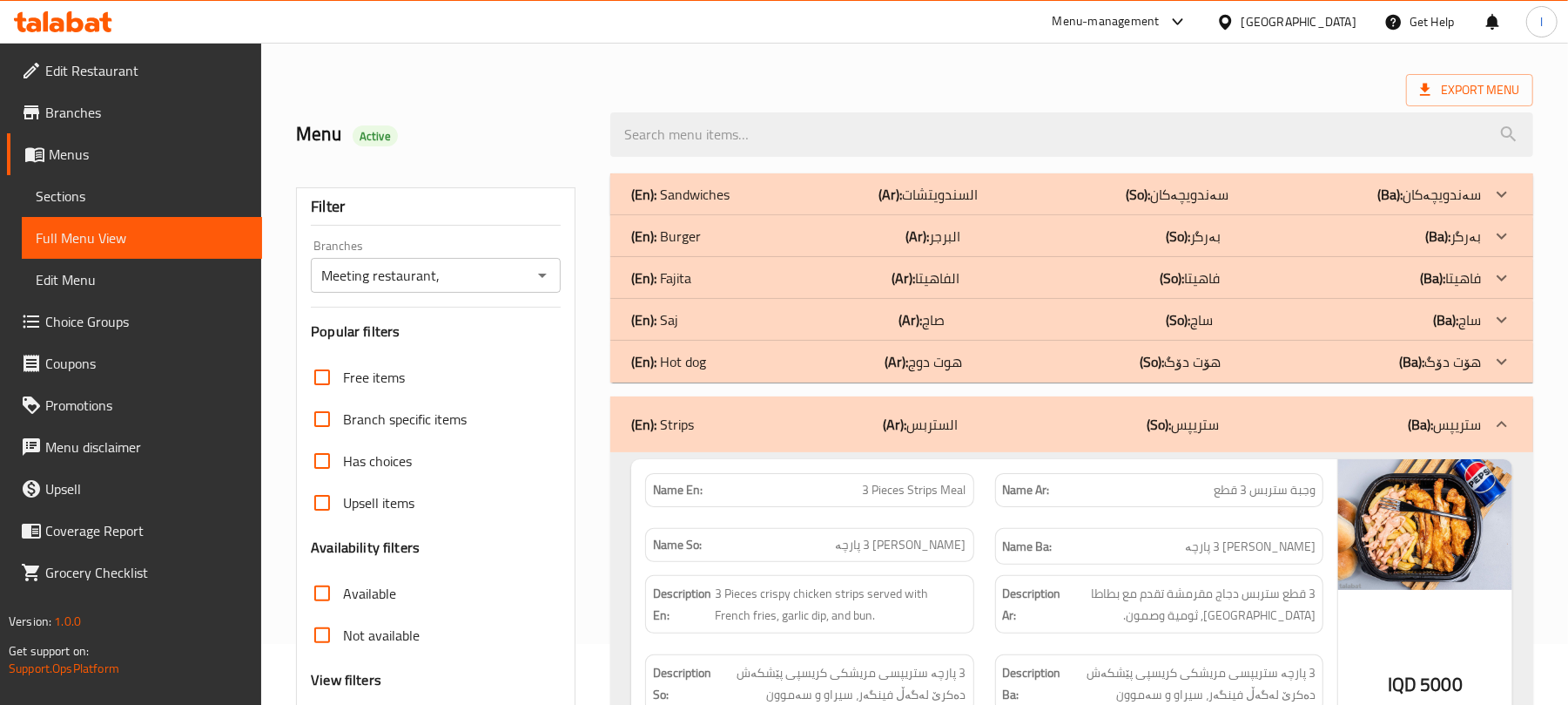
click at [718, 204] on div "(En): Fajita (Ar): الفاهيتا (So): فاهیتا (Ba): فاهیتا" at bounding box center [1056, 194] width 850 height 21
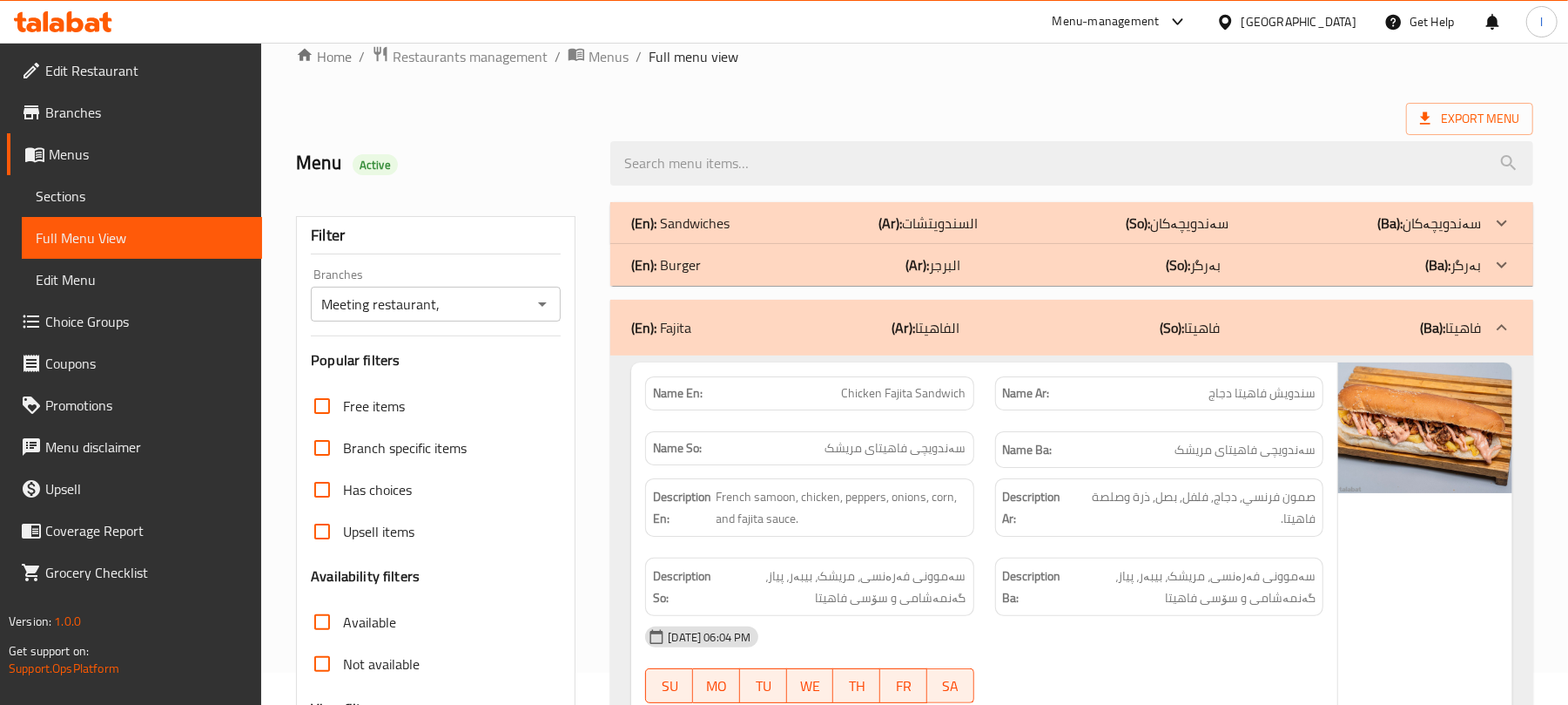
scroll to position [0, 0]
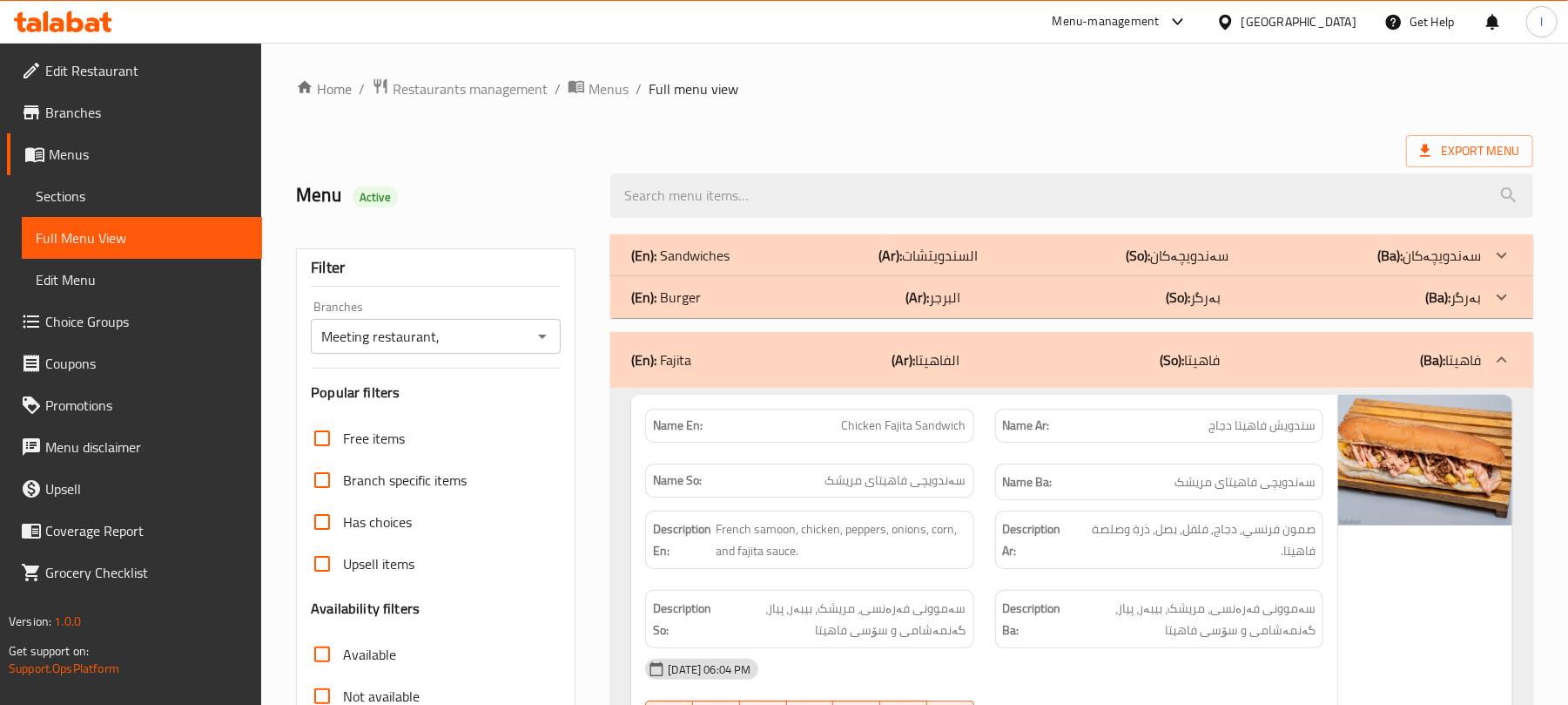
click at [1038, 276] on div "(En): Burger (Ar): البرجر (So): بەرگر (Ba): بەرگر" at bounding box center [1071, 256] width 923 height 42
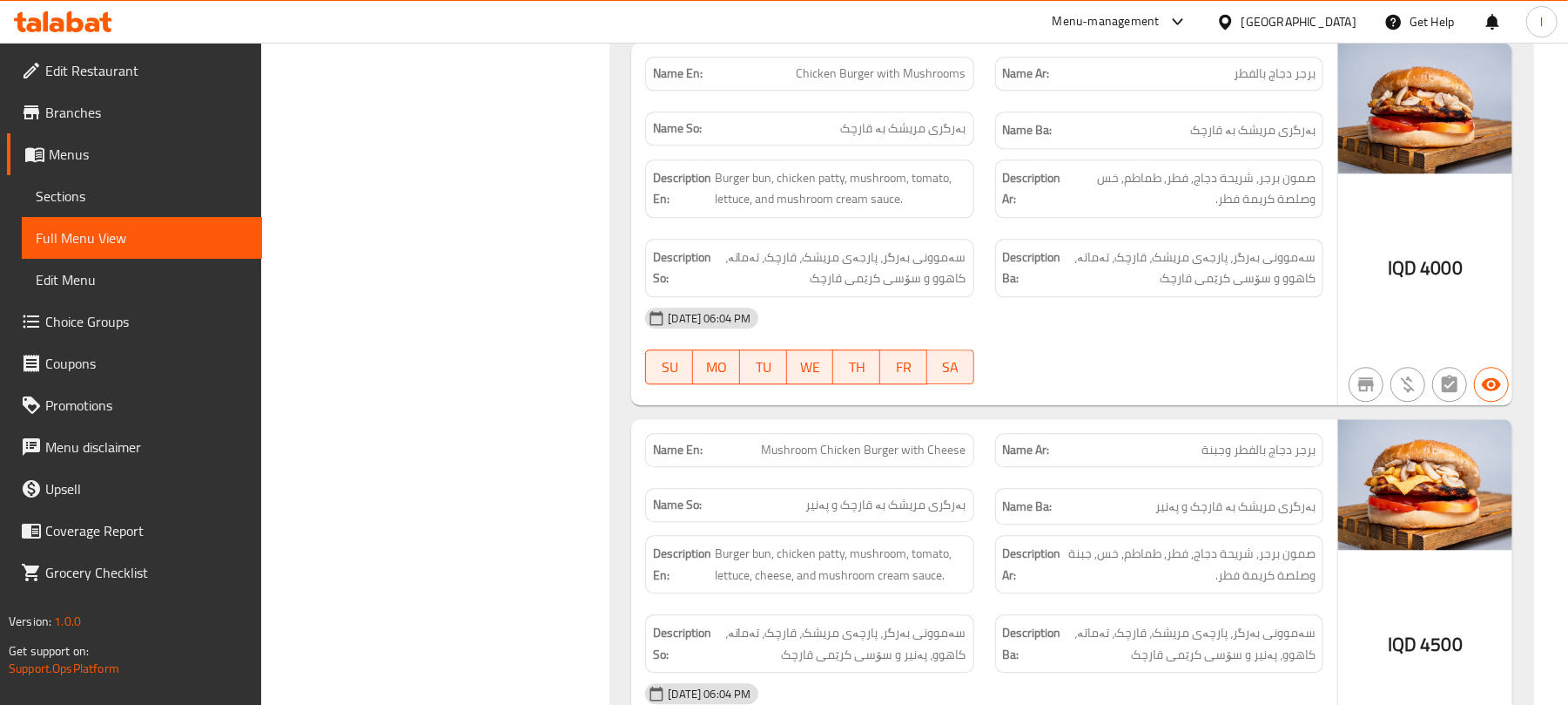
scroll to position [2556, 0]
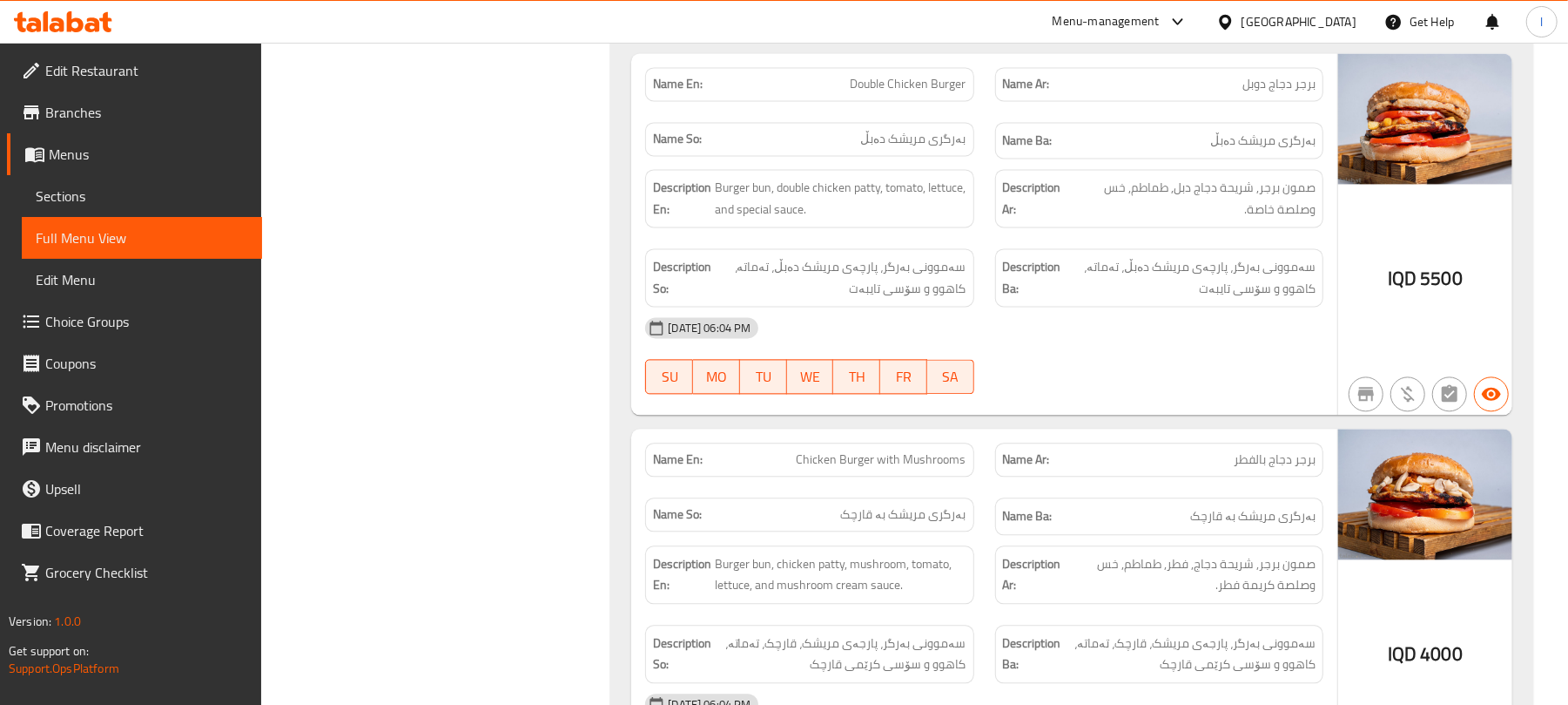
click at [32, 180] on link "Sections" at bounding box center [142, 196] width 240 height 42
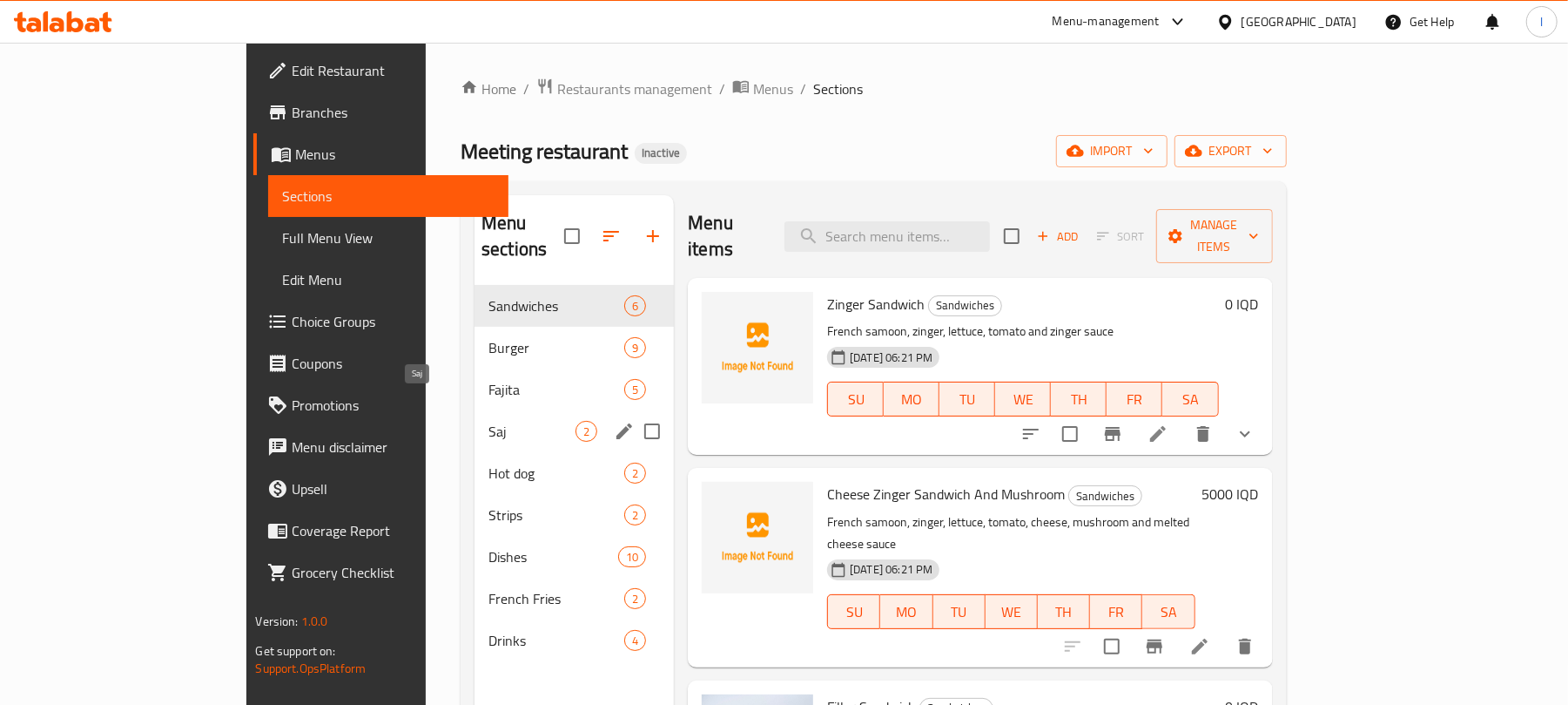
click at [489, 421] on span "Saj" at bounding box center [532, 432] width 87 height 21
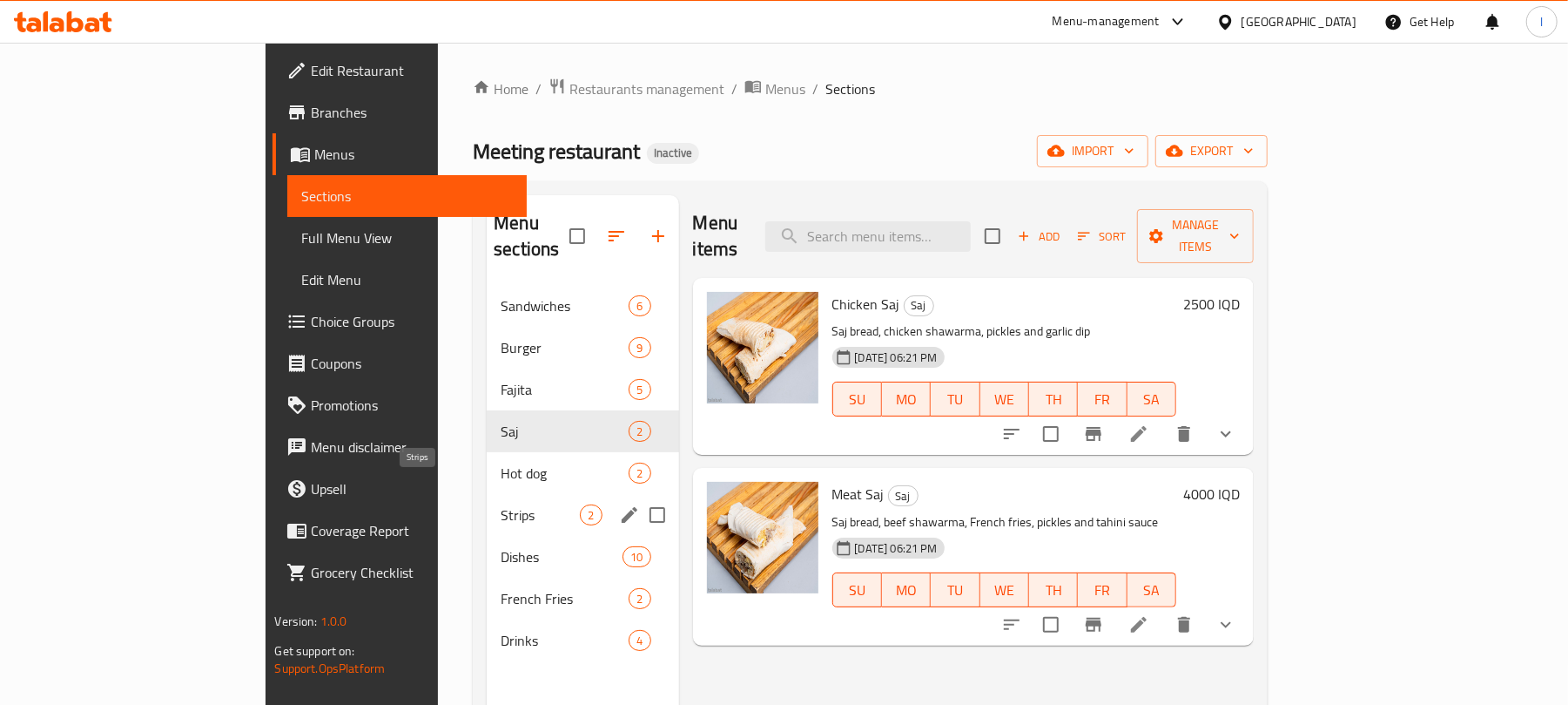
click at [500, 504] on span "Strips" at bounding box center [540, 515] width 79 height 21
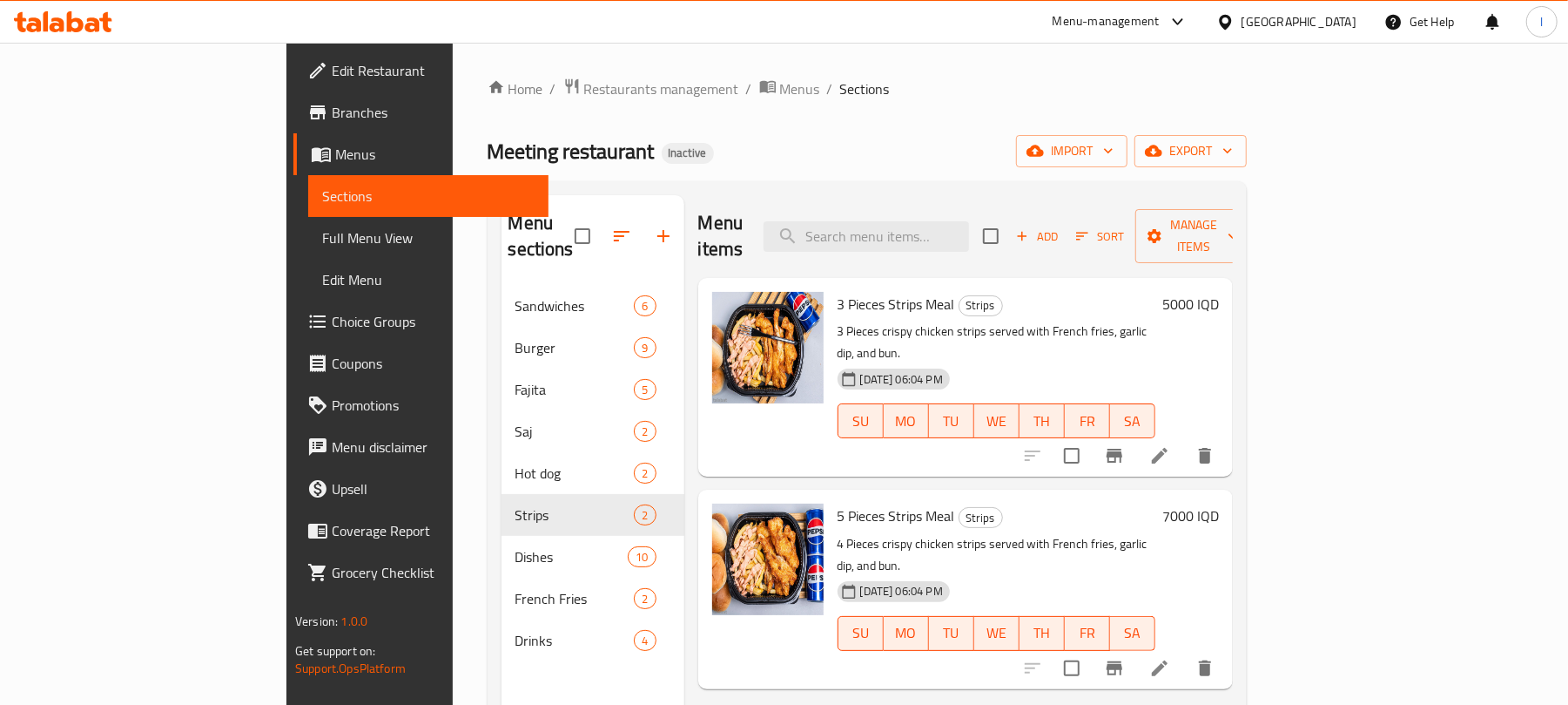
click at [1227, 647] on button "delete" at bounding box center [1205, 668] width 42 height 42
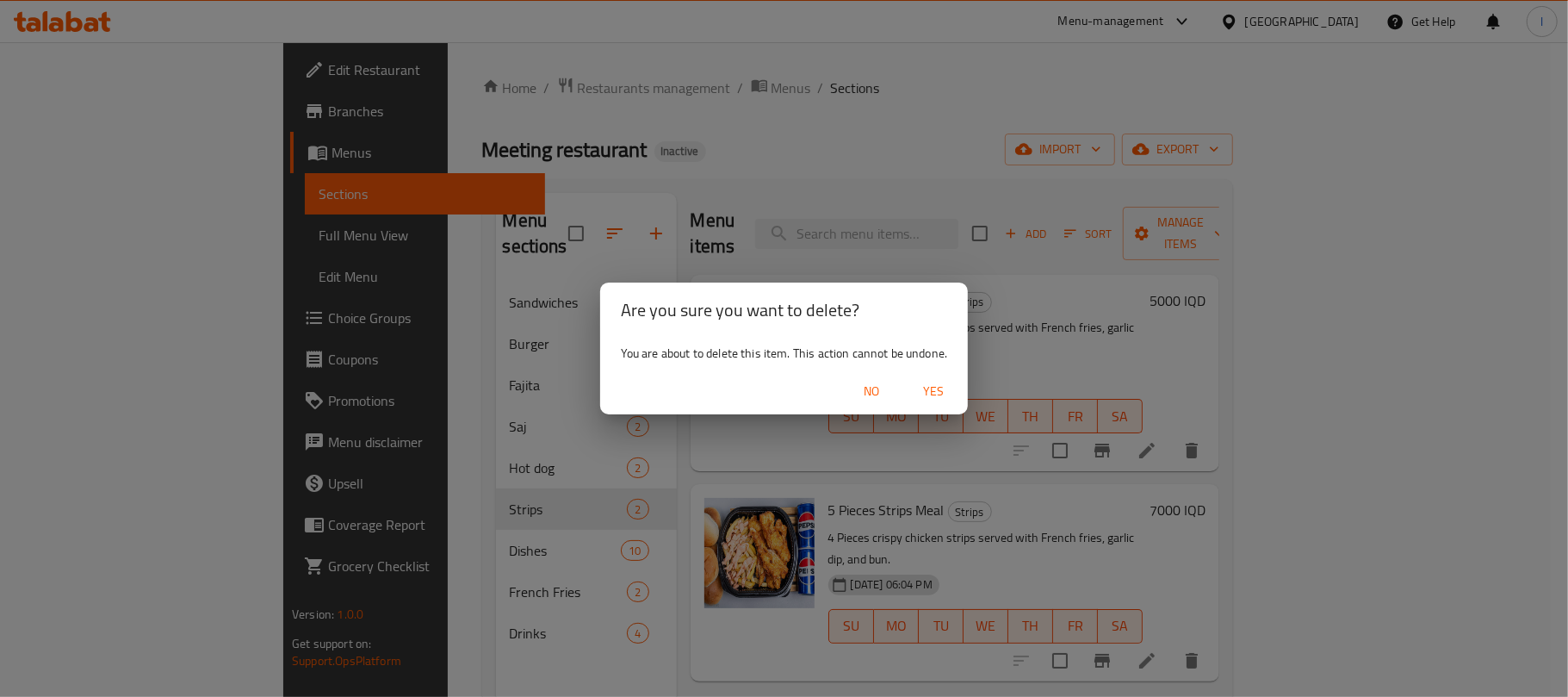
click at [949, 386] on span "Yes" at bounding box center [933, 391] width 41 height 22
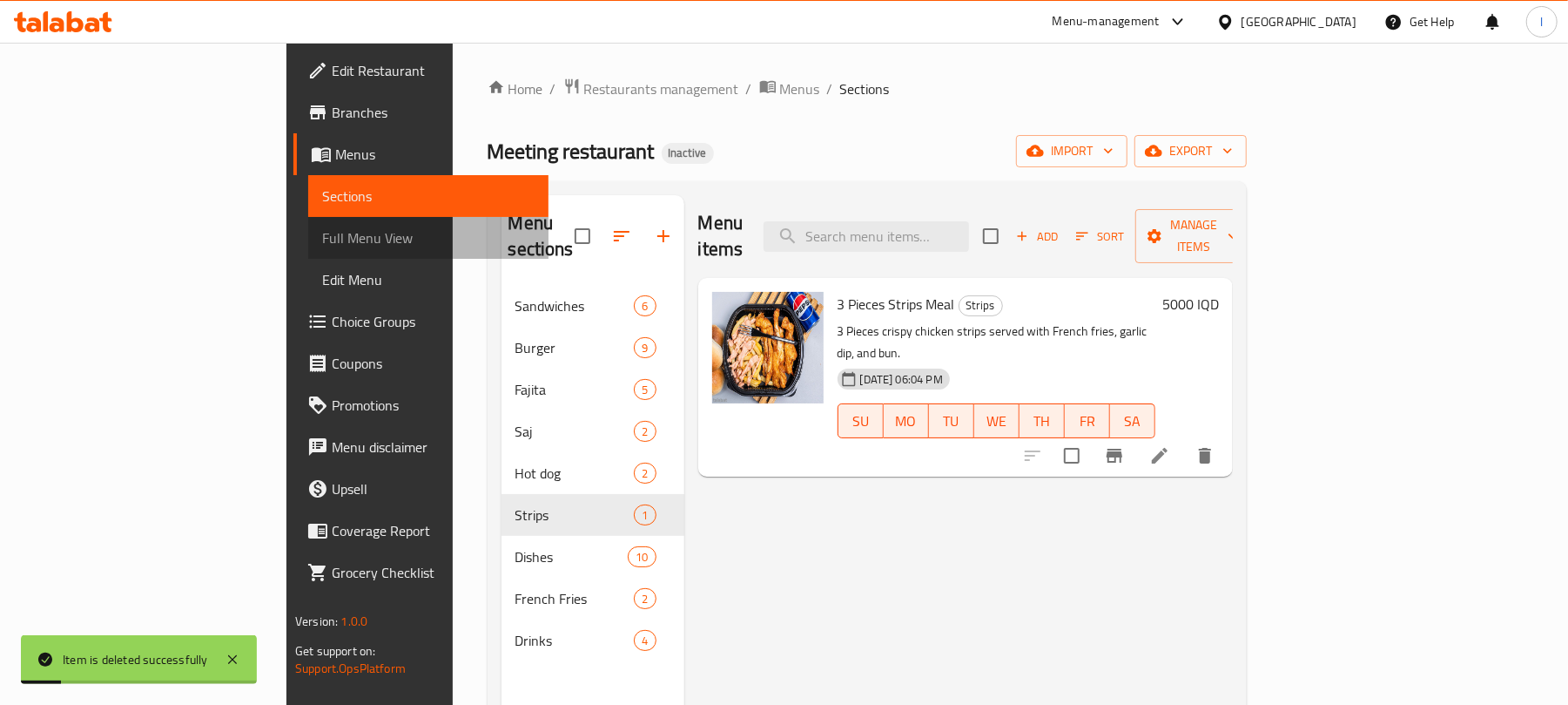
click at [322, 240] on span "Full Menu View" at bounding box center [428, 238] width 213 height 21
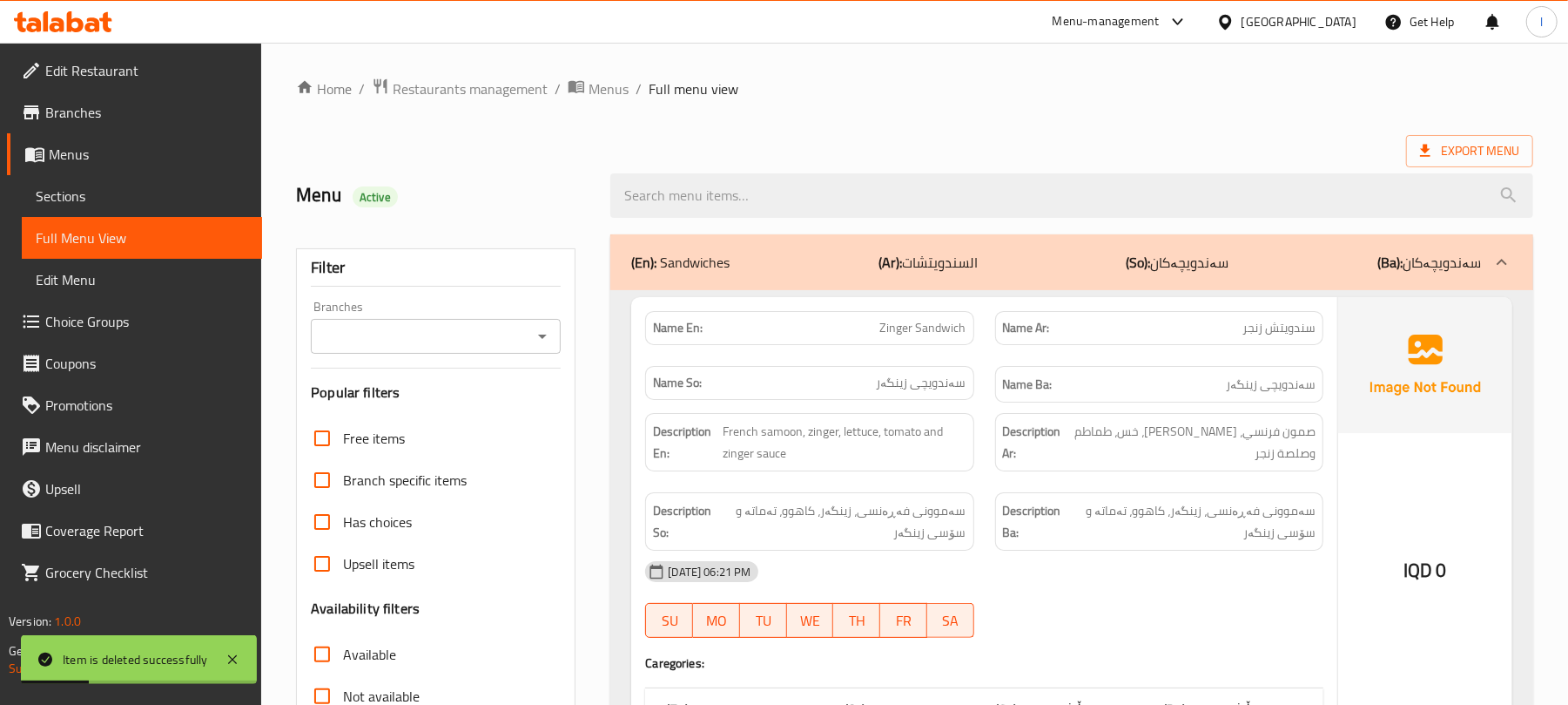
click at [524, 343] on input "Branches" at bounding box center [421, 337] width 211 height 25
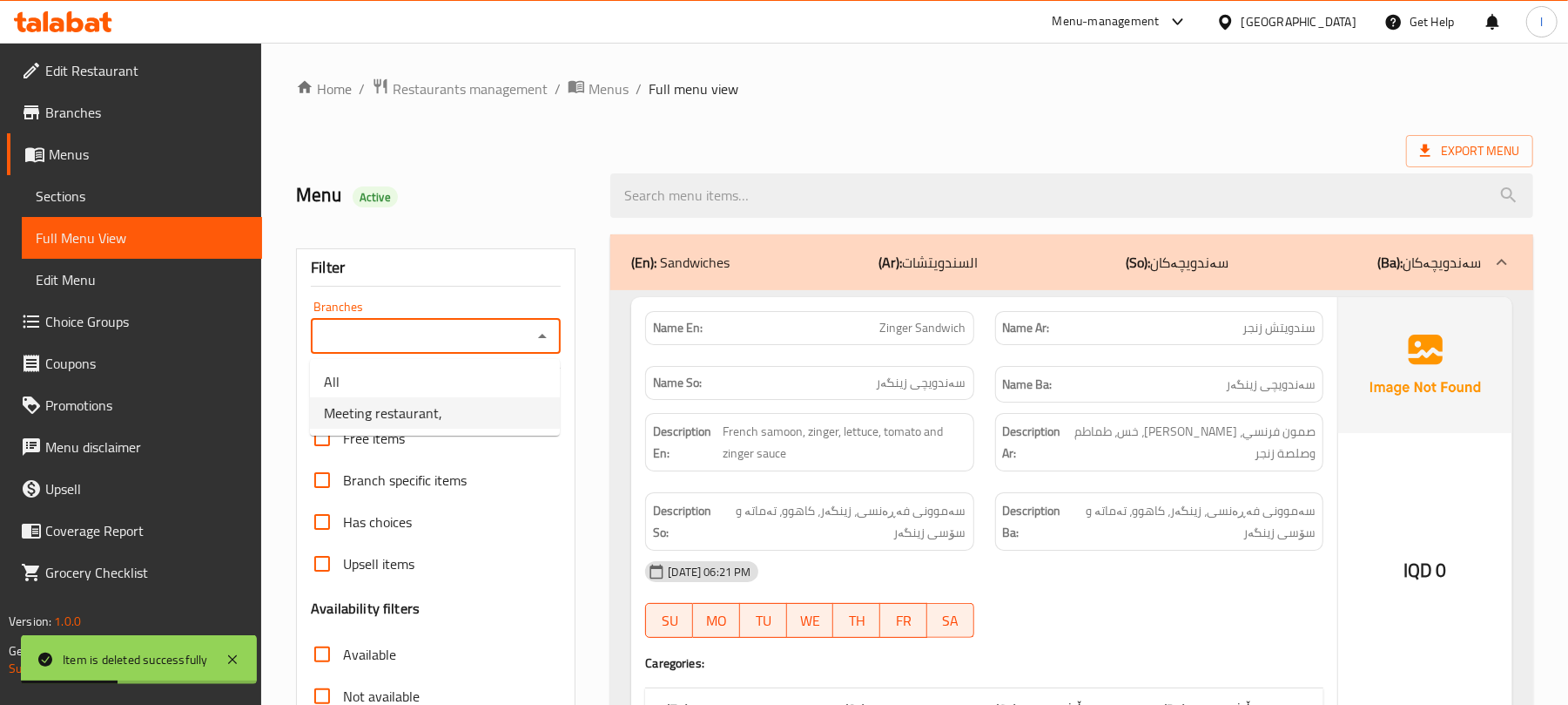
click at [392, 423] on span "Meeting restaurant," at bounding box center [383, 413] width 118 height 21
type input "Meeting restaurant,"
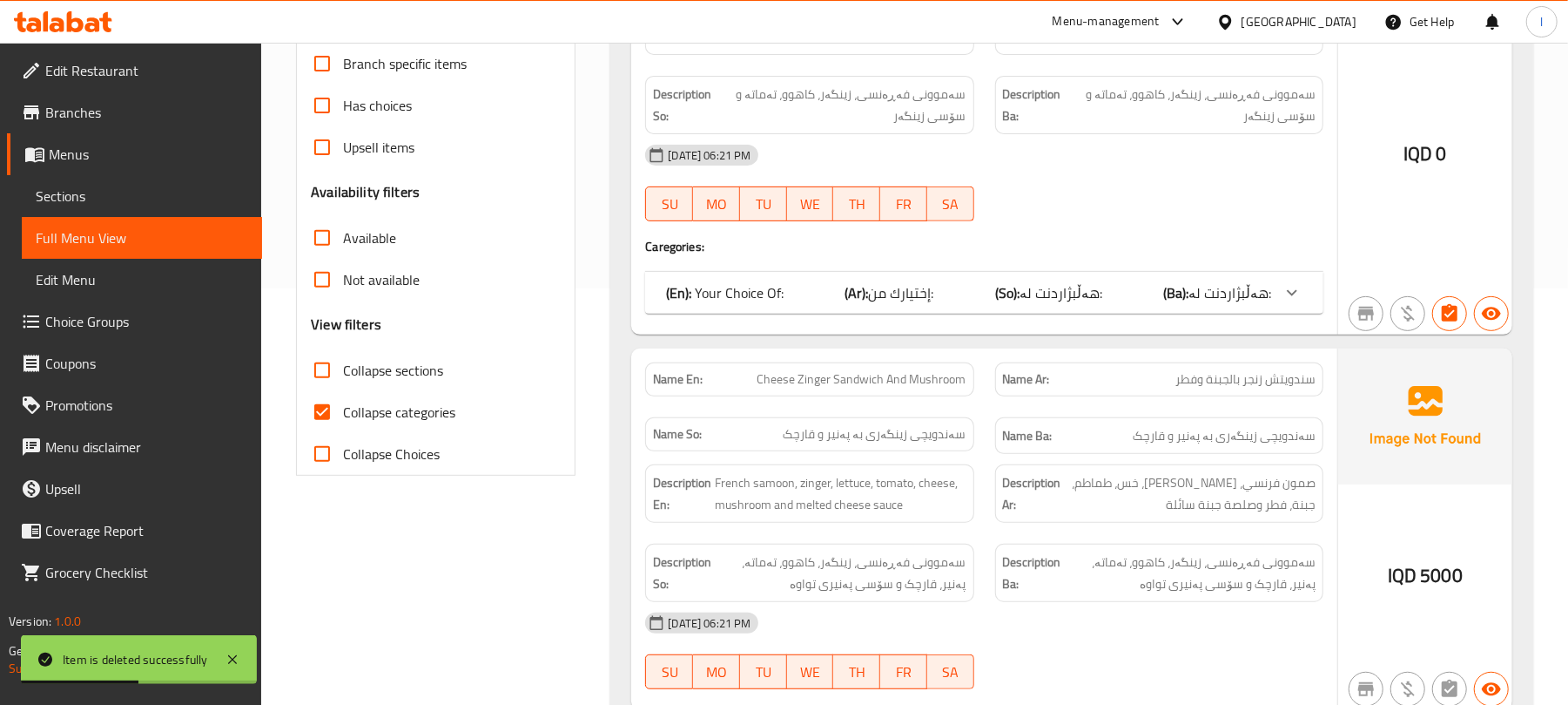
scroll to position [426, 0]
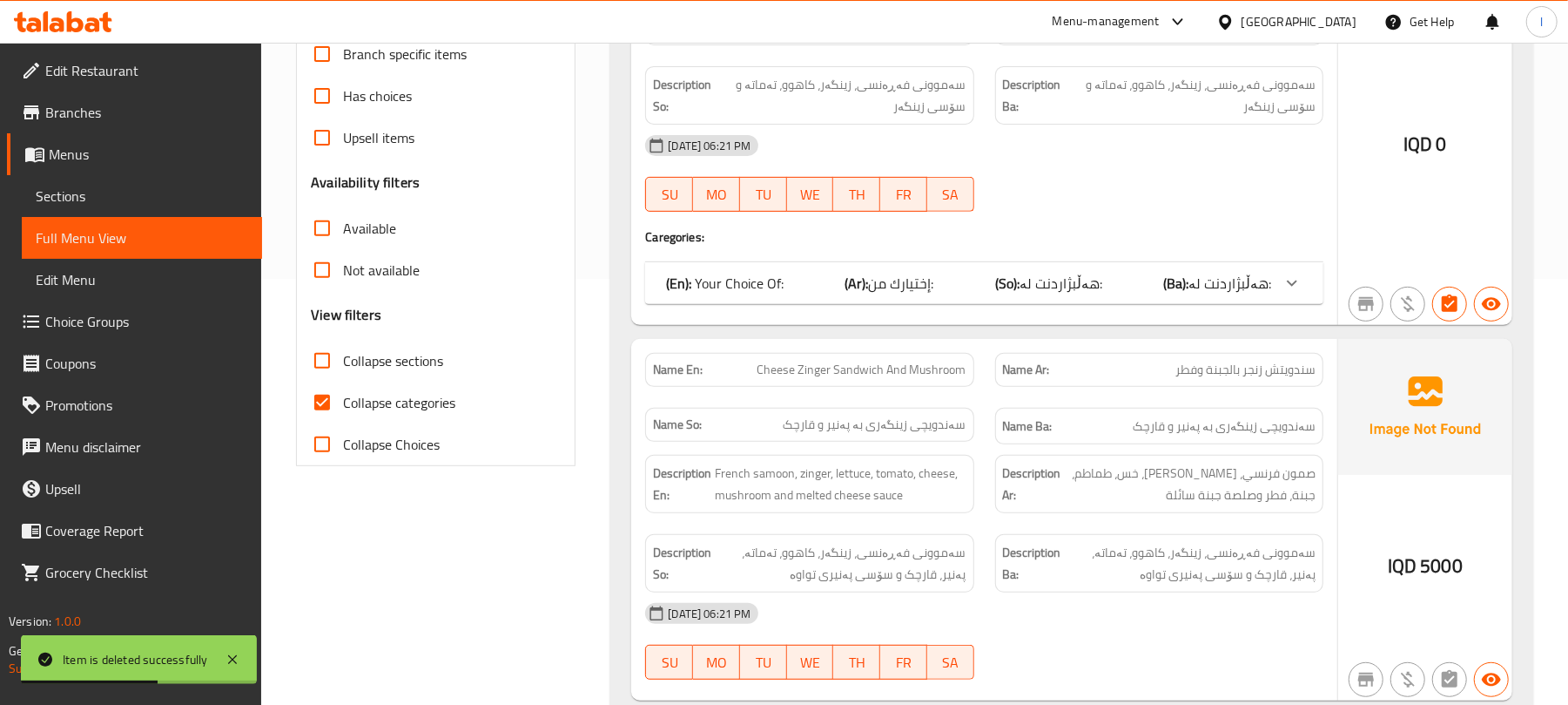
click at [324, 409] on input "Collapse categories" at bounding box center [322, 402] width 42 height 42
checkbox input "false"
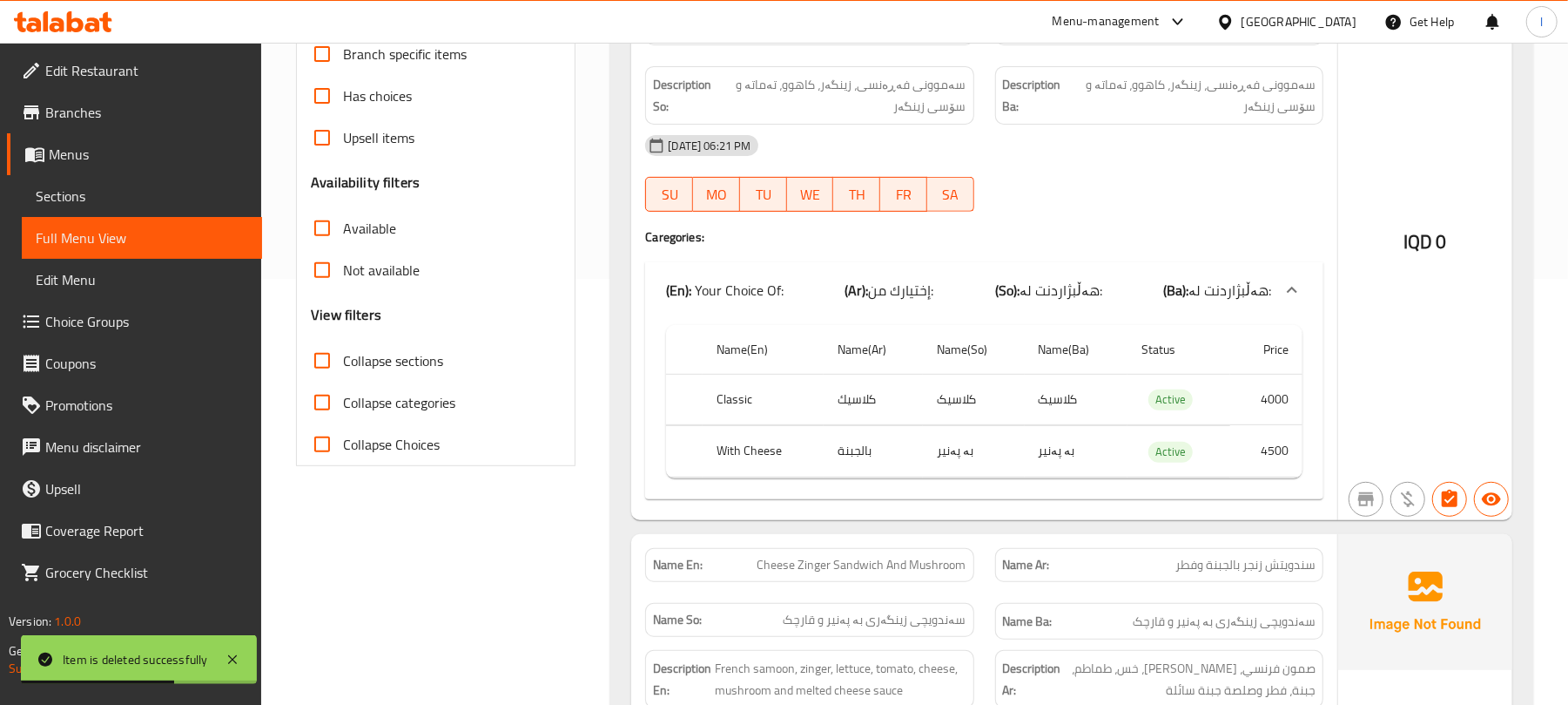
click at [321, 367] on input "Collapse sections" at bounding box center [322, 361] width 42 height 42
checkbox input "true"
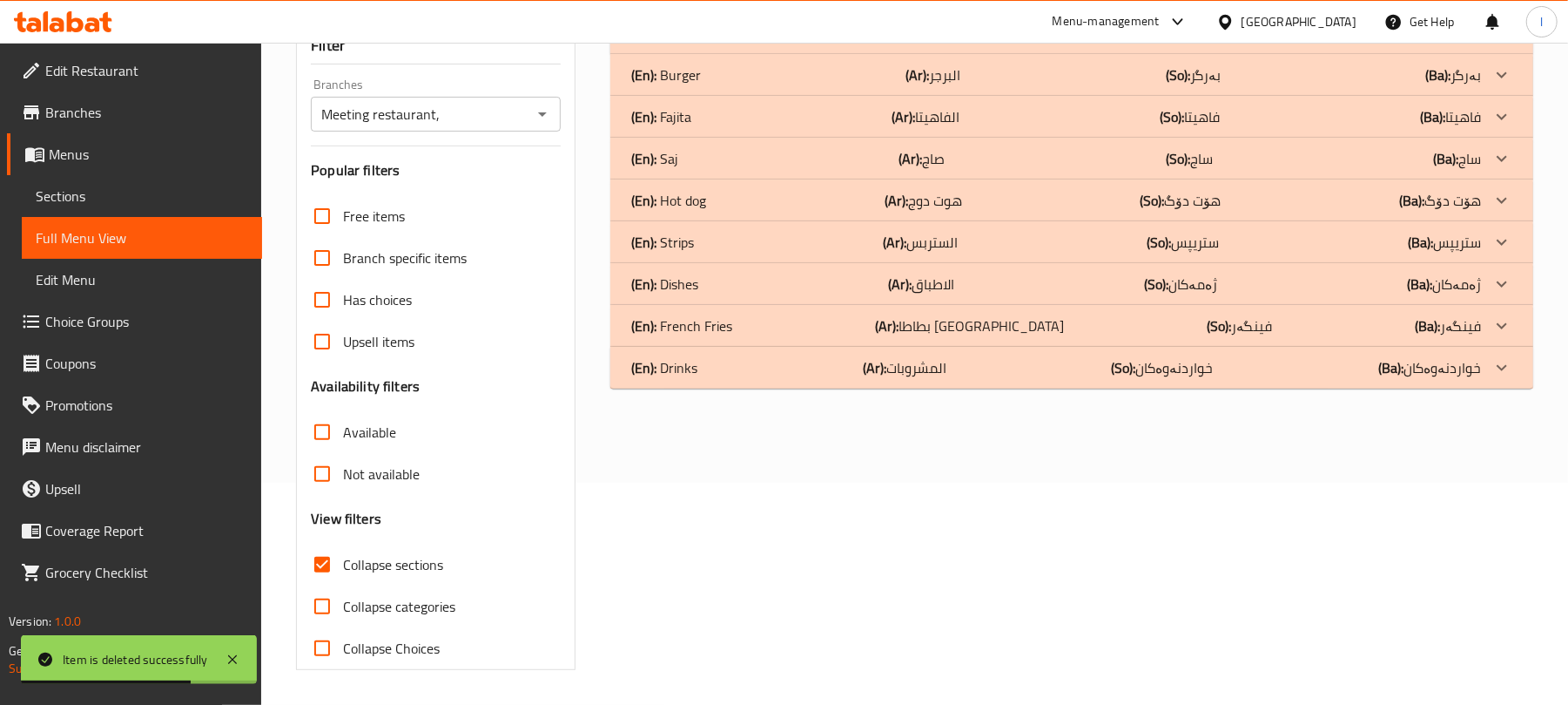
scroll to position [224, 0]
click at [723, 44] on div "(En): Drinks (Ar): المشروبات (So): خواردنەوەکان (Ba): خواردنەوەکان" at bounding box center [1056, 33] width 850 height 21
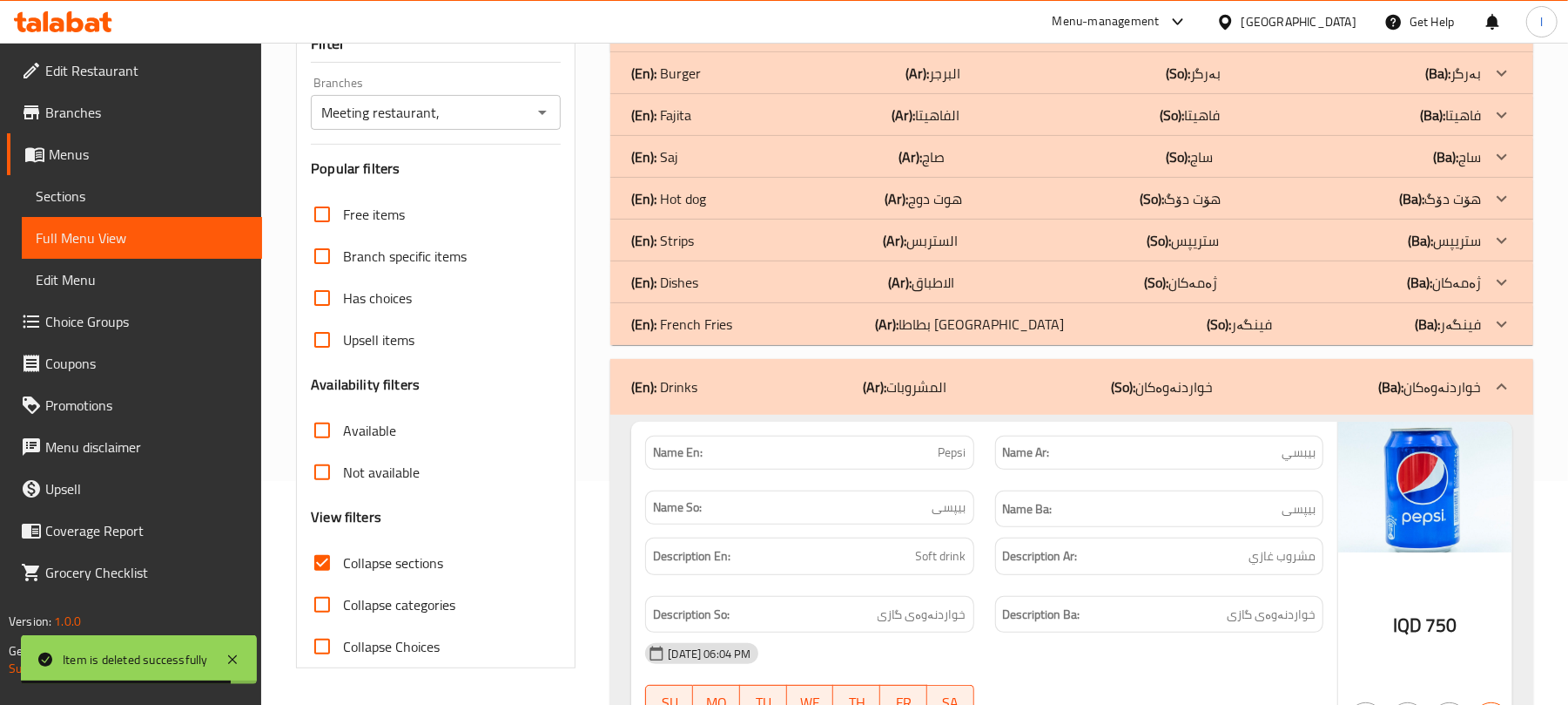
click at [725, 52] on div "(En): Dishes (Ar): الاطباق (So): ژەمەکان (Ba): ژەمەکان" at bounding box center [1071, 31] width 923 height 42
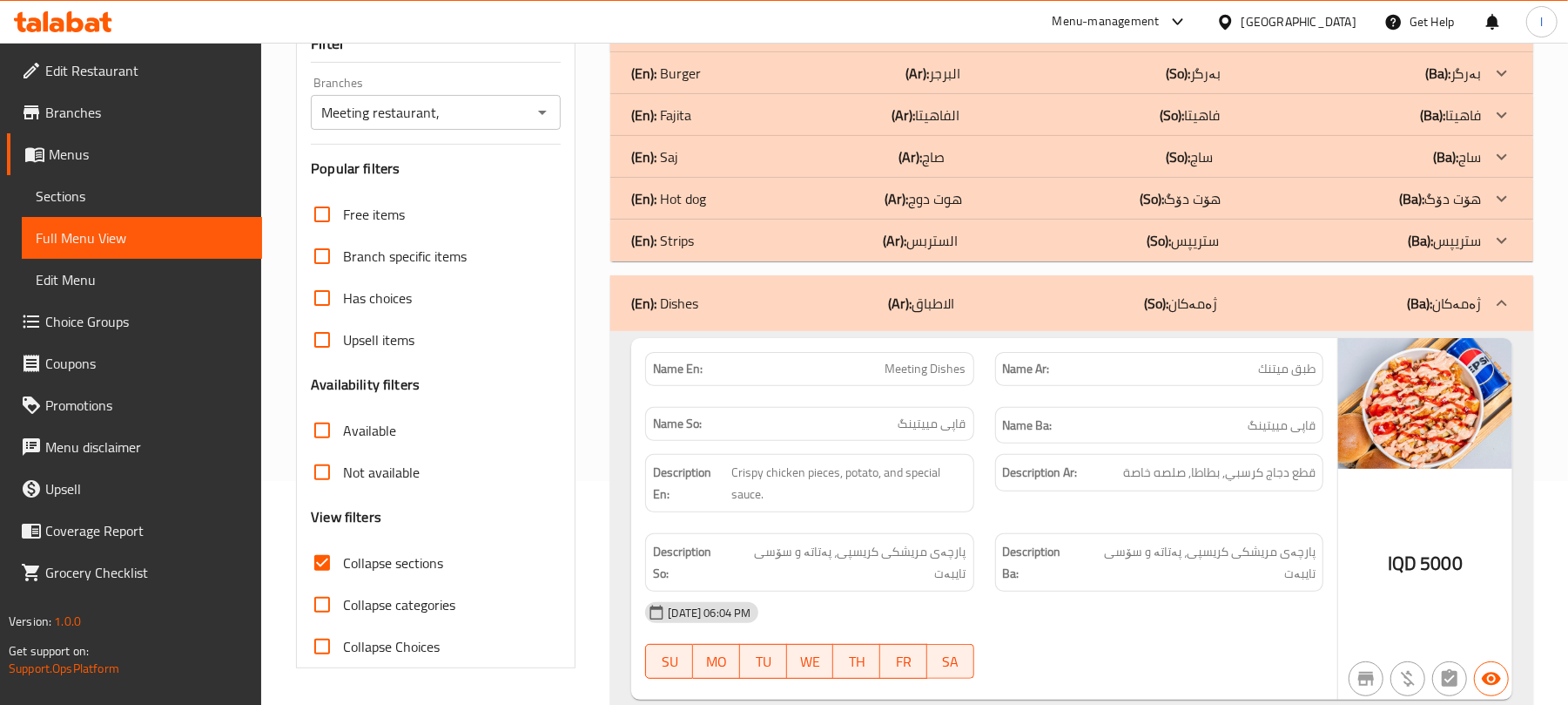
click at [742, 42] on div "(En): Strips (Ar): الستربس (So): ستریپس (Ba): ستریپس" at bounding box center [1056, 31] width 850 height 21
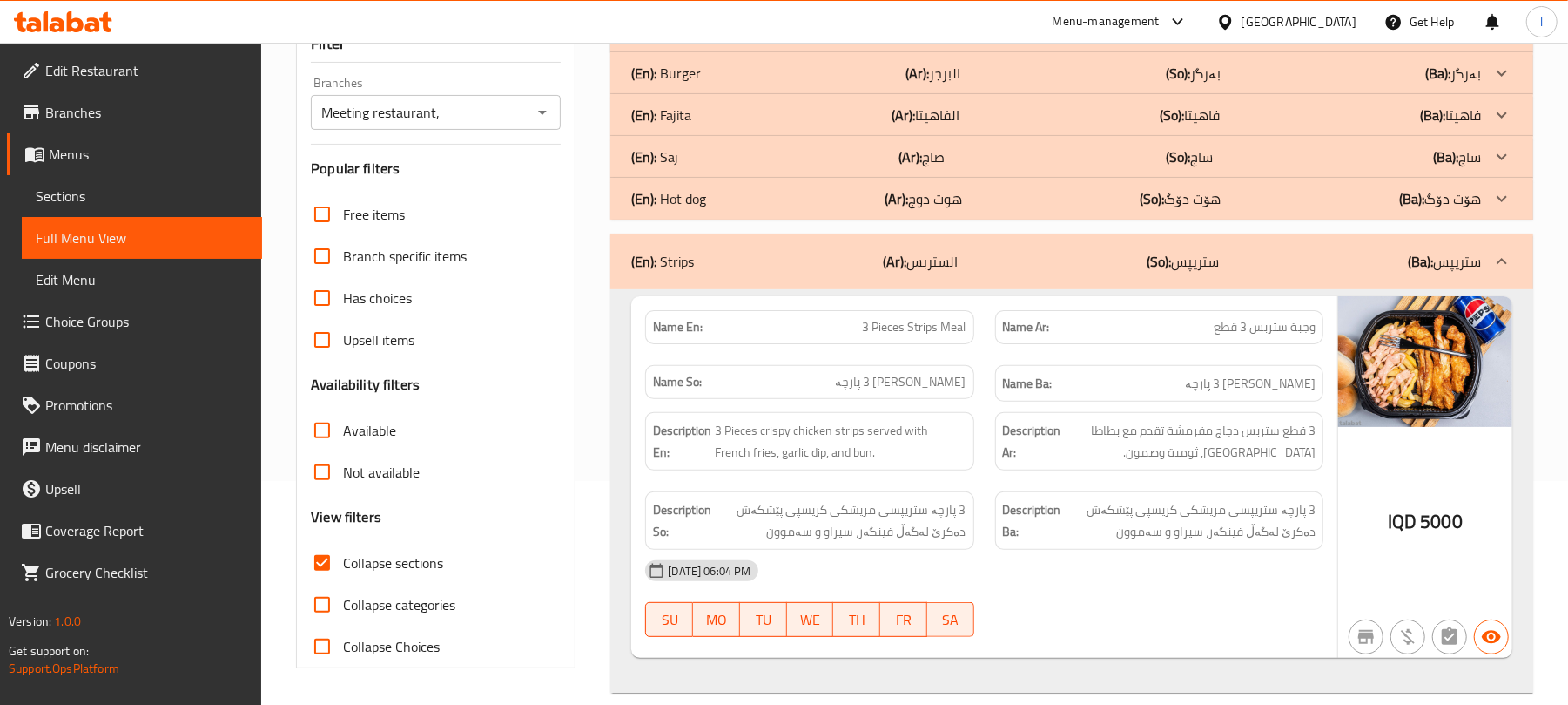
click at [753, 42] on div "(En): Fajita (Ar): الفاهيتا (So): فاهیتا (Ba): فاهیتا" at bounding box center [1056, 31] width 850 height 21
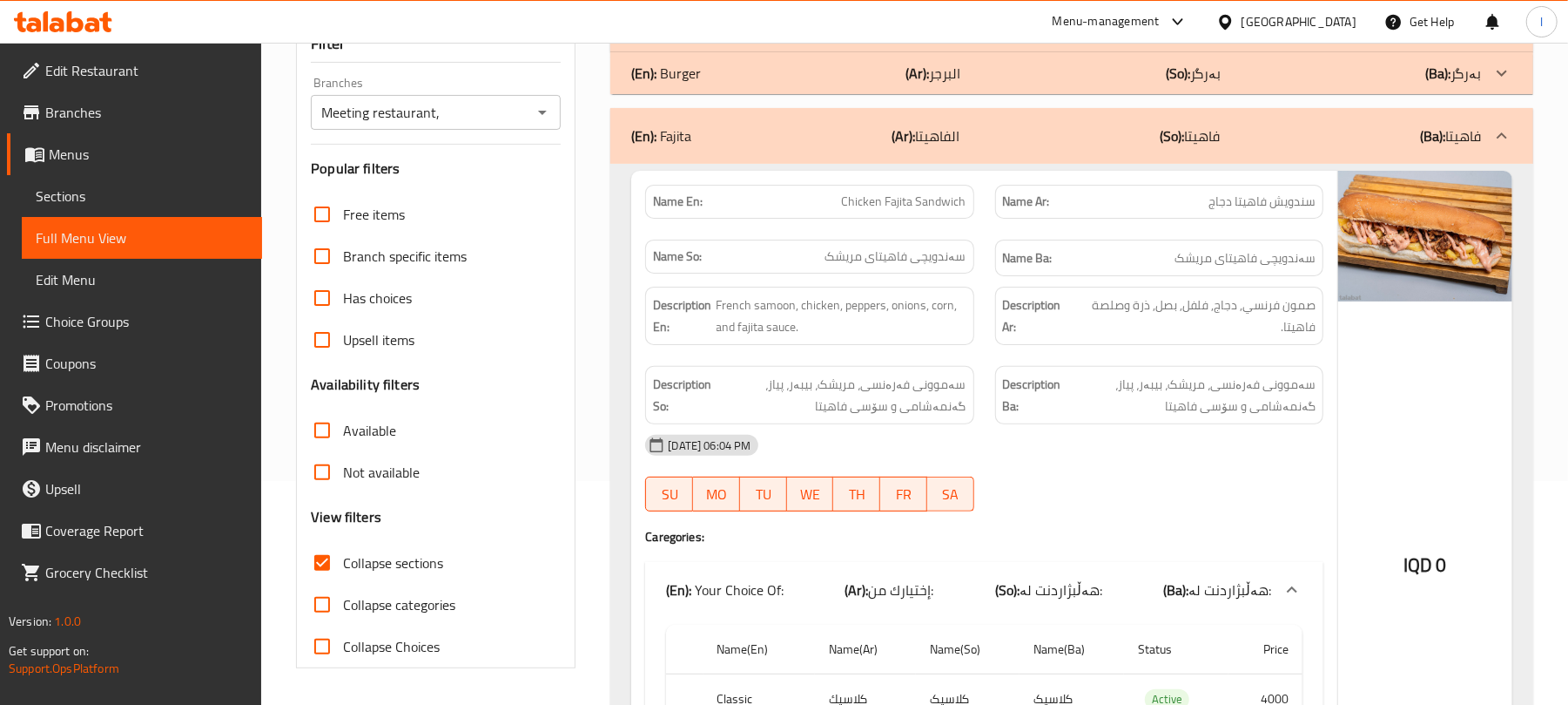
click at [761, 42] on div "(En): Burger (Ar): البرجر (So): بەرگر (Ba): بەرگر" at bounding box center [1056, 31] width 850 height 21
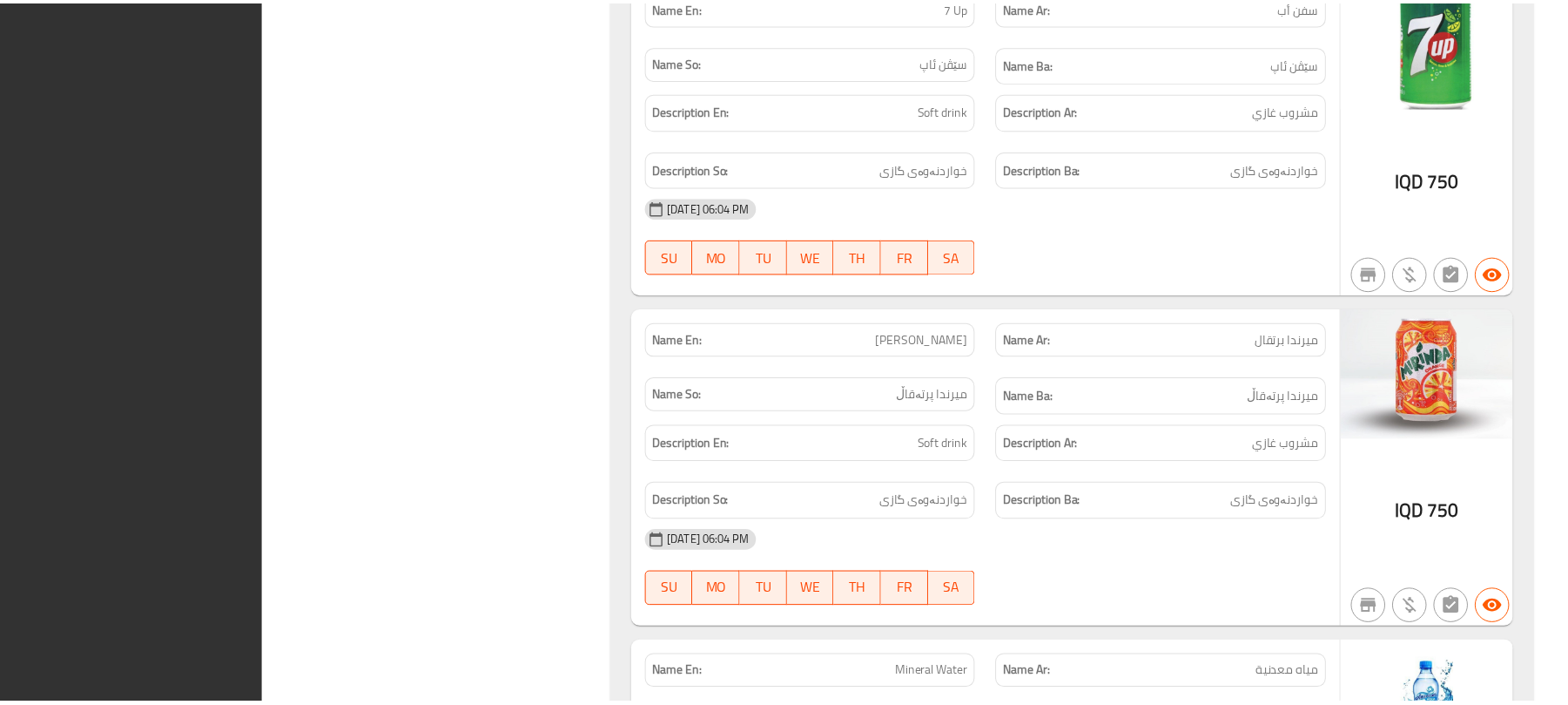
scroll to position [12018, 0]
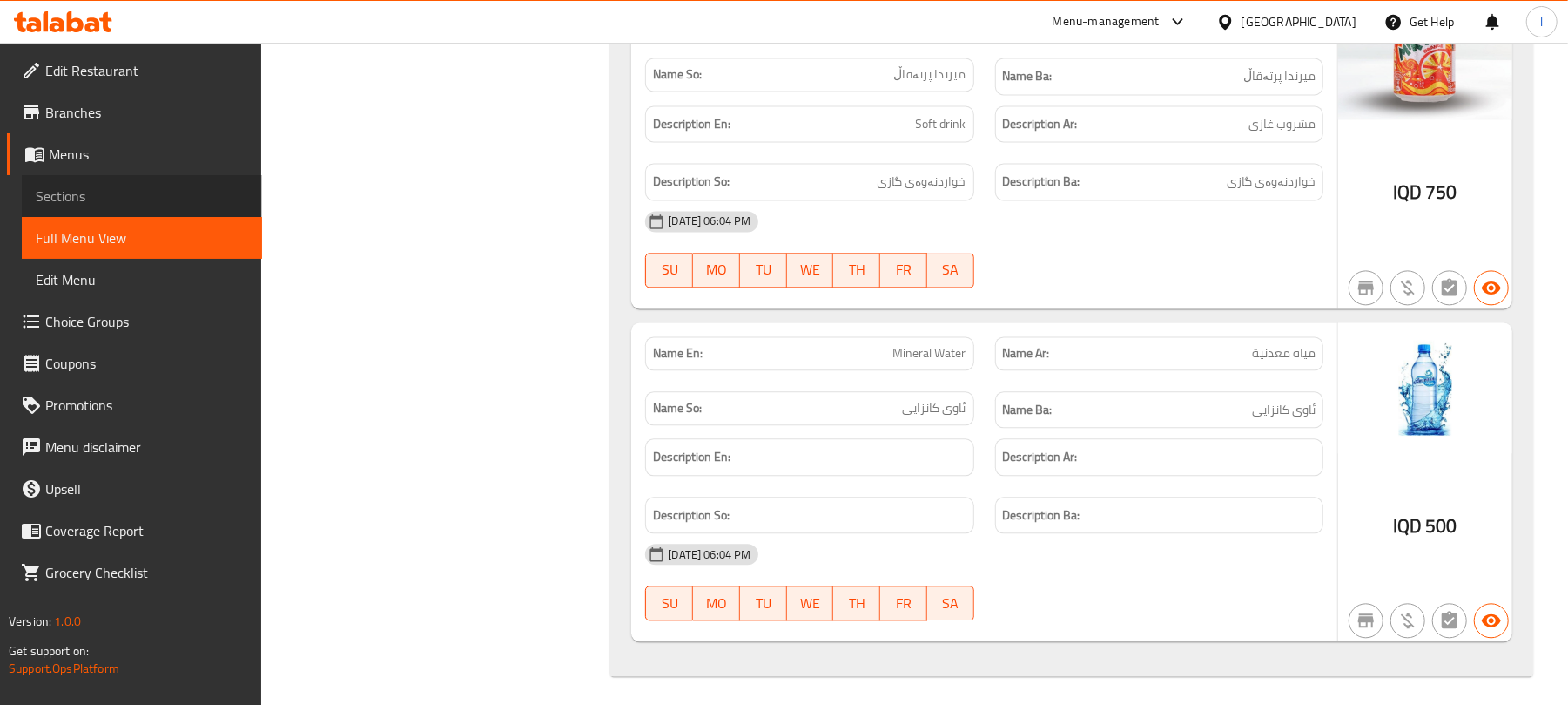
click at [46, 203] on span "Sections" at bounding box center [142, 196] width 213 height 21
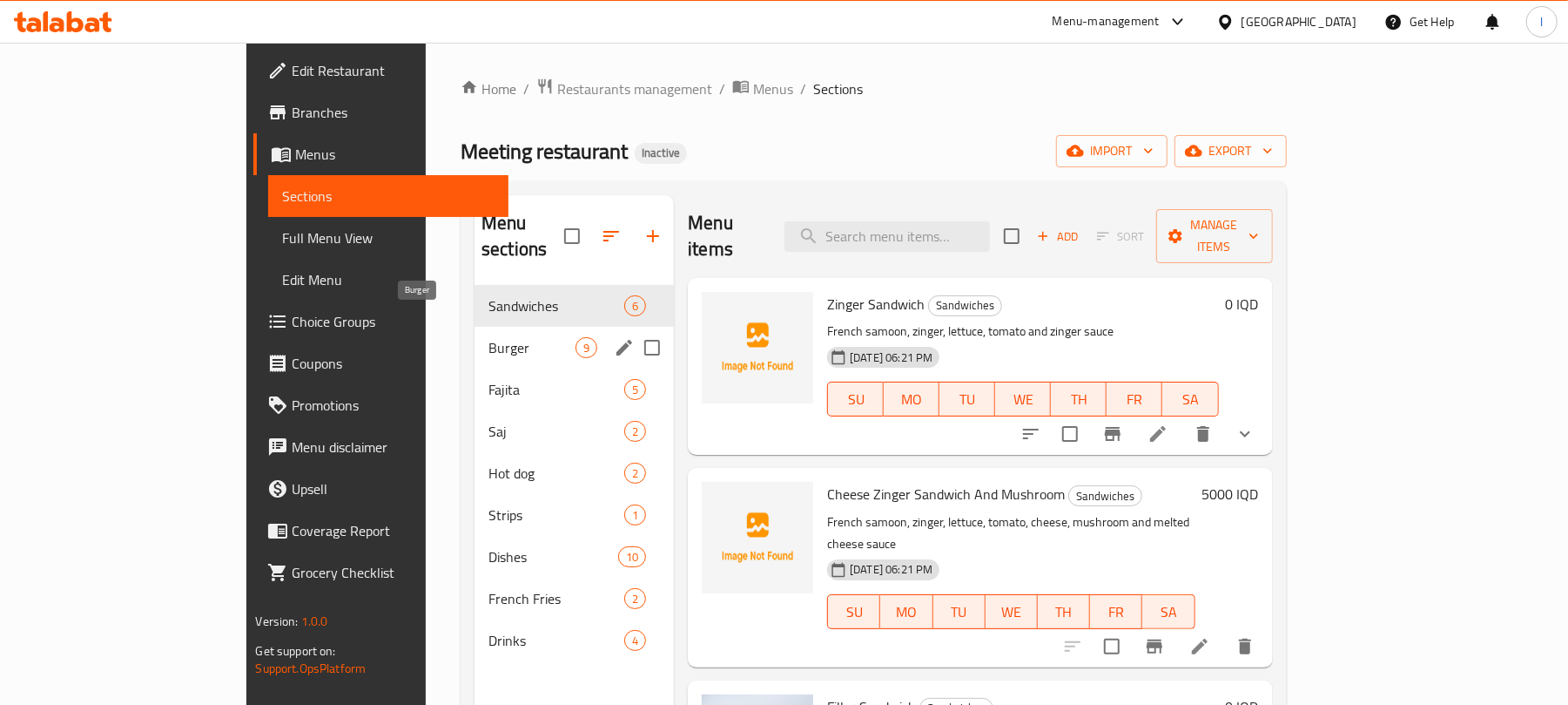
click at [489, 337] on span "Burger" at bounding box center [532, 347] width 87 height 21
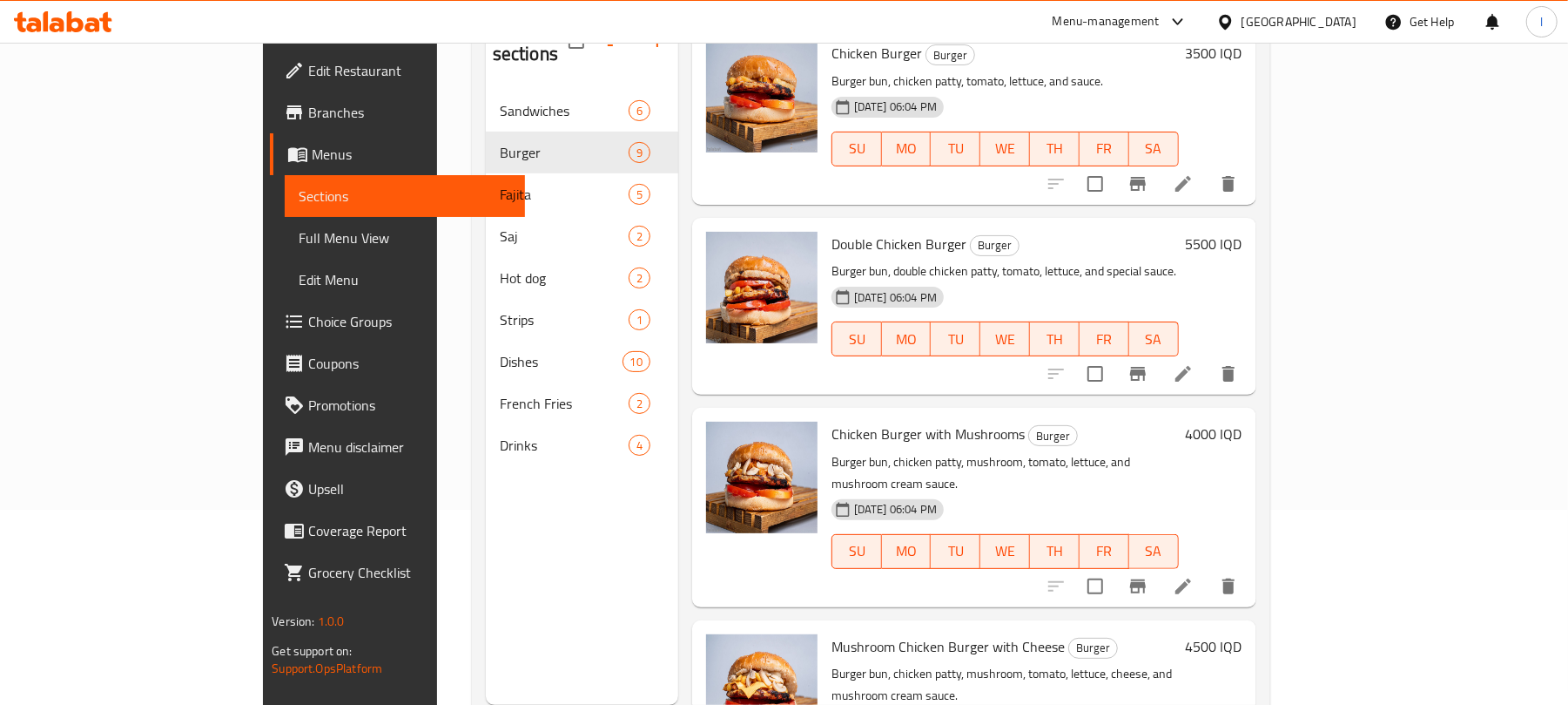
scroll to position [245, 0]
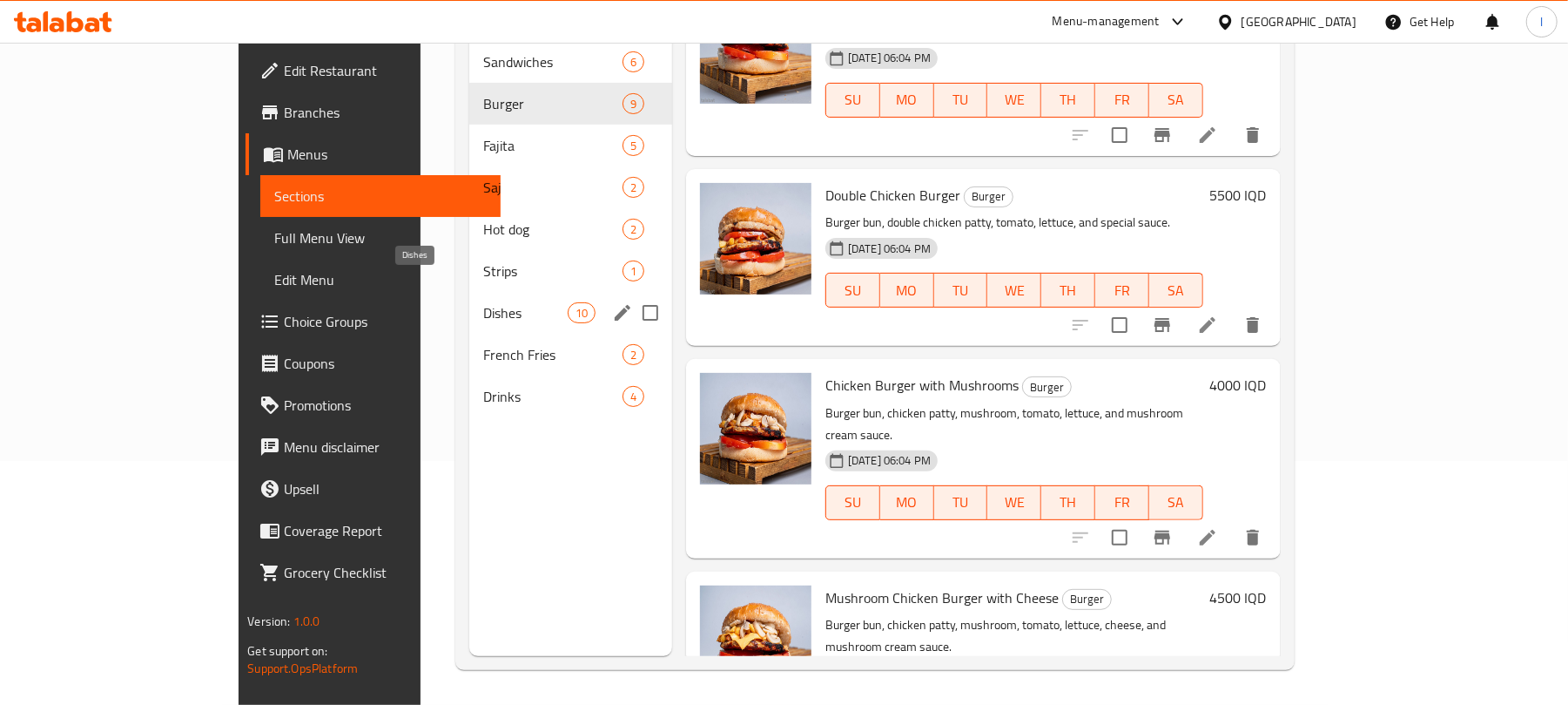
click at [483, 303] on span "Dishes" at bounding box center [525, 313] width 84 height 21
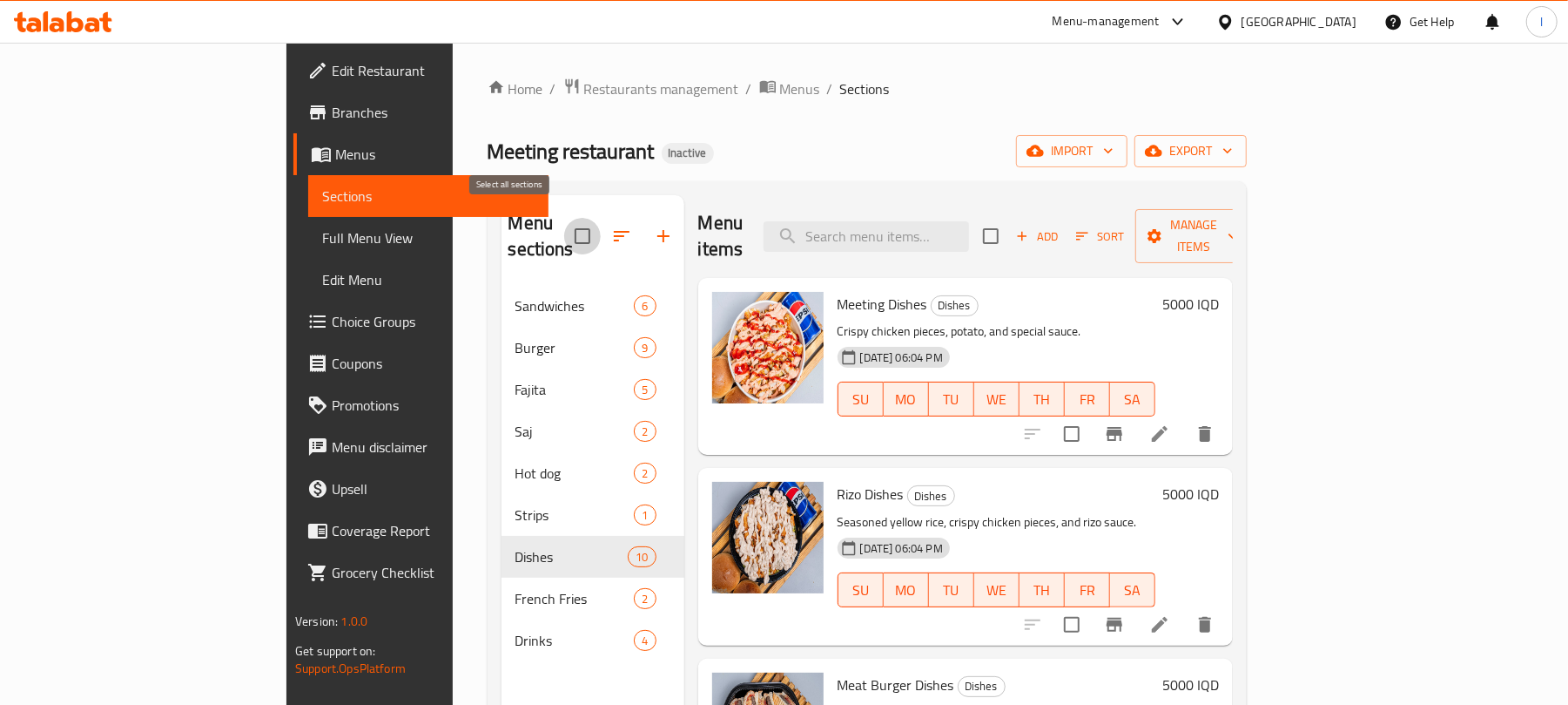
click at [565, 227] on input "checkbox" at bounding box center [583, 236] width 37 height 37
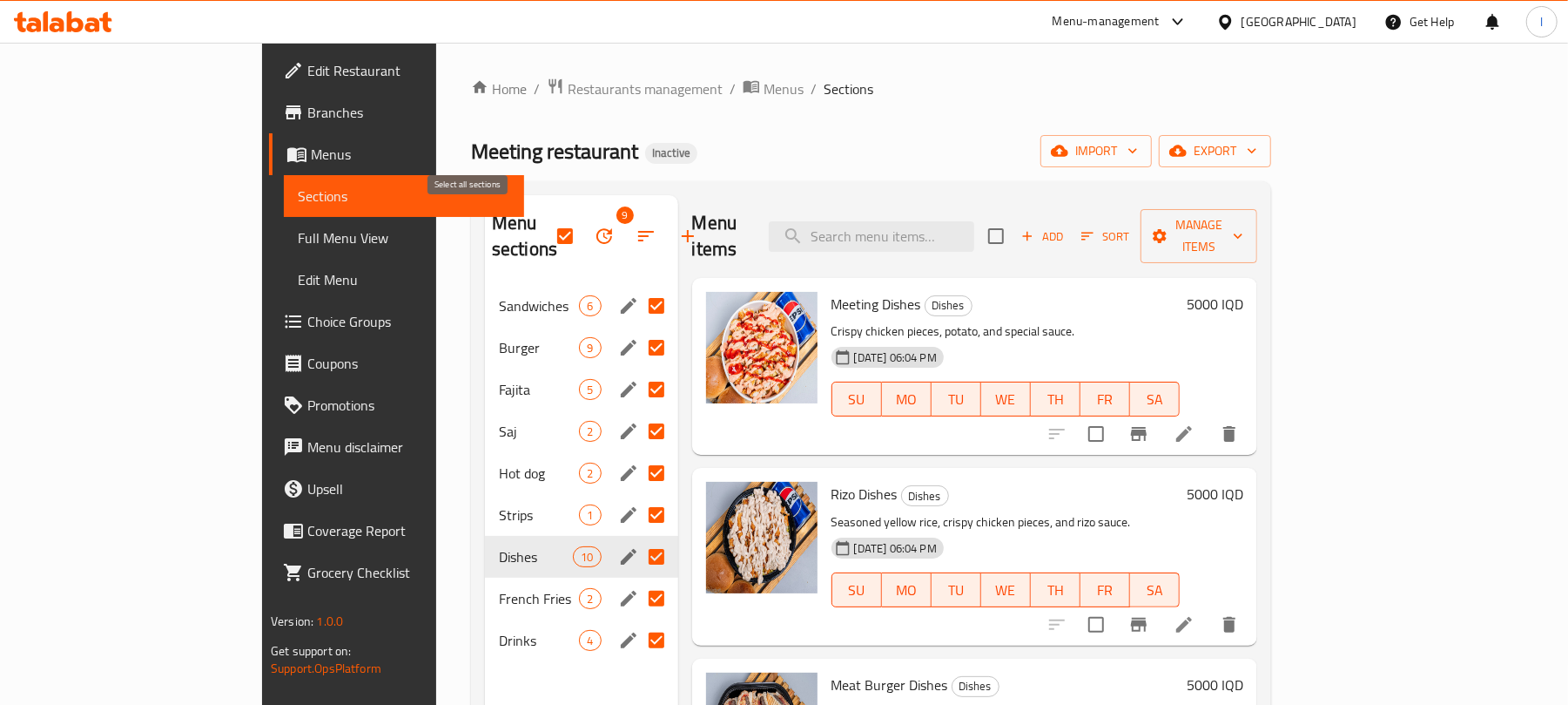
click at [547, 224] on input "checkbox" at bounding box center [565, 236] width 37 height 37
checkbox input "false"
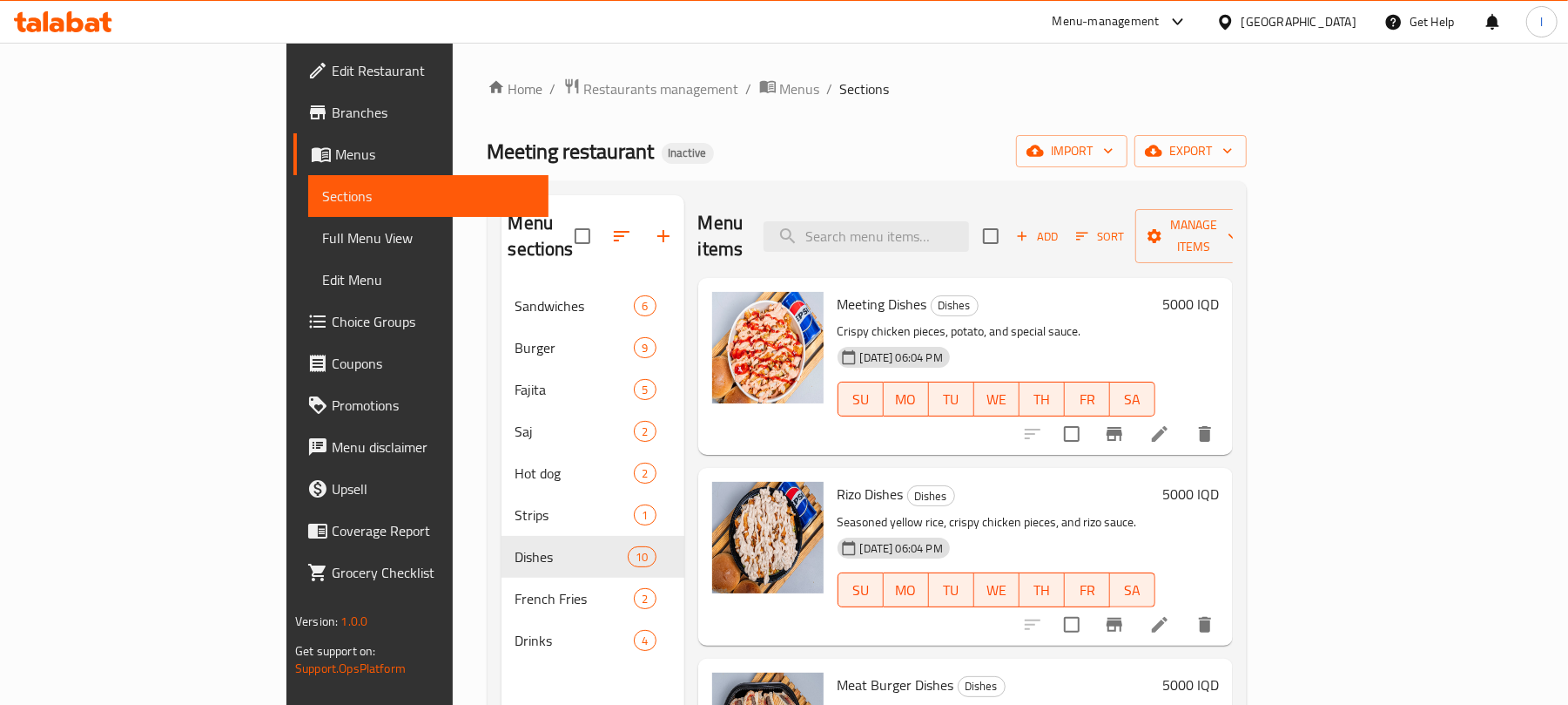
click at [293, 92] on link "Branches" at bounding box center [421, 113] width 255 height 42
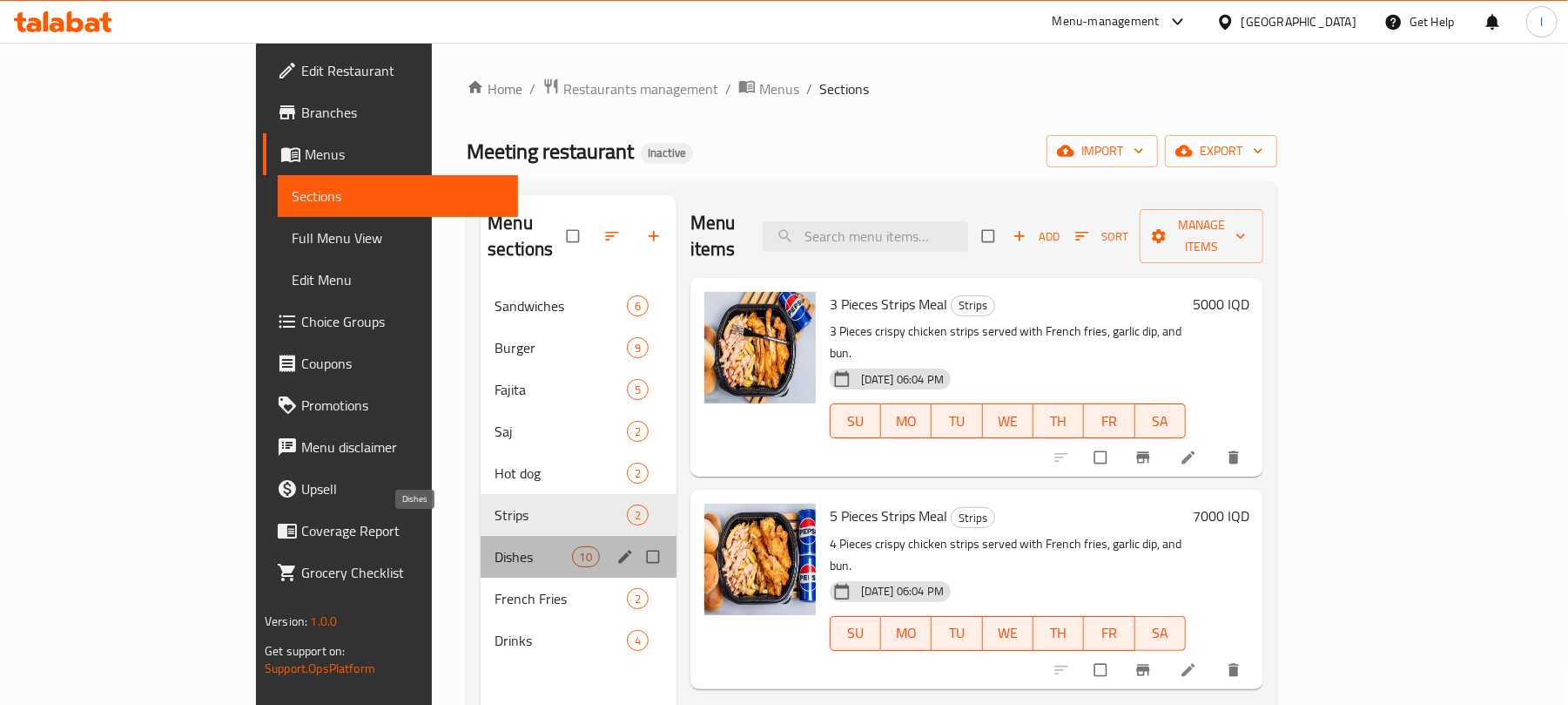
click at [495, 546] on span "Dishes" at bounding box center [532, 556] width 77 height 21
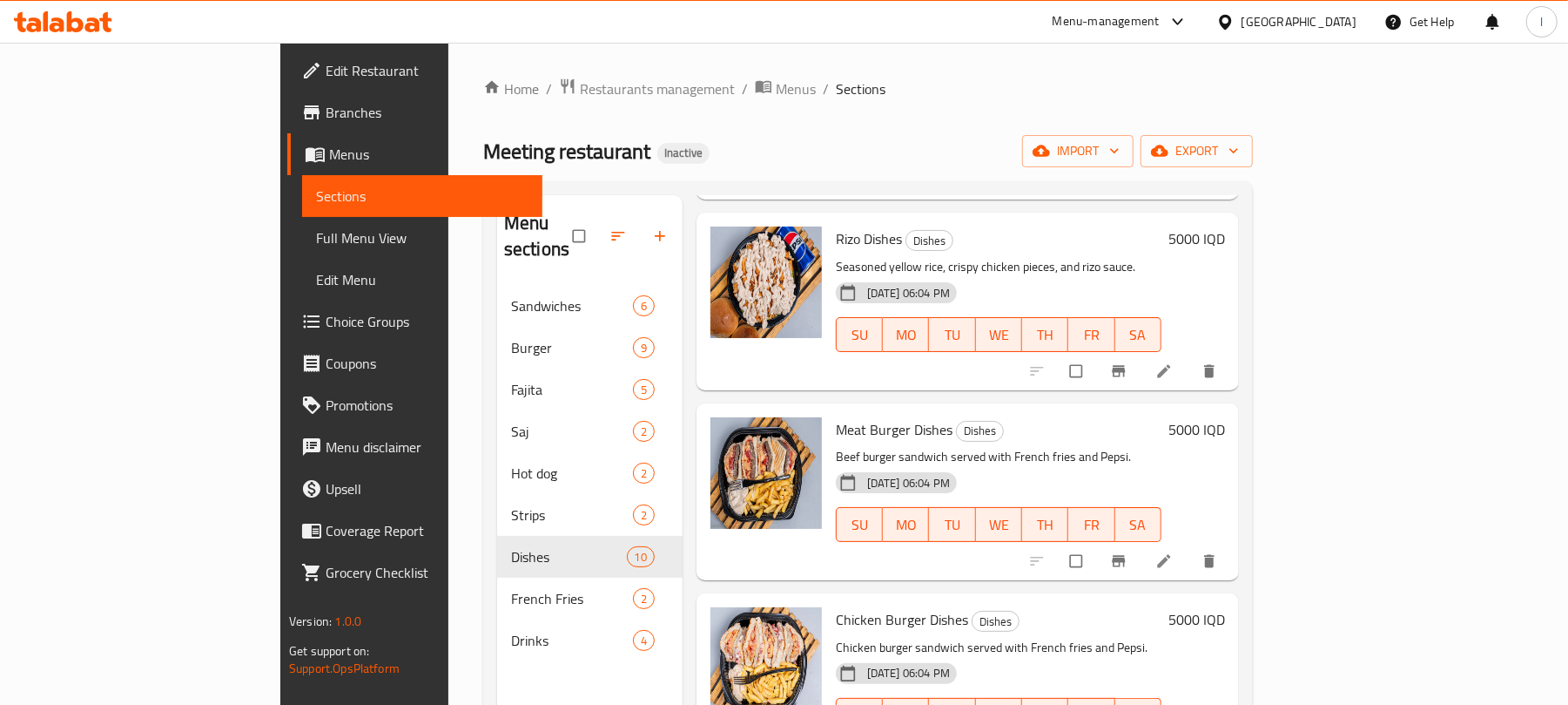
scroll to position [338, 0]
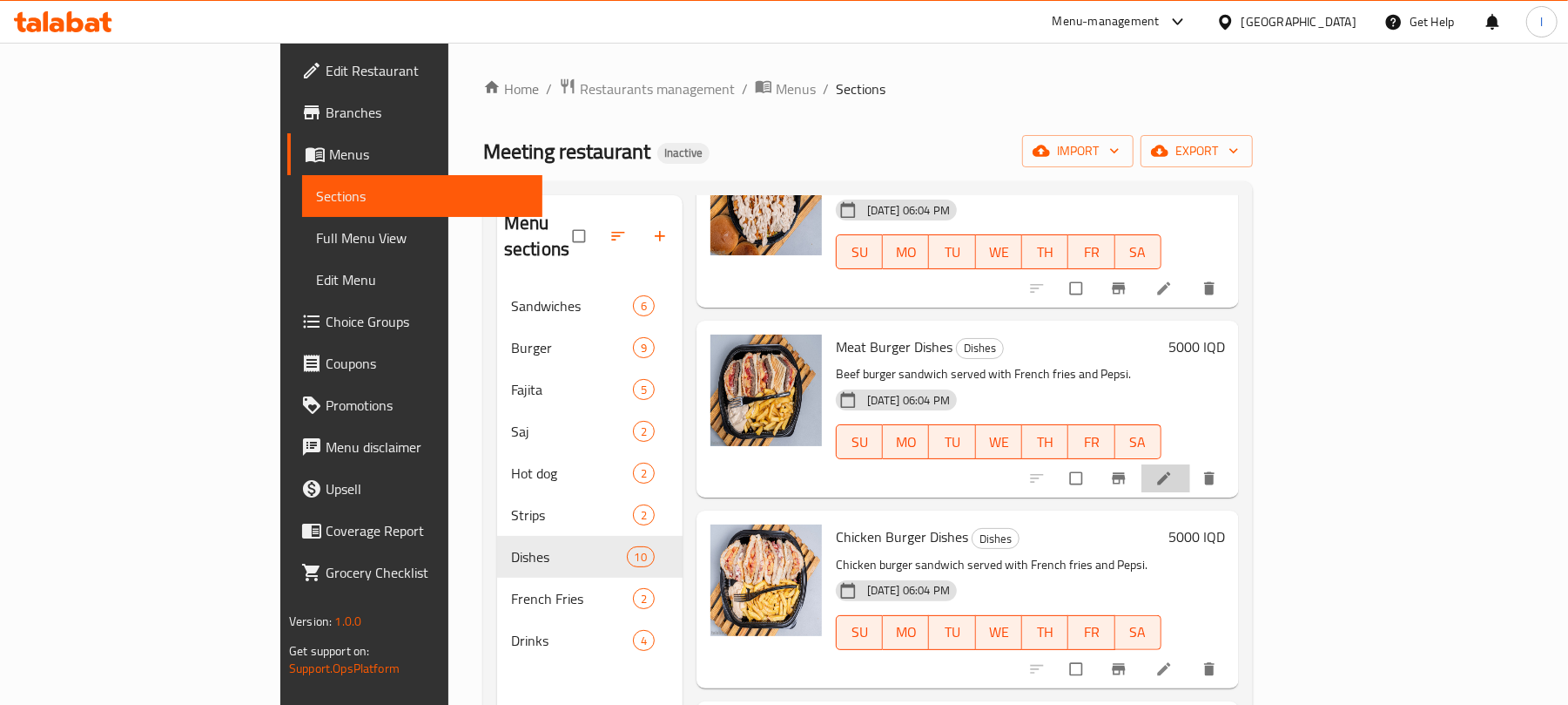
click at [1191, 465] on li at bounding box center [1166, 478] width 49 height 27
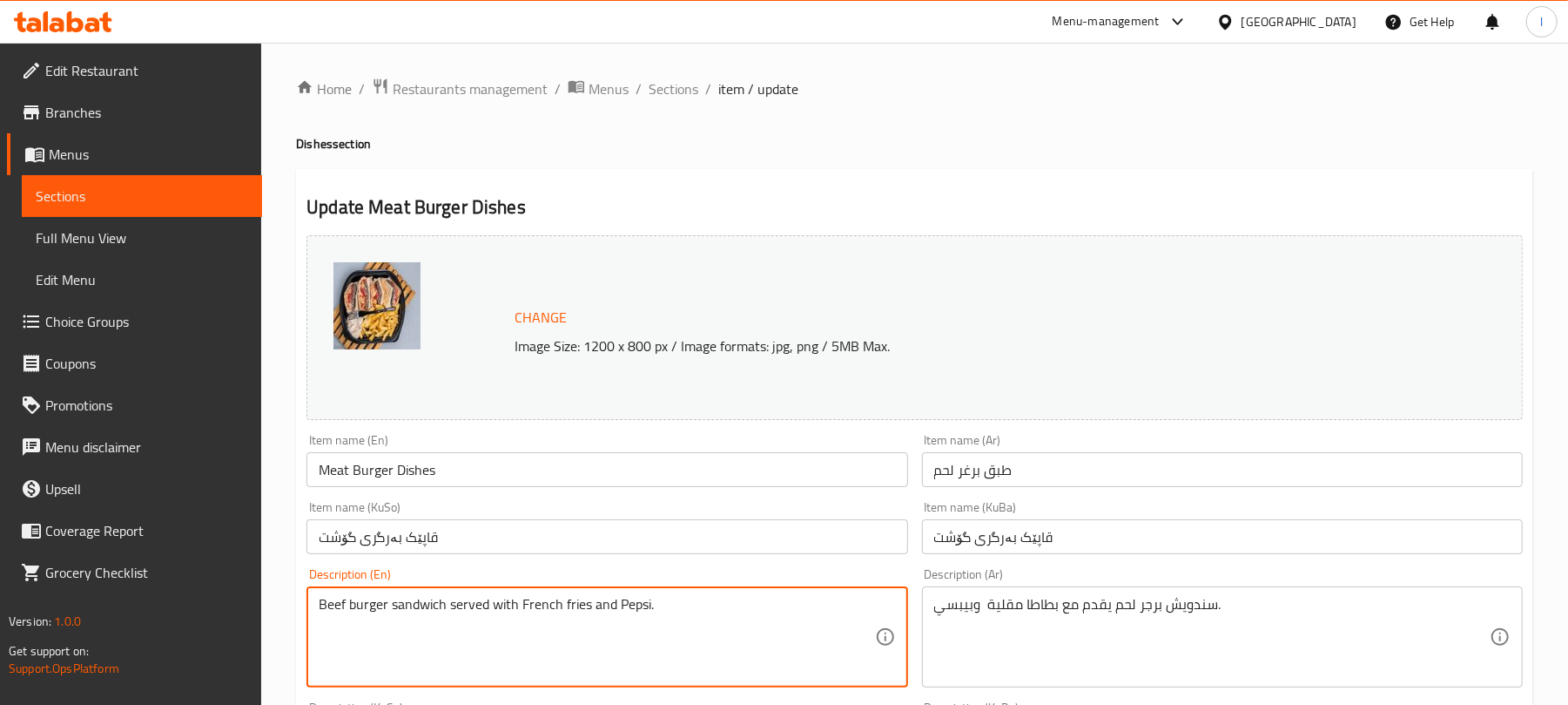
drag, startPoint x: 346, startPoint y: 611, endPoint x: 297, endPoint y: 610, distance: 49.0
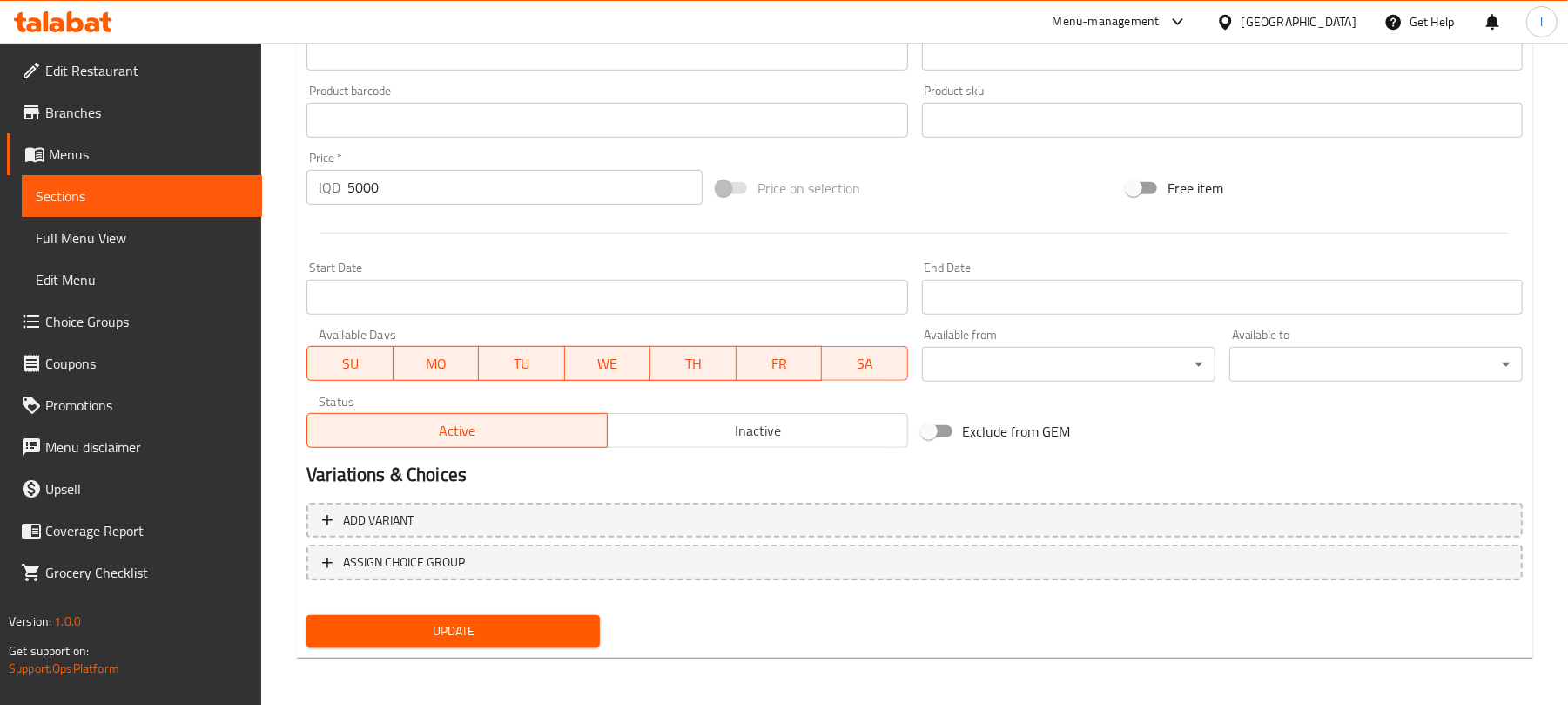
type textarea "Meat burger sandwich served with French fries and Pepsi."
click at [488, 636] on span "Update" at bounding box center [453, 631] width 266 height 22
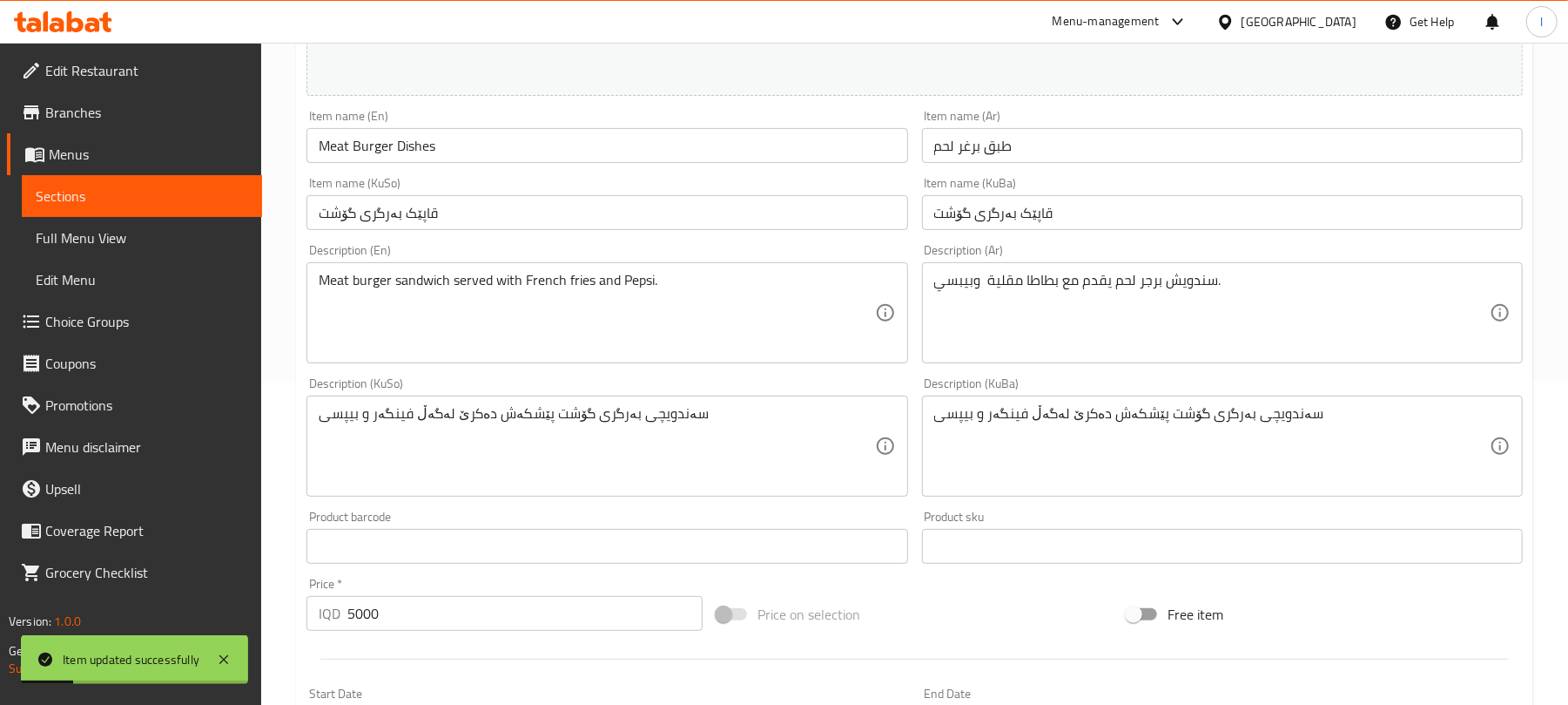
click at [967, 144] on input "طبق برغر لحم" at bounding box center [1222, 145] width 601 height 35
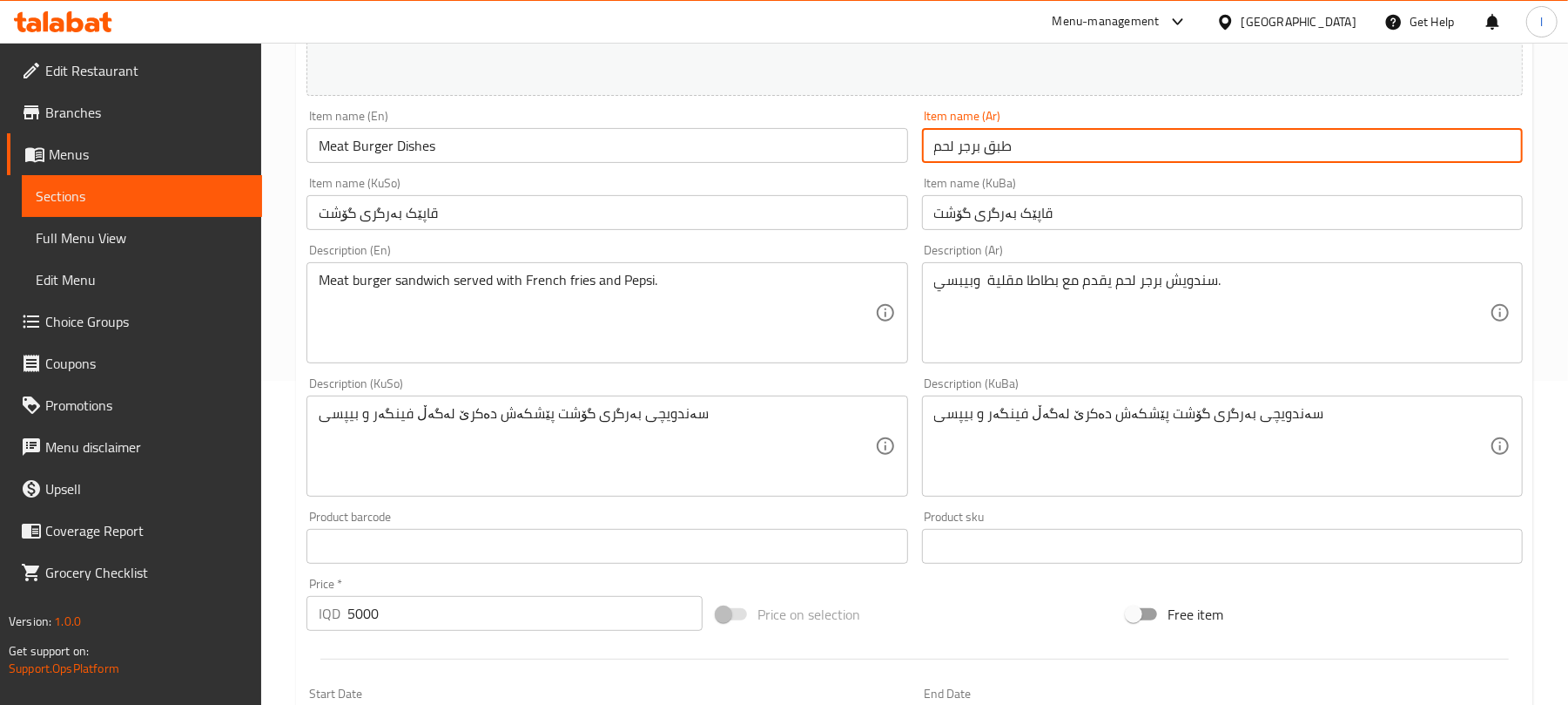
scroll to position [750, 0]
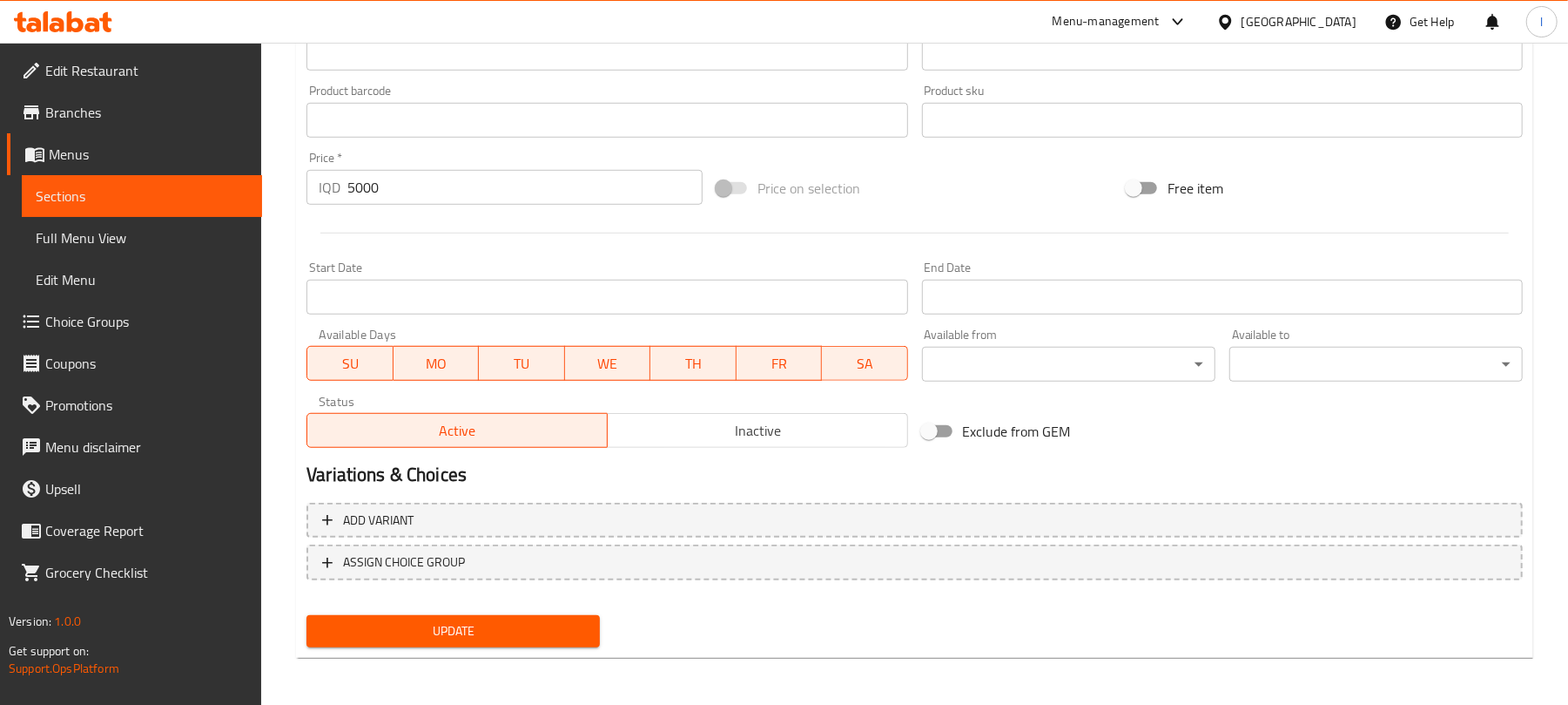
type input "طبق برجر لحم"
click at [566, 633] on span "Update" at bounding box center [453, 631] width 266 height 22
